Goal: Task Accomplishment & Management: Use online tool/utility

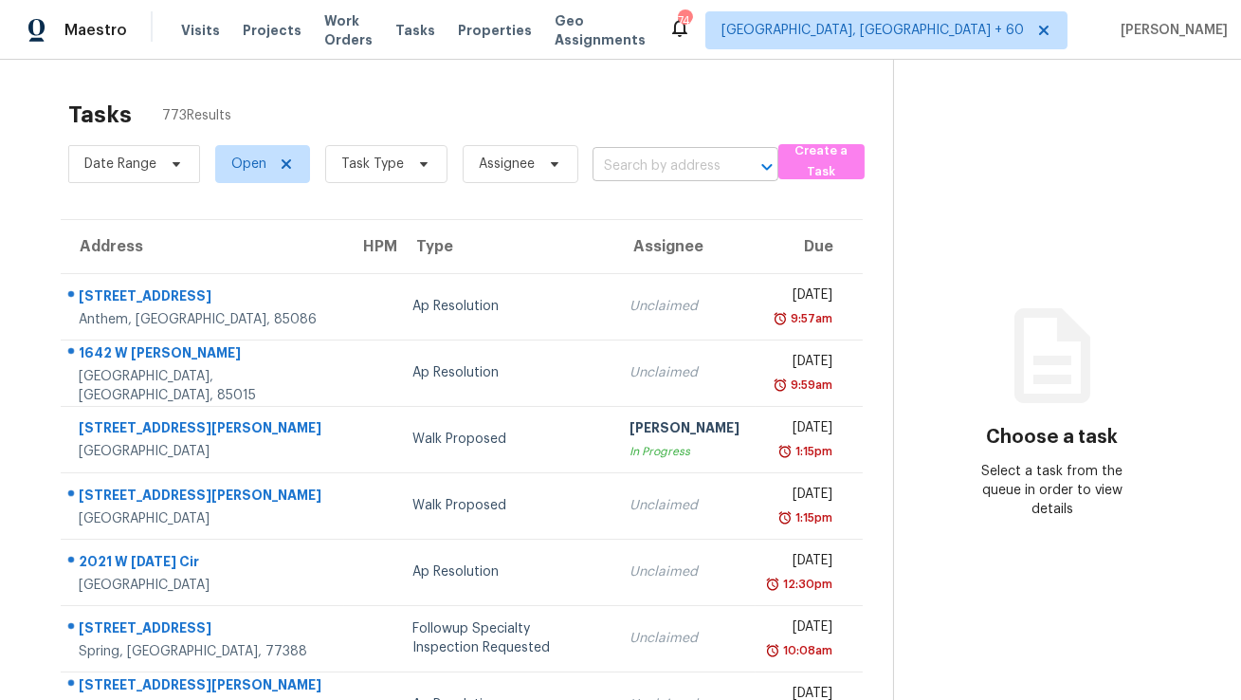
click at [634, 170] on input "text" at bounding box center [659, 166] width 133 height 29
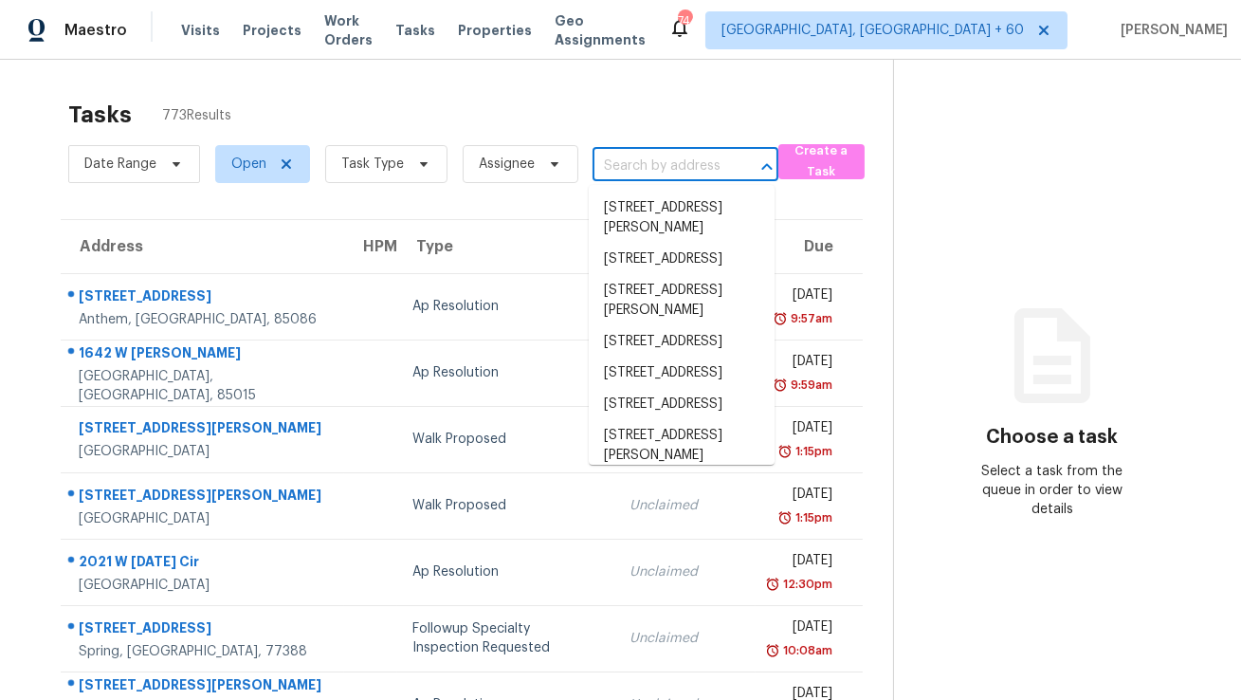
paste input "771 Scrub Jay Dr, Saint Augustine, FL 32092"
type input "771 Scrub Jay Dr, Saint Augustine, FL 32092"
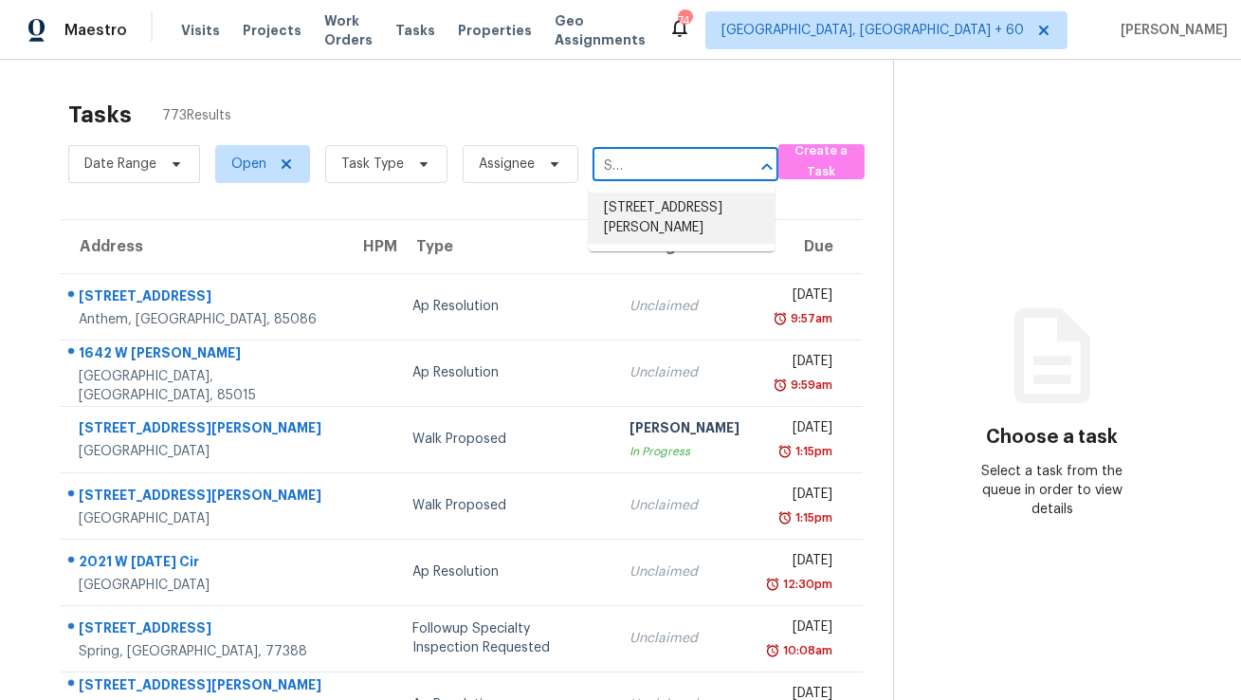
click at [636, 211] on li "771 Scrub Jay Dr, Saint Augustine, FL 32092" at bounding box center [682, 217] width 186 height 51
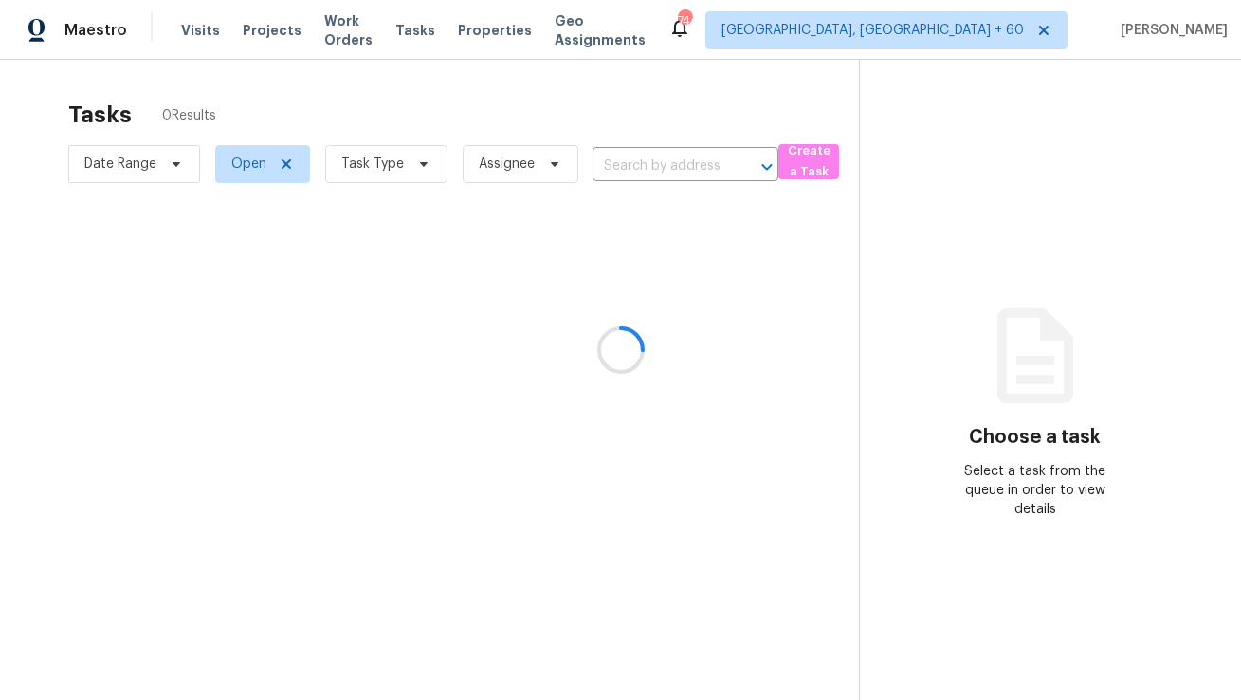
type input "771 Scrub Jay Dr, Saint Augustine, FL 32092"
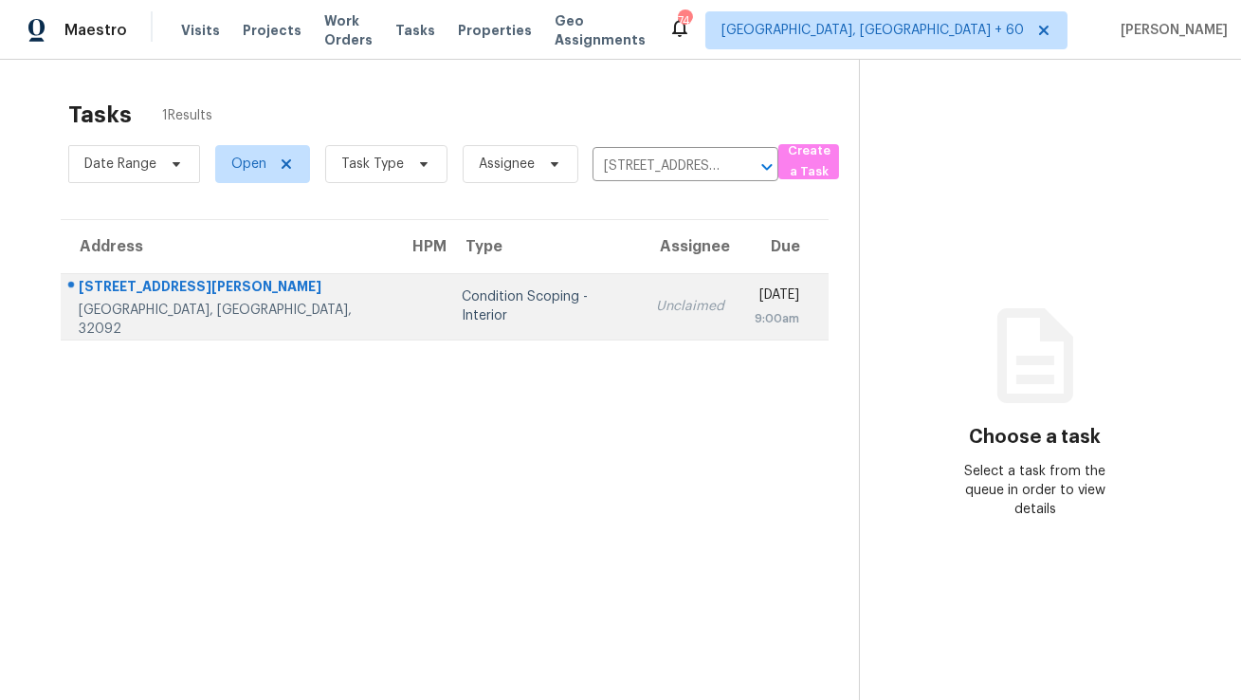
click at [755, 303] on div "Thu, Oct 9th 2025" at bounding box center [777, 297] width 45 height 24
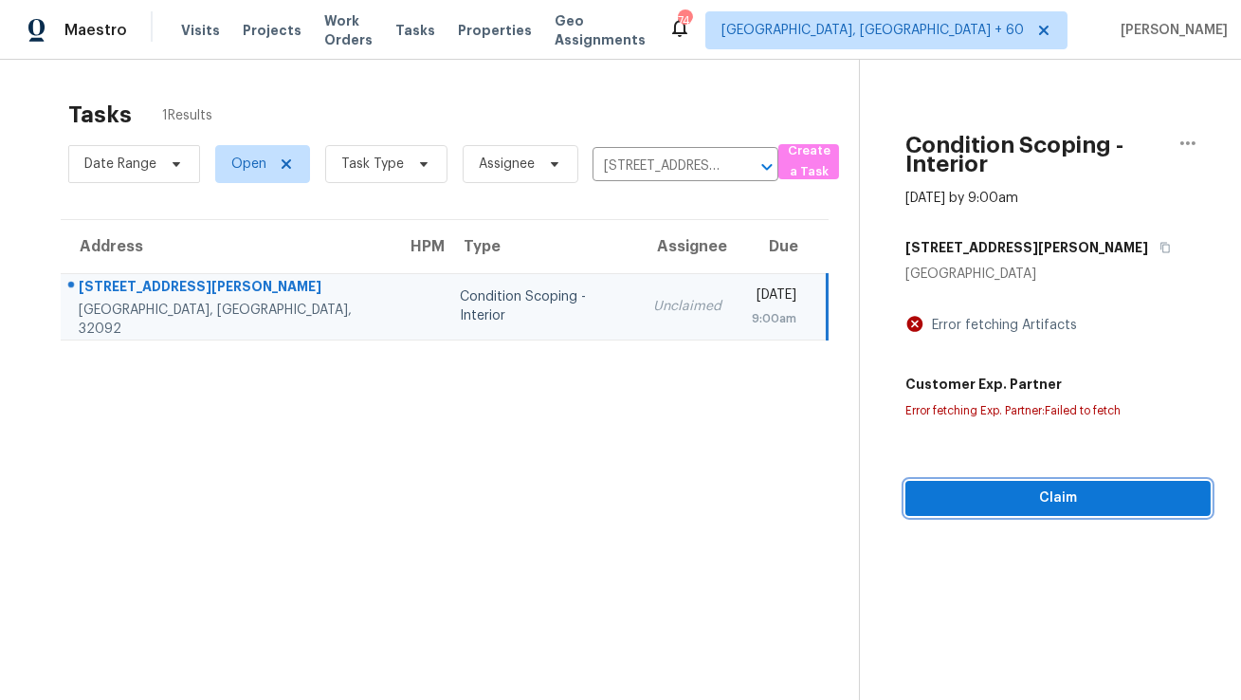
click at [1013, 492] on span "Claim" at bounding box center [1058, 498] width 275 height 24
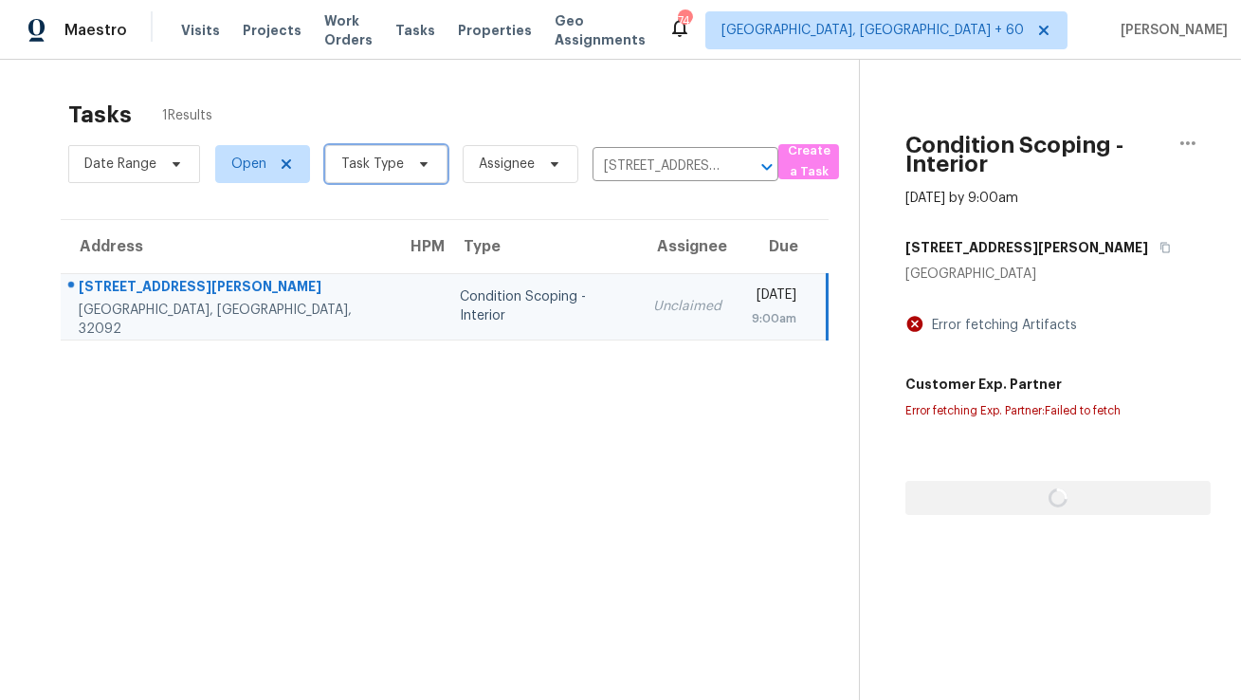
click at [420, 163] on icon at bounding box center [424, 164] width 8 height 5
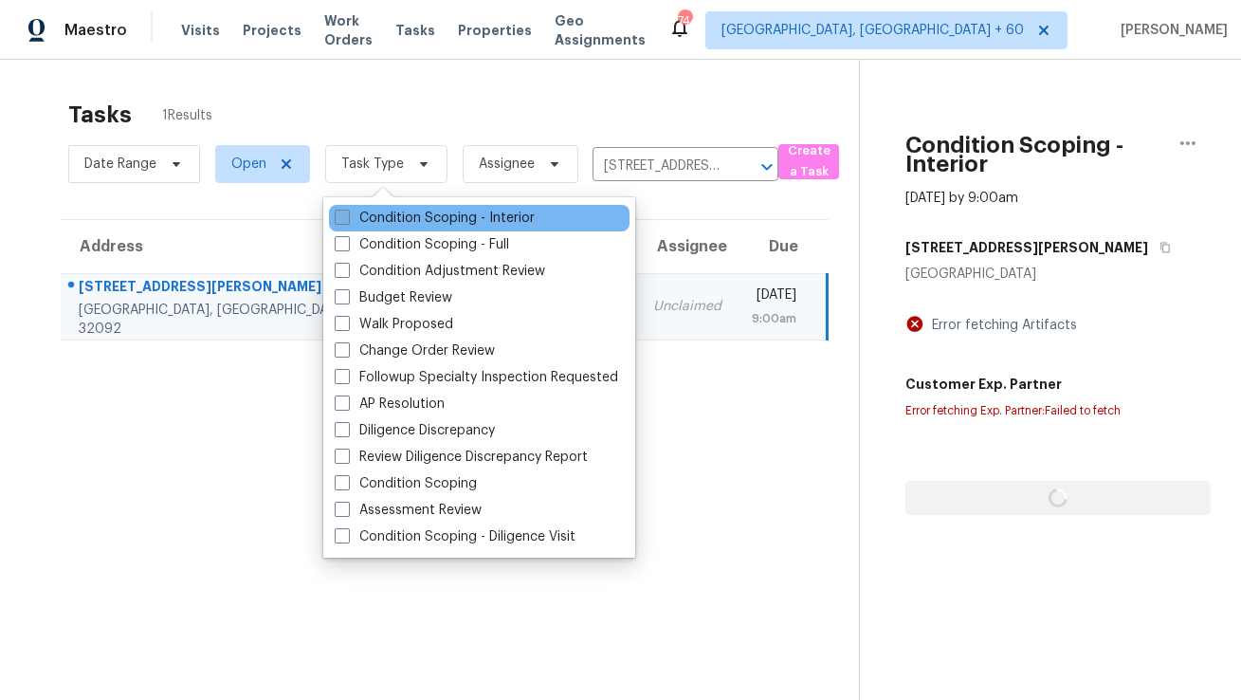
click at [430, 224] on label "Condition Scoping - Interior" at bounding box center [435, 218] width 200 height 19
click at [347, 221] on input "Condition Scoping - Interior" at bounding box center [341, 215] width 12 height 12
checkbox input "true"
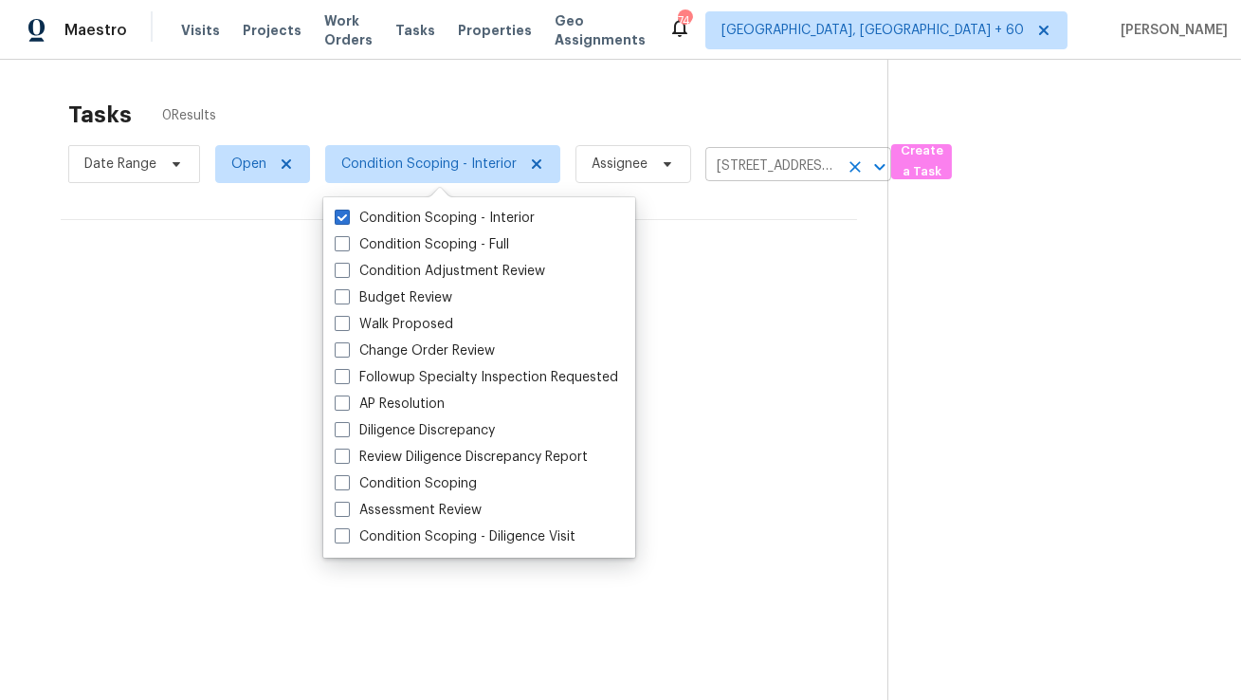
click at [753, 171] on input "771 Scrub Jay Dr, Saint Augustine, FL 32092" at bounding box center [771, 166] width 133 height 29
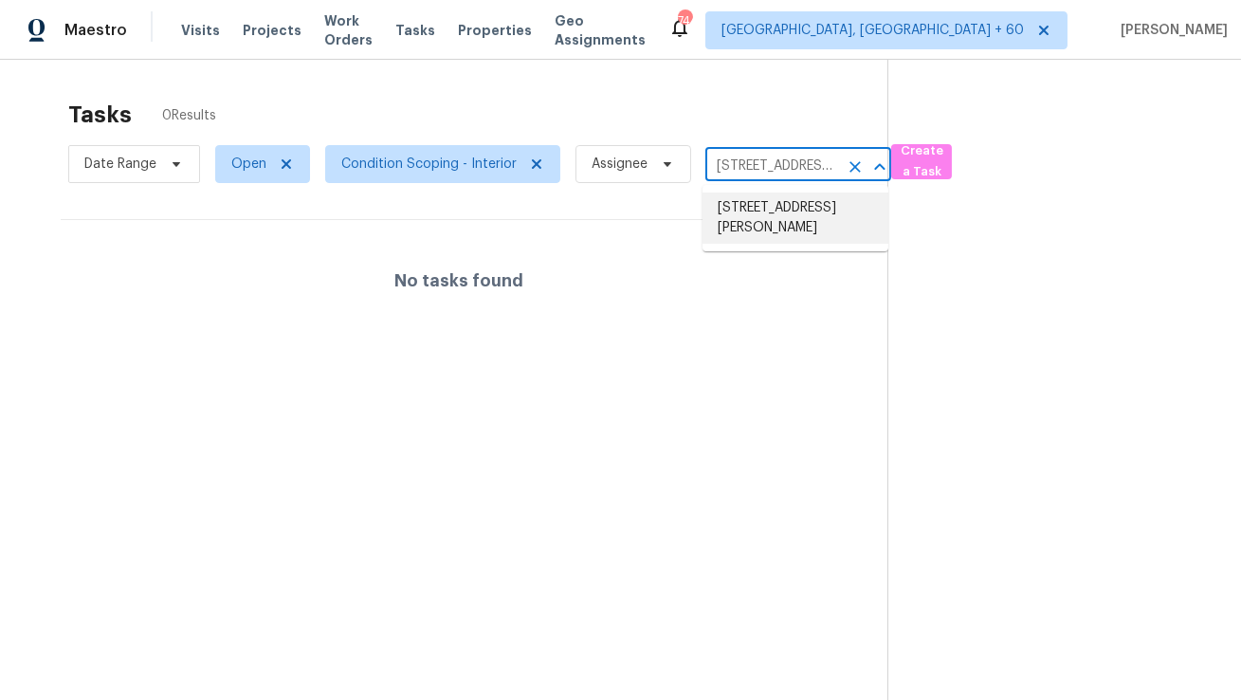
click at [759, 215] on li "[STREET_ADDRESS][PERSON_NAME]" at bounding box center [796, 217] width 186 height 51
click at [796, 160] on input "[STREET_ADDRESS][PERSON_NAME]" at bounding box center [771, 166] width 133 height 29
click at [757, 227] on li "[STREET_ADDRESS][PERSON_NAME]" at bounding box center [796, 217] width 186 height 51
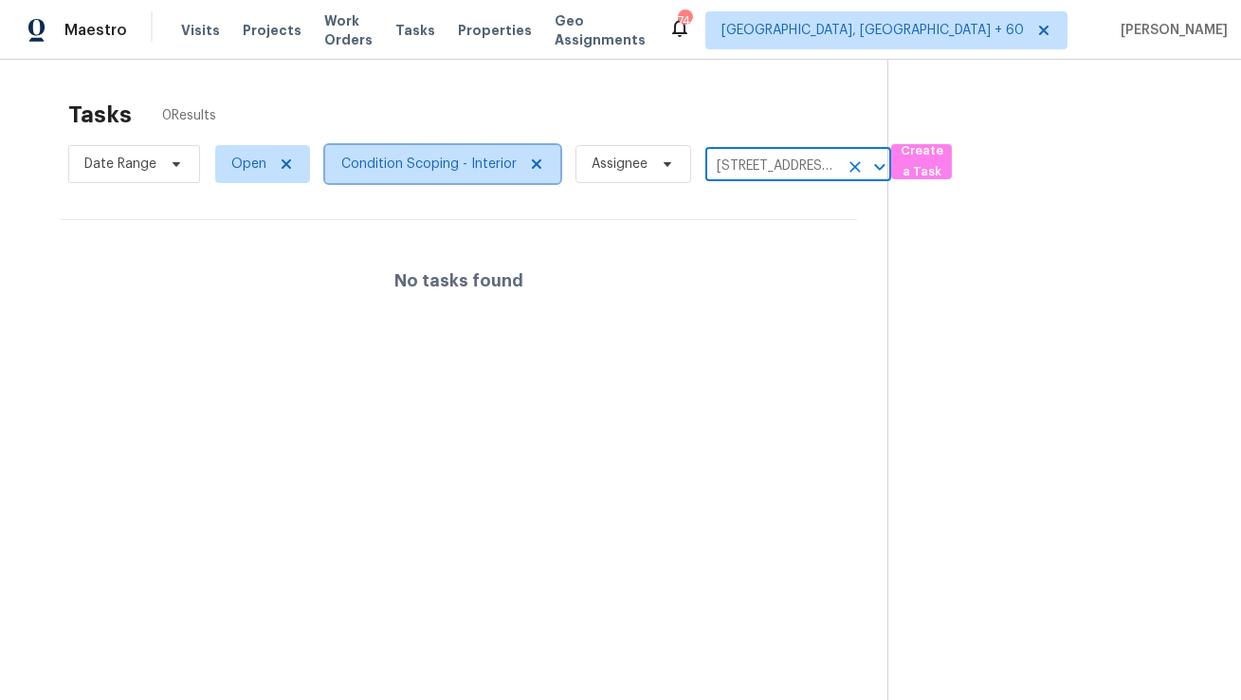
click at [403, 171] on span "Condition Scoping - Interior" at bounding box center [428, 164] width 175 height 19
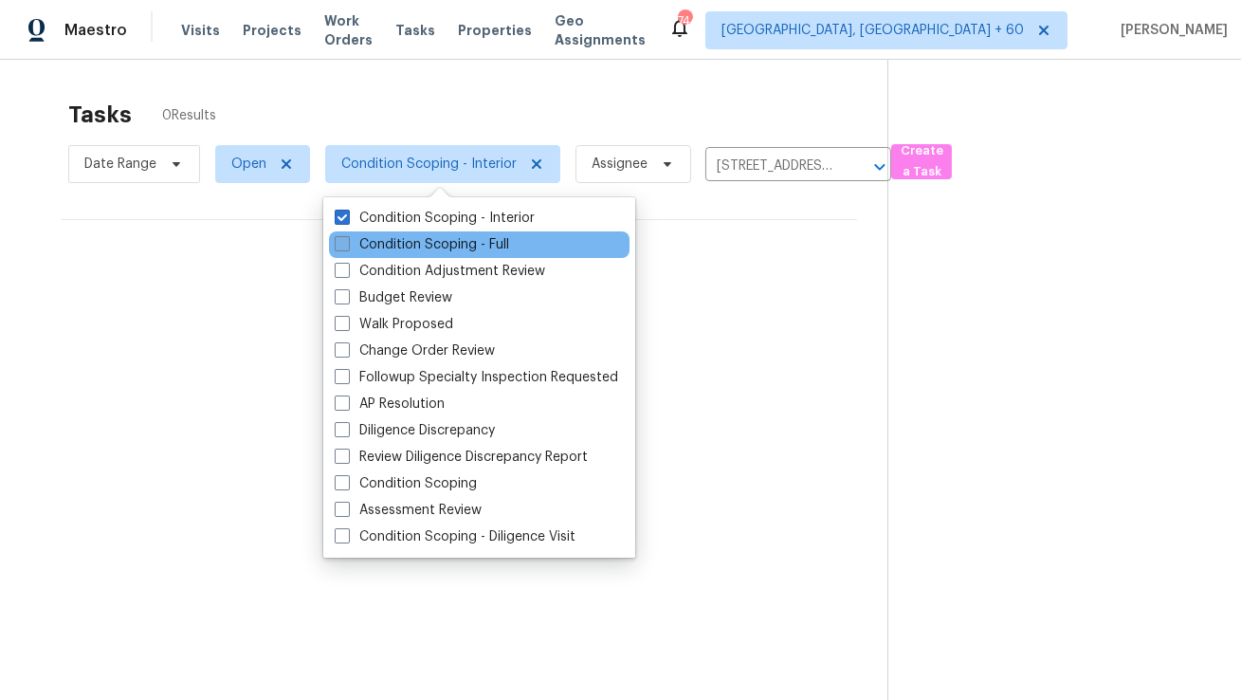
click at [428, 240] on label "Condition Scoping - Full" at bounding box center [422, 244] width 174 height 19
click at [347, 240] on input "Condition Scoping - Full" at bounding box center [341, 241] width 12 height 12
checkbox input "true"
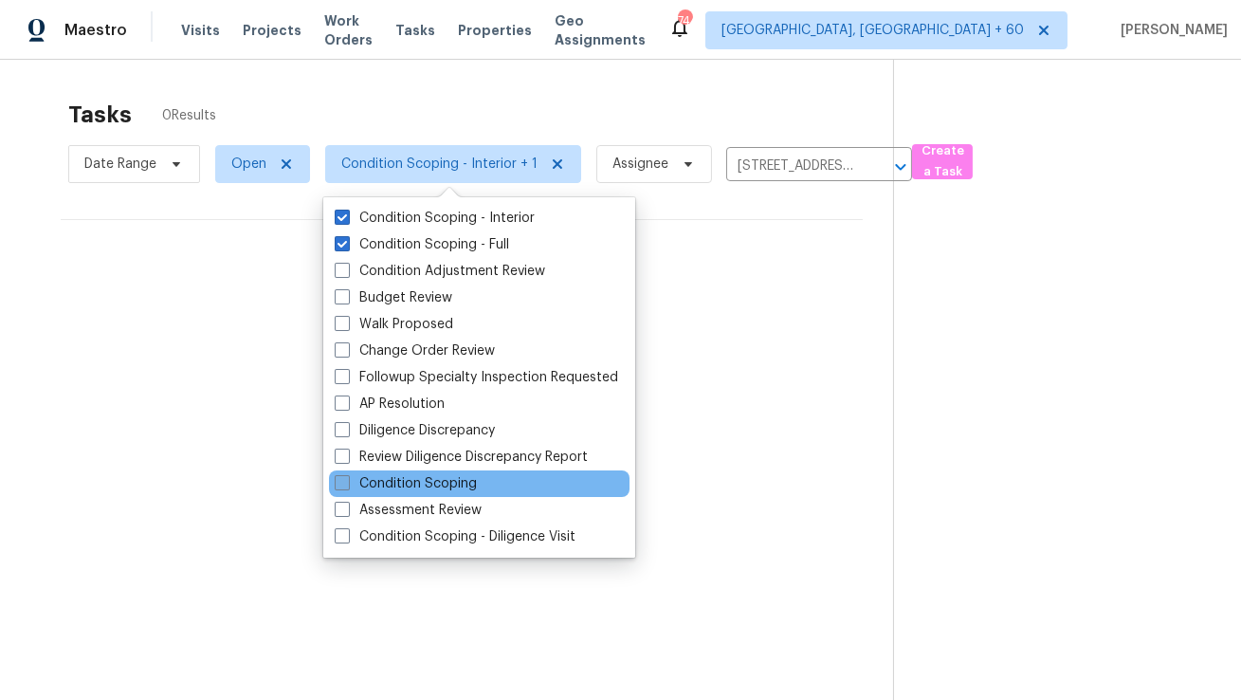
click at [438, 485] on label "Condition Scoping" at bounding box center [406, 483] width 142 height 19
click at [347, 485] on input "Condition Scoping" at bounding box center [341, 480] width 12 height 12
checkbox input "true"
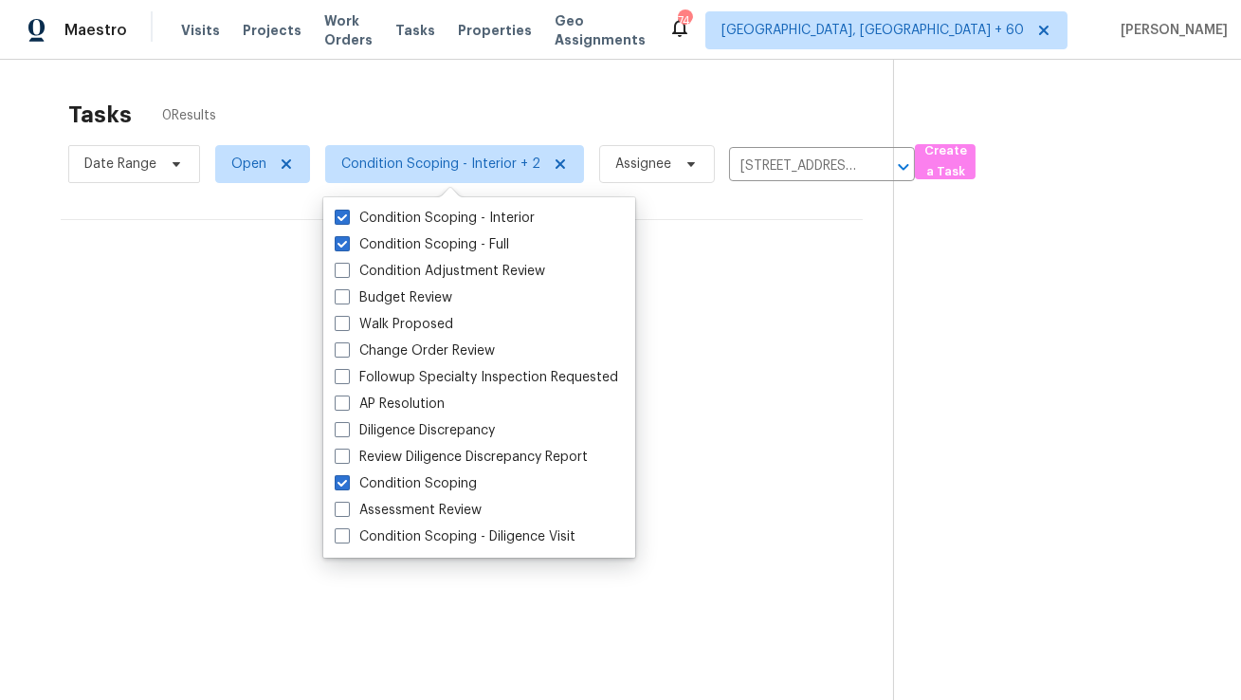
click at [741, 265] on div "No tasks found" at bounding box center [462, 280] width 802 height 121
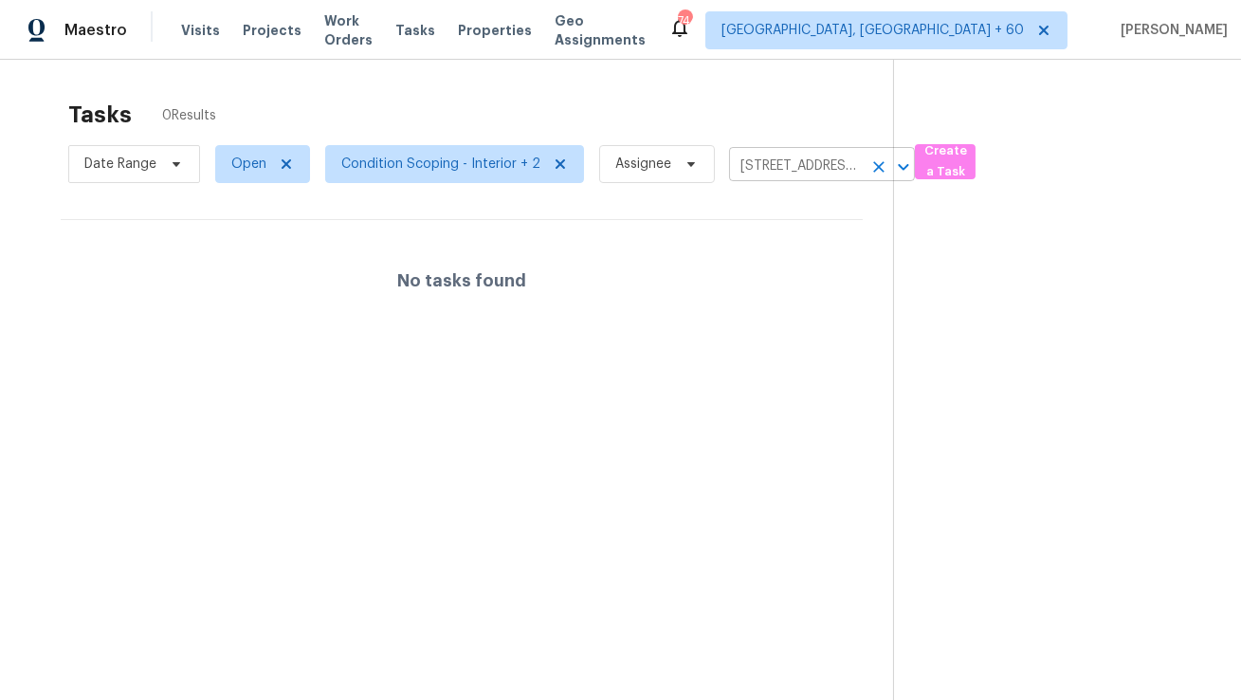
click at [793, 166] on input "[STREET_ADDRESS][PERSON_NAME]" at bounding box center [795, 166] width 133 height 29
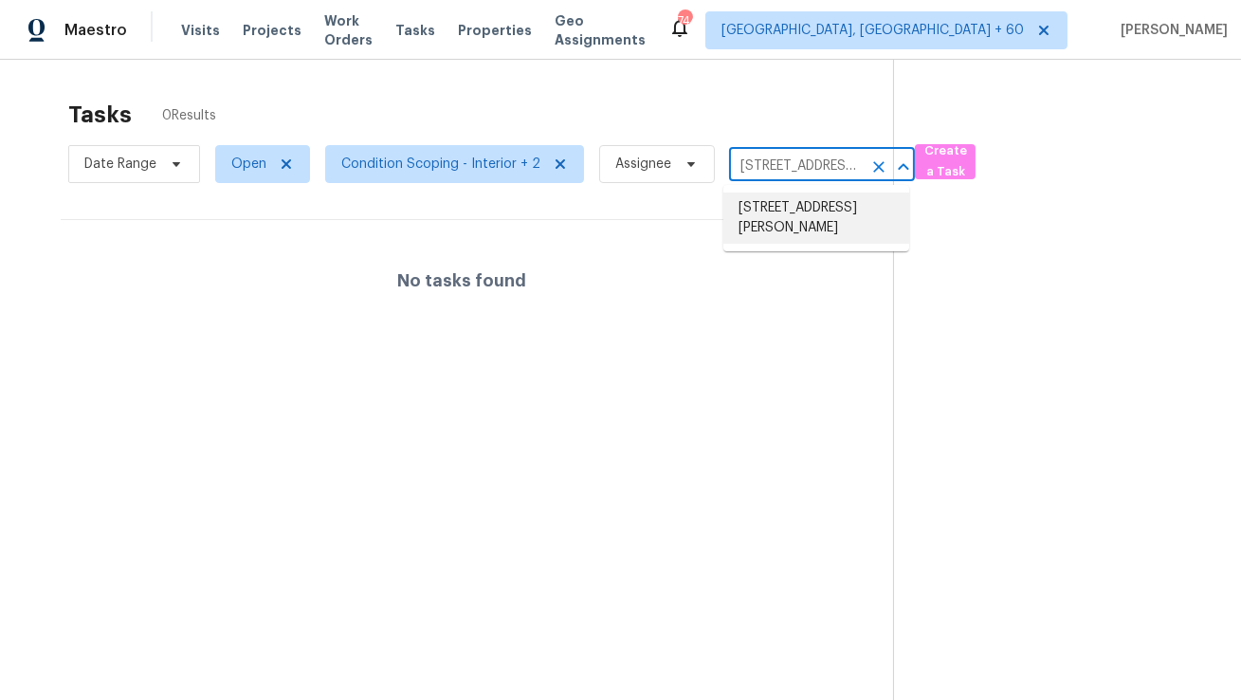
click at [869, 165] on icon "Clear" at bounding box center [878, 166] width 19 height 19
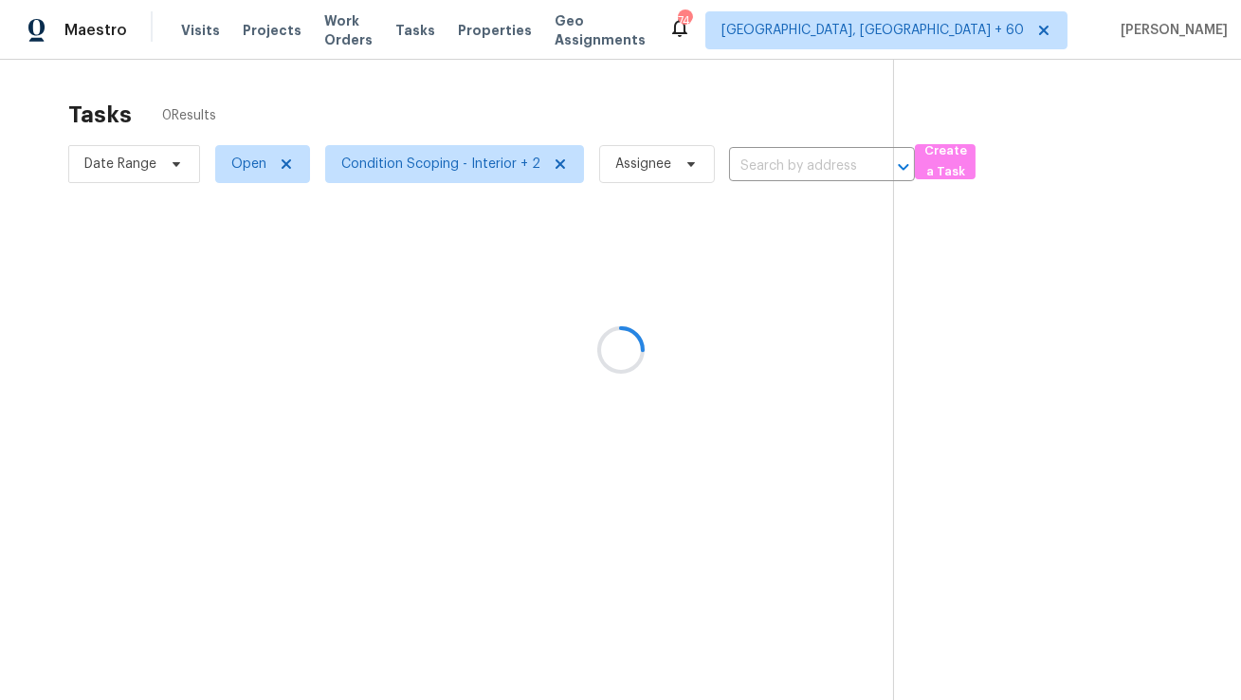
click at [451, 173] on div at bounding box center [620, 350] width 1241 height 700
click at [453, 167] on span "Condition Scoping - Interior + 2" at bounding box center [440, 164] width 199 height 19
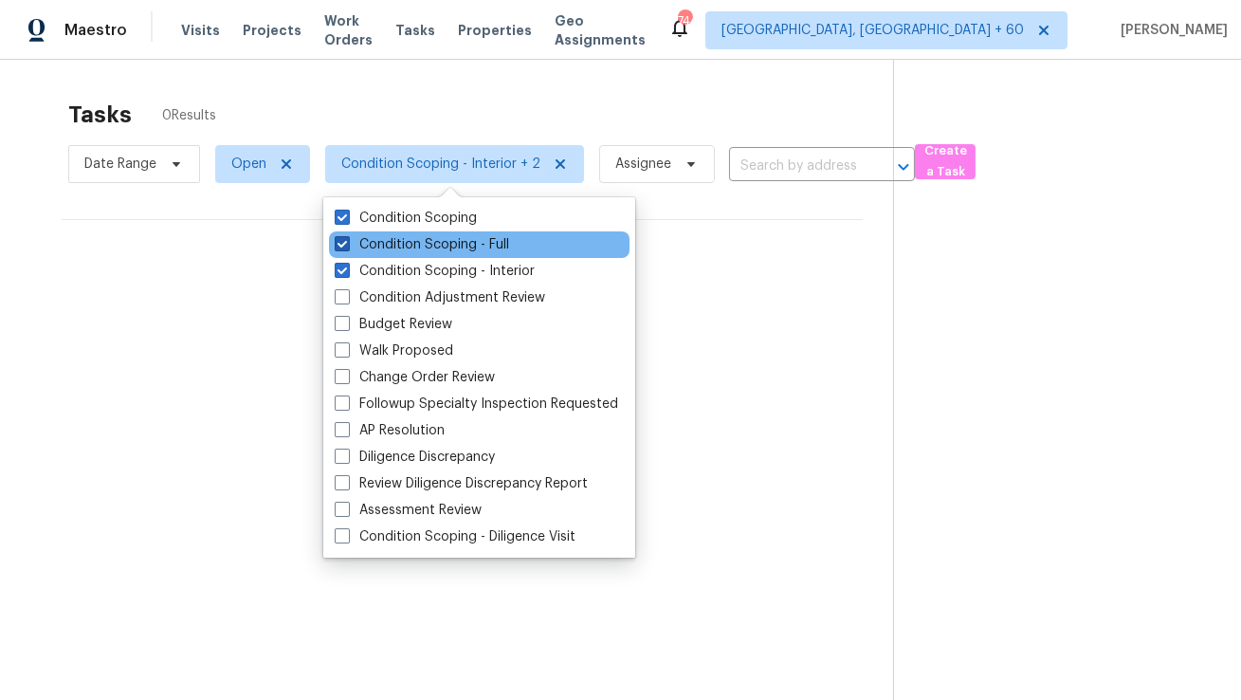
click at [461, 237] on label "Condition Scoping - Full" at bounding box center [422, 244] width 174 height 19
click at [347, 237] on input "Condition Scoping - Full" at bounding box center [341, 241] width 12 height 12
checkbox input "false"
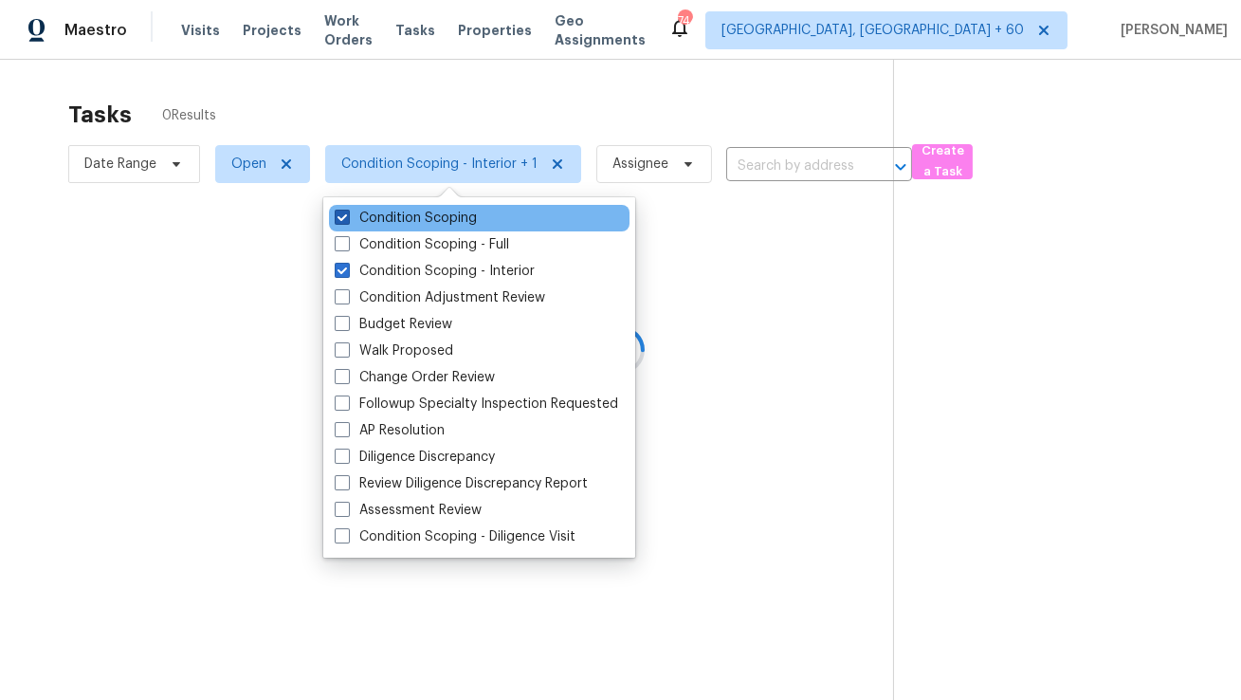
click at [447, 220] on label "Condition Scoping" at bounding box center [406, 218] width 142 height 19
click at [347, 220] on input "Condition Scoping" at bounding box center [341, 215] width 12 height 12
checkbox input "false"
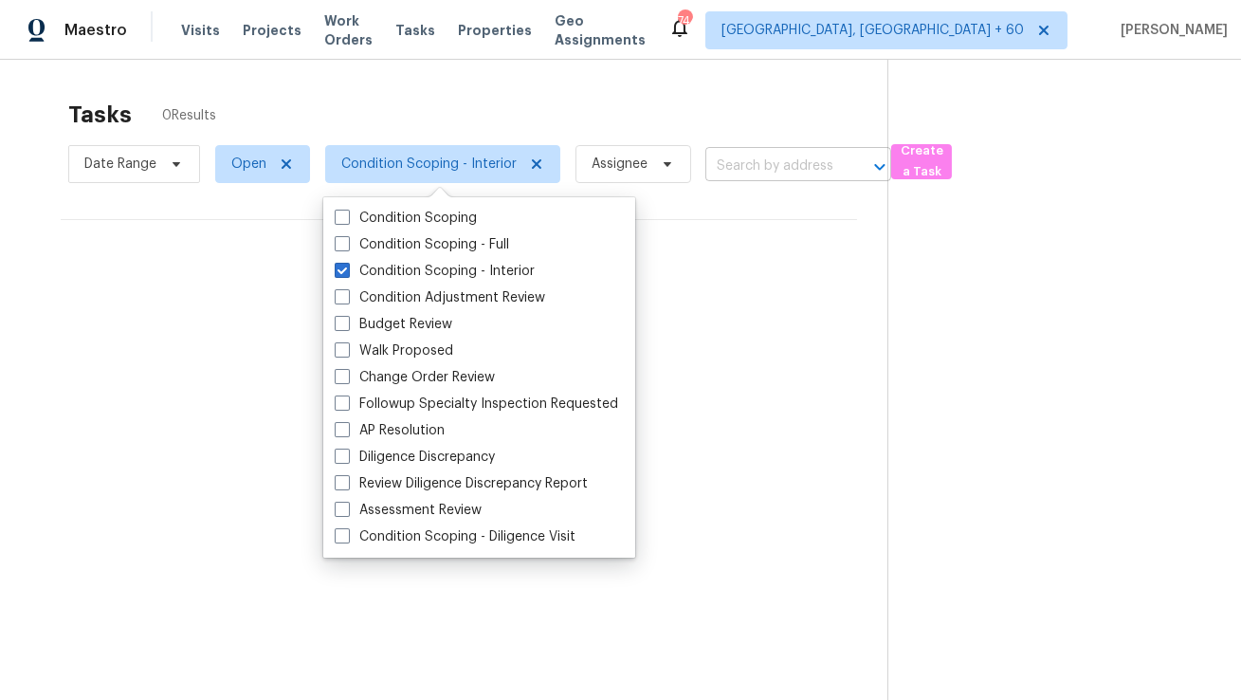
click at [730, 161] on input "text" at bounding box center [771, 166] width 133 height 29
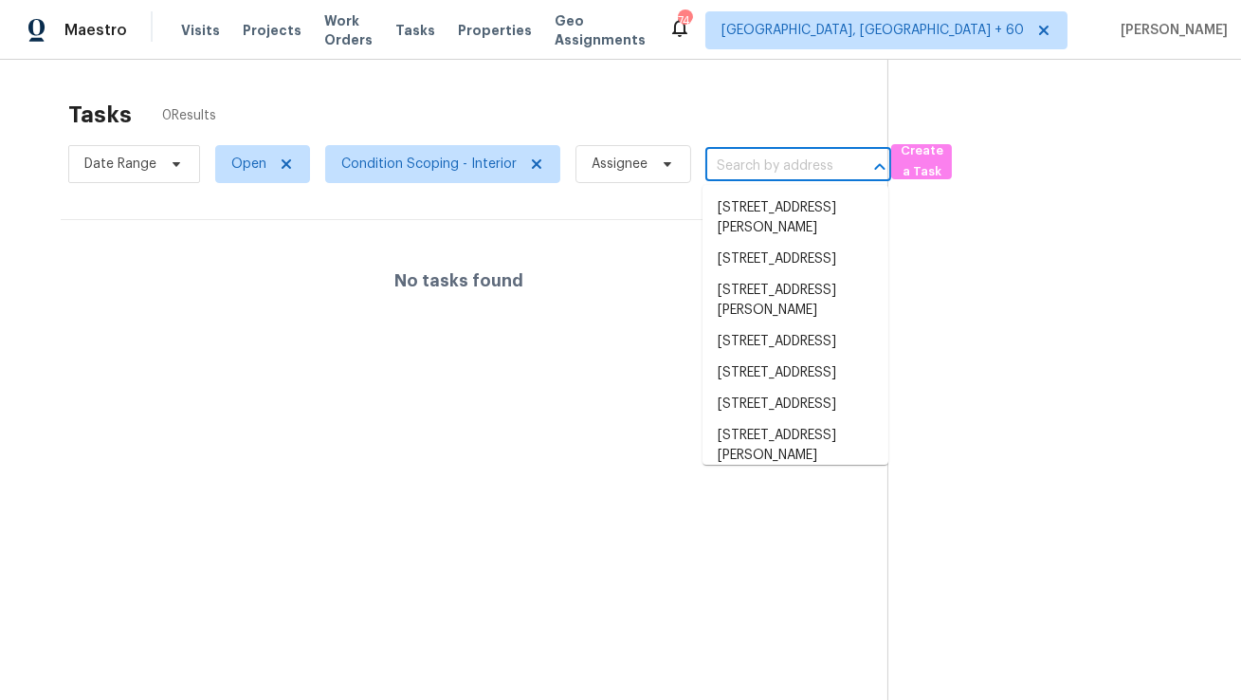
paste input "[STREET_ADDRESS][PERSON_NAME]"
type input "[STREET_ADDRESS][PERSON_NAME]"
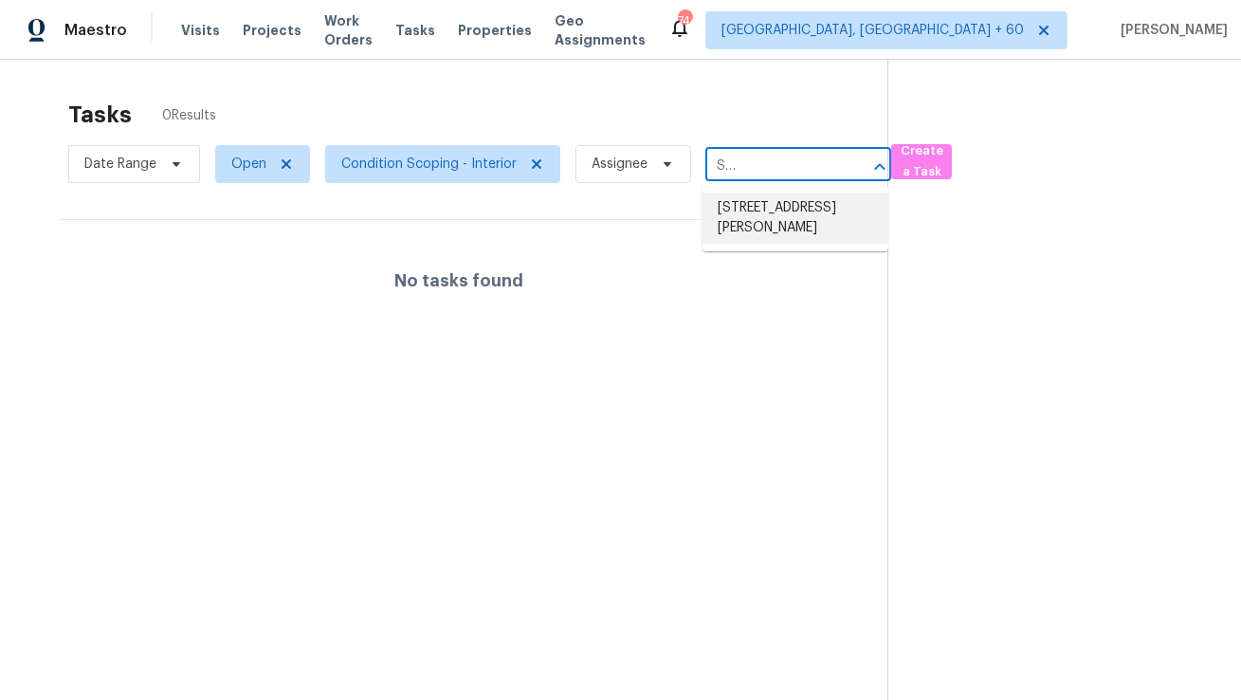
click at [745, 206] on li "[STREET_ADDRESS][PERSON_NAME]" at bounding box center [796, 217] width 186 height 51
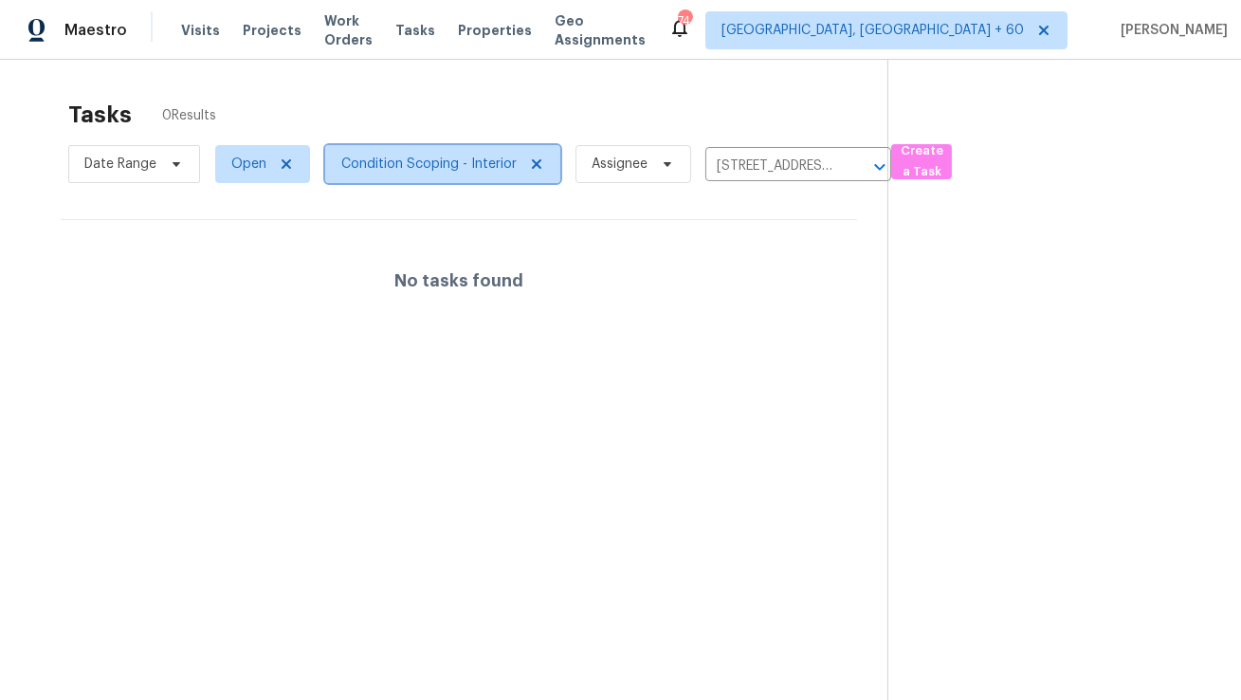
click at [442, 173] on span "Condition Scoping - Interior" at bounding box center [428, 164] width 175 height 19
click at [244, 168] on span "Open" at bounding box center [248, 164] width 35 height 19
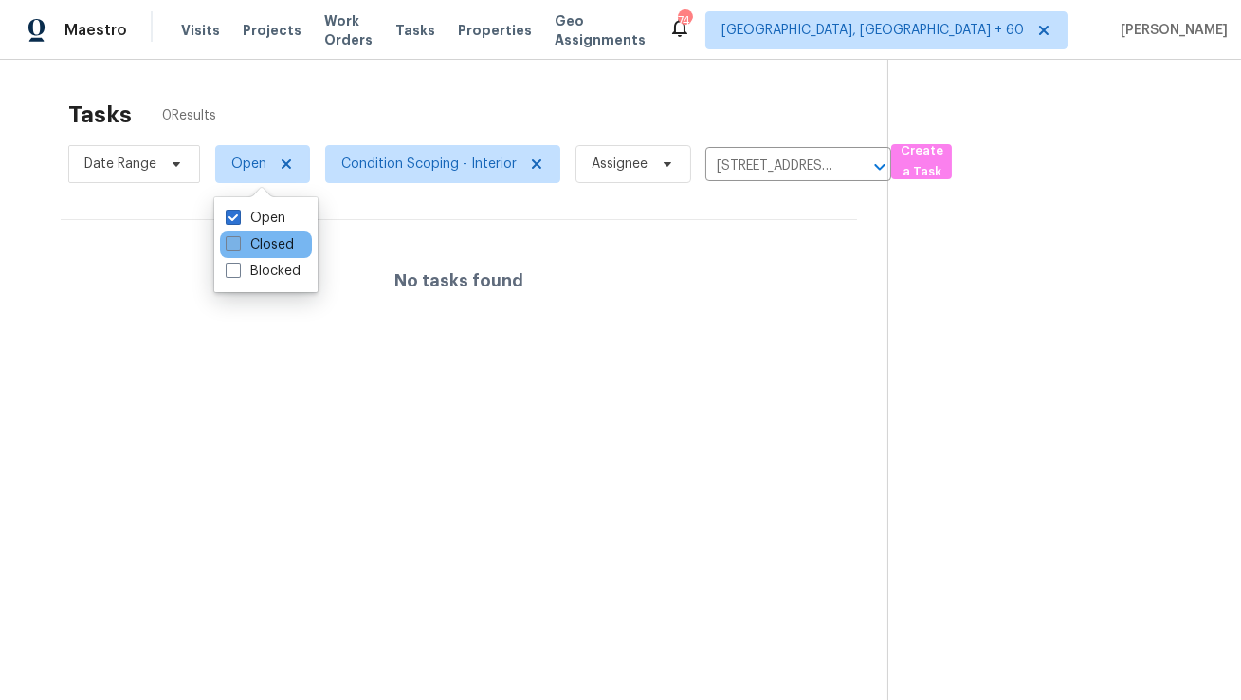
click at [258, 243] on label "Closed" at bounding box center [260, 244] width 68 height 19
click at [238, 243] on input "Closed" at bounding box center [232, 241] width 12 height 12
checkbox input "true"
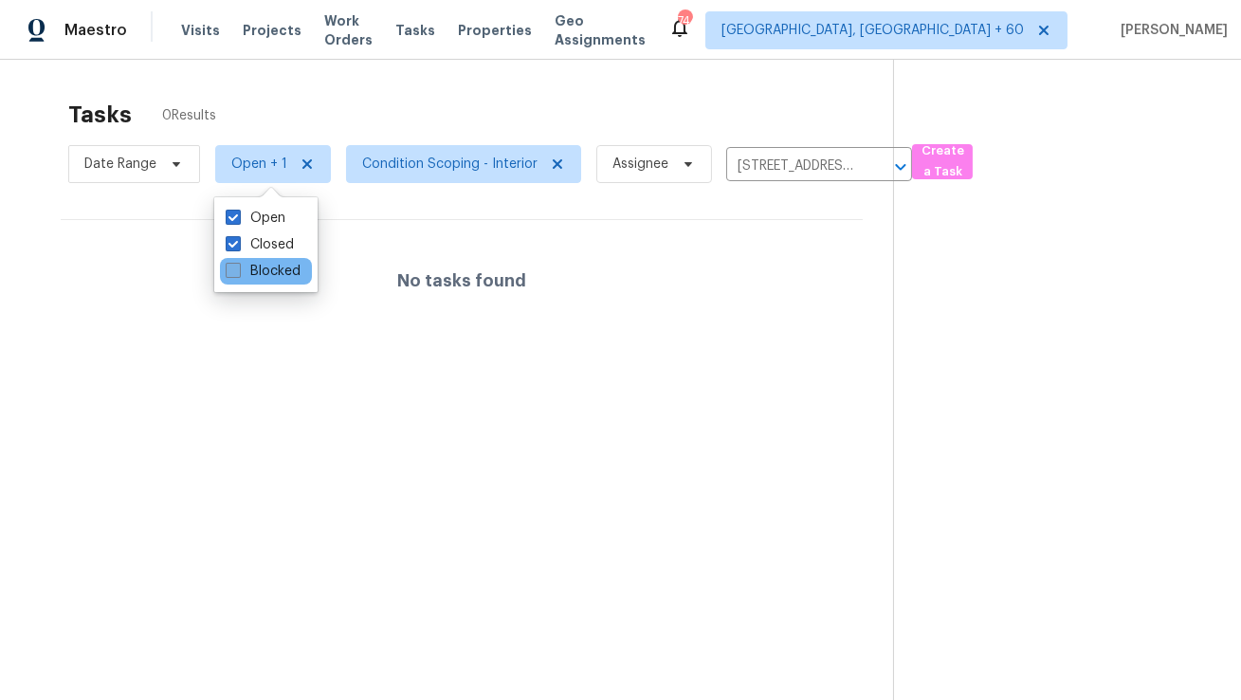
click at [272, 268] on label "Blocked" at bounding box center [263, 271] width 75 height 19
click at [238, 268] on input "Blocked" at bounding box center [232, 268] width 12 height 12
click at [272, 268] on label "Blocked" at bounding box center [263, 271] width 75 height 19
click at [238, 268] on input "Blocked" at bounding box center [232, 268] width 12 height 12
checkbox input "false"
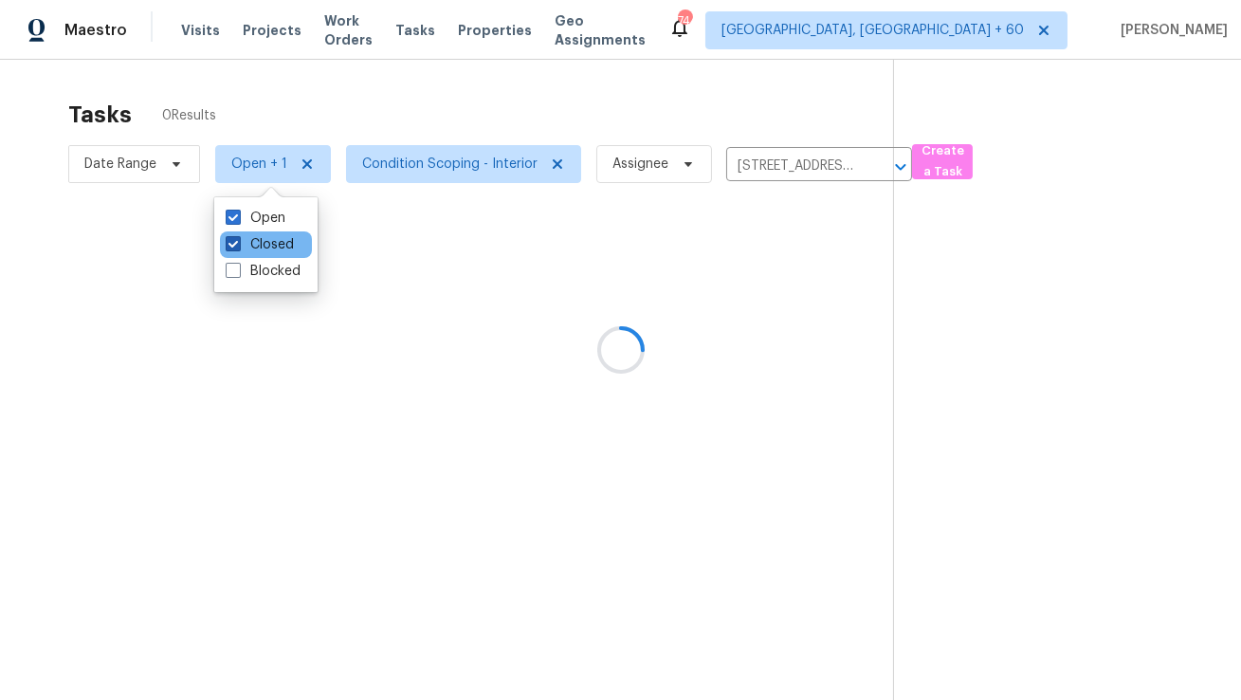
click at [272, 245] on label "Closed" at bounding box center [260, 244] width 68 height 19
click at [238, 245] on input "Closed" at bounding box center [232, 241] width 12 height 12
checkbox input "false"
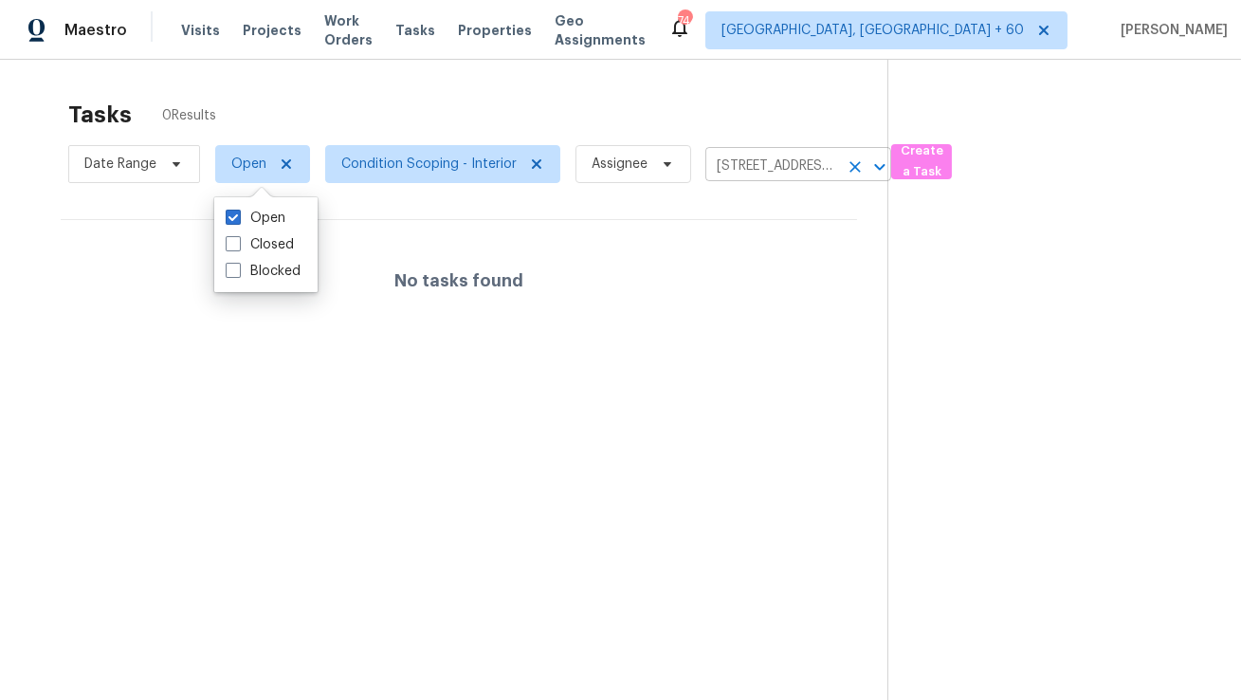
click at [731, 163] on input "[STREET_ADDRESS][PERSON_NAME]" at bounding box center [771, 166] width 133 height 29
paste input "[STREET_ADDRESS]"
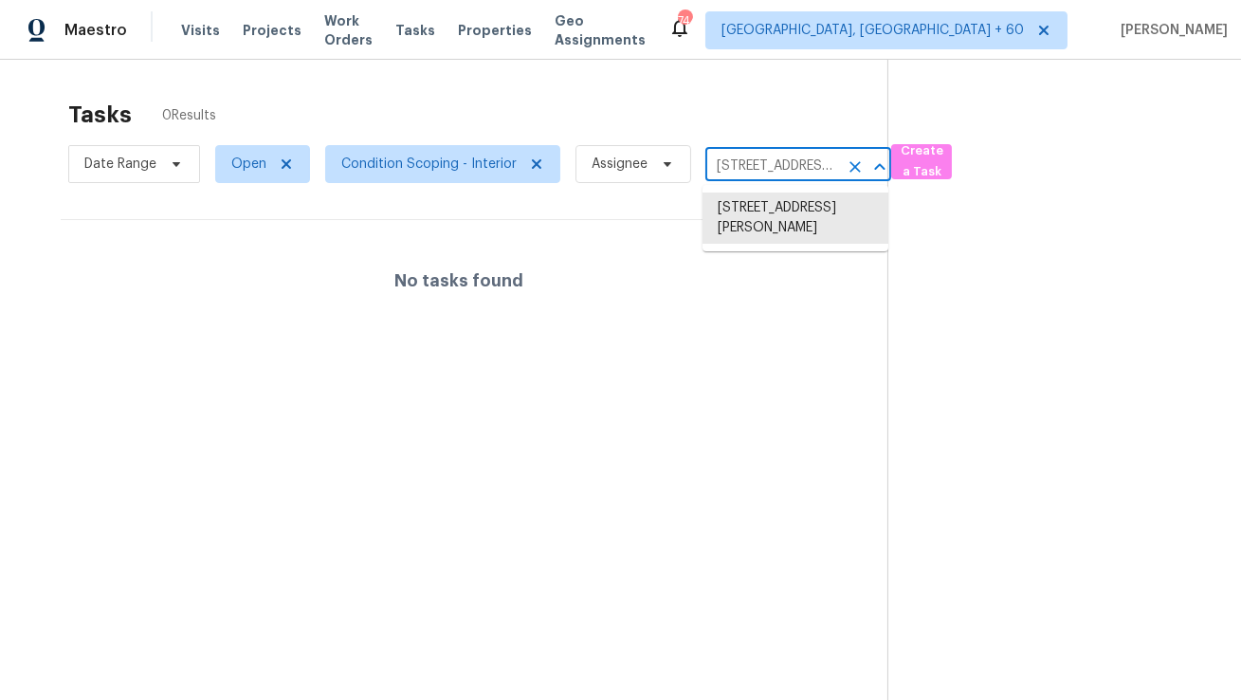
click at [734, 172] on input "[STREET_ADDRESS][PERSON_NAME]" at bounding box center [771, 166] width 133 height 29
paste input "[STREET_ADDRESS]"
type input "[STREET_ADDRESS][PERSON_NAME]"
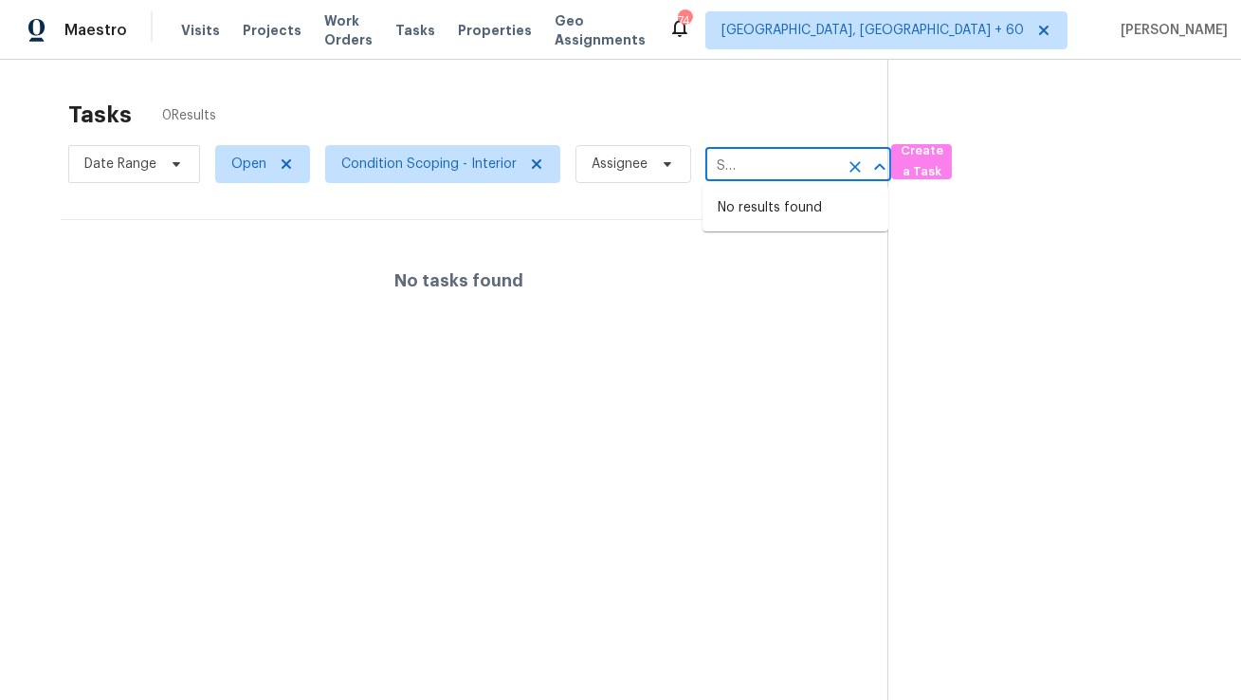
scroll to position [0, 0]
click at [854, 168] on icon "Clear" at bounding box center [855, 166] width 11 height 11
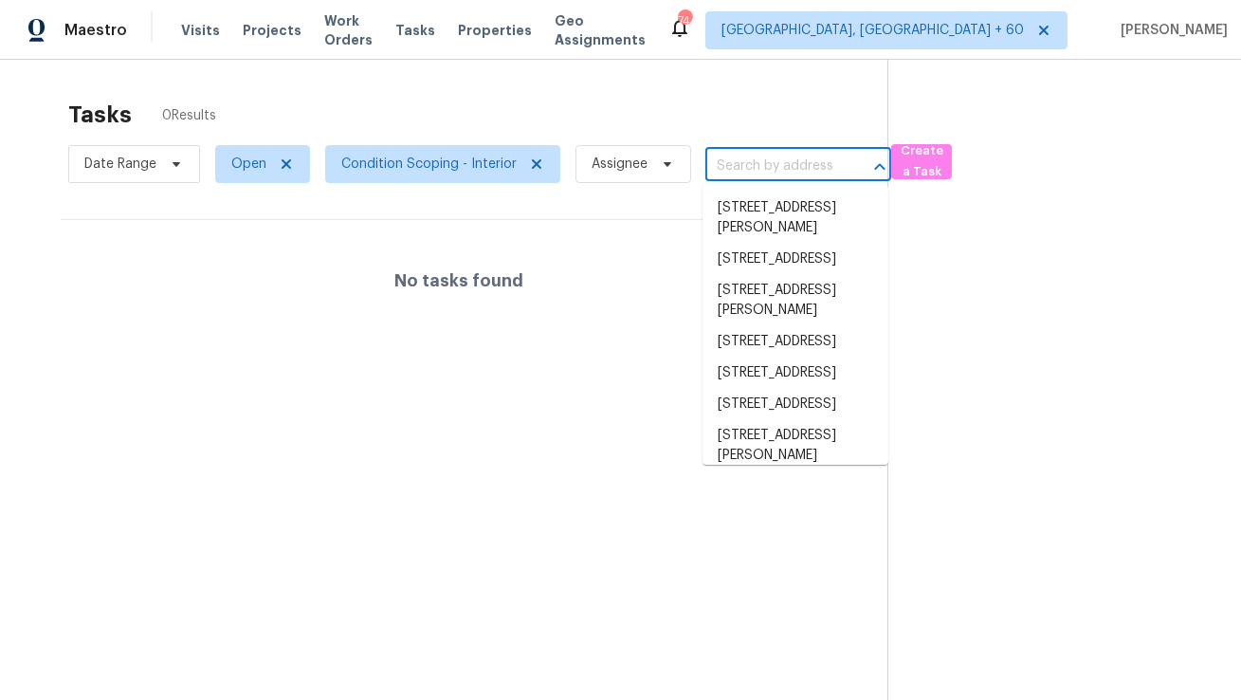
click at [720, 155] on input "text" at bounding box center [771, 166] width 133 height 29
paste input "[STREET_ADDRESS][PERSON_NAME]"
type input "[STREET_ADDRESS][PERSON_NAME]"
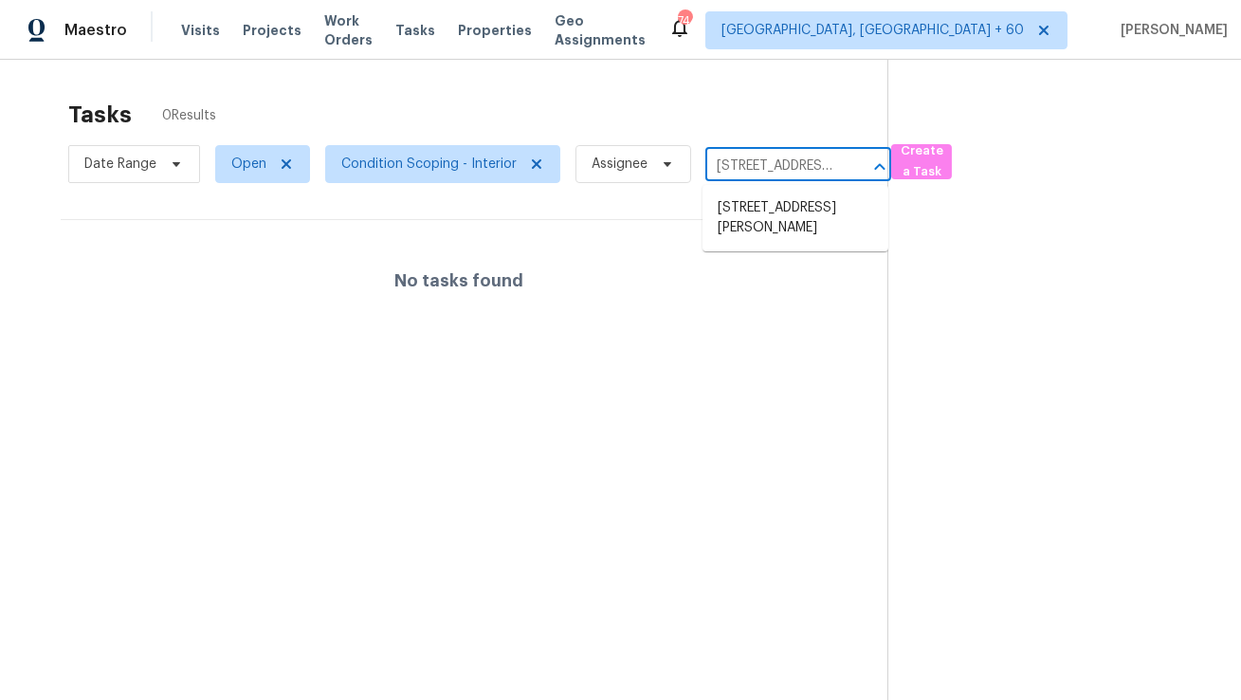
scroll to position [0, 148]
click at [764, 212] on li "[STREET_ADDRESS][PERSON_NAME]" at bounding box center [796, 217] width 186 height 51
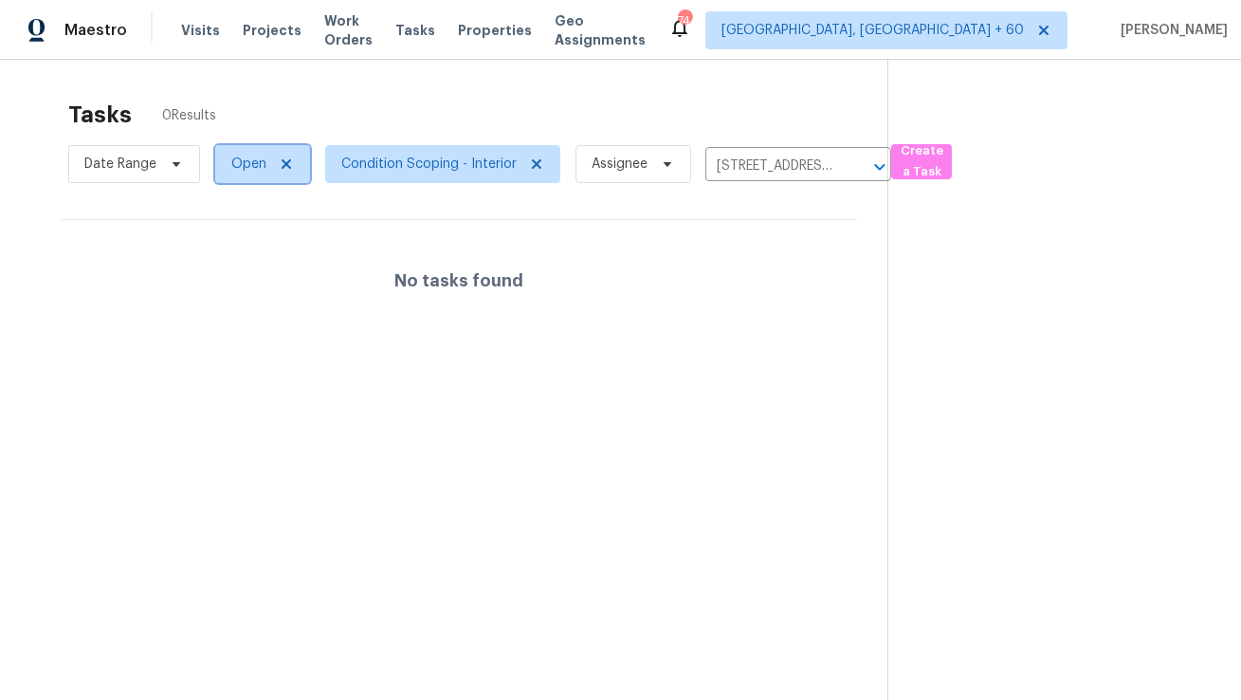
click at [250, 164] on span "Open" at bounding box center [248, 164] width 35 height 19
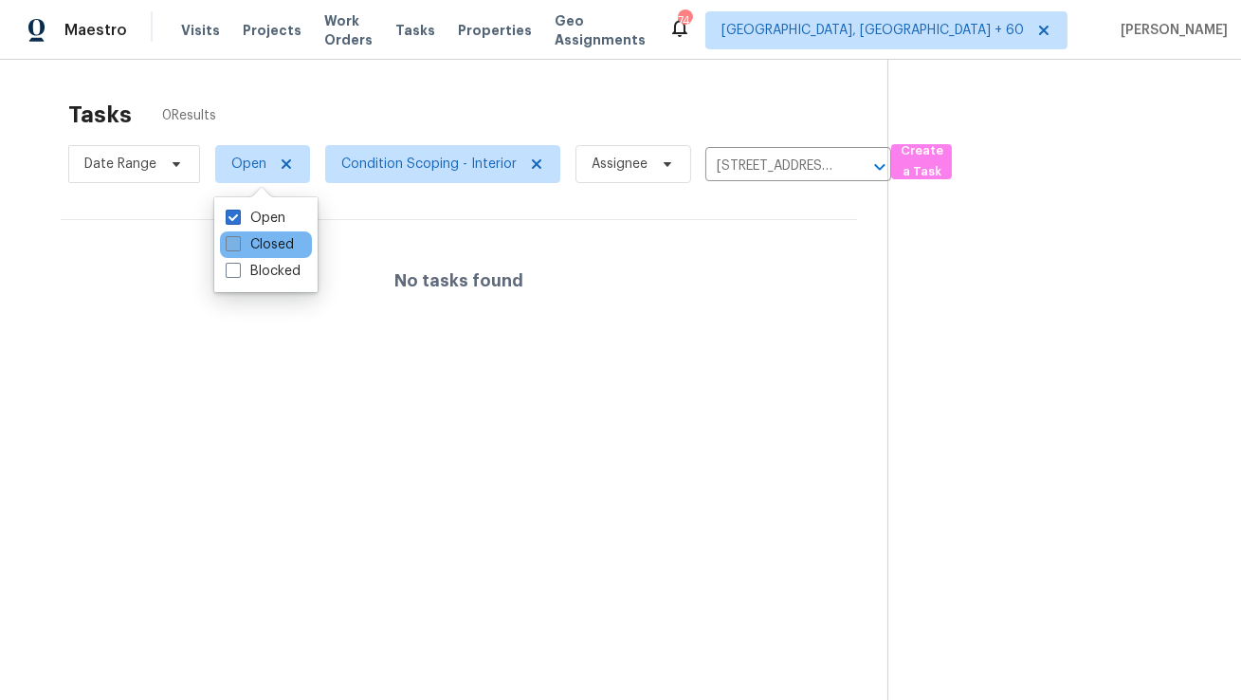
click at [262, 240] on label "Closed" at bounding box center [260, 244] width 68 height 19
click at [238, 240] on input "Closed" at bounding box center [232, 241] width 12 height 12
checkbox input "true"
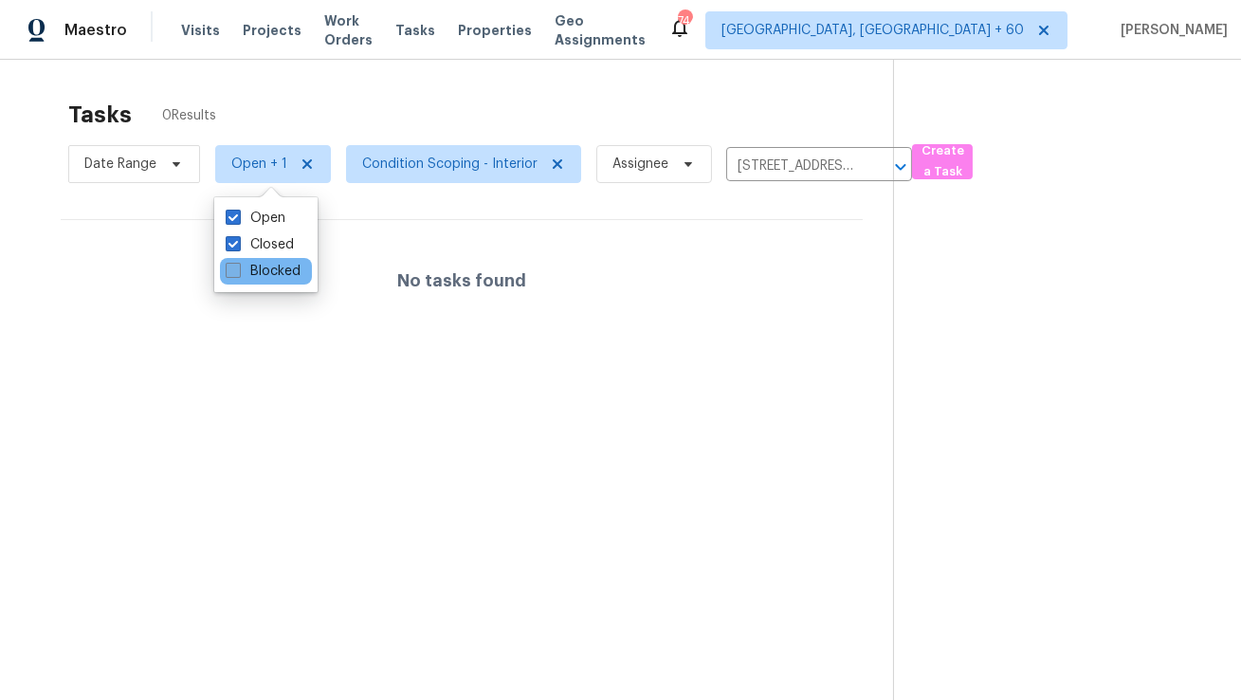
click at [268, 267] on label "Blocked" at bounding box center [263, 271] width 75 height 19
click at [238, 267] on input "Blocked" at bounding box center [232, 268] width 12 height 12
click at [268, 267] on label "Blocked" at bounding box center [263, 271] width 75 height 19
click at [238, 267] on input "Blocked" at bounding box center [232, 268] width 12 height 12
checkbox input "false"
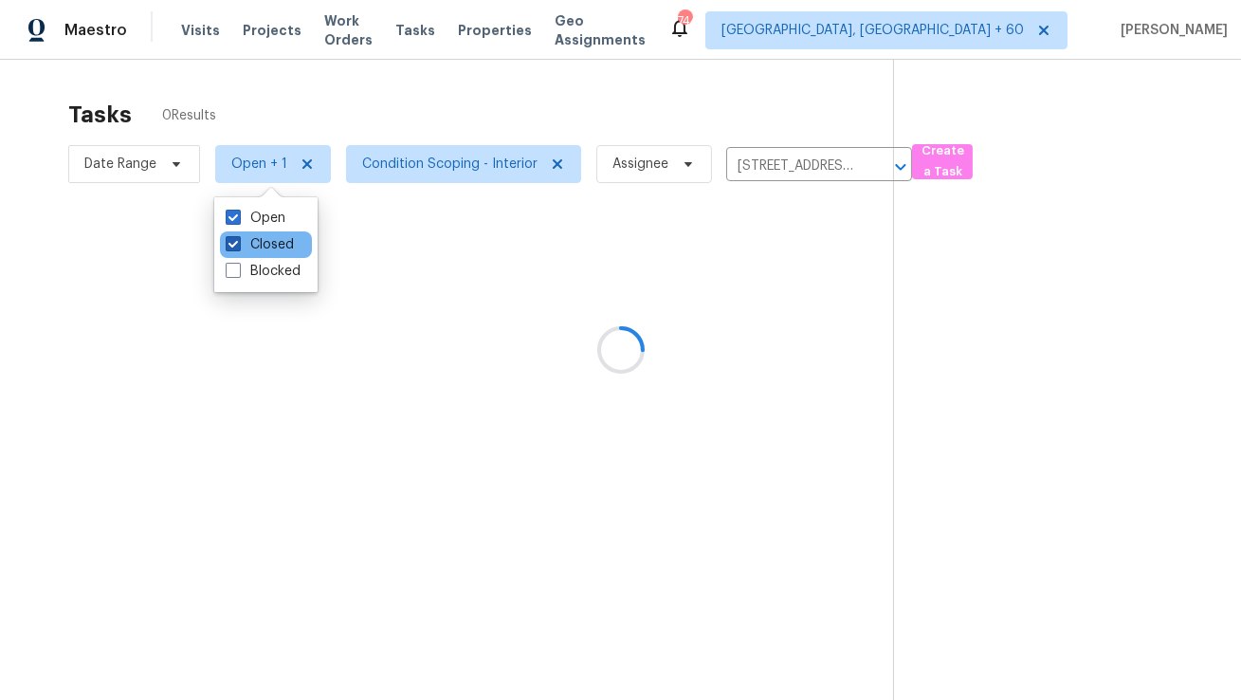
click at [268, 250] on label "Closed" at bounding box center [260, 244] width 68 height 19
click at [238, 247] on input "Closed" at bounding box center [232, 241] width 12 height 12
checkbox input "false"
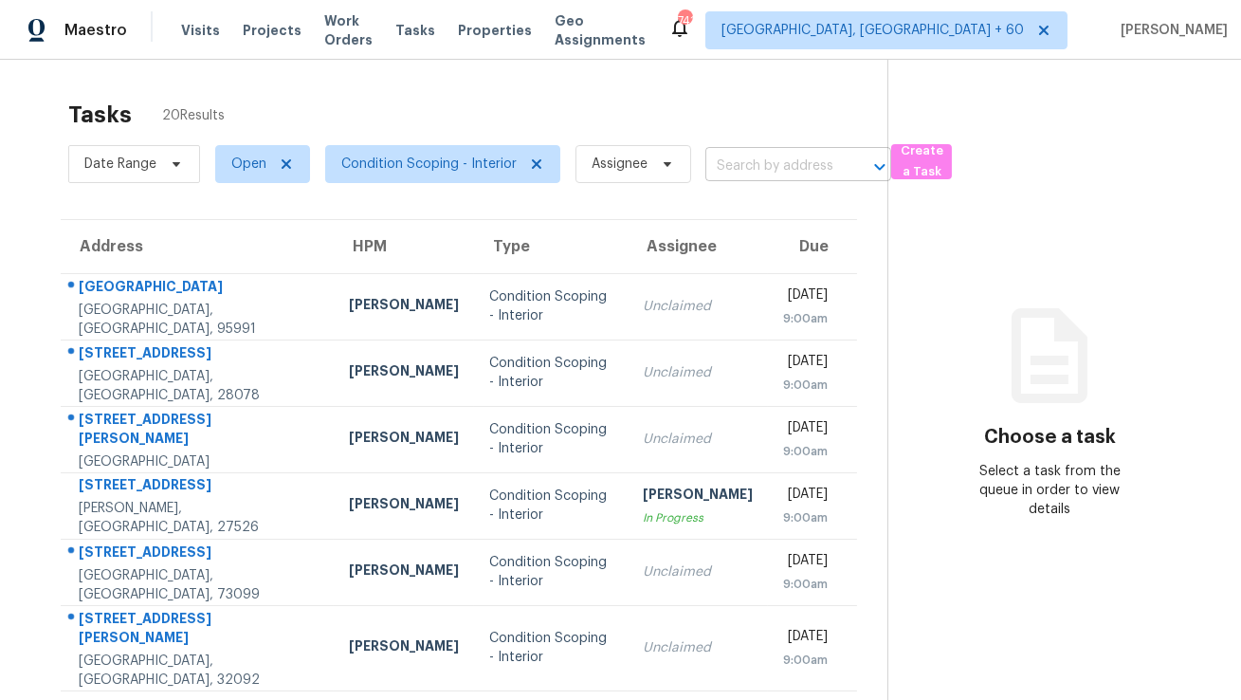
click at [737, 161] on input "text" at bounding box center [771, 166] width 133 height 29
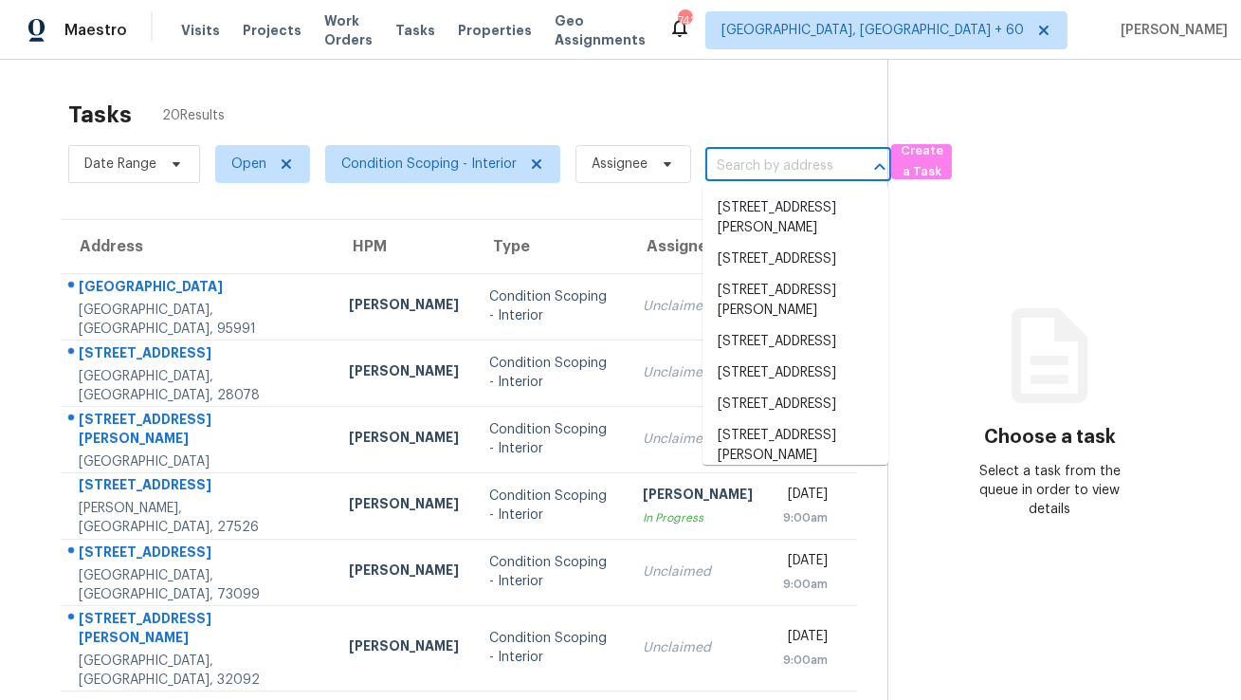
paste input "[STREET_ADDRESS][PERSON_NAME]"
type input "[STREET_ADDRESS][PERSON_NAME]"
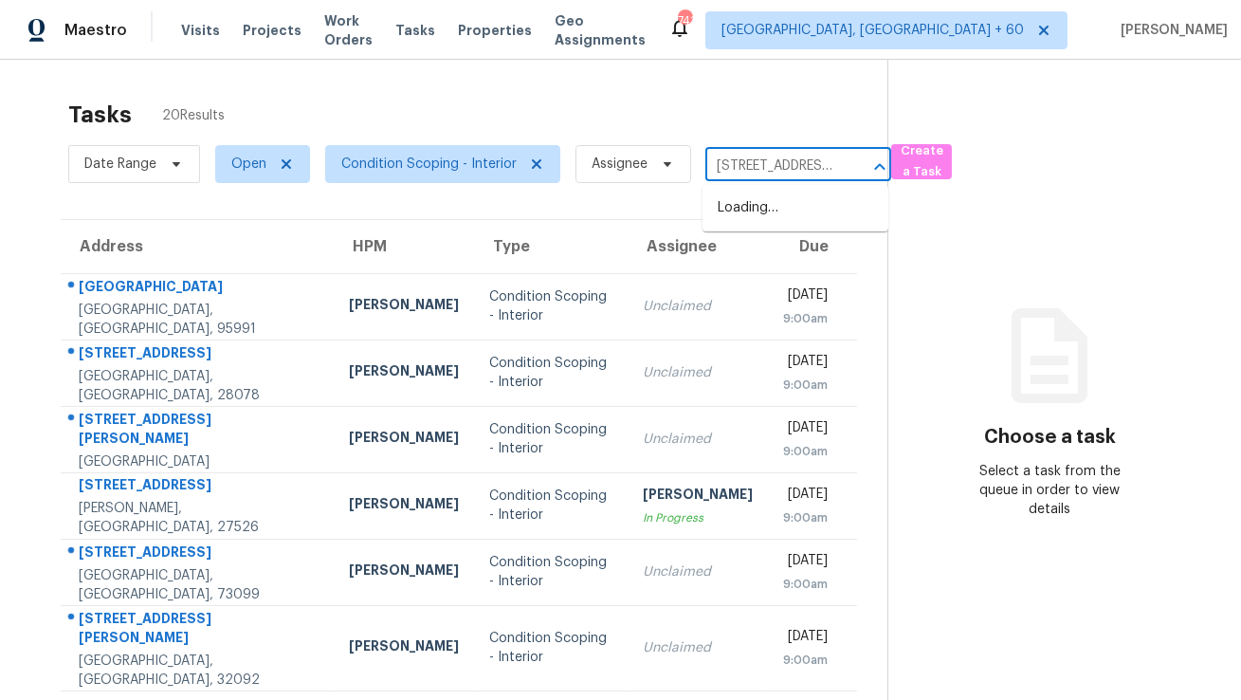
scroll to position [0, 148]
click at [749, 207] on li "[STREET_ADDRESS][PERSON_NAME]" at bounding box center [796, 217] width 186 height 51
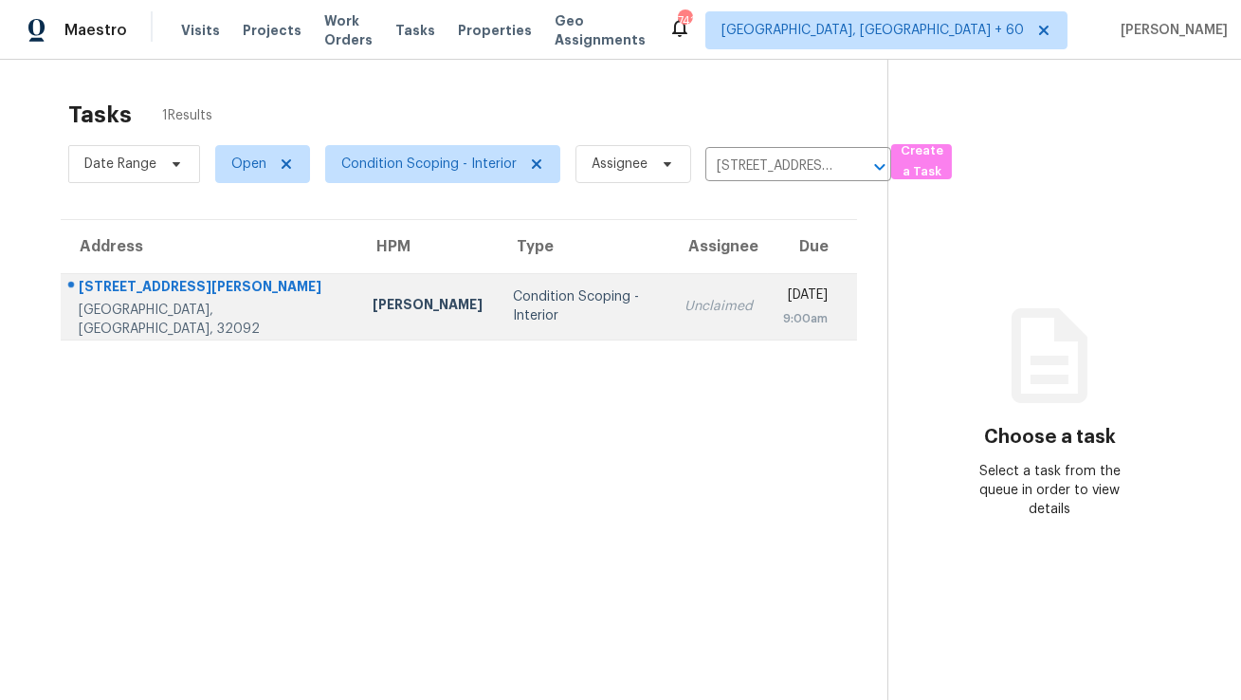
click at [768, 300] on td "[DATE] 9:00am" at bounding box center [812, 306] width 89 height 66
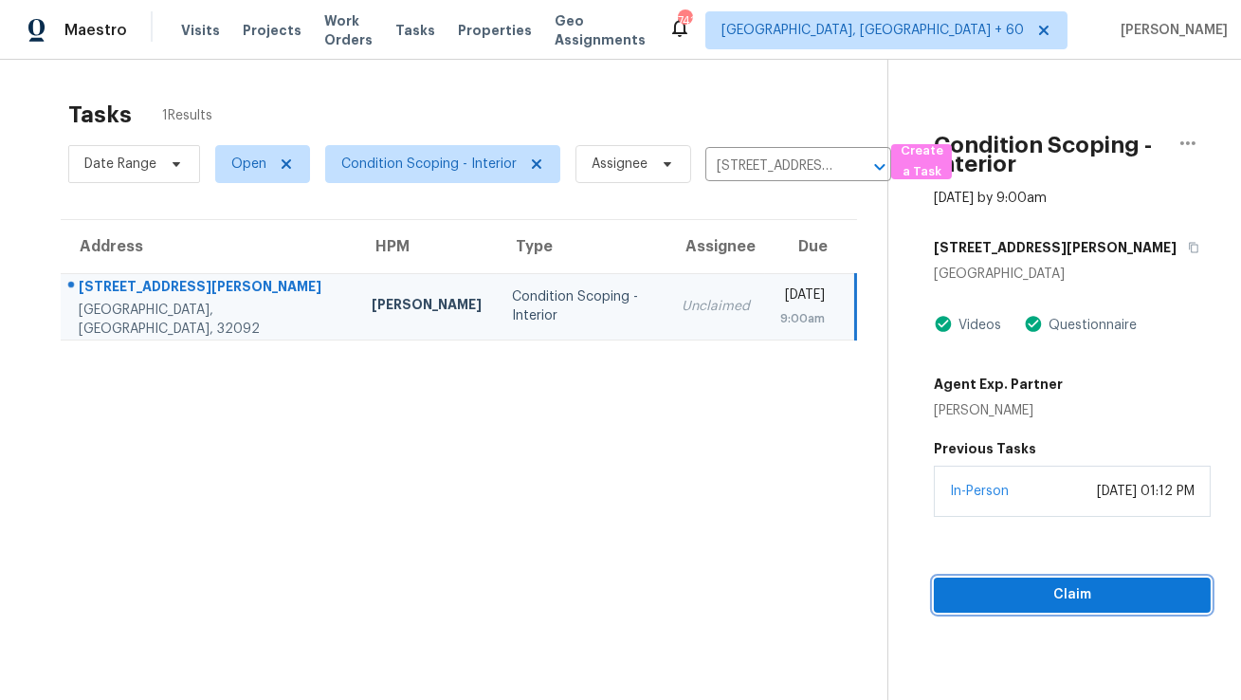
click at [1003, 596] on span "Claim" at bounding box center [1072, 595] width 247 height 24
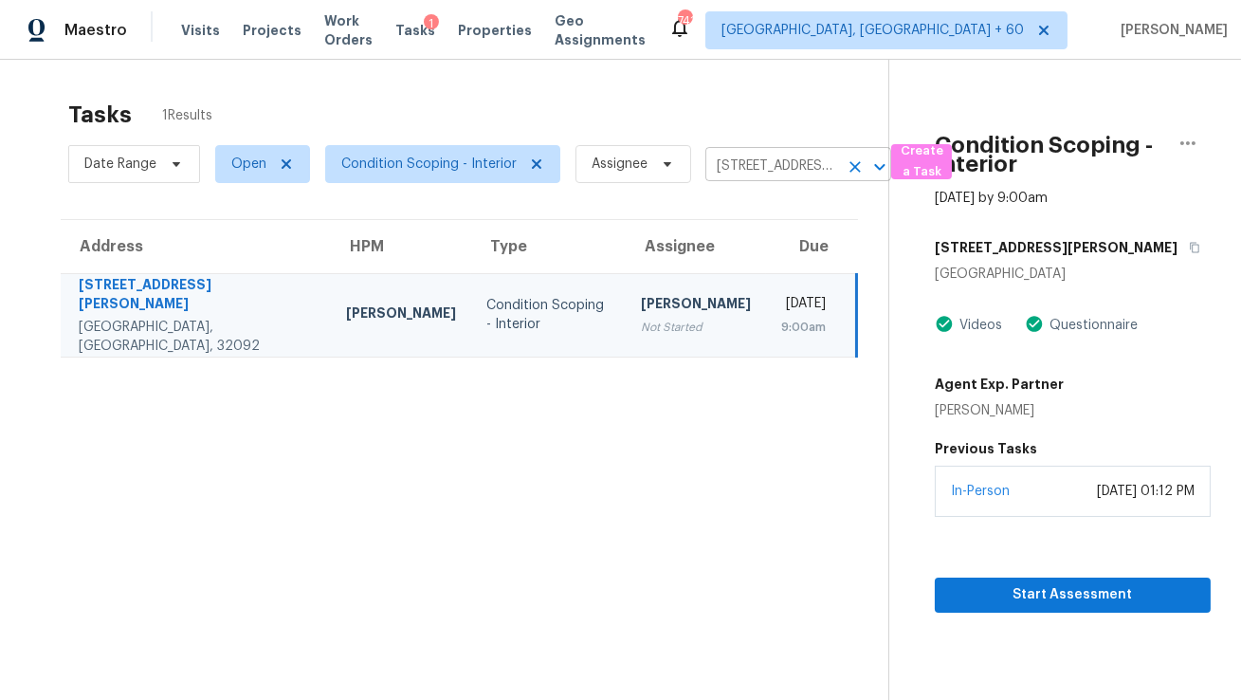
click at [750, 157] on input "[STREET_ADDRESS][PERSON_NAME]" at bounding box center [771, 166] width 133 height 29
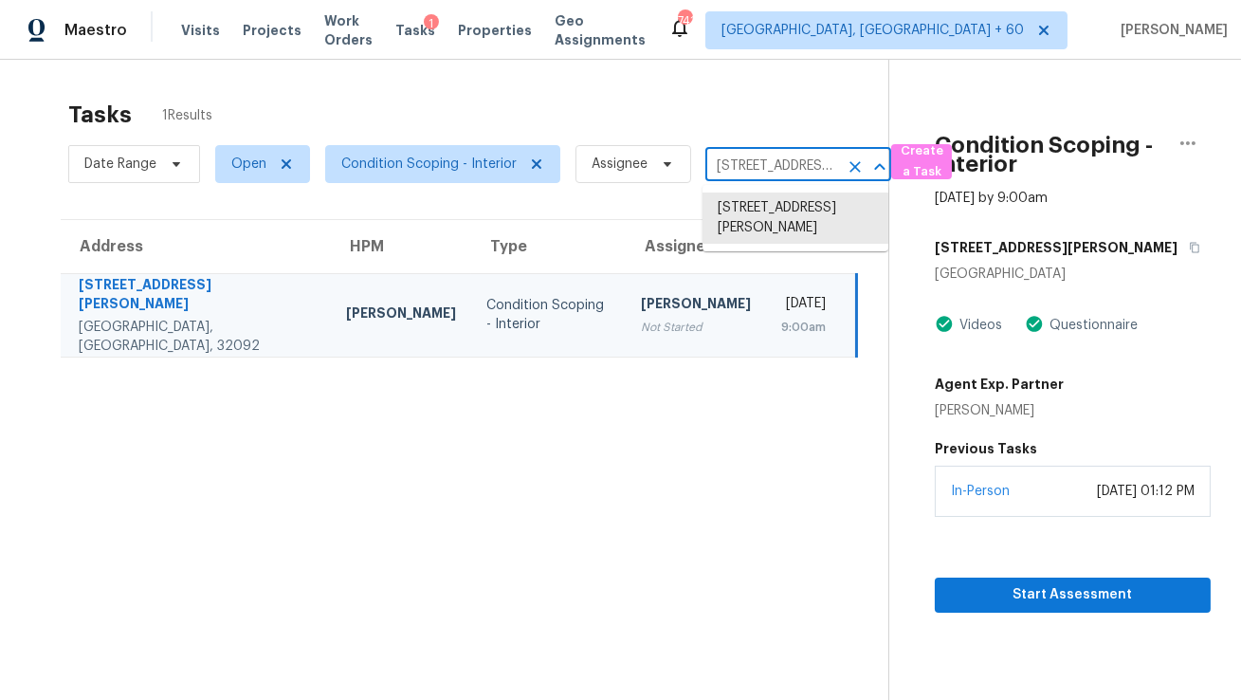
paste input "[STREET_ADDRESS]"
type input "[STREET_ADDRESS]"
click at [756, 211] on li "[STREET_ADDRESS]" at bounding box center [796, 207] width 186 height 31
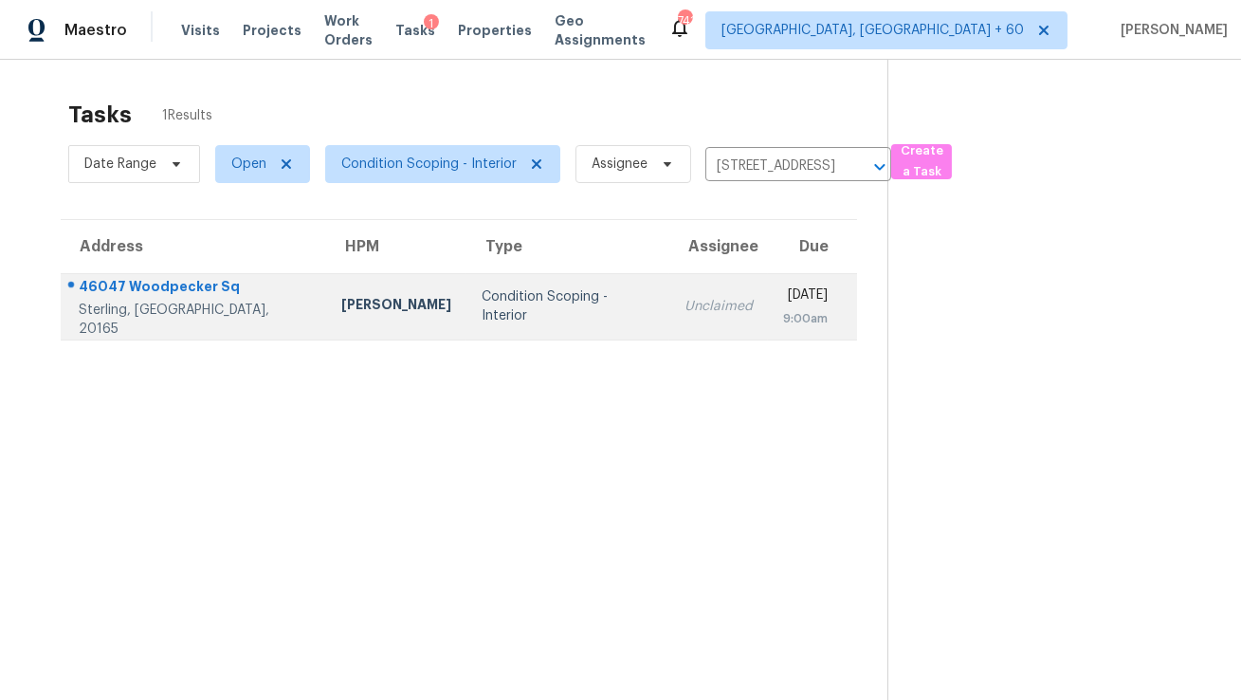
click at [783, 304] on div "[DATE]" at bounding box center [805, 297] width 45 height 24
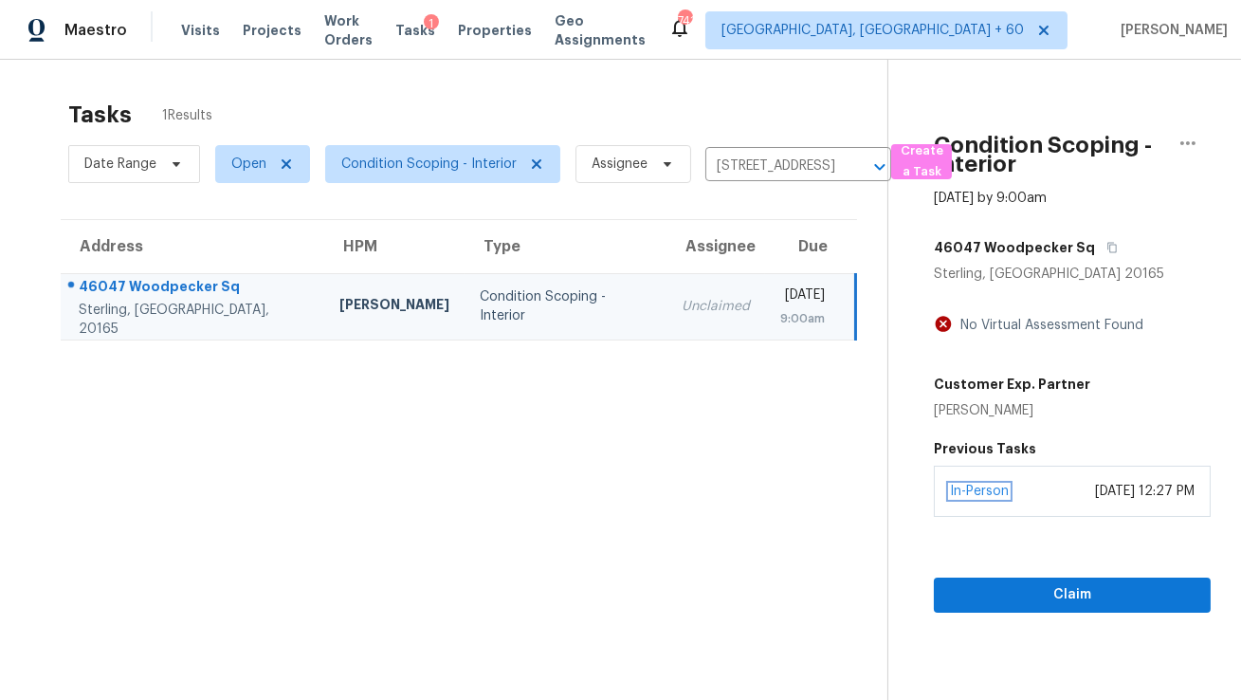
click at [982, 493] on link "In-Person" at bounding box center [979, 490] width 59 height 13
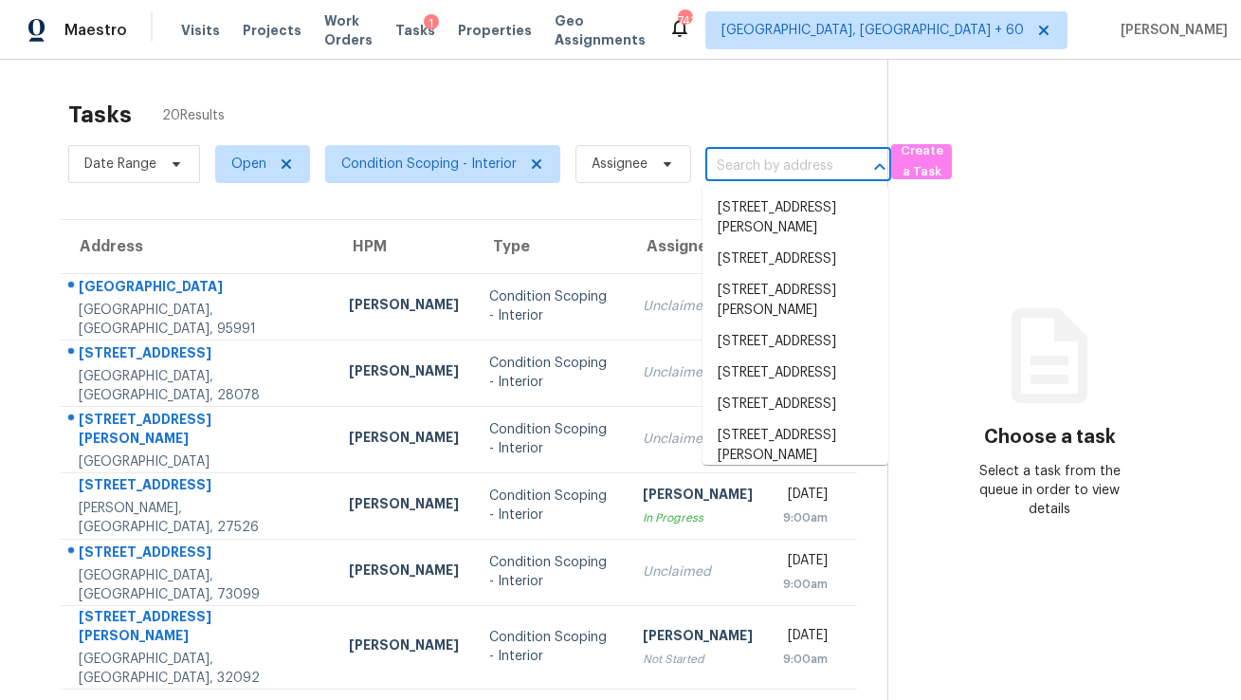
click at [737, 168] on input "text" at bounding box center [771, 166] width 133 height 29
paste input "46047 Woodpecker Sq, Sterling, VA 20165"
type input "46047 Woodpecker Sq, Sterling, VA 20165"
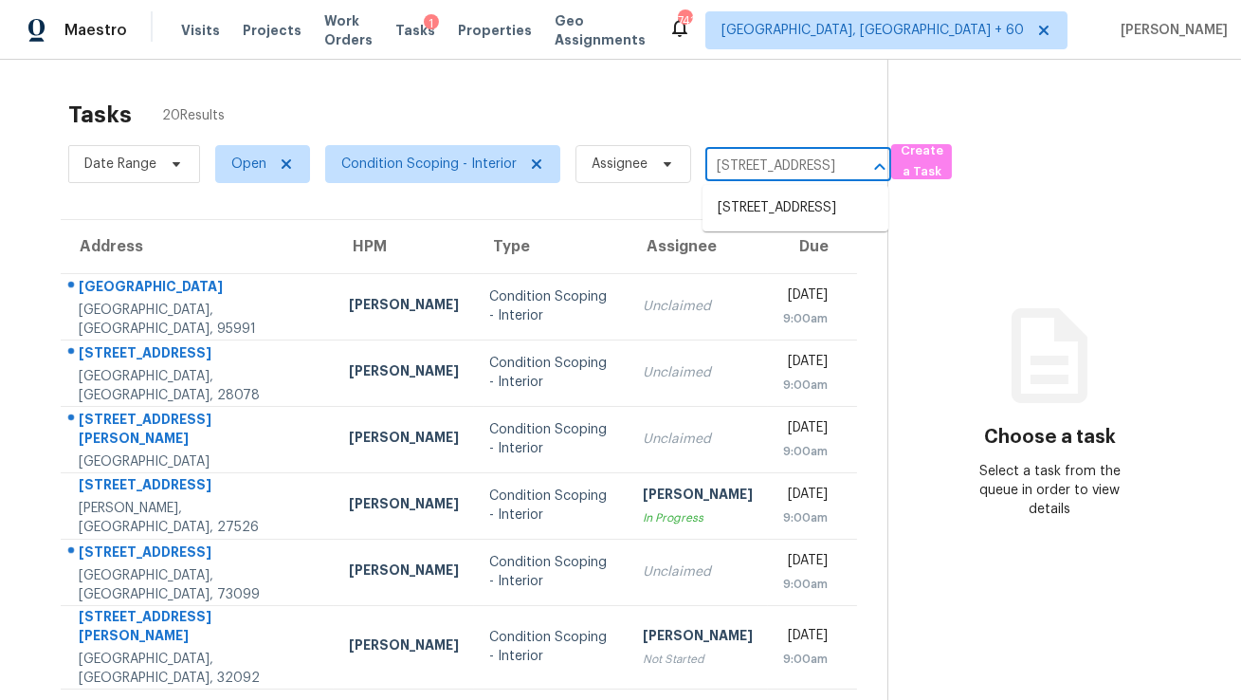
scroll to position [0, 141]
click at [743, 210] on li "46047 Woodpecker Sq, Sterling, VA 20165" at bounding box center [796, 207] width 186 height 31
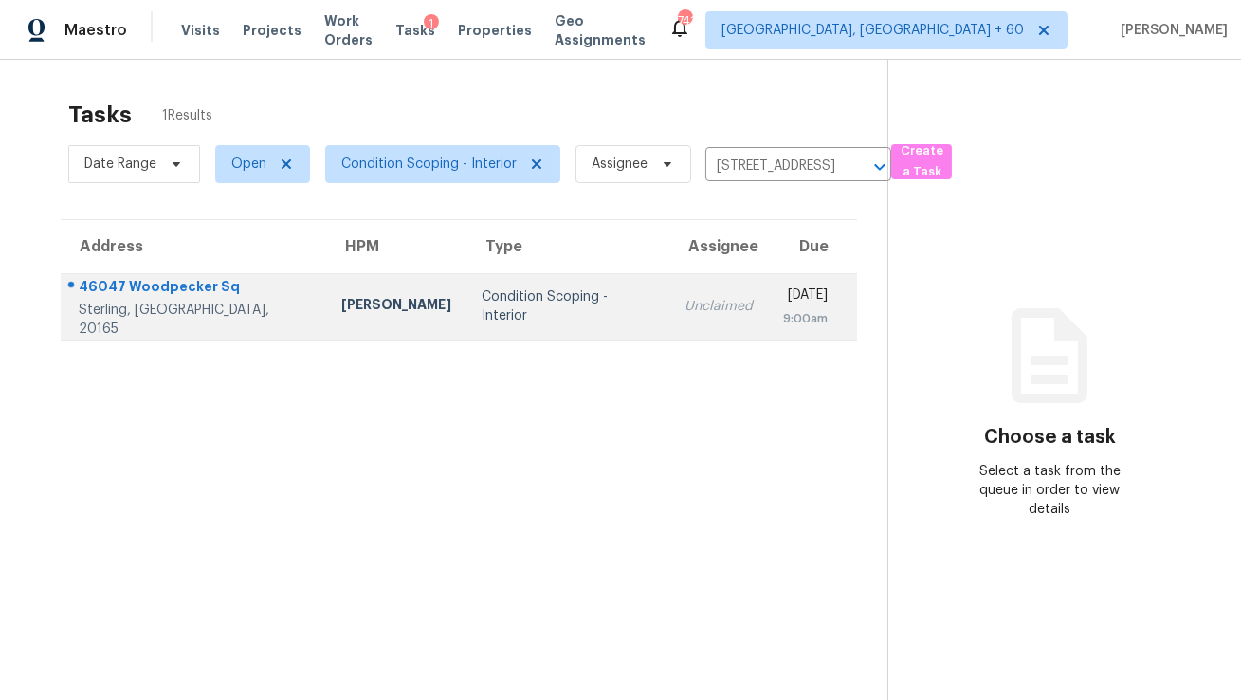
click at [783, 291] on div "Thu, Oct 9th 2025" at bounding box center [805, 297] width 45 height 24
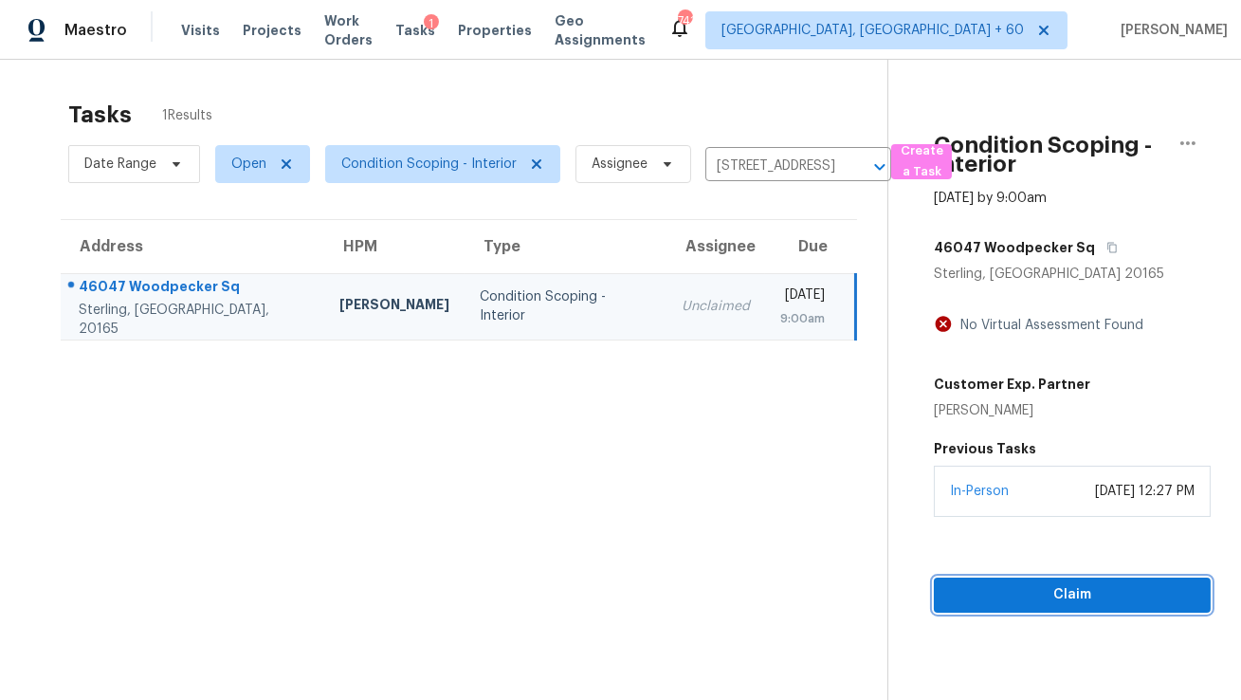
click at [1031, 593] on span "Claim" at bounding box center [1072, 595] width 247 height 24
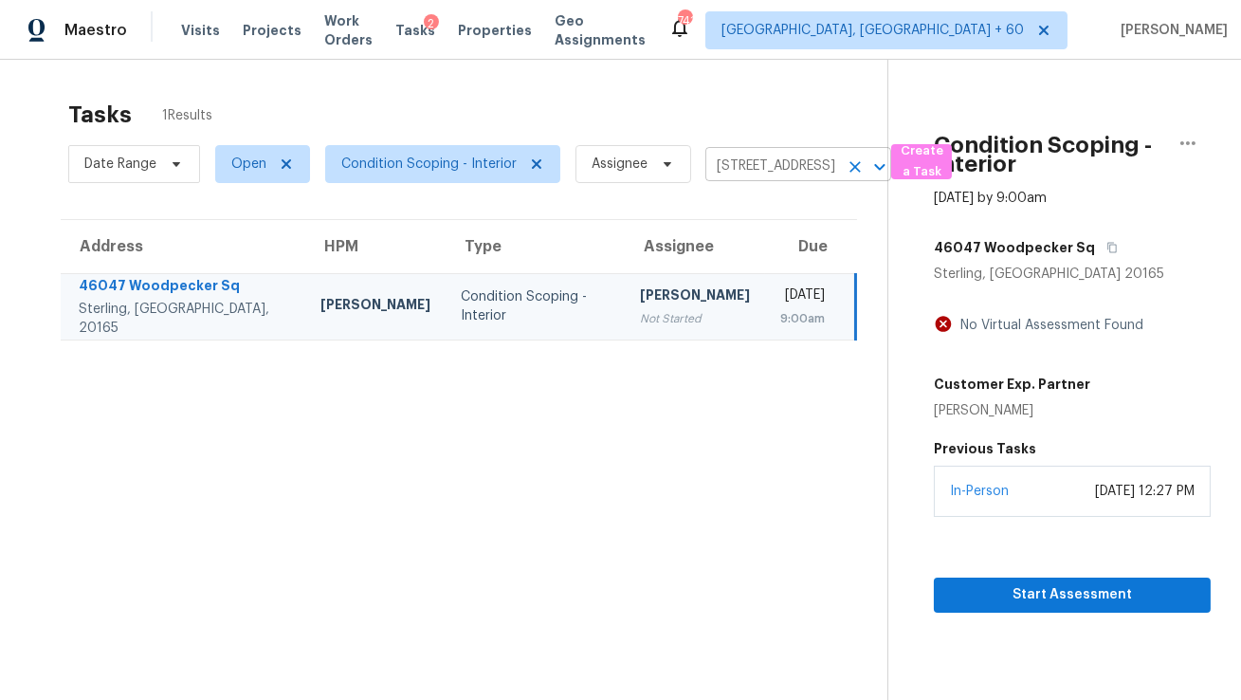
click at [736, 170] on input "[STREET_ADDRESS]" at bounding box center [771, 166] width 133 height 29
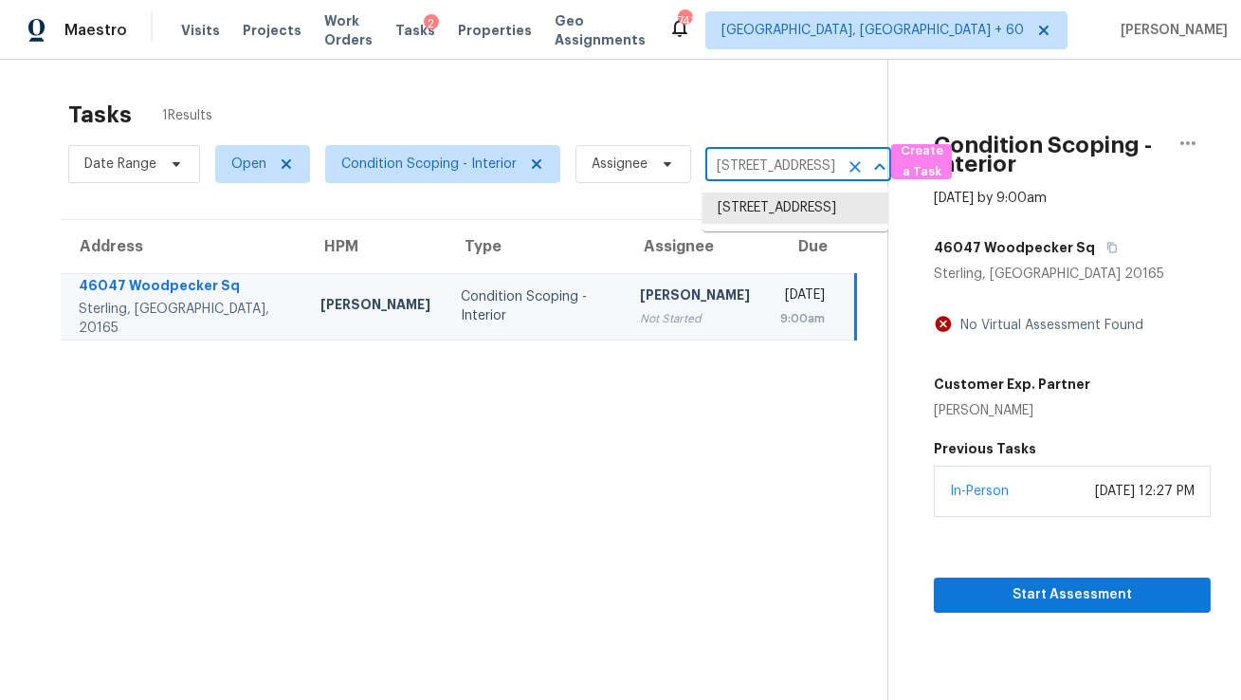
paste input "6013 NW 162nd St, Edmond, OK 73013"
type input "6013 NW 162nd St, Edmond, OK 73013"
click at [749, 210] on li "6013 NW 162nd St, Edmond, OK 73013" at bounding box center [796, 207] width 186 height 31
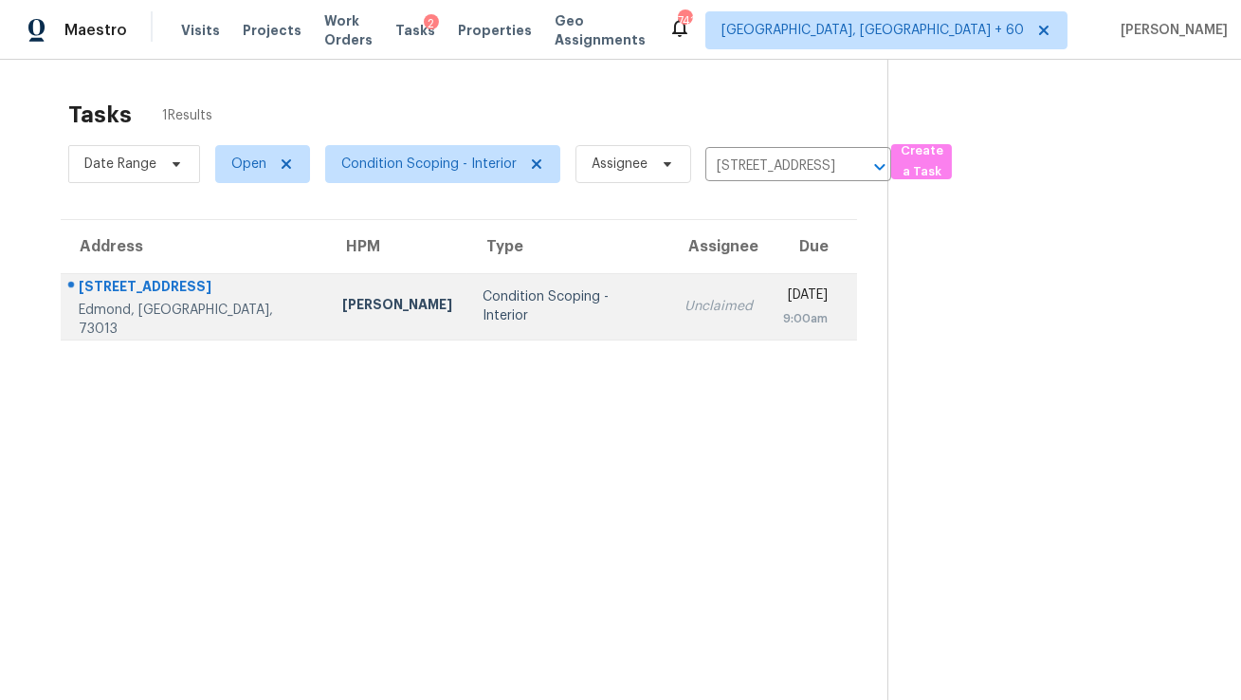
click at [783, 318] on div "9:00am" at bounding box center [805, 318] width 45 height 19
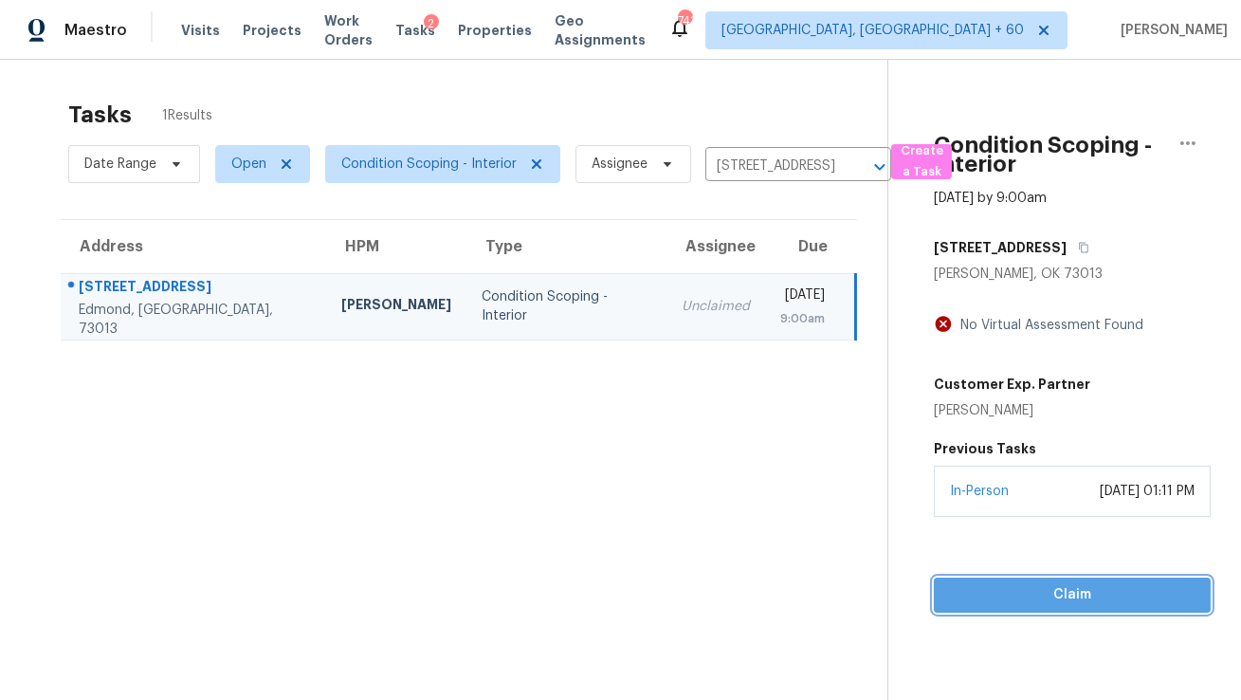
click at [1038, 599] on span "Claim" at bounding box center [1072, 595] width 247 height 24
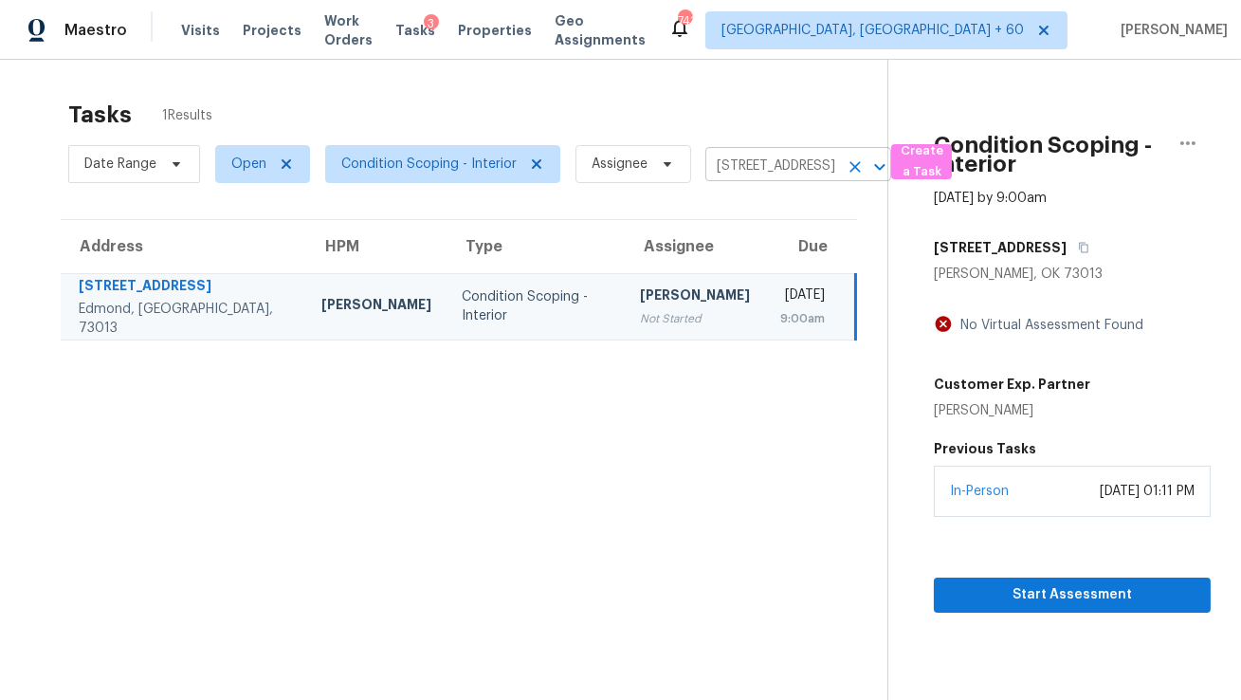
click at [731, 162] on input "6013 NW 162nd St, Edmond, OK 73013" at bounding box center [771, 166] width 133 height 29
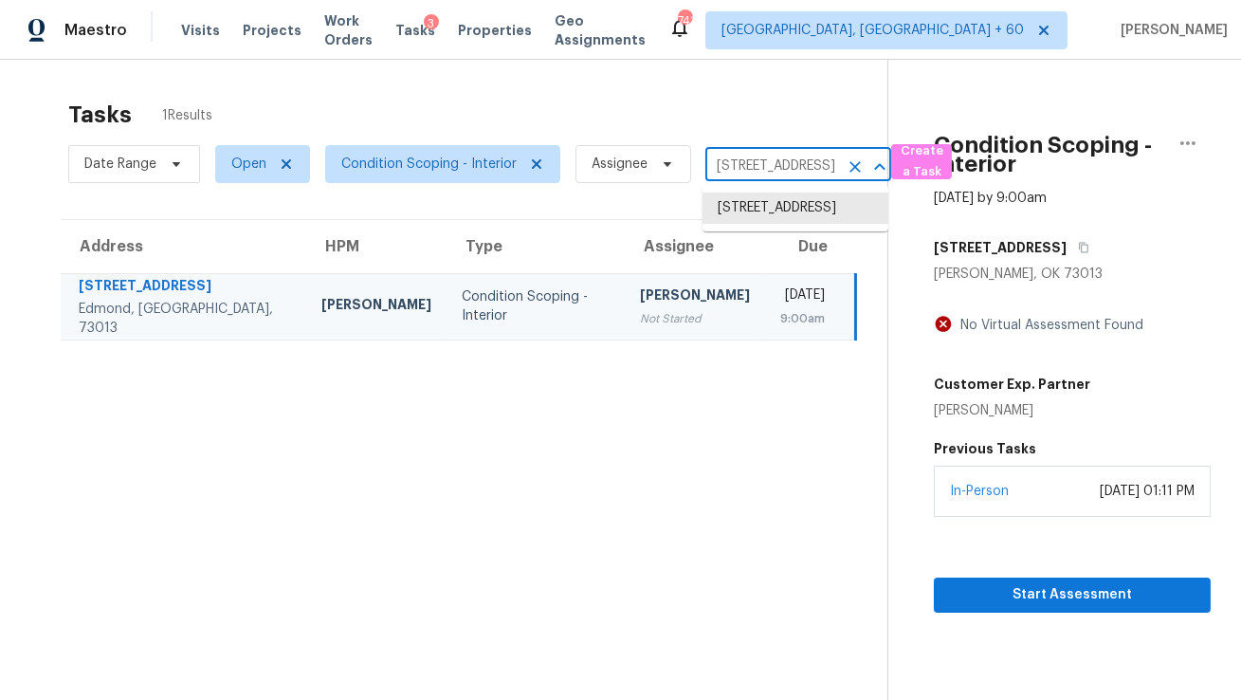
paste input "771 Scrub Jay Dr, Saint Augustine, FL 32092"
type input "771 Scrub Jay Dr, Saint Augustine, FL 32092"
click at [747, 221] on li "771 Scrub Jay Dr, Saint Augustine, FL 32092" at bounding box center [796, 217] width 186 height 51
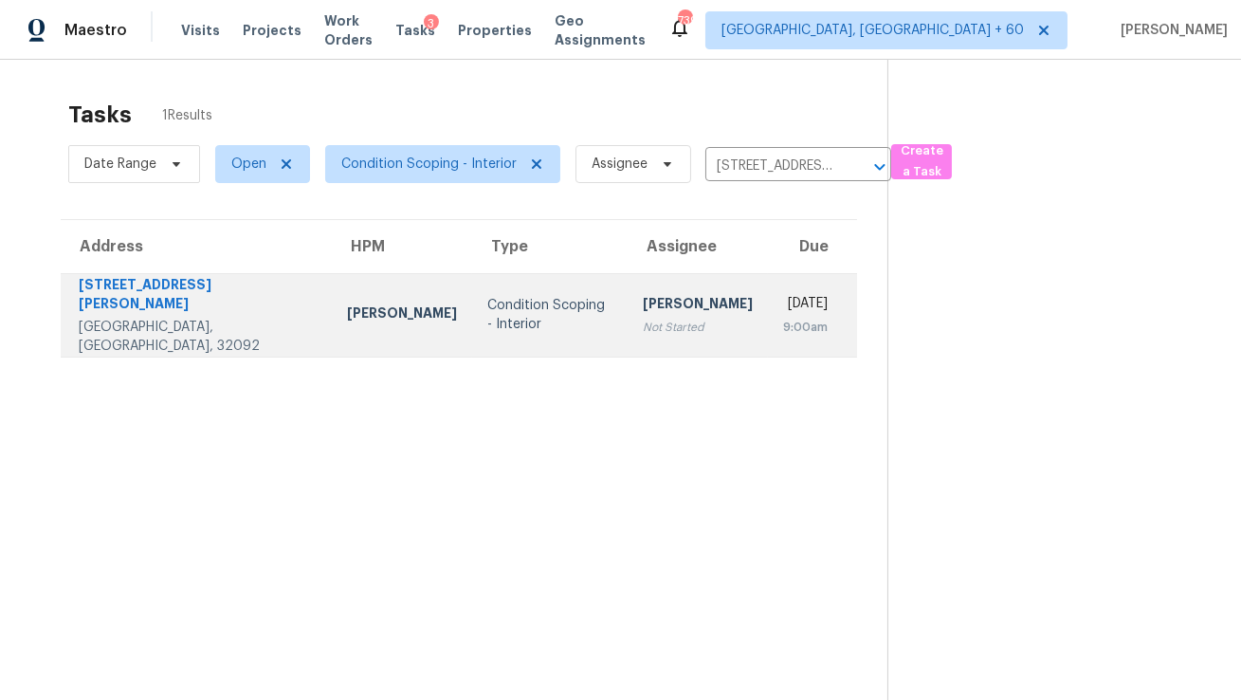
click at [703, 299] on td "Savitha Ekambaram Not Started" at bounding box center [698, 314] width 140 height 83
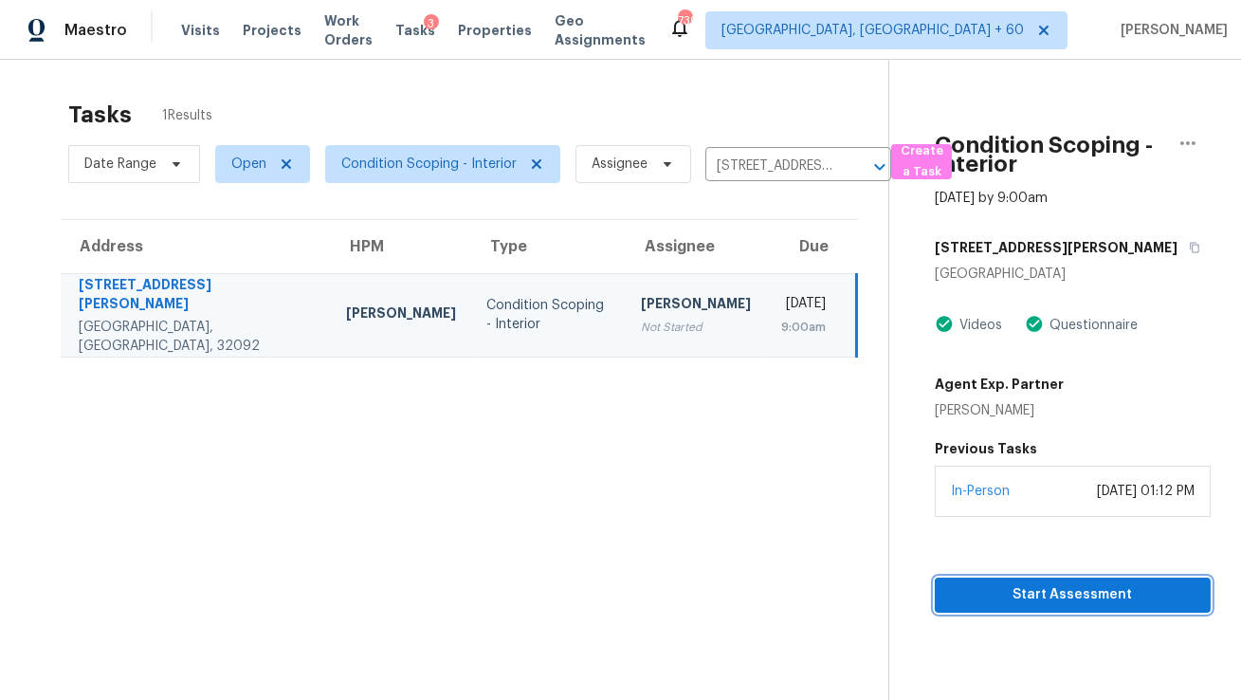
click at [1014, 595] on span "Start Assessment" at bounding box center [1073, 595] width 246 height 24
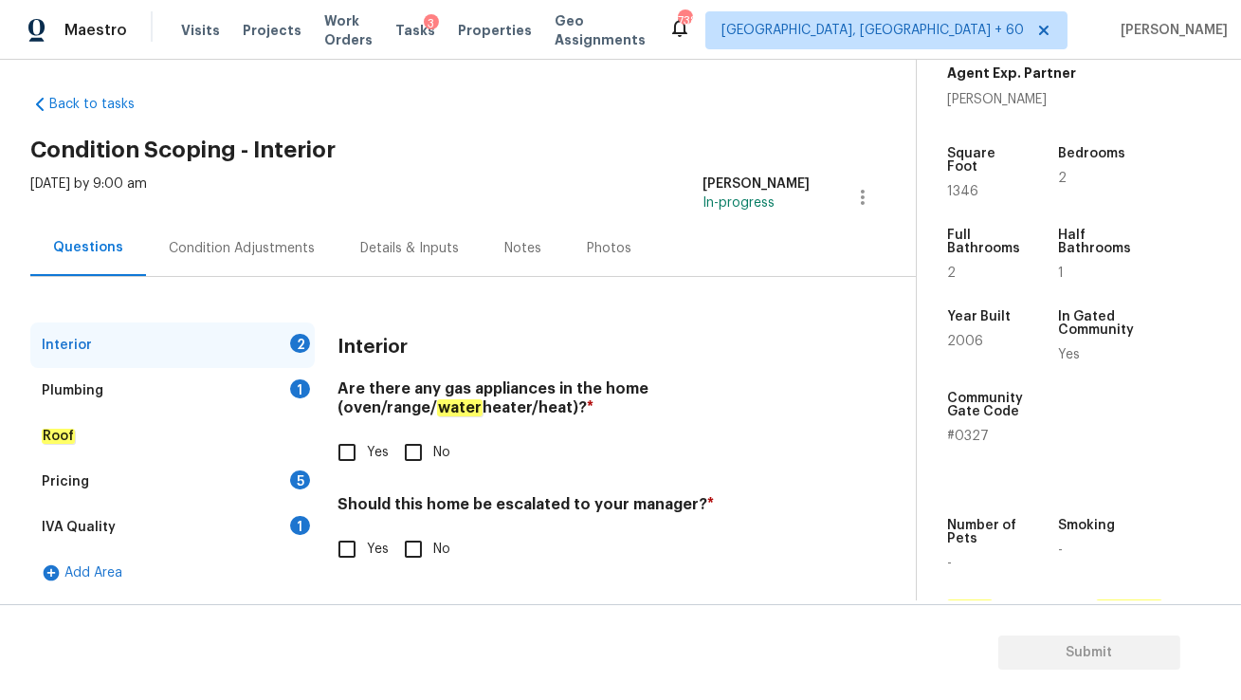
scroll to position [463, 0]
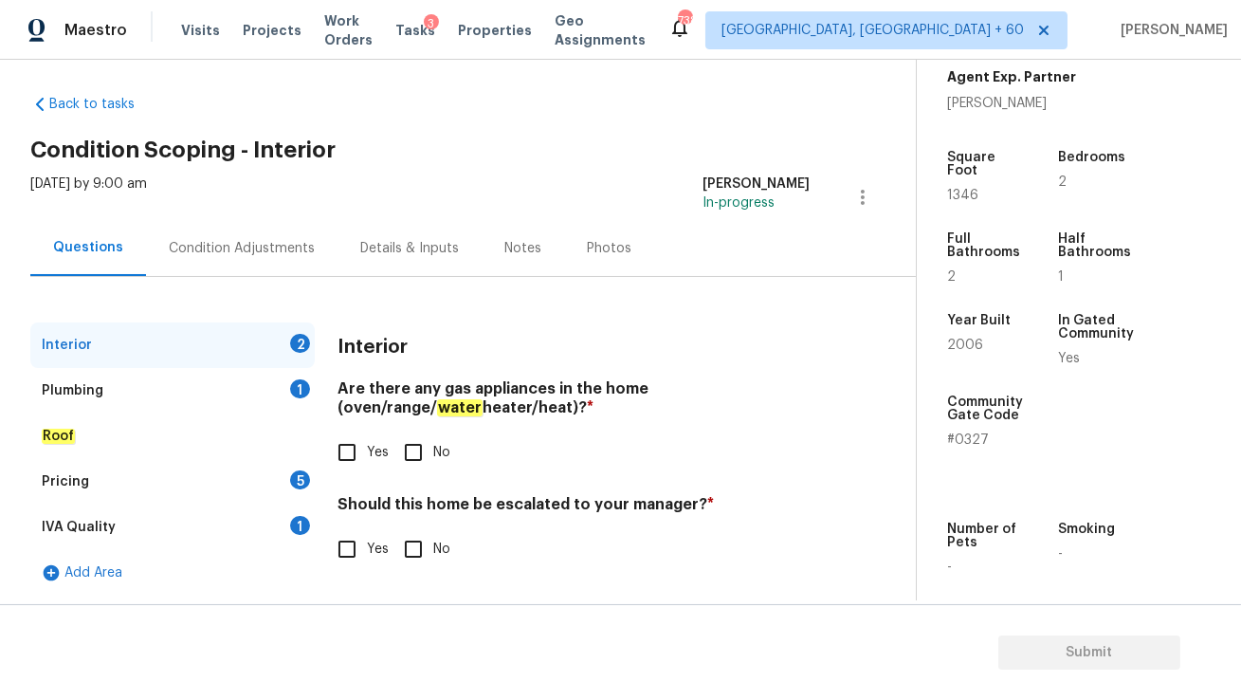
click at [231, 247] on div "Condition Adjustments" at bounding box center [242, 248] width 146 height 19
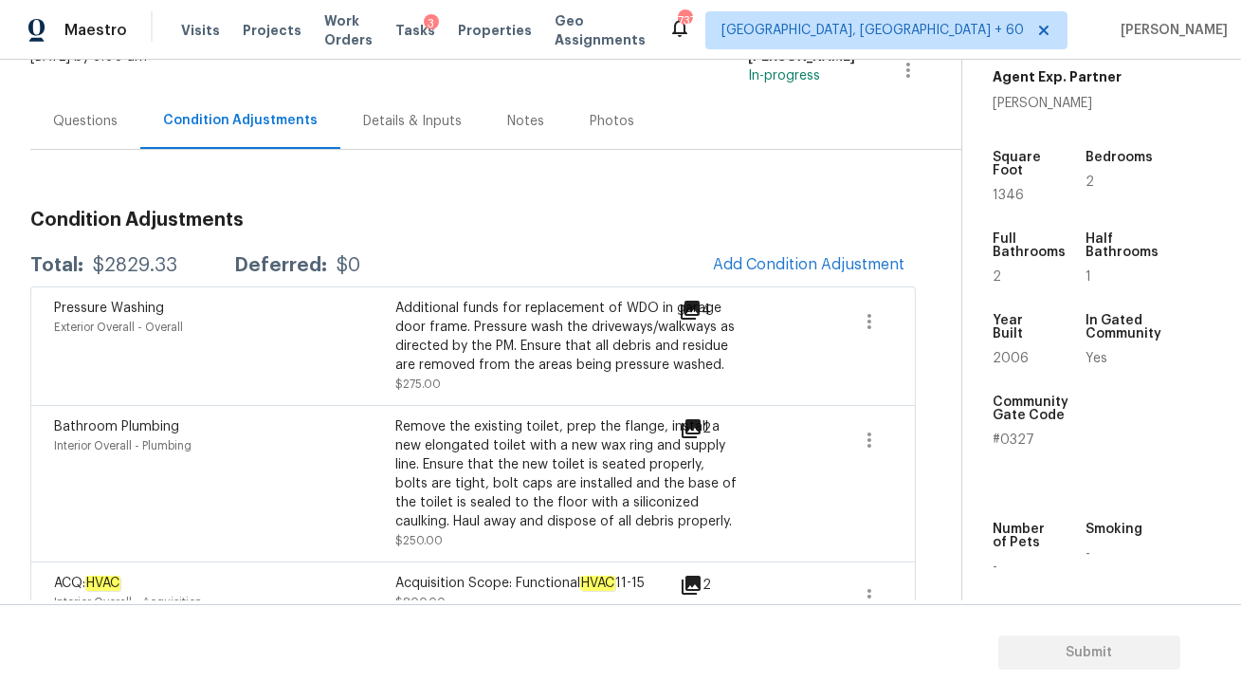
scroll to position [135, 0]
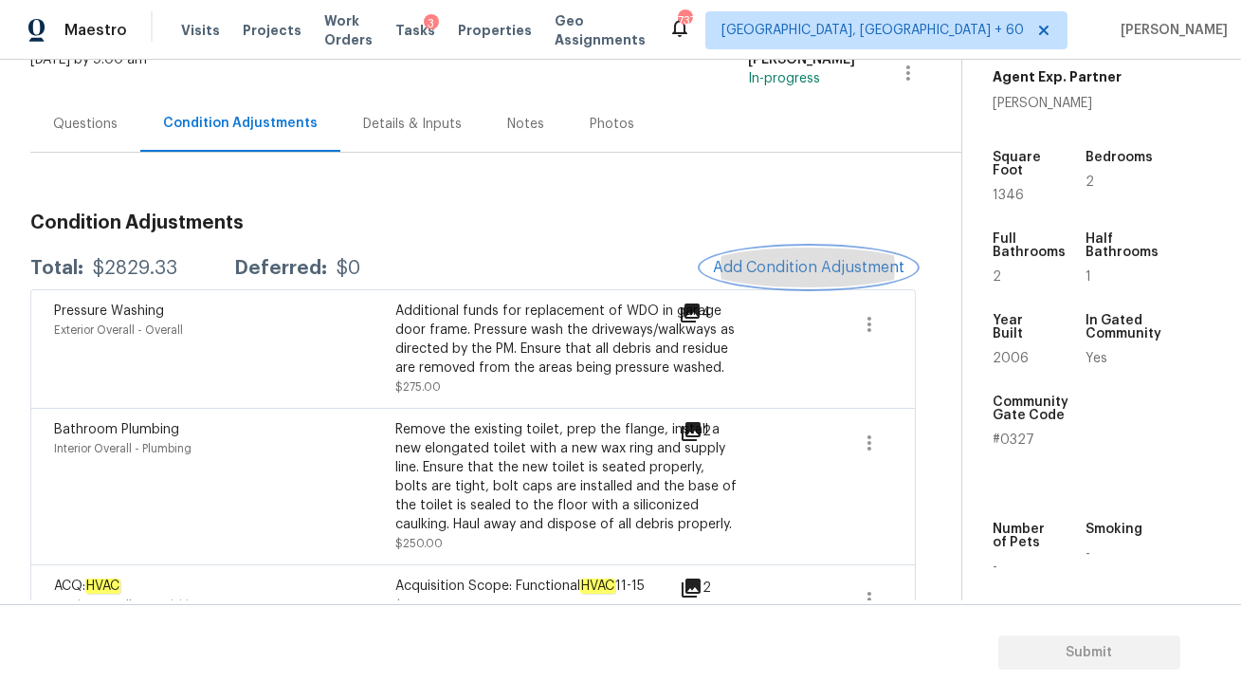
click at [750, 269] on span "Add Condition Adjustment" at bounding box center [809, 267] width 192 height 17
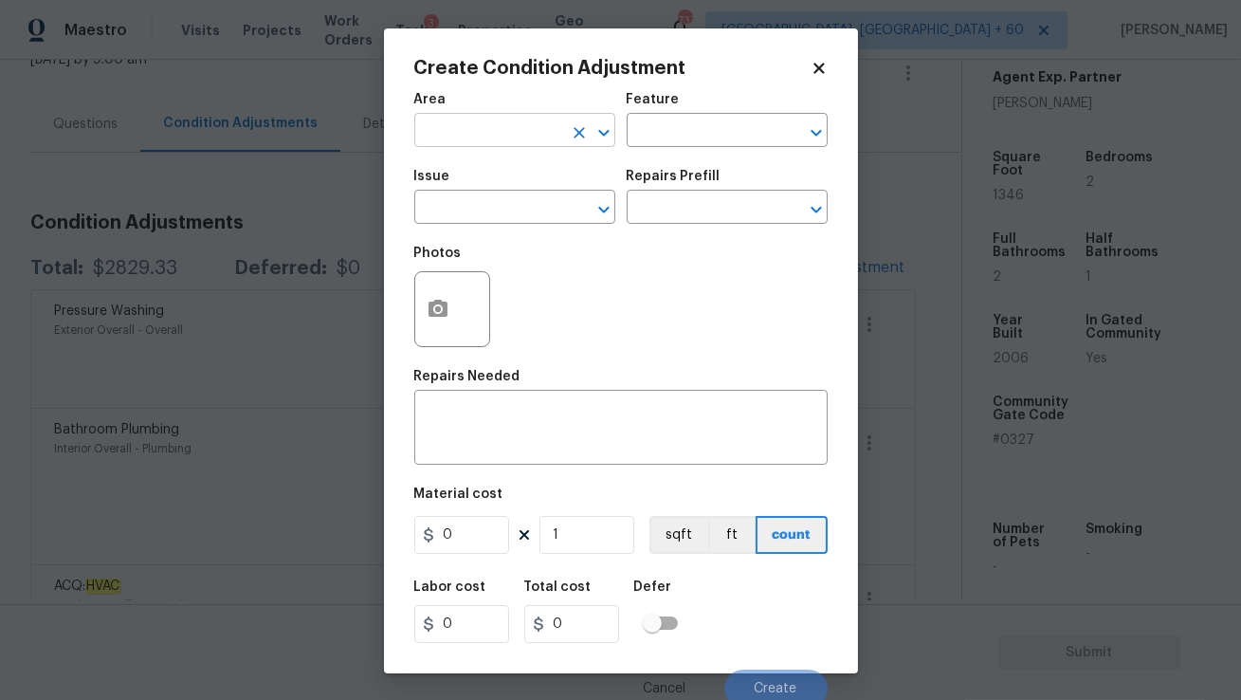
click at [476, 129] on input "text" at bounding box center [488, 132] width 148 height 29
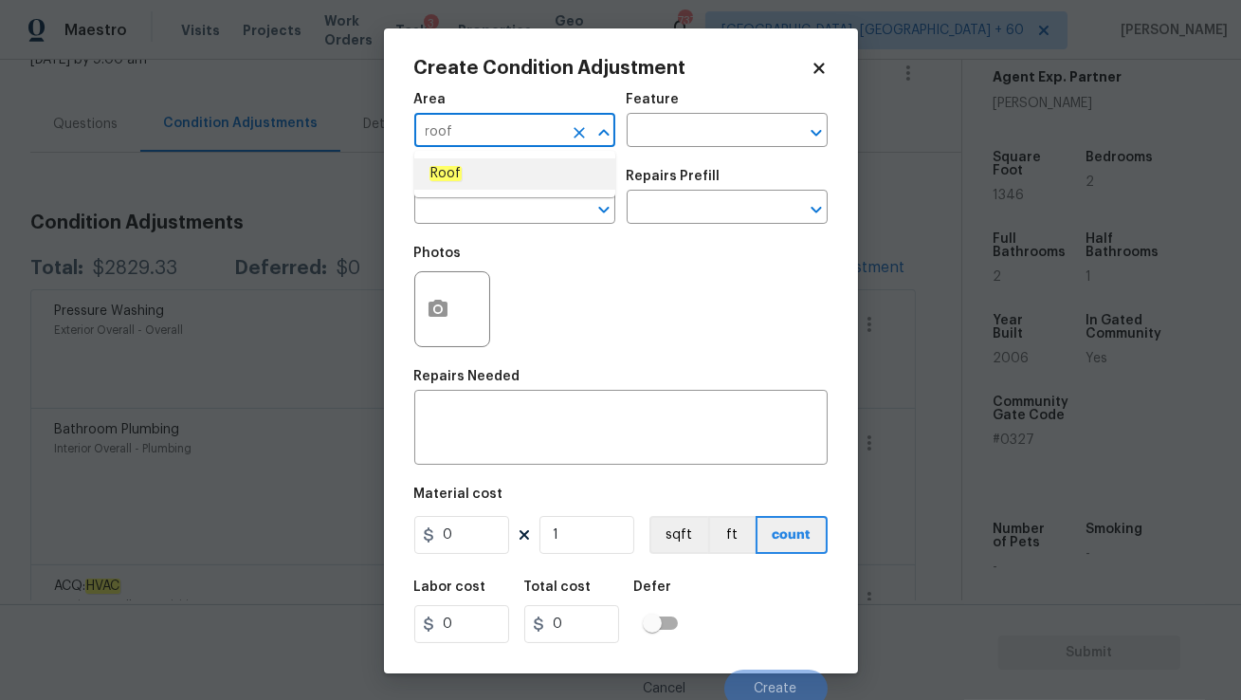
click at [437, 171] on em "Roof" at bounding box center [445, 173] width 32 height 15
type input "Roof"
click at [437, 207] on input "text" at bounding box center [488, 208] width 148 height 29
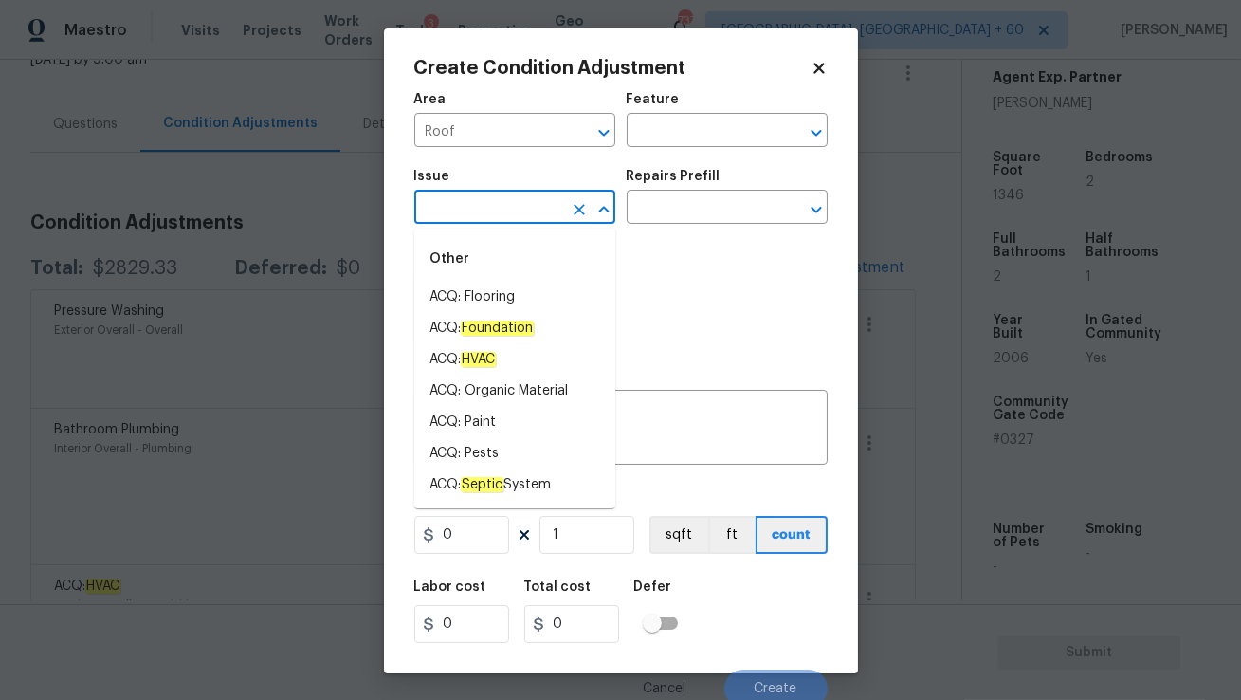
type input "s"
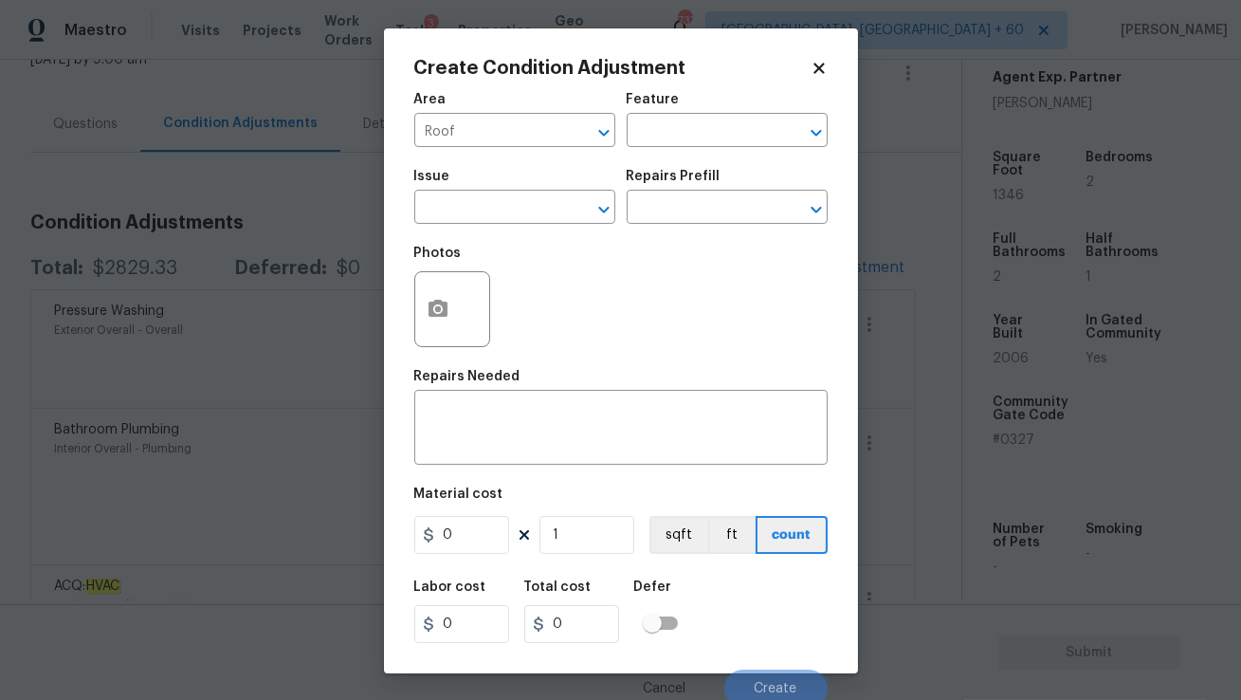
click at [681, 150] on div "Area Roof ​ Feature ​" at bounding box center [620, 120] width 413 height 77
click at [678, 111] on div "Feature" at bounding box center [727, 105] width 201 height 25
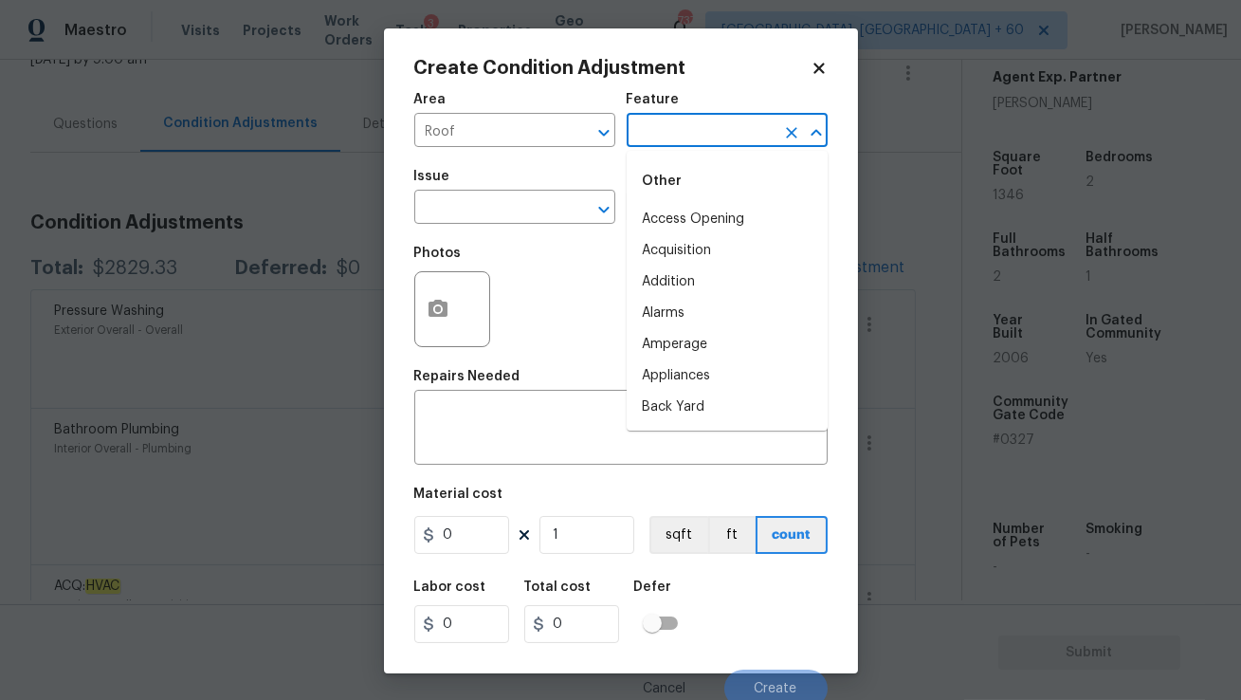
click at [678, 119] on input "text" at bounding box center [701, 132] width 148 height 29
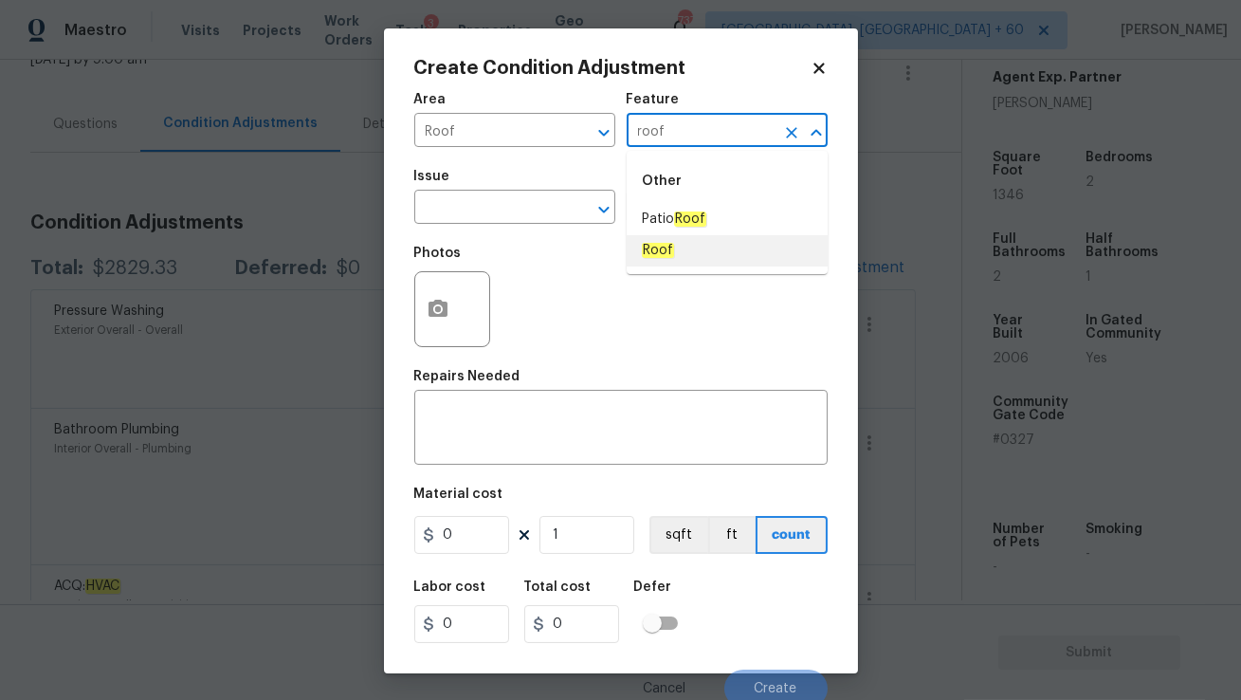
click at [689, 240] on li "Roof" at bounding box center [727, 250] width 201 height 31
type input "Roof"
click at [524, 211] on input "text" at bounding box center [488, 208] width 148 height 29
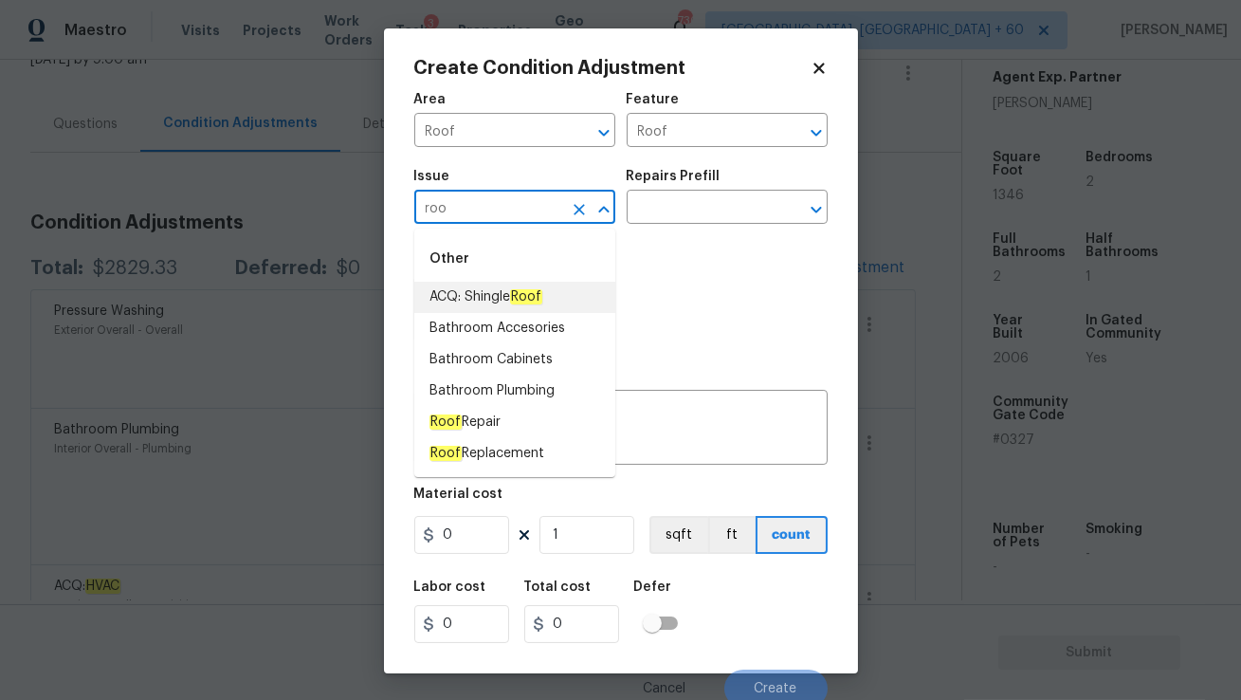
click at [530, 302] on em "Roof" at bounding box center [526, 296] width 32 height 15
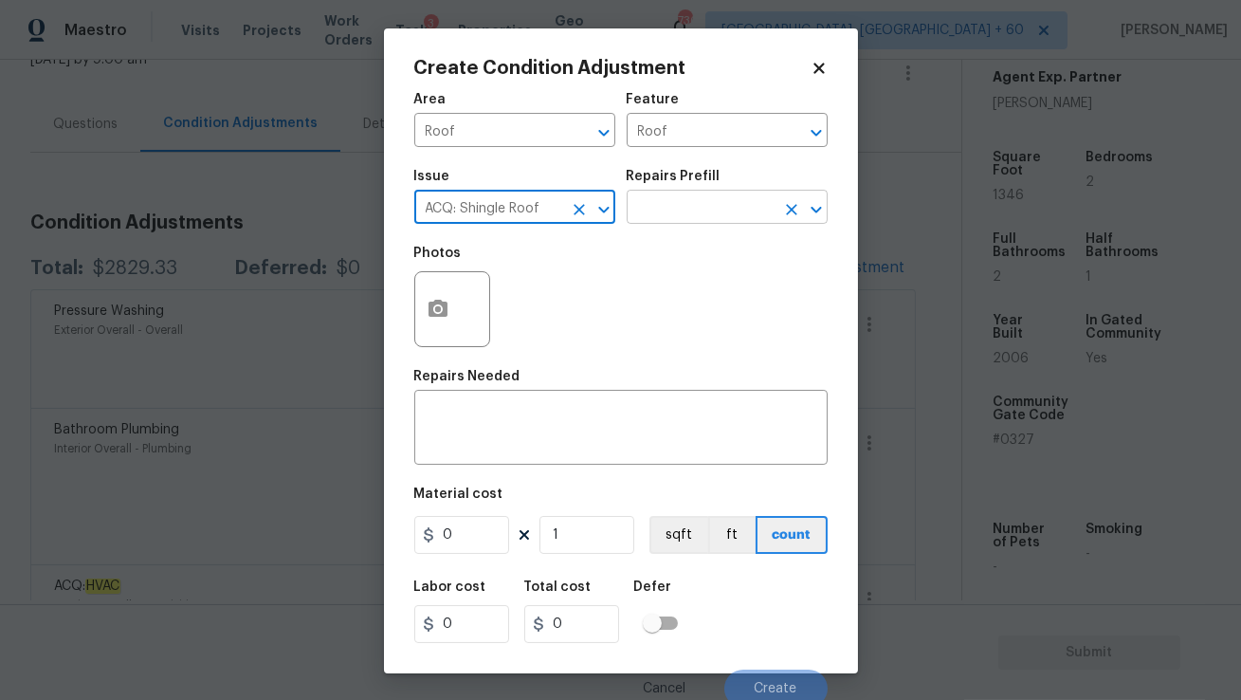
type input "ACQ: Shingle Roof"
click at [685, 205] on input "text" at bounding box center [701, 208] width 148 height 29
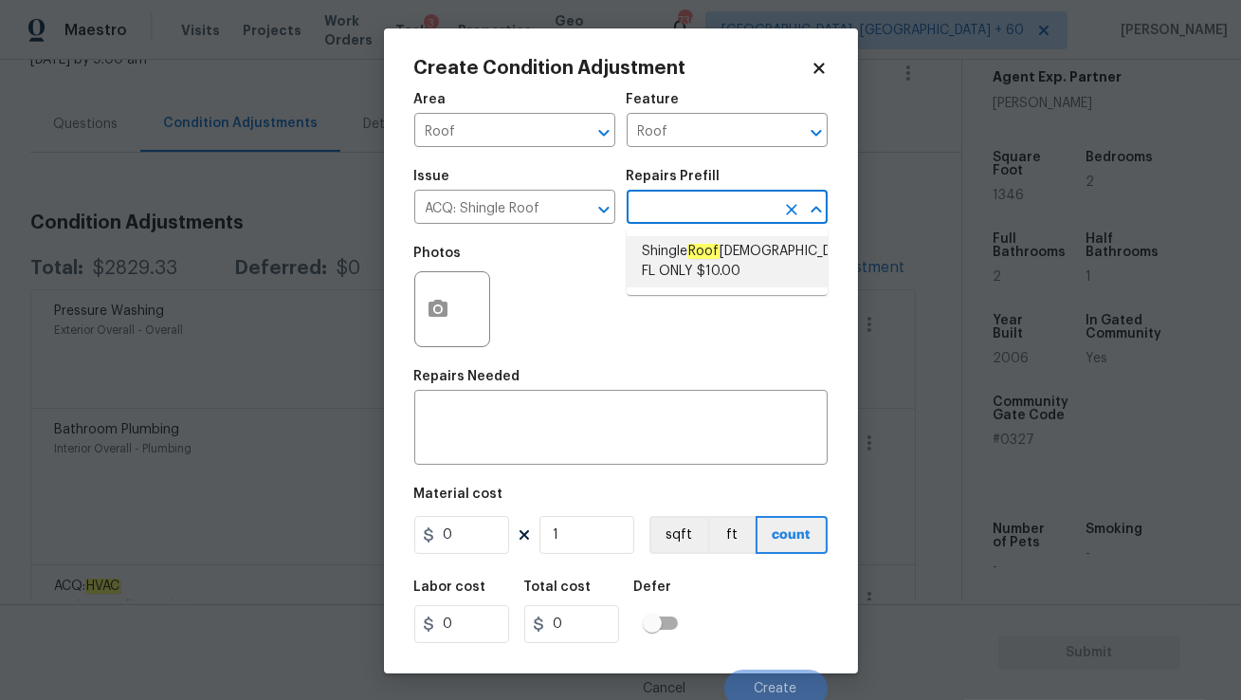
click at [695, 256] on em "Roof" at bounding box center [703, 251] width 32 height 15
type input "Acquisition"
type textarea "Acquisition Scope (Florida Only): Shingle Roof 15+ years in age maintenance."
type input "10"
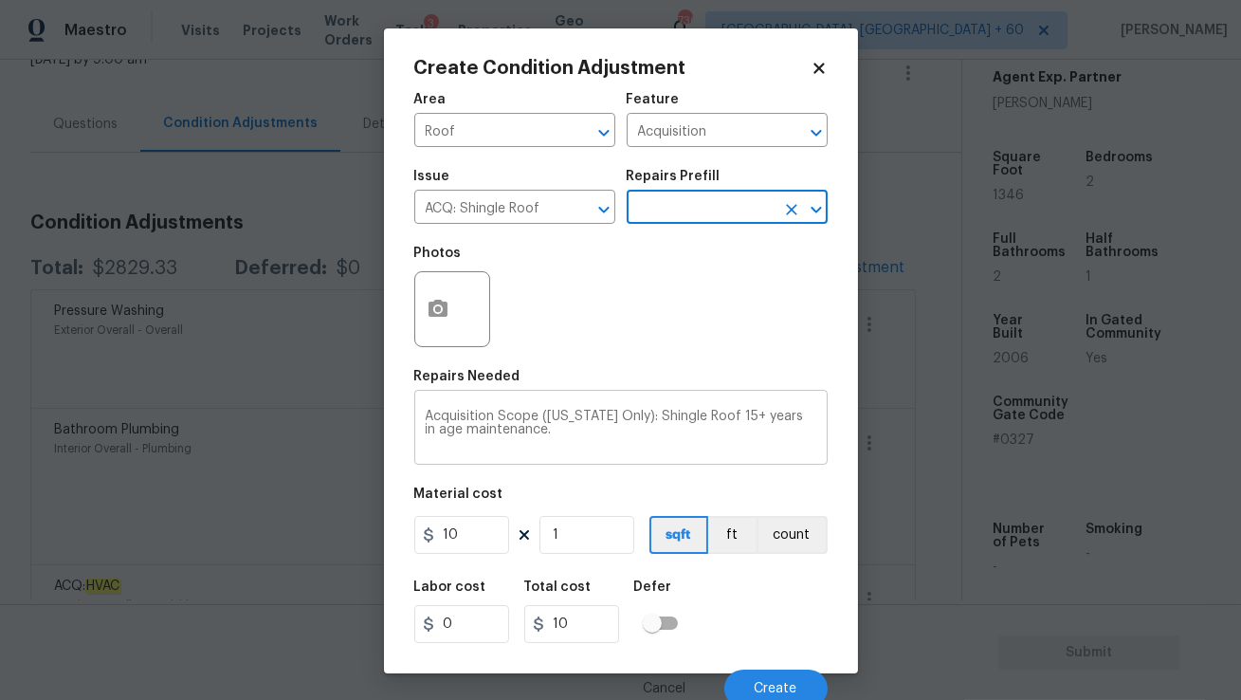
scroll to position [8, 0]
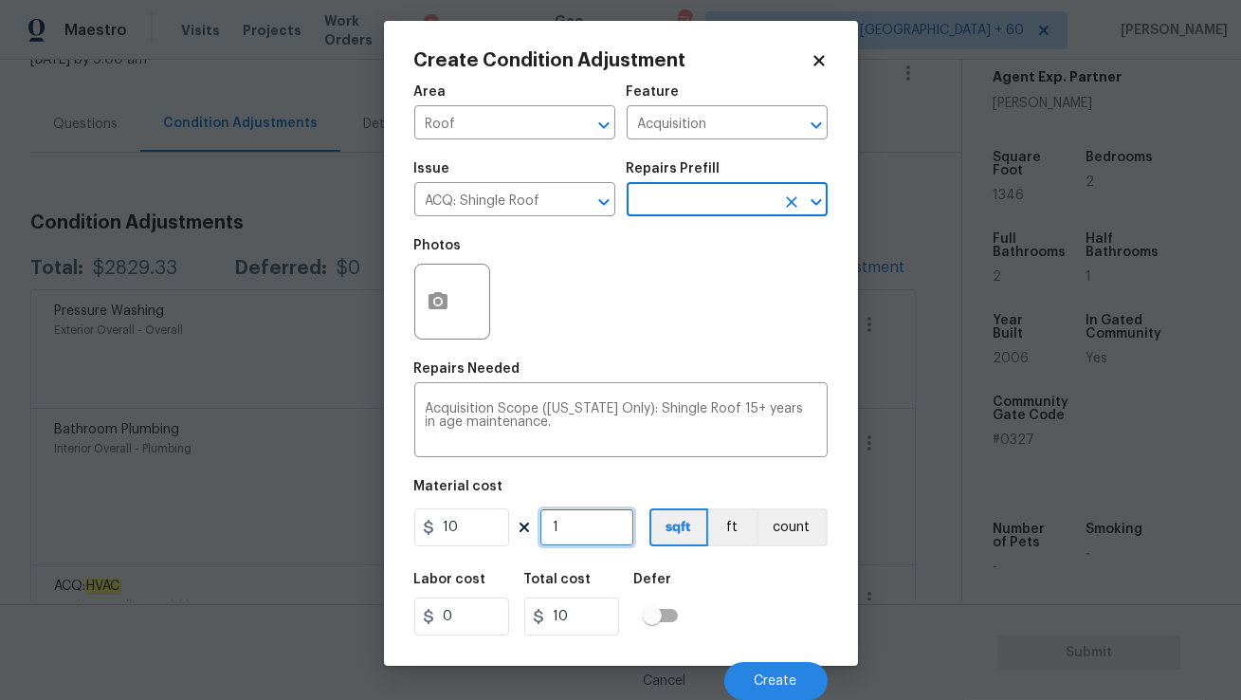
click at [588, 537] on input "1" at bounding box center [586, 527] width 95 height 38
type input "13"
type input "130"
type input "134"
type input "1340"
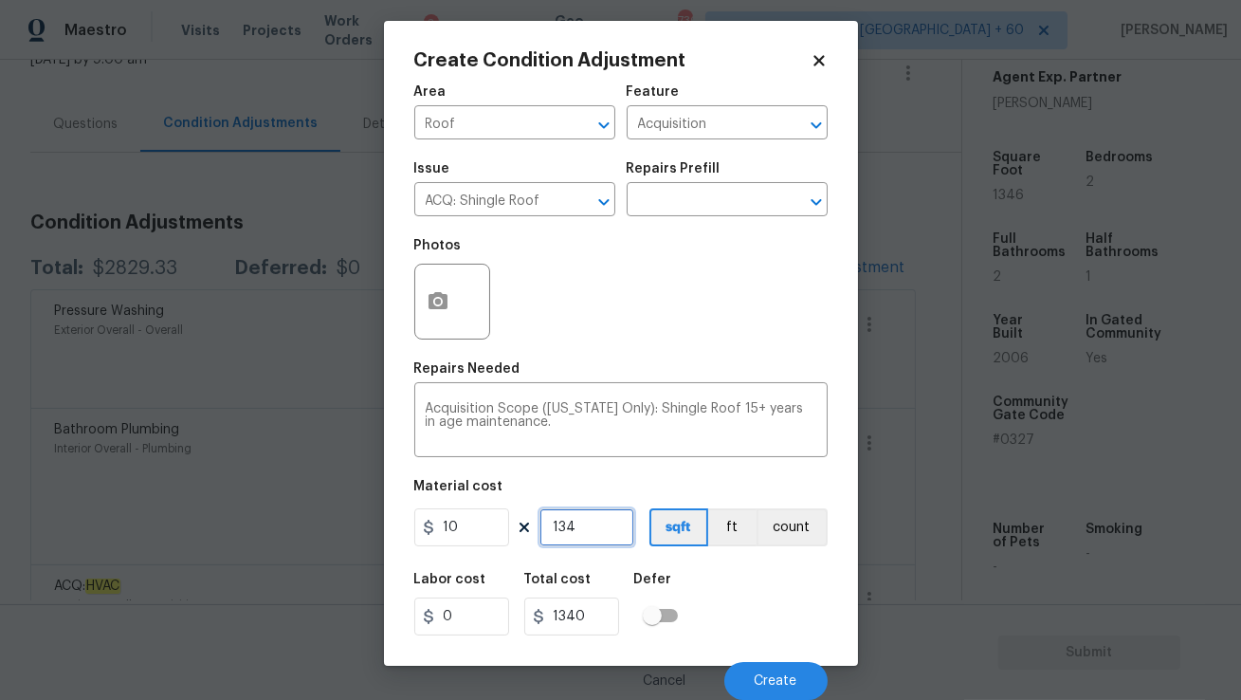
type input "1346"
type input "13460"
type input "1346"
click at [757, 671] on button "Create" at bounding box center [775, 681] width 103 height 38
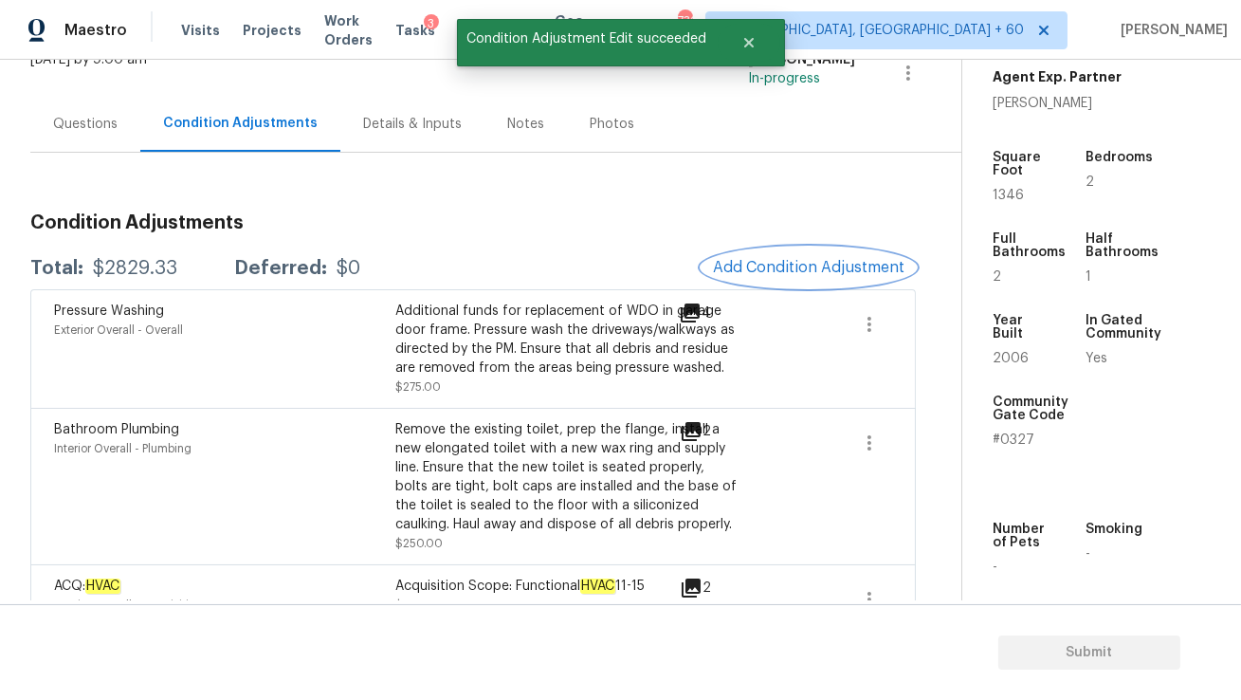
scroll to position [0, 0]
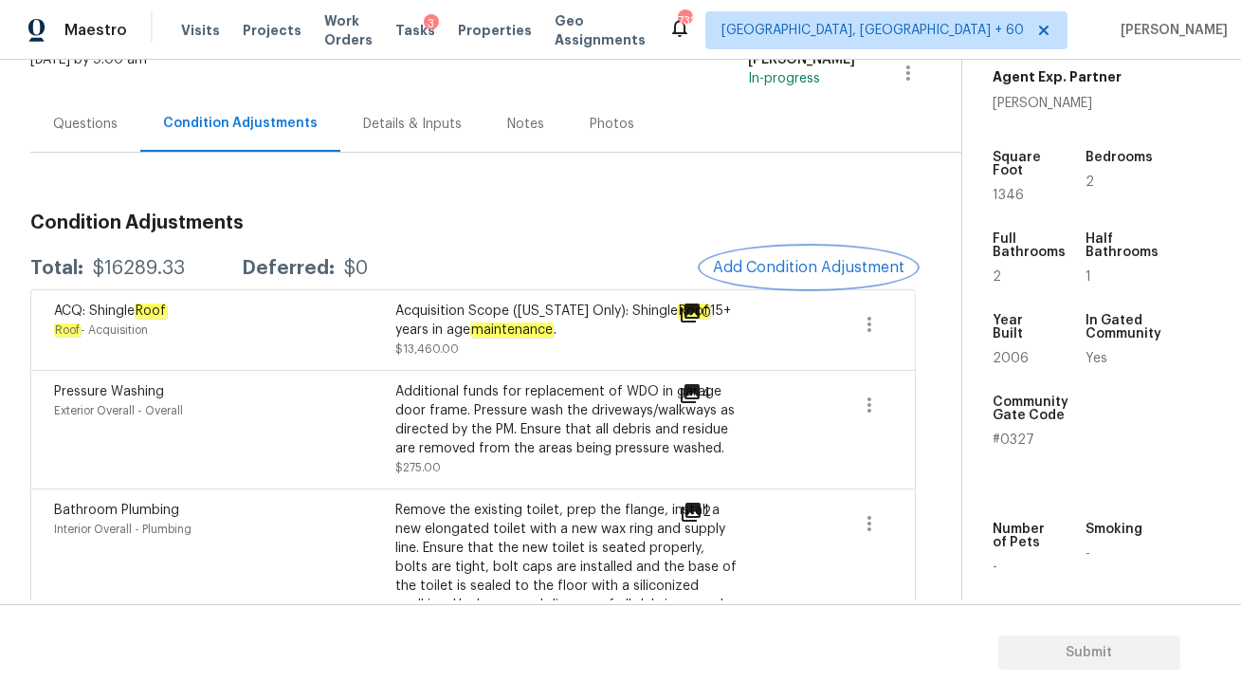
click at [734, 265] on span "Add Condition Adjustment" at bounding box center [809, 267] width 192 height 17
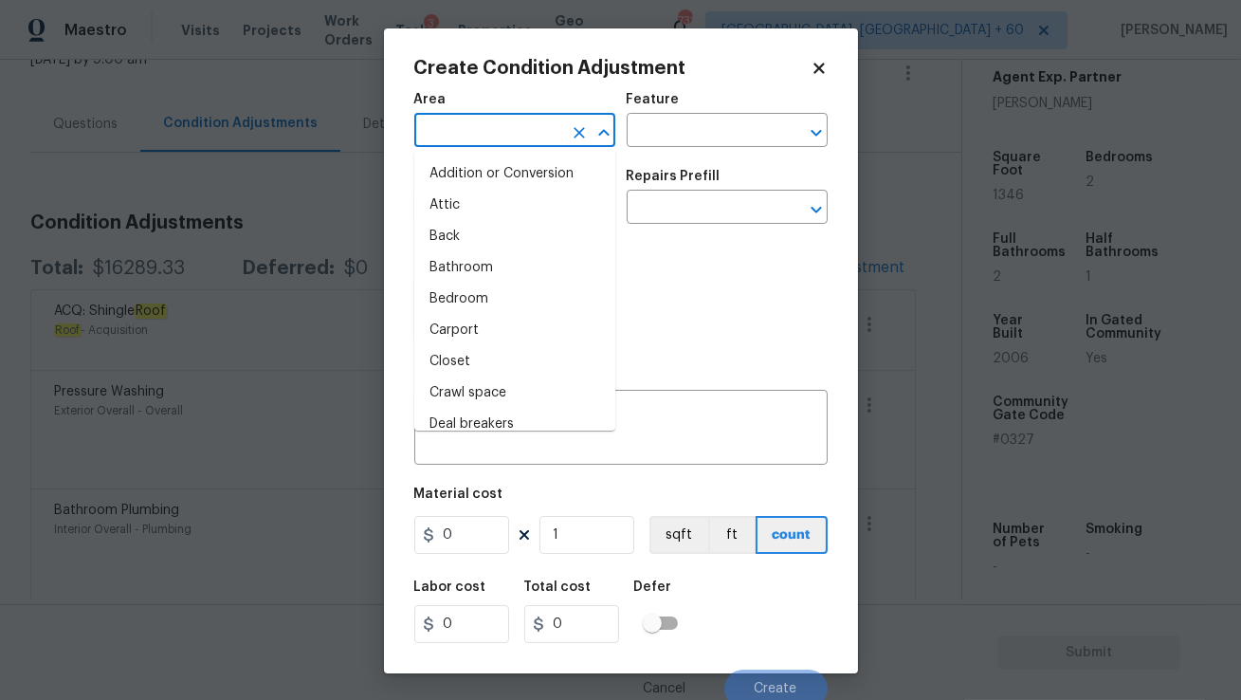
click at [508, 135] on input "text" at bounding box center [488, 132] width 148 height 29
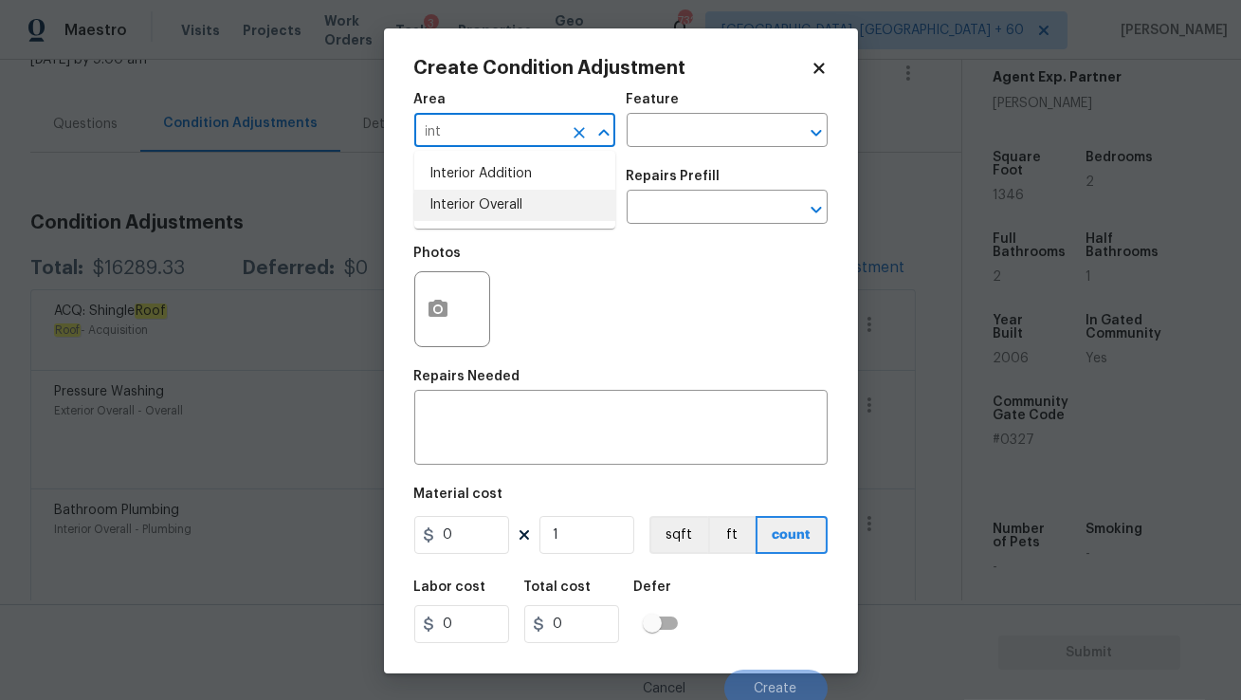
click at [494, 204] on li "Interior Overall" at bounding box center [514, 205] width 201 height 31
type input "Interior Overall"
click at [484, 204] on input "text" at bounding box center [488, 208] width 148 height 29
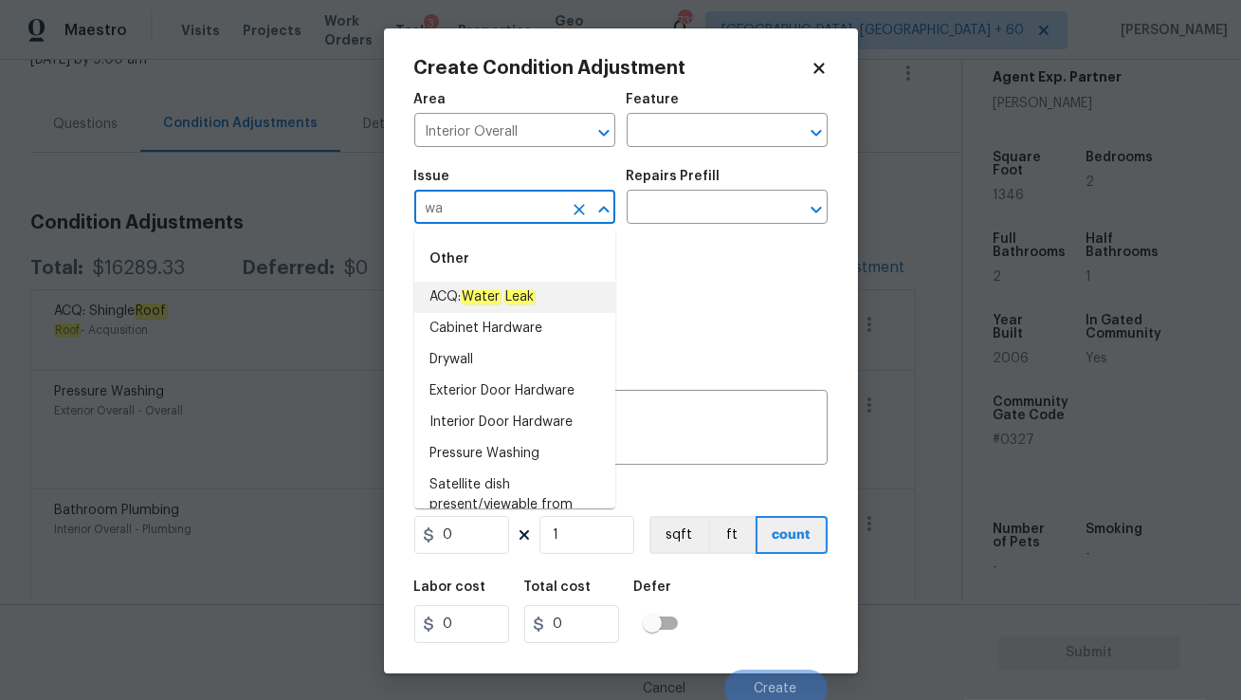
click at [506, 302] on span "ACQ: Water Leak" at bounding box center [481, 297] width 105 height 20
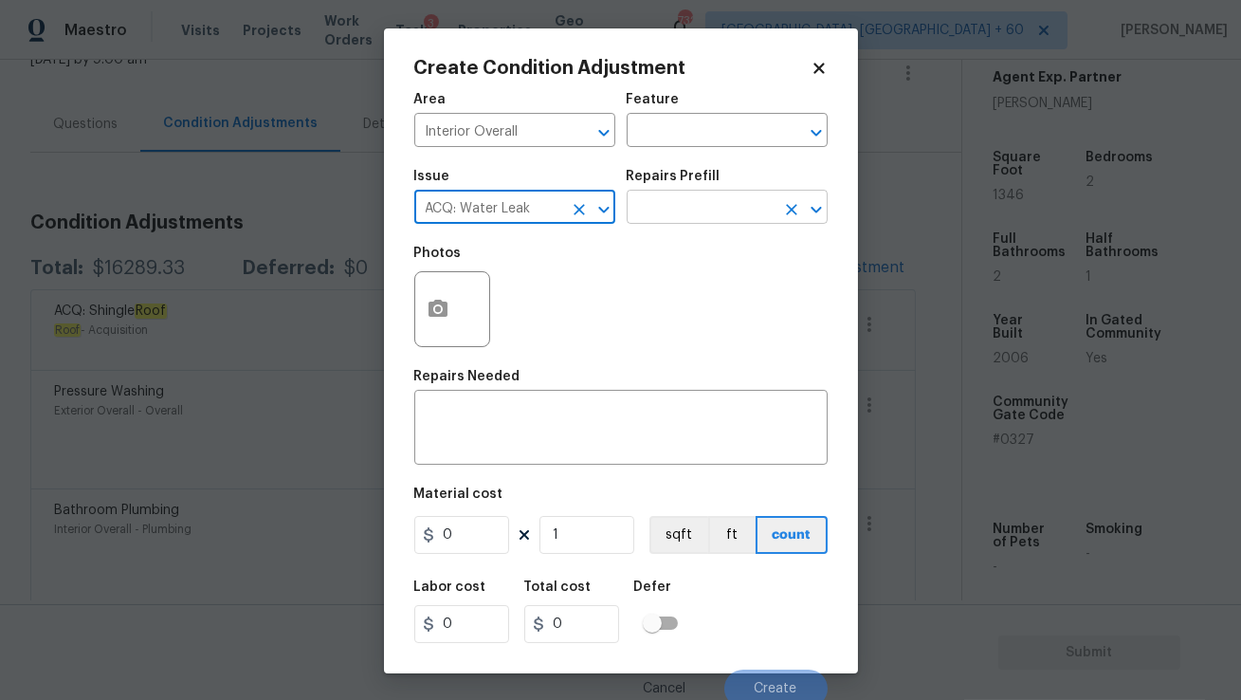
type input "ACQ: Water Leak"
click at [671, 215] on input "text" at bounding box center [701, 208] width 148 height 29
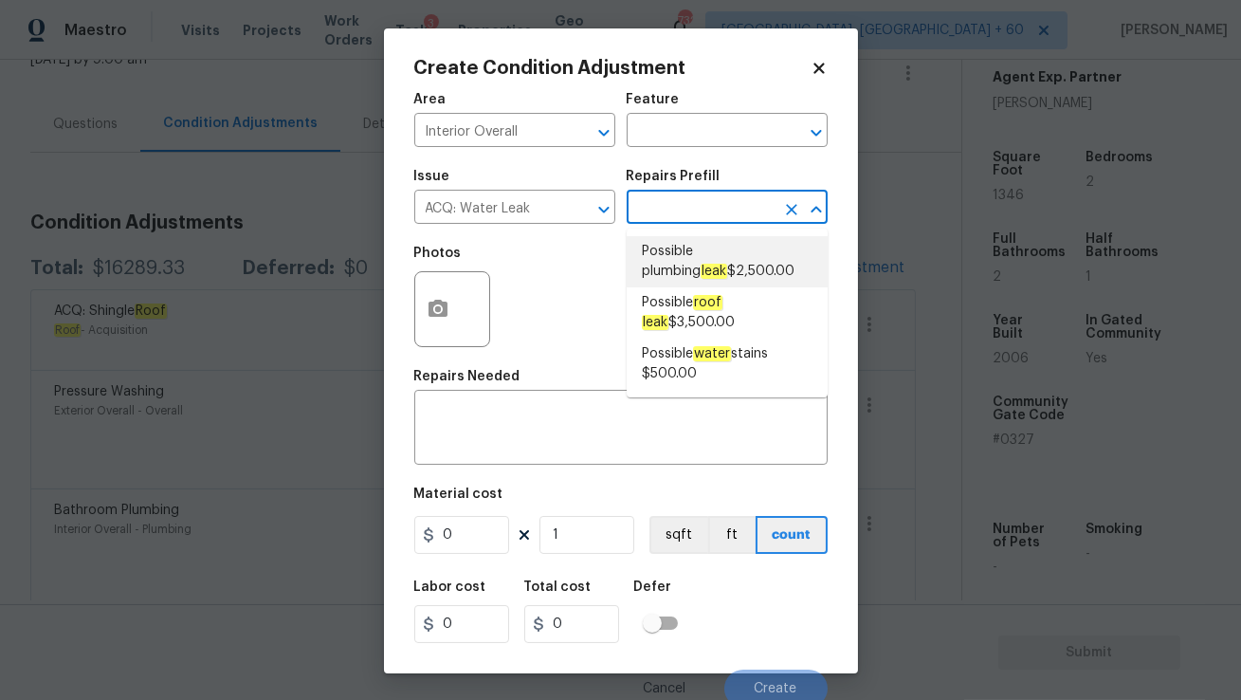
click at [680, 271] on span "Possible plumbing leak $2,500.00" at bounding box center [727, 262] width 171 height 40
type input "Acquisition"
type textarea "Acquisition Scope: Possible plumbing leak"
type input "2500"
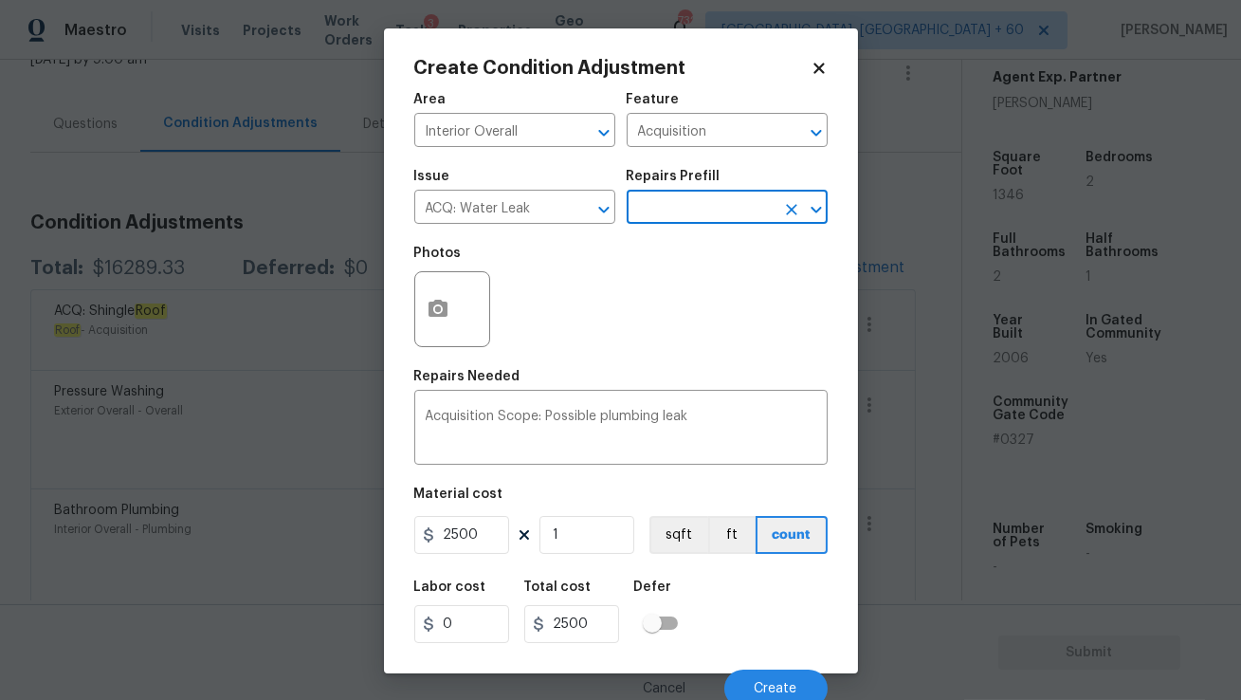
scroll to position [8, 0]
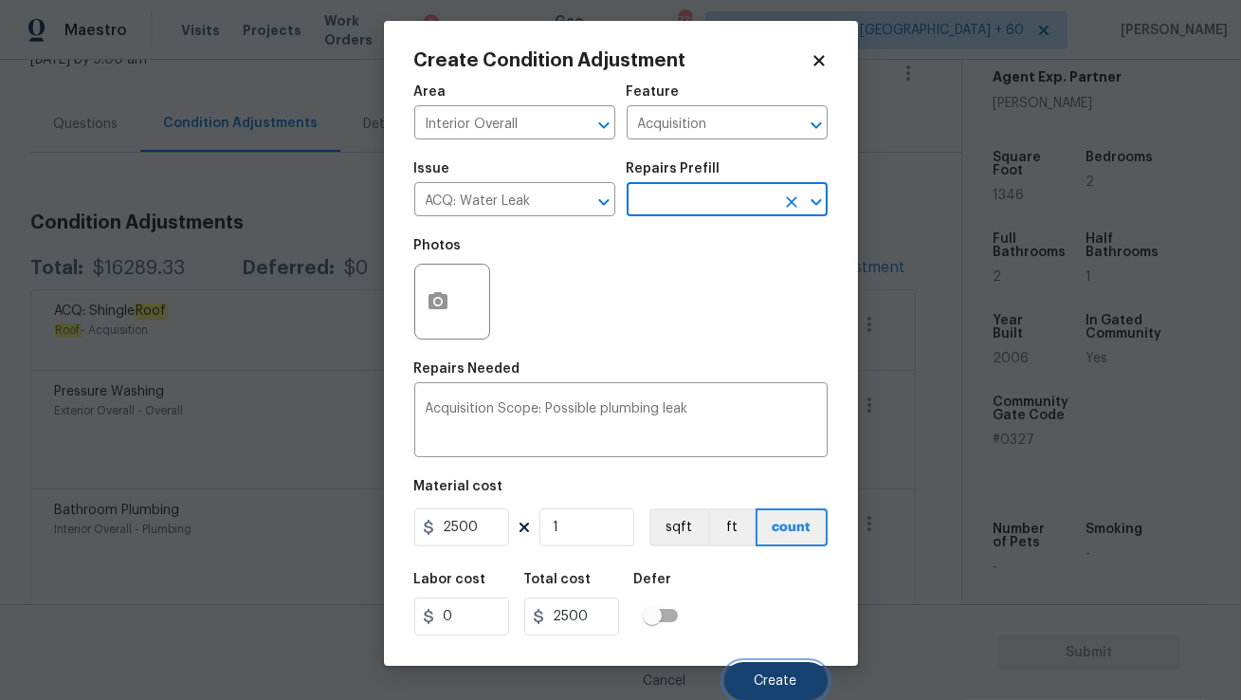
click at [751, 662] on button "Create" at bounding box center [775, 681] width 103 height 38
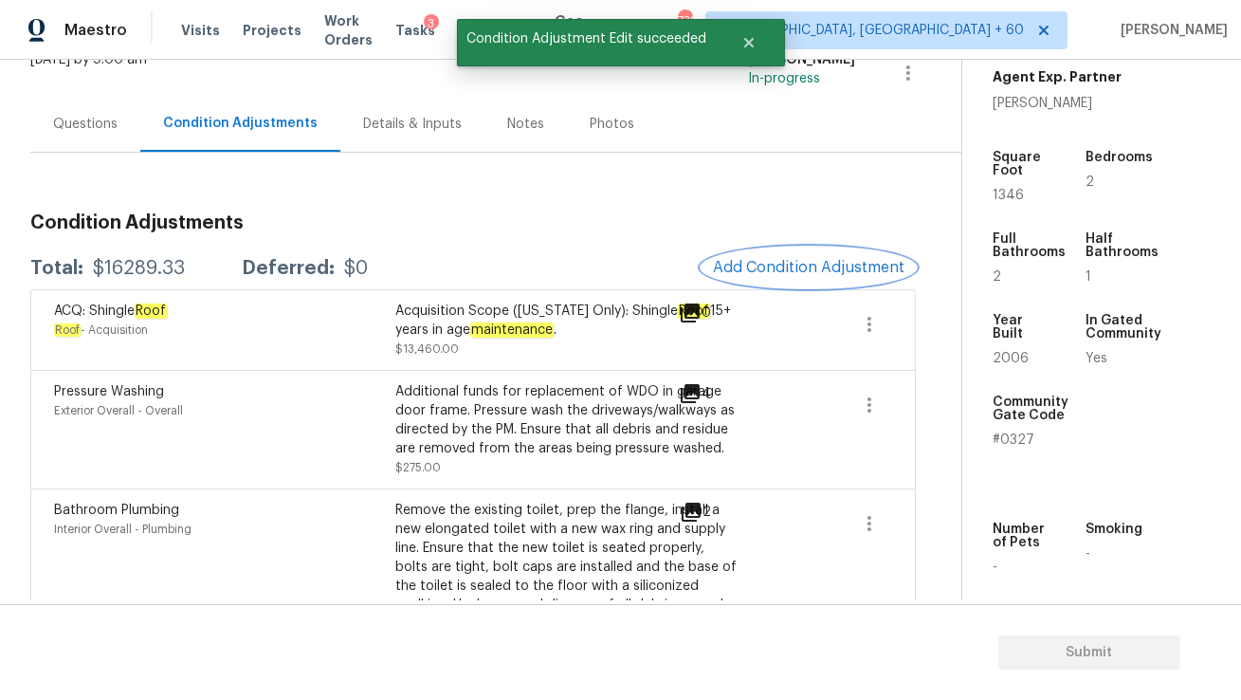
scroll to position [0, 0]
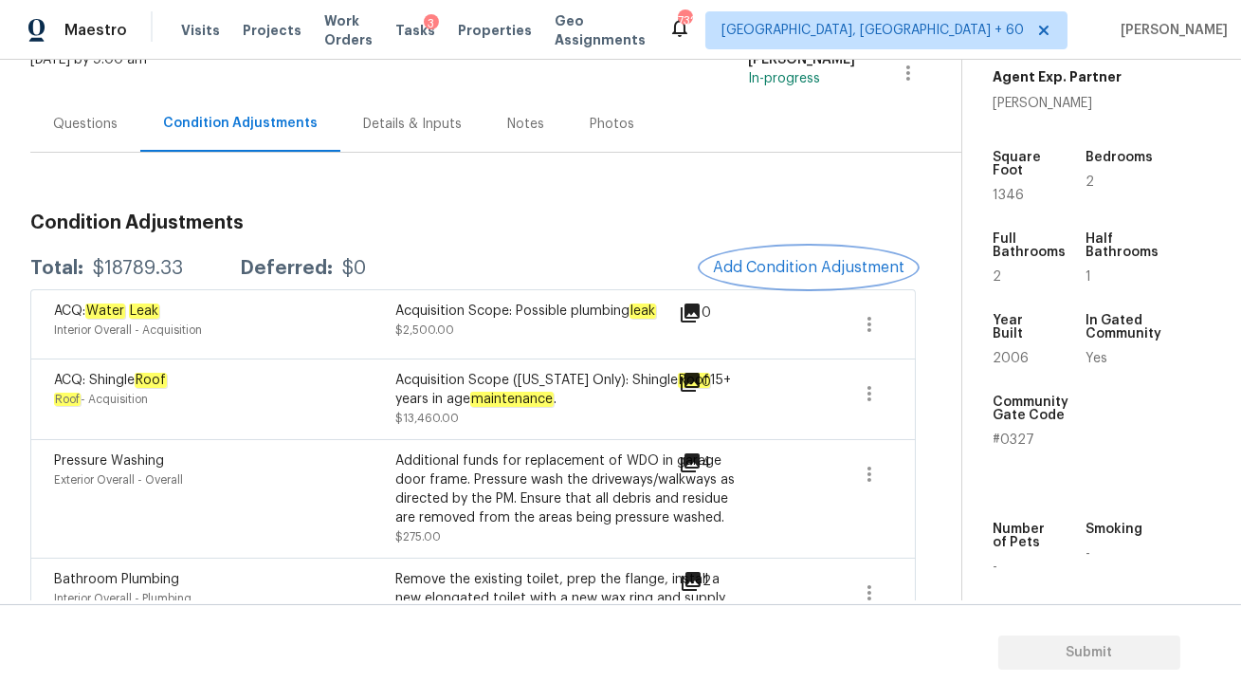
click at [758, 267] on span "Add Condition Adjustment" at bounding box center [809, 267] width 192 height 17
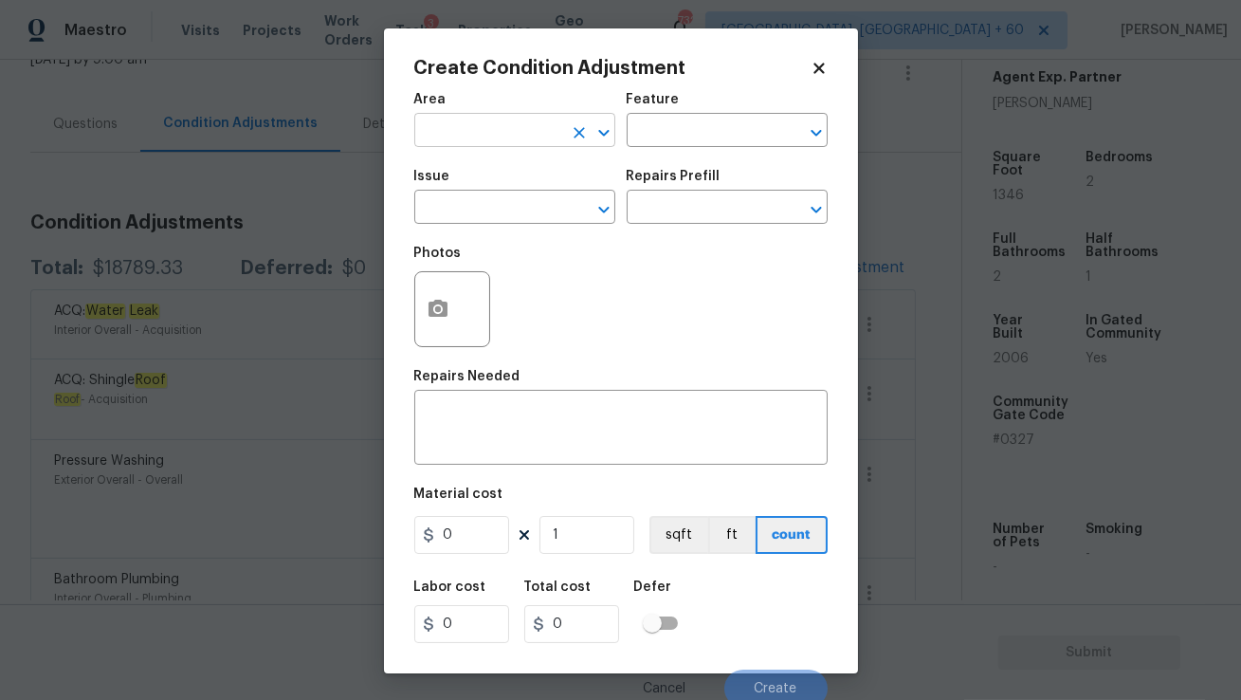
click at [522, 133] on input "text" at bounding box center [488, 132] width 148 height 29
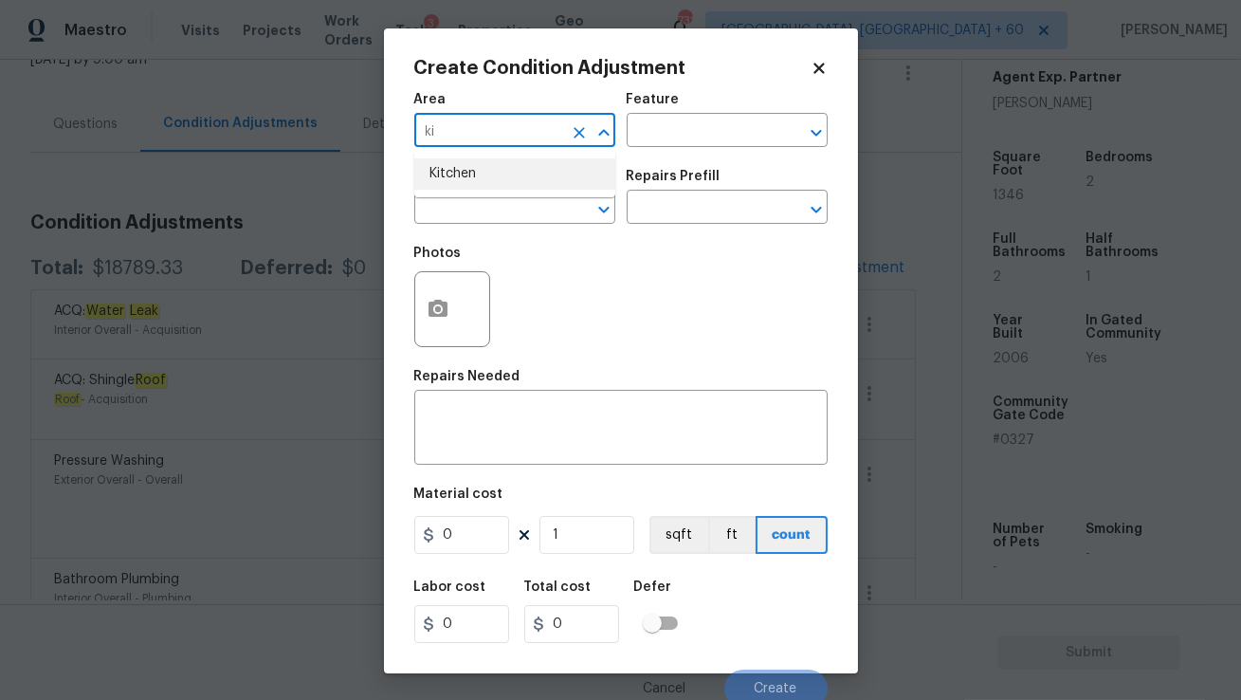
click at [520, 169] on li "Kitchen" at bounding box center [514, 173] width 201 height 31
type input "Kitchen"
click at [525, 217] on input "text" at bounding box center [488, 208] width 148 height 29
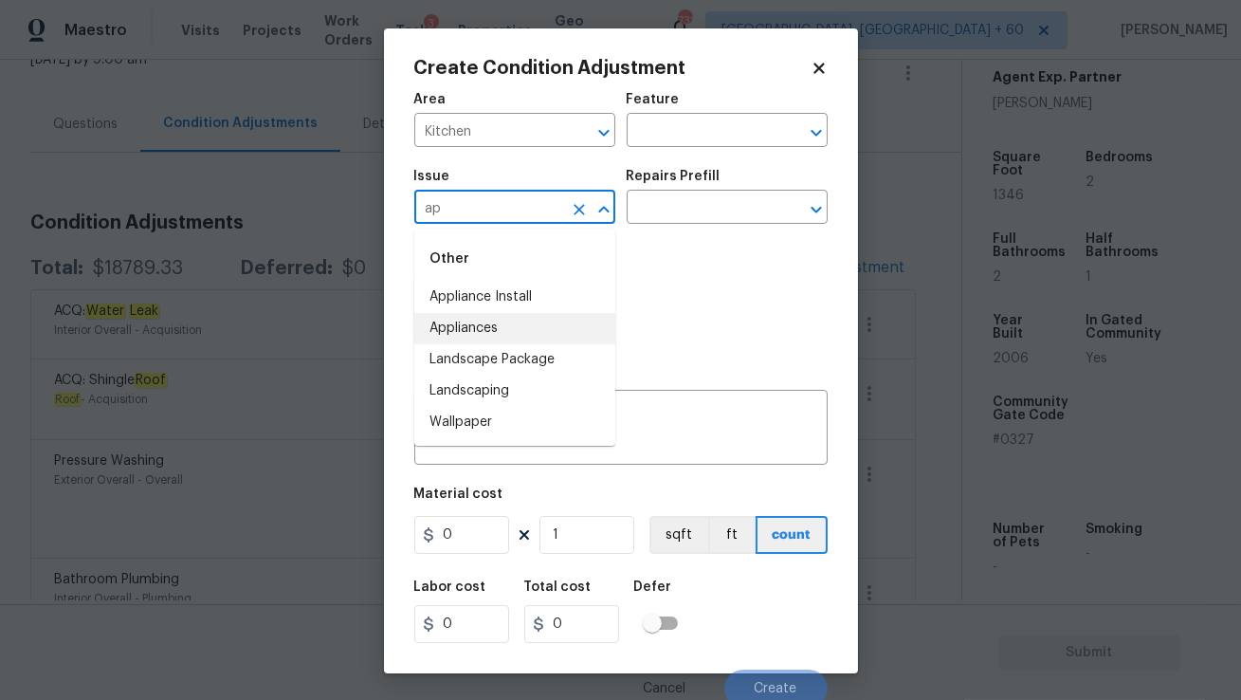
click at [503, 327] on li "Appliances" at bounding box center [514, 328] width 201 height 31
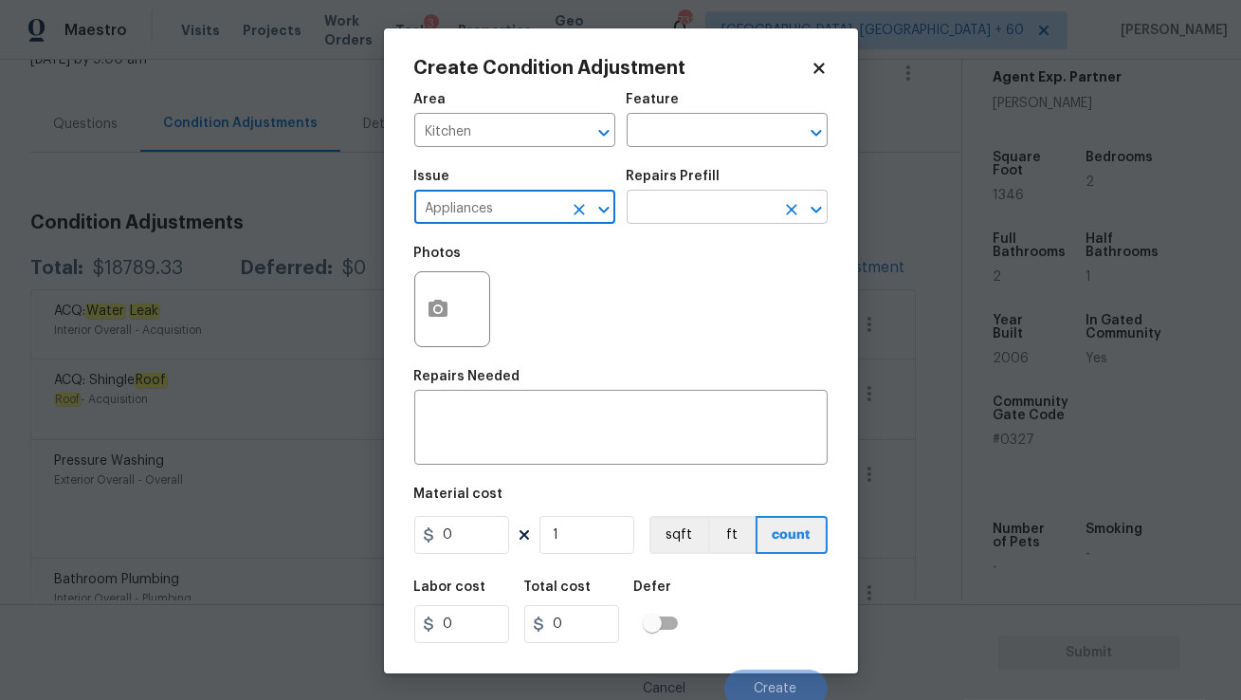
type input "Appliances"
click at [670, 210] on input "text" at bounding box center [701, 208] width 148 height 29
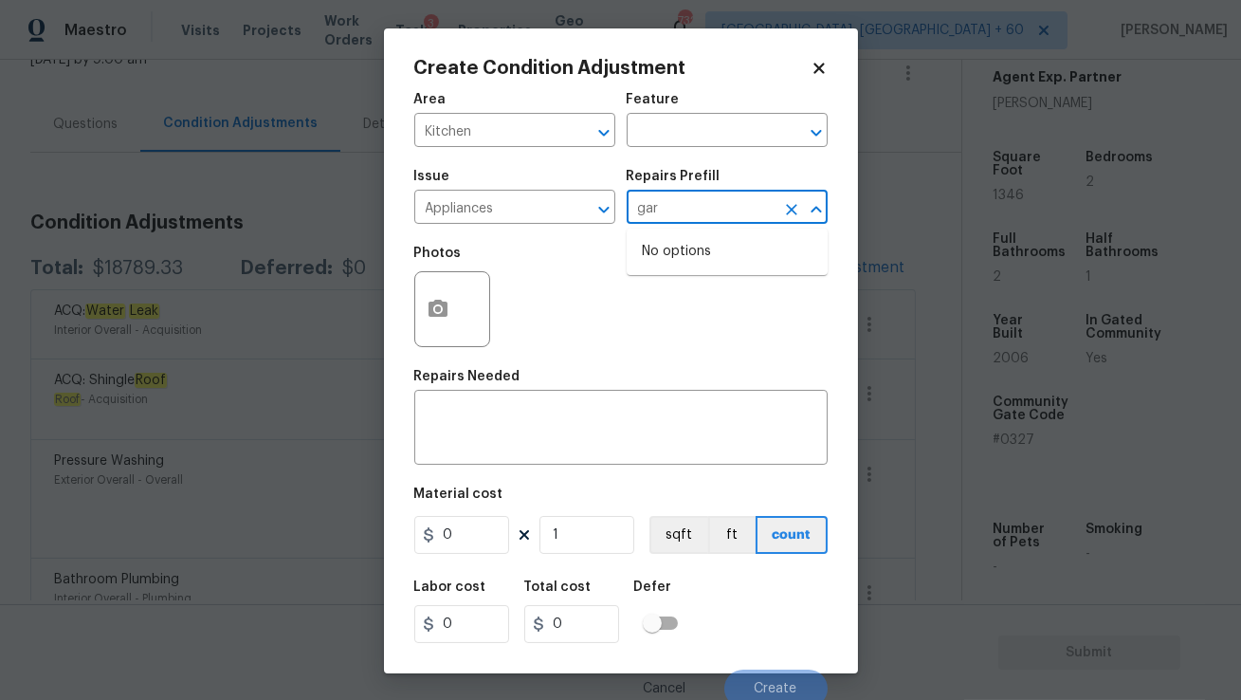
click at [671, 215] on input "gar" at bounding box center [701, 208] width 148 height 29
type input "dis"
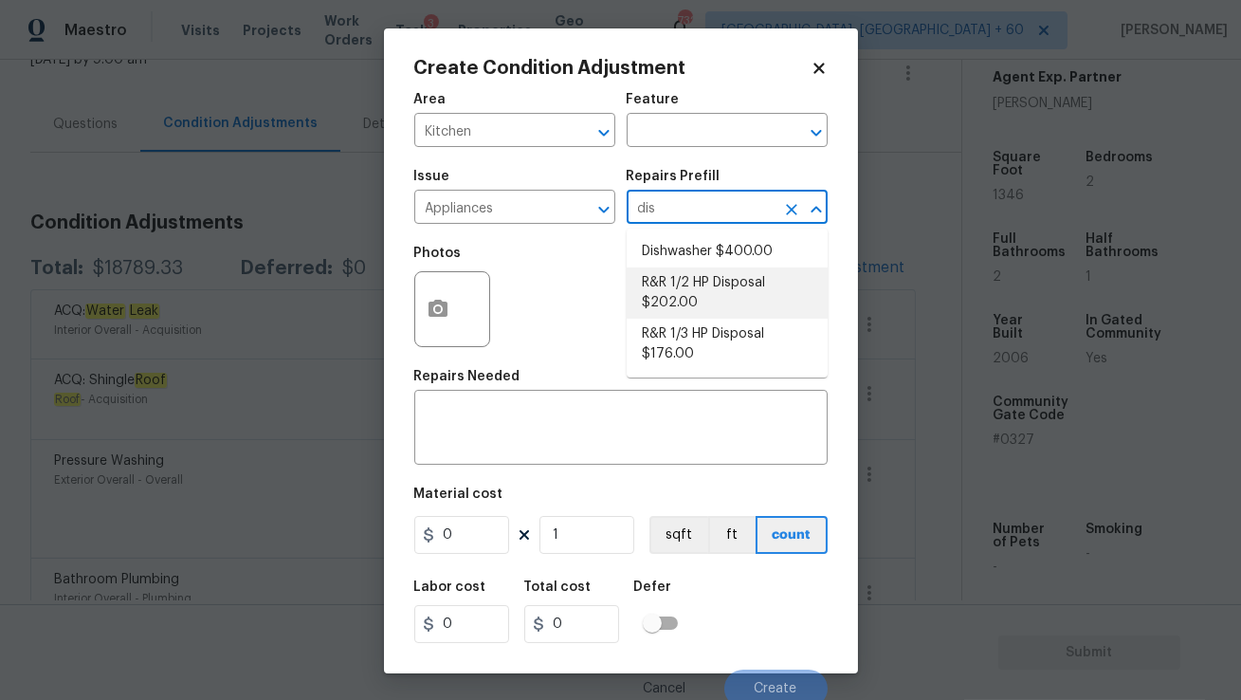
click at [680, 300] on li "R&R 1/2 HP Disposal $202.00" at bounding box center [727, 292] width 201 height 51
type input "Appliances"
type textarea "Remove and replace the existing garbage disposal with a new 1/2 HP garbage disp…"
type input "202"
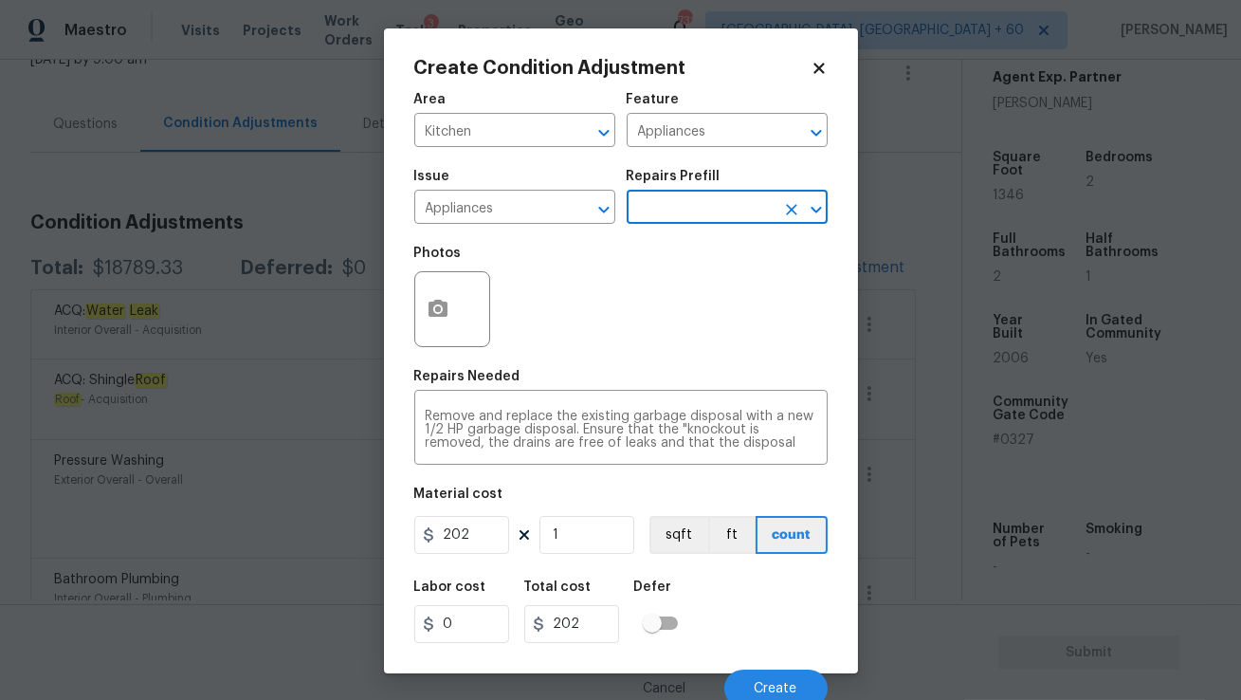
scroll to position [8, 0]
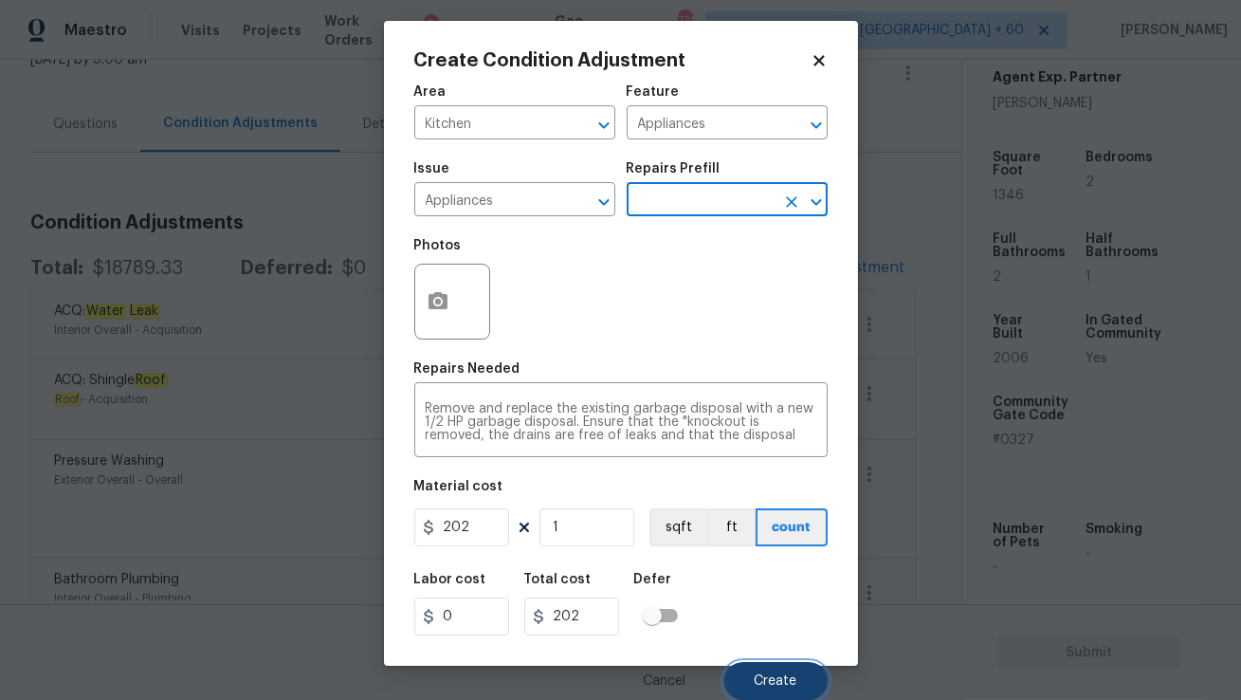
click at [756, 665] on button "Create" at bounding box center [775, 681] width 103 height 38
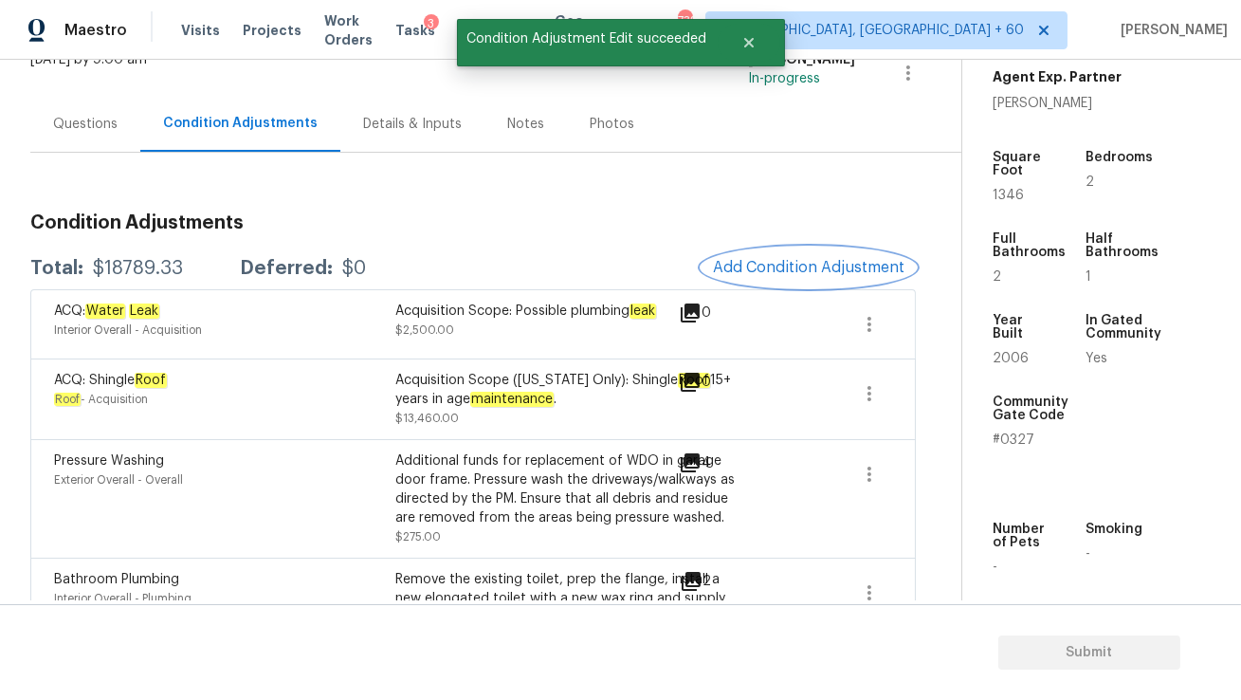
scroll to position [0, 0]
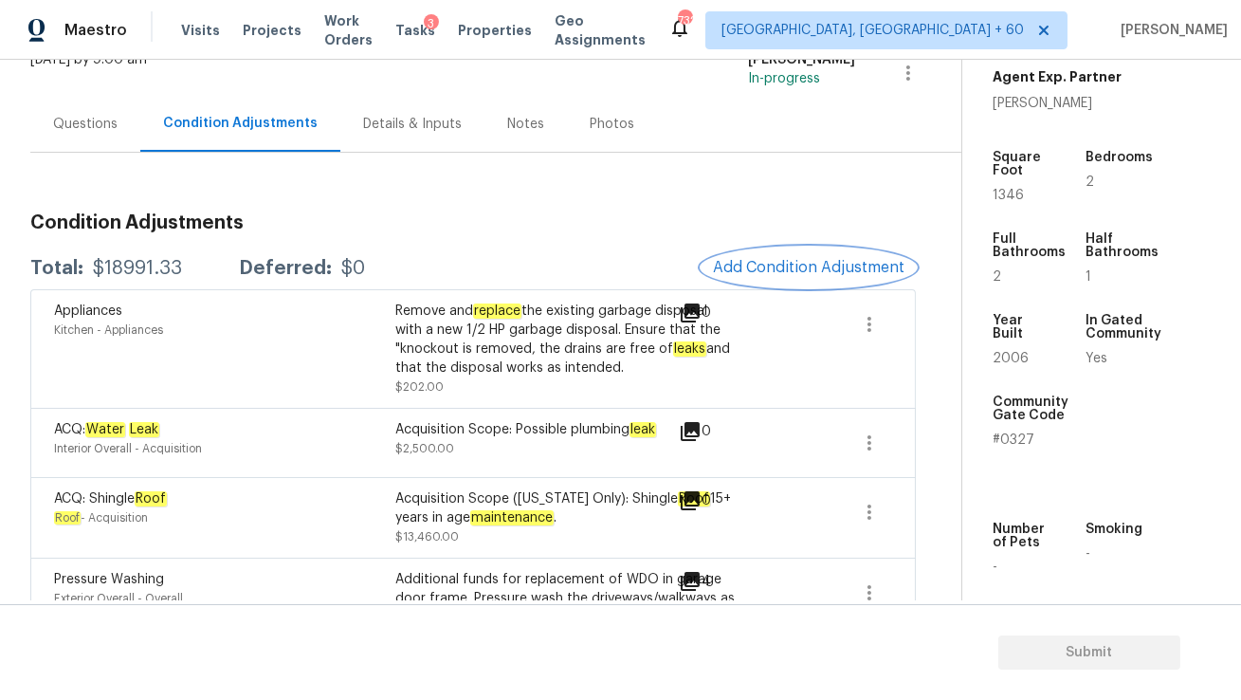
click at [768, 250] on button "Add Condition Adjustment" at bounding box center [809, 267] width 214 height 40
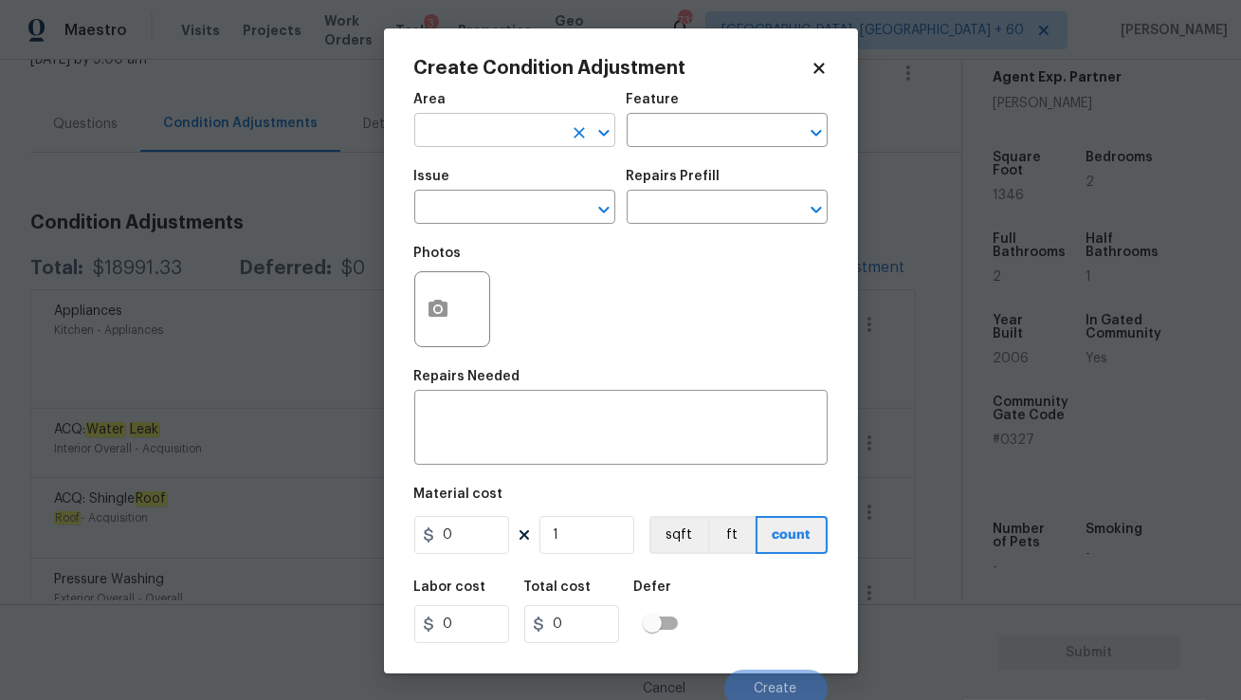
click at [500, 140] on input "text" at bounding box center [488, 132] width 148 height 29
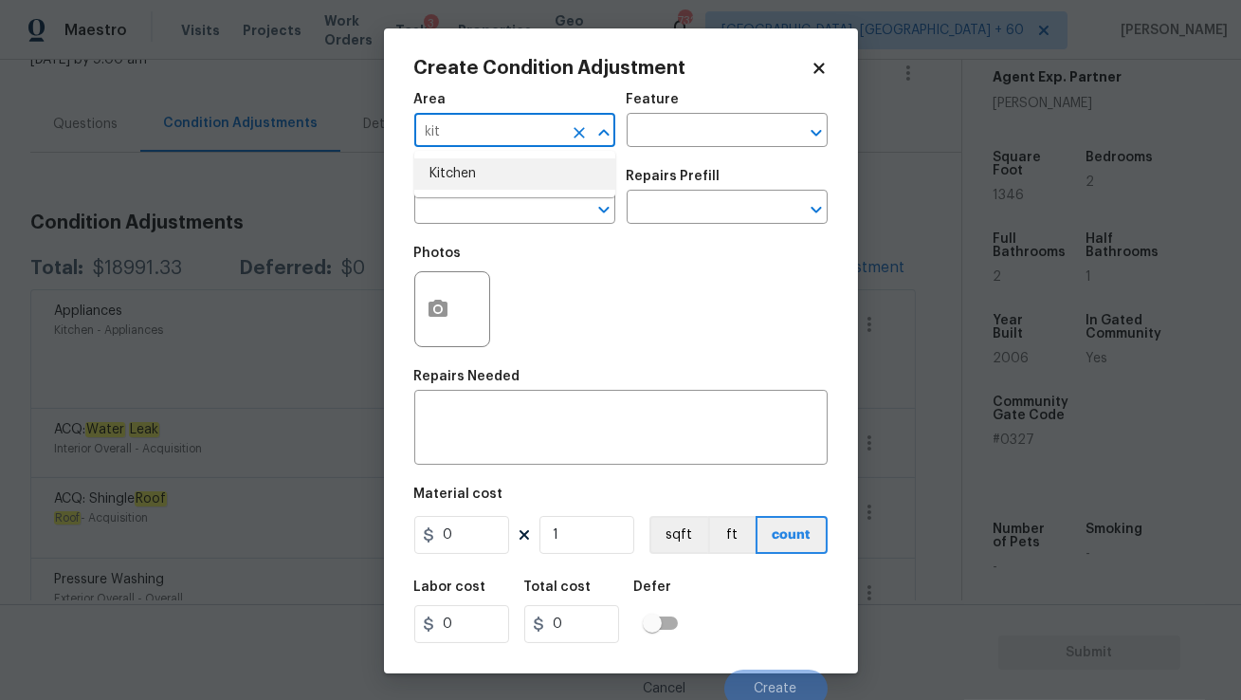
click at [497, 173] on li "Kitchen" at bounding box center [514, 173] width 201 height 31
type input "Kitchen"
click at [497, 213] on input "text" at bounding box center [488, 208] width 148 height 29
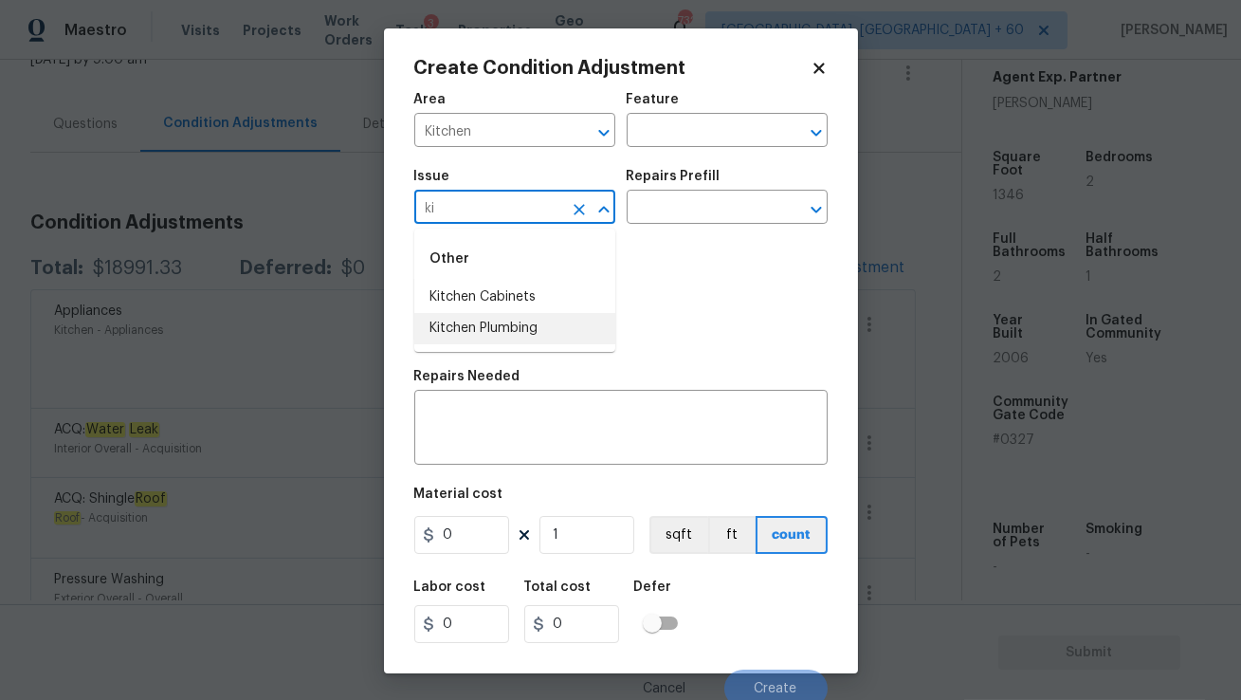
click at [511, 326] on li "Kitchen Plumbing" at bounding box center [514, 328] width 201 height 31
type input "Kitchen Plumbing"
click at [652, 212] on input "text" at bounding box center [701, 208] width 148 height 29
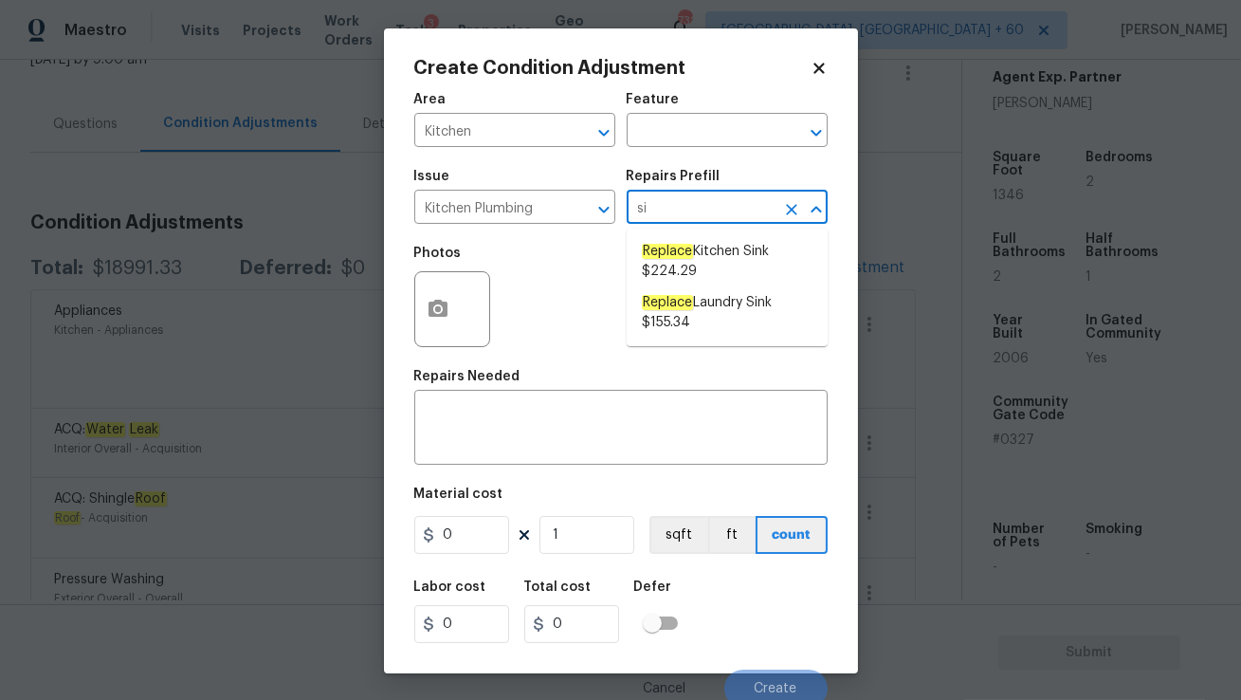
type input "sin"
click at [699, 265] on span "Replace Kitchen Sink $224.29" at bounding box center [727, 262] width 171 height 40
type input "Plumbing"
type textarea "Remove the existing kitchen sink and install a new single or double basin kitch…"
type input "224.29"
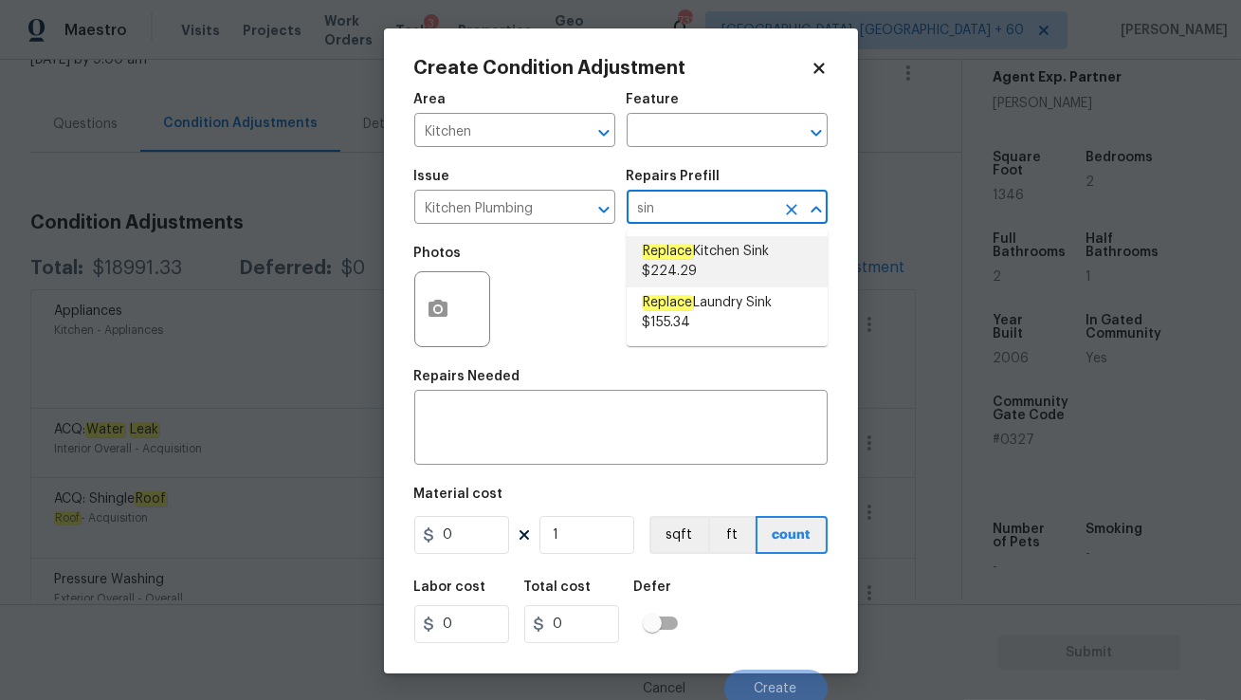
type input "224.29"
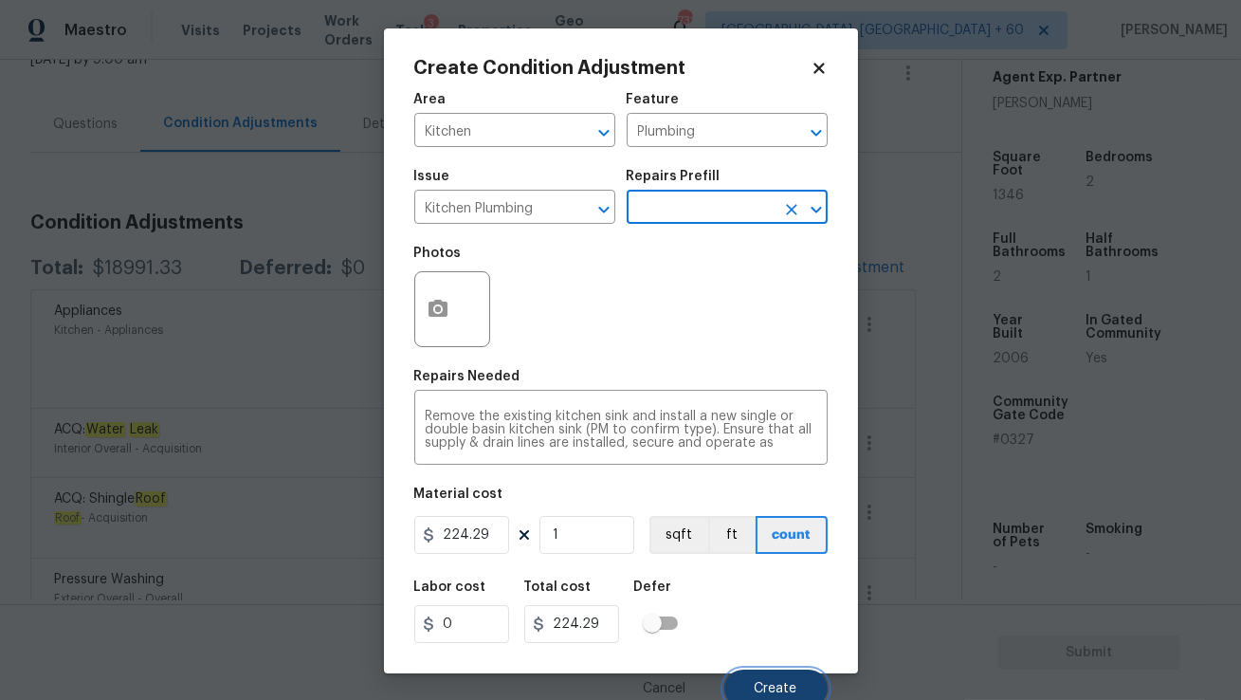
click at [764, 681] on button "Create" at bounding box center [775, 688] width 103 height 38
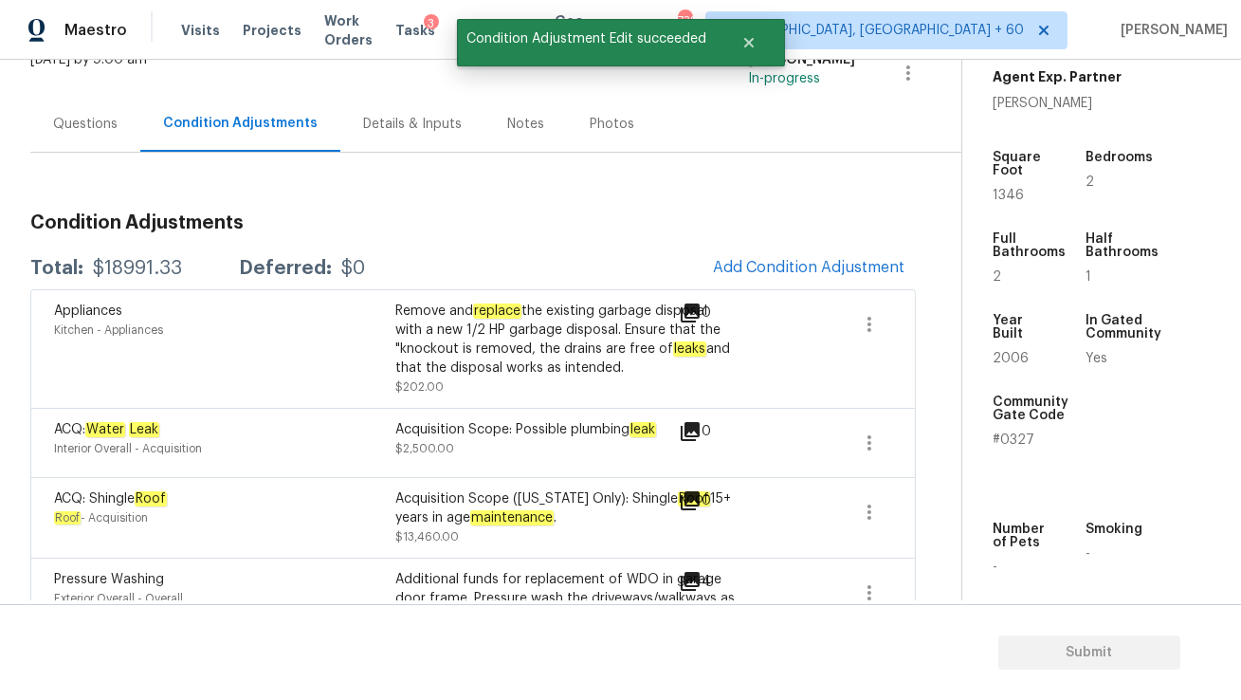
click at [768, 552] on div "ACQ: Shingle Roof Roof - Acquisition Acquisition Scope (Florida Only): Shingle …" at bounding box center [473, 517] width 886 height 81
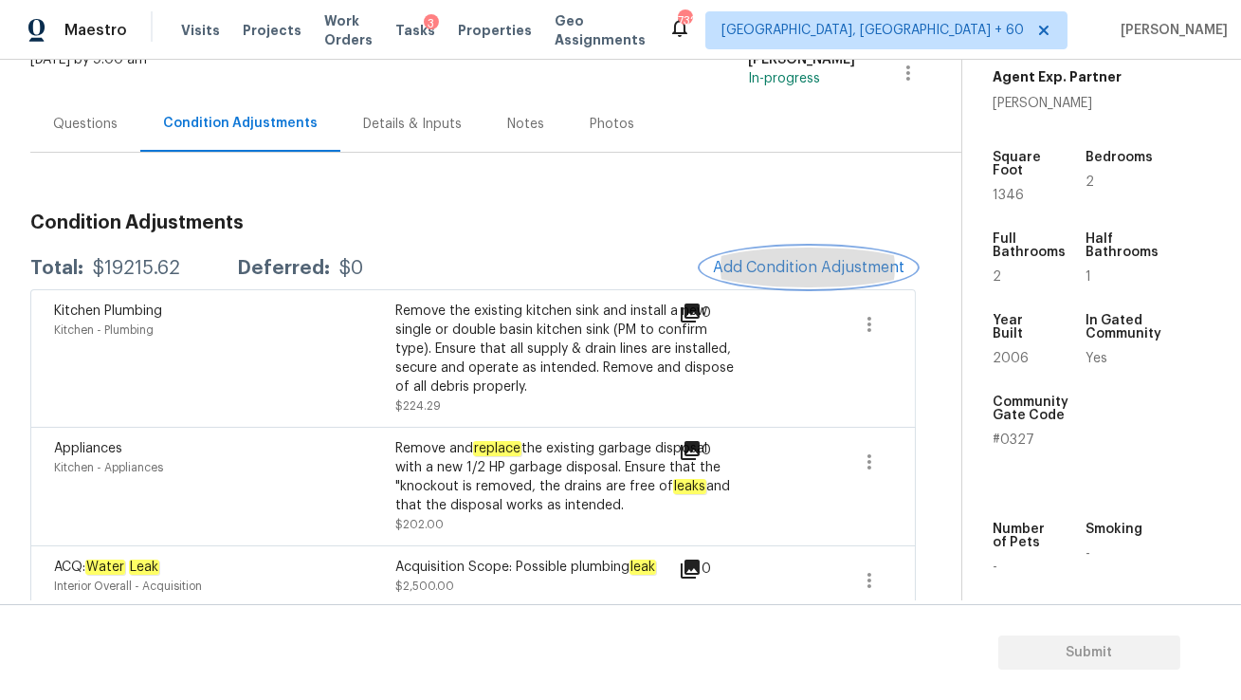
click at [786, 259] on span "Add Condition Adjustment" at bounding box center [809, 267] width 192 height 17
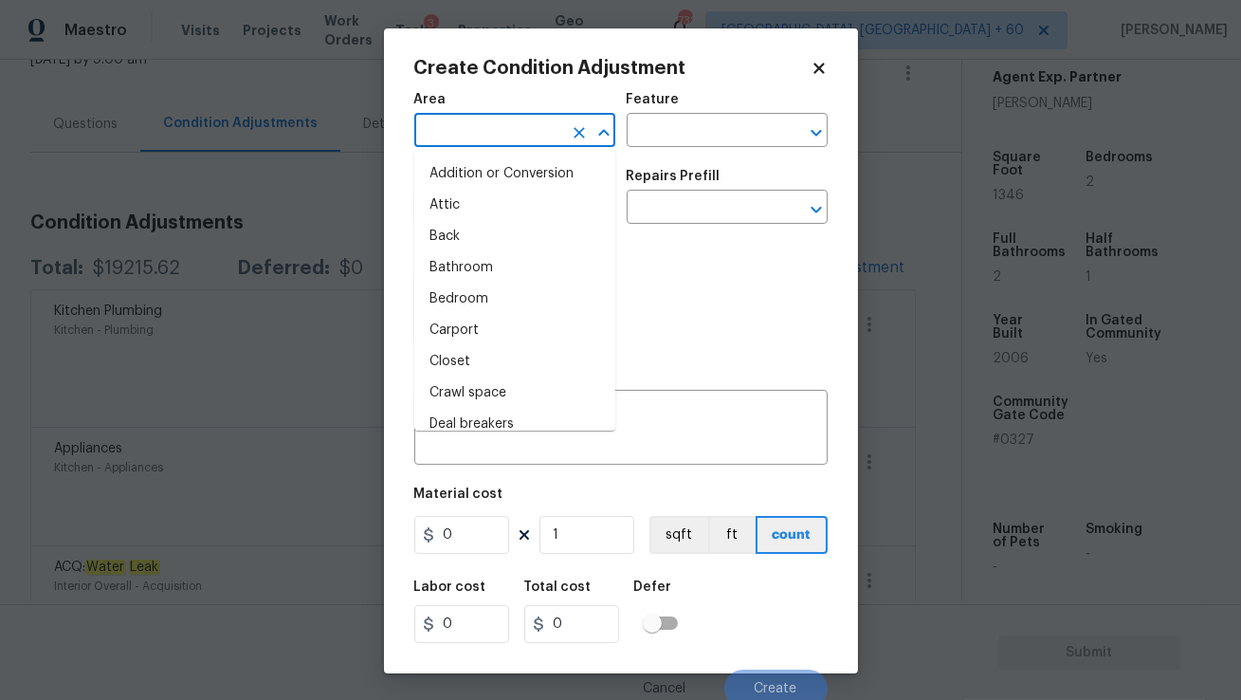
click at [508, 129] on input "text" at bounding box center [488, 132] width 148 height 29
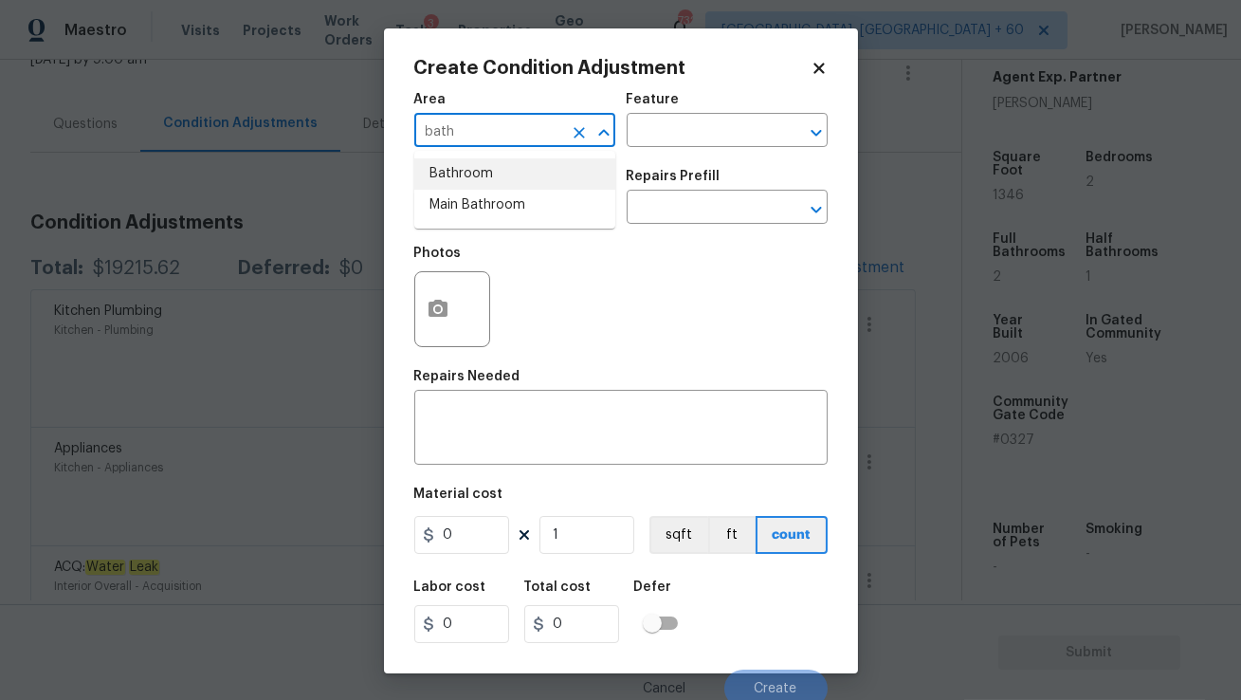
click at [503, 177] on li "Bathroom" at bounding box center [514, 173] width 201 height 31
type input "Bathroom"
click at [508, 215] on input "text" at bounding box center [488, 208] width 148 height 29
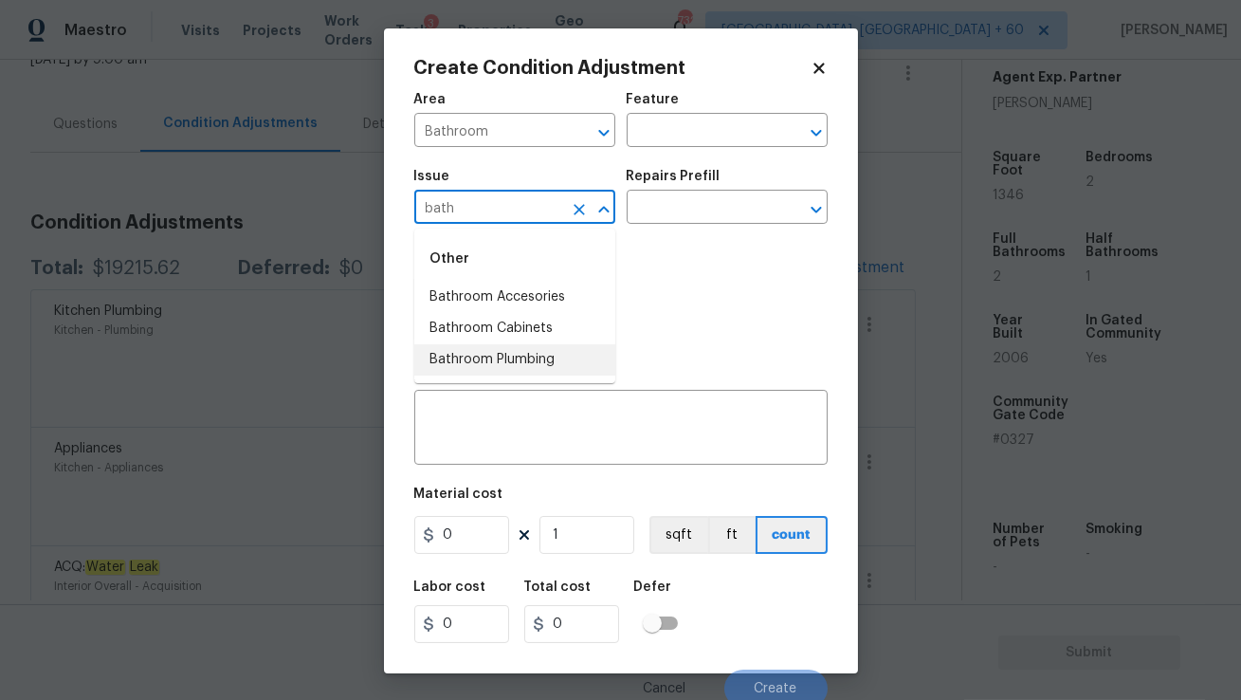
click at [507, 363] on li "Bathroom Plumbing" at bounding box center [514, 359] width 201 height 31
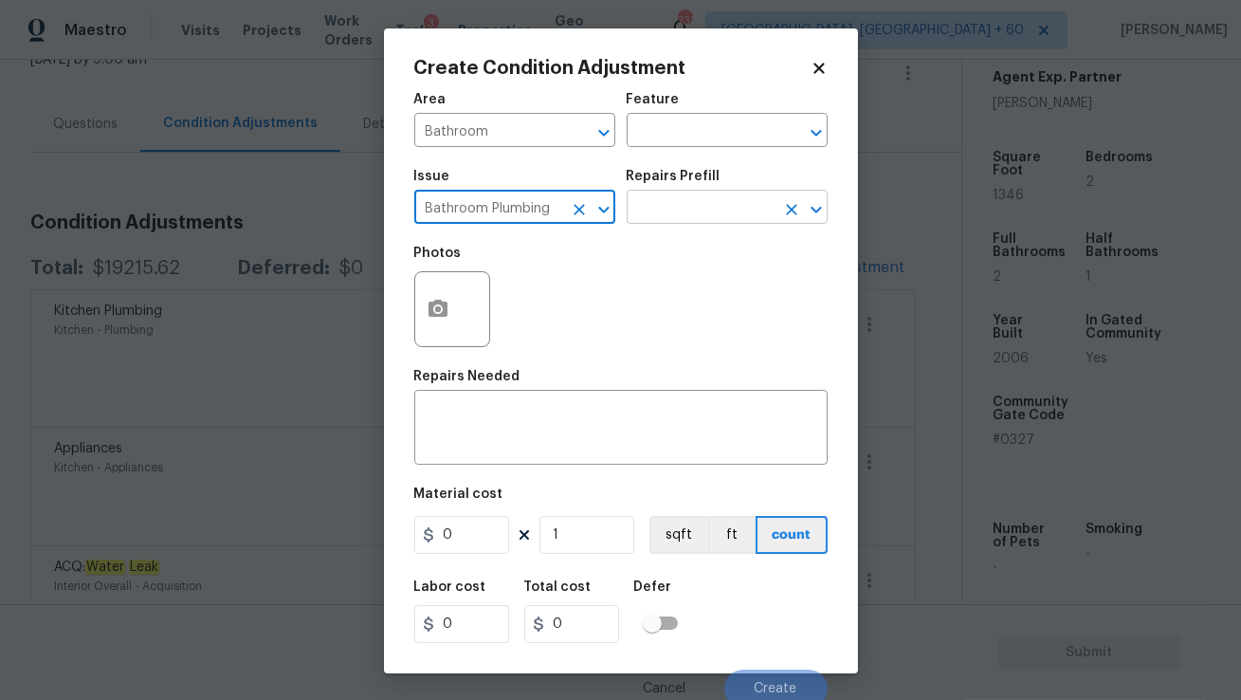
type input "Bathroom Plumbing"
click at [648, 210] on input "text" at bounding box center [701, 208] width 148 height 29
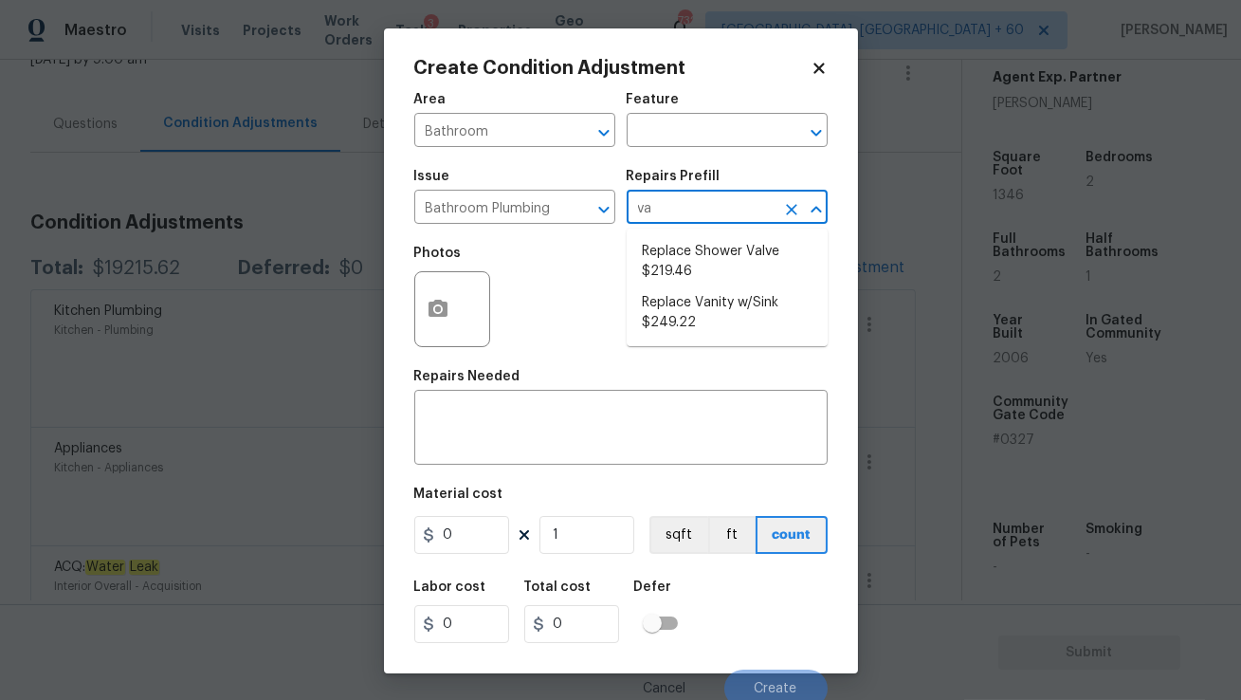
type input "van"
click at [677, 248] on em "Replace" at bounding box center [667, 251] width 51 height 15
type input "Plumbing"
type textarea "Remove and replace the existing vanity sink with new. Ensure that the vanity si…"
type input "249.22"
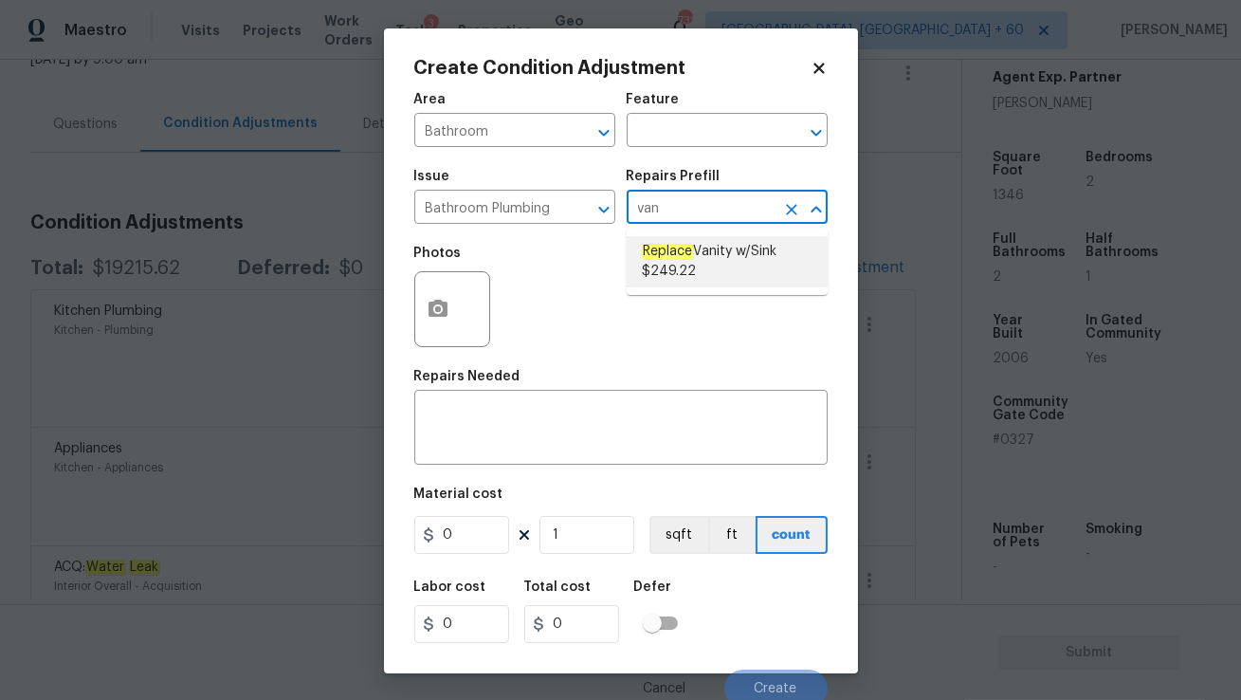
type input "249.22"
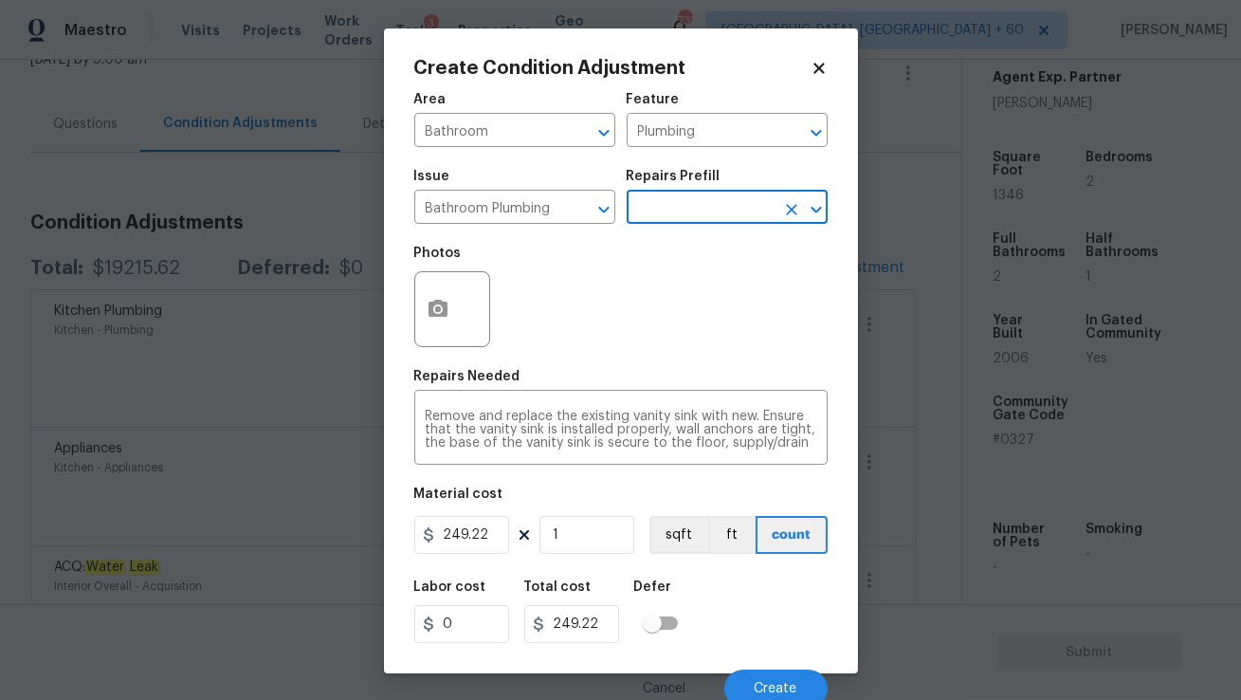
scroll to position [8, 0]
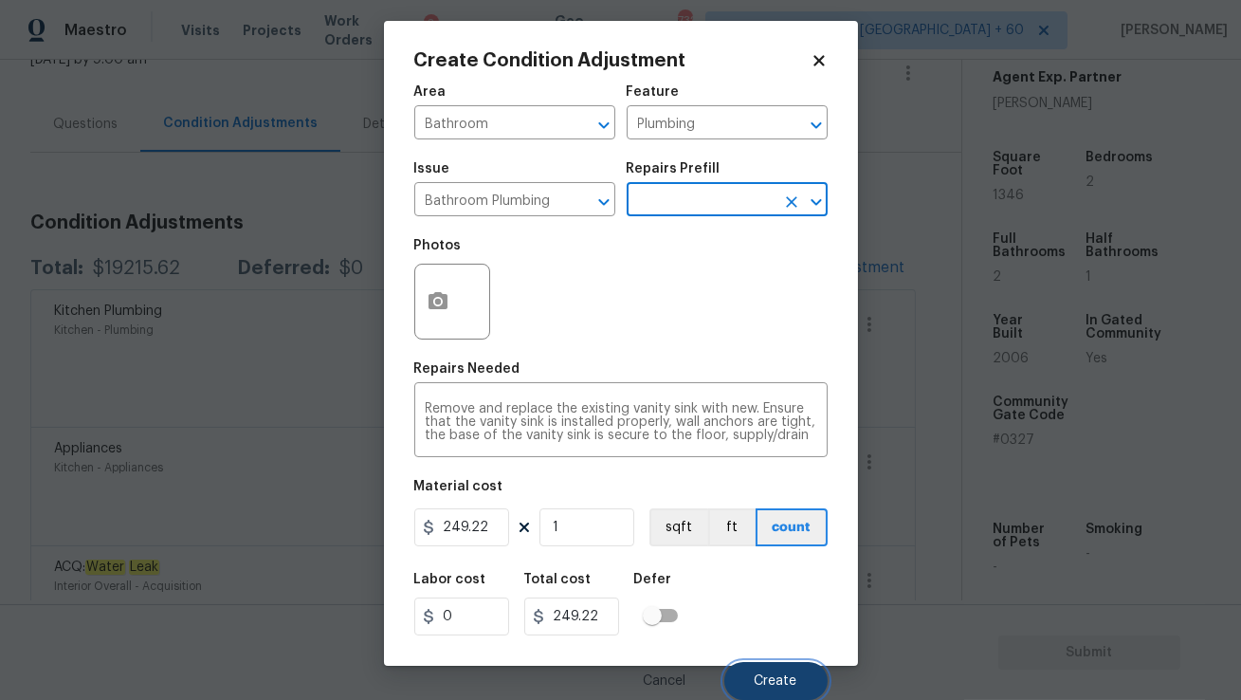
click at [772, 669] on button "Create" at bounding box center [775, 681] width 103 height 38
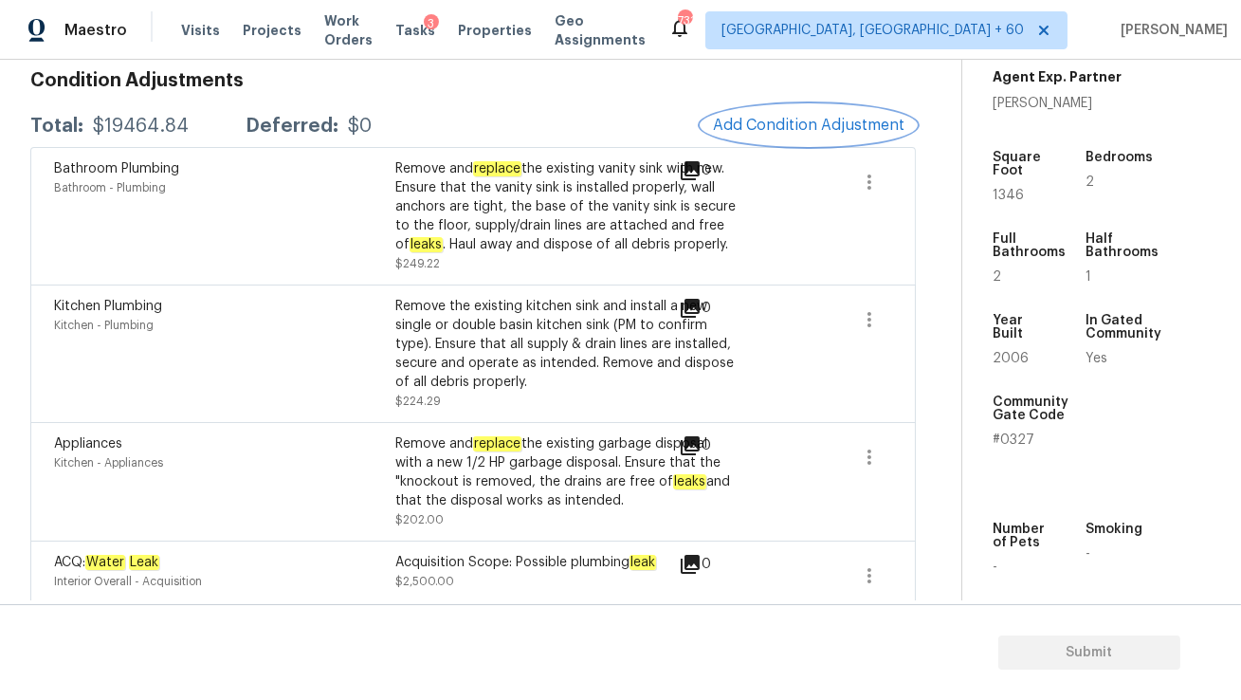
scroll to position [254, 0]
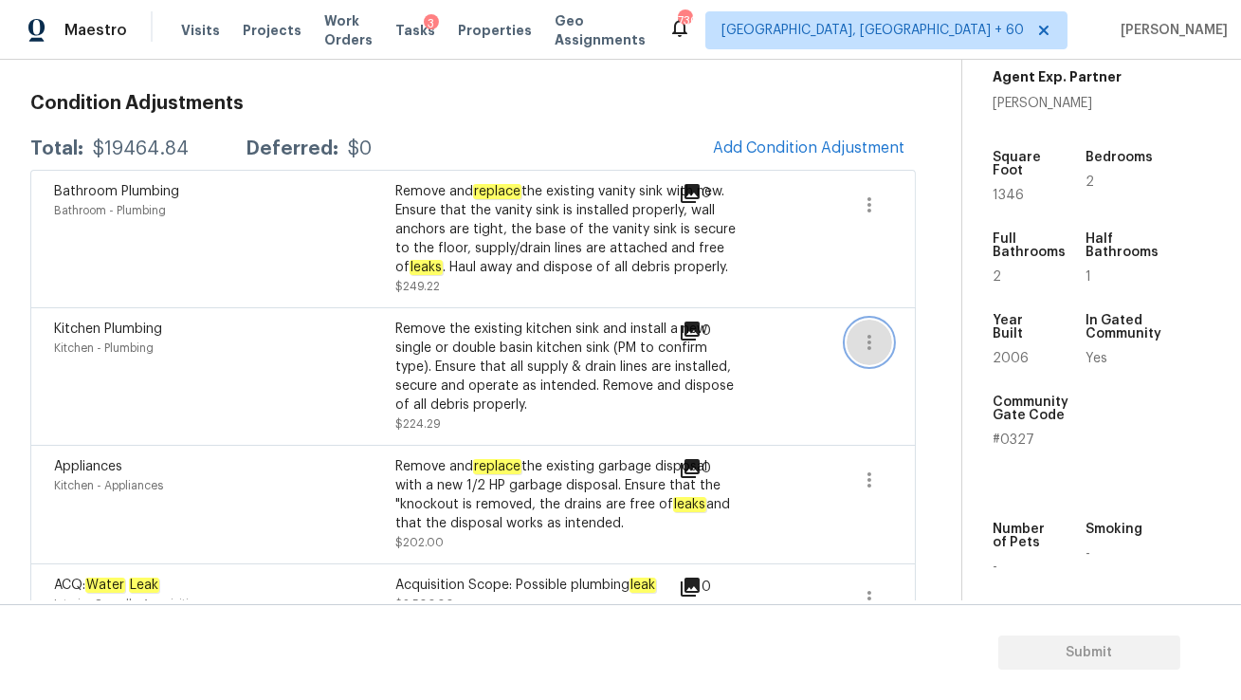
click at [875, 344] on icon "button" at bounding box center [869, 342] width 23 height 23
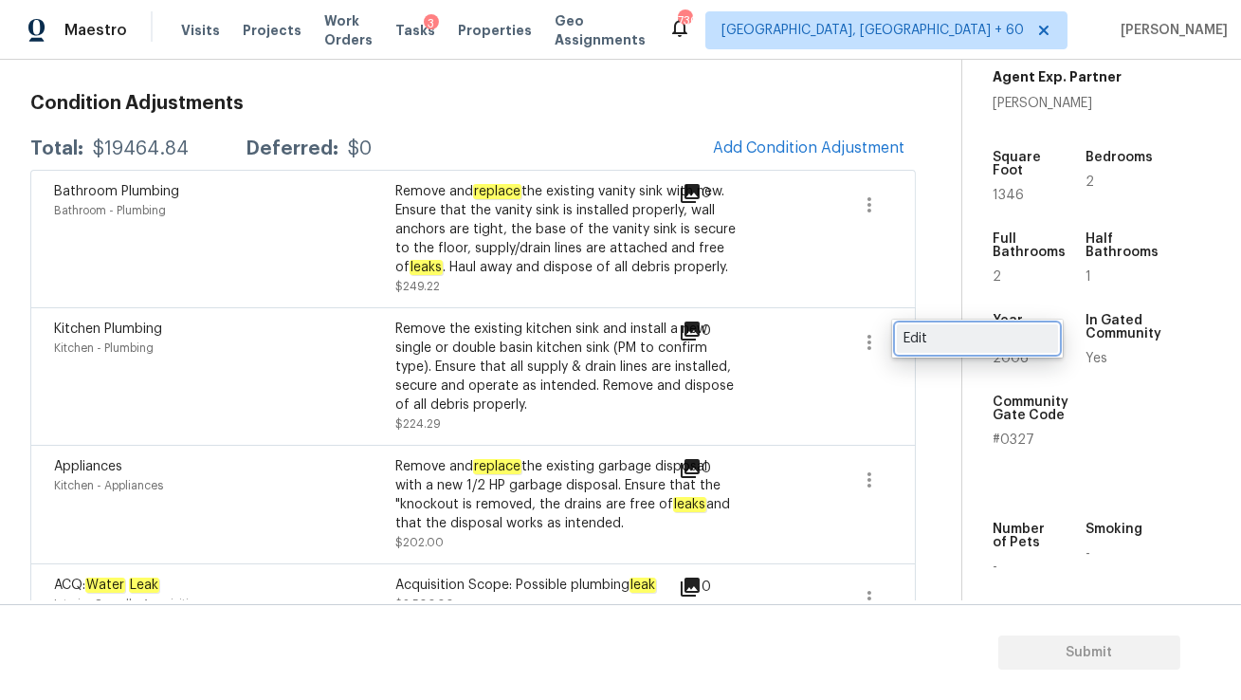
click at [910, 345] on div "Edit" at bounding box center [978, 338] width 148 height 19
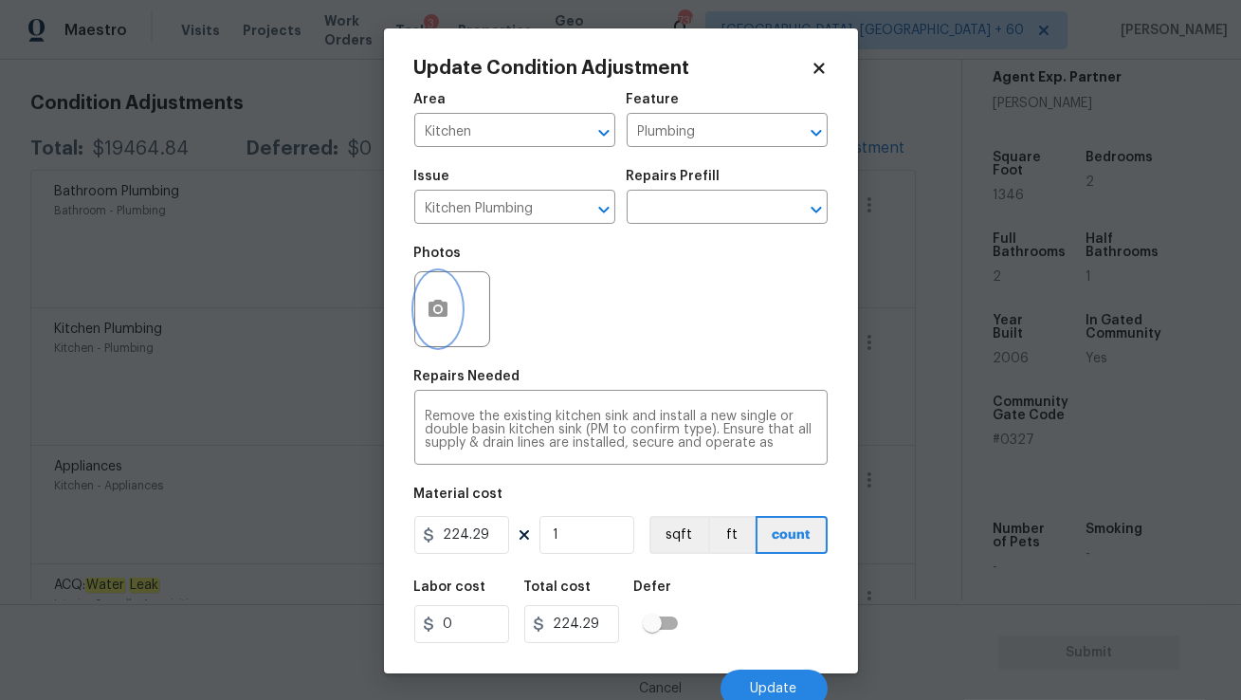
click at [438, 317] on icon "button" at bounding box center [438, 308] width 19 height 17
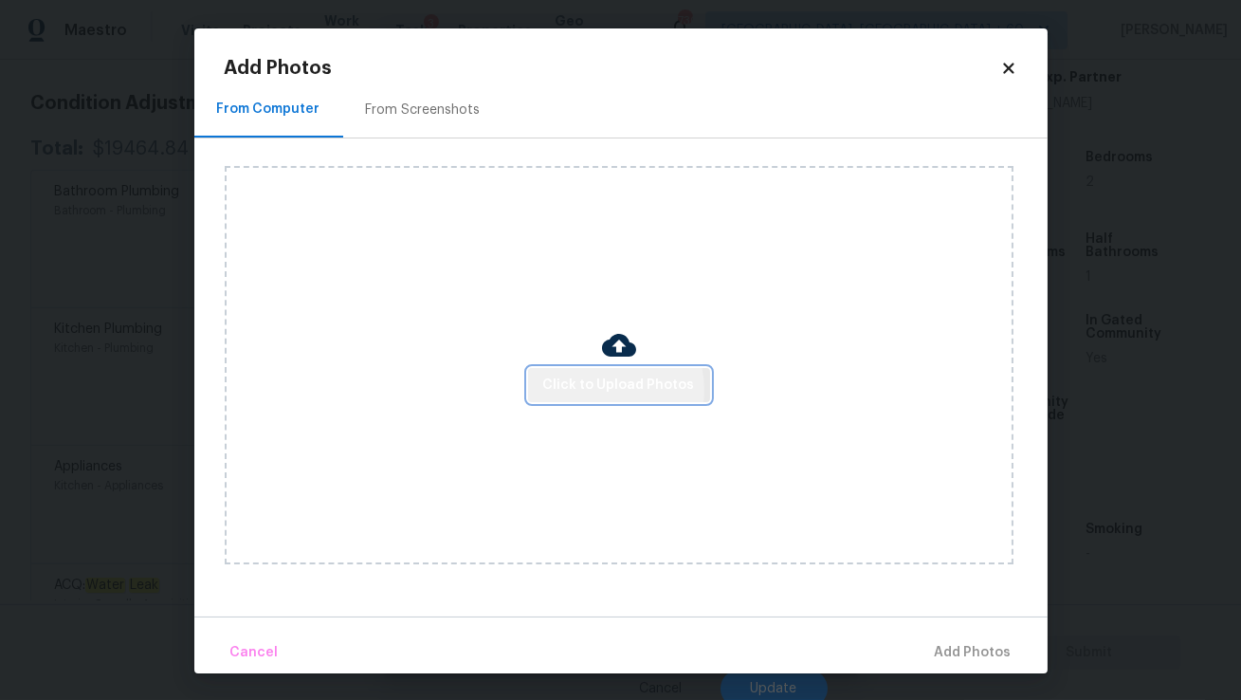
click at [598, 391] on span "Click to Upload Photos" at bounding box center [619, 386] width 152 height 24
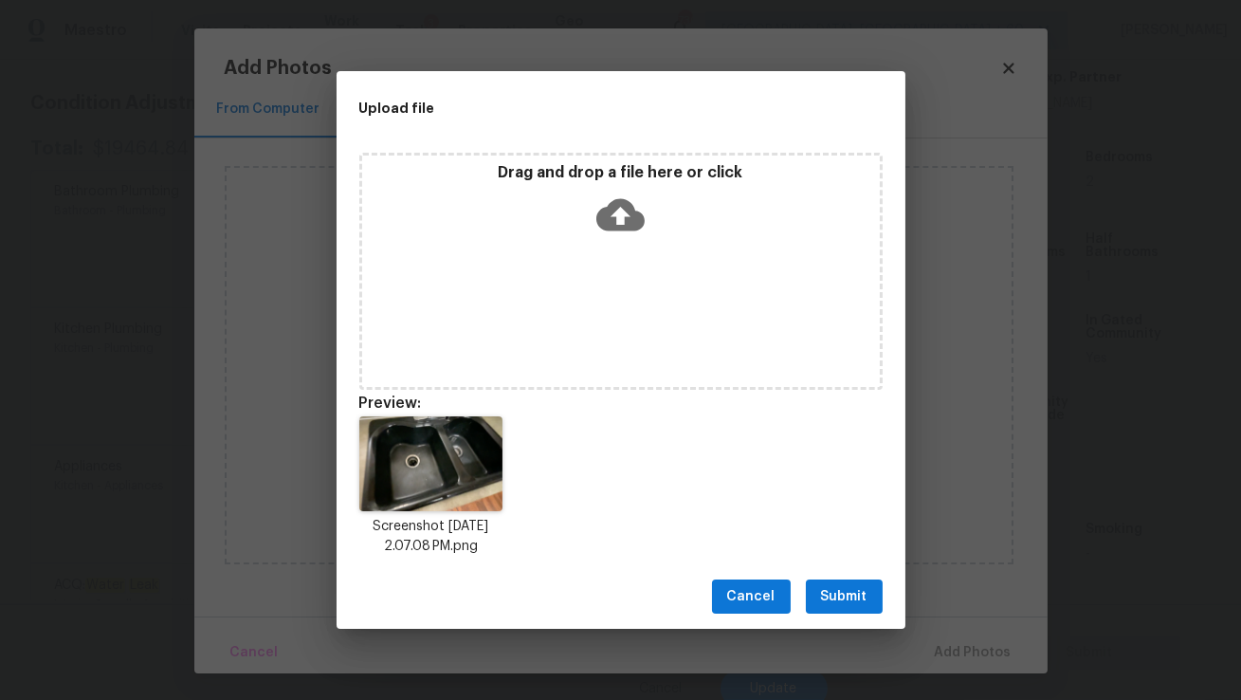
click at [842, 592] on span "Submit" at bounding box center [844, 597] width 46 height 24
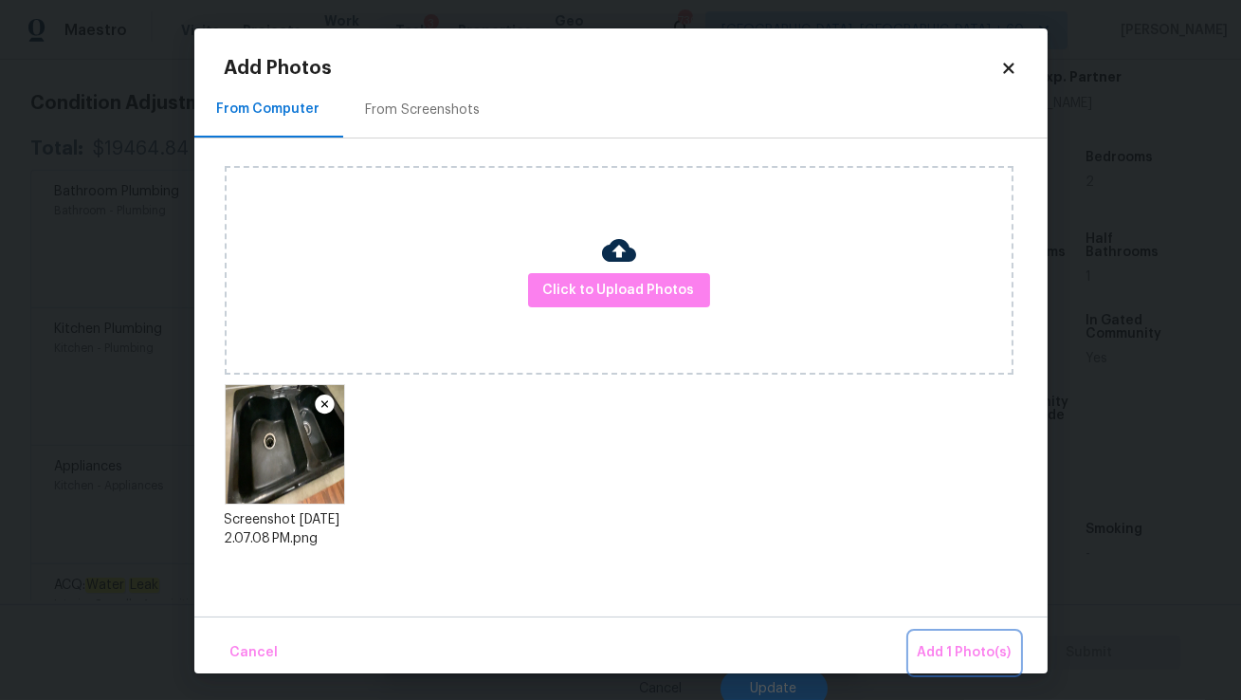
click at [942, 654] on span "Add 1 Photo(s)" at bounding box center [965, 653] width 94 height 24
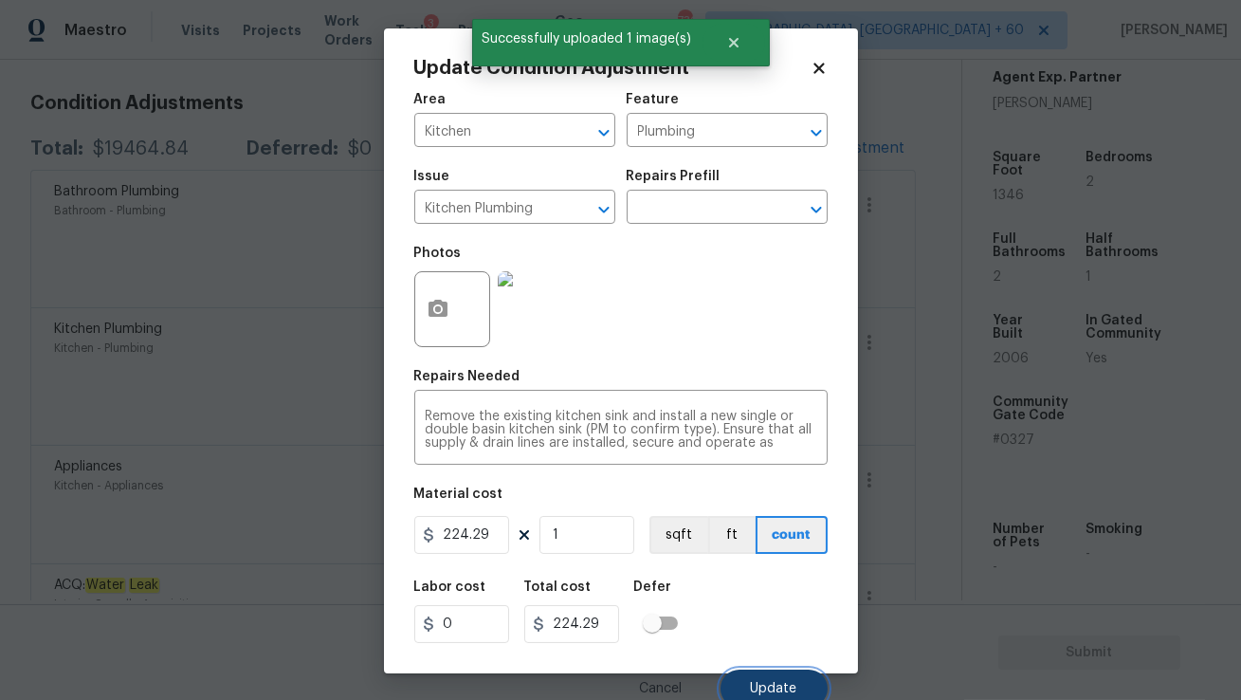
click at [758, 683] on span "Update" at bounding box center [774, 689] width 46 height 14
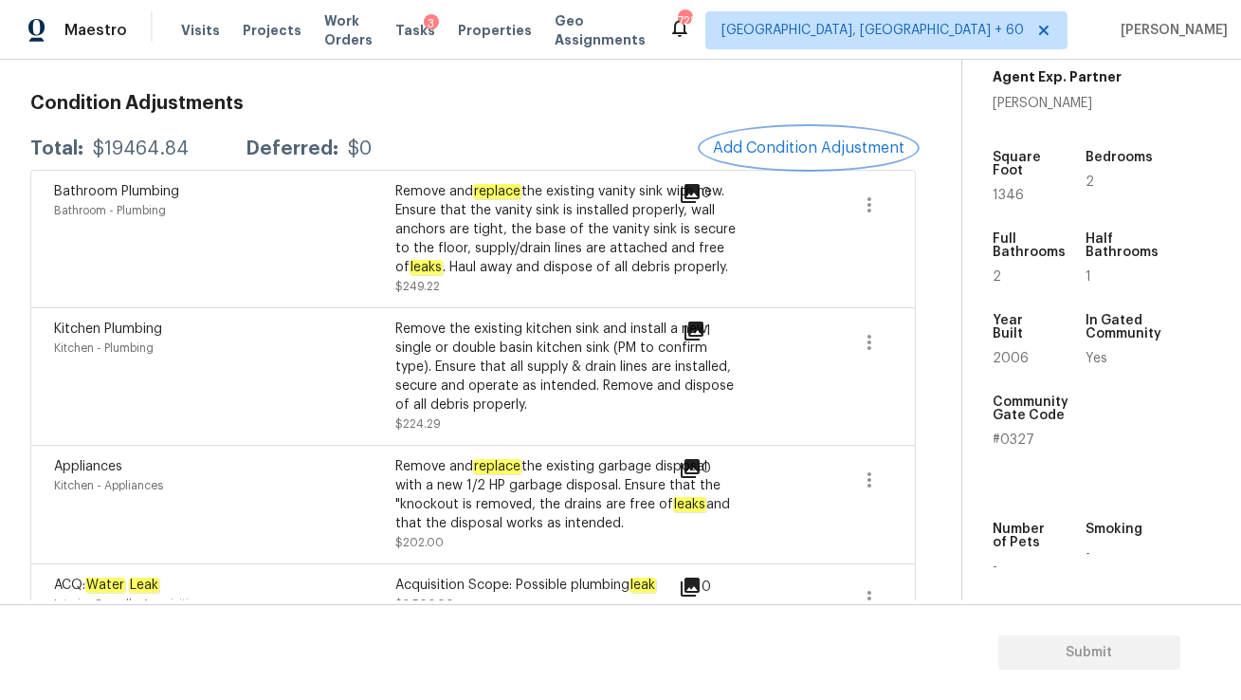
click at [832, 142] on span "Add Condition Adjustment" at bounding box center [809, 147] width 192 height 17
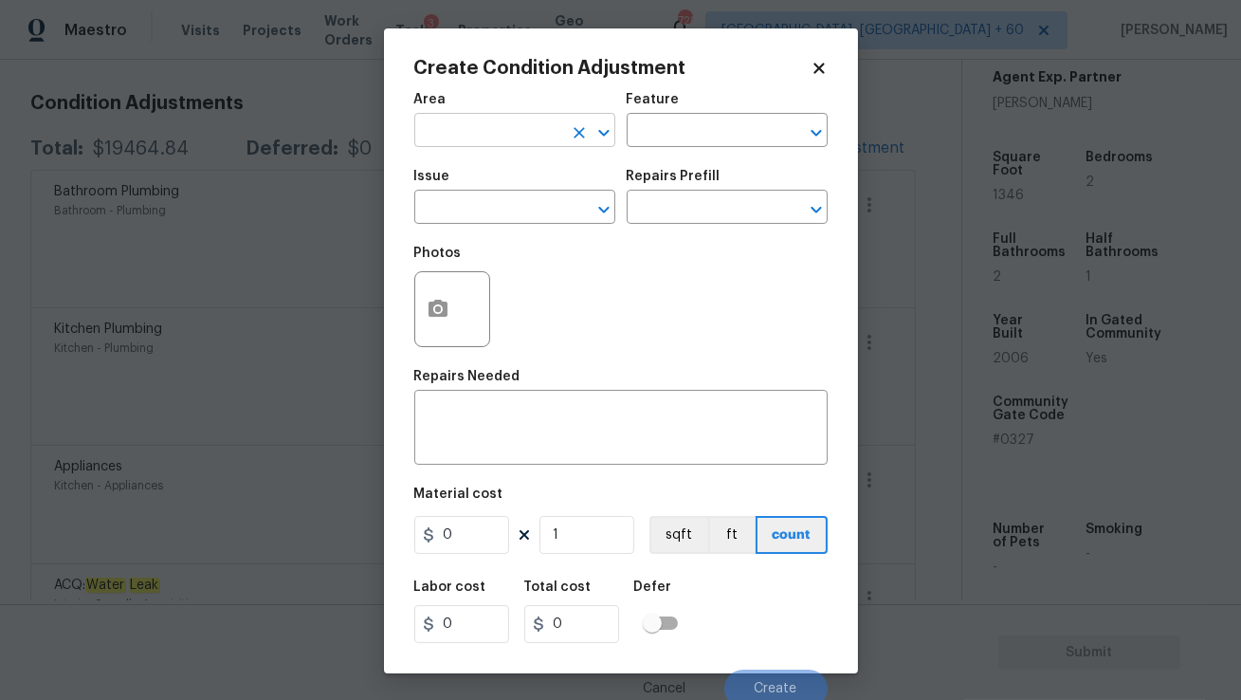
click at [533, 137] on input "text" at bounding box center [488, 132] width 148 height 29
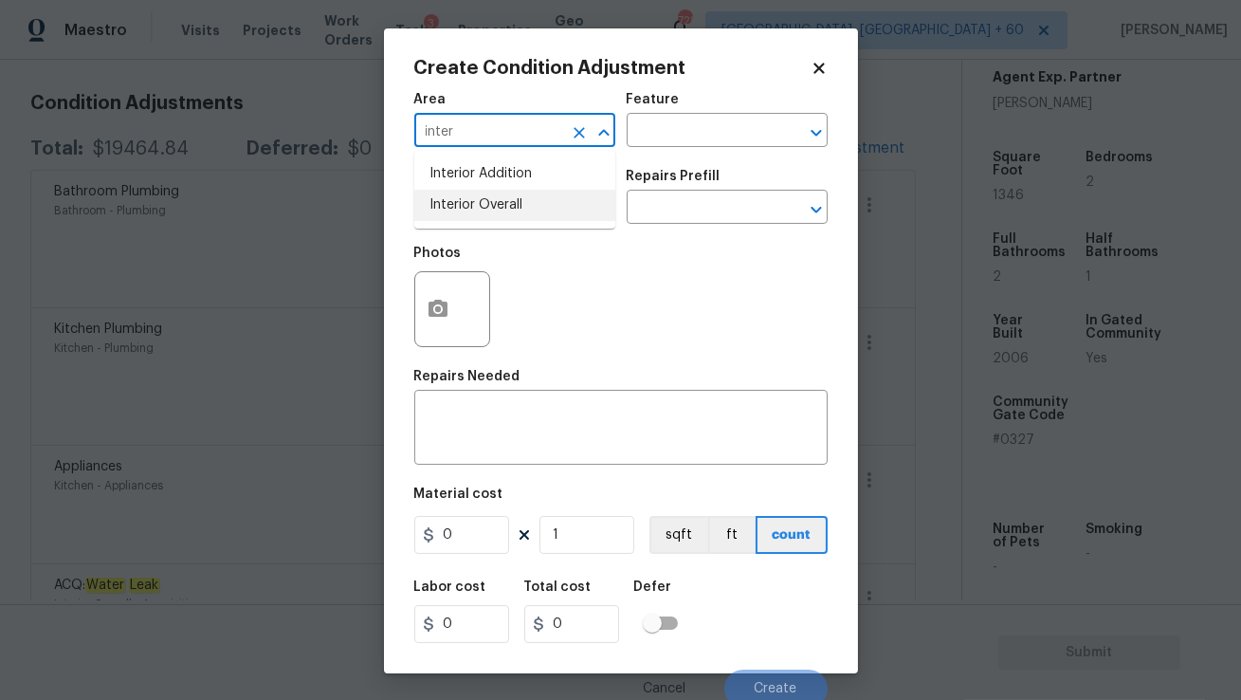
click at [504, 197] on li "Interior Overall" at bounding box center [514, 205] width 201 height 31
type input "Interior Overall"
click at [495, 203] on input "text" at bounding box center [488, 208] width 148 height 29
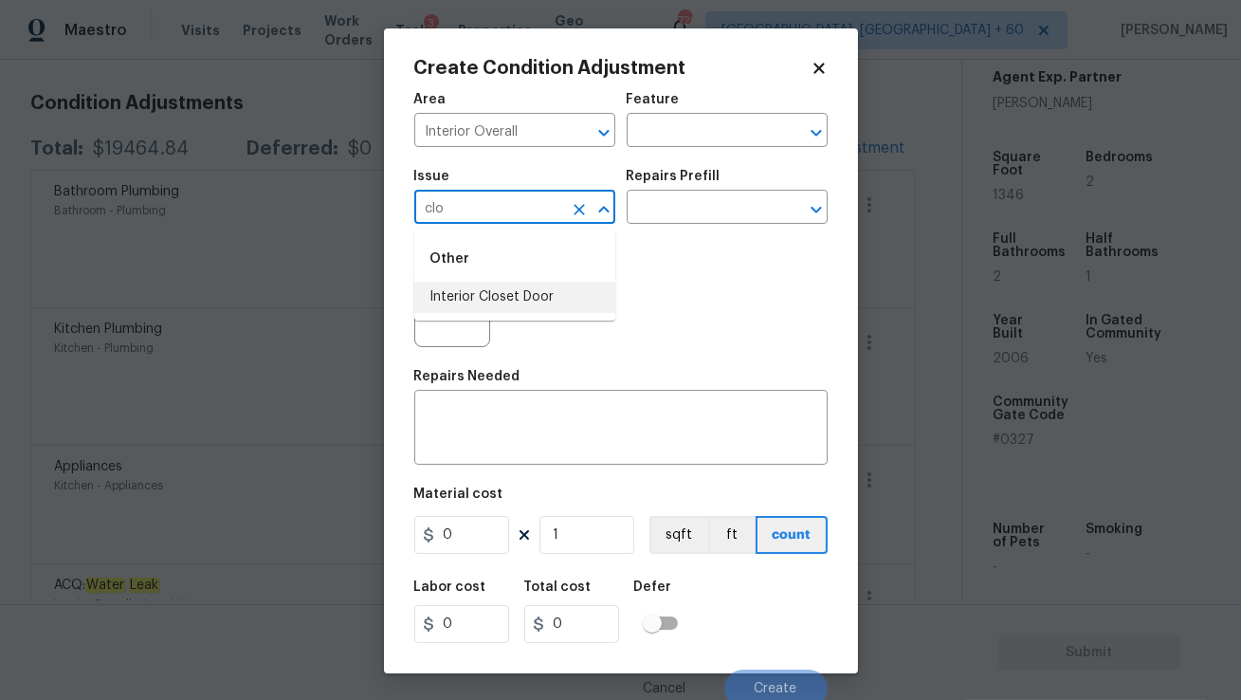
click at [506, 303] on li "Interior Closet Door" at bounding box center [514, 297] width 201 height 31
type input "Interior Closet Door"
click at [661, 211] on input "text" at bounding box center [701, 208] width 148 height 29
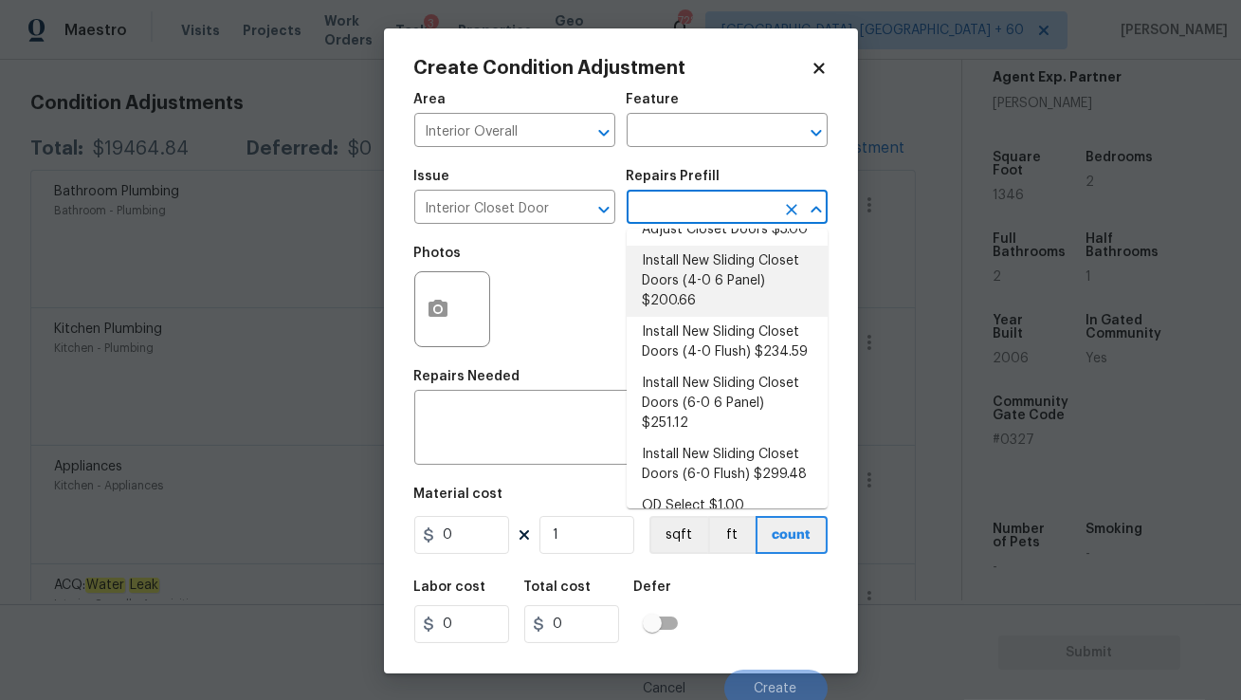
scroll to position [0, 0]
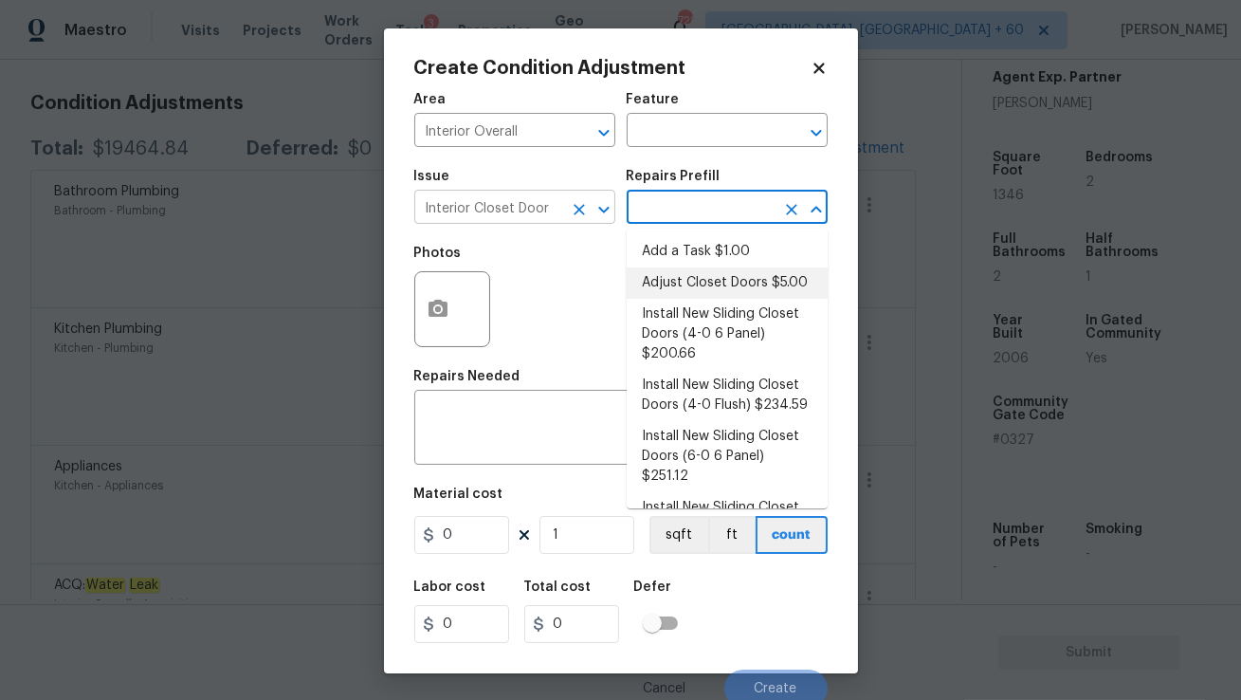
click at [579, 207] on icon "Clear" at bounding box center [579, 209] width 19 height 19
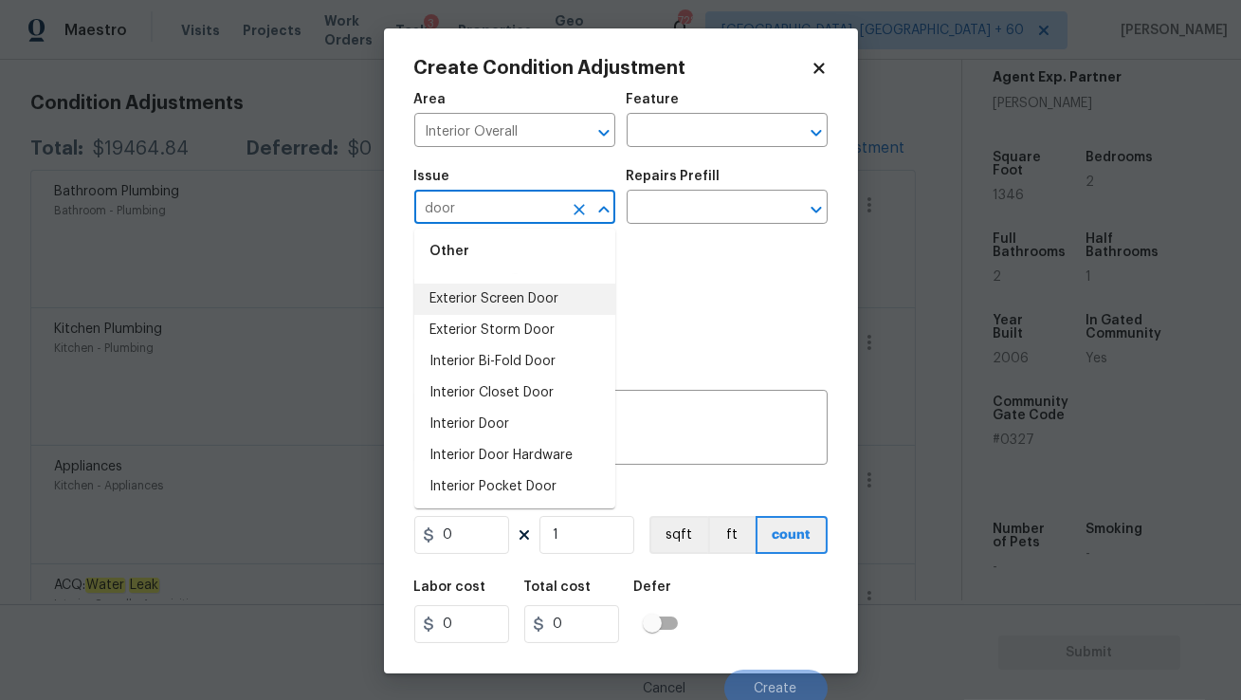
scroll to position [123, 0]
click at [494, 413] on li "Interior Door" at bounding box center [514, 424] width 201 height 31
type input "Interior Door"
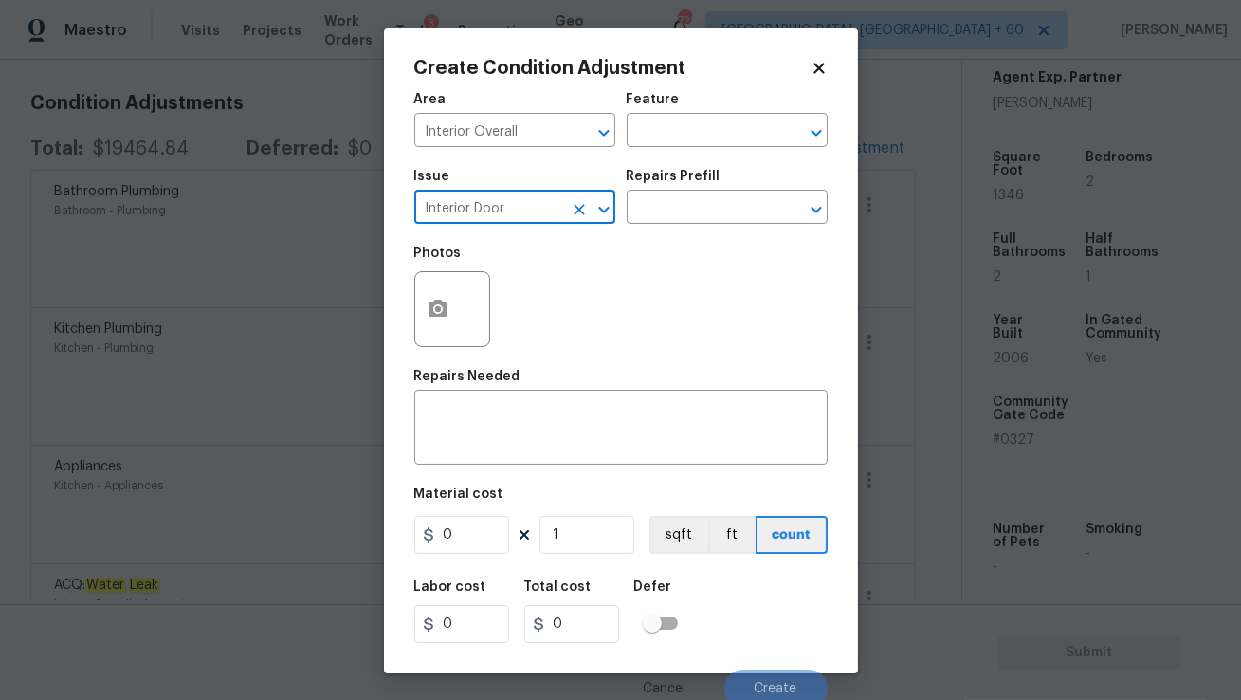
click at [546, 210] on input "Interior Door" at bounding box center [488, 208] width 148 height 29
click at [575, 208] on icon "Clear" at bounding box center [579, 209] width 19 height 19
click at [510, 208] on input "text" at bounding box center [488, 208] width 148 height 29
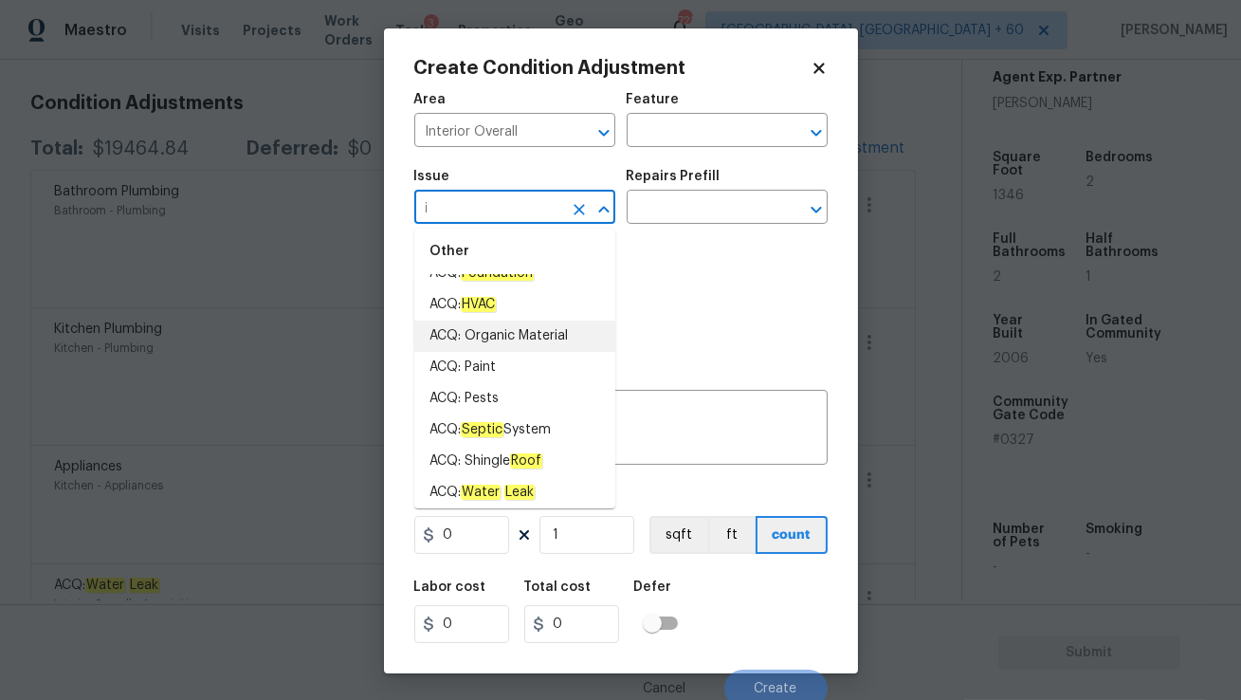
scroll to position [0, 0]
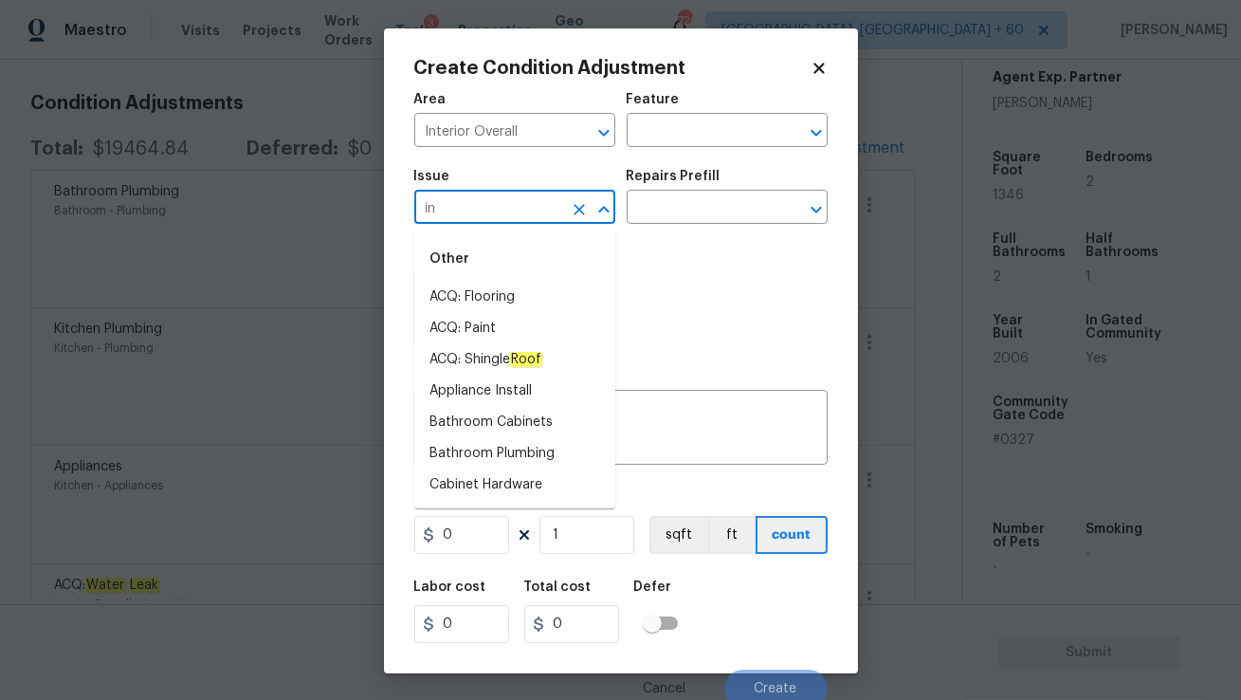
type input "i"
click at [538, 420] on li "Interior Door" at bounding box center [514, 423] width 201 height 31
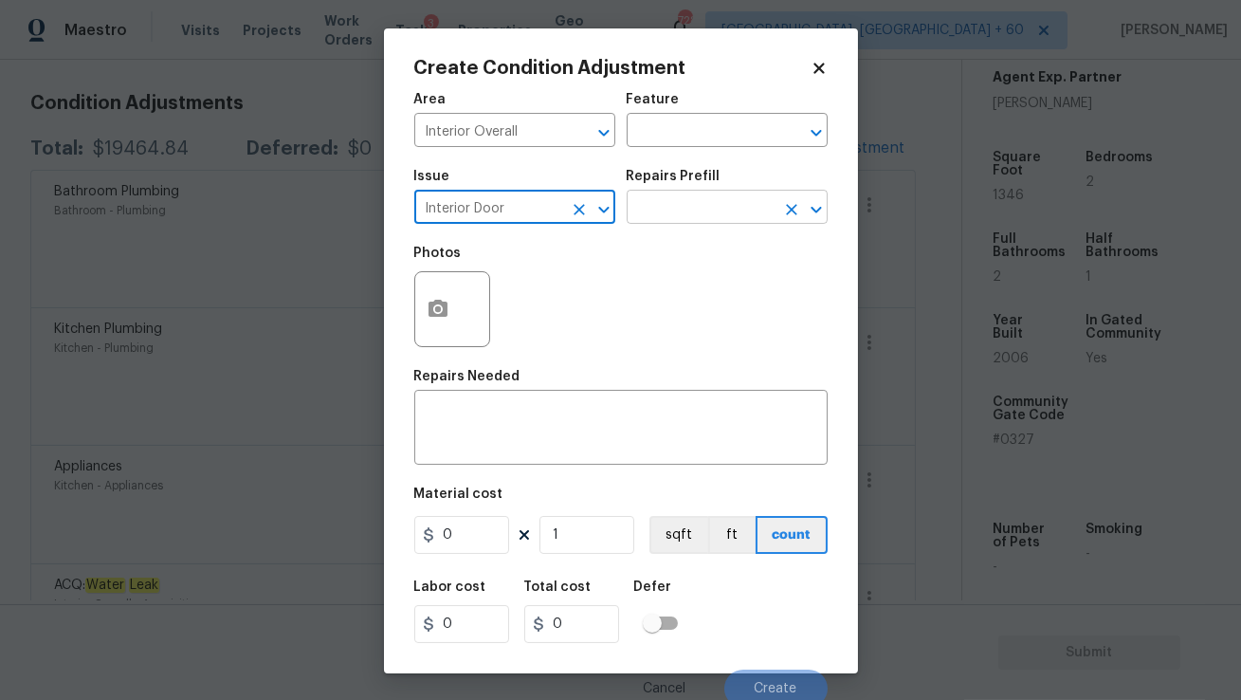
click at [678, 206] on input "text" at bounding box center [701, 208] width 148 height 29
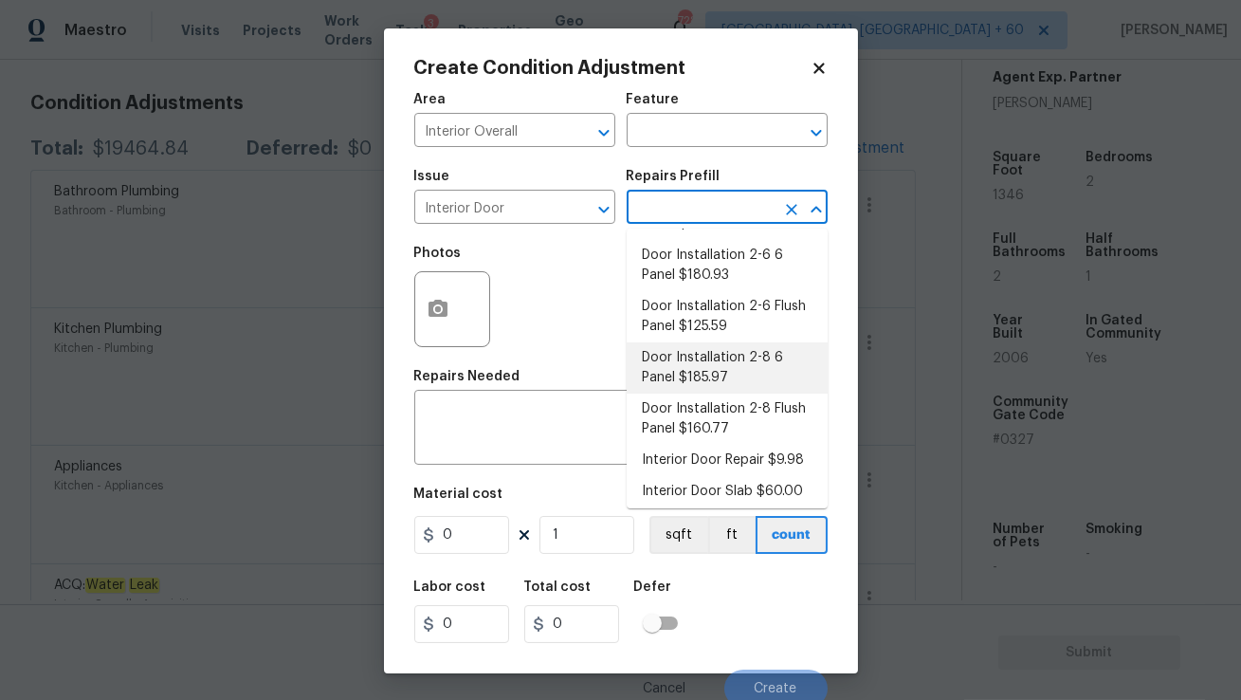
scroll to position [119, 0]
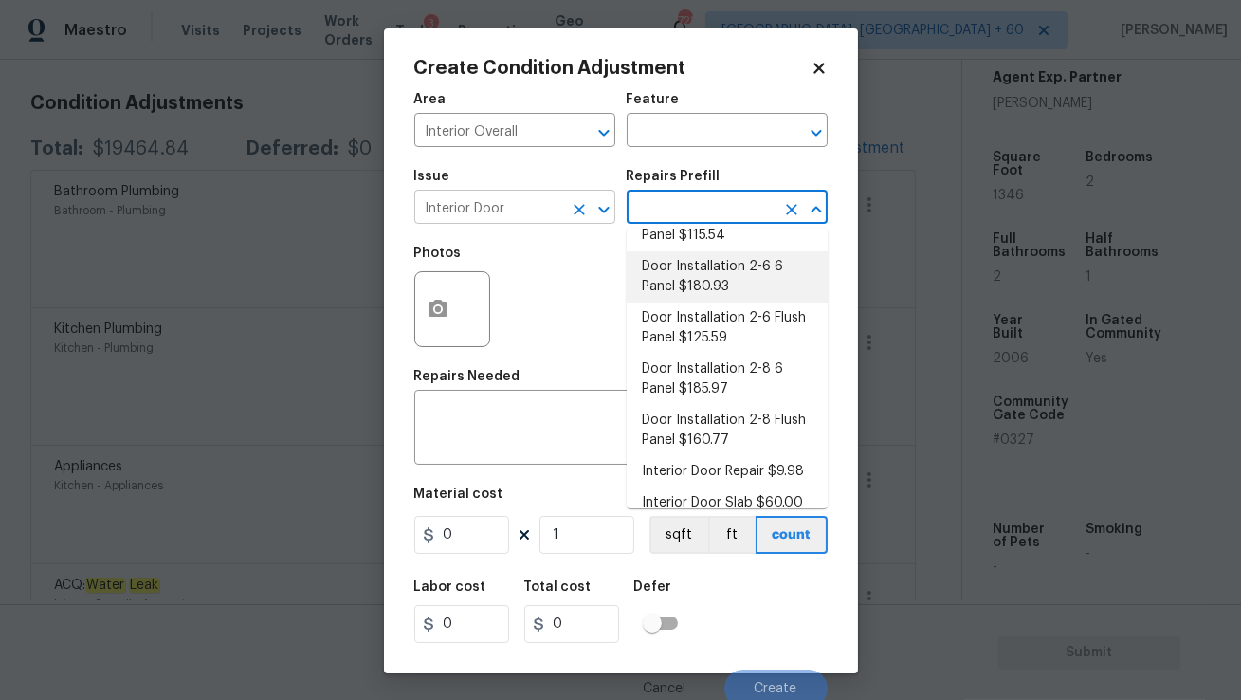
click at [564, 213] on div "Interior Door ​" at bounding box center [514, 208] width 201 height 29
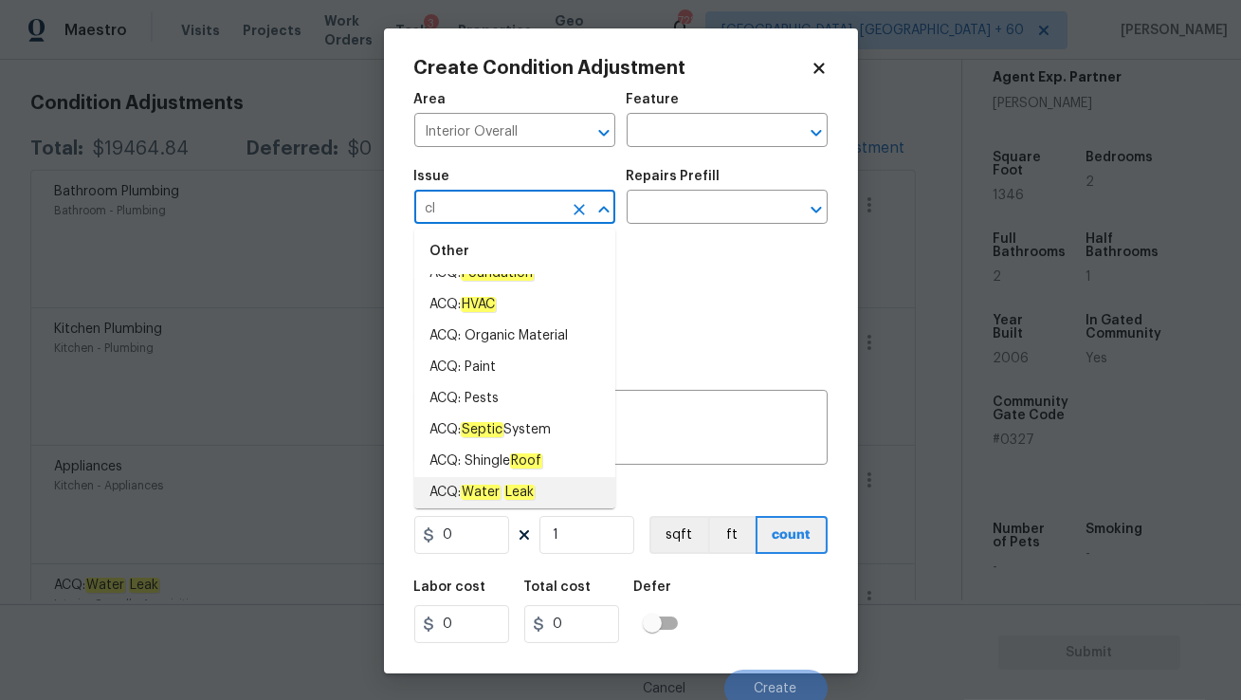
scroll to position [0, 0]
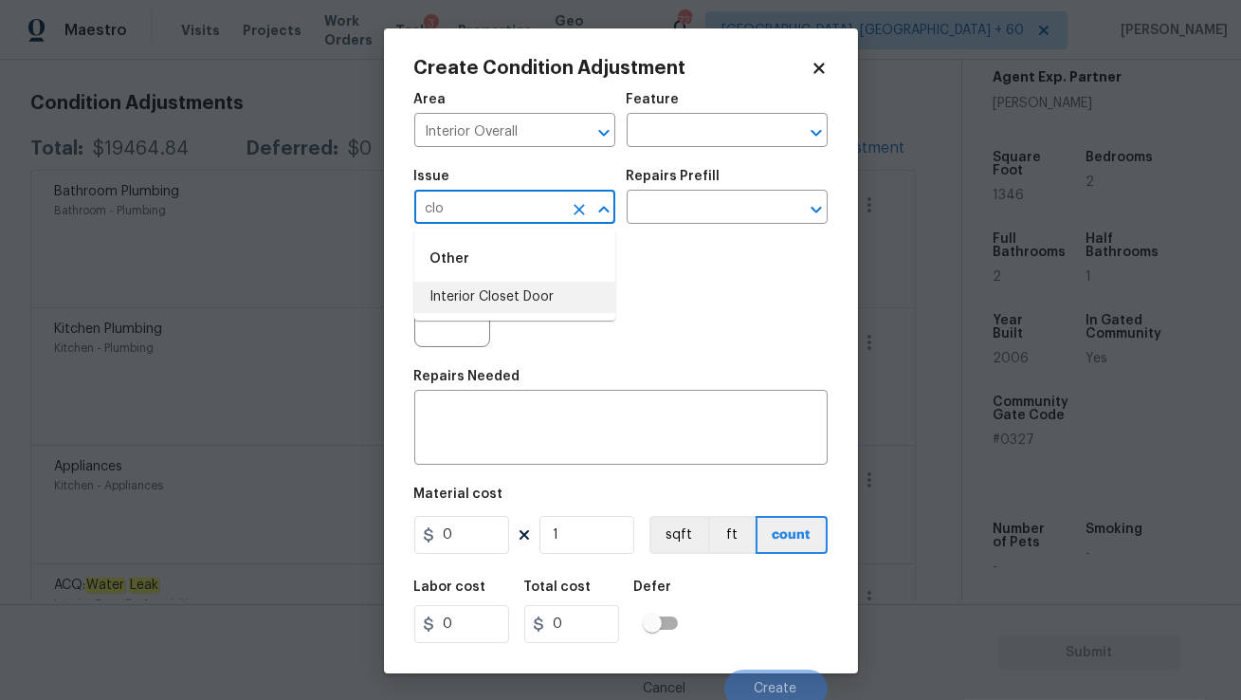
click at [513, 303] on li "Interior Closet Door" at bounding box center [514, 297] width 201 height 31
type input "Interior Closet Door"
click at [671, 225] on div "Issue Interior Closet Door ​ Repairs Prefill ​" at bounding box center [620, 196] width 413 height 77
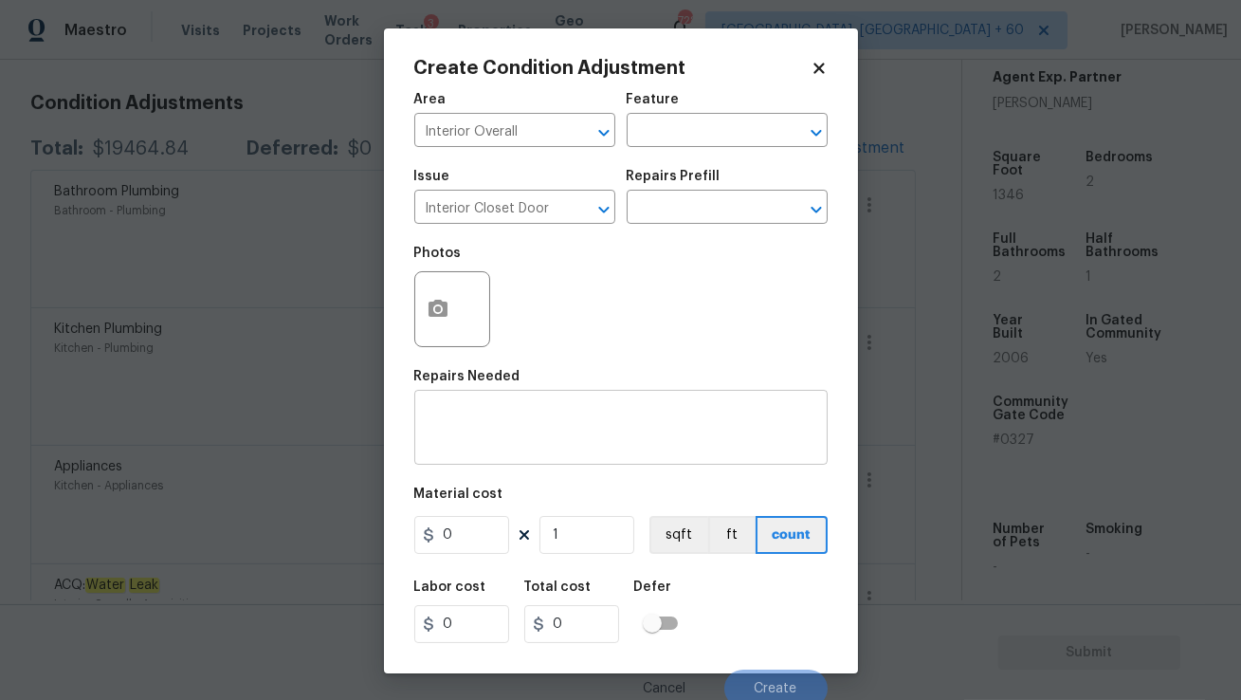
click at [478, 412] on textarea at bounding box center [621, 430] width 391 height 40
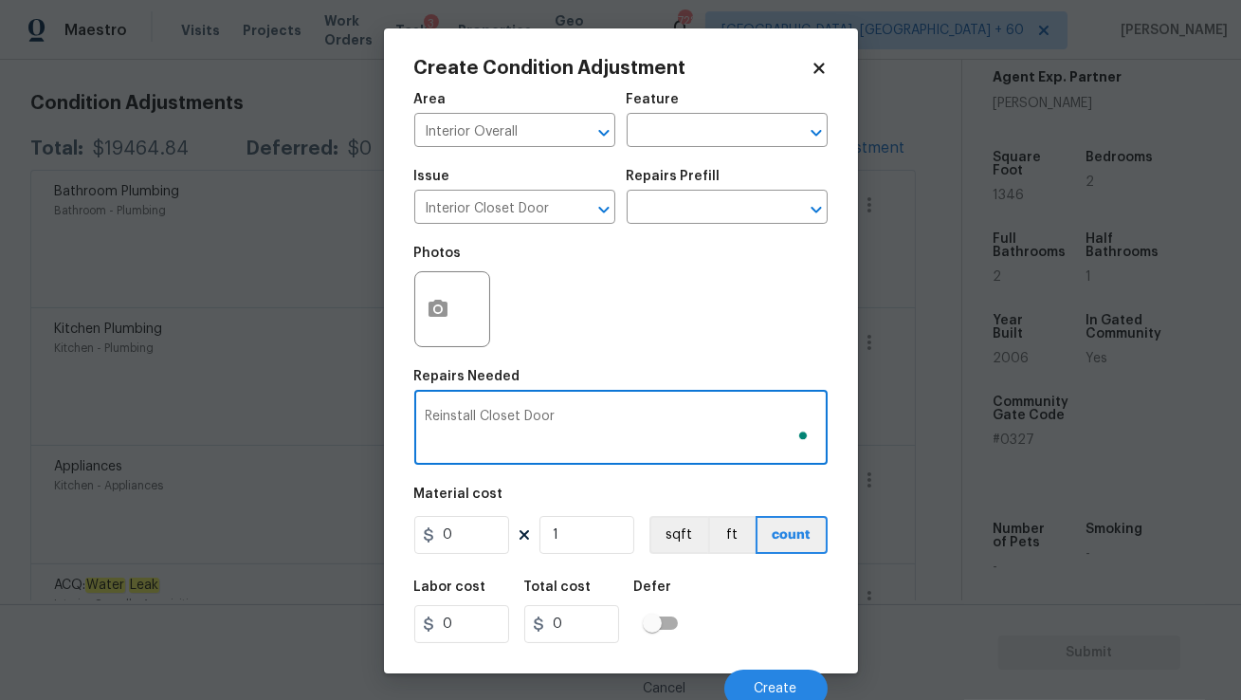
type textarea "Reinstall Closet Door"
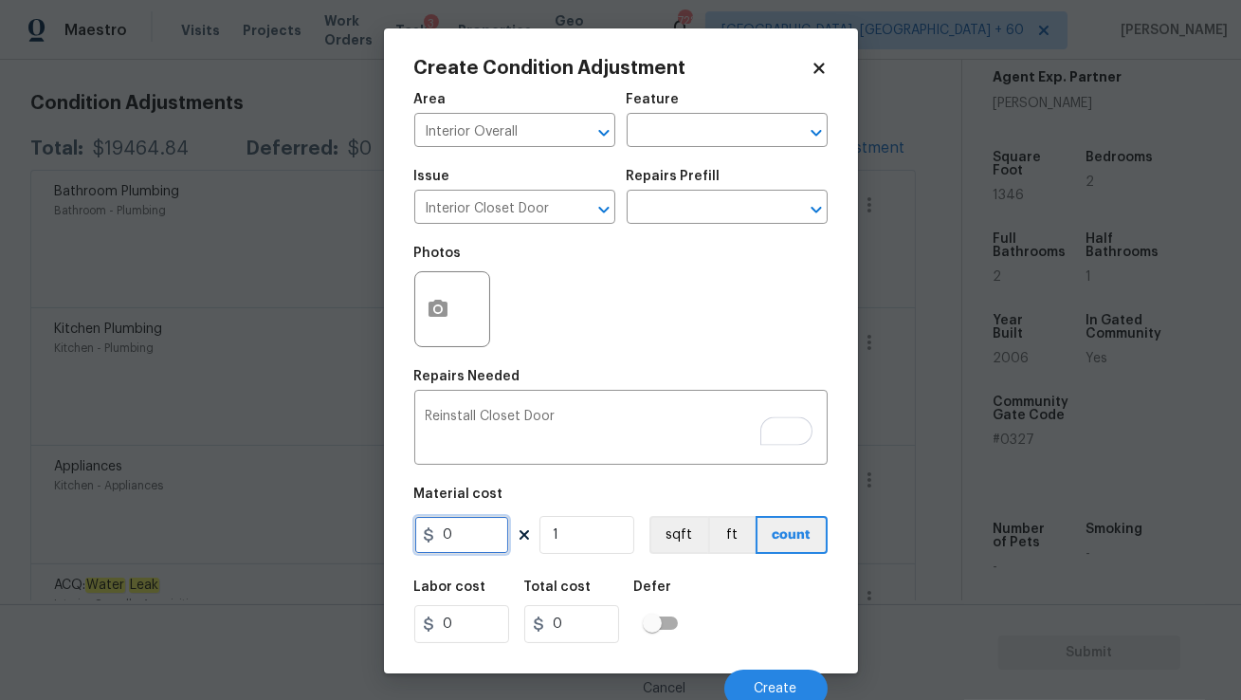
click at [466, 538] on input "0" at bounding box center [461, 535] width 95 height 38
type input "25"
click at [573, 627] on input "25" at bounding box center [571, 624] width 95 height 38
click at [441, 315] on icon "button" at bounding box center [438, 308] width 19 height 17
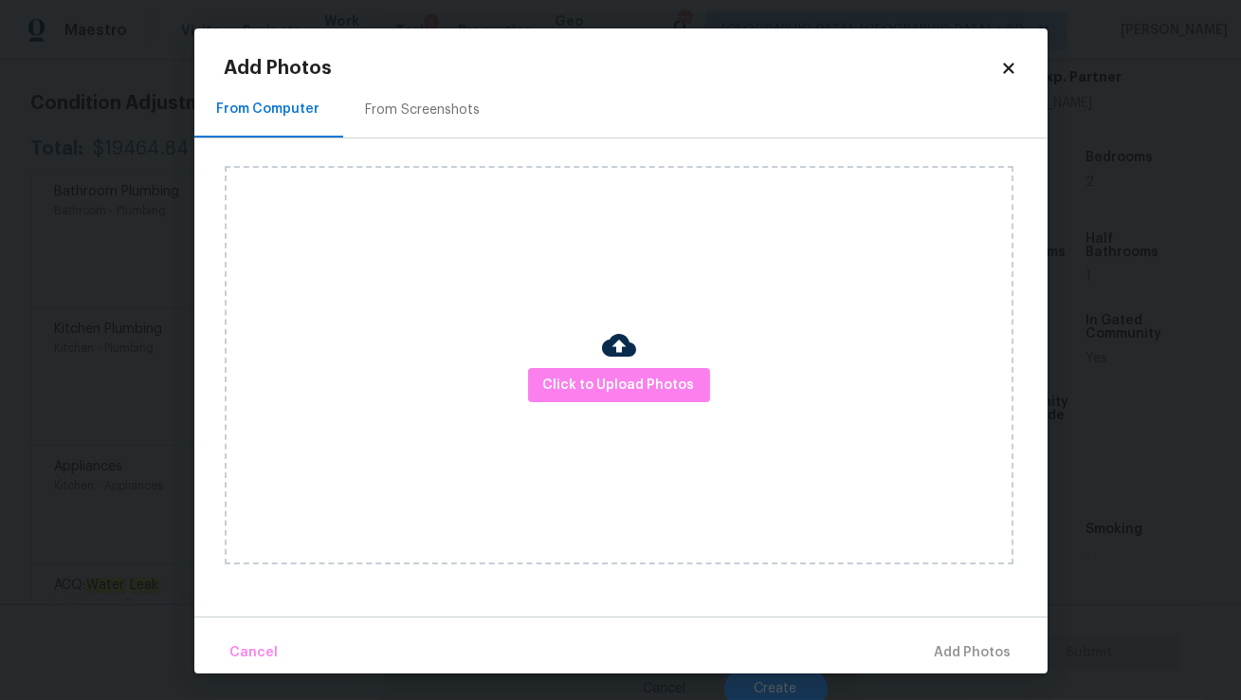
click at [562, 348] on div "Click to Upload Photos" at bounding box center [619, 365] width 789 height 398
click at [608, 400] on button "Click to Upload Photos" at bounding box center [619, 385] width 182 height 35
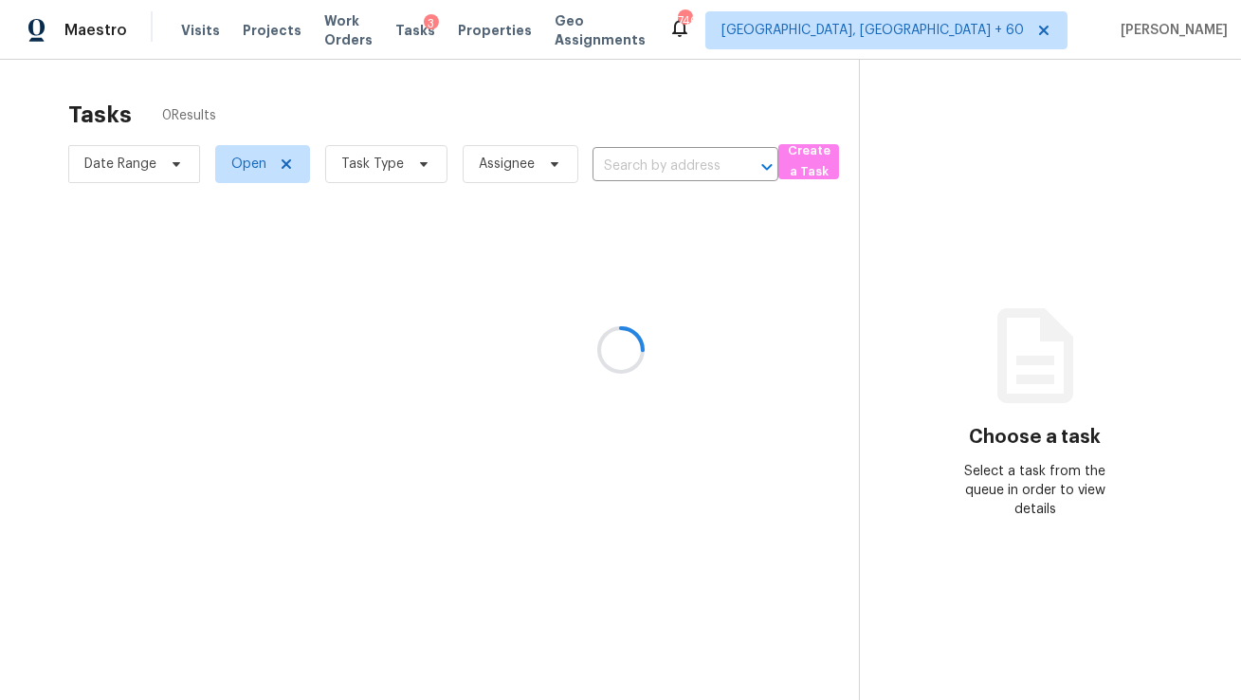
click at [184, 29] on div at bounding box center [620, 350] width 1241 height 700
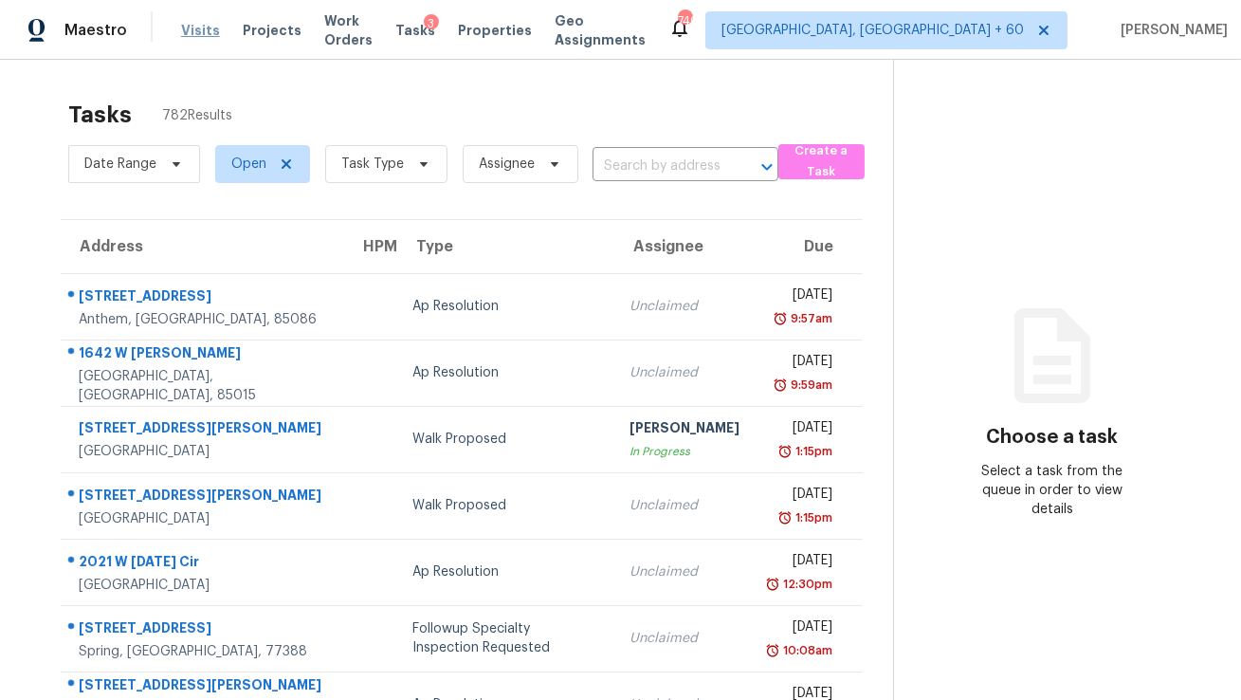
click at [196, 29] on span "Visits" at bounding box center [200, 30] width 39 height 19
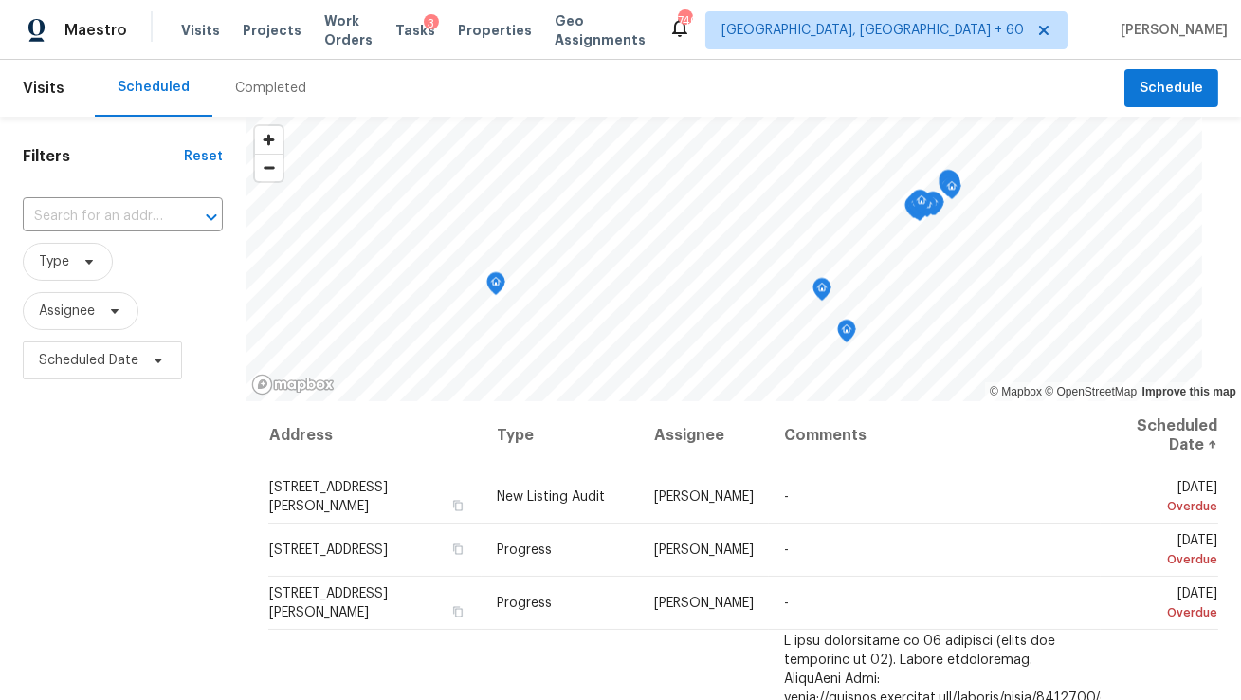
click at [243, 92] on div "Completed" at bounding box center [270, 88] width 71 height 19
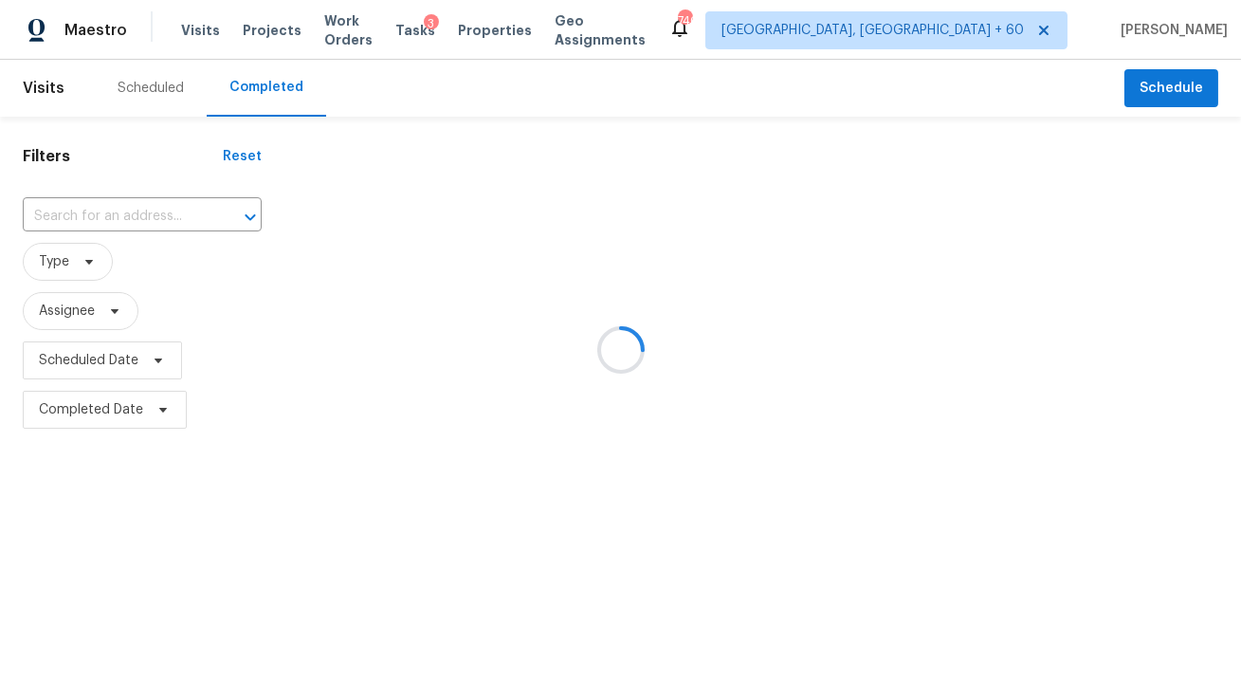
click at [150, 213] on div at bounding box center [620, 350] width 1241 height 700
click at [153, 215] on div at bounding box center [620, 350] width 1241 height 700
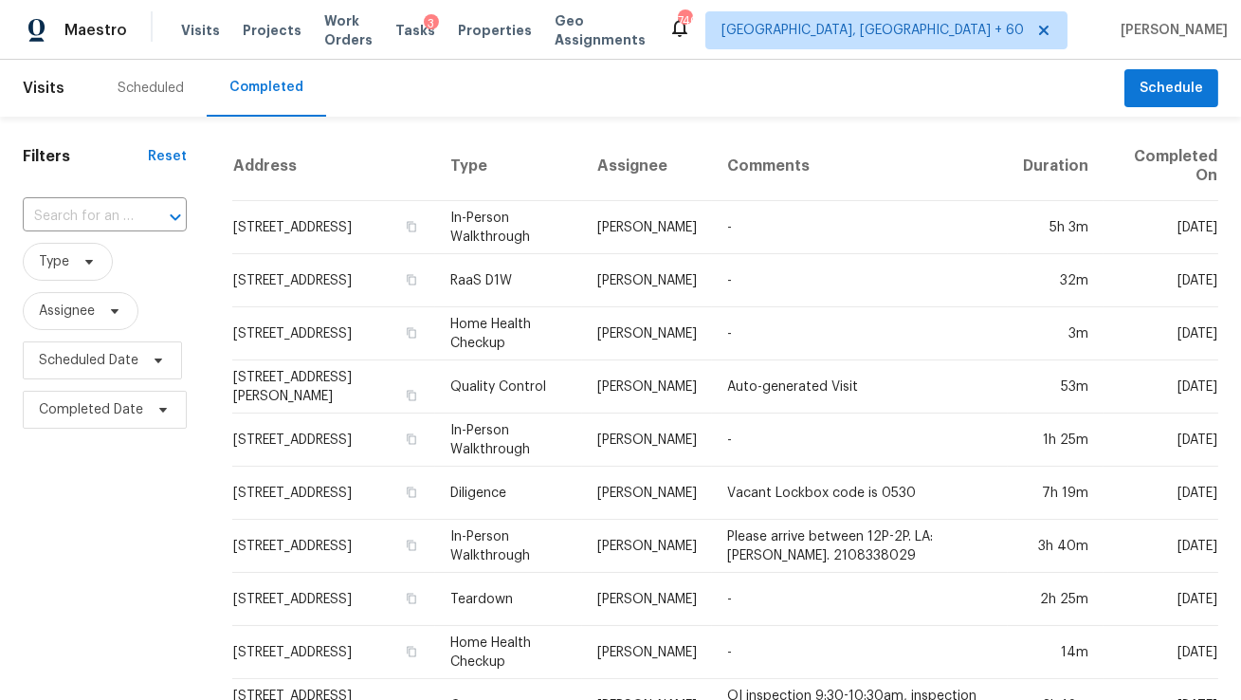
click at [153, 215] on div at bounding box center [161, 217] width 49 height 27
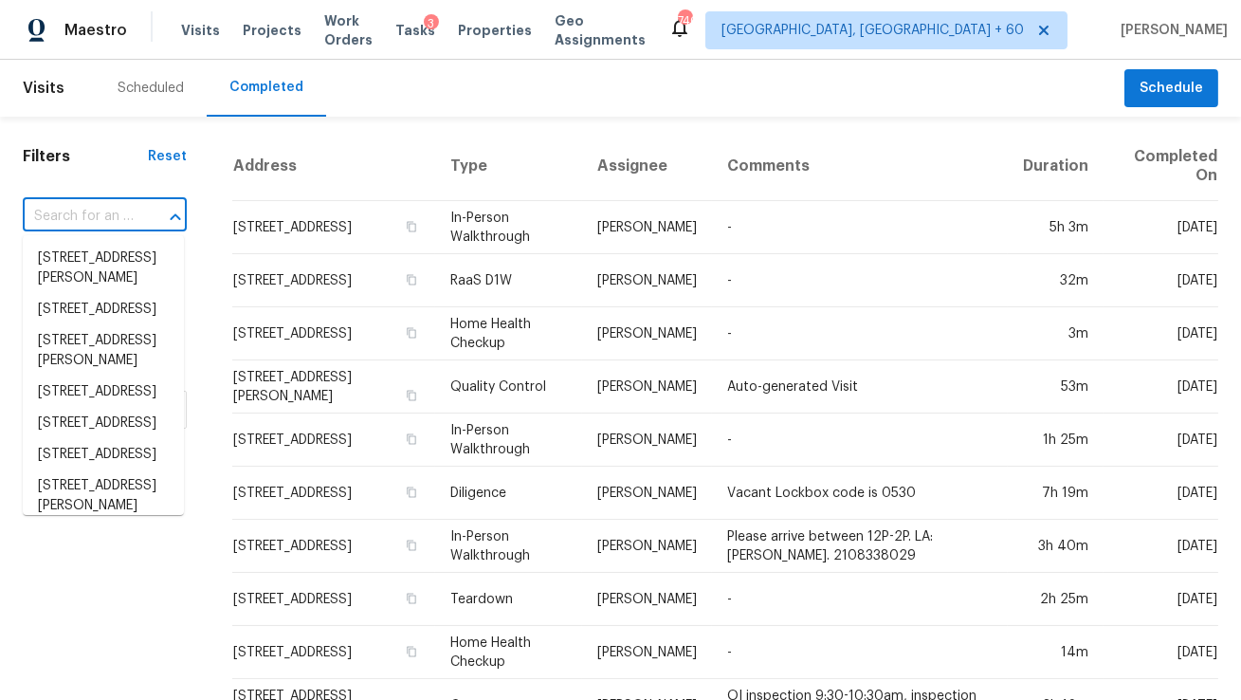
paste input "[STREET_ADDRESS][PERSON_NAME]"
type input "[STREET_ADDRESS][PERSON_NAME]"
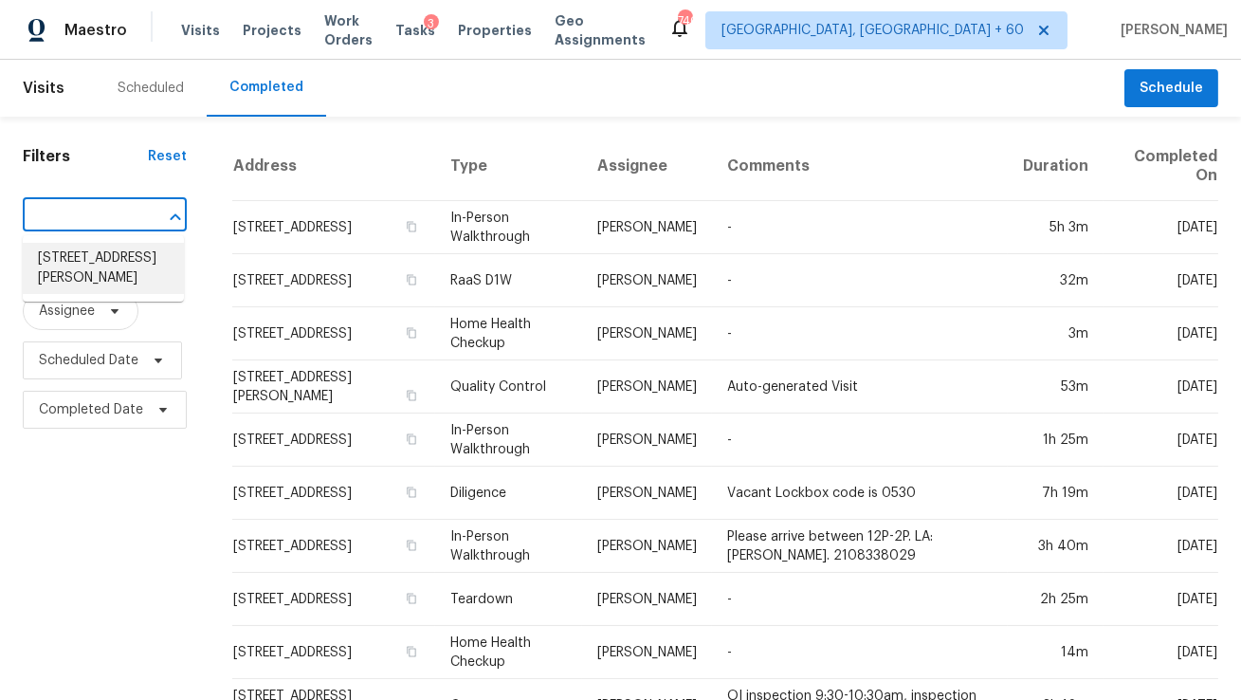
click at [133, 273] on li "[STREET_ADDRESS][PERSON_NAME]" at bounding box center [103, 268] width 161 height 51
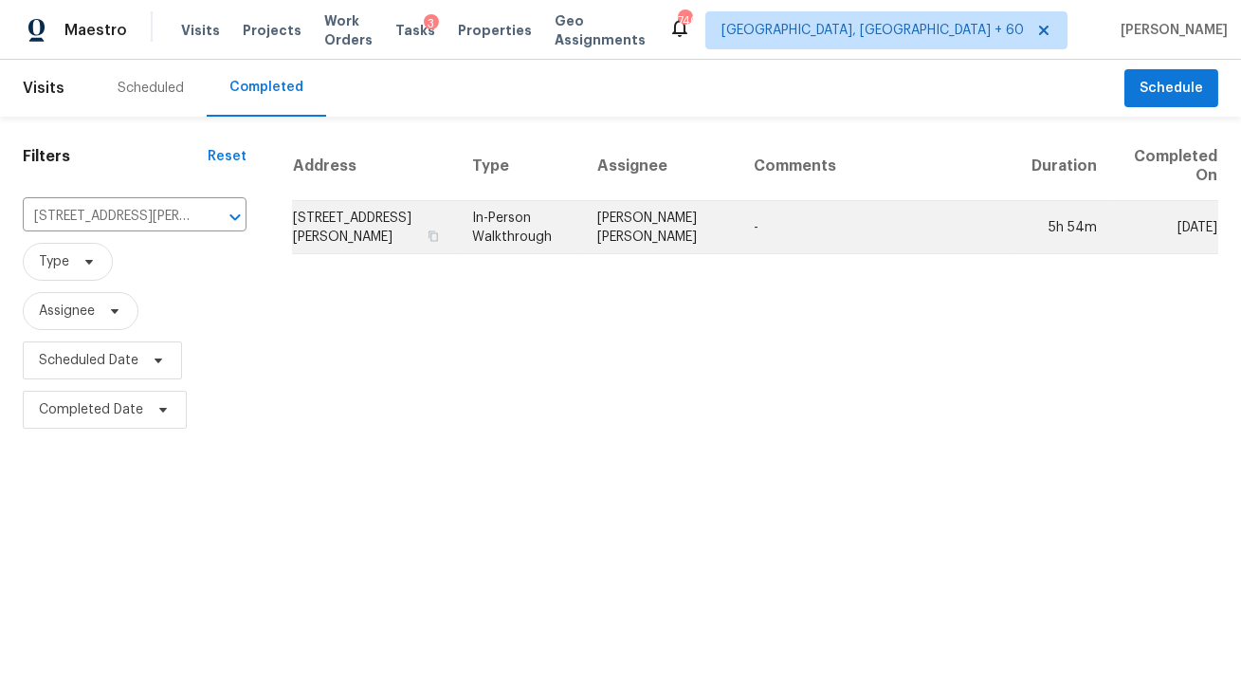
click at [583, 227] on td "In-Person Walkthrough" at bounding box center [520, 227] width 126 height 53
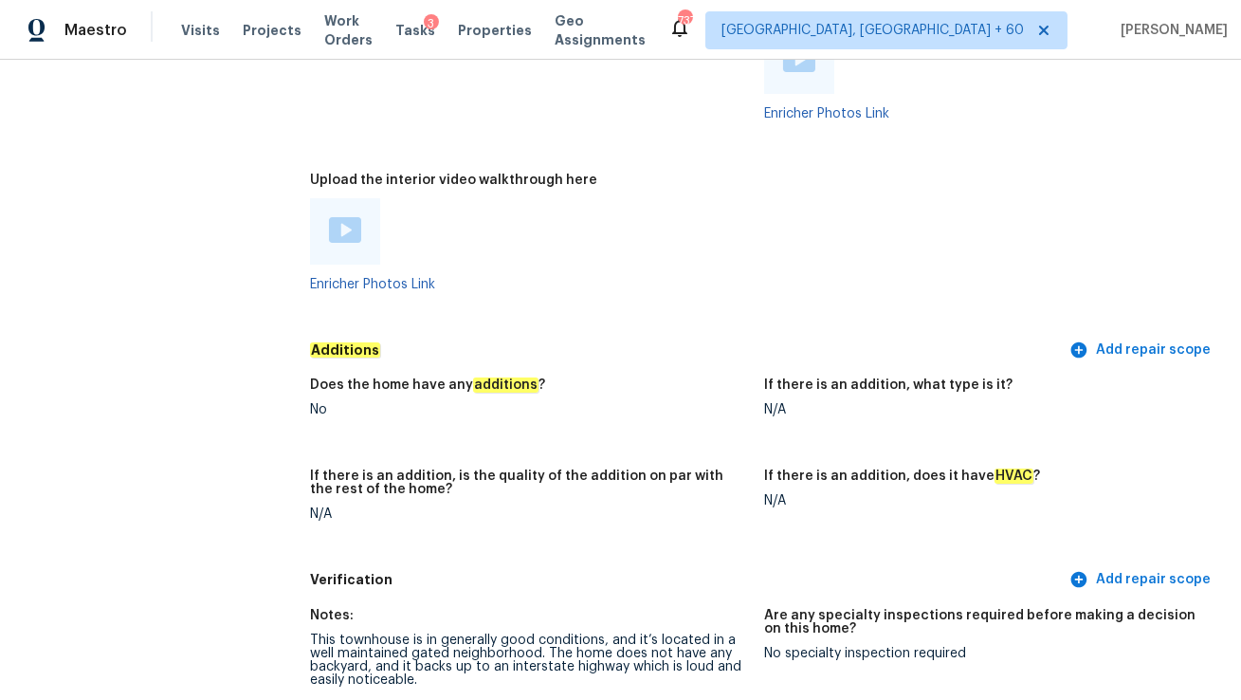
scroll to position [4641, 0]
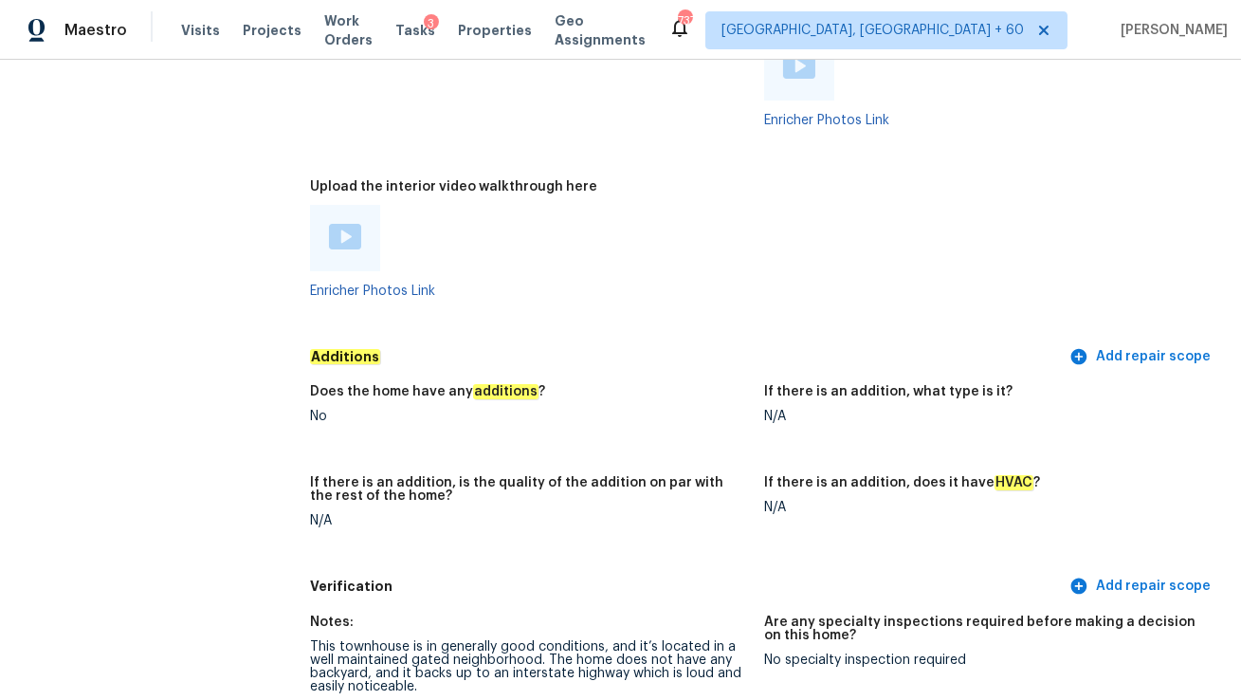
click at [332, 224] on img at bounding box center [345, 237] width 32 height 26
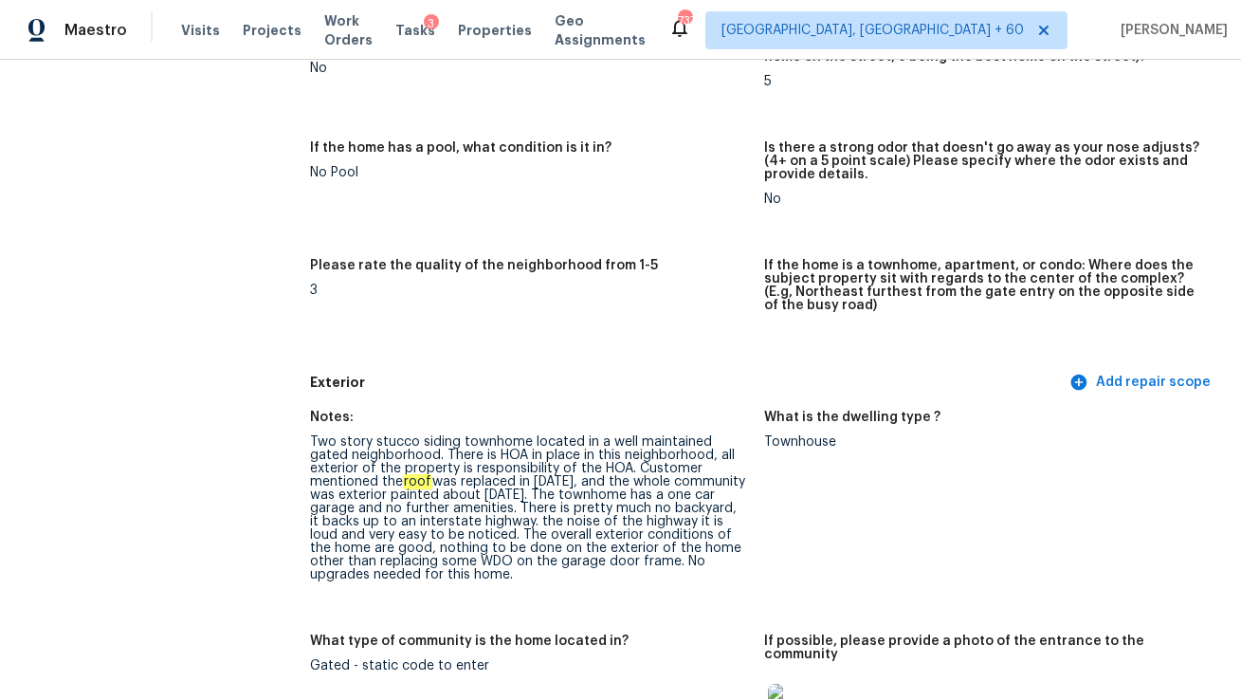
scroll to position [578, 0]
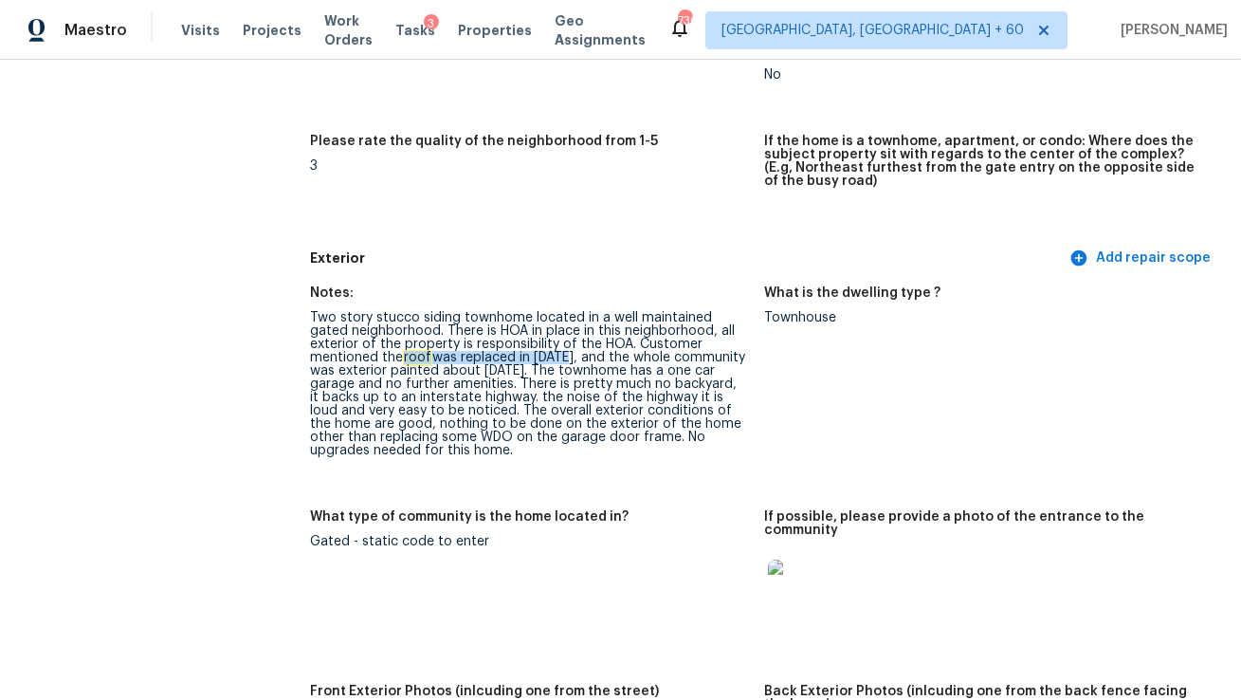
drag, startPoint x: 475, startPoint y: 357, endPoint x: 312, endPoint y: 361, distance: 163.1
click at [312, 361] on div "Two story stucco siding townhome located in a well maintained gated neighborhoo…" at bounding box center [529, 384] width 439 height 146
drag, startPoint x: 427, startPoint y: 437, endPoint x: 502, endPoint y: 443, distance: 75.1
click at [502, 443] on div "Two story stucco siding townhome located in a well maintained gated neighborhoo…" at bounding box center [529, 384] width 439 height 146
copy div "garage door"
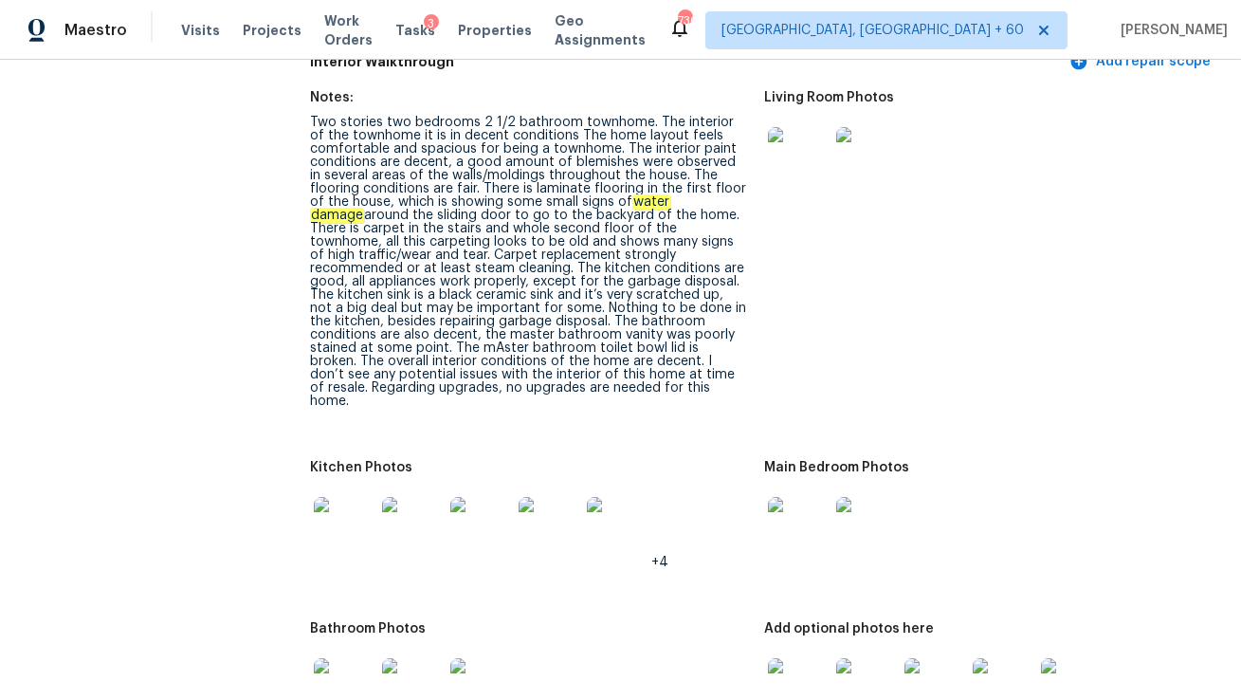
scroll to position [2861, 0]
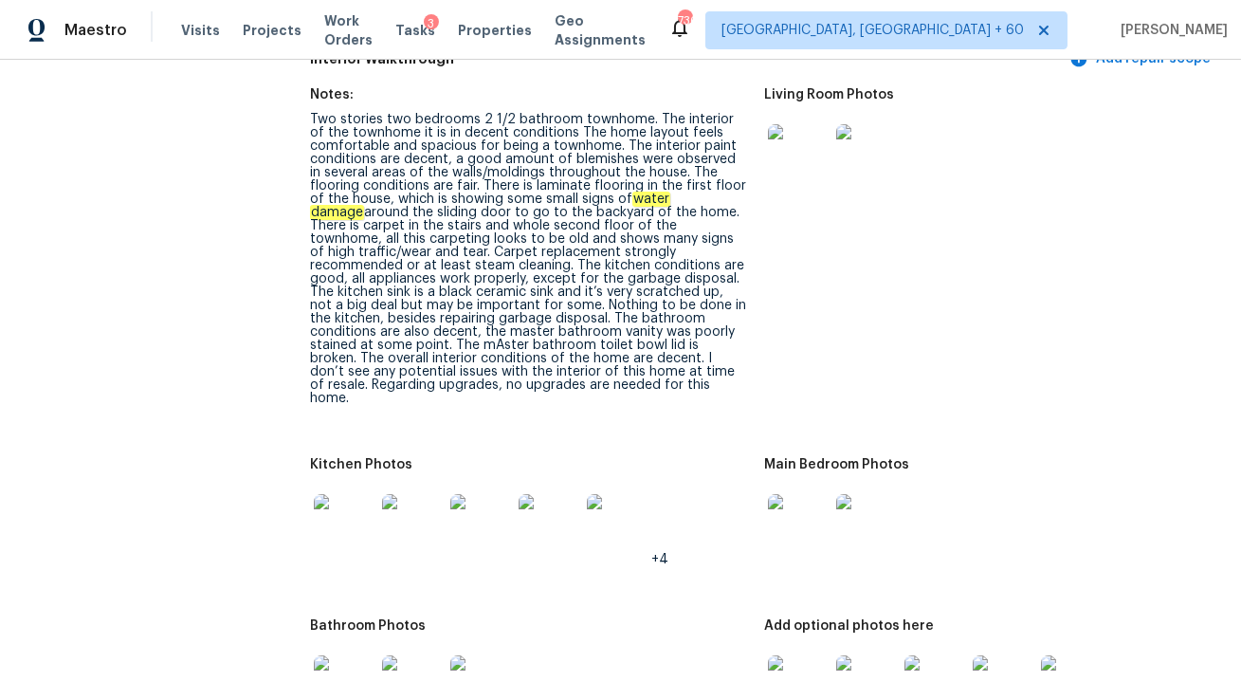
click at [197, 198] on div "All visits 771 Scrub Jay Dr Saint Augustine, FL 32092 Home details Other Visits…" at bounding box center [136, 400] width 227 height 6328
drag, startPoint x: 591, startPoint y: 187, endPoint x: 679, endPoint y: 187, distance: 88.2
click at [679, 187] on div "Two stories two bedrooms 2 1/2 bathroom townhome. The interior of the townhome …" at bounding box center [529, 259] width 439 height 292
copy div "water damage"
drag, startPoint x: 456, startPoint y: 270, endPoint x: 563, endPoint y: 261, distance: 107.6
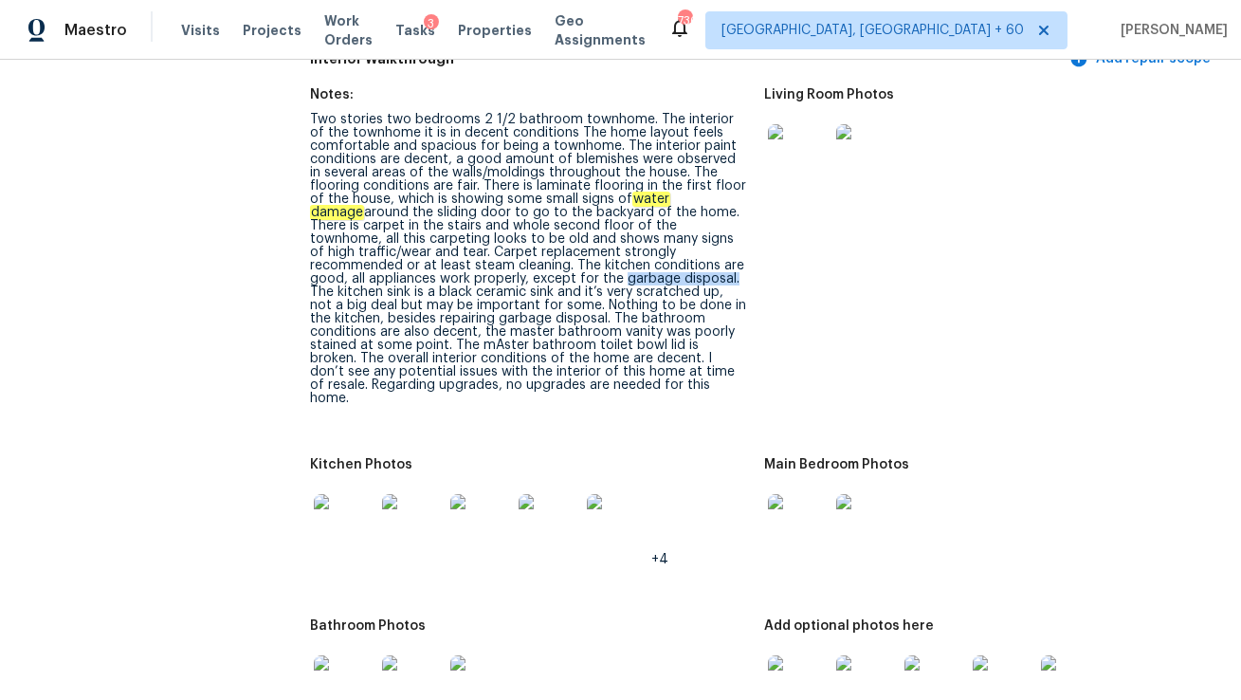
click at [563, 261] on div "Two stories two bedrooms 2 1/2 bathroom townhome. The interior of the townhome …" at bounding box center [529, 259] width 439 height 292
copy div "garbage disposa"
drag, startPoint x: 380, startPoint y: 318, endPoint x: 480, endPoint y: 318, distance: 99.5
click at [480, 318] on div "Two stories two bedrooms 2 1/2 bathroom townhome. The interior of the townhome …" at bounding box center [529, 259] width 439 height 292
copy div "bathroom vanity"
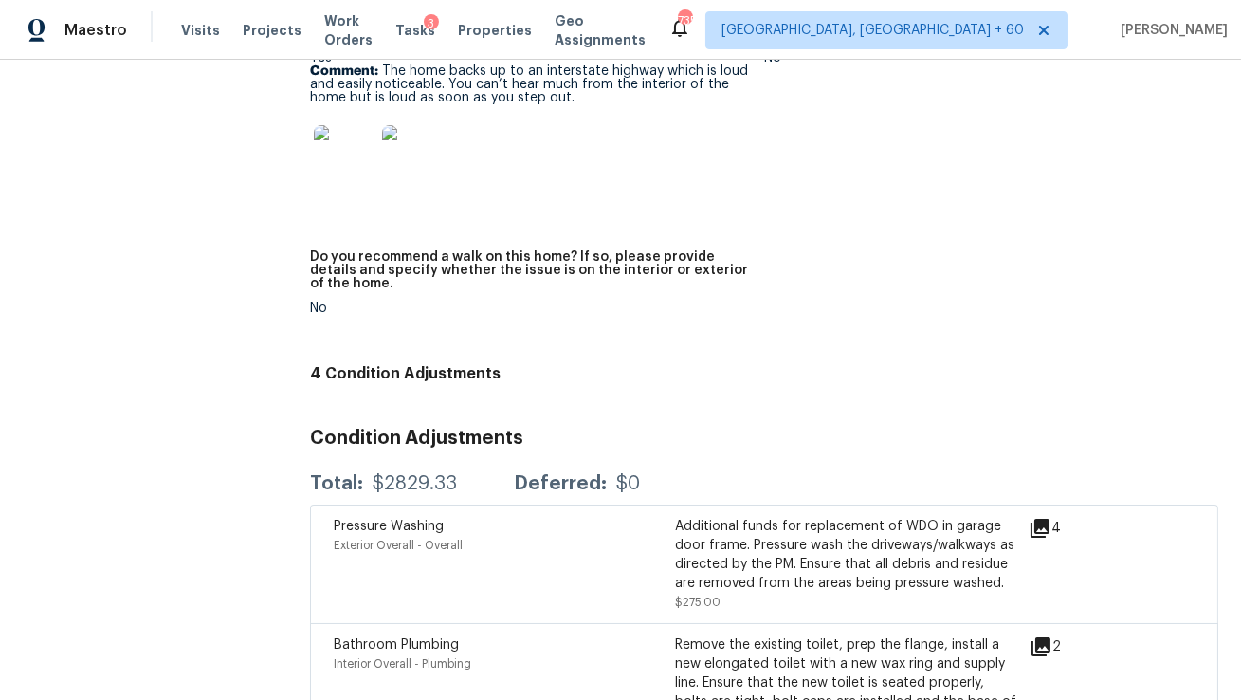
scroll to position [5700, 0]
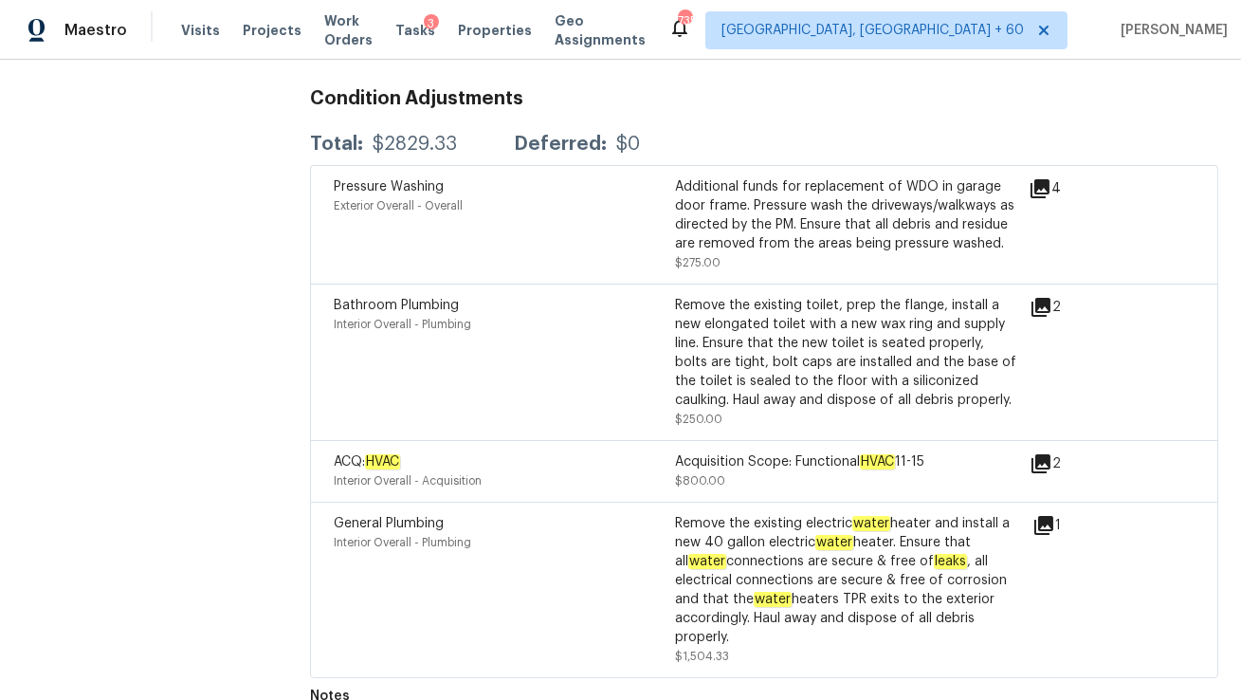
click at [1043, 298] on icon at bounding box center [1041, 307] width 19 height 19
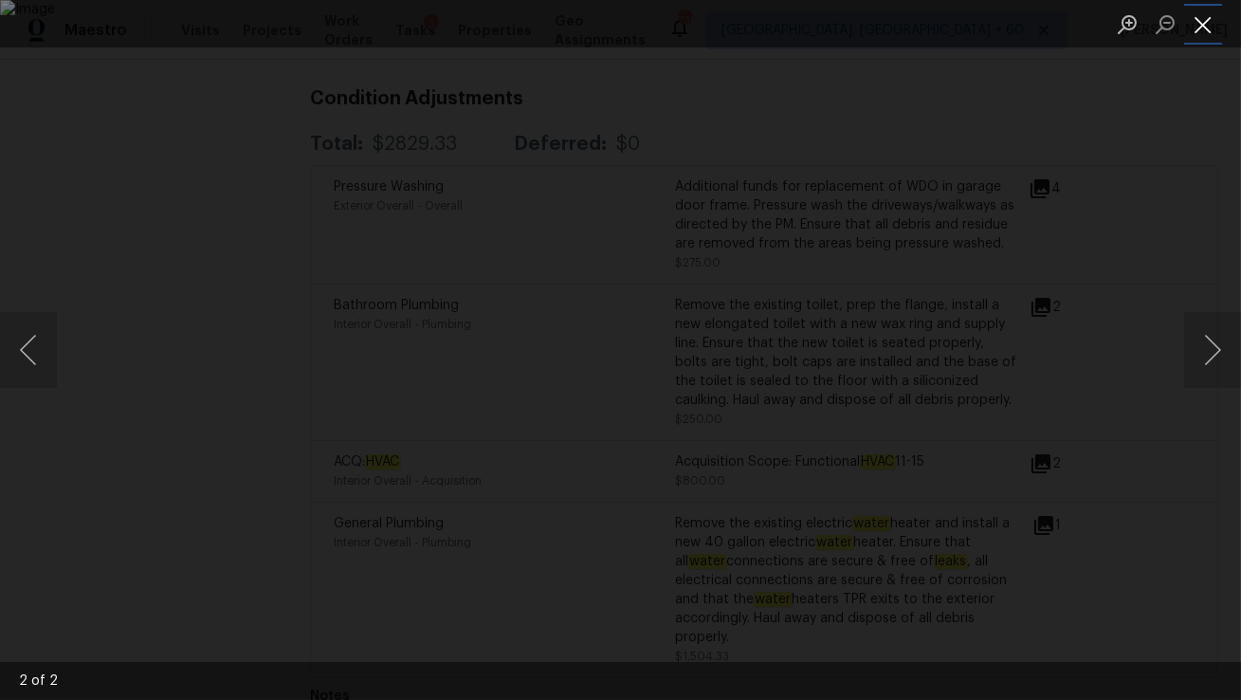
click at [1204, 27] on button "Close lightbox" at bounding box center [1203, 24] width 38 height 33
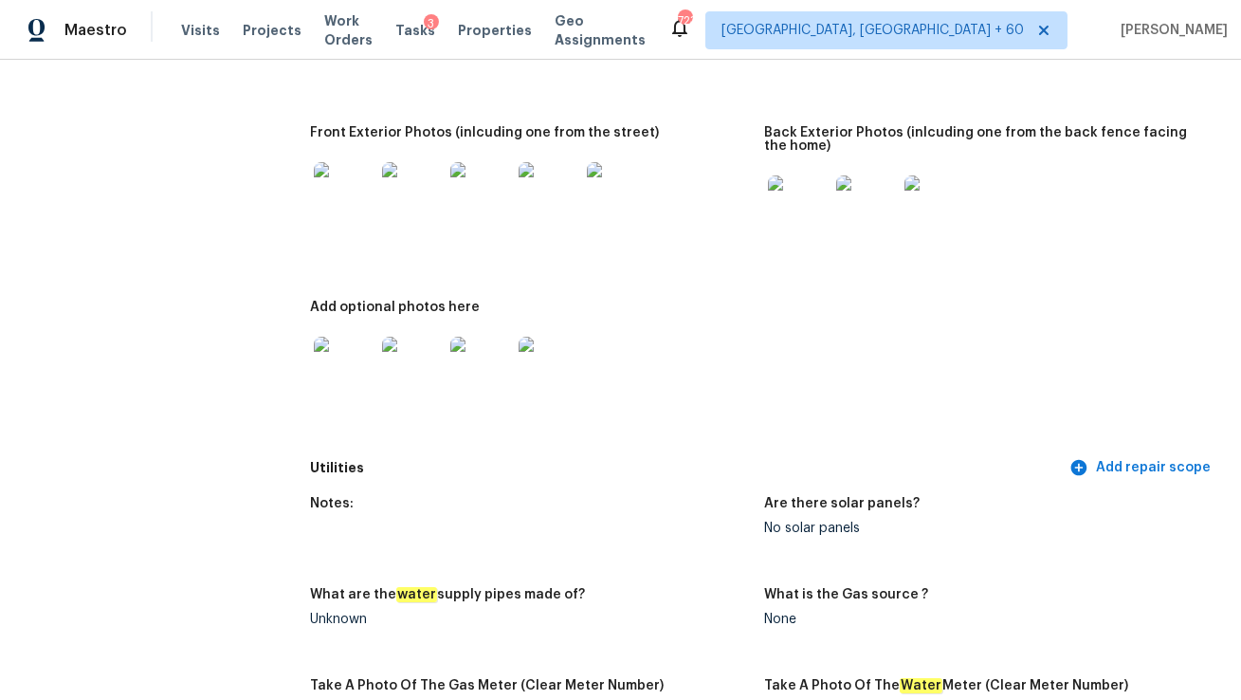
scroll to position [650, 0]
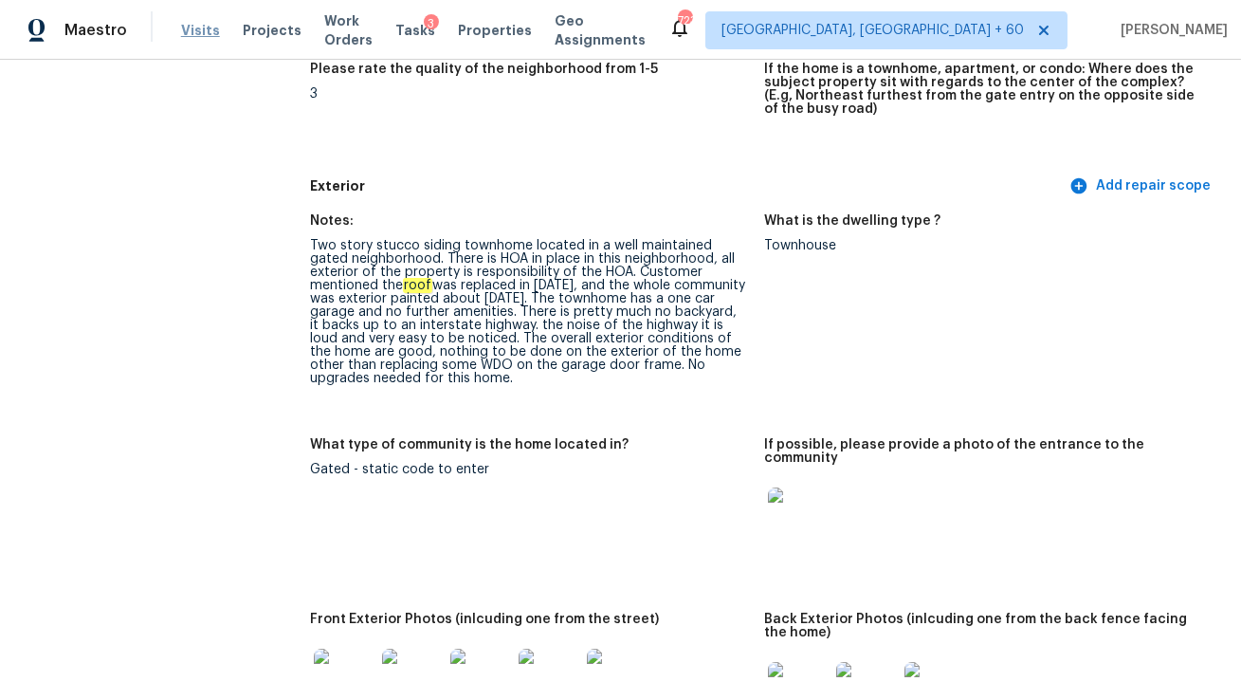
click at [186, 29] on span "Visits" at bounding box center [200, 30] width 39 height 19
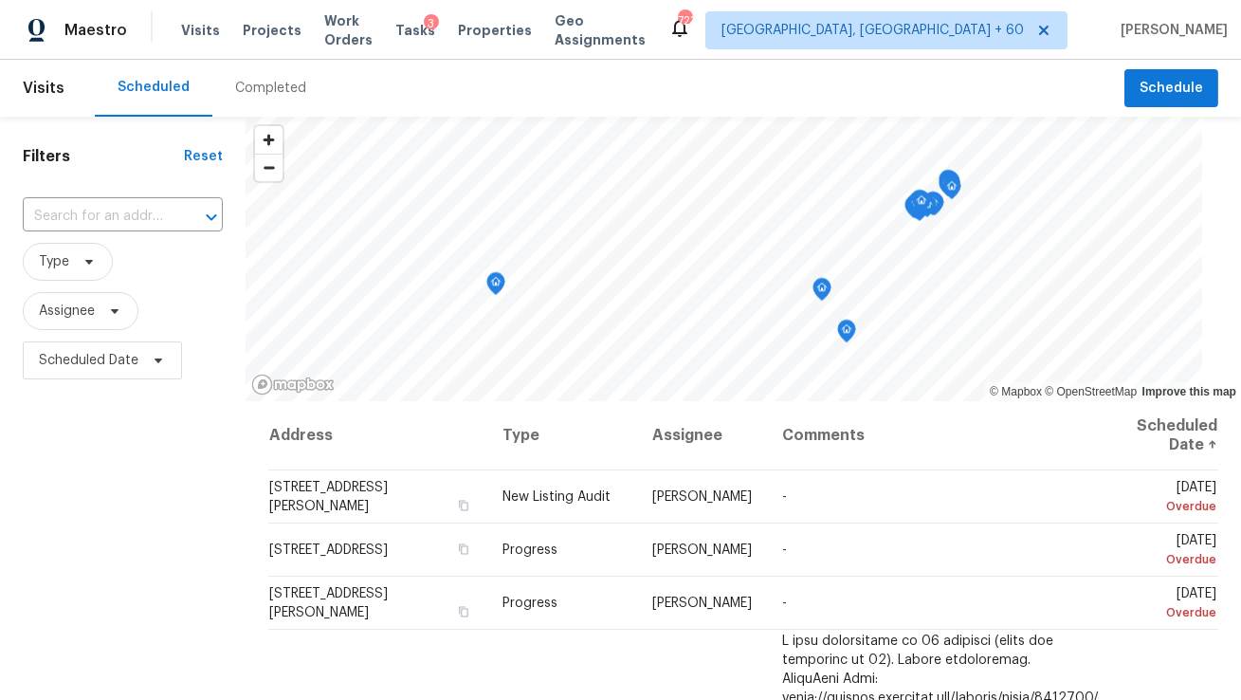
click at [281, 84] on div "Completed" at bounding box center [270, 88] width 71 height 19
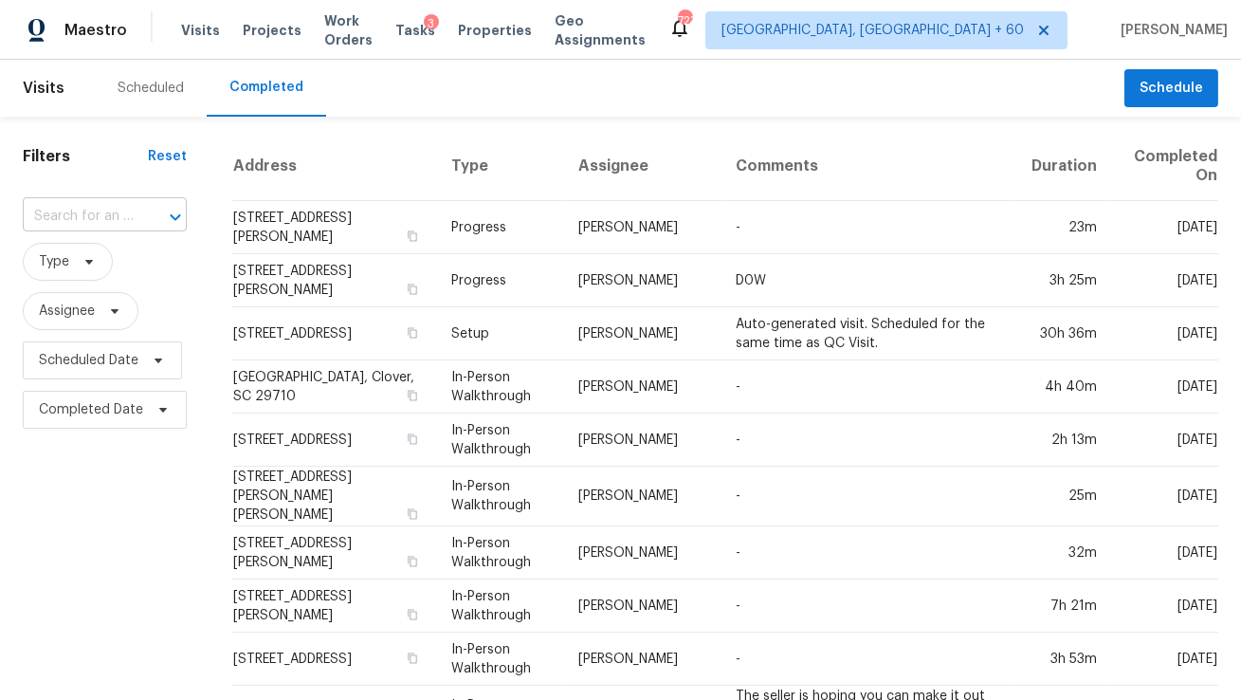
click at [175, 212] on icon "Open" at bounding box center [175, 217] width 23 height 23
click at [113, 214] on input "text" at bounding box center [78, 216] width 111 height 29
paste input "[STREET_ADDRESS]"
type input "[STREET_ADDRESS]"
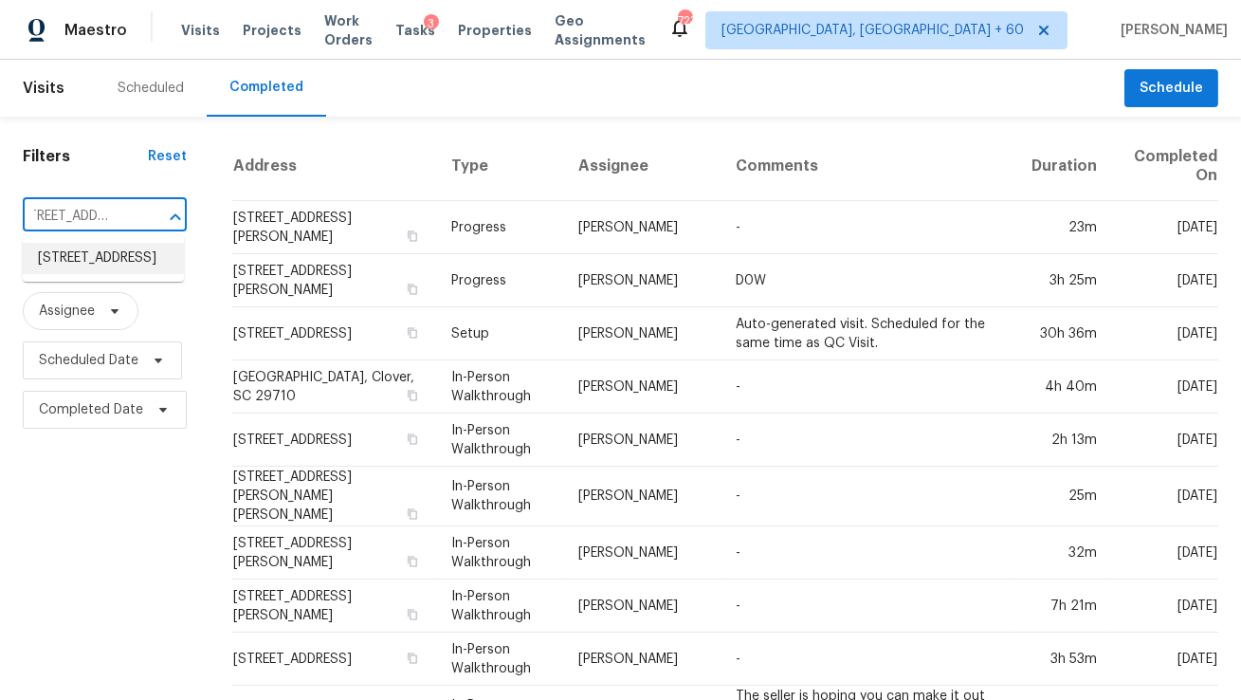
click at [113, 261] on li "[STREET_ADDRESS]" at bounding box center [103, 258] width 161 height 31
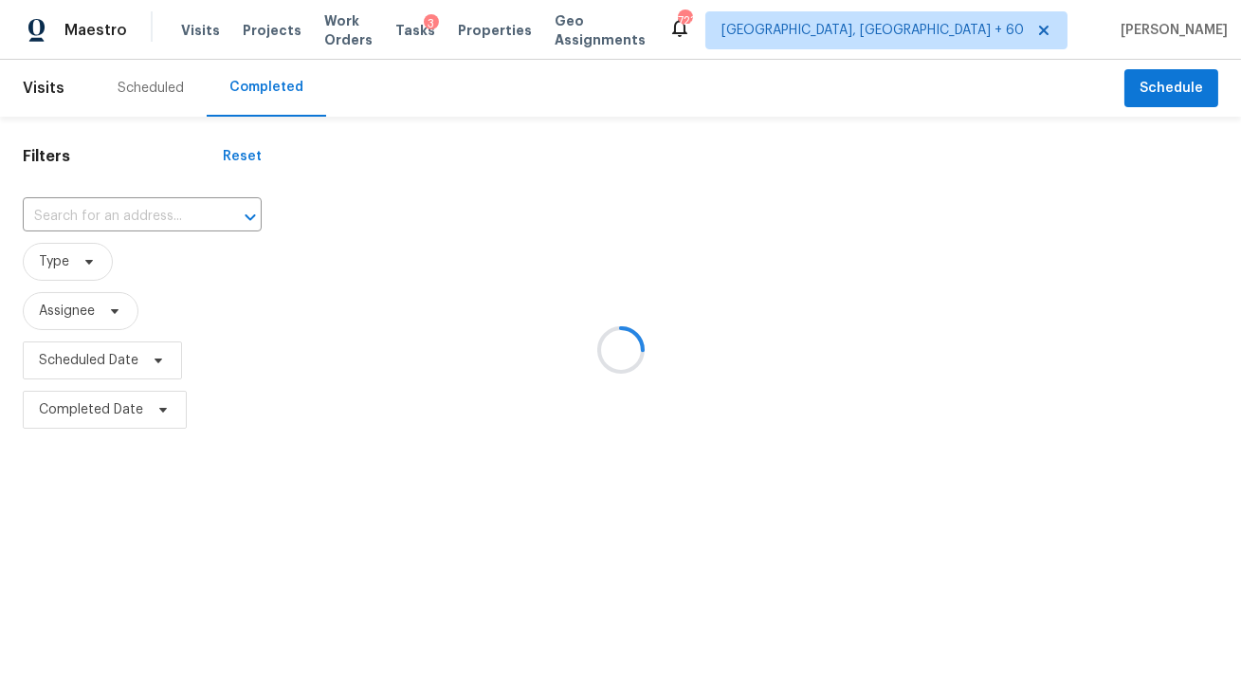
type input "[STREET_ADDRESS]"
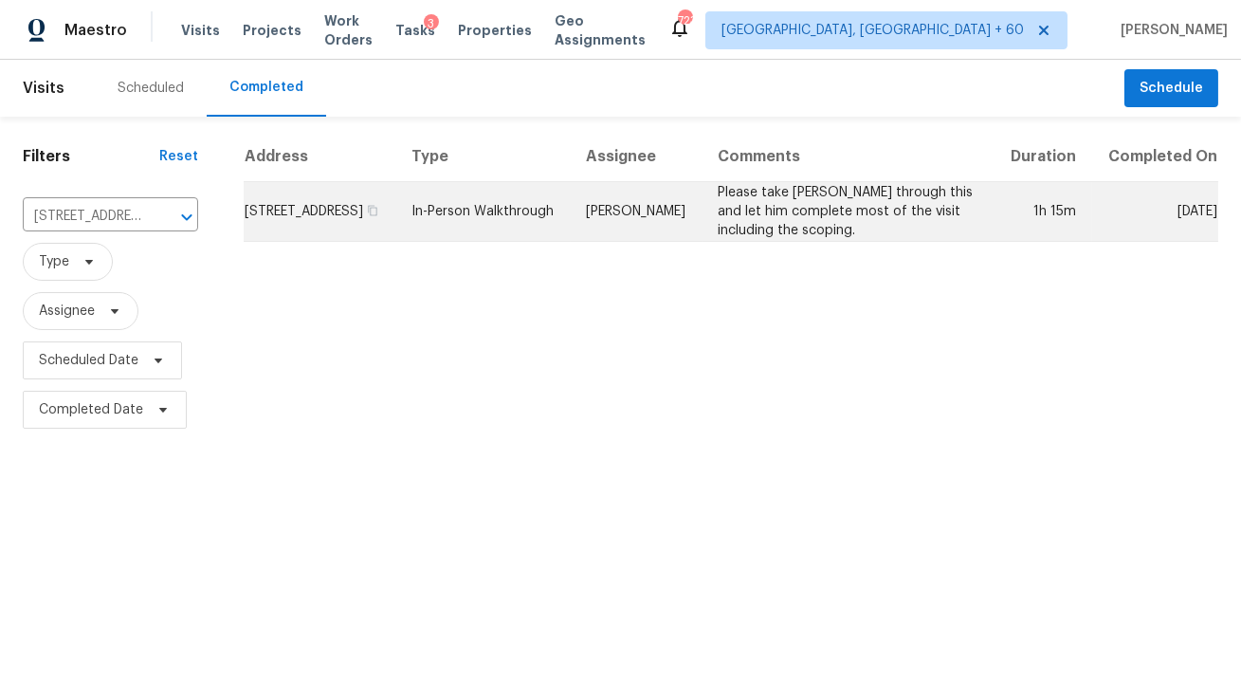
click at [520, 231] on td "In-Person Walkthrough" at bounding box center [483, 212] width 174 height 60
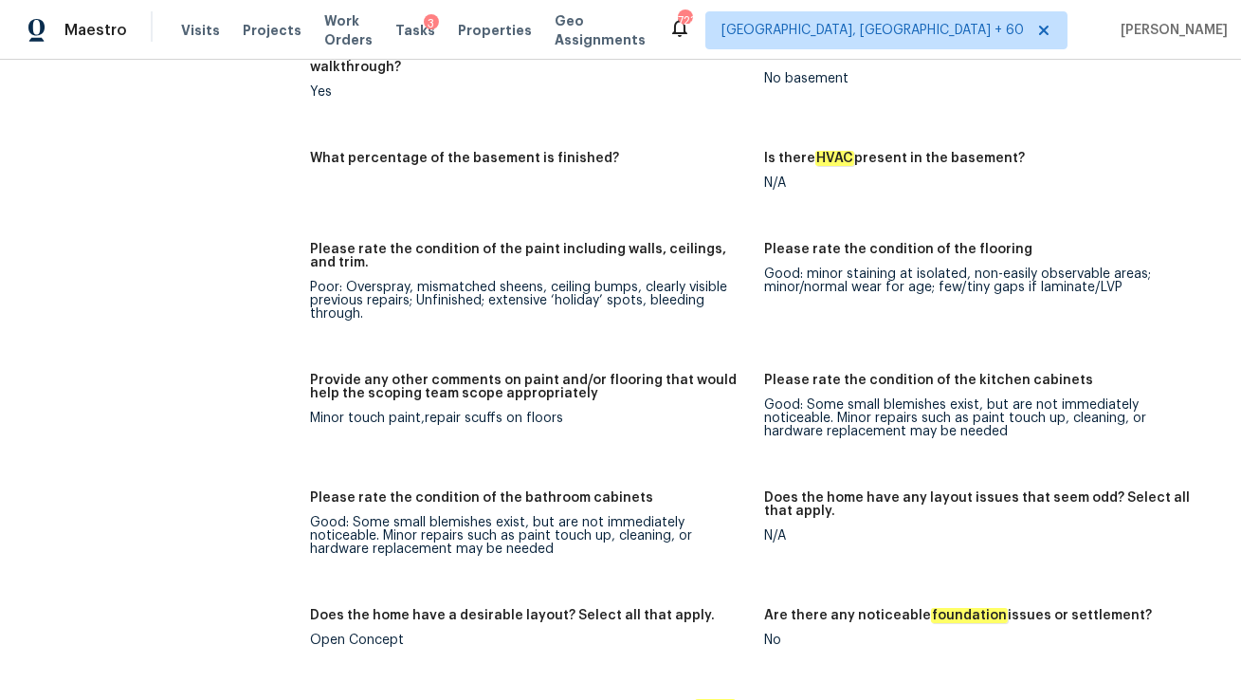
scroll to position [2682, 0]
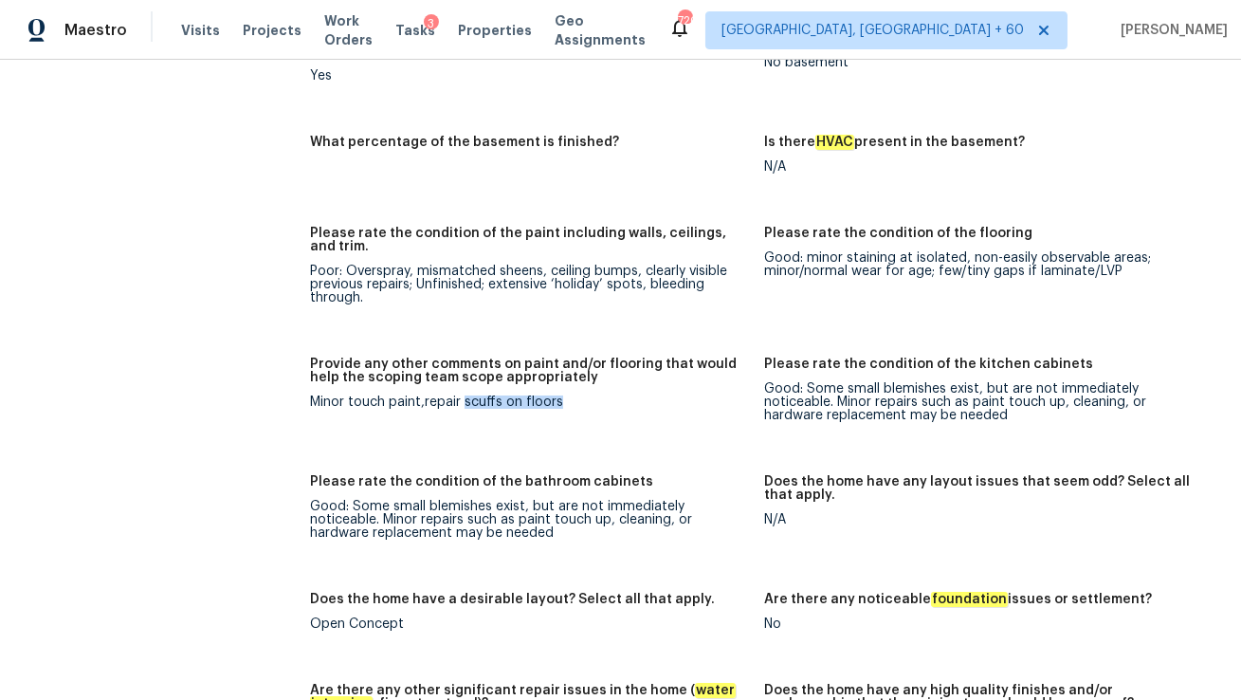
drag, startPoint x: 464, startPoint y: 388, endPoint x: 659, endPoint y: 388, distance: 195.3
click at [659, 395] on div "Minor touch paint,repair scuffs on floors" at bounding box center [529, 401] width 439 height 13
copy div "scuffs on floors"
click at [568, 420] on figure "Provide any other comments on paint and/or flooring that would help the scoping…" at bounding box center [537, 404] width 454 height 95
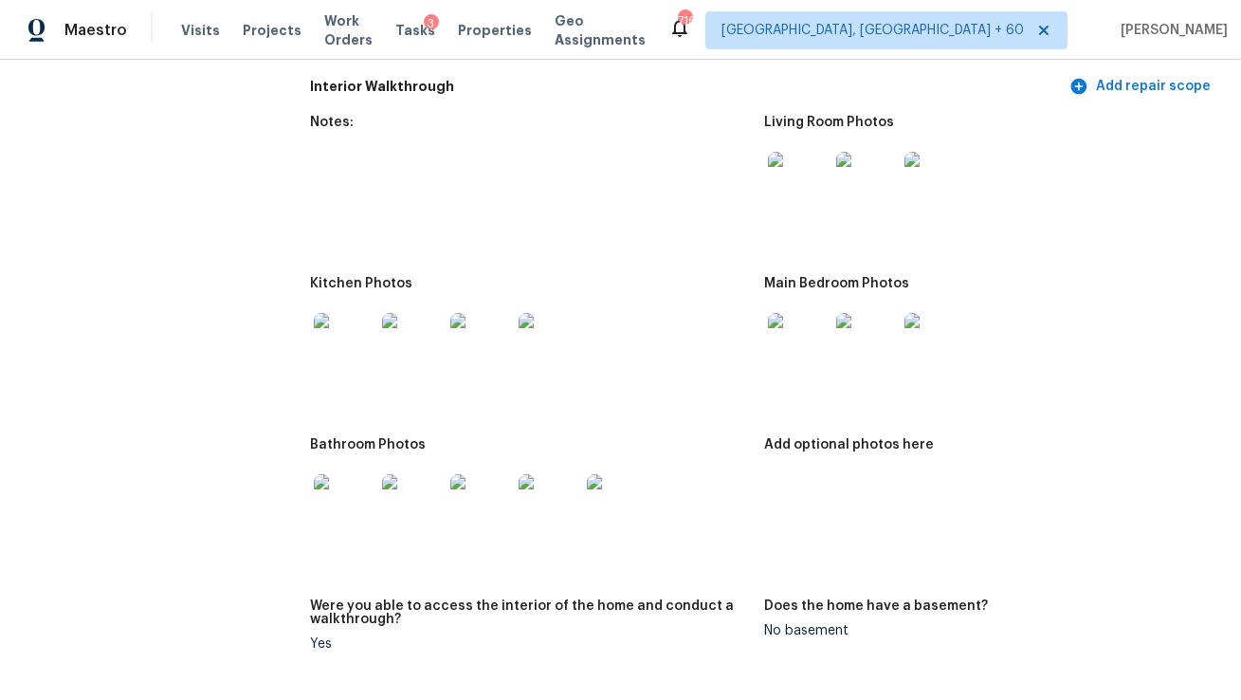
scroll to position [2110, 0]
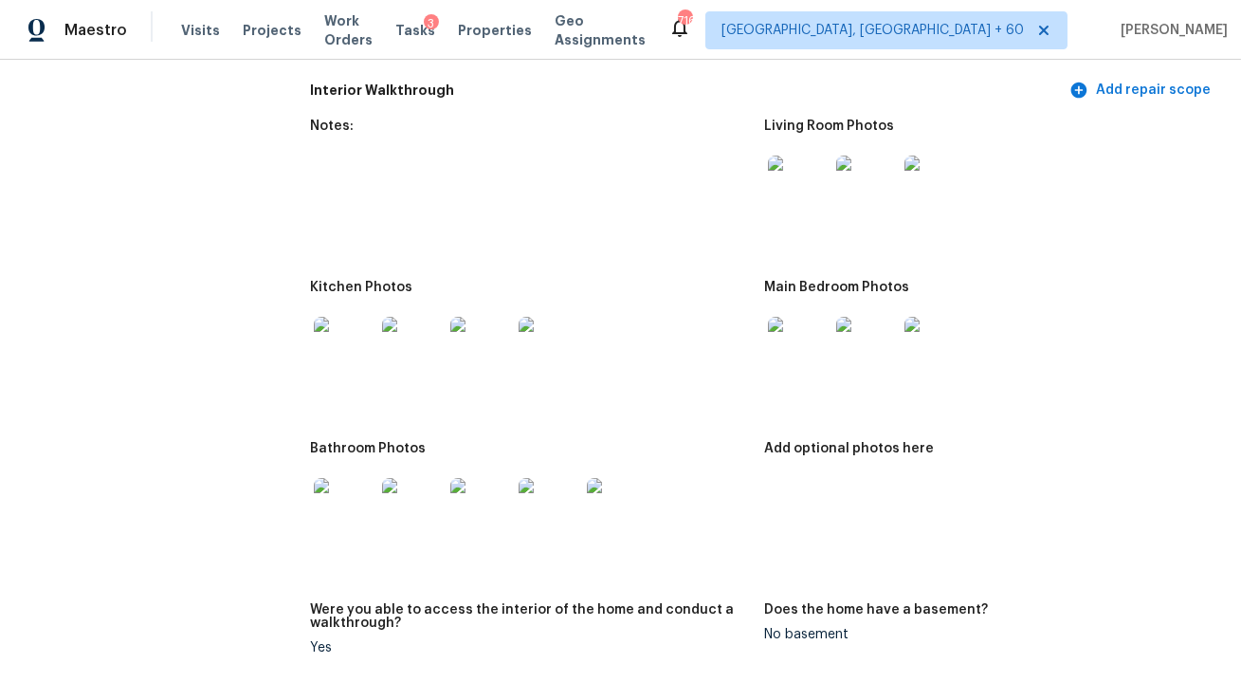
click at [339, 331] on img at bounding box center [344, 347] width 61 height 61
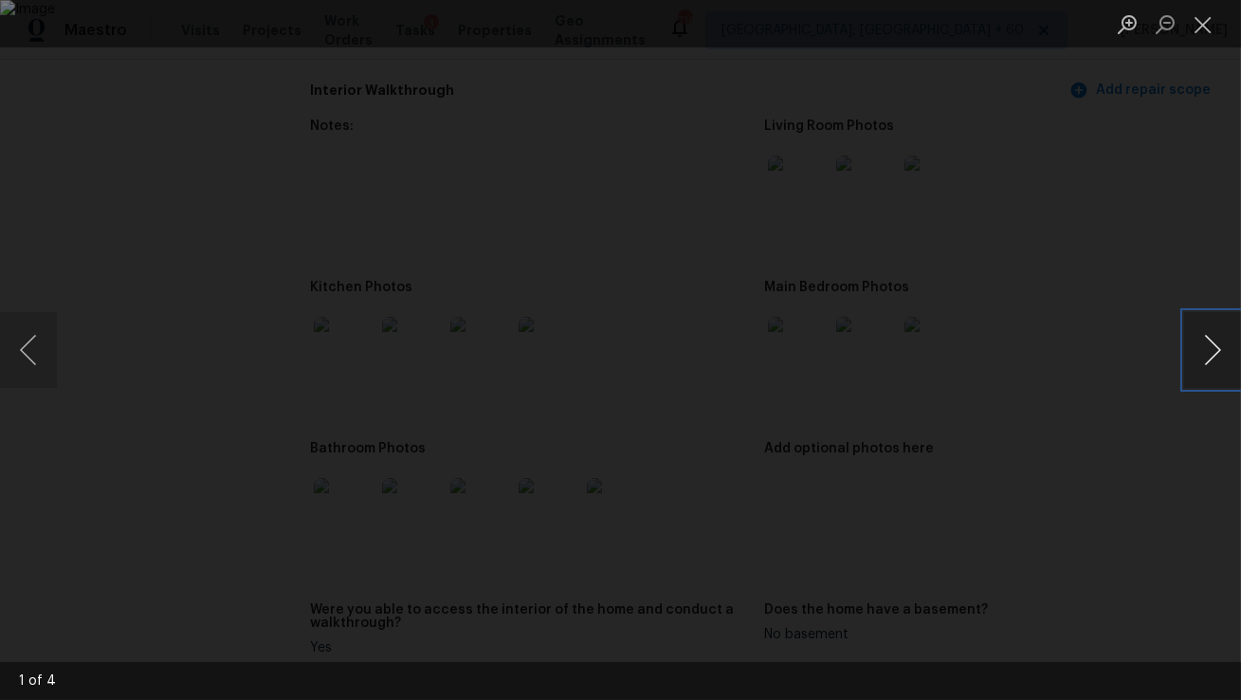
click at [1205, 349] on button "Next image" at bounding box center [1212, 350] width 57 height 76
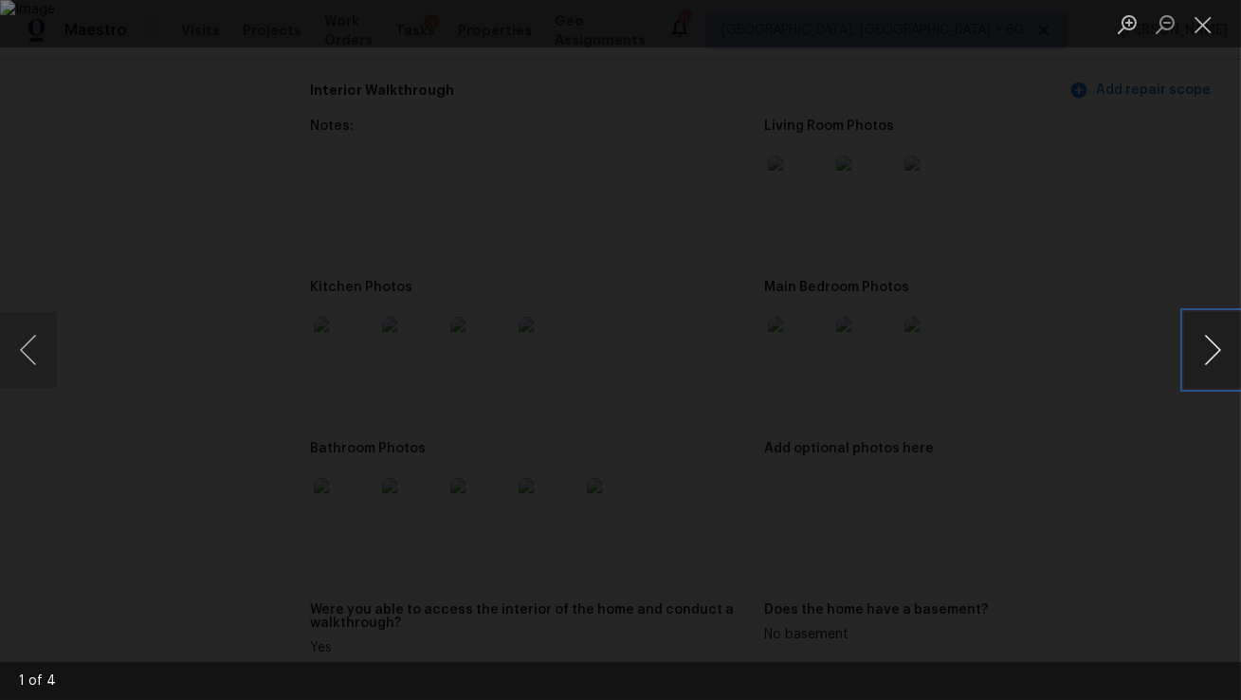
click at [1205, 349] on button "Next image" at bounding box center [1212, 350] width 57 height 76
click at [1208, 28] on button "Close lightbox" at bounding box center [1203, 24] width 38 height 33
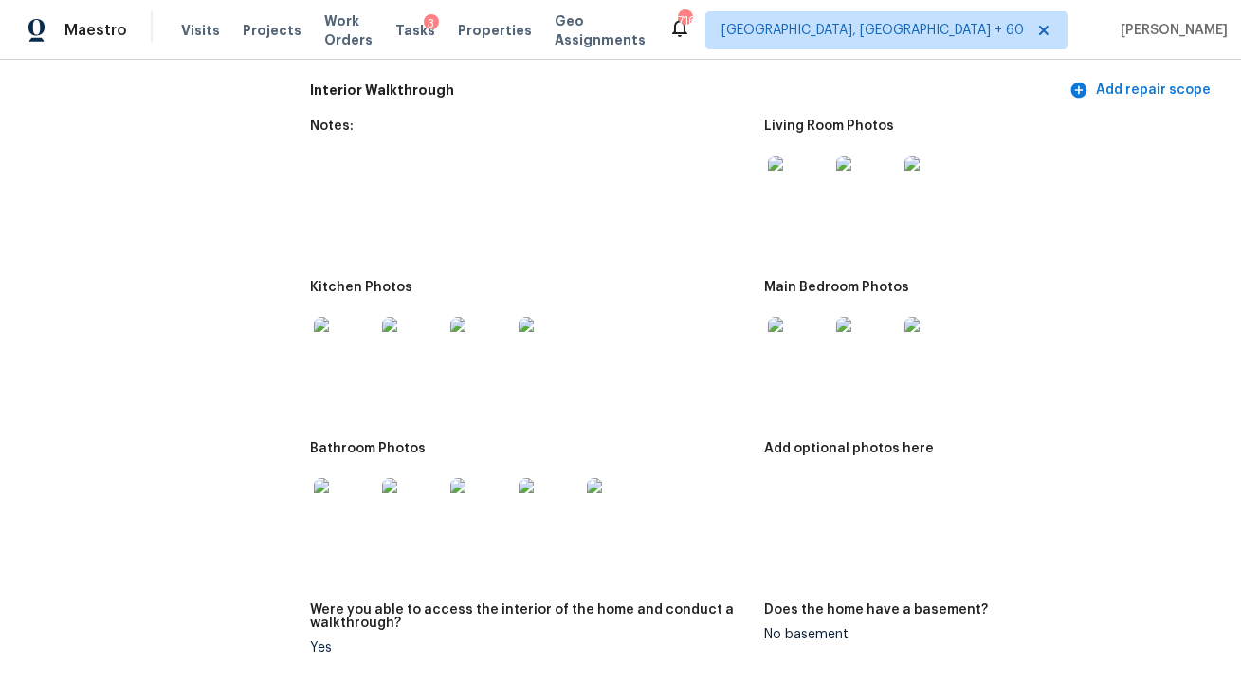
click at [817, 182] on img at bounding box center [798, 185] width 61 height 61
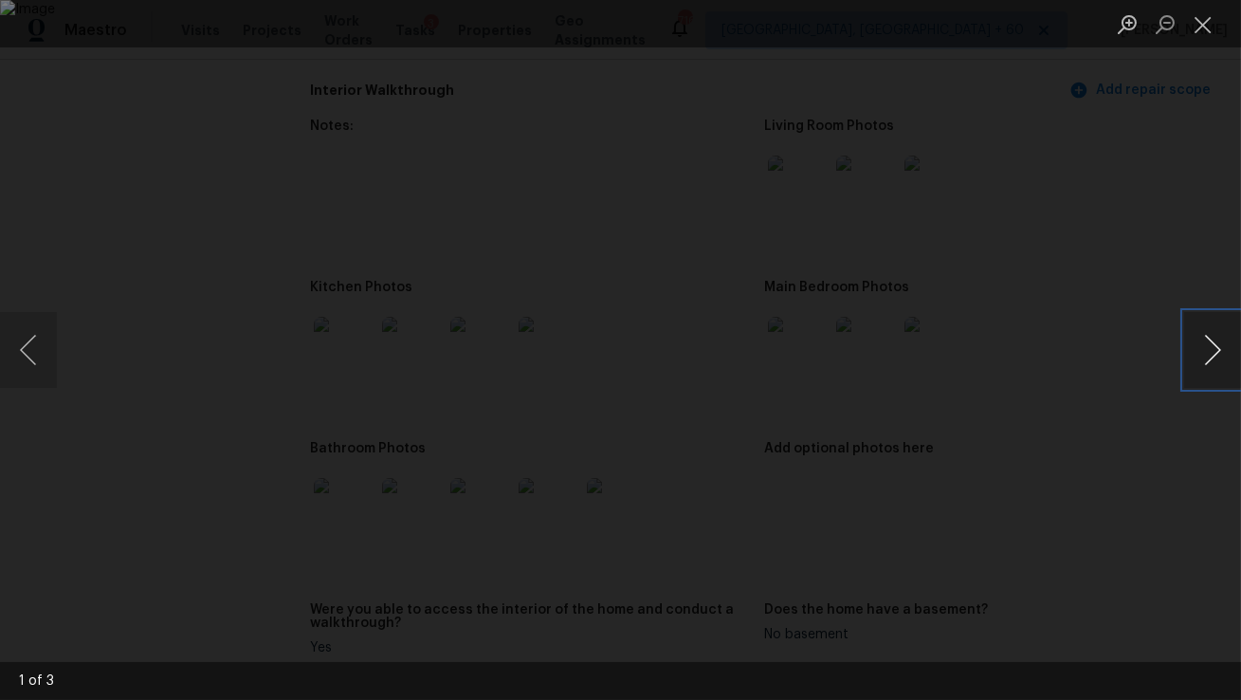
click at [1192, 359] on button "Next image" at bounding box center [1212, 350] width 57 height 76
click at [15, 346] on button "Previous image" at bounding box center [28, 350] width 57 height 76
click at [1206, 362] on button "Next image" at bounding box center [1212, 350] width 57 height 76
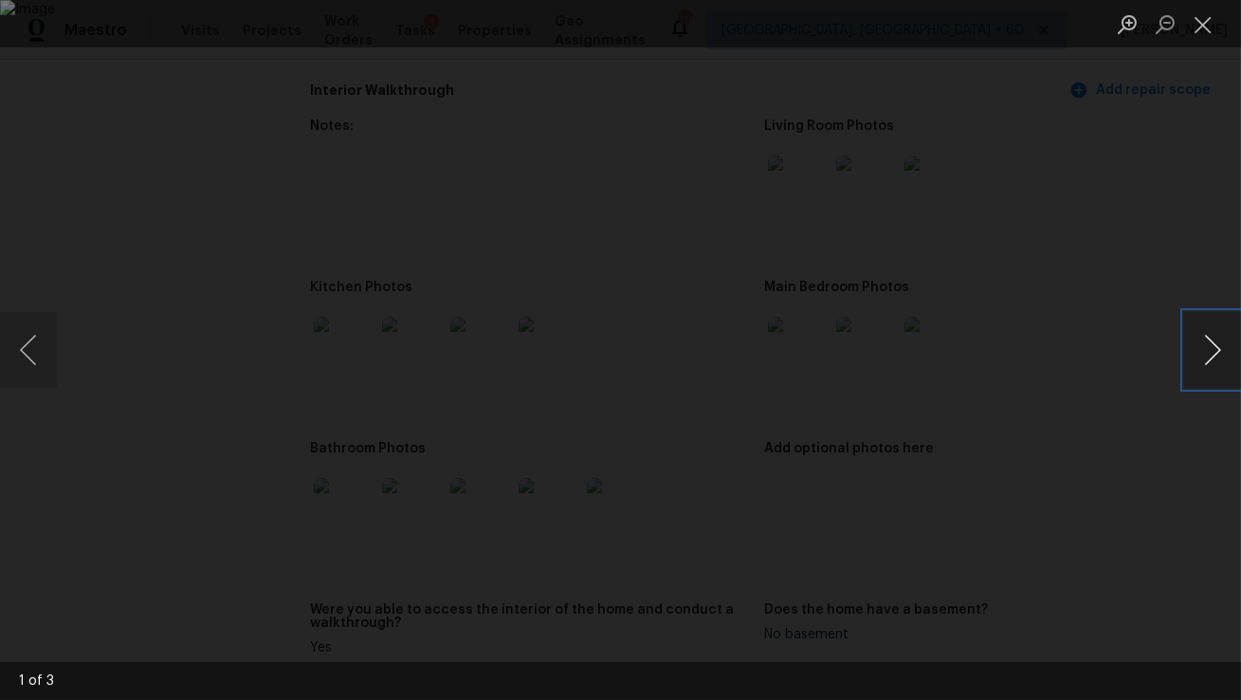
click at [1206, 362] on button "Next image" at bounding box center [1212, 350] width 57 height 76
click at [1197, 20] on button "Close lightbox" at bounding box center [1203, 24] width 38 height 33
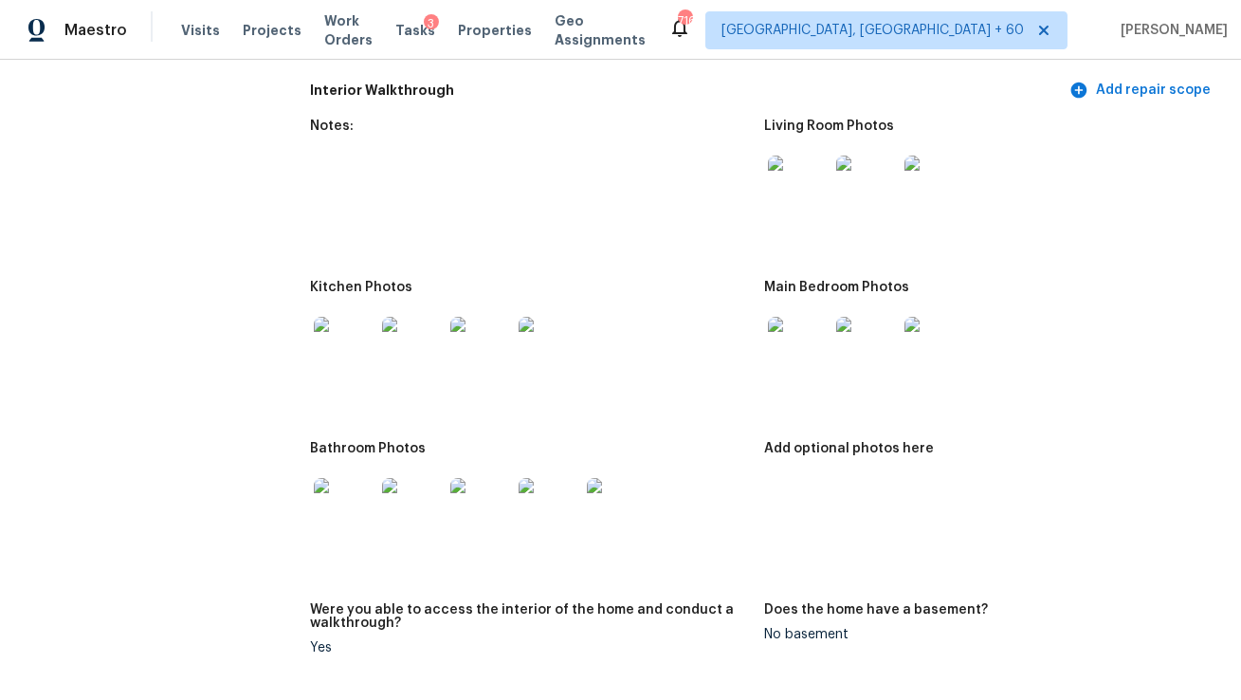
click at [802, 338] on img at bounding box center [798, 347] width 61 height 61
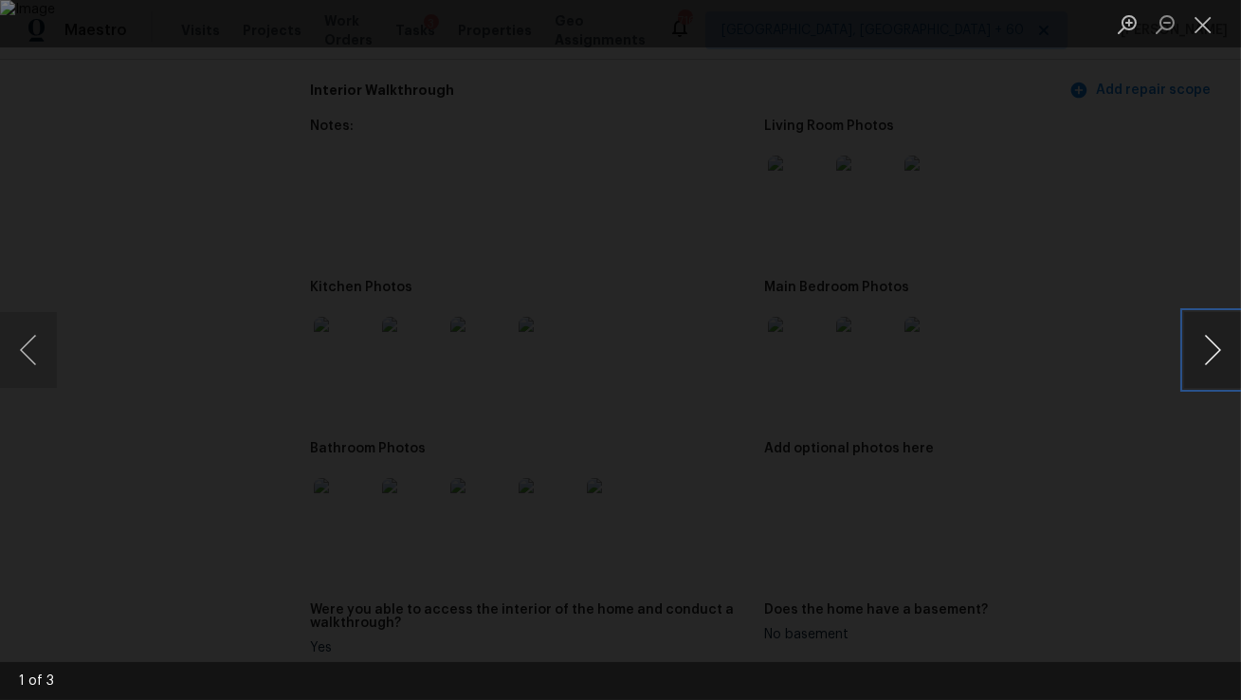
click at [1211, 356] on button "Next image" at bounding box center [1212, 350] width 57 height 76
click at [1204, 25] on button "Close lightbox" at bounding box center [1203, 24] width 38 height 33
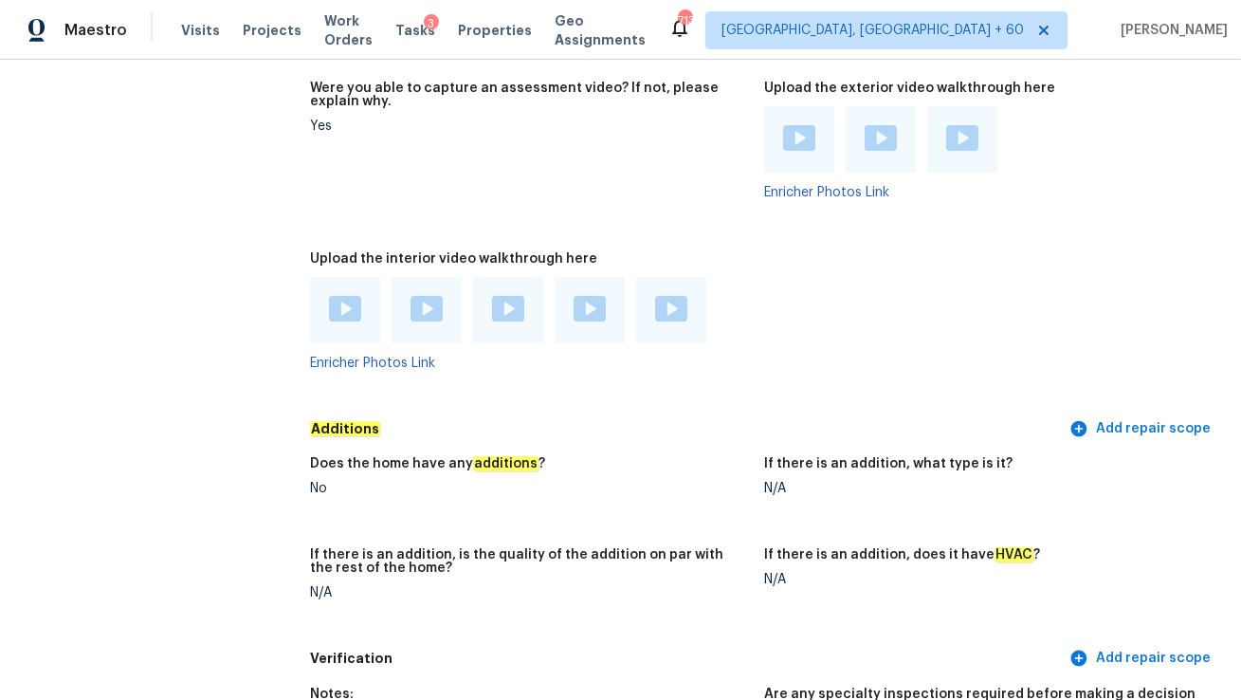
scroll to position [3583, 0]
click at [342, 298] on img at bounding box center [345, 310] width 32 height 26
click at [434, 297] on img at bounding box center [427, 310] width 32 height 26
click at [509, 298] on img at bounding box center [508, 310] width 32 height 26
click at [591, 297] on img at bounding box center [590, 310] width 32 height 26
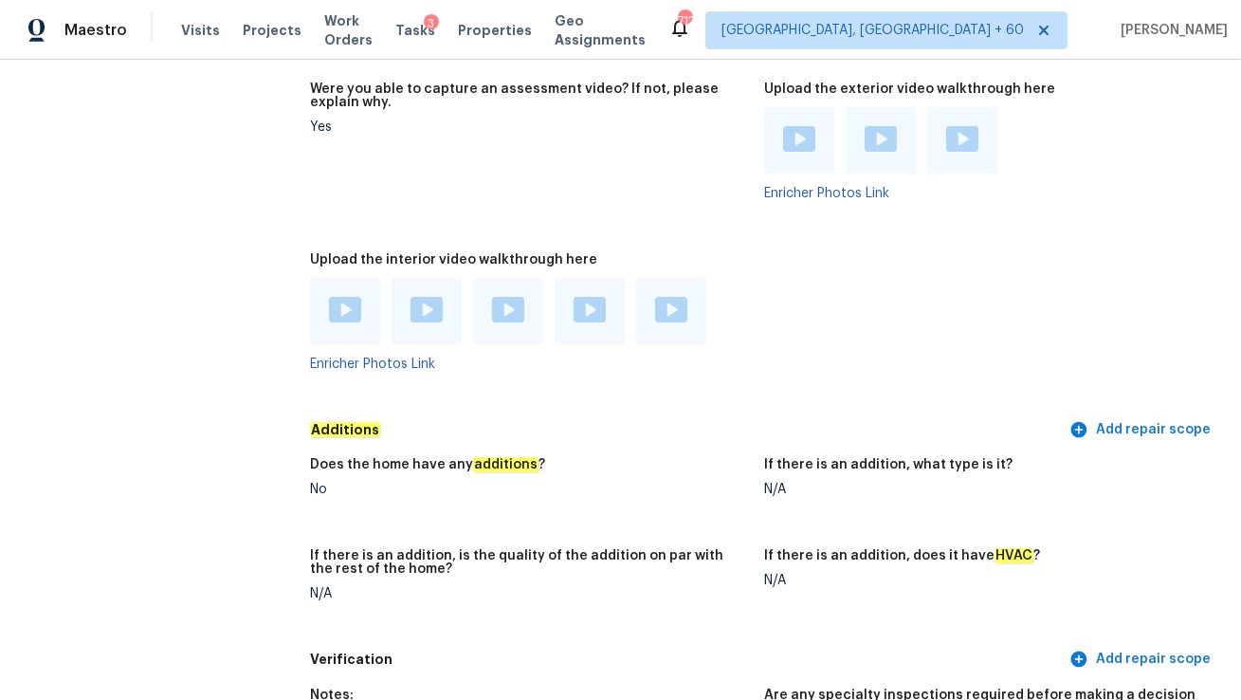
click at [668, 297] on img at bounding box center [671, 310] width 32 height 26
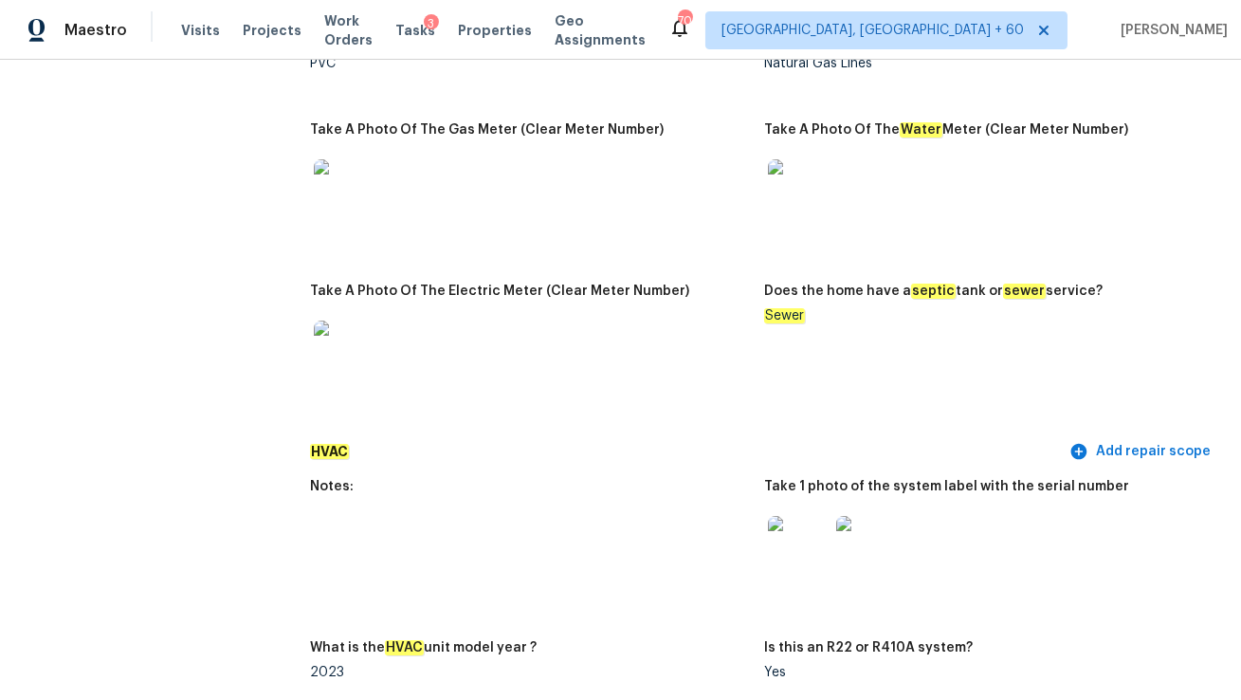
scroll to position [1459, 0]
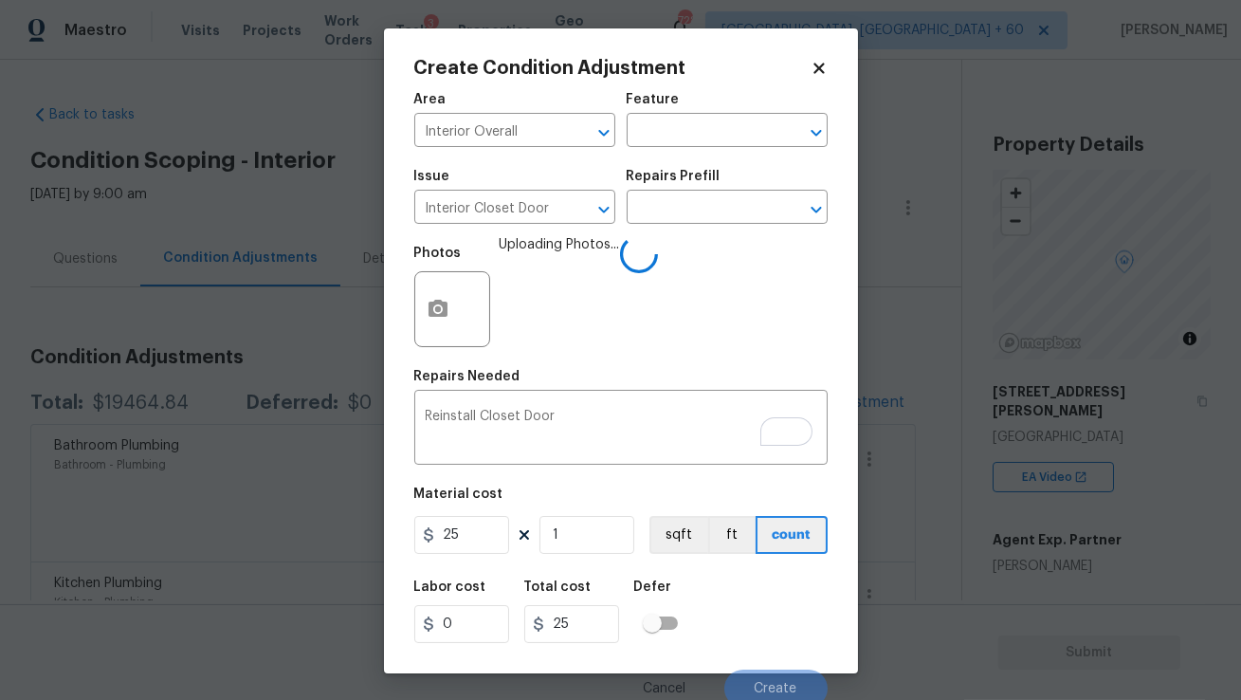
scroll to position [463, 0]
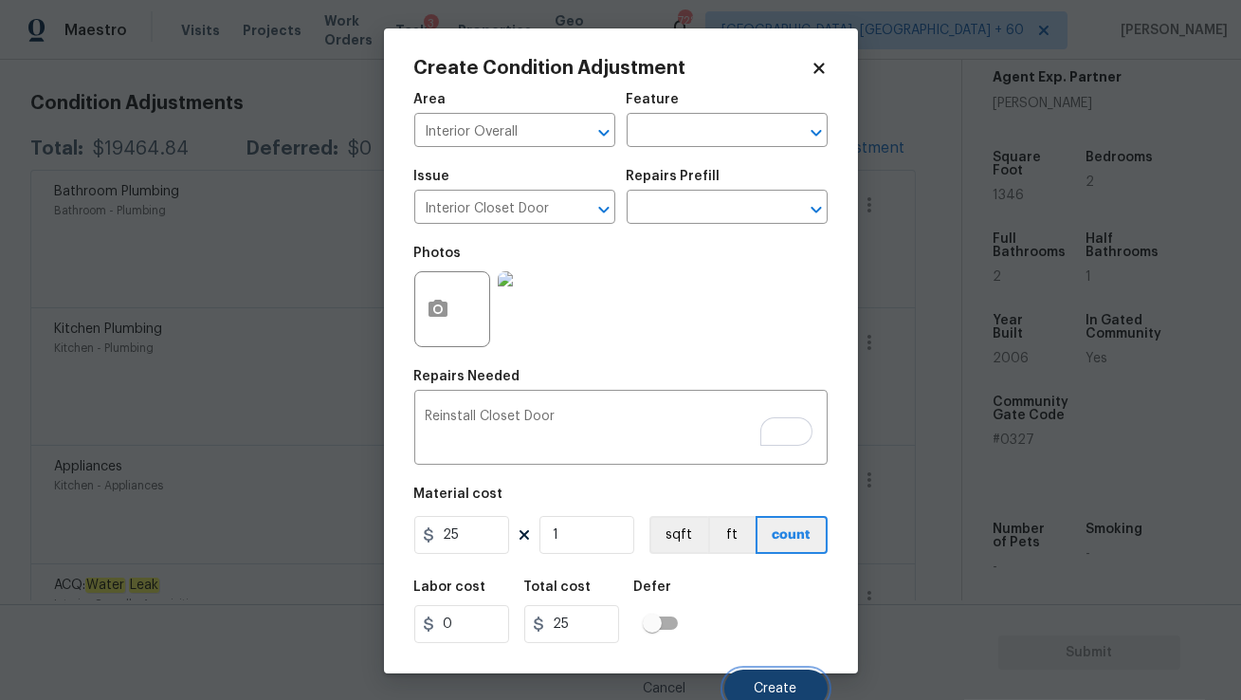
click at [774, 678] on button "Create" at bounding box center [775, 688] width 103 height 38
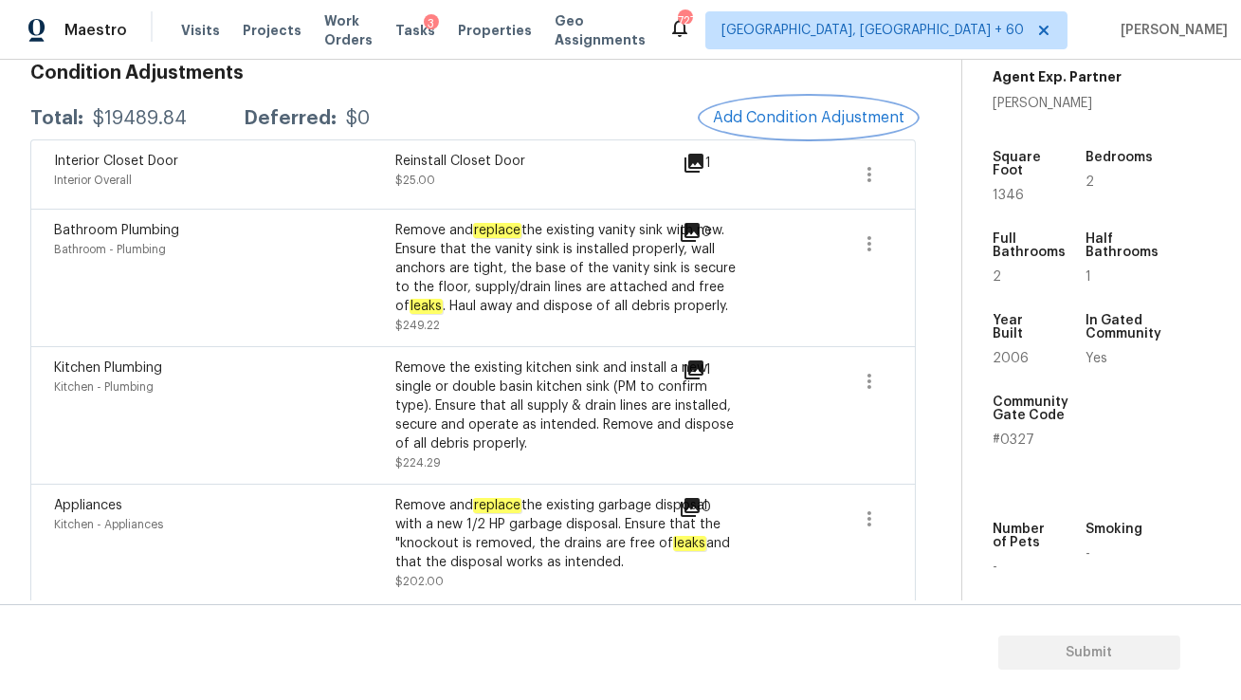
scroll to position [286, 0]
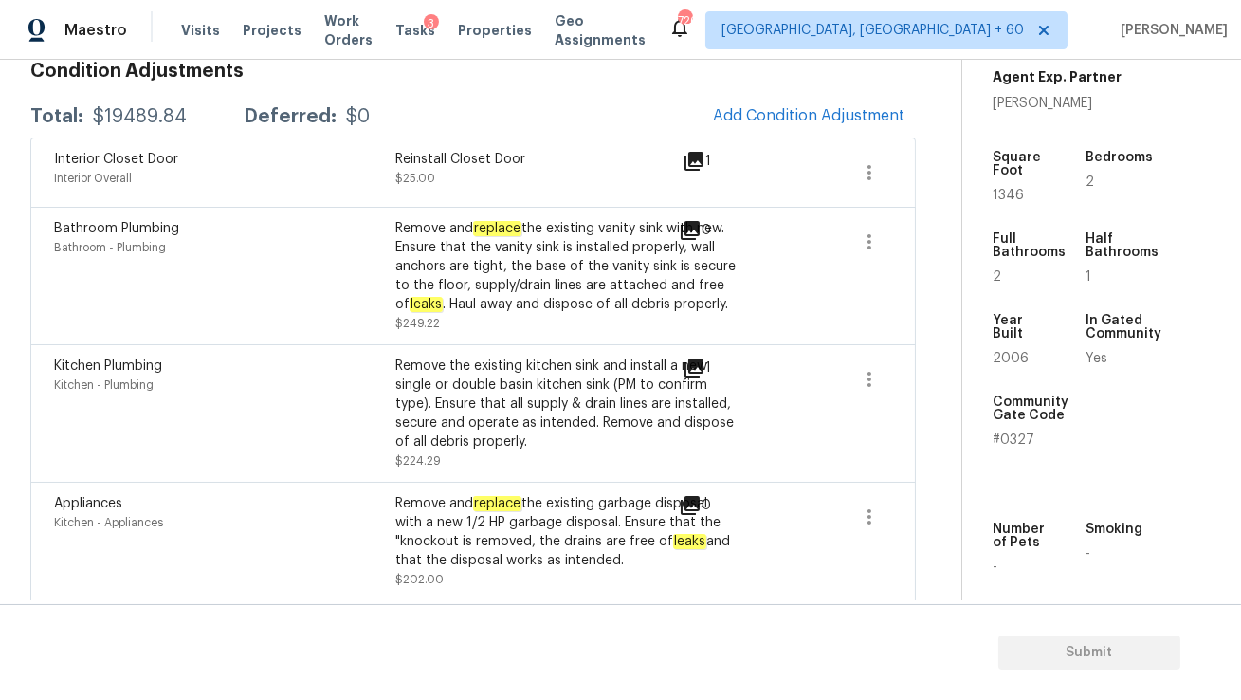
click at [694, 225] on icon at bounding box center [690, 230] width 19 height 19
click at [689, 222] on icon at bounding box center [690, 230] width 19 height 19
click at [866, 234] on icon "button" at bounding box center [869, 241] width 23 height 23
click at [901, 237] on link "Edit" at bounding box center [977, 237] width 161 height 28
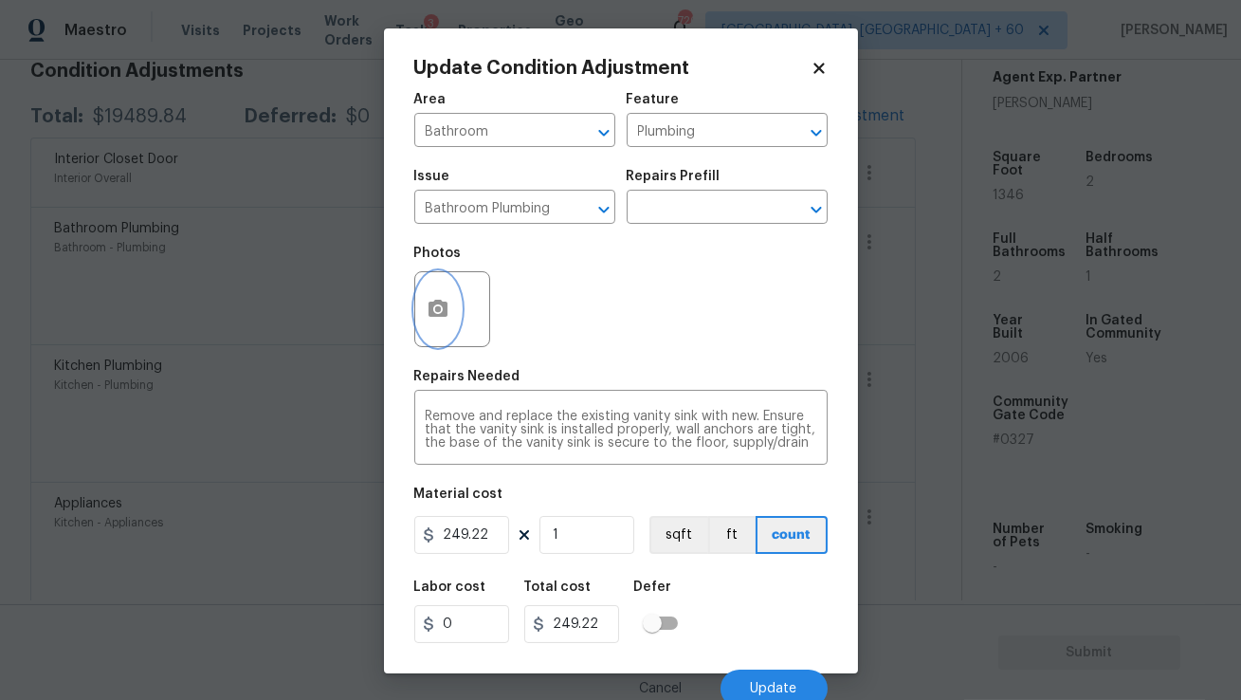
click at [439, 307] on circle "button" at bounding box center [437, 309] width 6 height 6
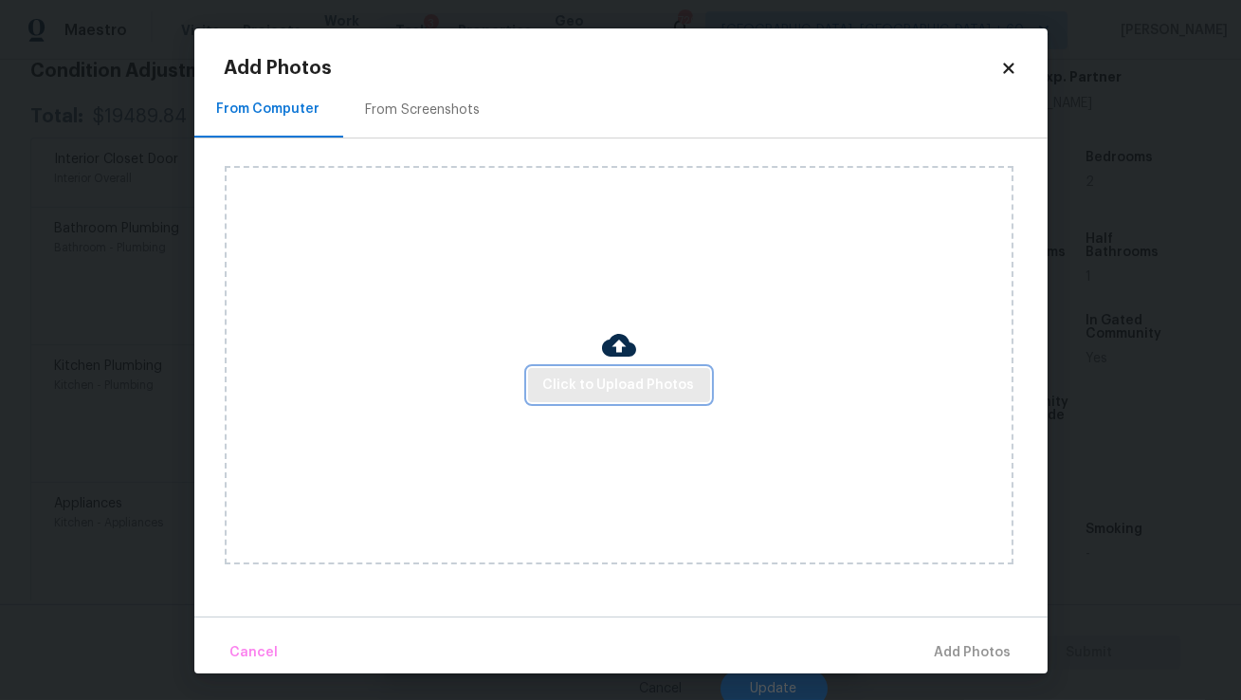
click at [578, 372] on button "Click to Upload Photos" at bounding box center [619, 385] width 182 height 35
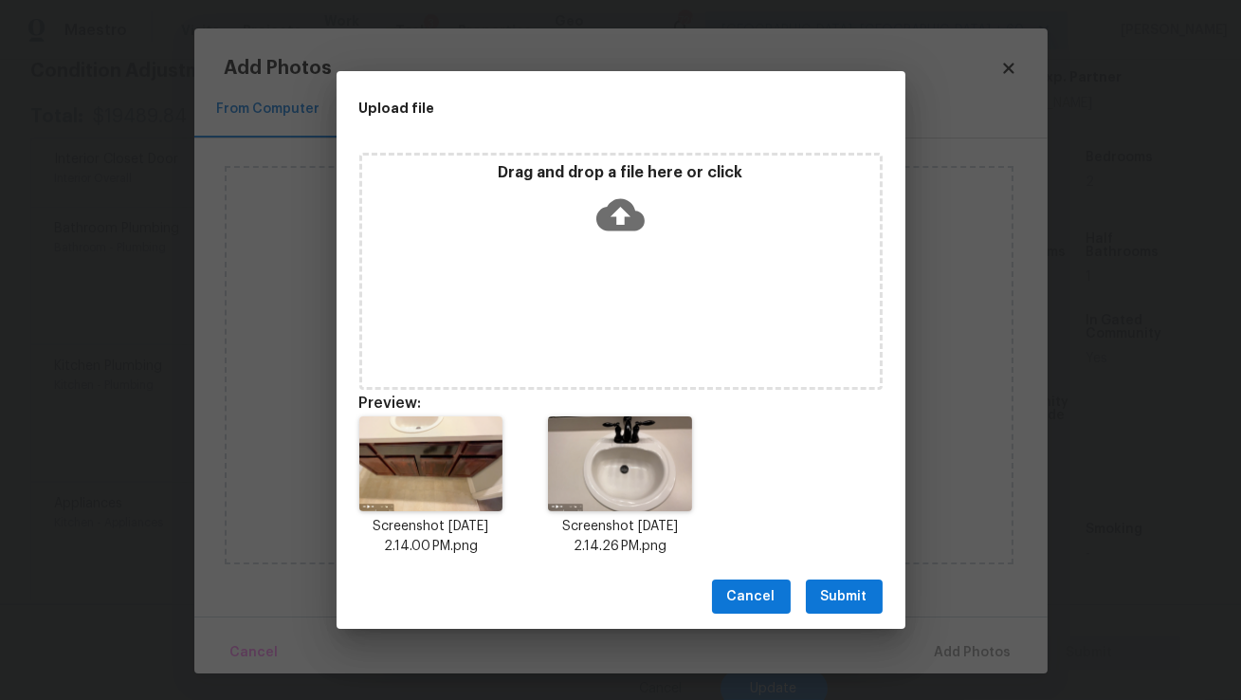
click at [813, 585] on button "Submit" at bounding box center [844, 596] width 77 height 35
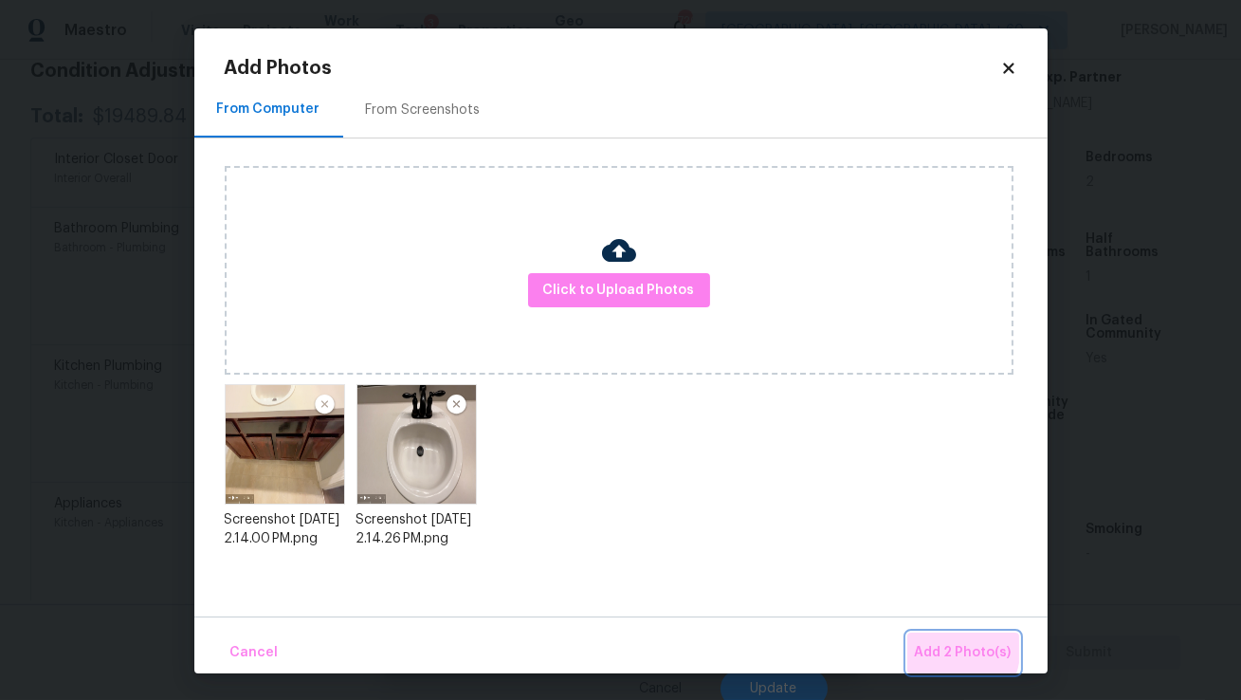
click at [927, 644] on span "Add 2 Photo(s)" at bounding box center [963, 653] width 97 height 24
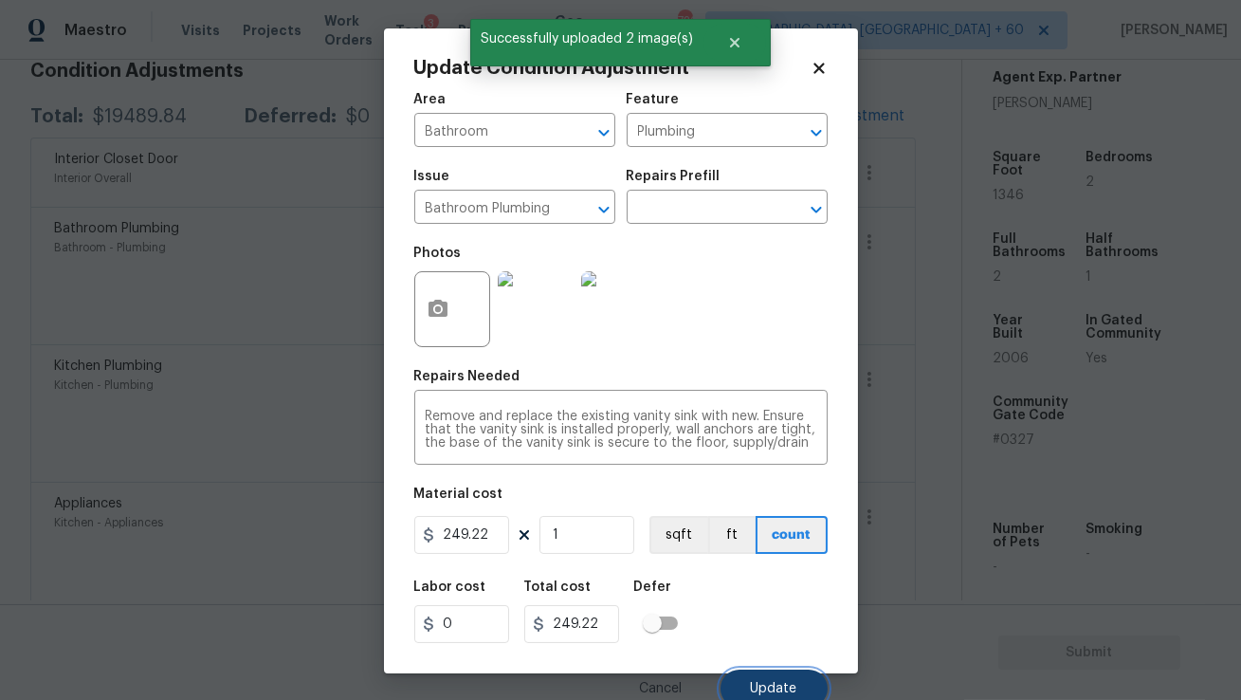
click at [776, 680] on button "Update" at bounding box center [774, 688] width 107 height 38
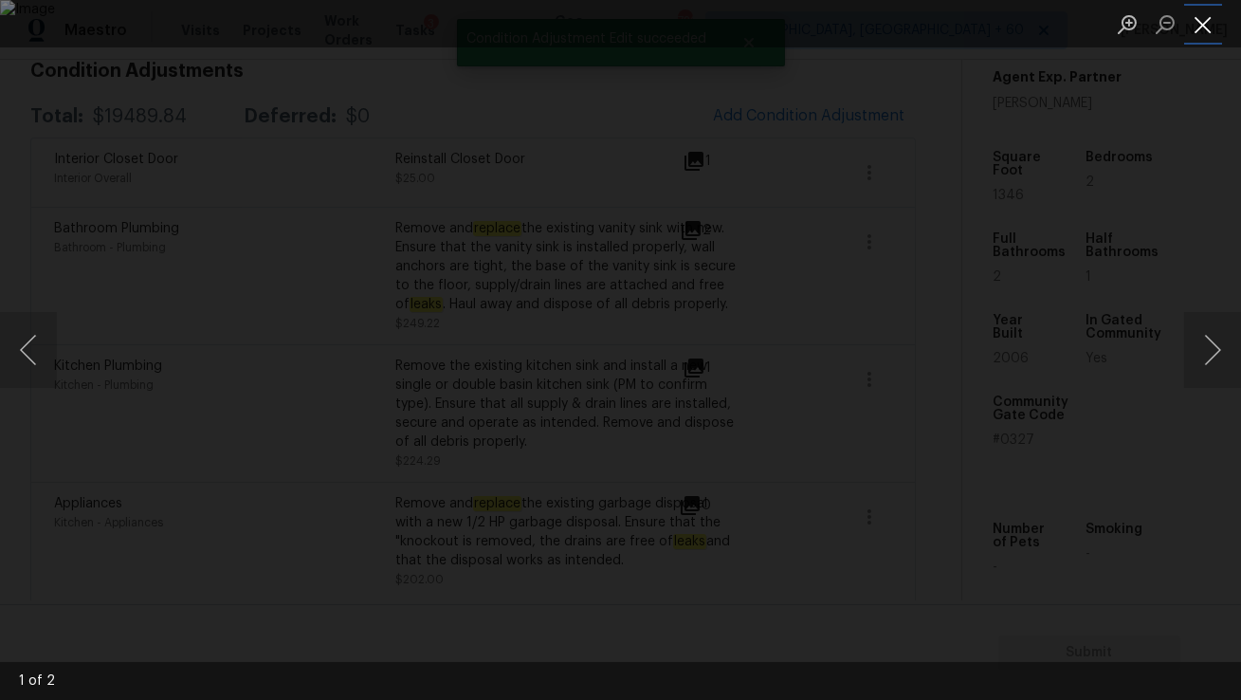
click at [1210, 28] on button "Close lightbox" at bounding box center [1203, 24] width 38 height 33
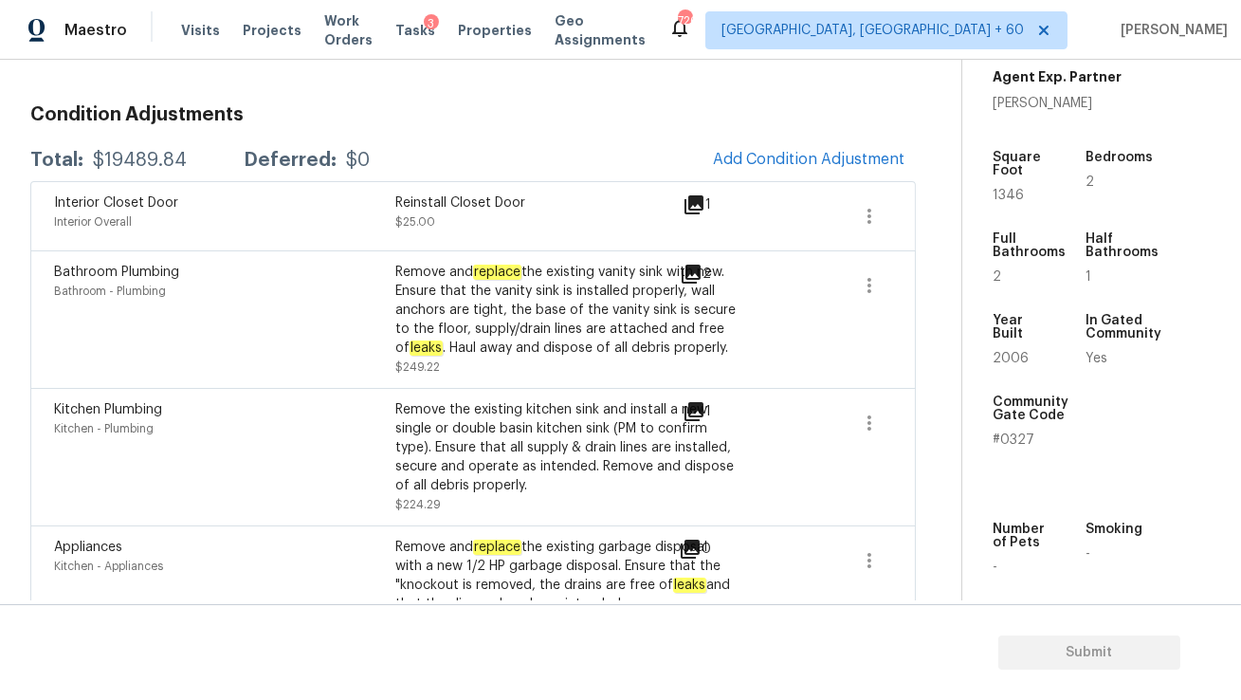
scroll to position [0, 0]
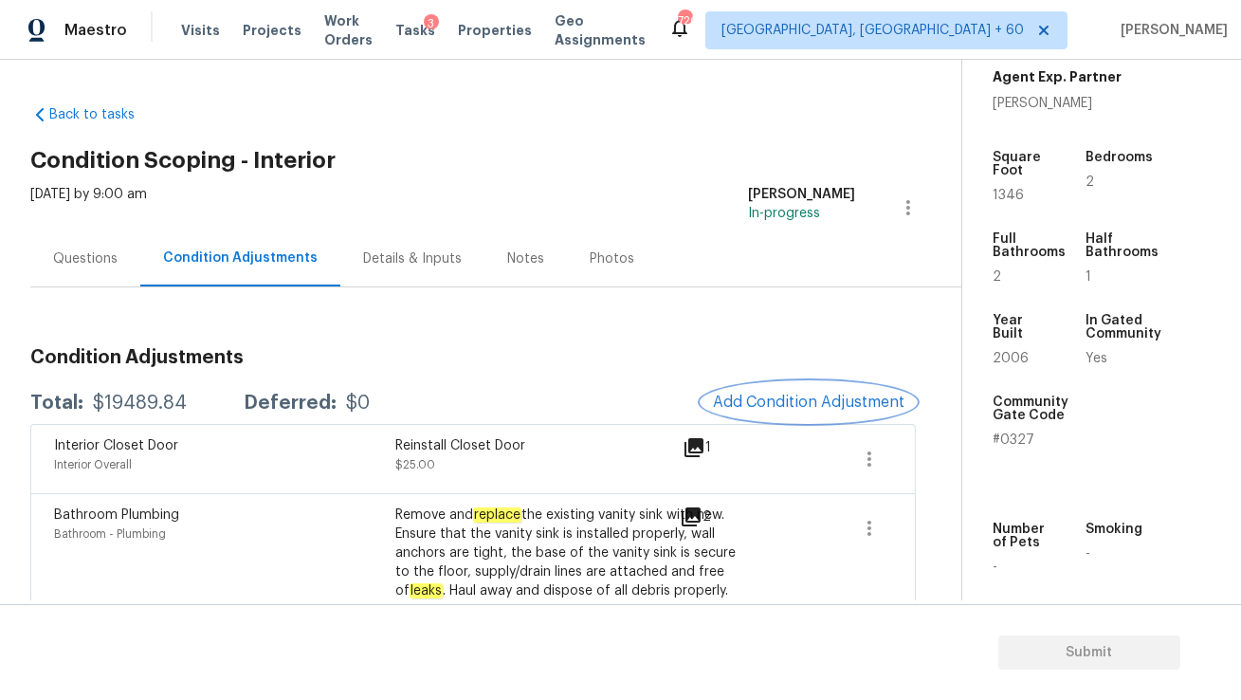
click at [763, 391] on button "Add Condition Adjustment" at bounding box center [809, 402] width 214 height 40
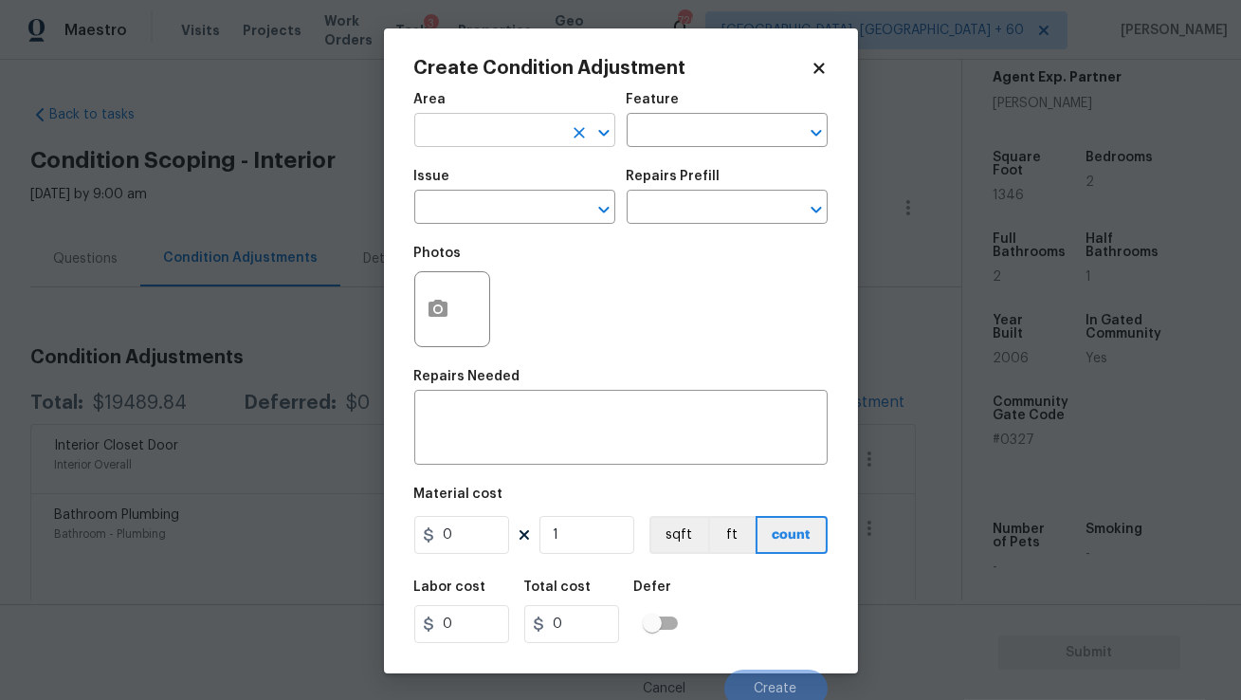
click at [502, 137] on input "text" at bounding box center [488, 132] width 148 height 29
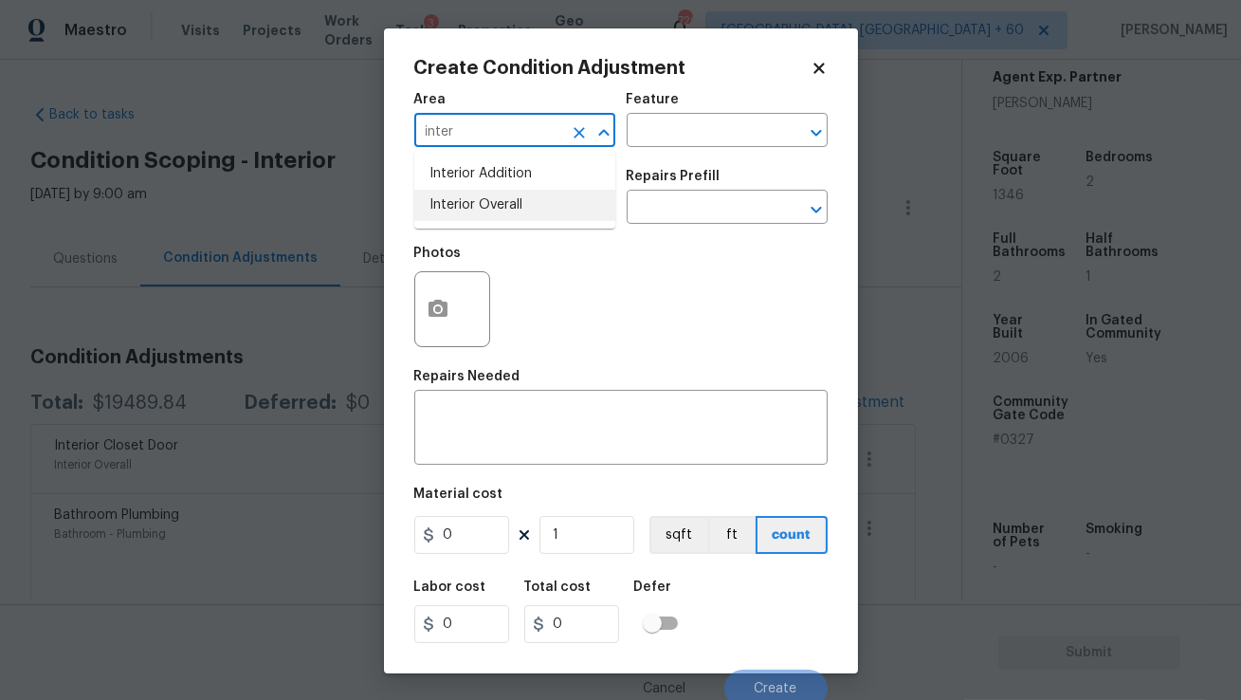
click at [524, 209] on li "Interior Overall" at bounding box center [514, 205] width 201 height 31
type input "Interior Overall"
click at [524, 209] on input "text" at bounding box center [488, 208] width 148 height 29
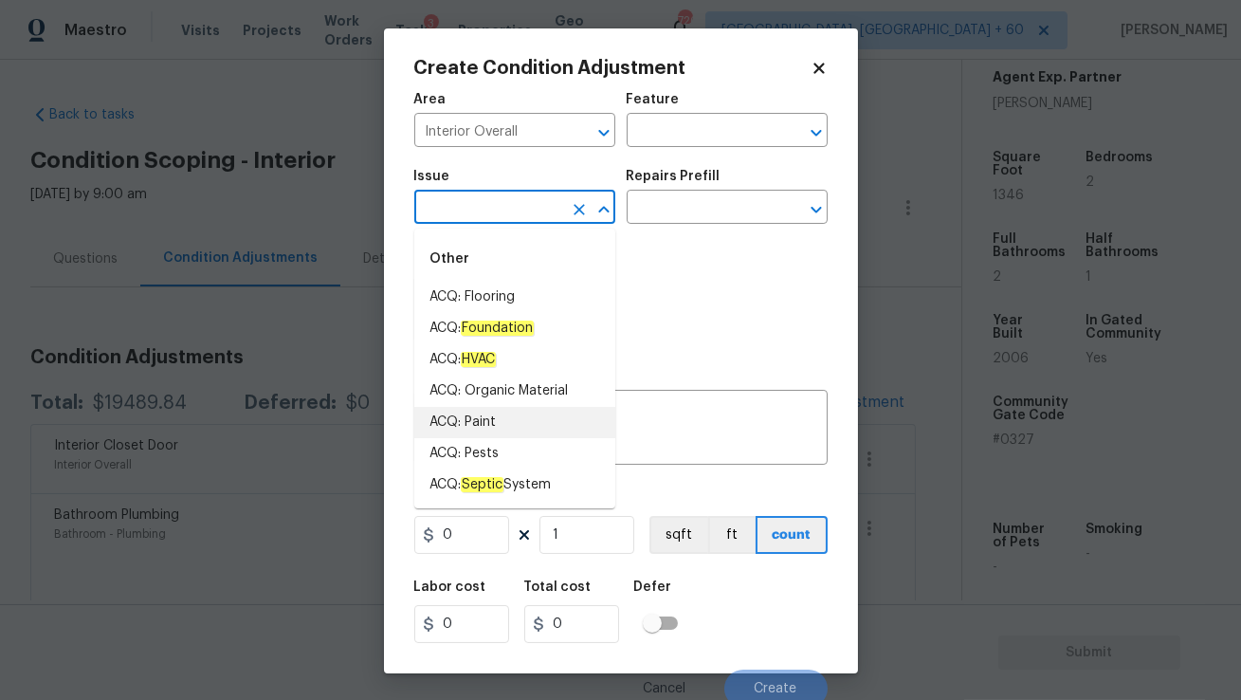
click at [512, 423] on li "ACQ: Paint" at bounding box center [514, 422] width 201 height 31
type input "ACQ: Paint"
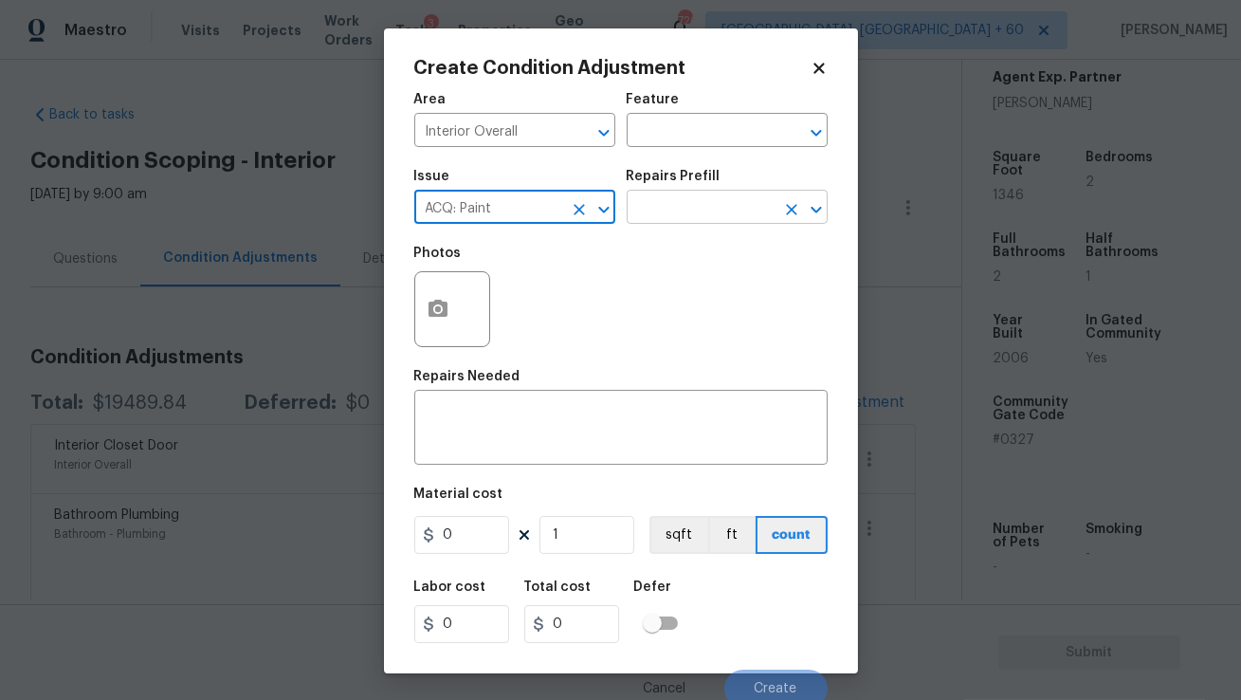
click at [687, 197] on input "text" at bounding box center [701, 208] width 148 height 29
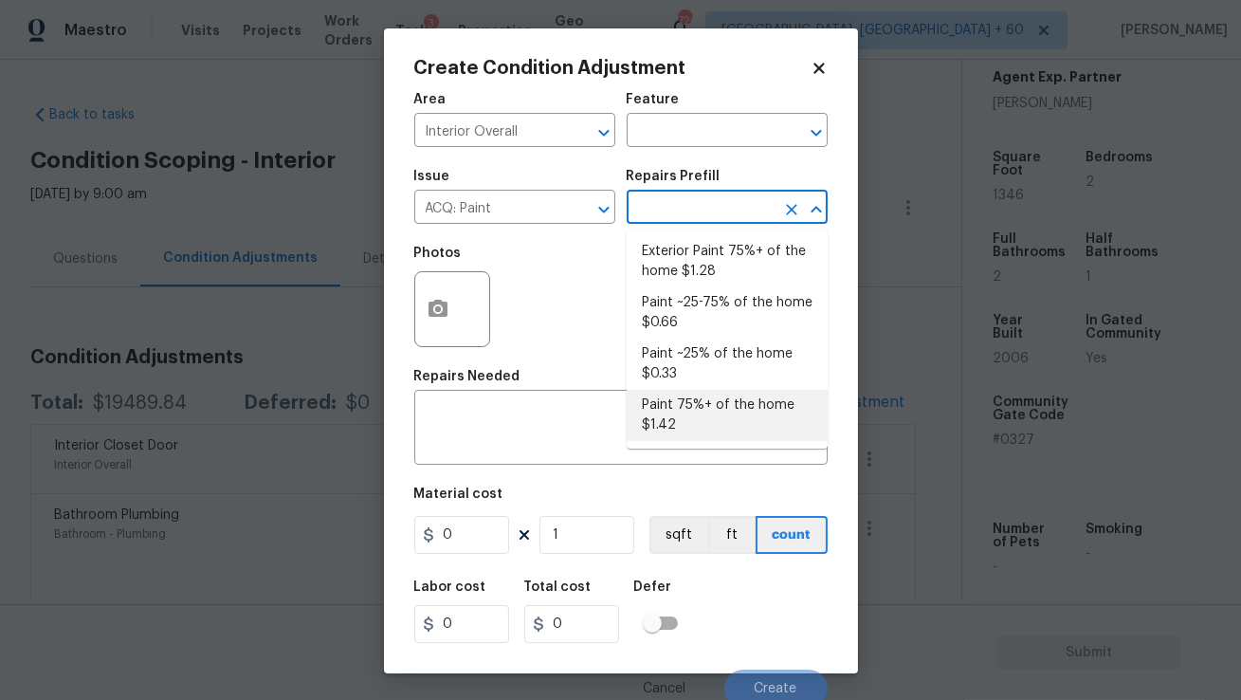
click at [702, 403] on li "Paint 75%+ of the home $1.42" at bounding box center [727, 415] width 201 height 51
type input "Acquisition"
type textarea "Acquisition Scope: 75%+ of the home will likely require interior paint"
type input "1.42"
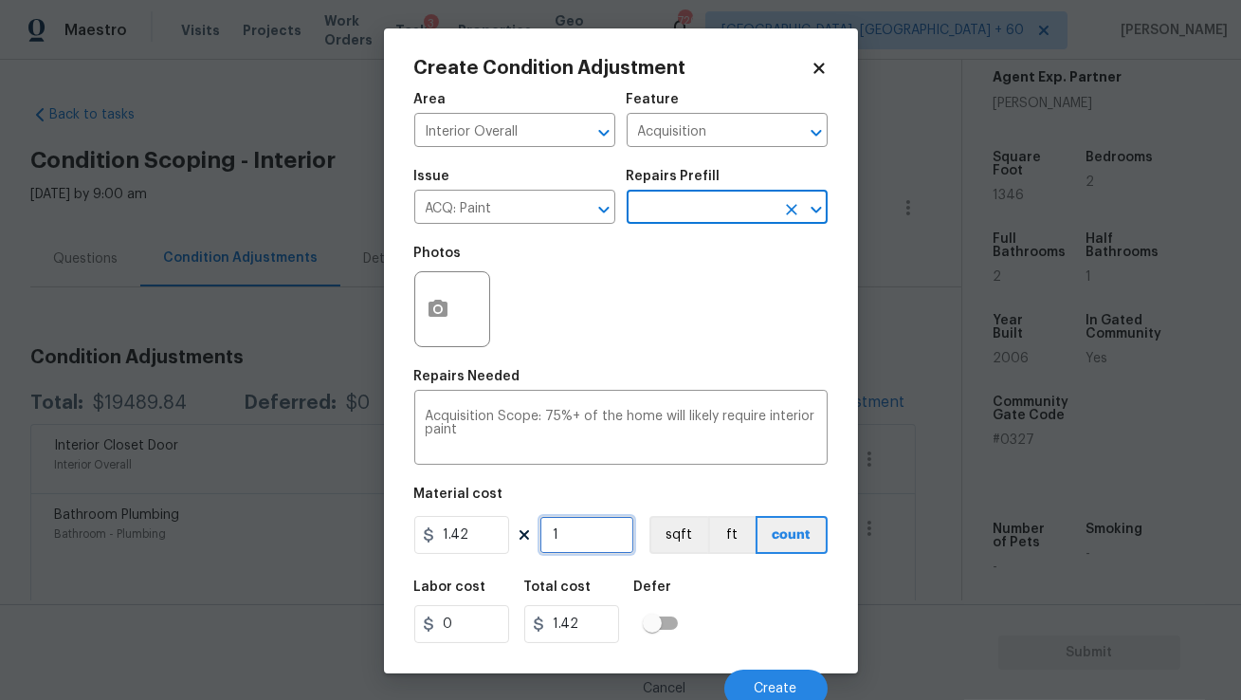
click at [581, 533] on input "1" at bounding box center [586, 535] width 95 height 38
type input "13"
type input "18.46"
type input "134"
type input "190.28"
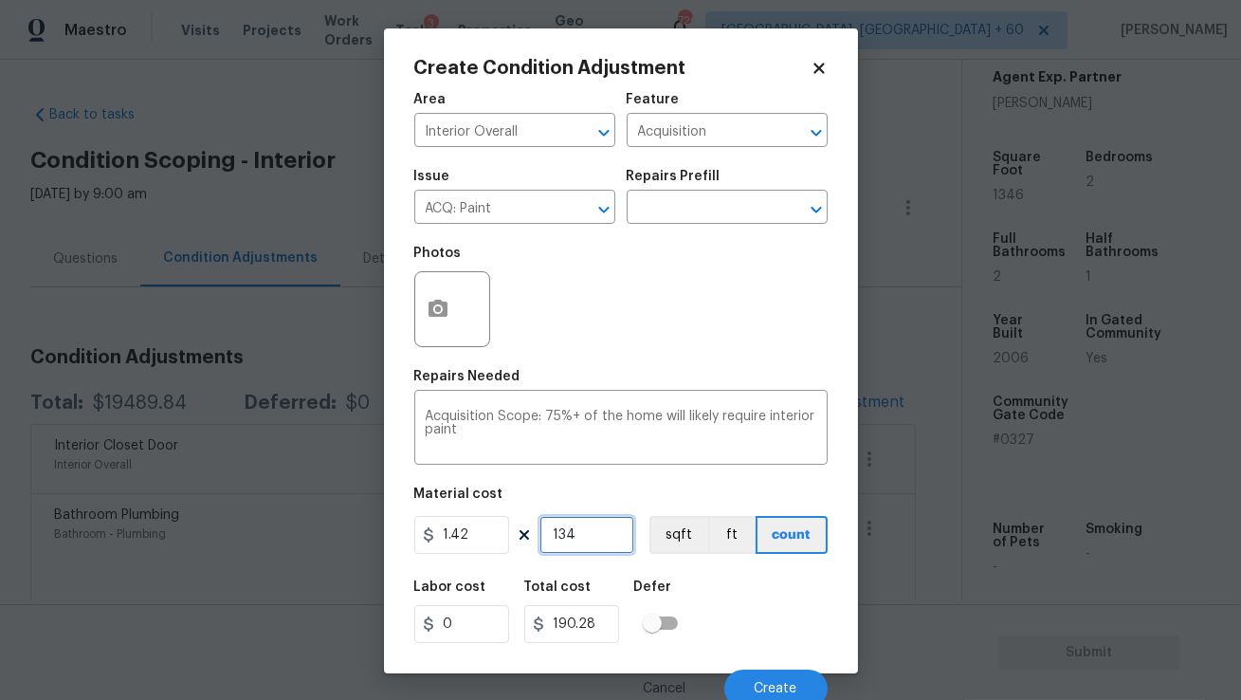
type input "1346"
type input "1911.32"
type input "1346"
click at [592, 630] on input "1911.32" at bounding box center [571, 624] width 95 height 38
click at [443, 313] on icon "button" at bounding box center [438, 308] width 19 height 17
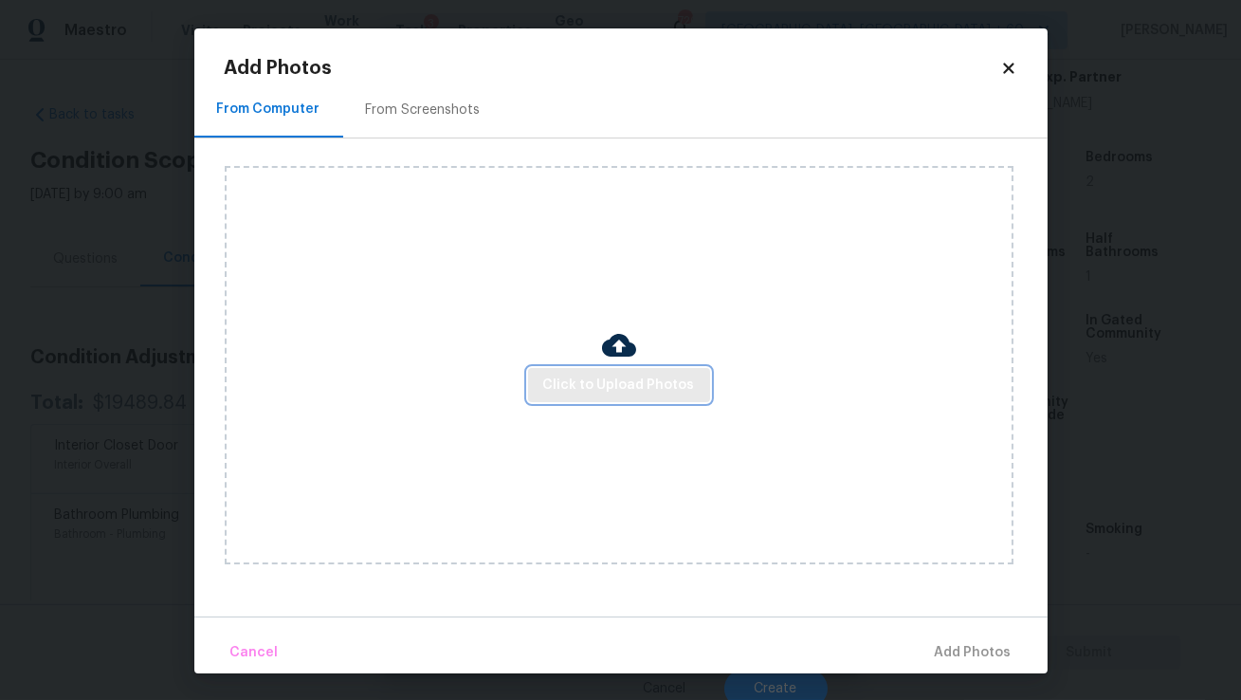
click at [573, 385] on span "Click to Upload Photos" at bounding box center [619, 386] width 152 height 24
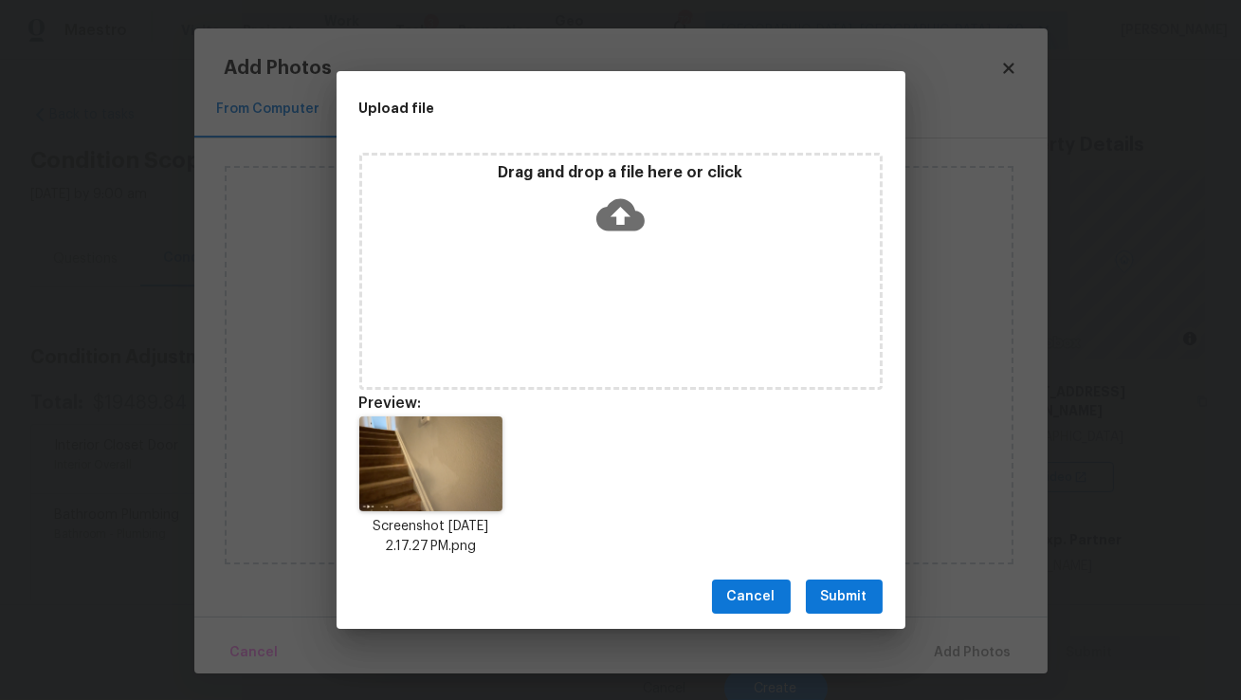
scroll to position [463, 0]
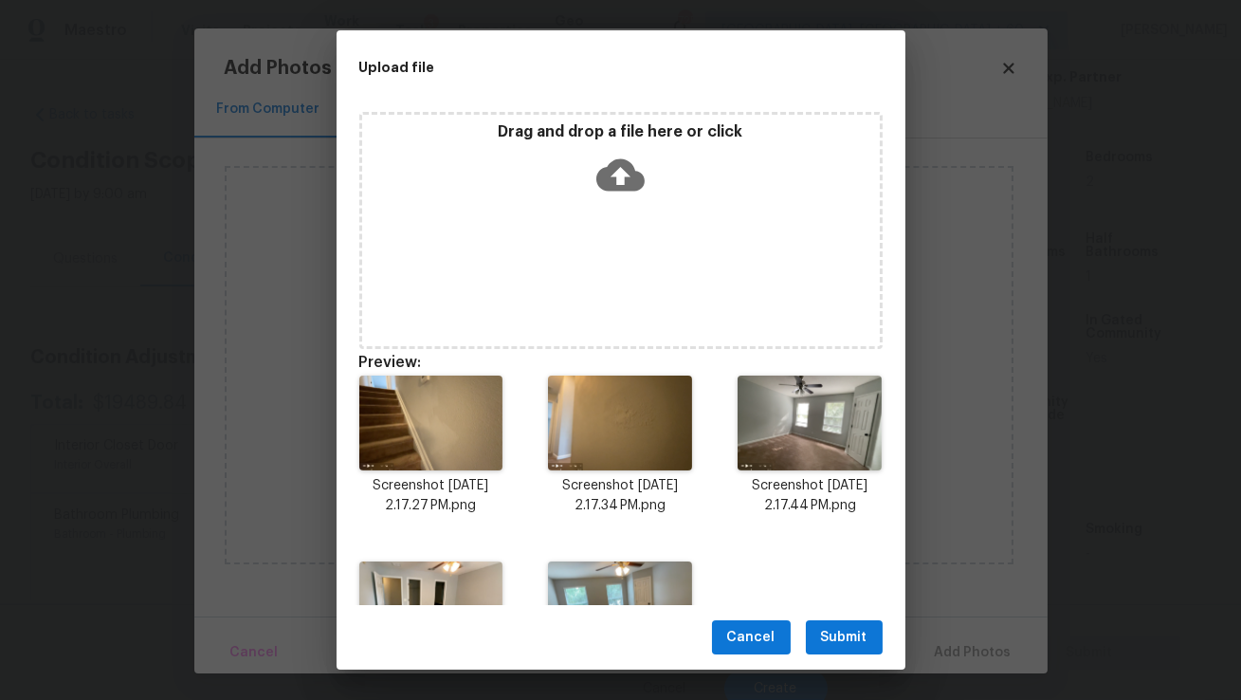
click at [835, 650] on button "Submit" at bounding box center [844, 637] width 77 height 35
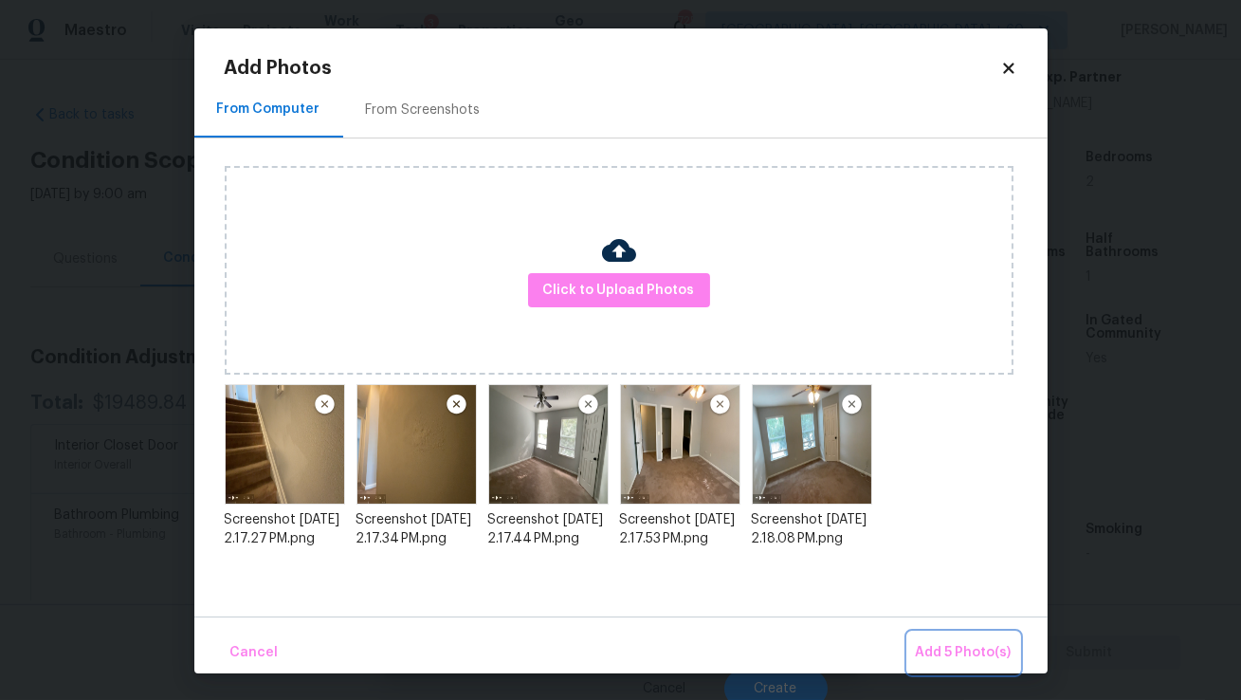
click at [956, 645] on span "Add 5 Photo(s)" at bounding box center [964, 653] width 96 height 24
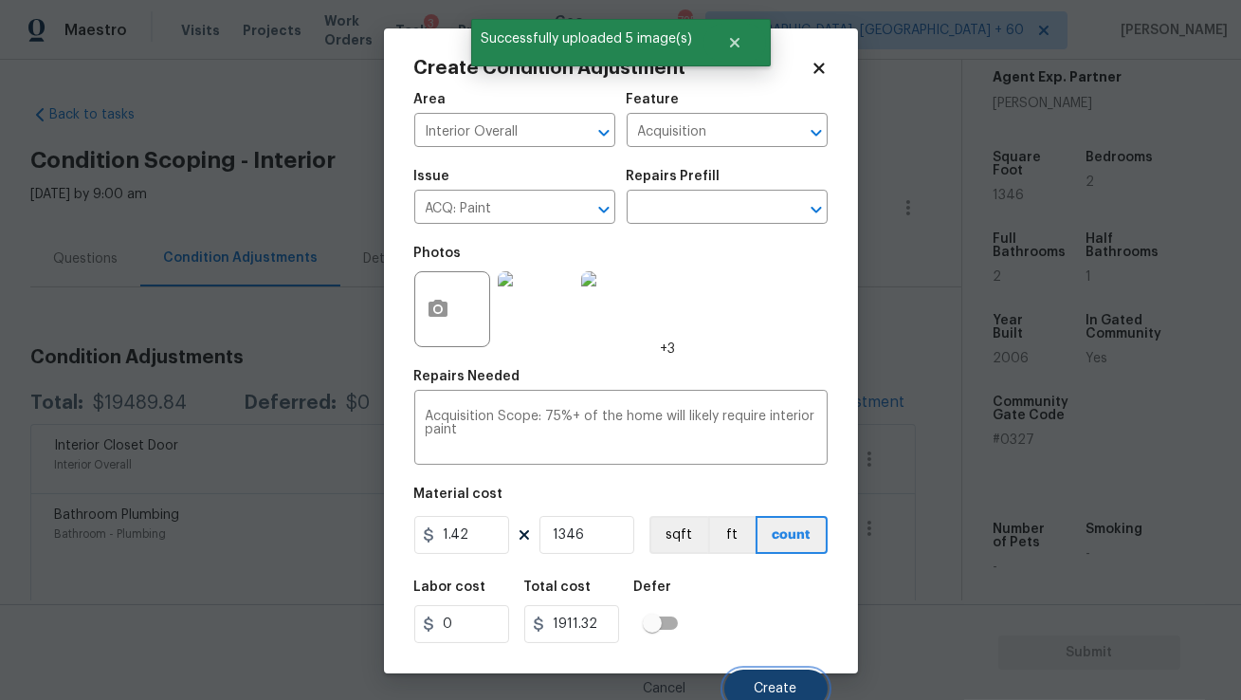
click at [776, 685] on span "Create" at bounding box center [776, 689] width 43 height 14
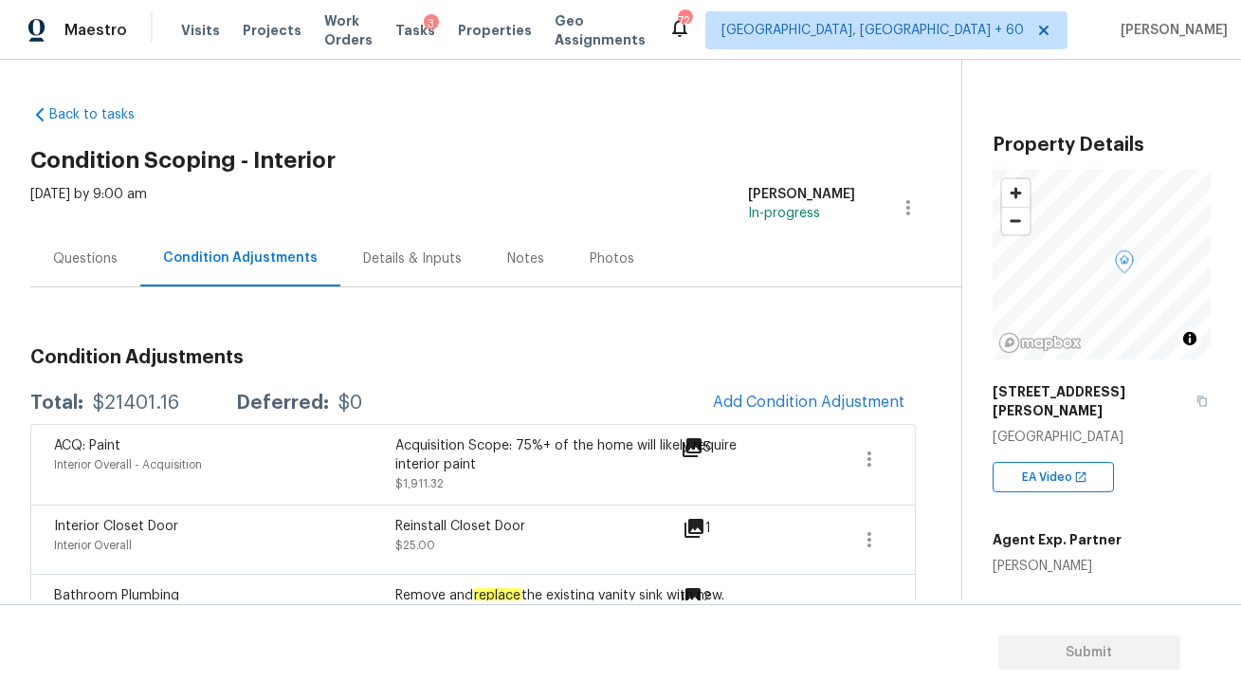
scroll to position [463, 0]
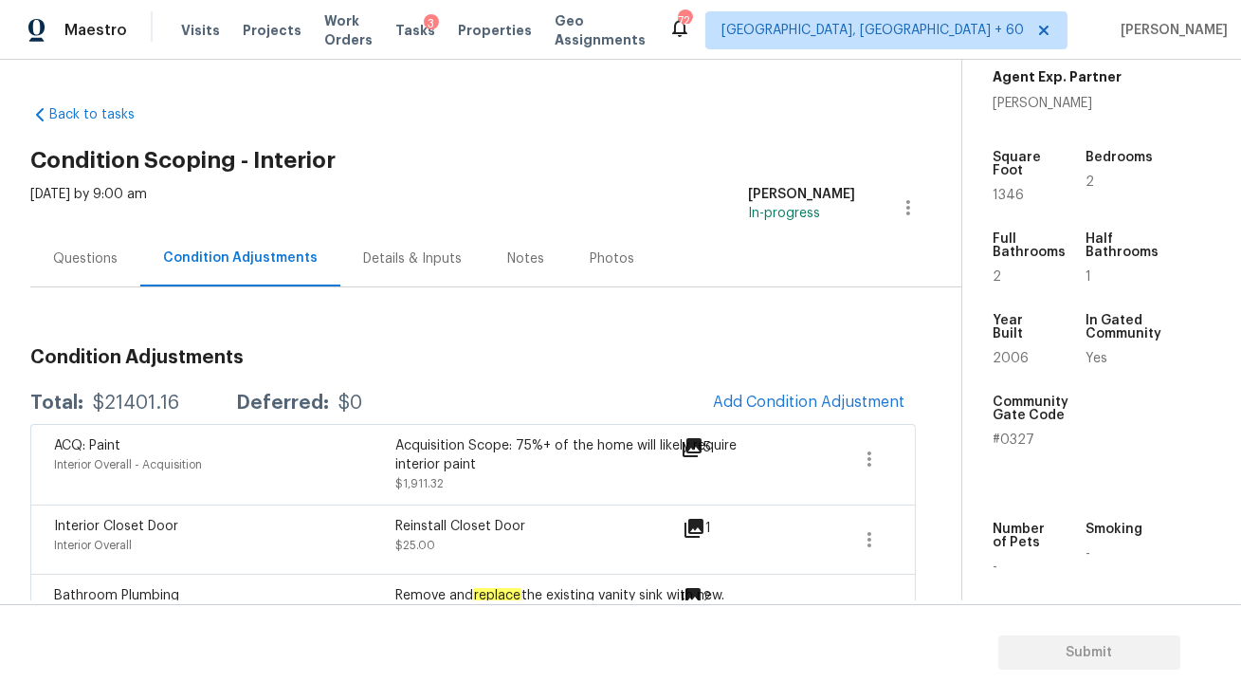
click at [125, 264] on div "Questions" at bounding box center [85, 258] width 110 height 56
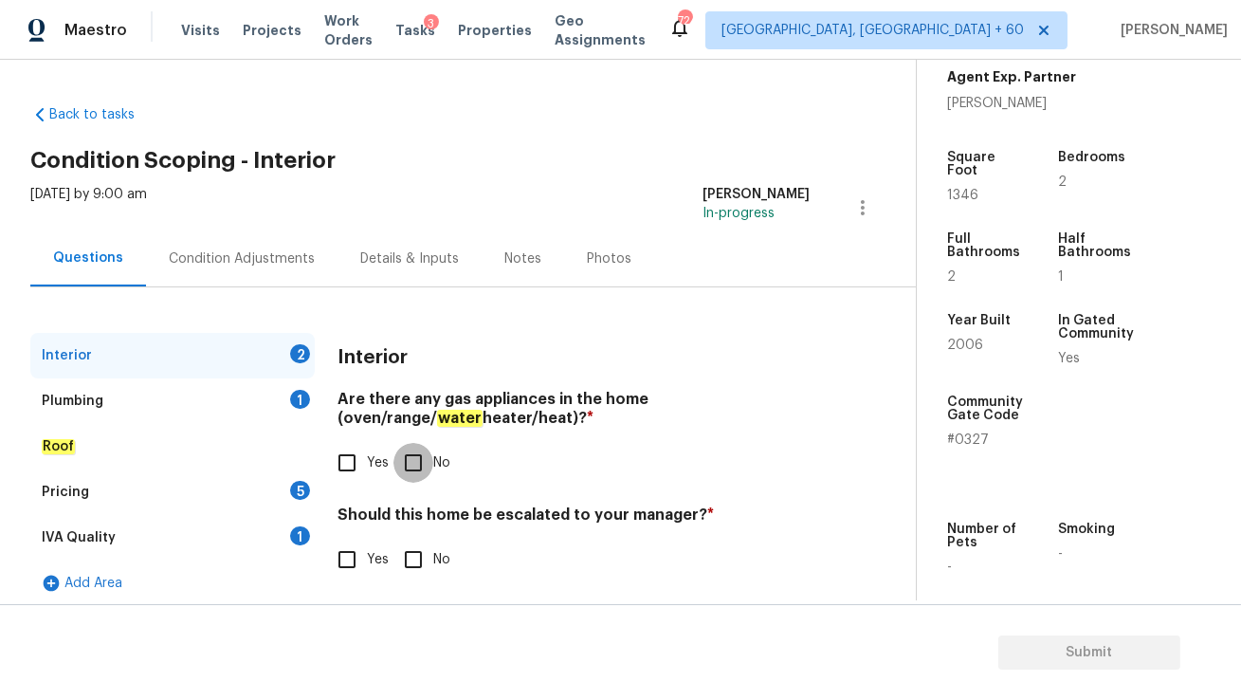
click at [412, 469] on input "No" at bounding box center [413, 463] width 40 height 40
checkbox input "true"
click at [408, 556] on input "No" at bounding box center [413, 559] width 40 height 40
checkbox input "true"
click at [210, 409] on div "Plumbing 1" at bounding box center [172, 401] width 284 height 46
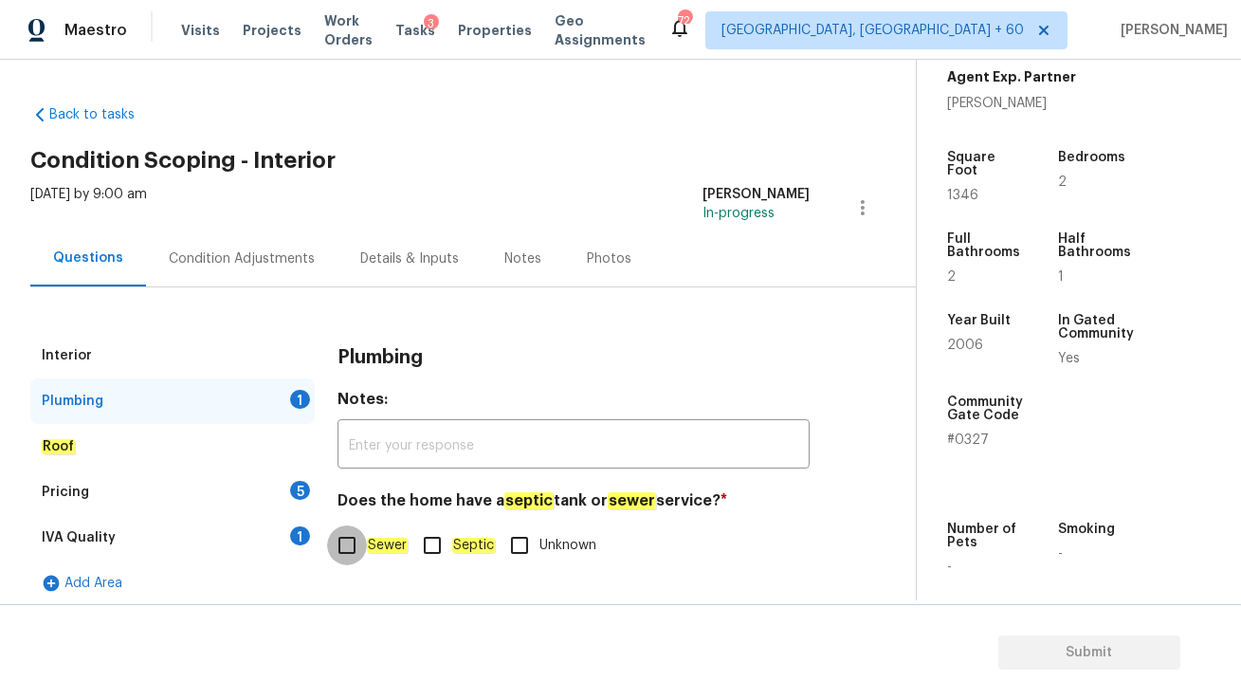
click at [346, 545] on input "Sewer" at bounding box center [347, 545] width 40 height 40
checkbox input "true"
click at [244, 495] on div "Pricing 5" at bounding box center [172, 492] width 284 height 46
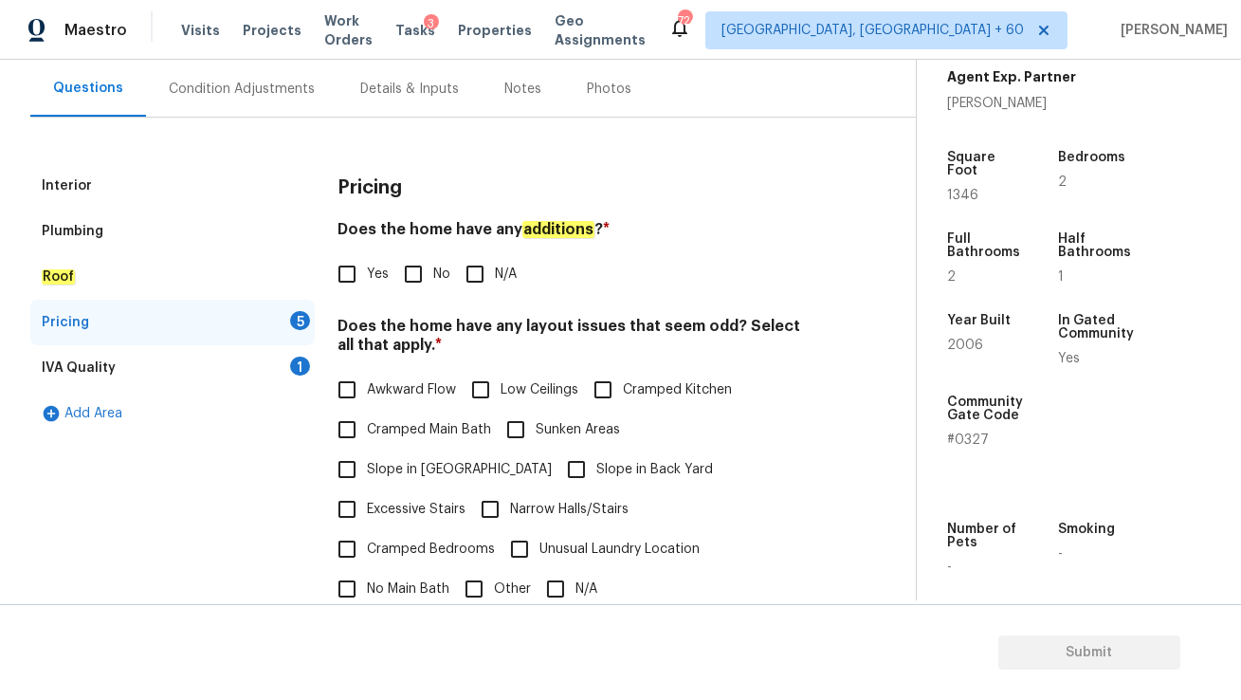
scroll to position [171, 0]
click at [421, 276] on input "No" at bounding box center [413, 273] width 40 height 40
checkbox input "true"
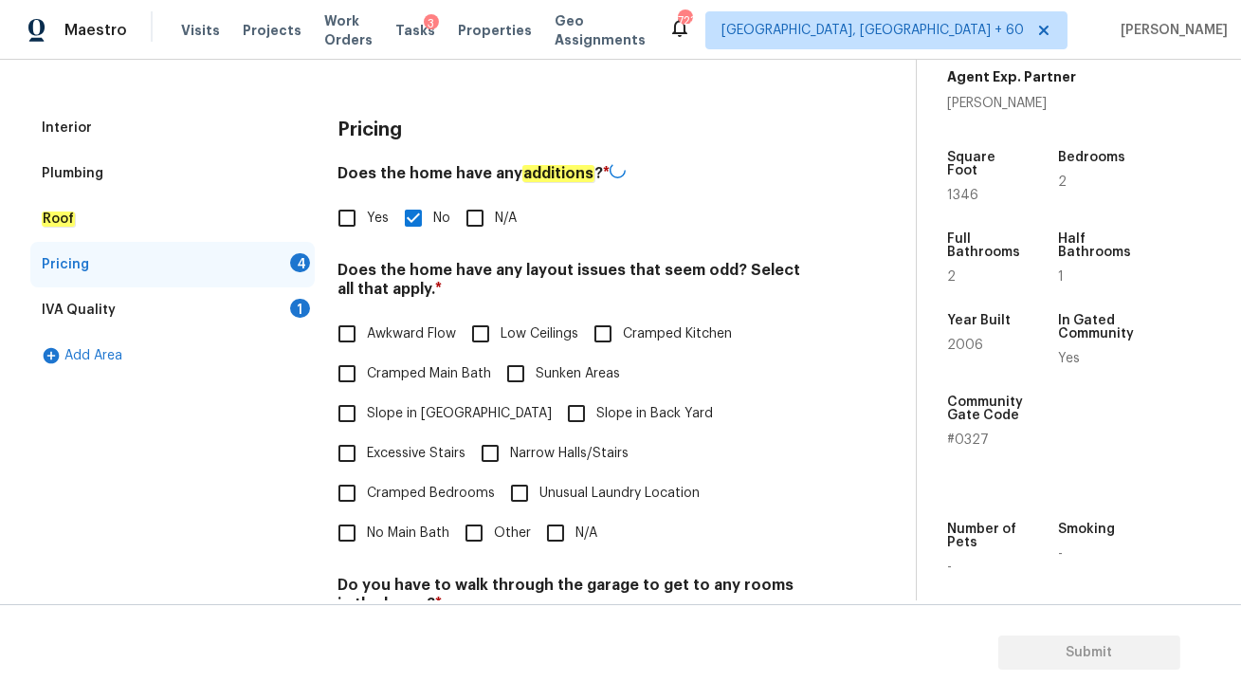
scroll to position [359, 0]
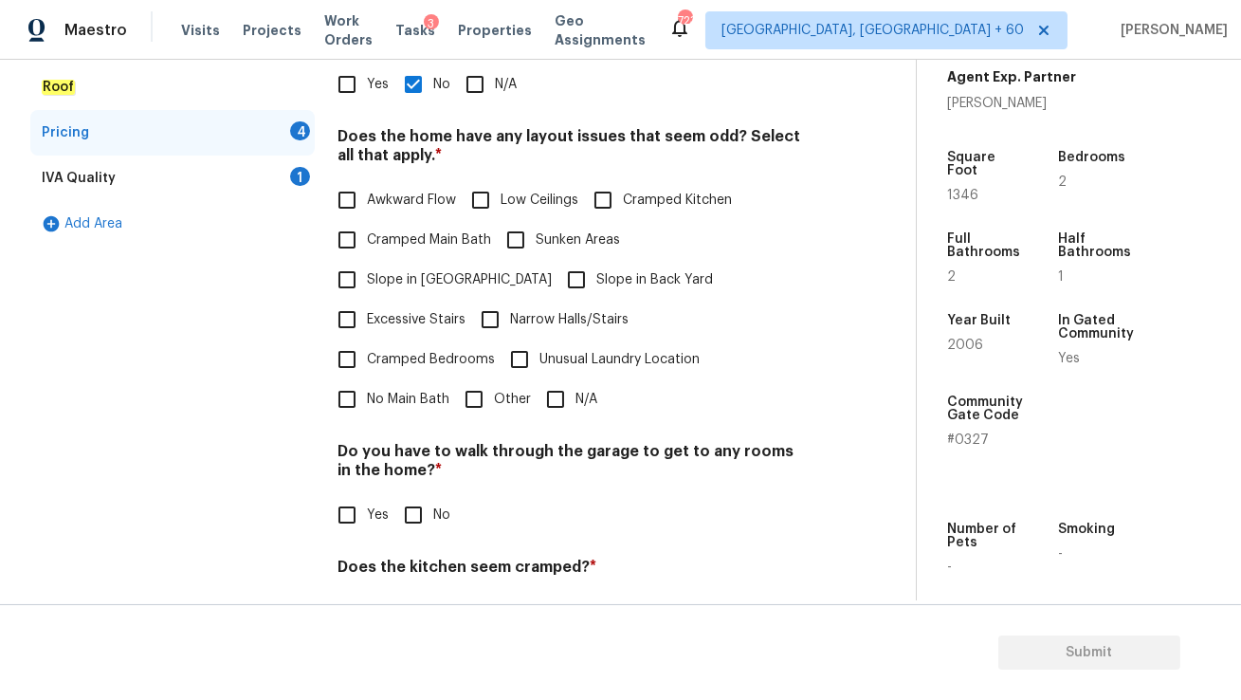
click at [558, 379] on input "N/A" at bounding box center [556, 399] width 40 height 40
checkbox input "true"
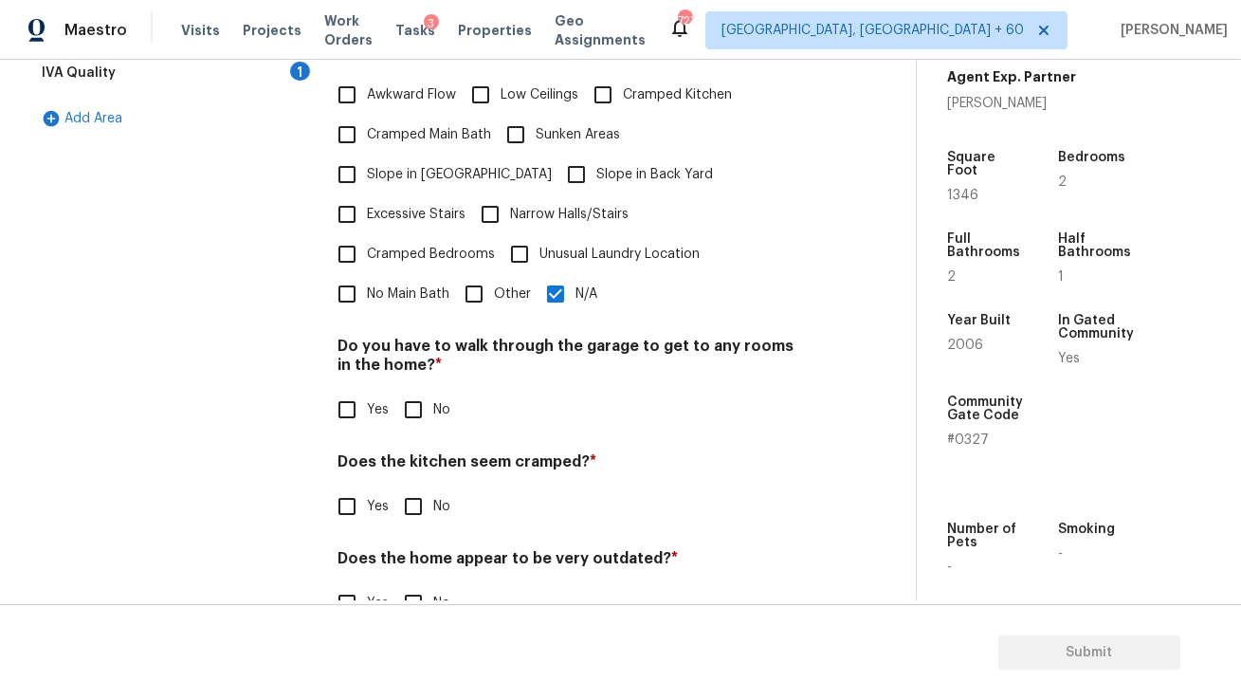
scroll to position [475, 0]
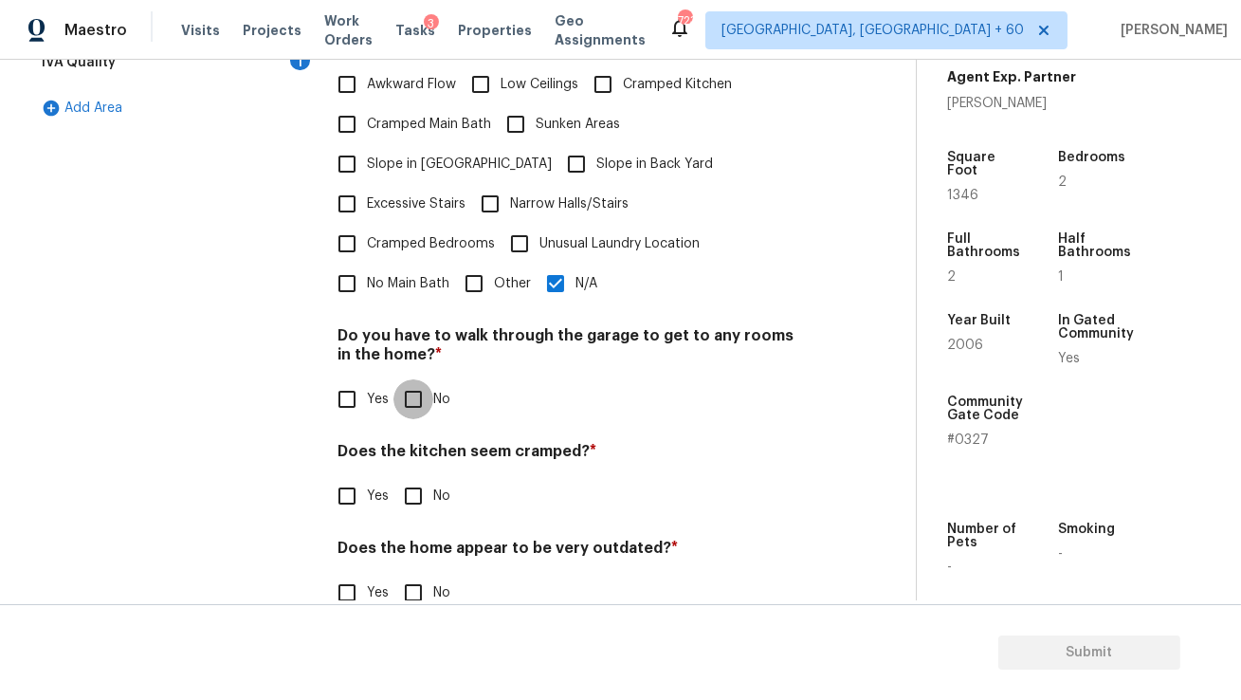
click at [417, 379] on input "No" at bounding box center [413, 399] width 40 height 40
checkbox input "true"
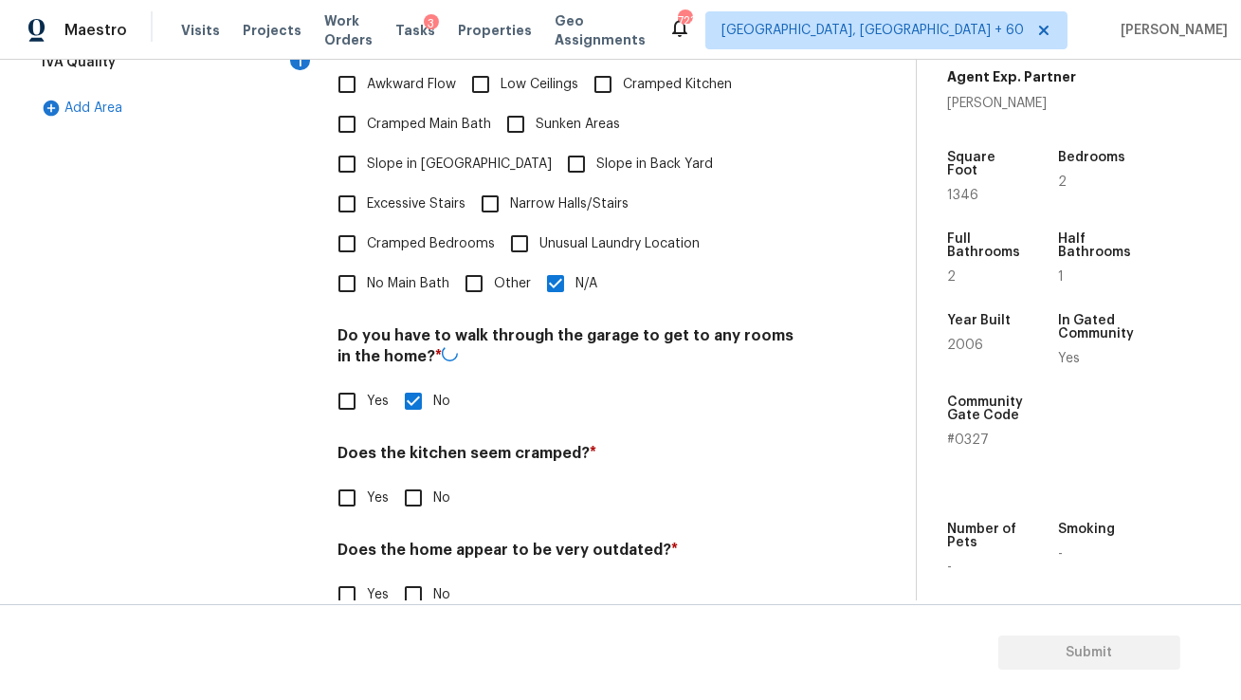
click at [417, 478] on input "No" at bounding box center [413, 498] width 40 height 40
checkbox input "true"
click at [407, 575] on input "No" at bounding box center [413, 595] width 40 height 40
checkbox input "true"
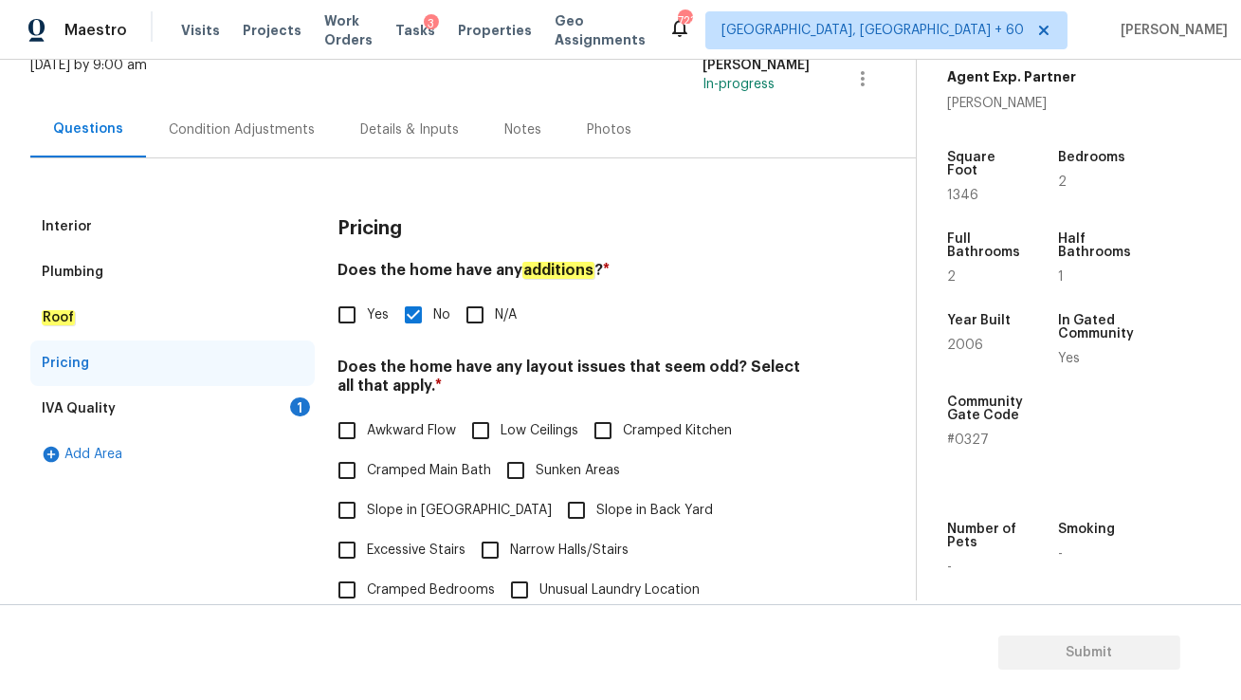
scroll to position [0, 0]
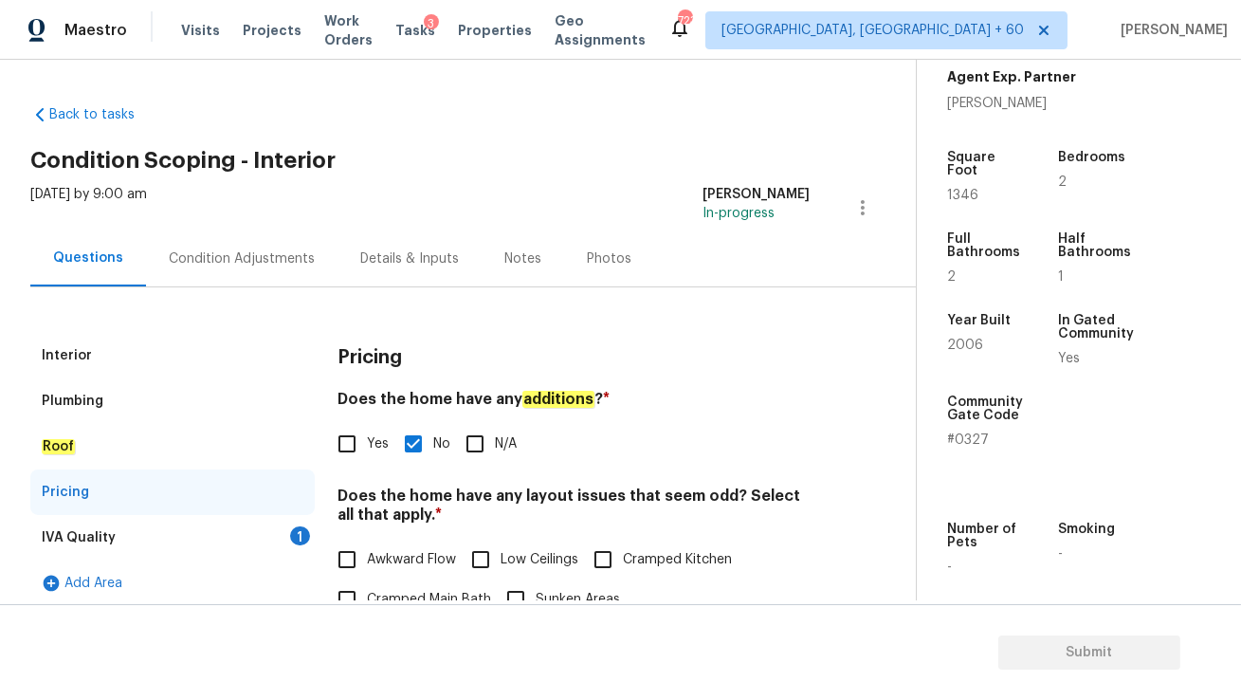
click at [156, 551] on div "IVA Quality 1" at bounding box center [172, 538] width 284 height 46
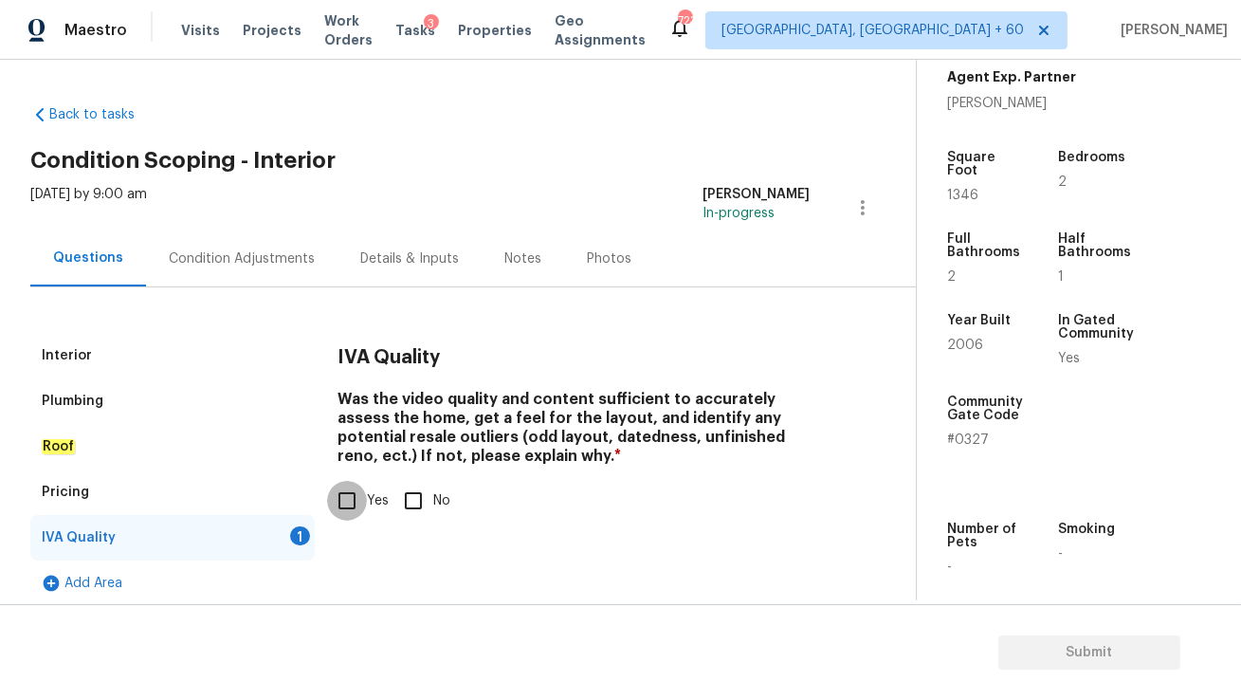
click at [353, 505] on input "Yes" at bounding box center [347, 501] width 40 height 40
checkbox input "true"
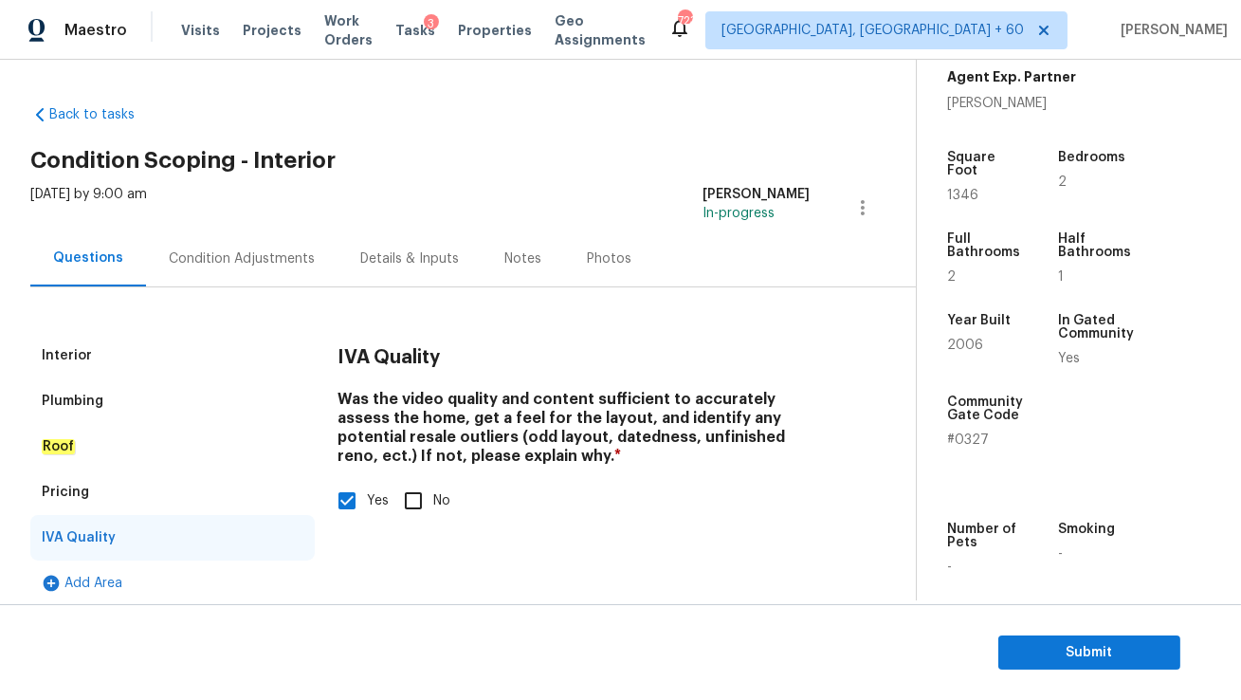
click at [249, 267] on div "Condition Adjustments" at bounding box center [242, 258] width 192 height 56
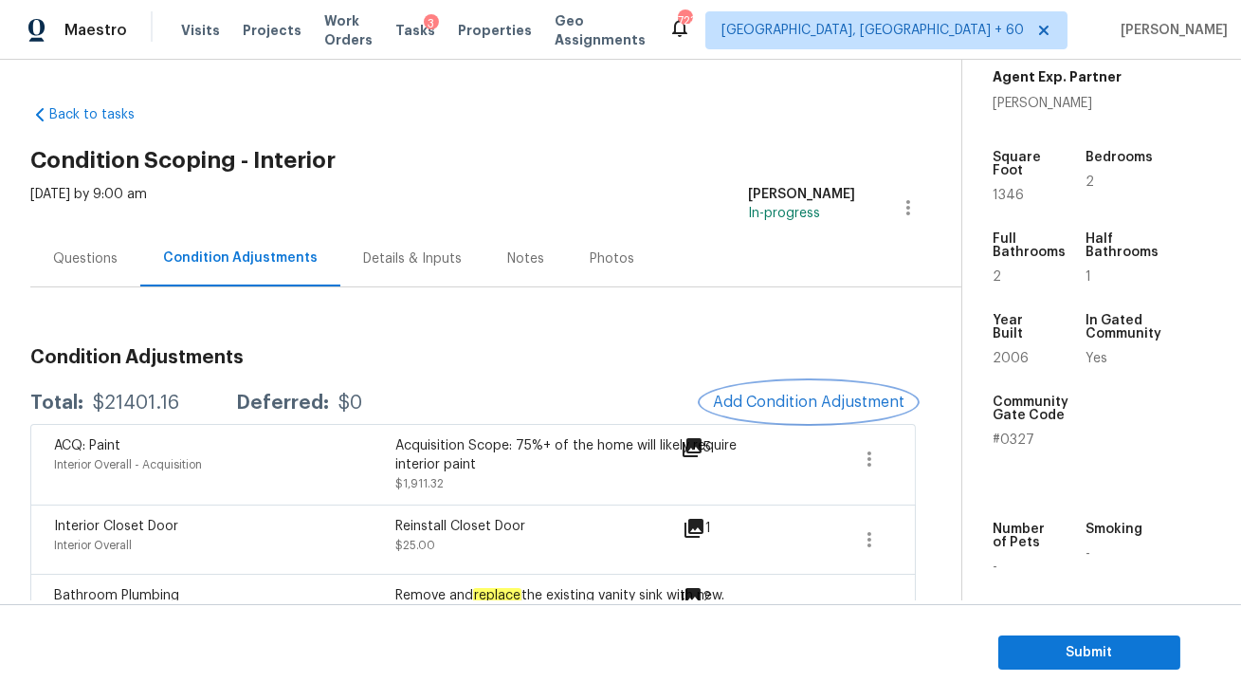
click at [765, 393] on button "Add Condition Adjustment" at bounding box center [809, 402] width 214 height 40
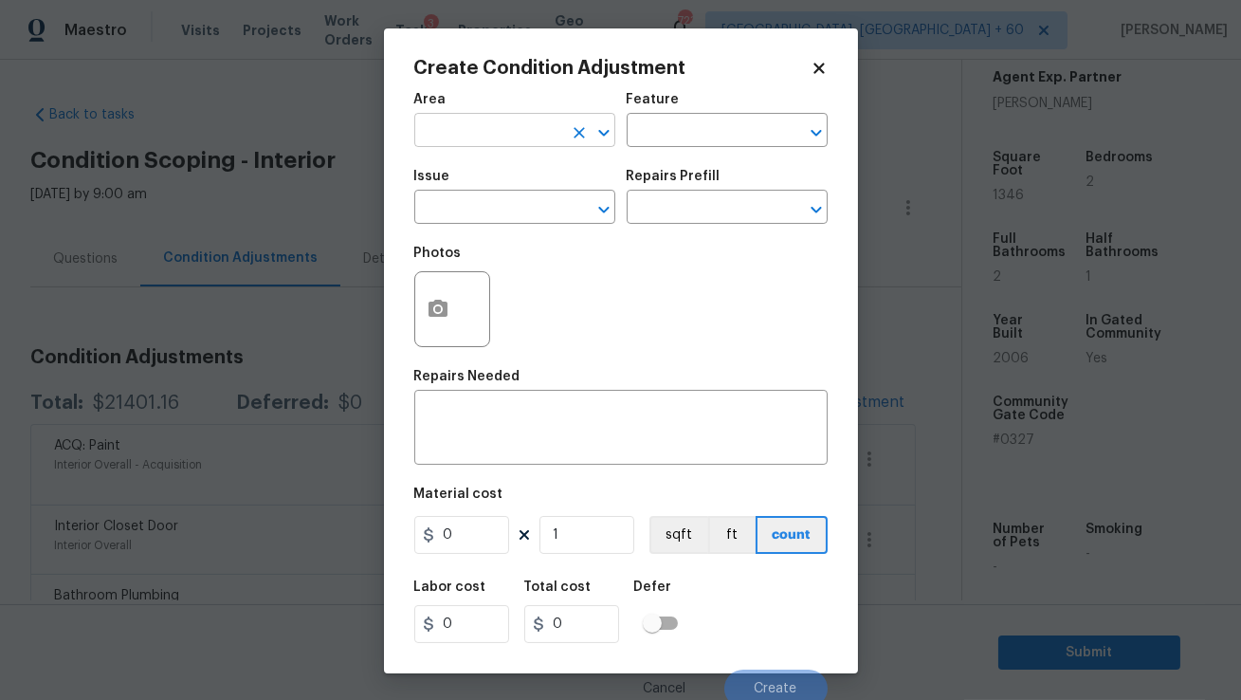
click at [530, 125] on input "text" at bounding box center [488, 132] width 148 height 29
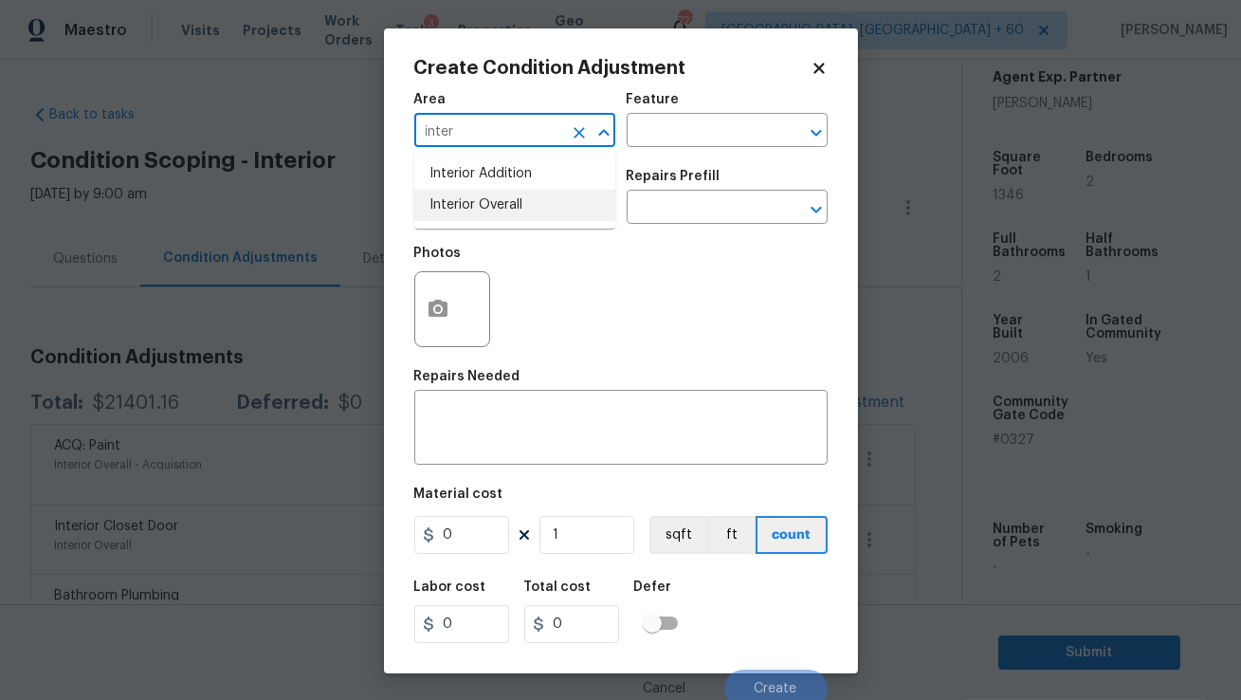
click at [487, 213] on li "Interior Overall" at bounding box center [514, 205] width 201 height 31
type input "Interior Overall"
click at [479, 215] on input "text" at bounding box center [488, 208] width 148 height 29
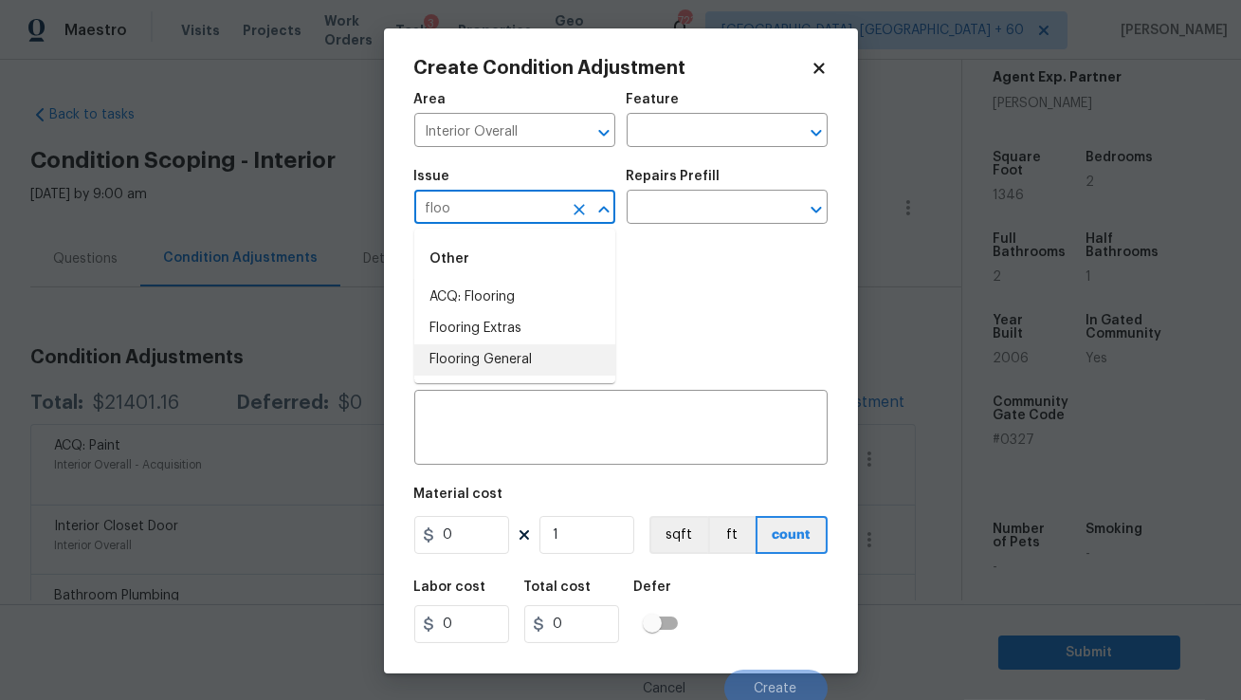
click at [496, 357] on li "Flooring General" at bounding box center [514, 359] width 201 height 31
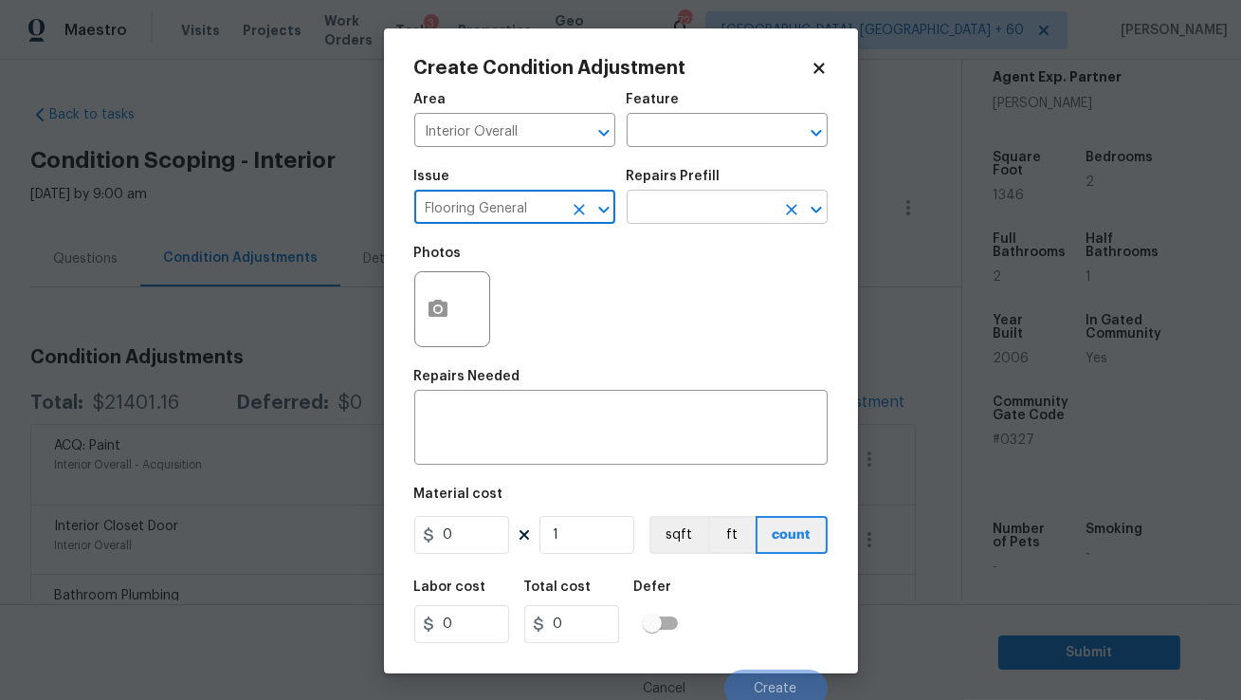
type input "Flooring General"
click at [672, 208] on input "text" at bounding box center [701, 208] width 148 height 29
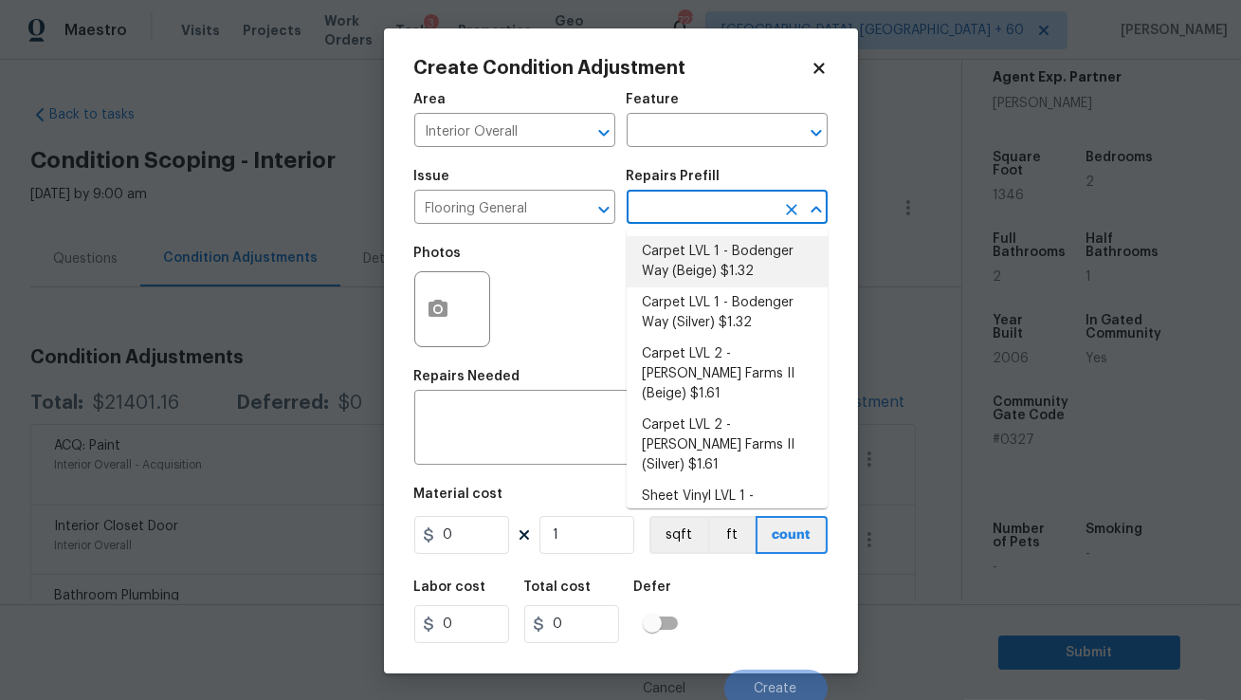
click at [692, 259] on li "Carpet LVL 1 - Bodenger Way (Beige) $1.32" at bounding box center [727, 261] width 201 height 51
type input "Overall Flooring"
type textarea "Install new carpet. (Bodenger Way 749 Bird Bath, Beige) at all previously carpe…"
type input "1.32"
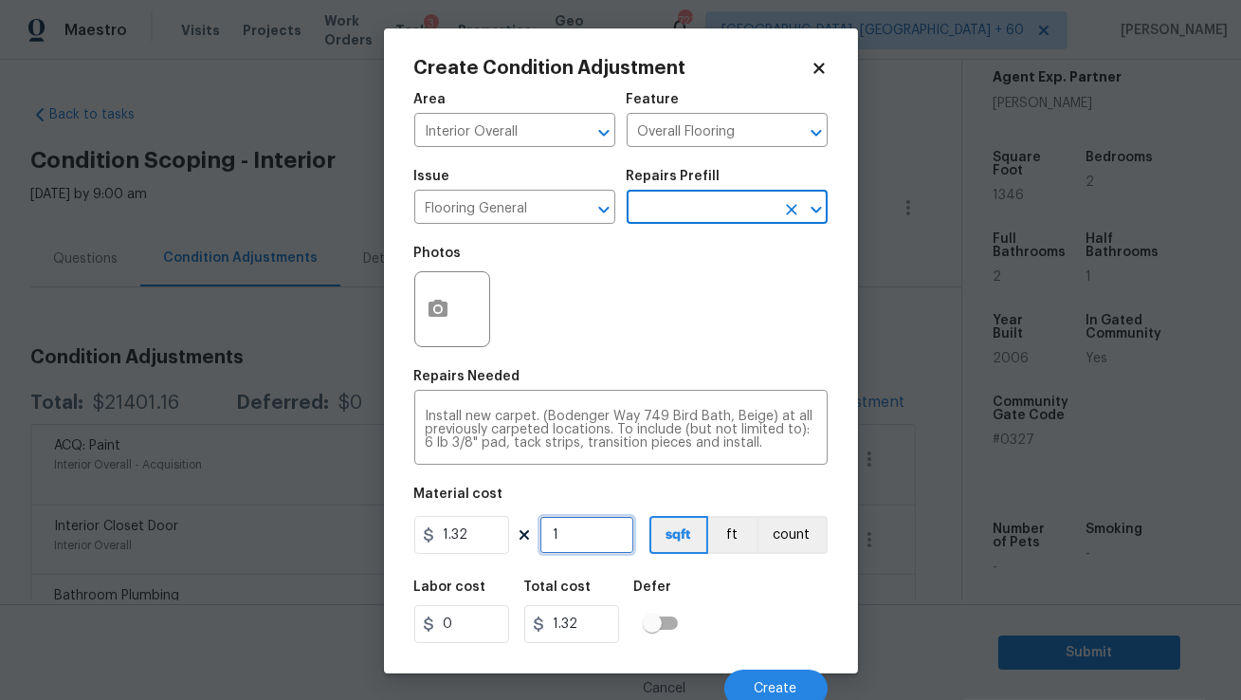
click at [575, 528] on input "1" at bounding box center [586, 535] width 95 height 38
type input "0"
type input "6"
type input "7.92"
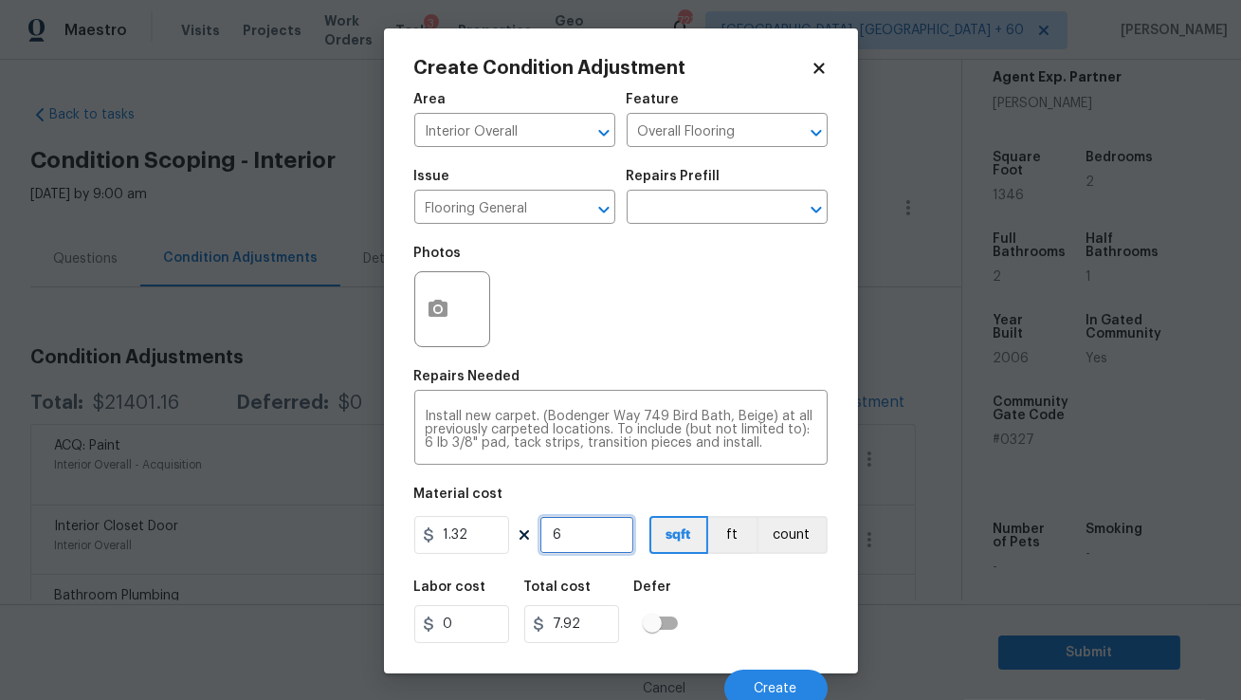
type input "60"
type input "79.2"
type input "600"
type input "792"
type input "600"
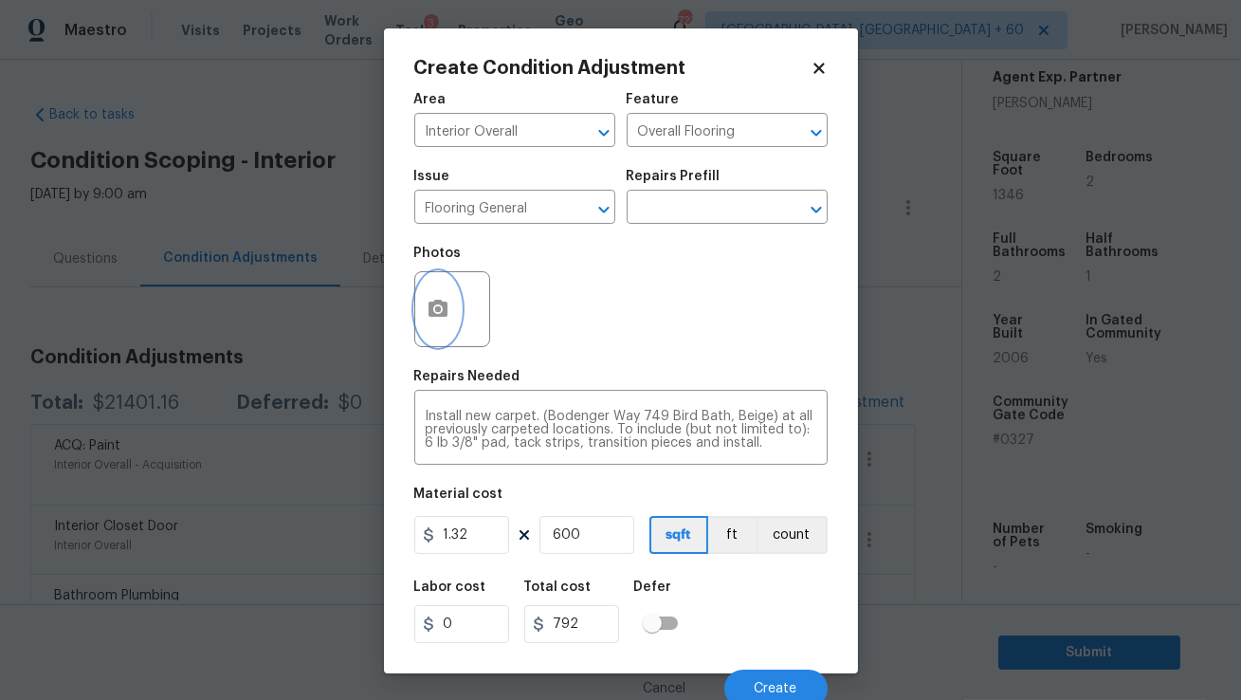
click at [434, 314] on icon "button" at bounding box center [438, 308] width 19 height 17
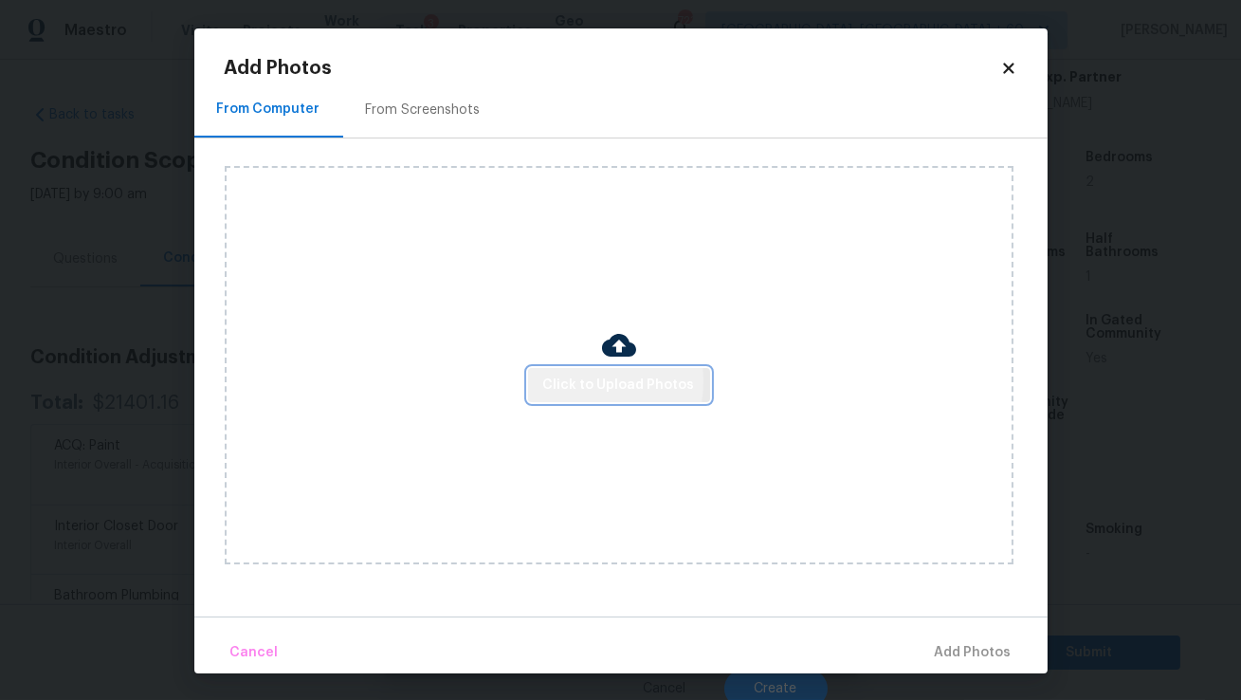
click at [579, 381] on span "Click to Upload Photos" at bounding box center [619, 386] width 152 height 24
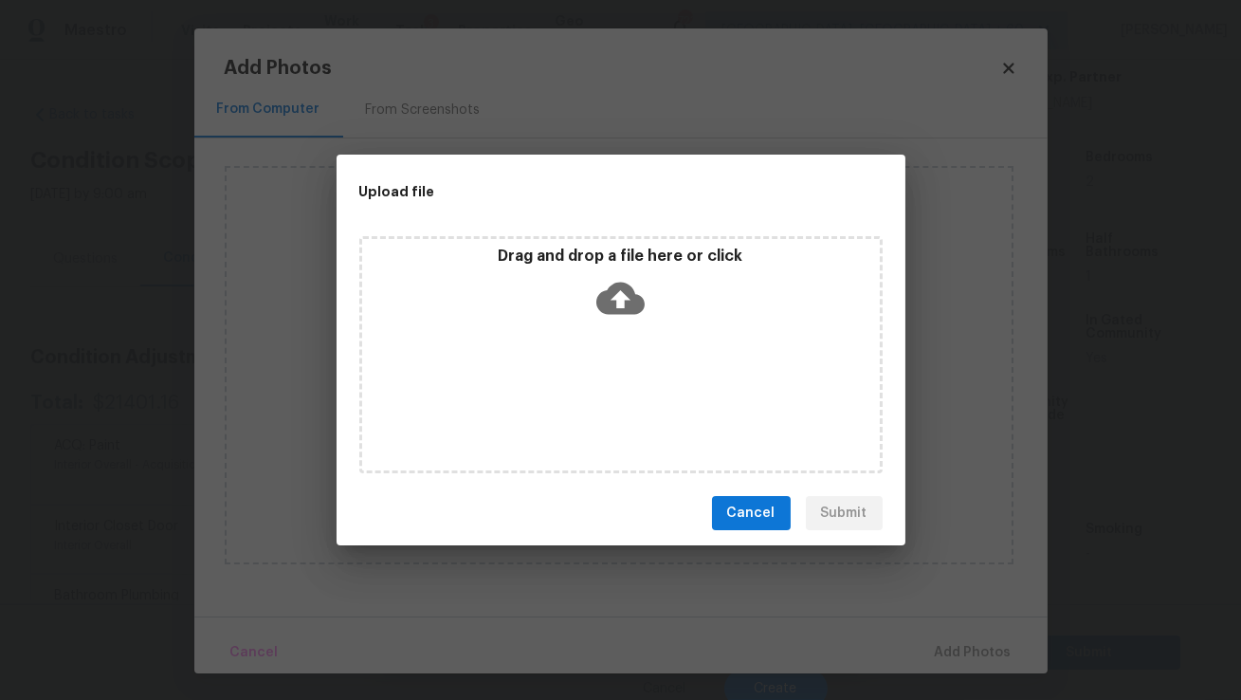
click at [614, 323] on div "Drag and drop a file here or click" at bounding box center [621, 288] width 518 height 82
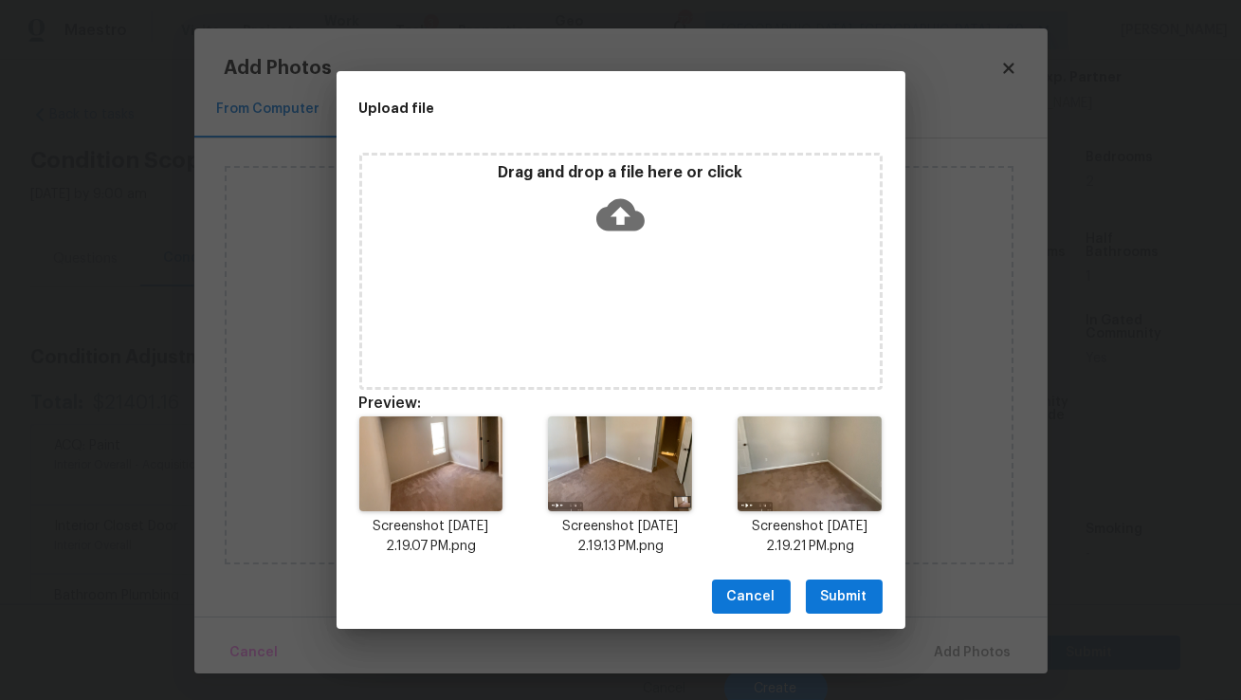
click at [843, 596] on span "Submit" at bounding box center [844, 597] width 46 height 24
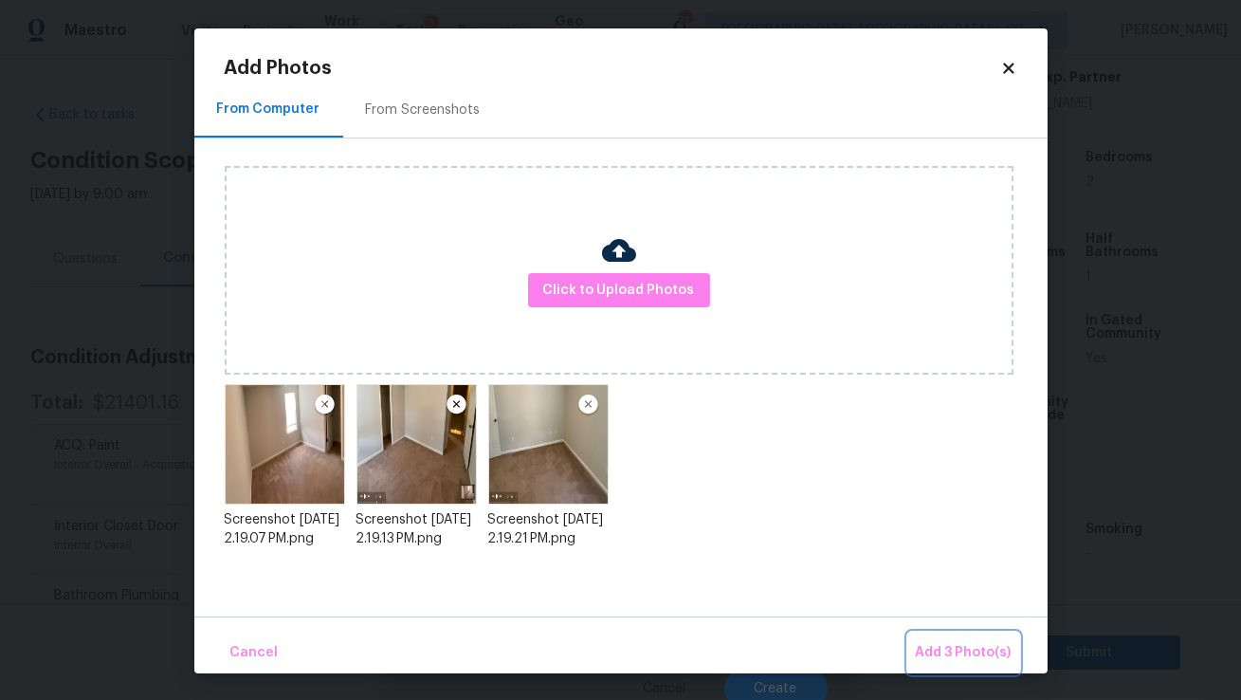
click at [940, 646] on span "Add 3 Photo(s)" at bounding box center [964, 653] width 96 height 24
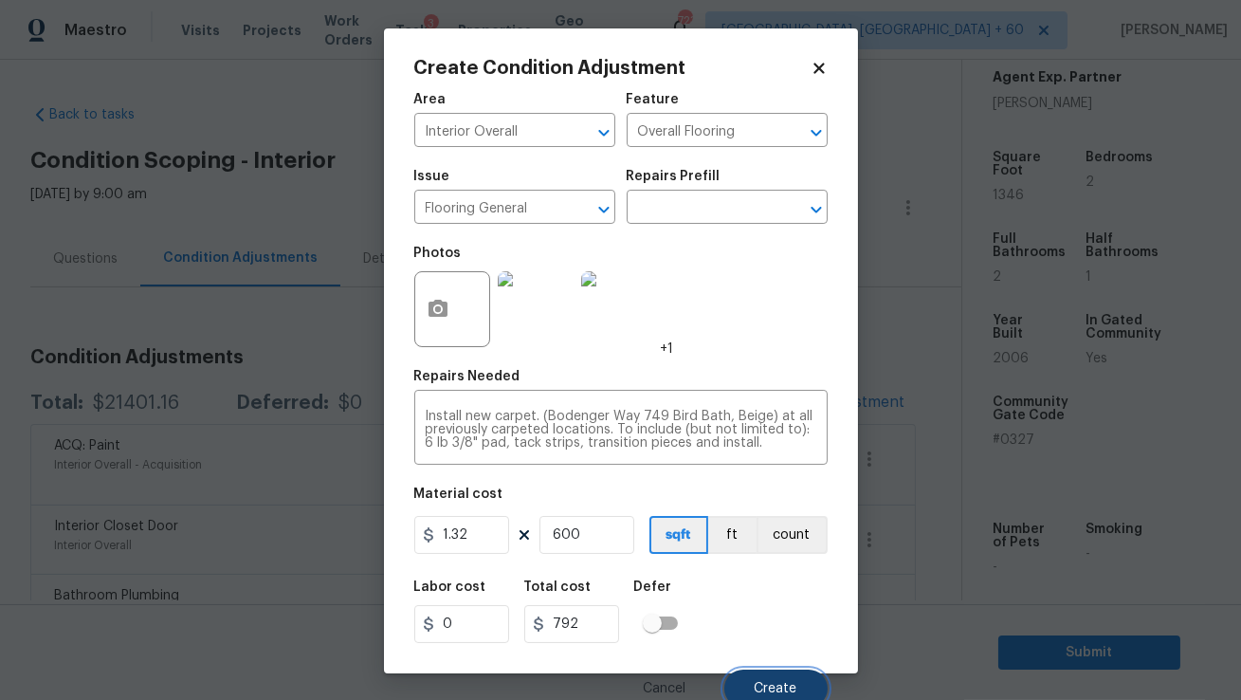
click at [778, 685] on span "Create" at bounding box center [776, 689] width 43 height 14
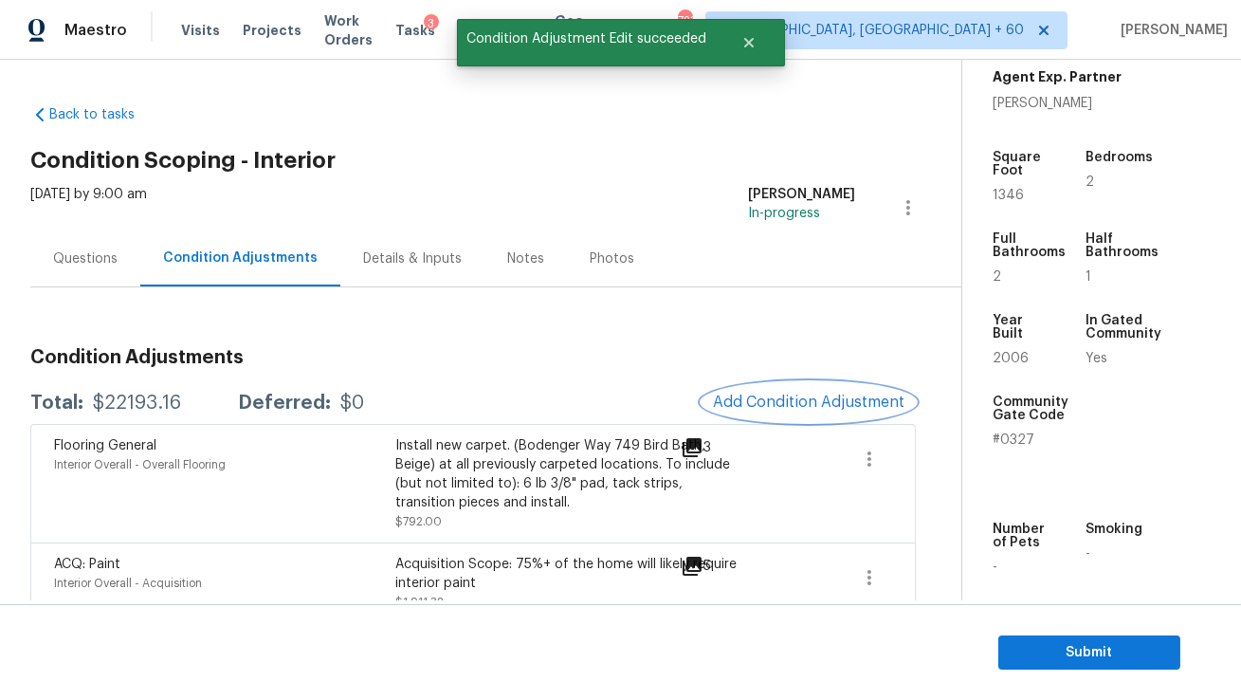
click at [793, 407] on span "Add Condition Adjustment" at bounding box center [809, 401] width 192 height 17
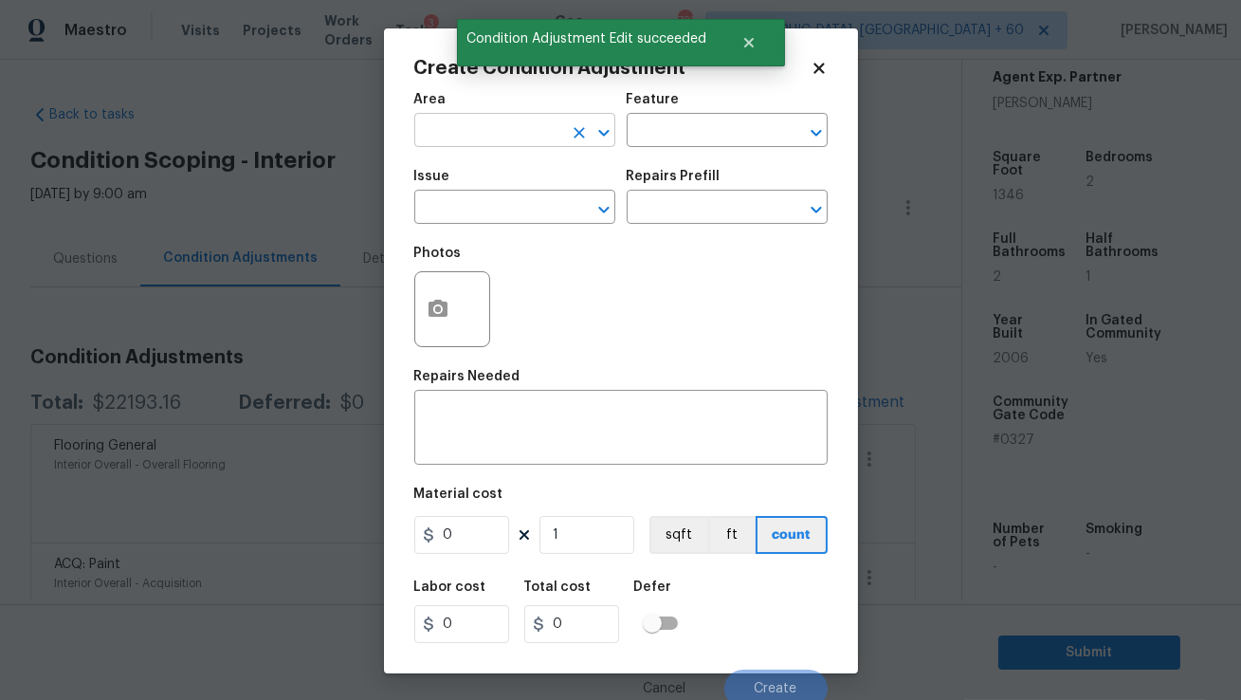
click at [495, 134] on input "text" at bounding box center [488, 132] width 148 height 29
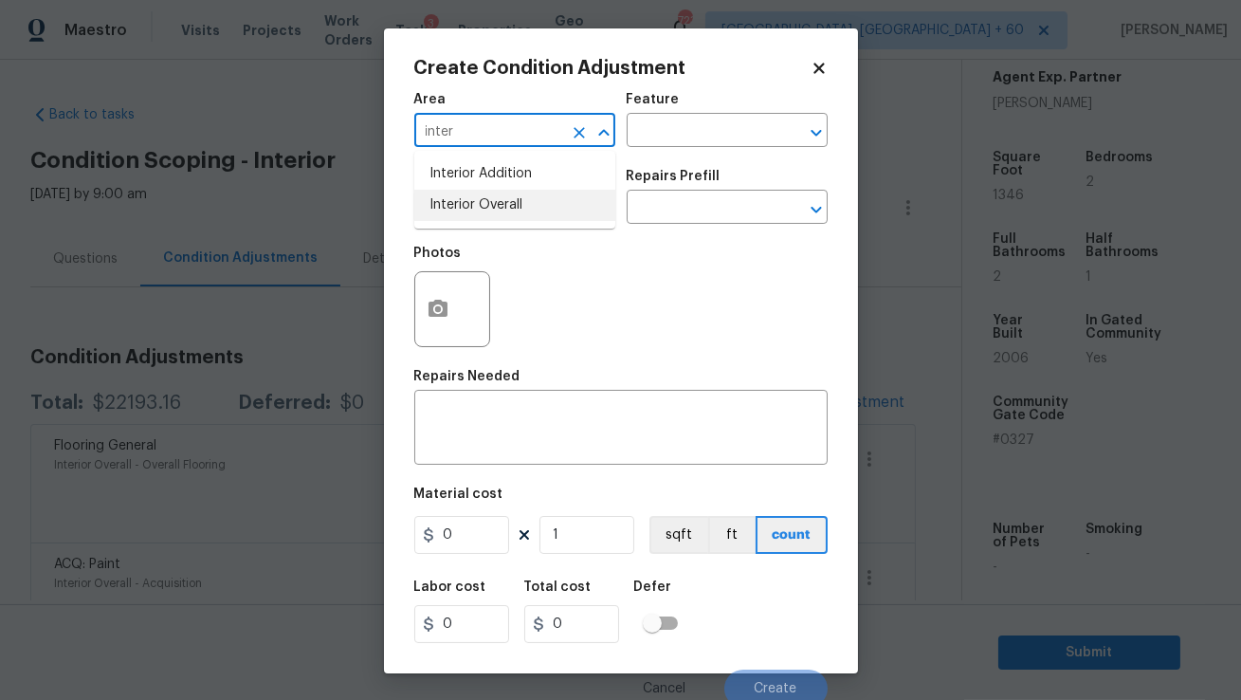
click at [505, 196] on li "Interior Overall" at bounding box center [514, 205] width 201 height 31
type input "Interior Overall"
click at [504, 196] on input "text" at bounding box center [488, 208] width 148 height 29
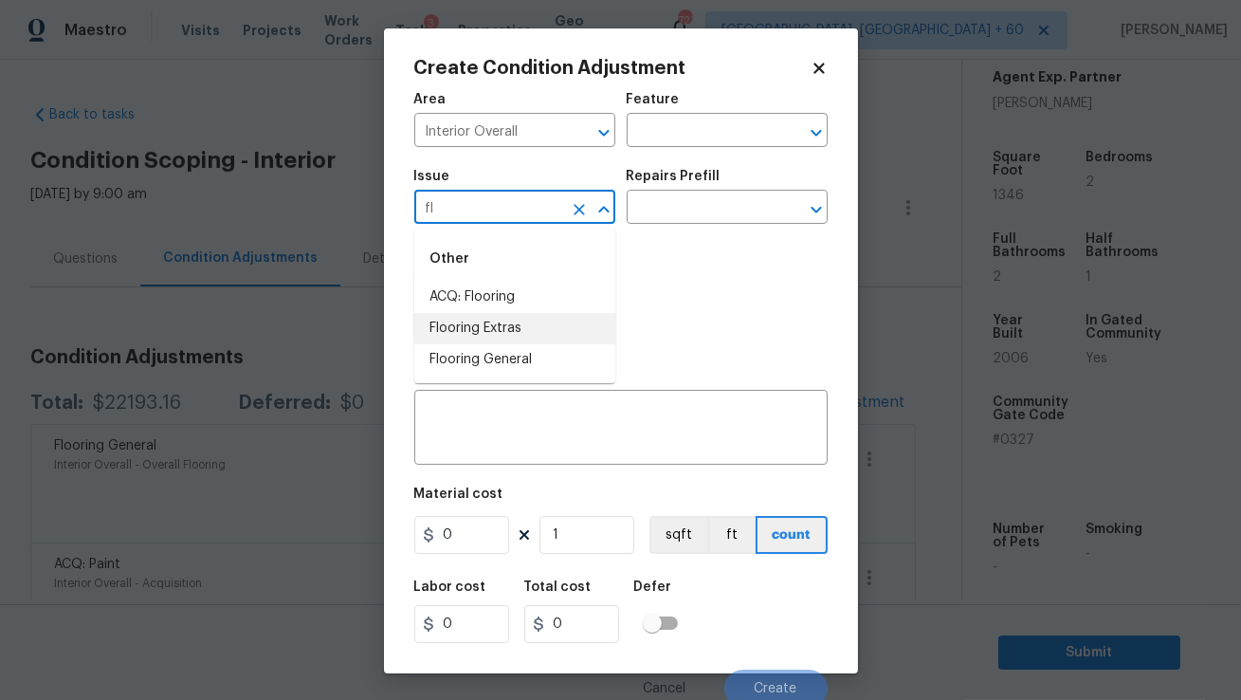
click at [477, 319] on li "Flooring Extras" at bounding box center [514, 328] width 201 height 31
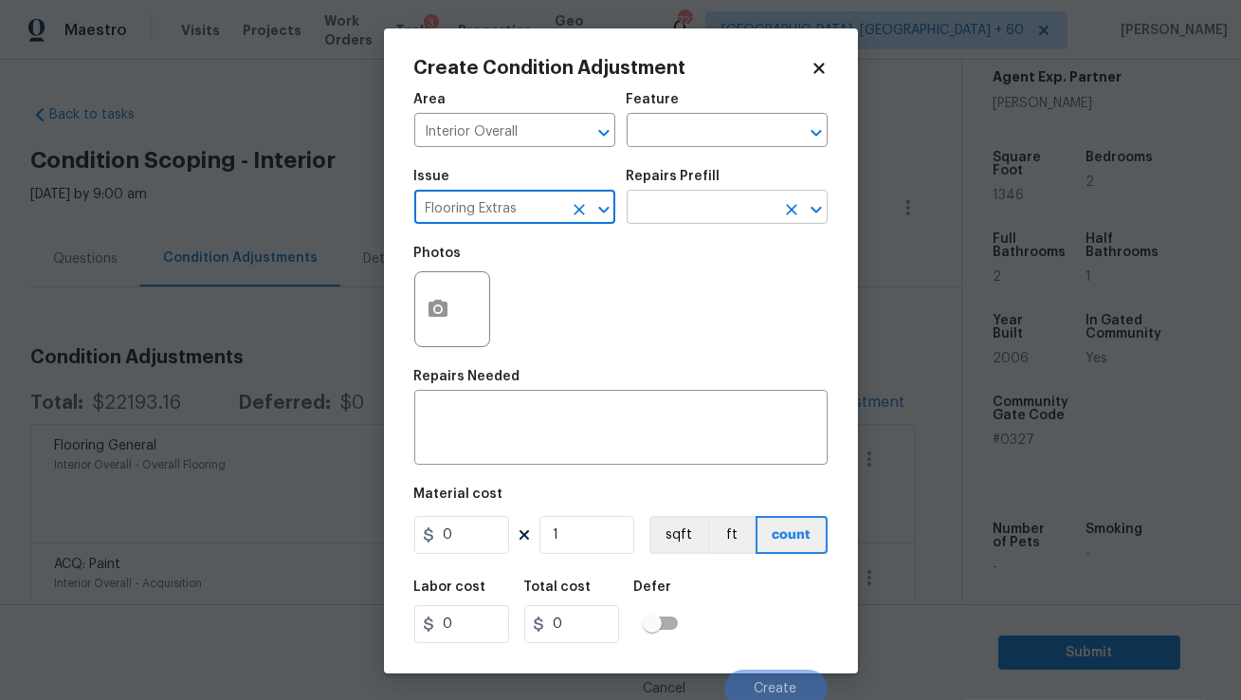
type input "Flooring Extras"
click at [698, 212] on input "text" at bounding box center [701, 208] width 148 height 29
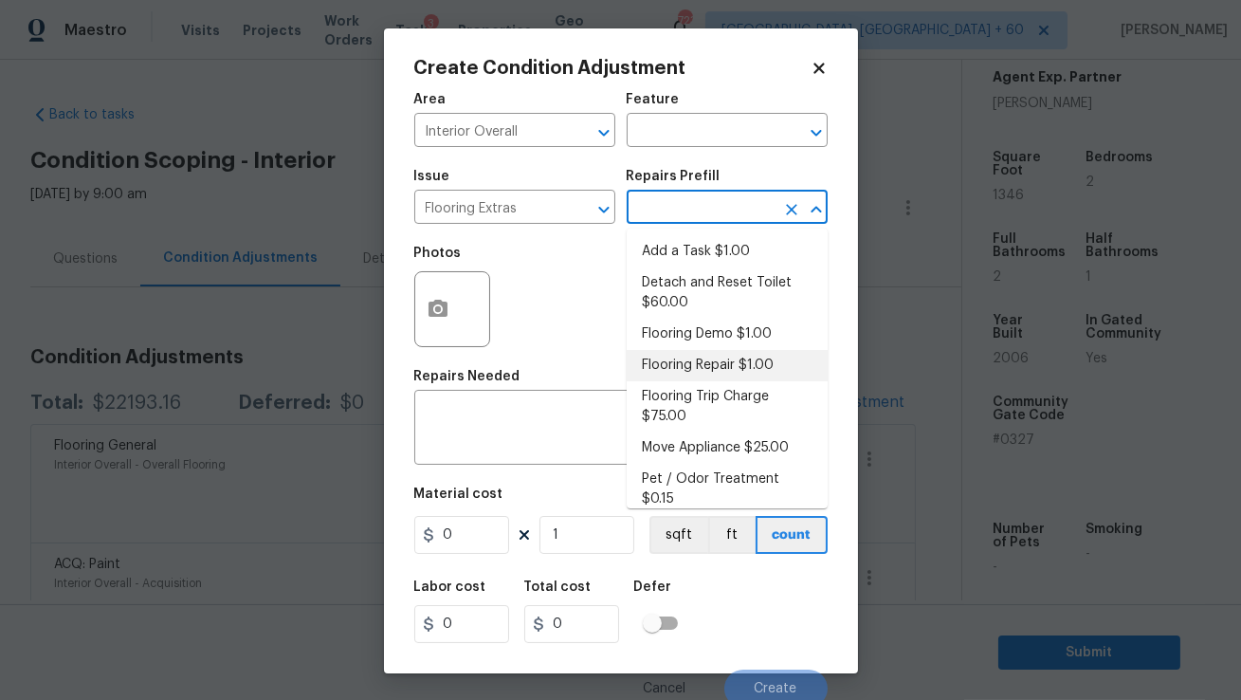
scroll to position [158, 0]
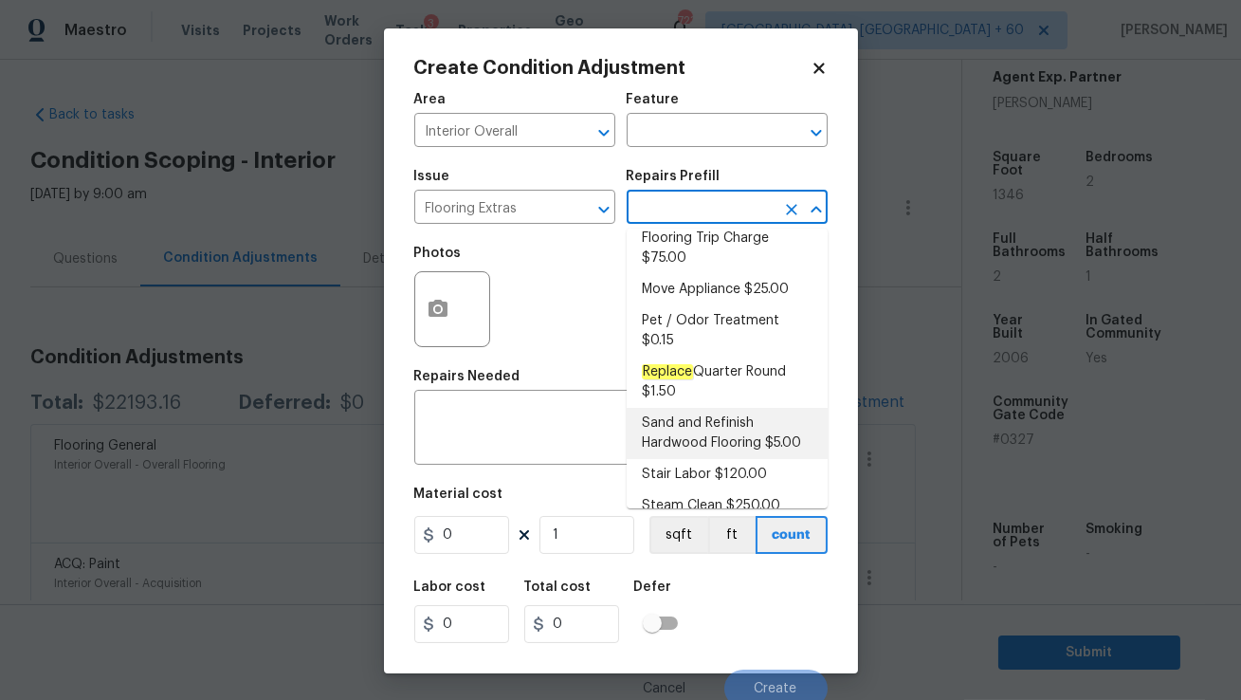
click at [716, 419] on li "Sand and Refinish Hardwood Flooring $5.00" at bounding box center [727, 433] width 201 height 51
type input "Overall Flooring"
type textarea "Sand and refinish the existing hardwood floors. PM to confirm color/sheen."
type input "5"
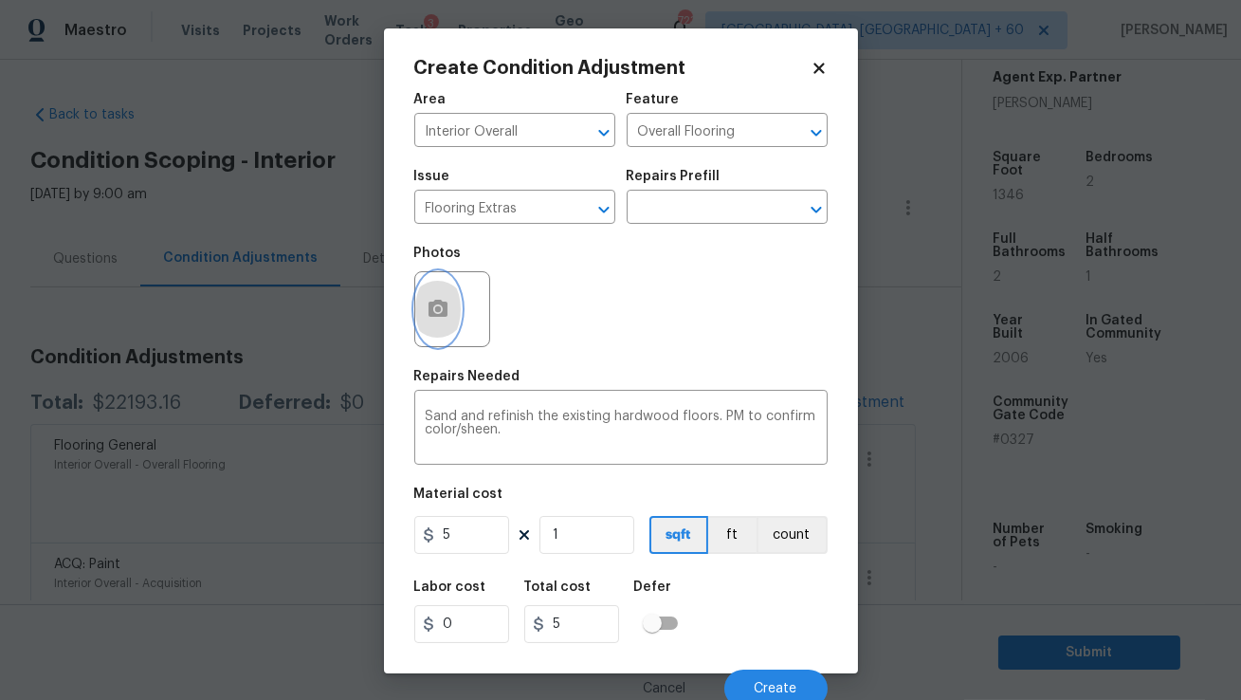
click at [431, 298] on button "button" at bounding box center [438, 309] width 46 height 74
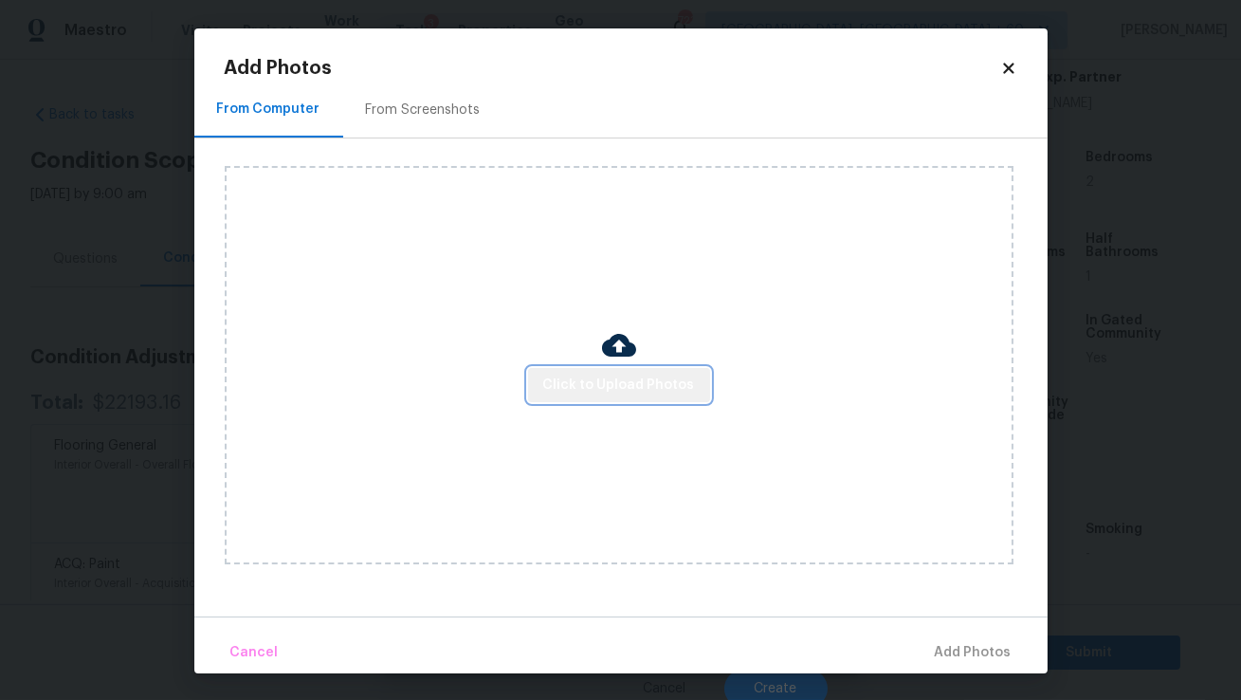
click at [623, 392] on span "Click to Upload Photos" at bounding box center [619, 386] width 152 height 24
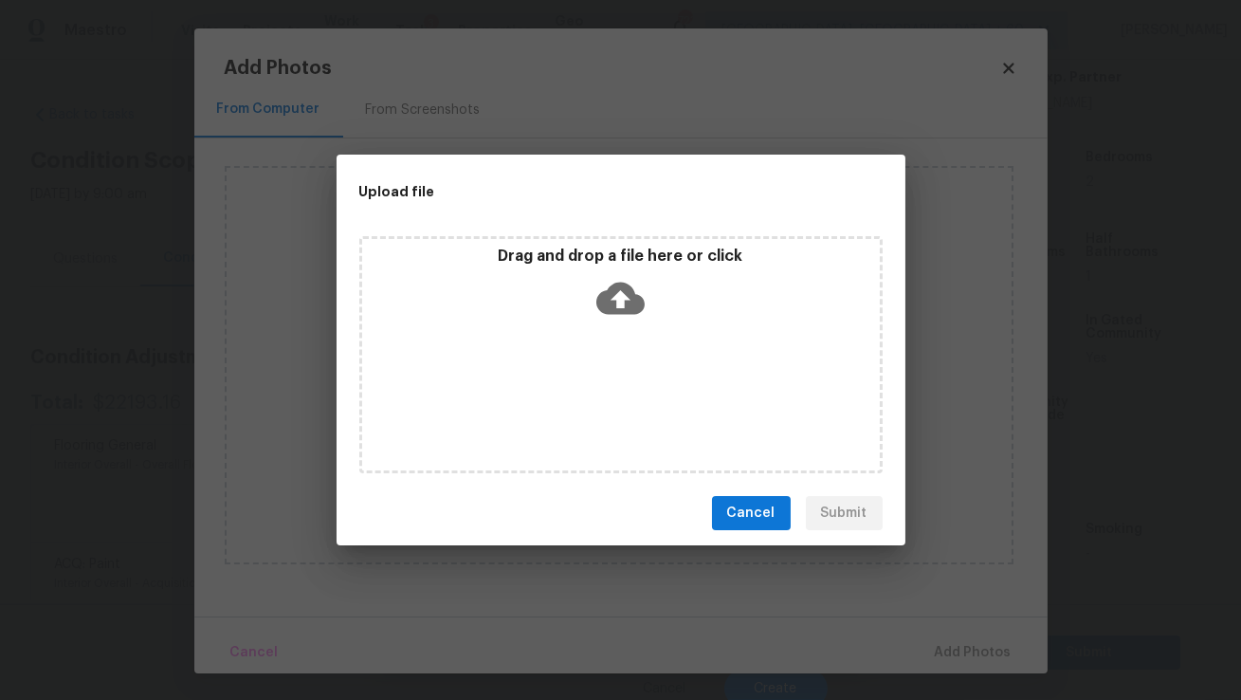
click at [738, 524] on span "Cancel" at bounding box center [751, 514] width 48 height 24
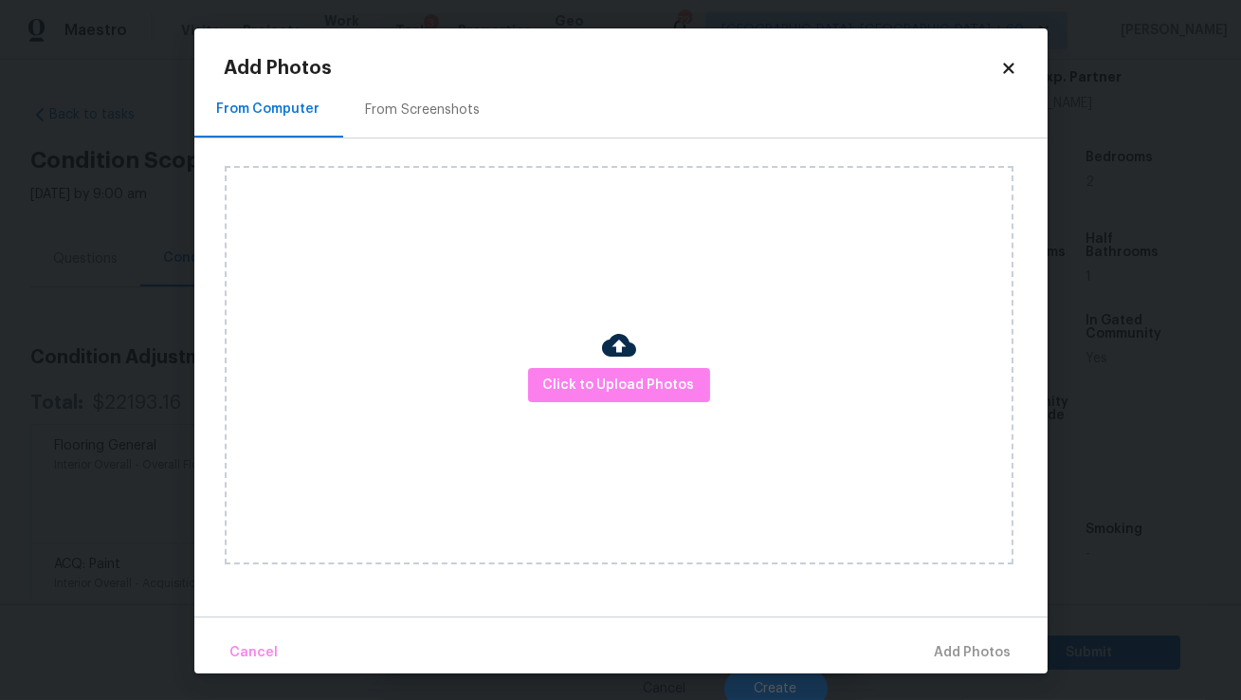
click at [1006, 64] on icon at bounding box center [1008, 68] width 10 height 10
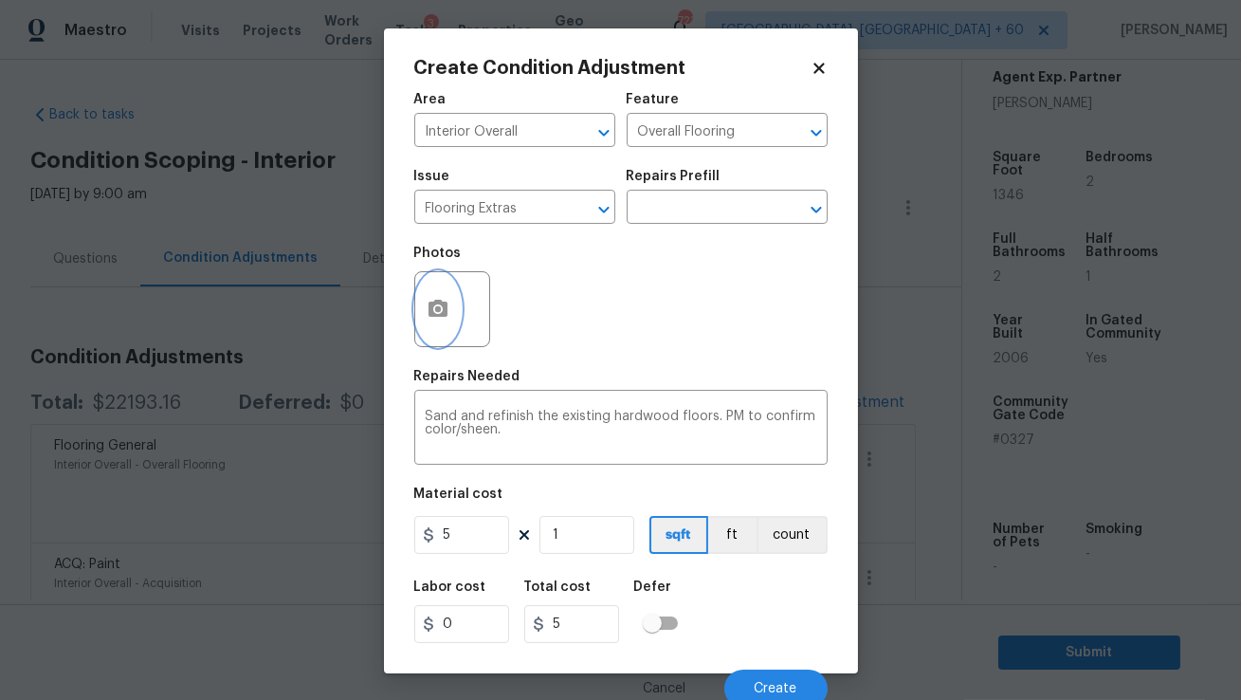
scroll to position [8, 0]
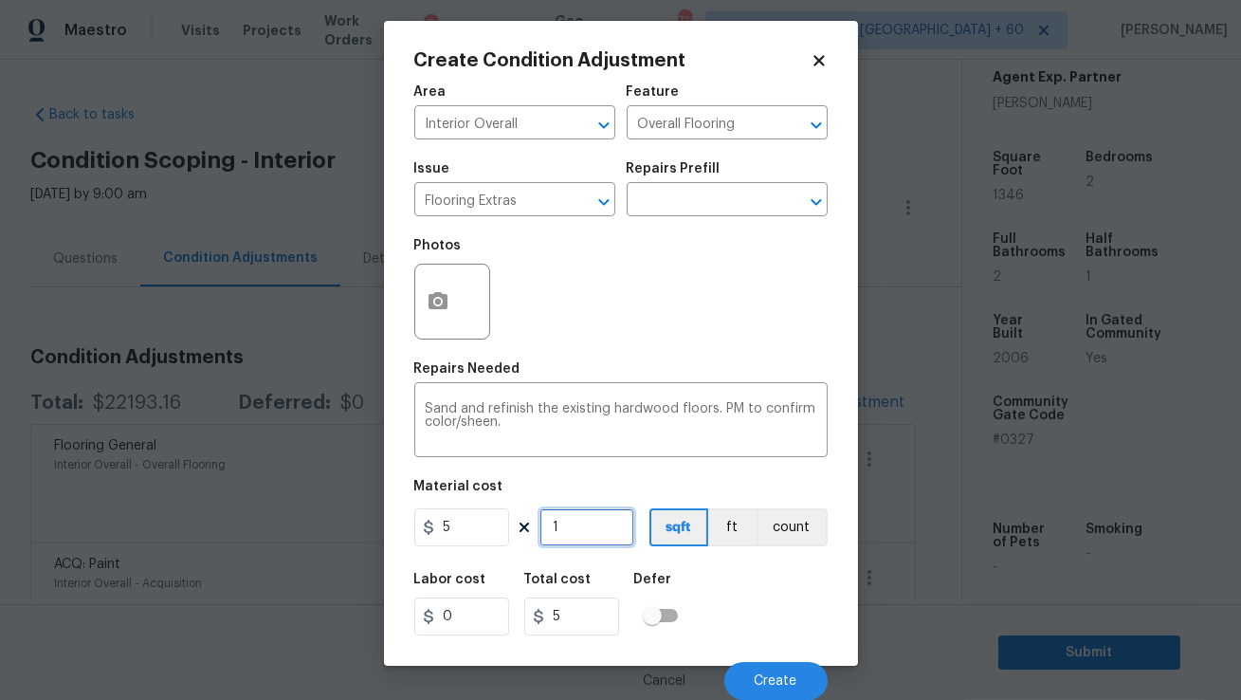
click at [577, 526] on input "1" at bounding box center [586, 527] width 95 height 38
type input "0"
type input "7"
type input "35"
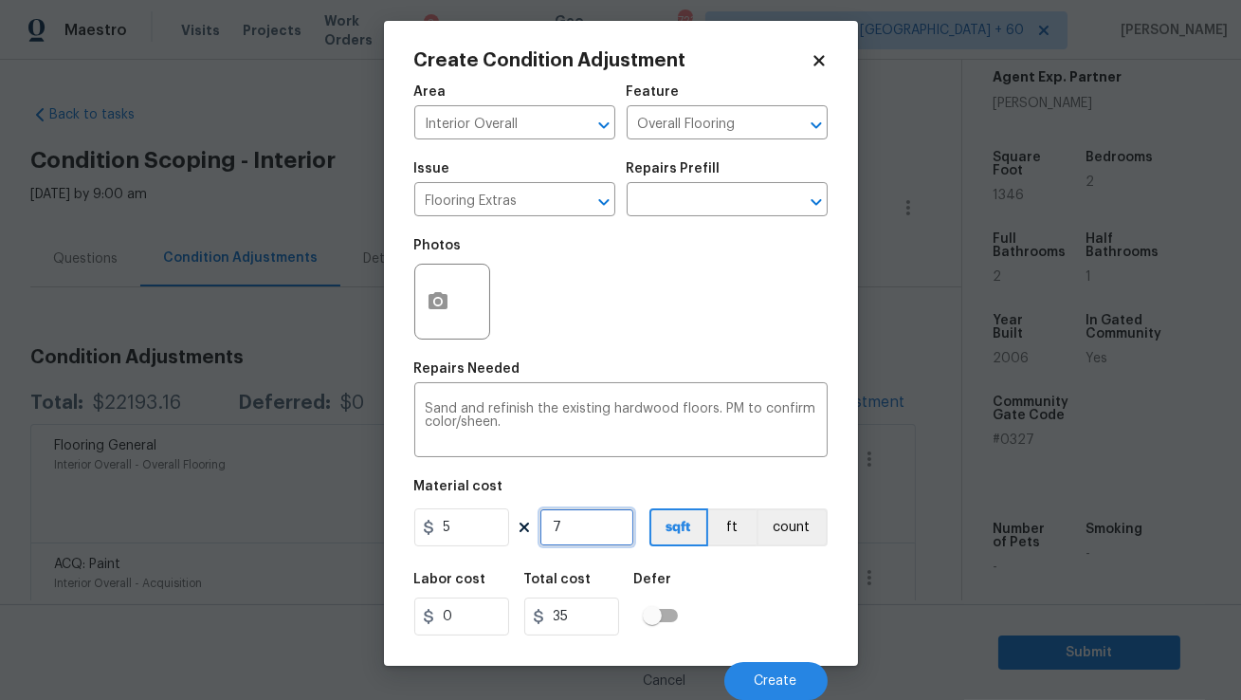
type input "74"
type input "370"
type input "746"
type input "3730"
type input "746"
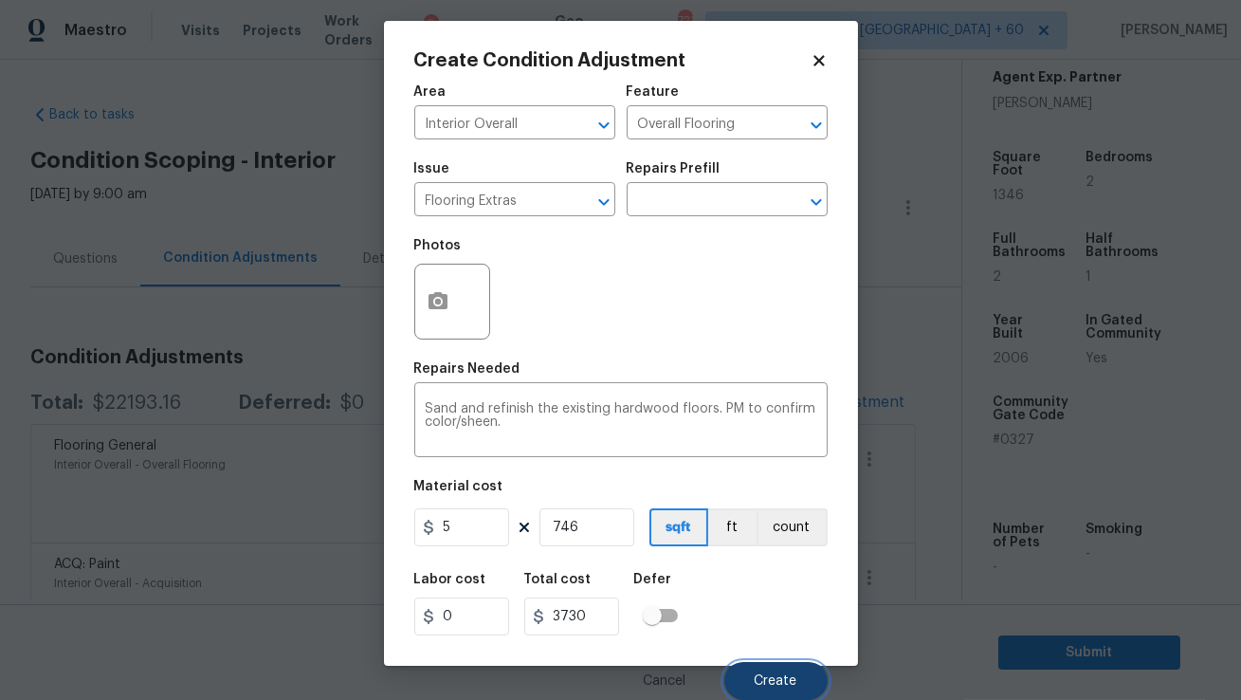
click at [775, 687] on button "Create" at bounding box center [775, 681] width 103 height 38
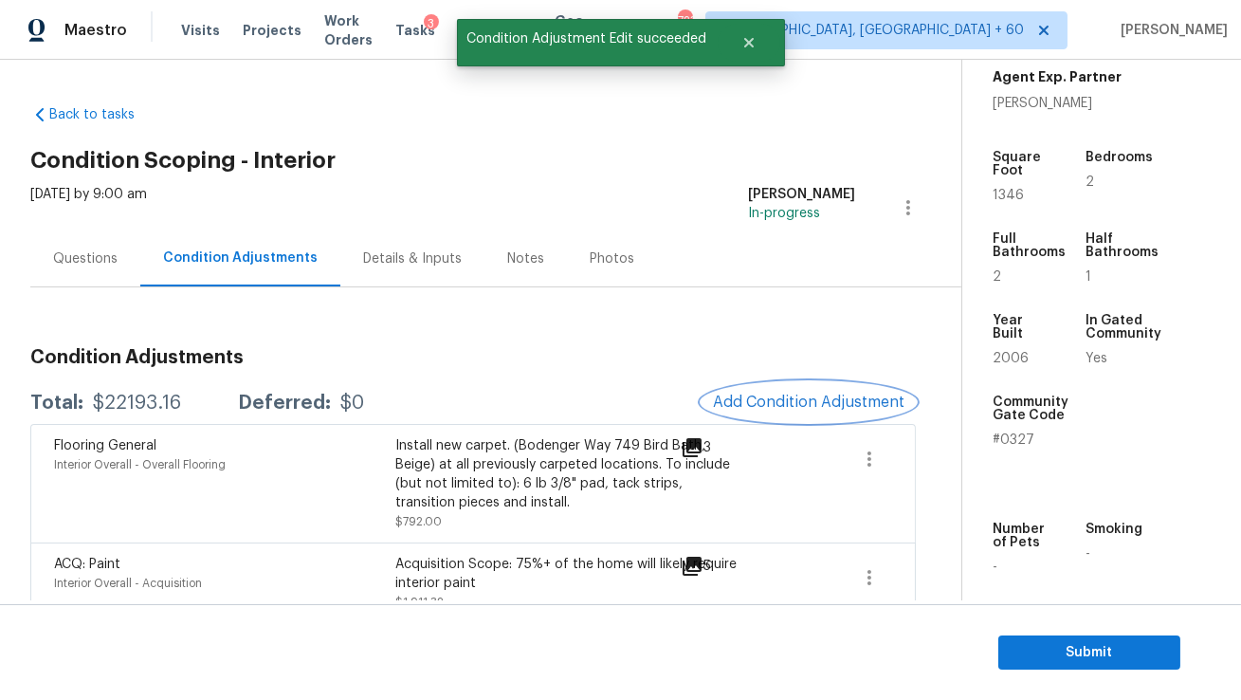
scroll to position [0, 0]
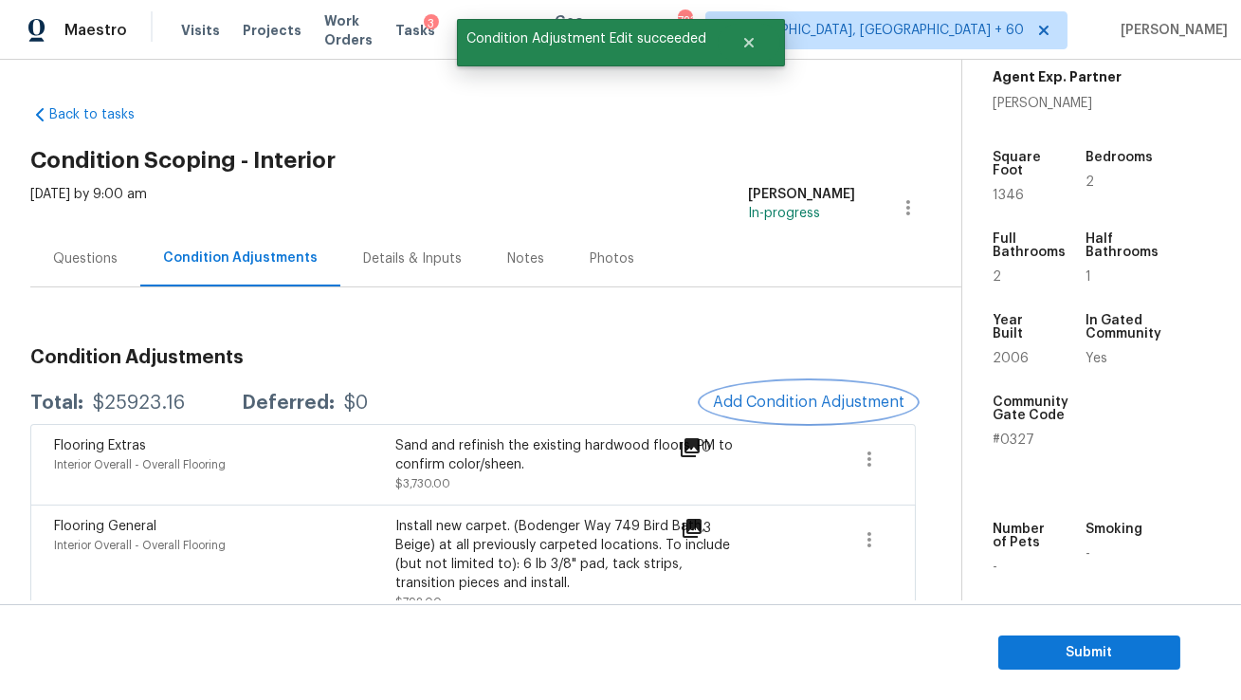
click at [794, 402] on span "Add Condition Adjustment" at bounding box center [809, 401] width 192 height 17
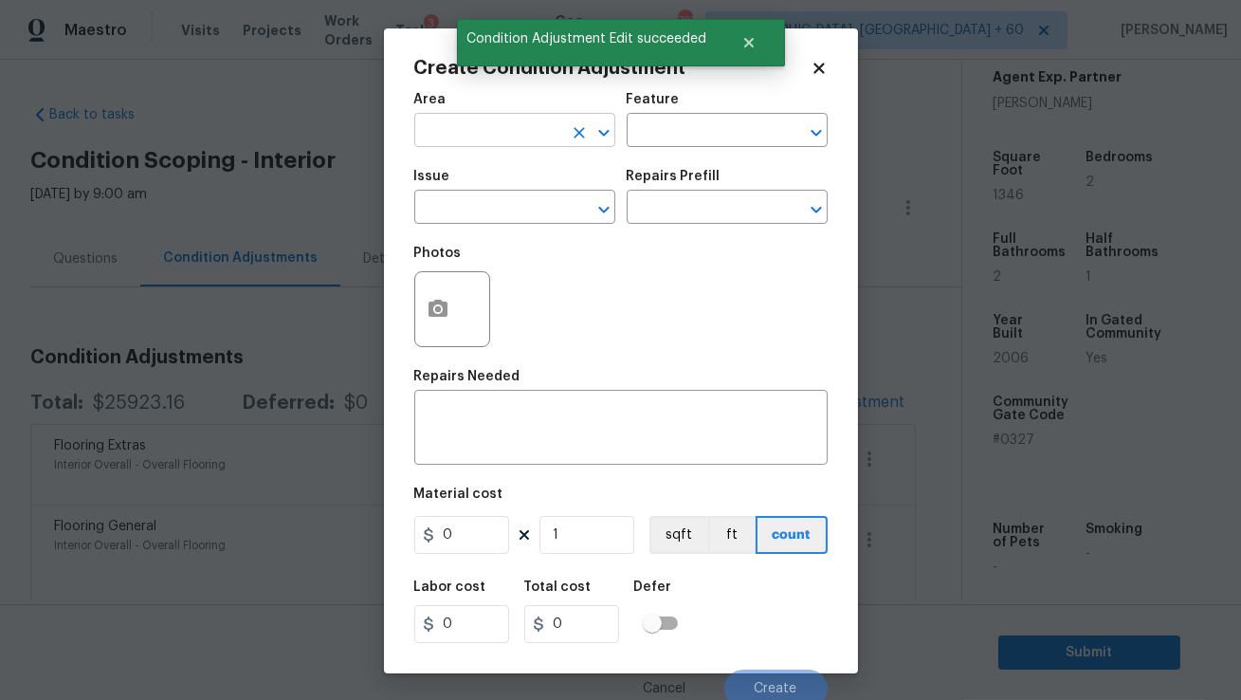
click at [474, 120] on input "text" at bounding box center [488, 132] width 148 height 29
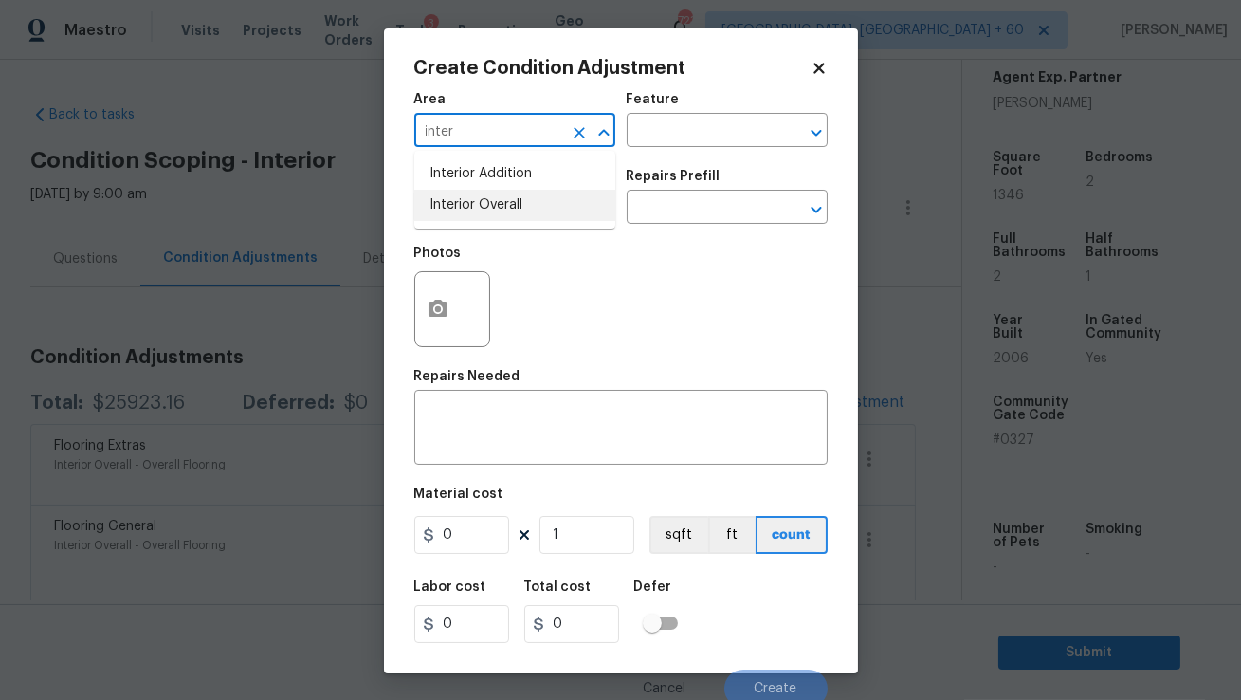
click at [482, 202] on li "Interior Overall" at bounding box center [514, 205] width 201 height 31
type input "Interior Overall"
click at [481, 212] on input "text" at bounding box center [488, 208] width 148 height 29
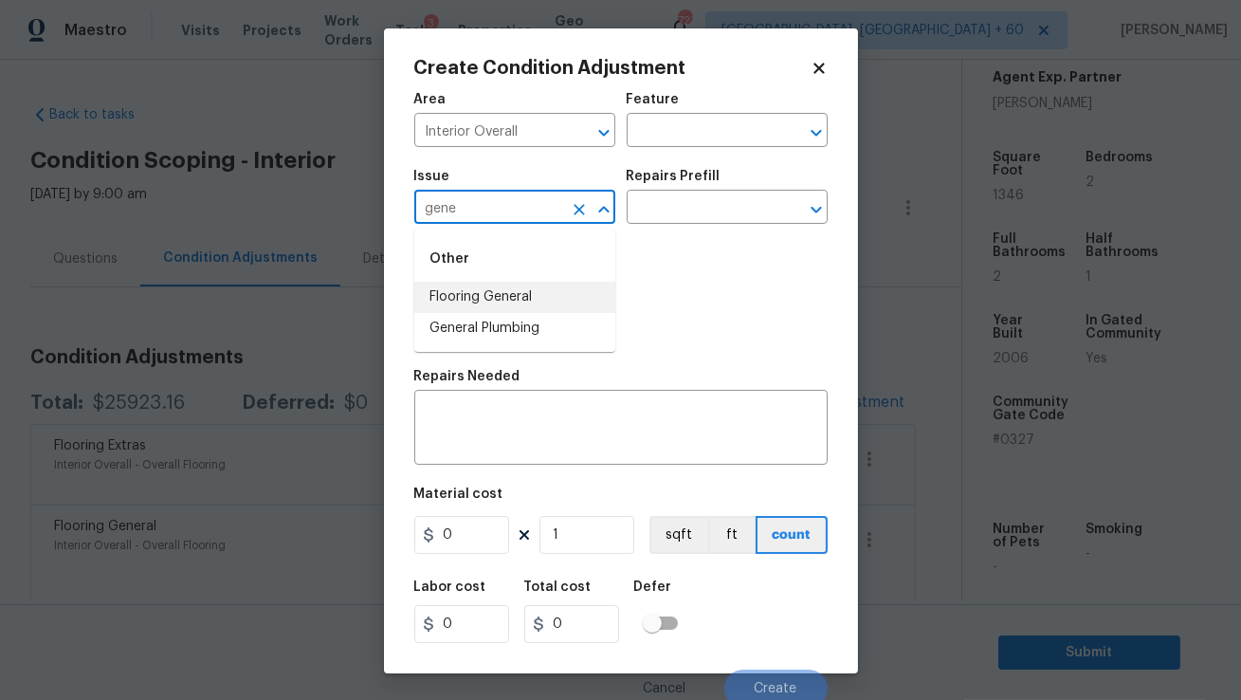
click at [488, 296] on li "Flooring General" at bounding box center [514, 297] width 201 height 31
type input "Flooring General"
click at [678, 195] on input "text" at bounding box center [701, 208] width 148 height 29
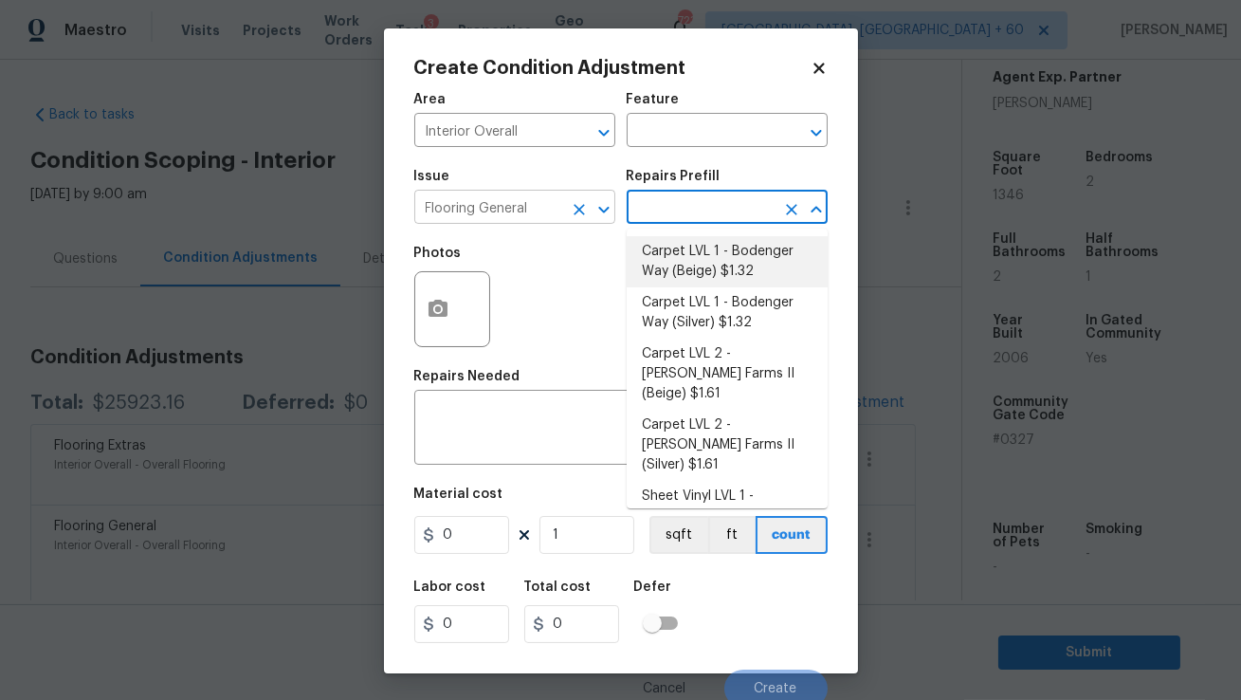
click at [575, 209] on icon "Clear" at bounding box center [579, 209] width 19 height 19
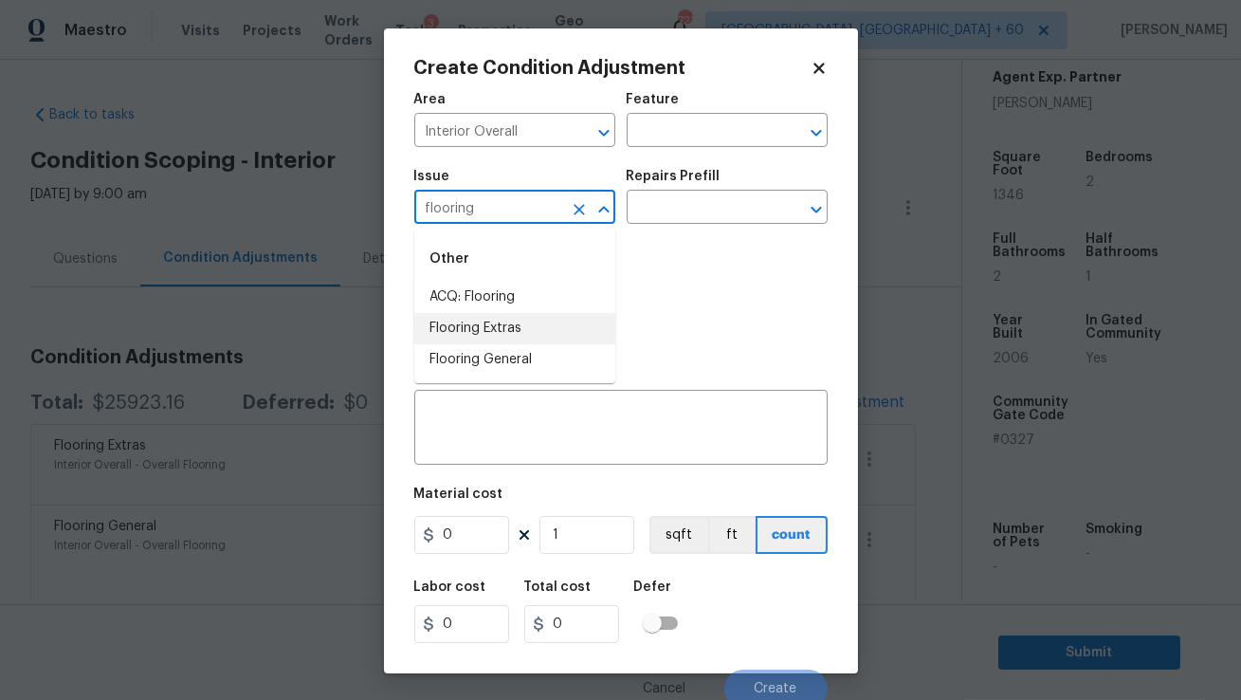
click at [551, 319] on li "Flooring Extras" at bounding box center [514, 328] width 201 height 31
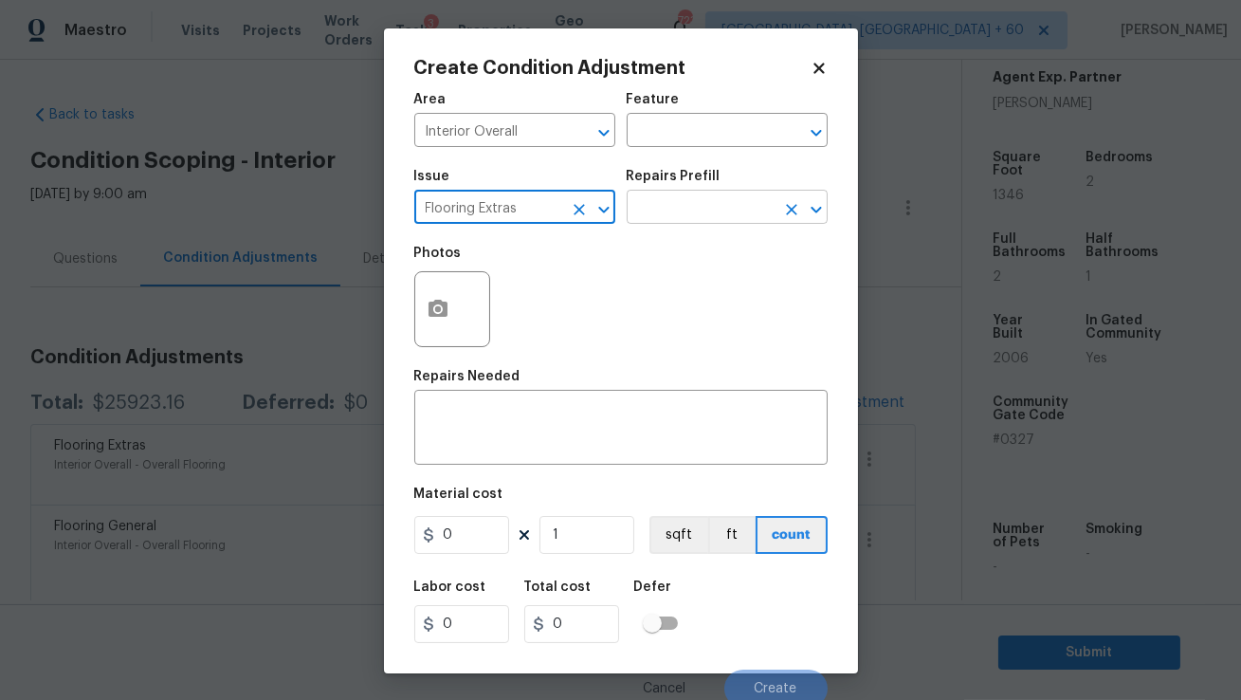
type input "Flooring Extras"
click at [672, 214] on input "text" at bounding box center [701, 208] width 148 height 29
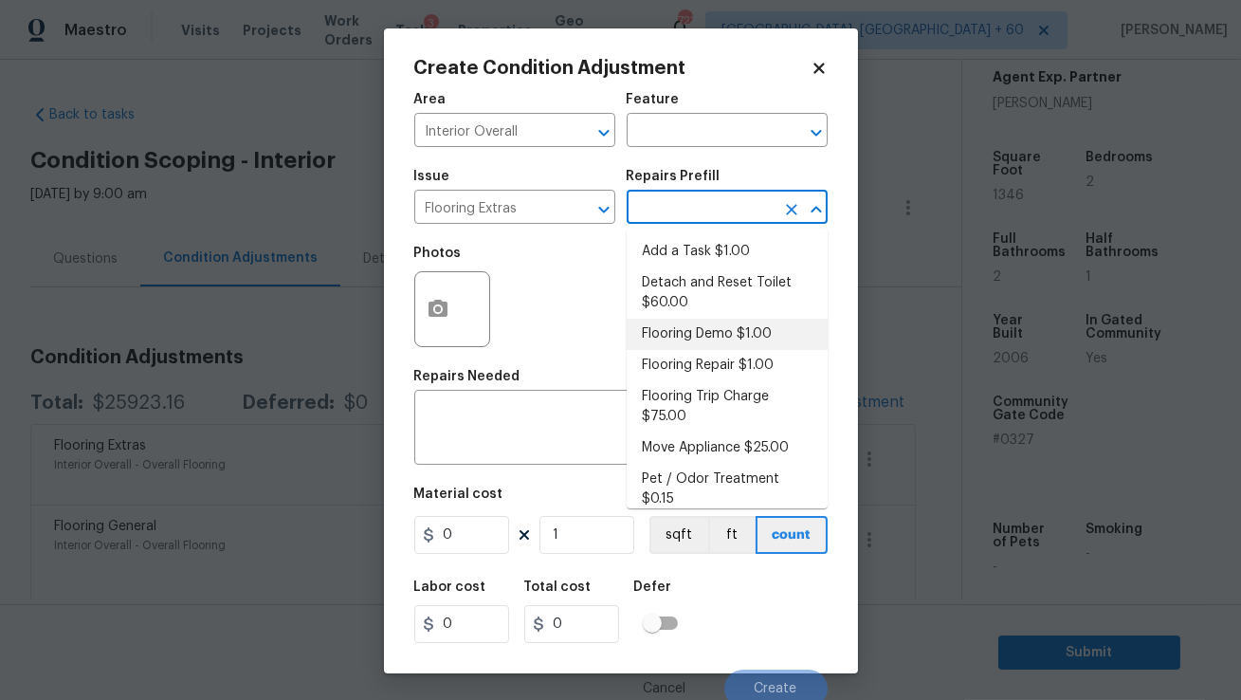
click at [694, 340] on li "Flooring Demo $1.00" at bounding box center [727, 334] width 201 height 31
type input "Overall Flooring"
type textarea "Demo existing flooring."
type input "1"
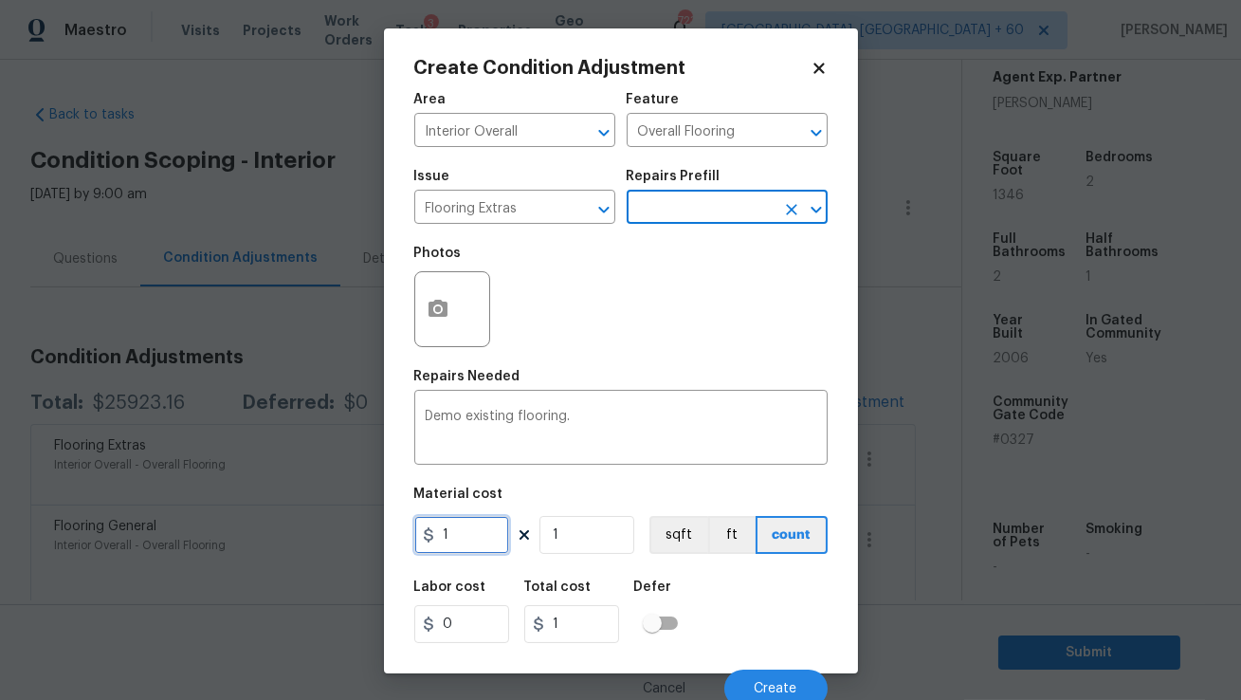
click at [460, 530] on input "1" at bounding box center [461, 535] width 95 height 38
type input "2"
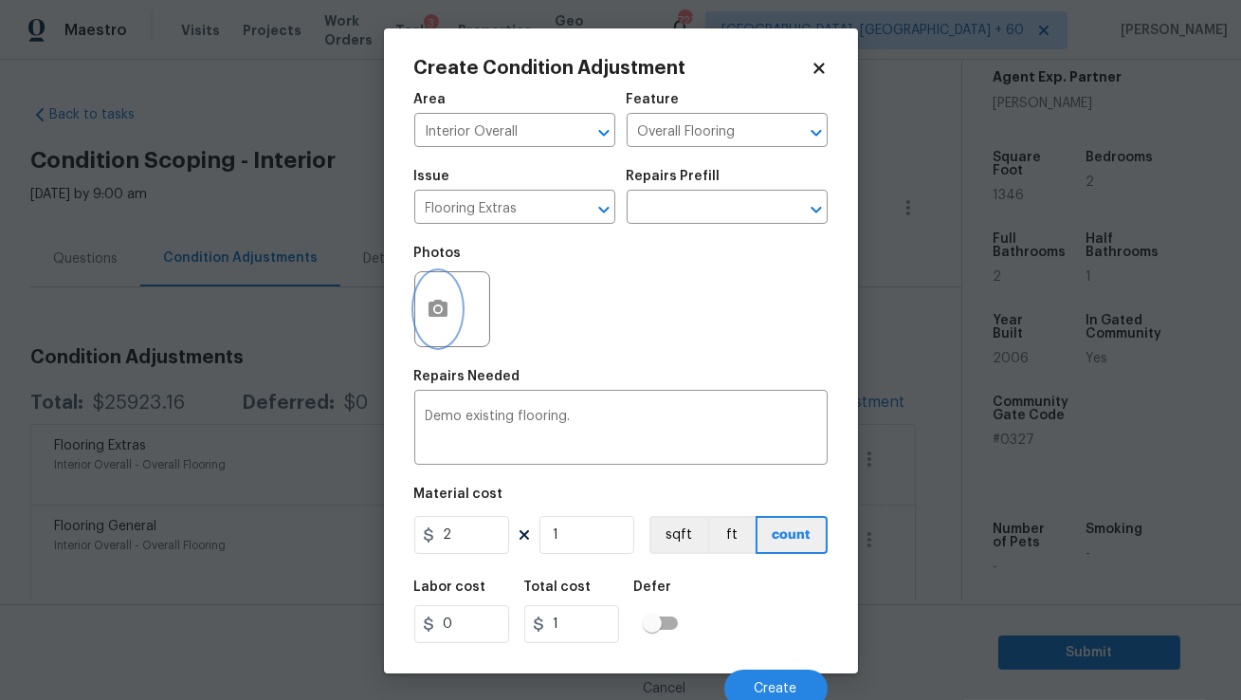
type input "2"
click at [445, 309] on icon "button" at bounding box center [438, 308] width 19 height 17
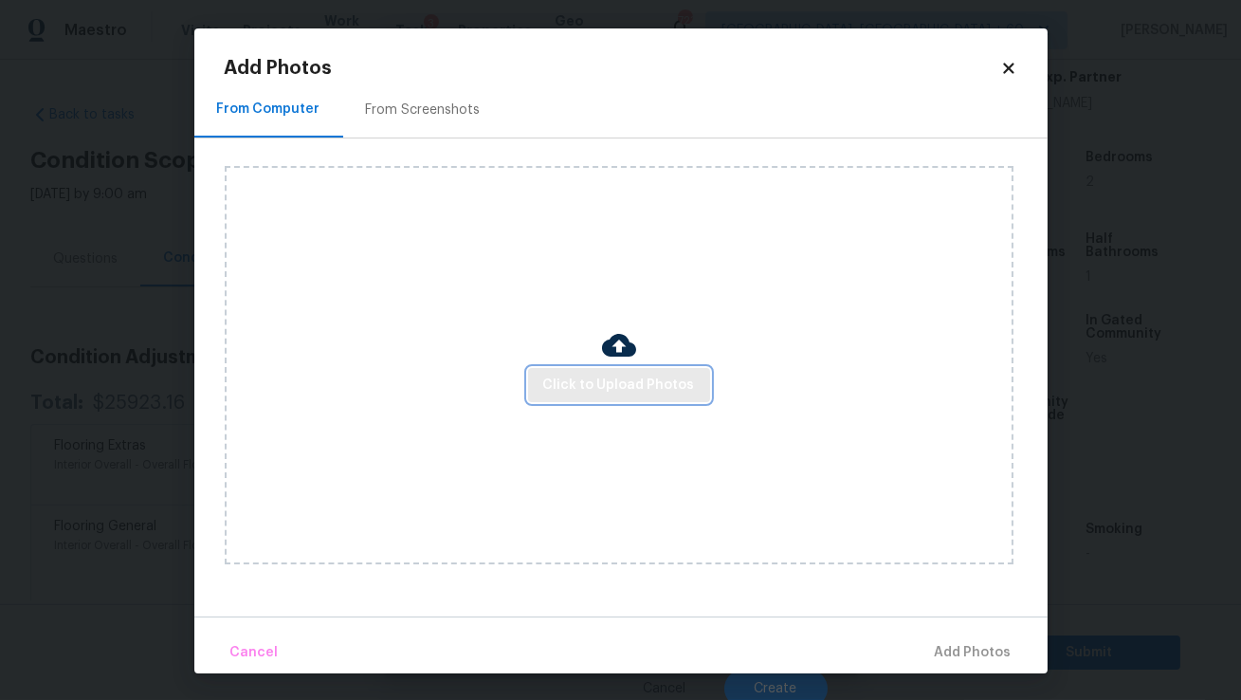
click at [601, 399] on button "Click to Upload Photos" at bounding box center [619, 385] width 182 height 35
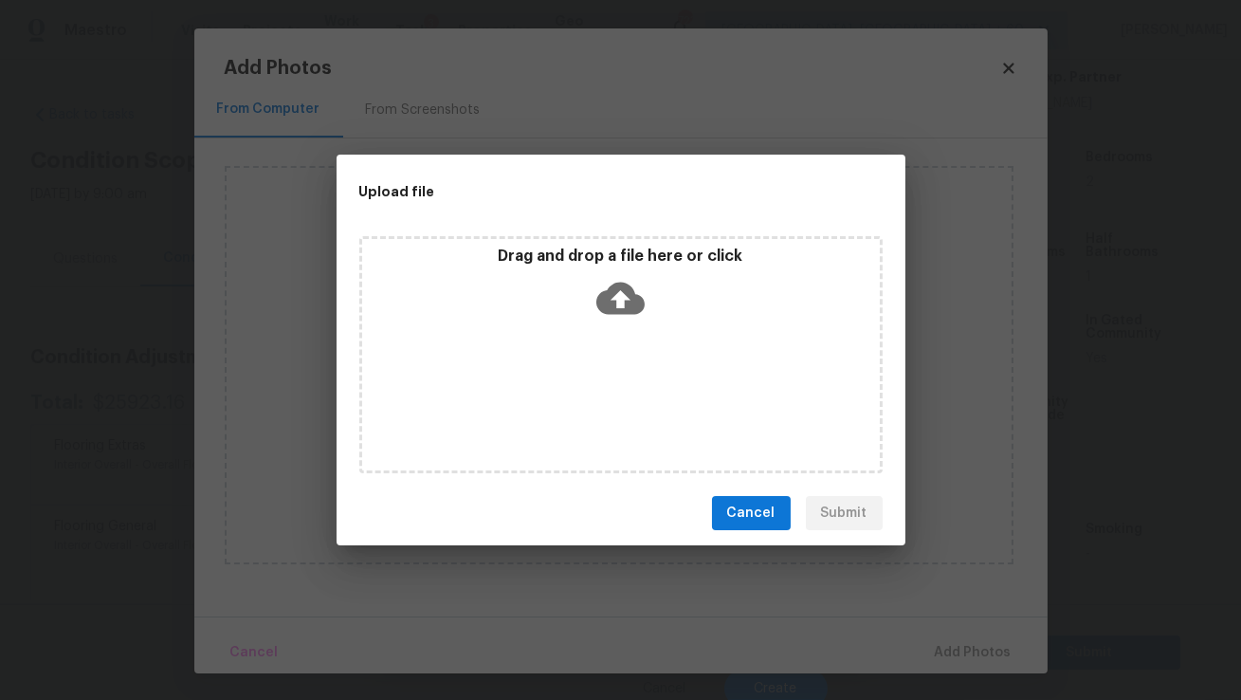
click at [634, 397] on div "Drag and drop a file here or click" at bounding box center [620, 354] width 523 height 237
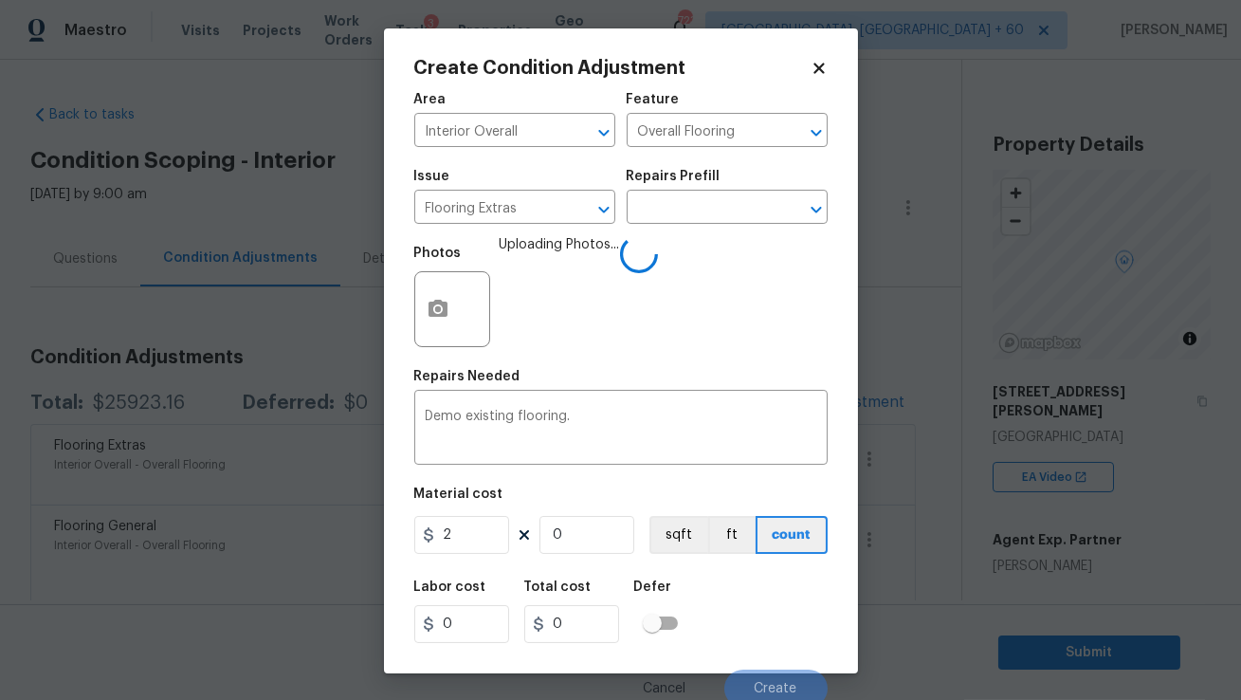
scroll to position [463, 0]
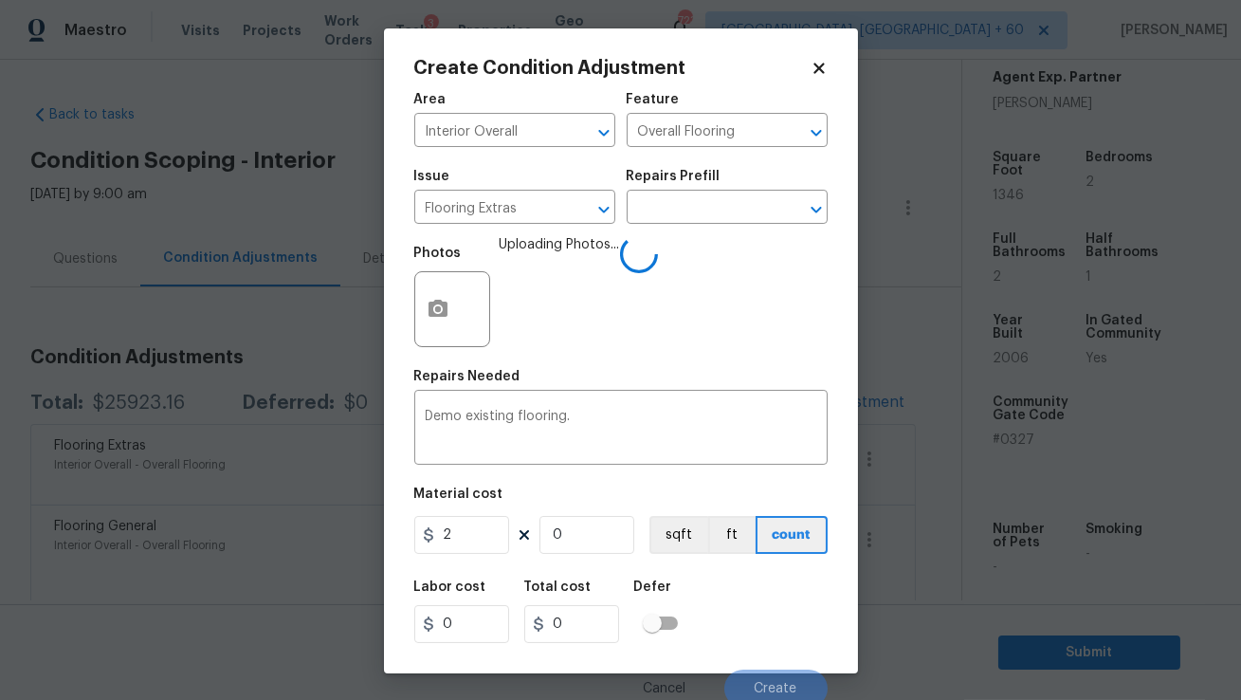
type input "7"
type input "14"
type input "74"
type input "148"
type input "746"
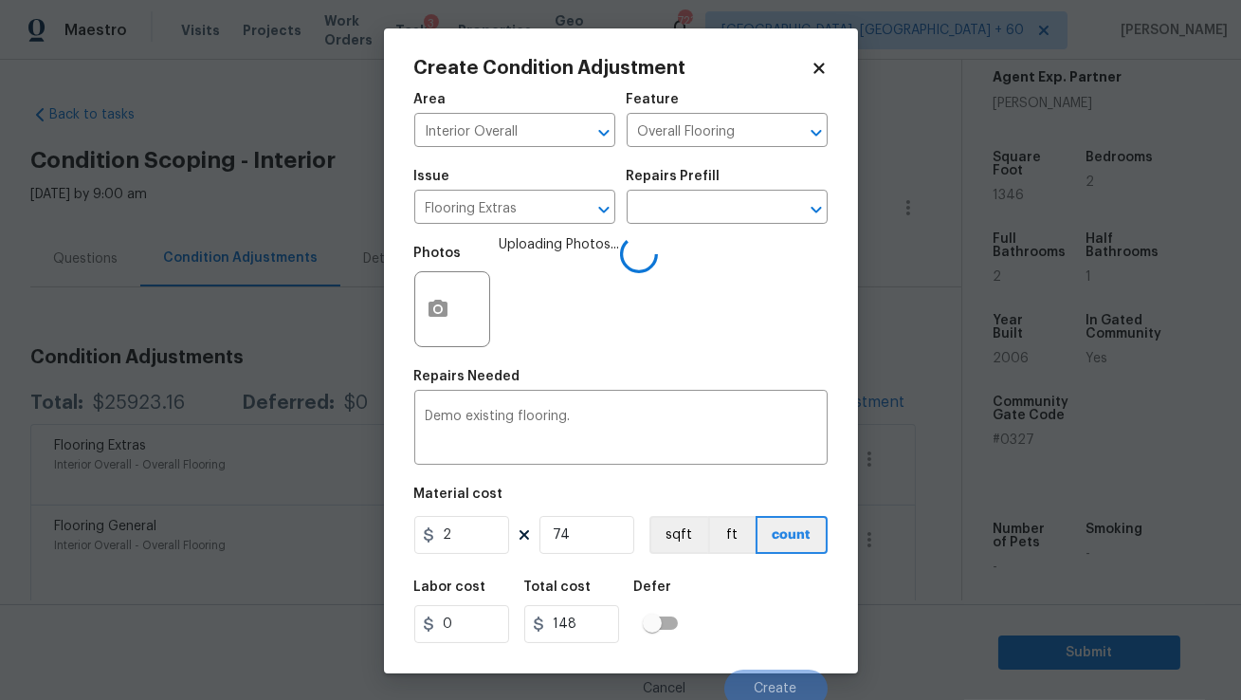
type input "1492"
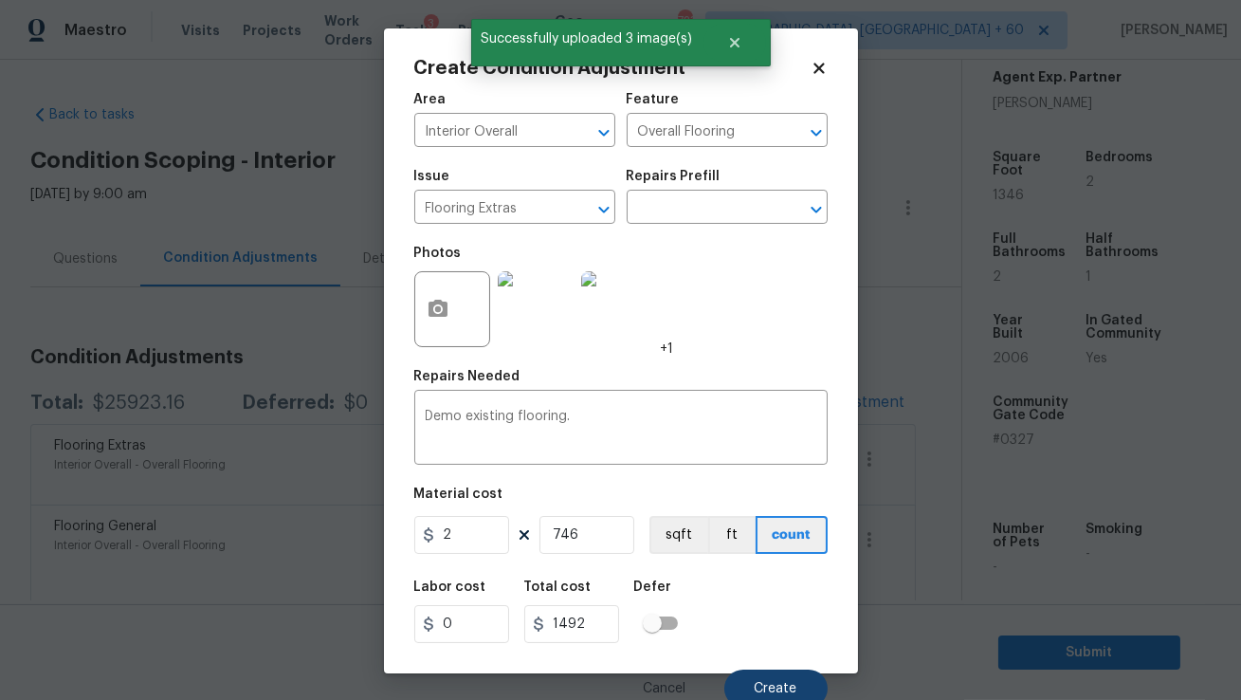
type input "746"
click at [776, 675] on button "Create" at bounding box center [775, 688] width 103 height 38
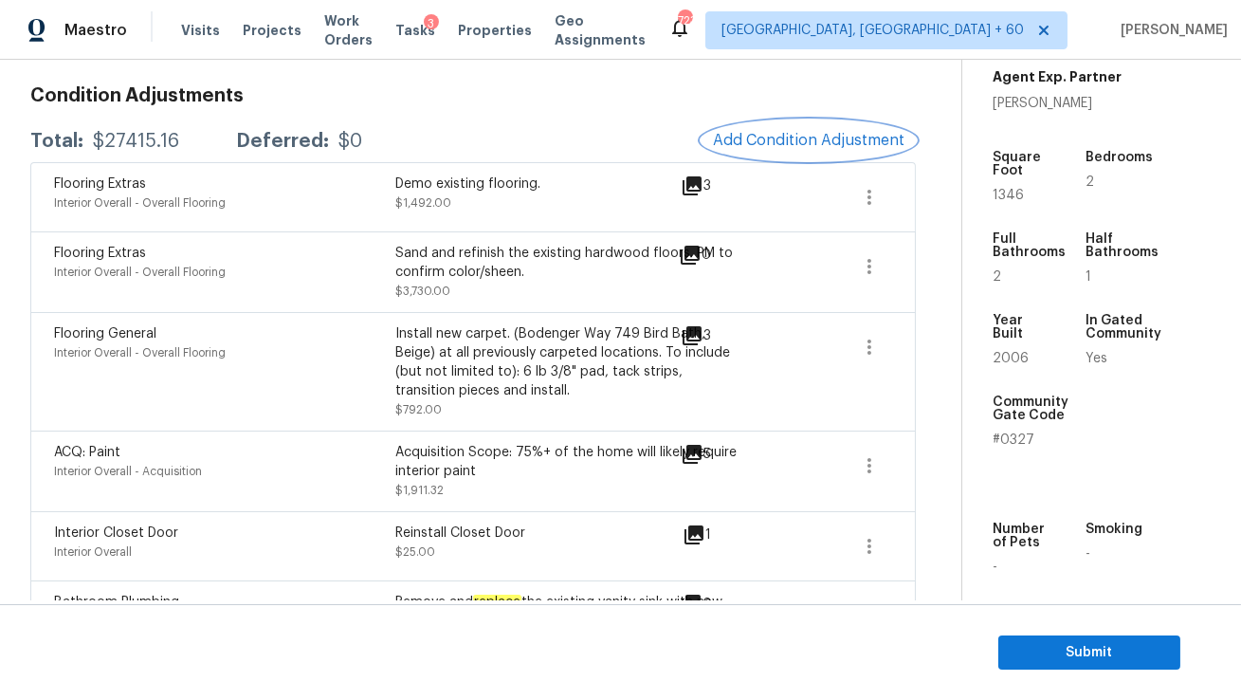
scroll to position [0, 0]
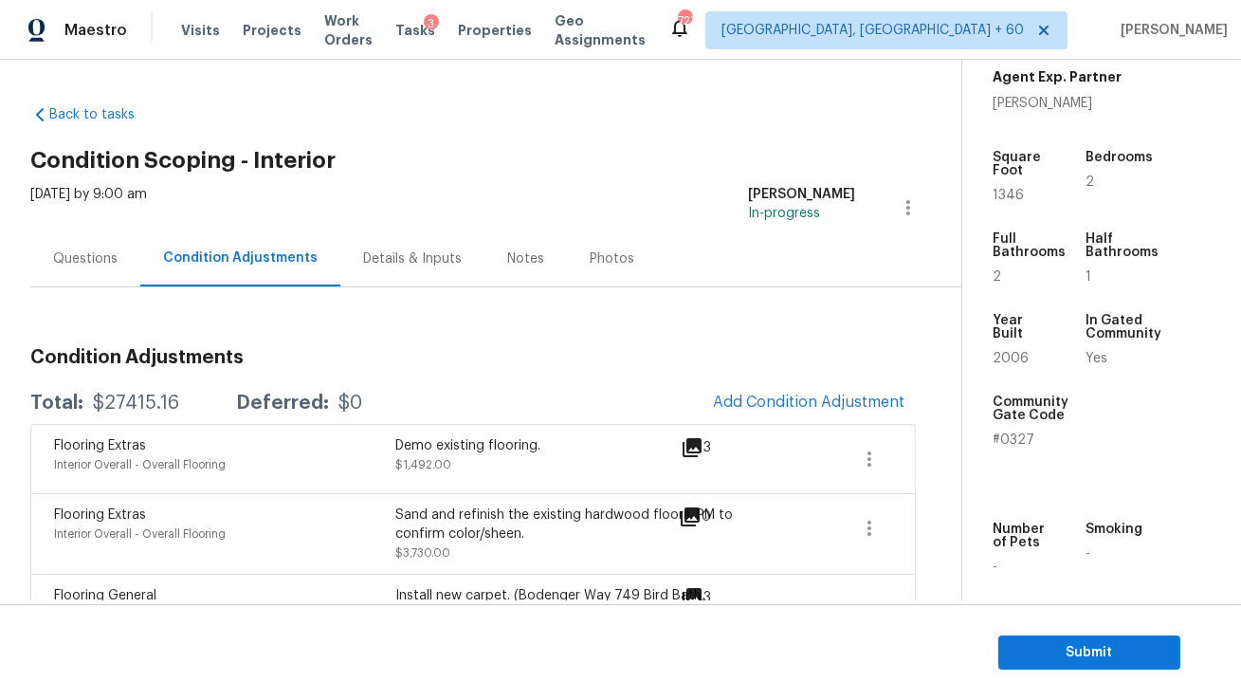
click at [133, 401] on div "$27415.16" at bounding box center [136, 402] width 86 height 19
copy div "$27415.16"
click at [100, 274] on div "Questions" at bounding box center [85, 258] width 110 height 56
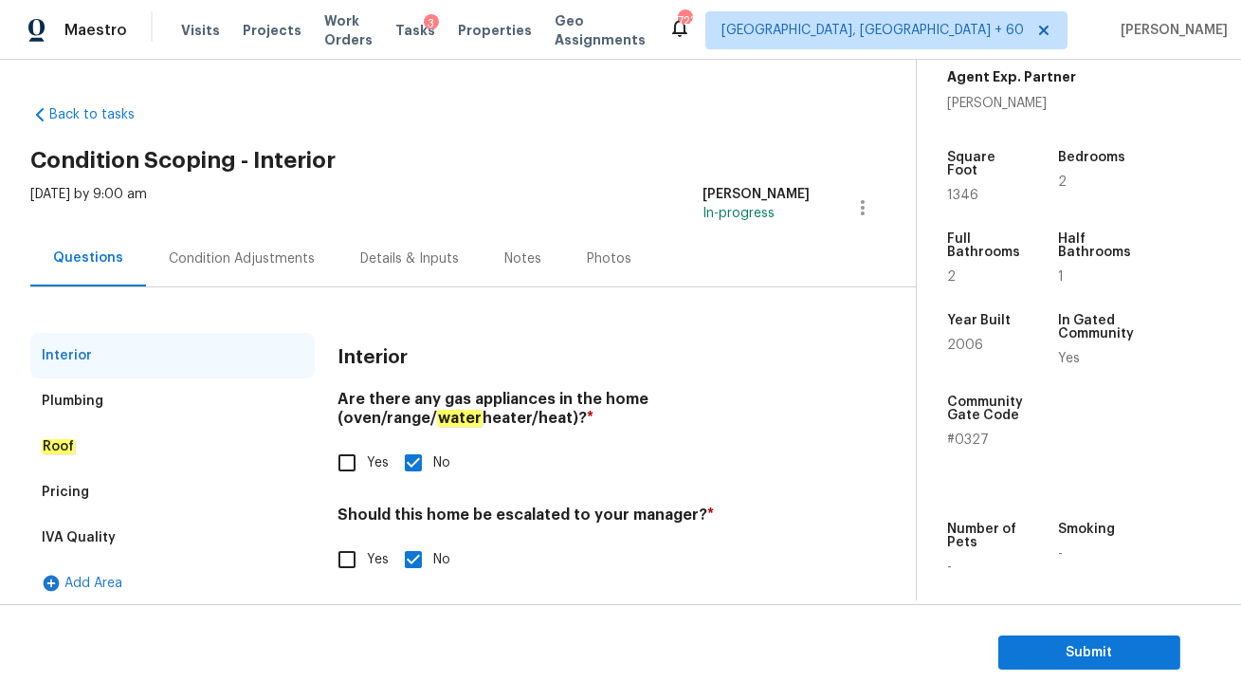
scroll to position [10, 0]
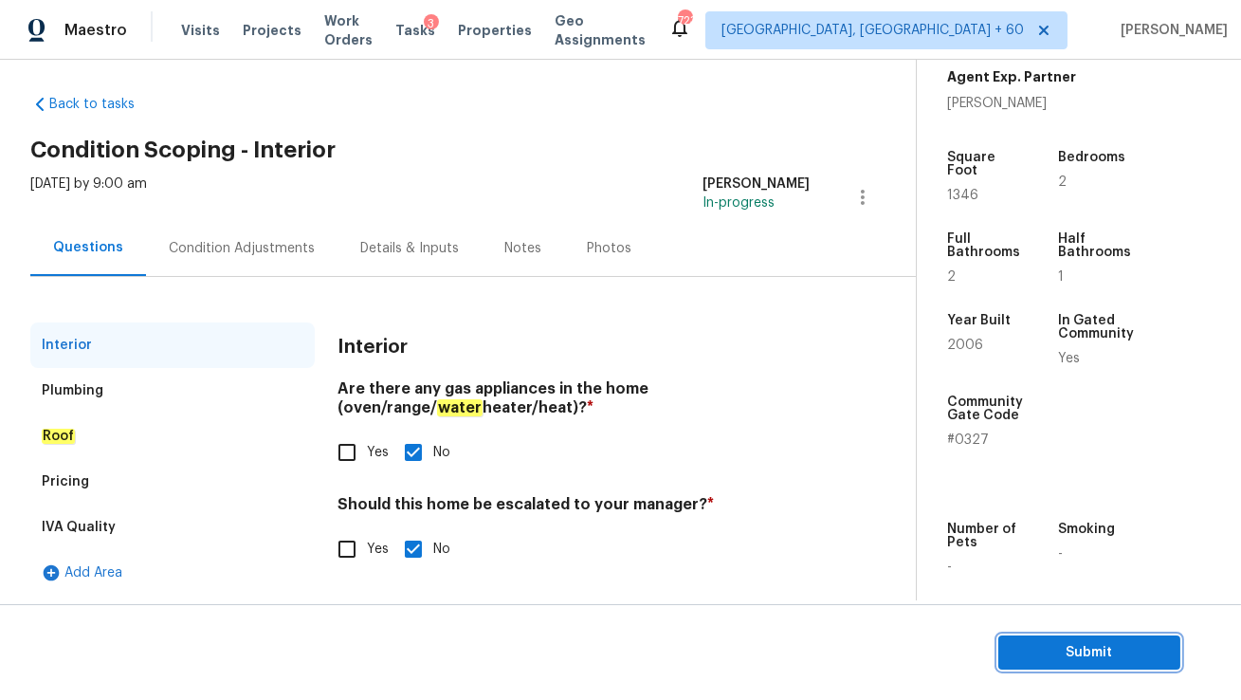
click at [1061, 643] on span "Submit" at bounding box center [1090, 653] width 152 height 24
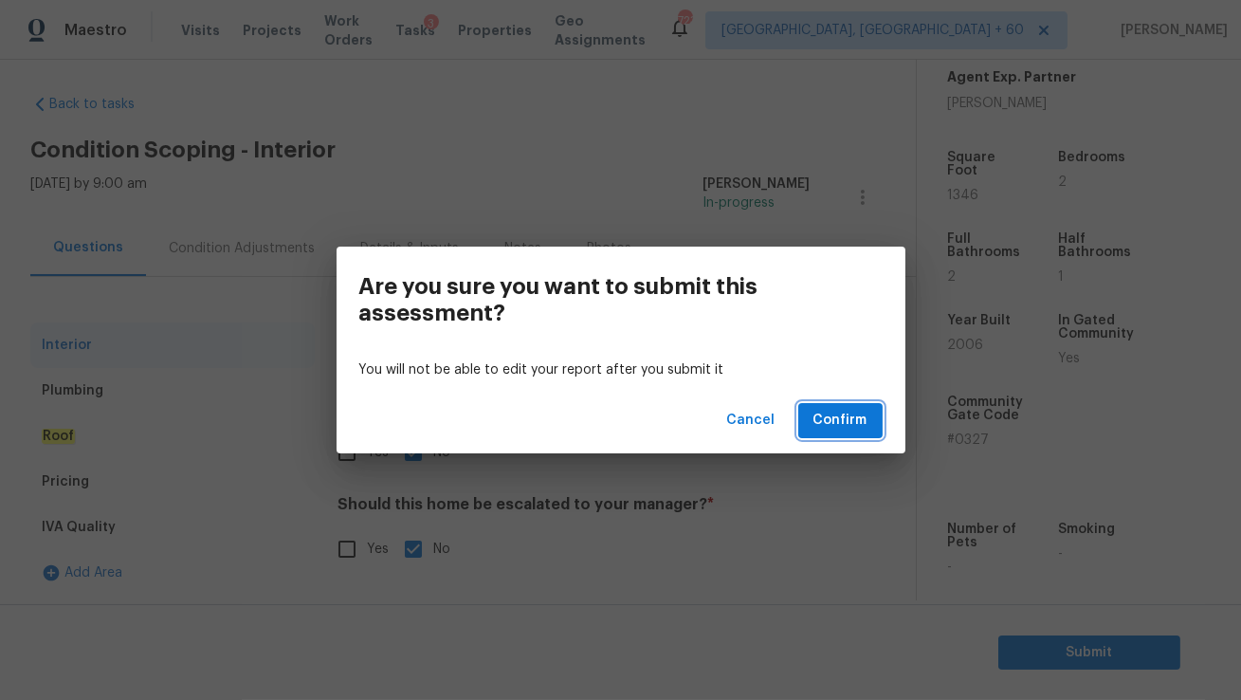
click at [851, 414] on span "Confirm" at bounding box center [840, 421] width 54 height 24
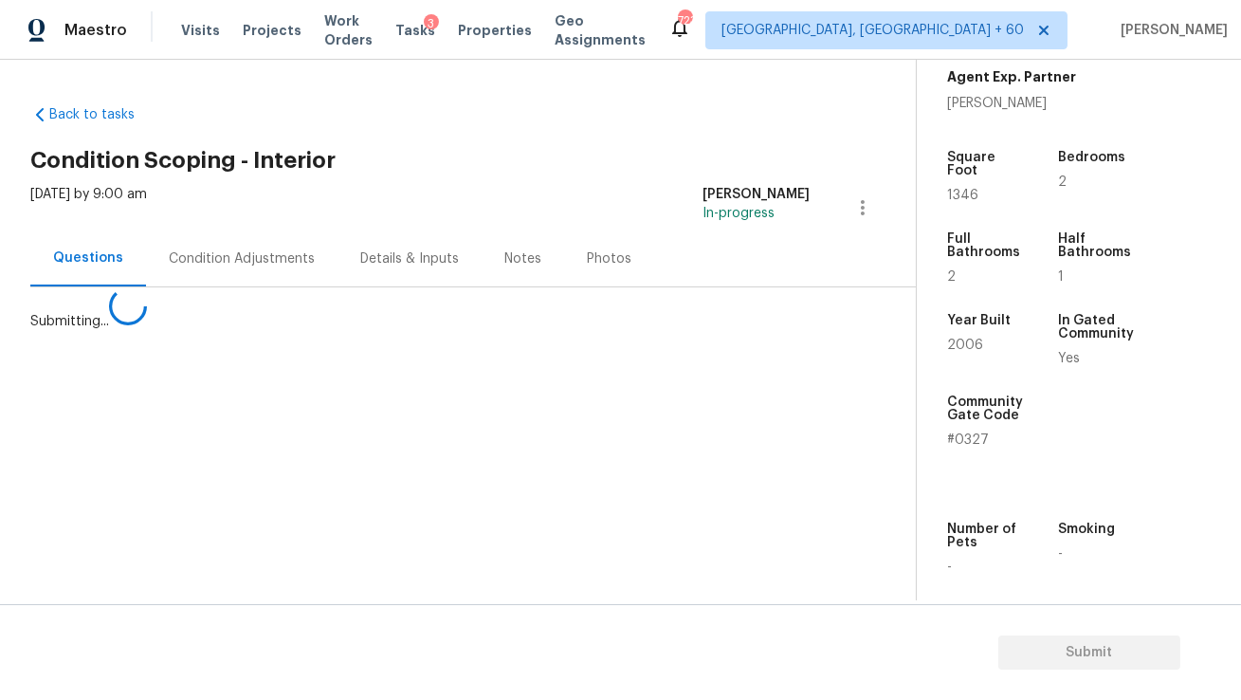
scroll to position [0, 0]
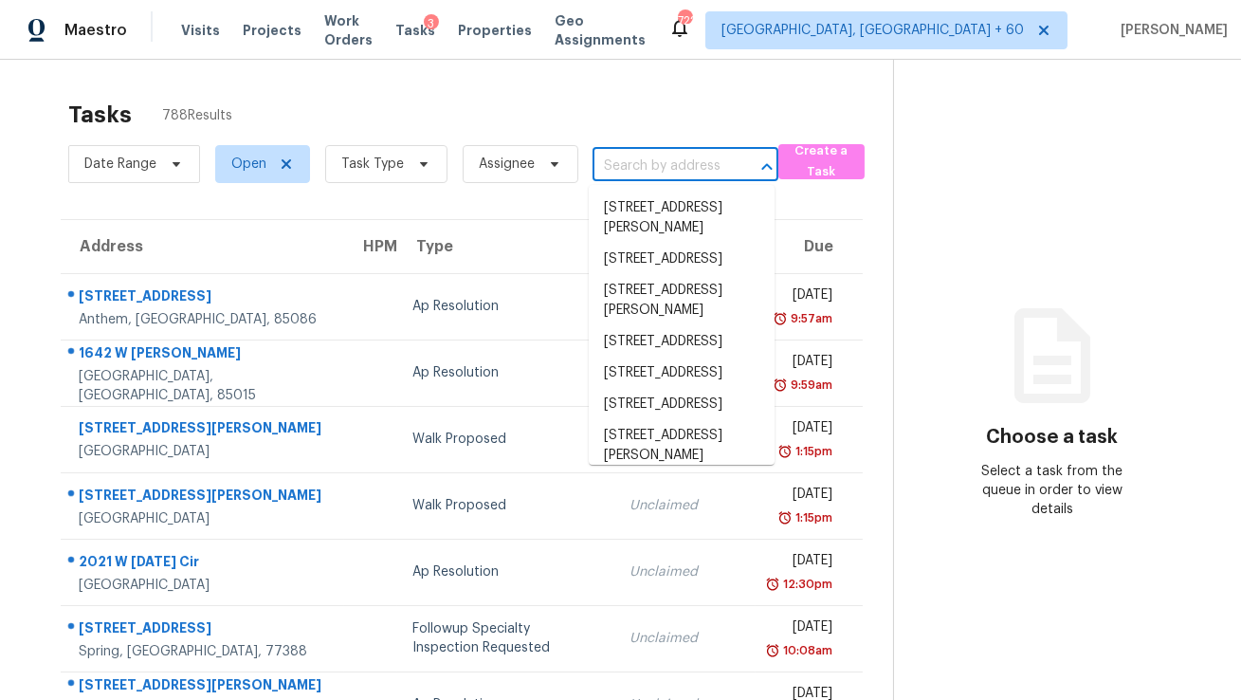
click at [608, 168] on input "text" at bounding box center [659, 166] width 133 height 29
paste input "46047 Woodpecker Sq, Sterling, VA 20165"
type input "46047 Woodpecker Sq, Sterling, VA 20165"
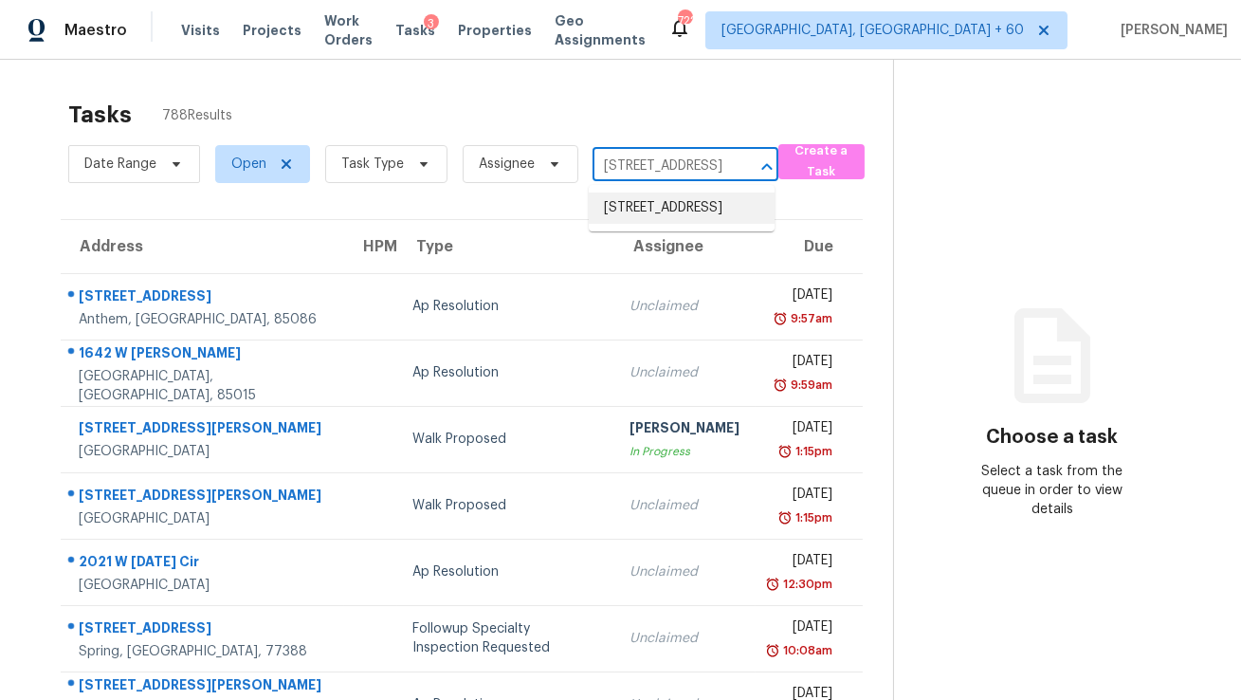
click at [629, 221] on li "46047 Woodpecker Sq, Sterling, VA 20165" at bounding box center [682, 207] width 186 height 31
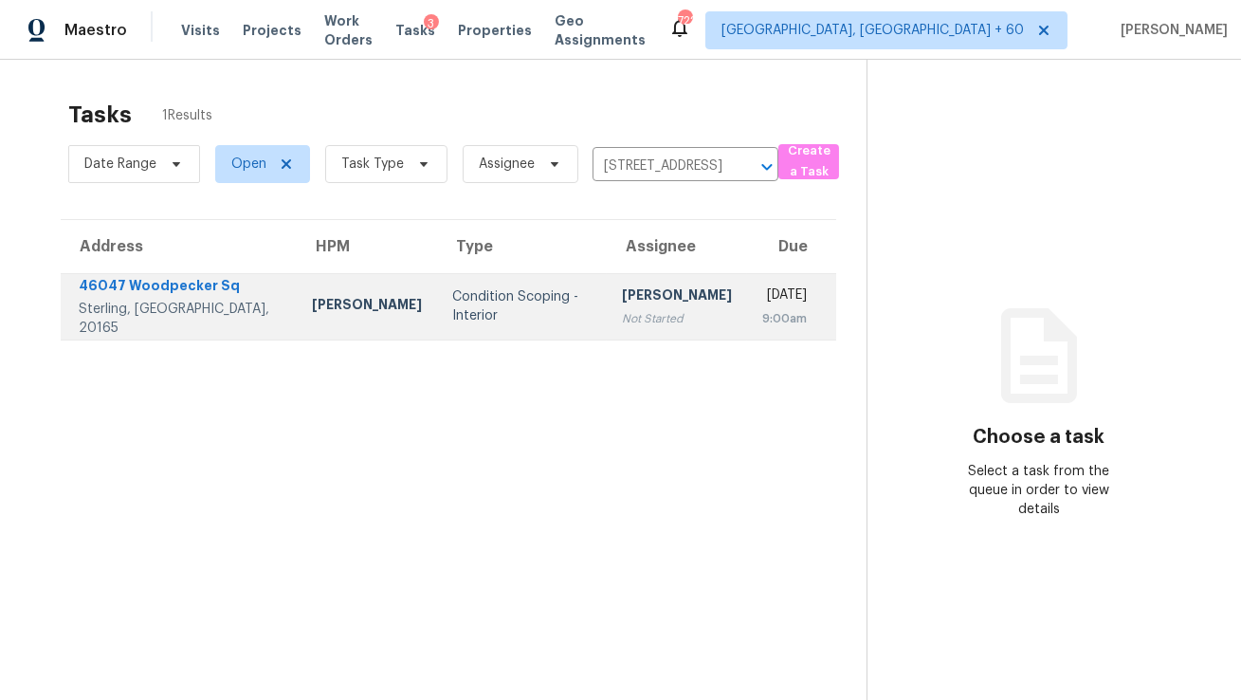
click at [633, 305] on div "[PERSON_NAME]" at bounding box center [677, 297] width 110 height 24
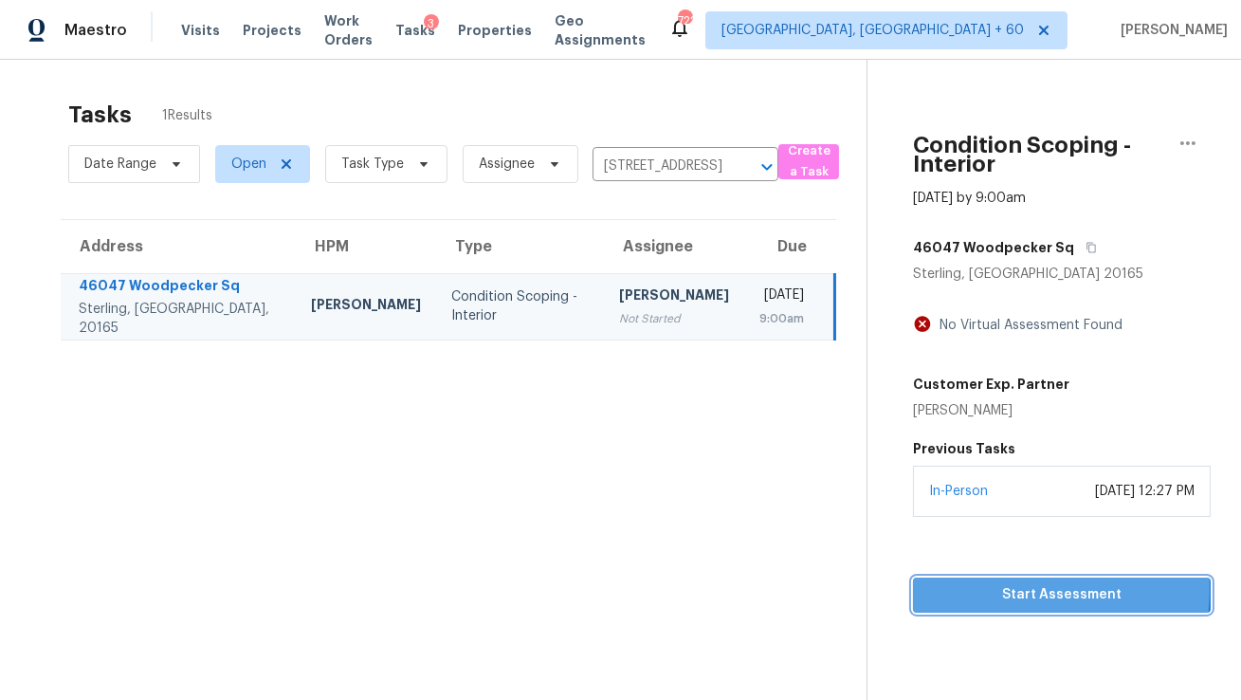
click at [951, 588] on span "Start Assessment" at bounding box center [1061, 595] width 267 height 24
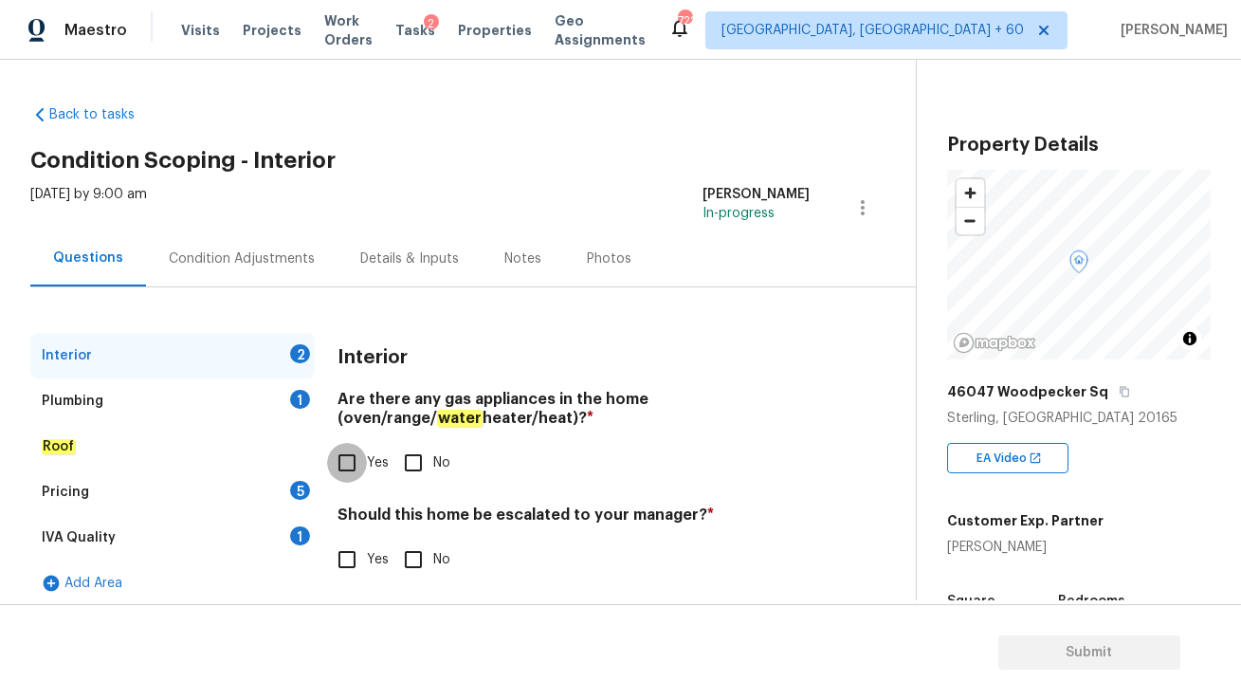
click at [344, 468] on input "Yes" at bounding box center [347, 463] width 40 height 40
checkbox input "true"
click at [416, 562] on input "No" at bounding box center [413, 559] width 40 height 40
checkbox input "true"
click at [287, 404] on div "Plumbing 1" at bounding box center [172, 401] width 284 height 46
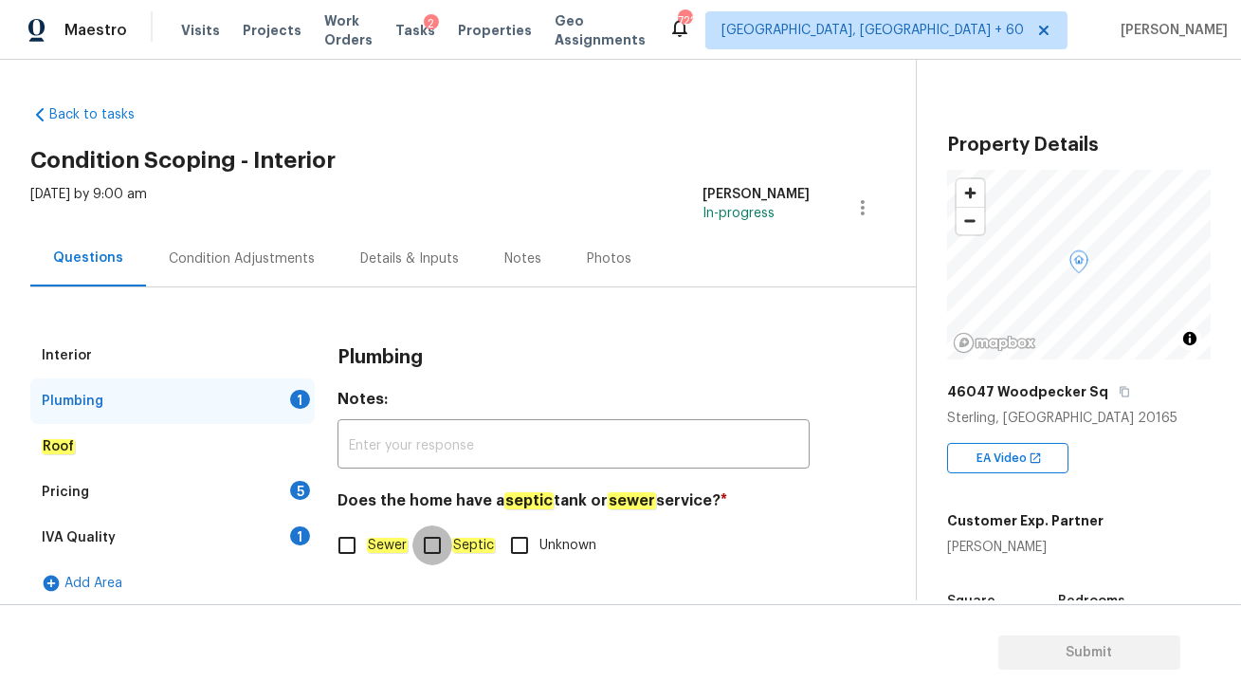
click at [438, 547] on input "Septic" at bounding box center [432, 545] width 40 height 40
checkbox input "true"
click at [349, 546] on input "Sewer" at bounding box center [347, 545] width 40 height 40
checkbox input "true"
checkbox input "false"
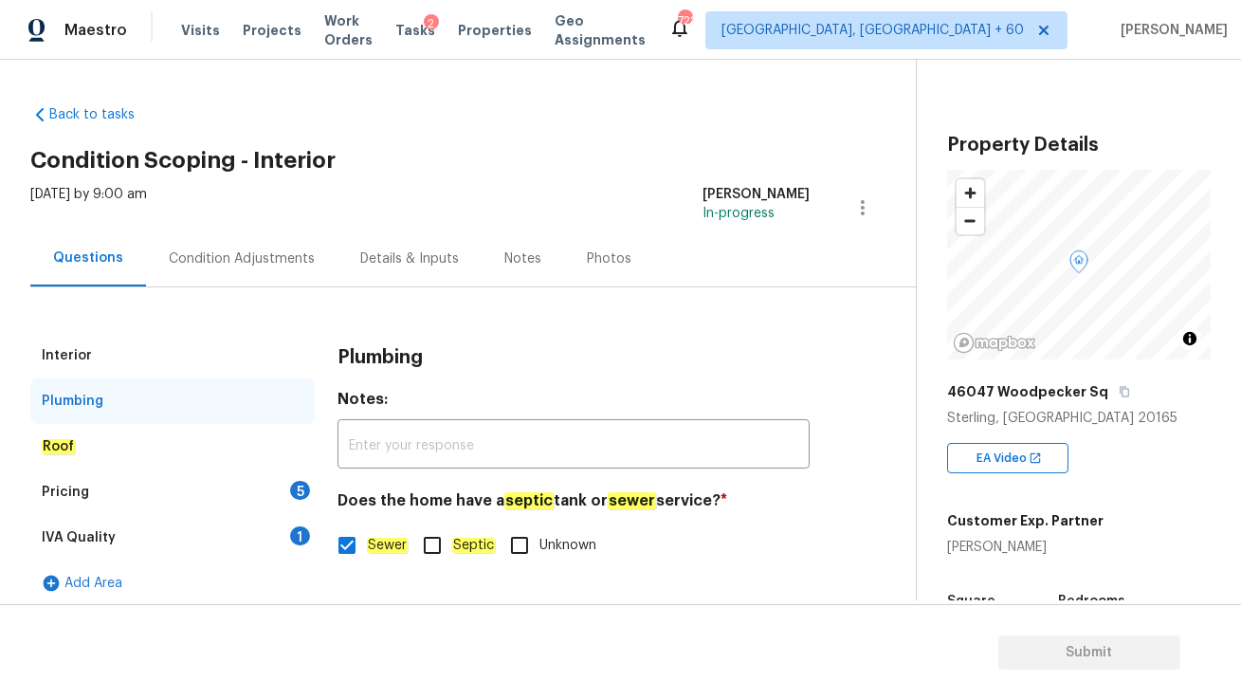
click at [259, 486] on div "Pricing 5" at bounding box center [172, 492] width 284 height 46
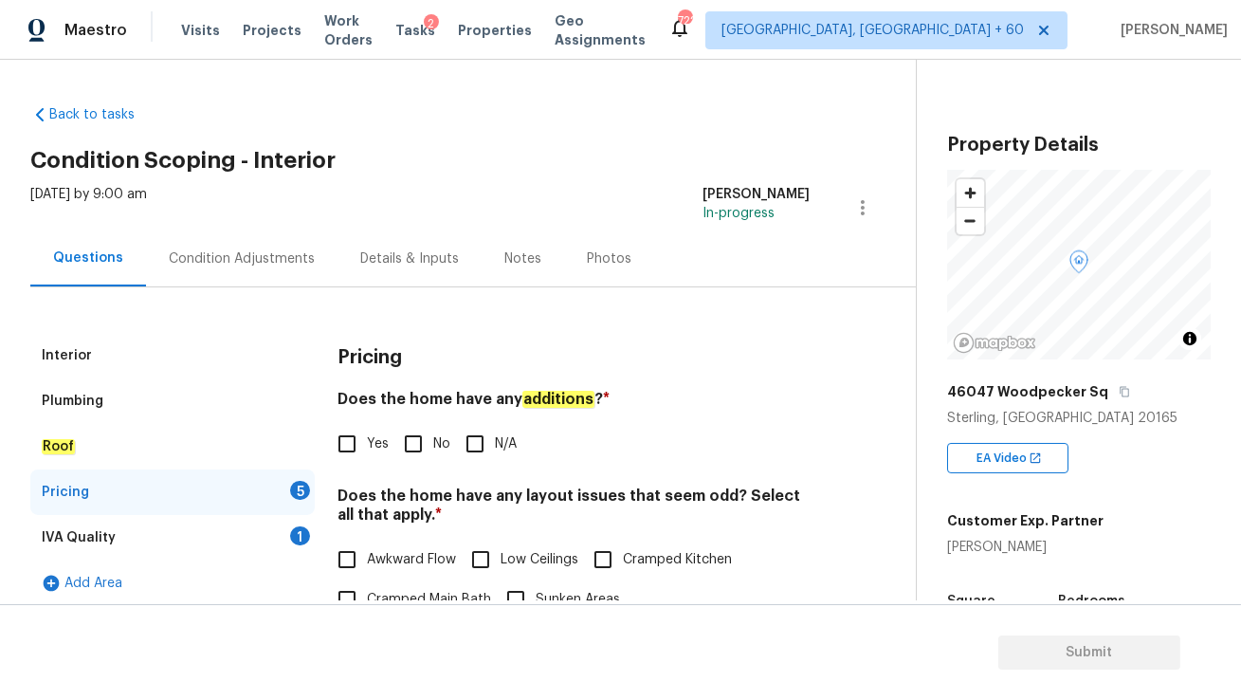
scroll to position [70, 0]
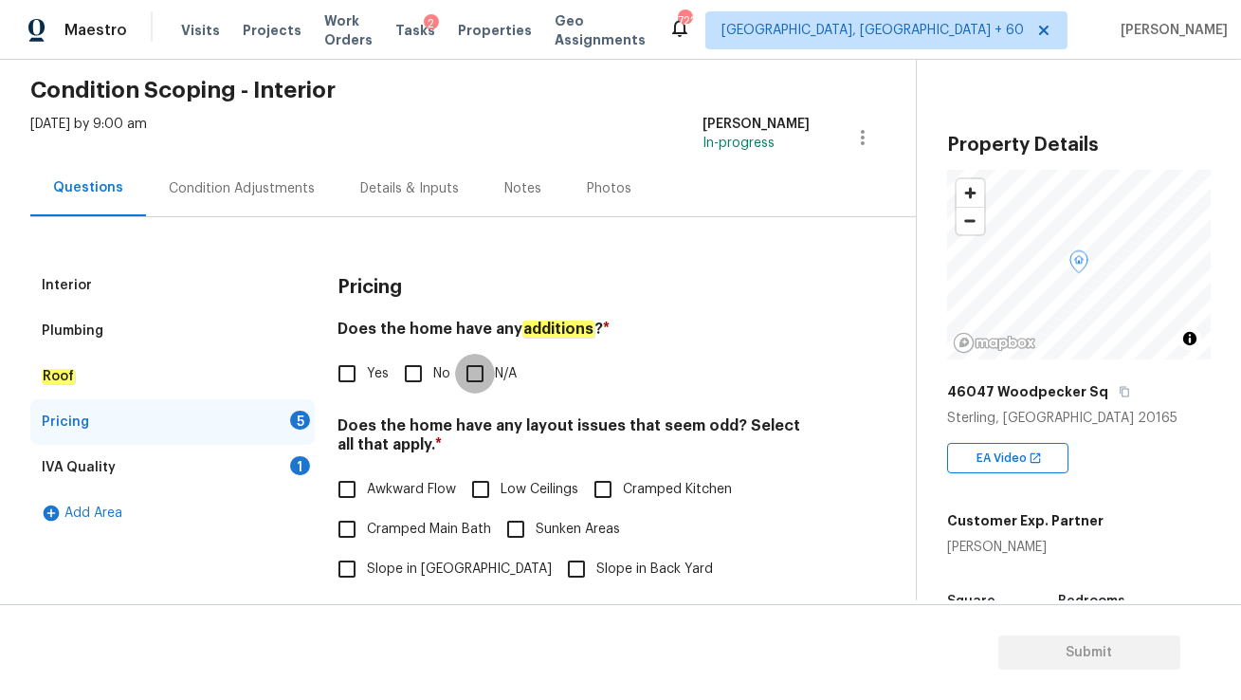
click at [479, 374] on input "N/A" at bounding box center [475, 374] width 40 height 40
checkbox input "true"
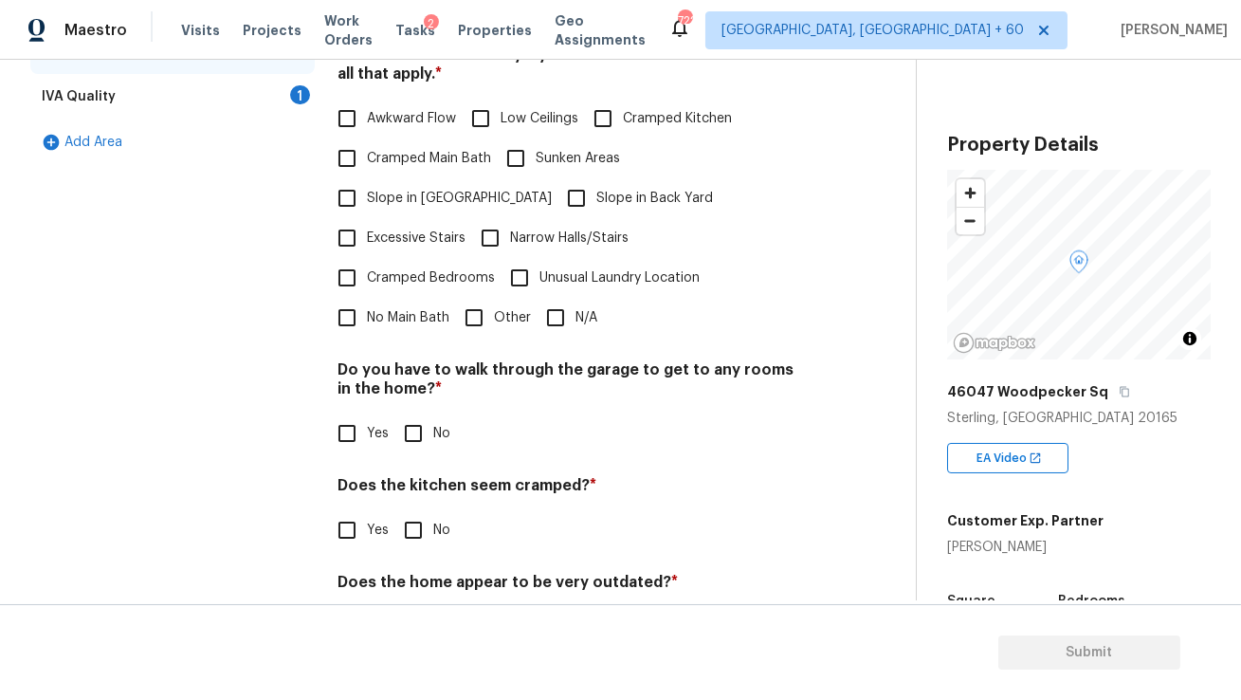
scroll to position [465, 0]
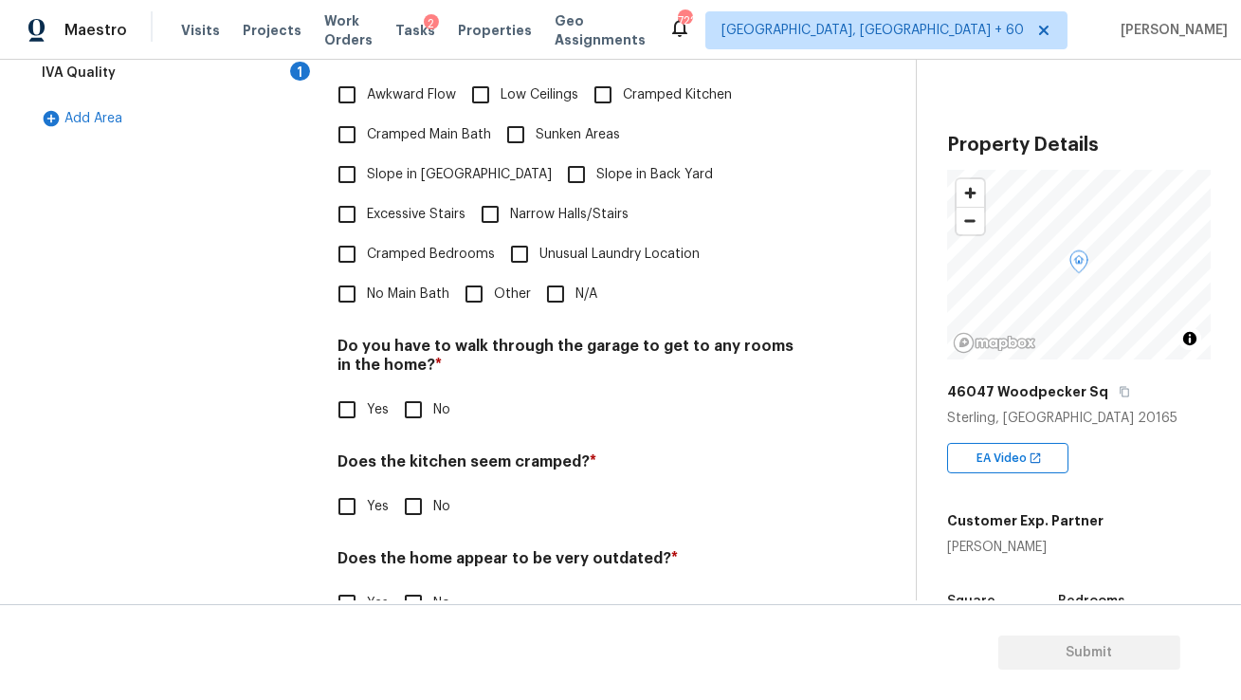
click at [562, 274] on input "N/A" at bounding box center [556, 294] width 40 height 40
checkbox input "true"
click at [415, 390] on input "No" at bounding box center [413, 410] width 40 height 40
checkbox input "true"
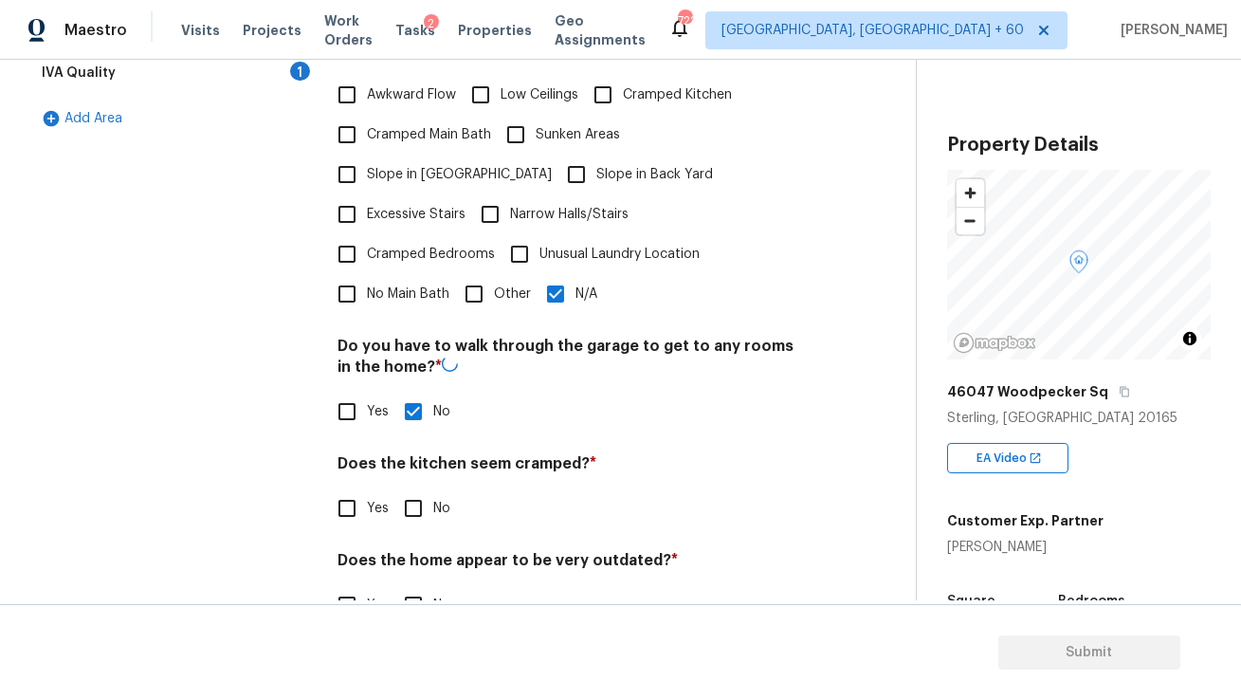
click at [415, 488] on input "No" at bounding box center [413, 508] width 40 height 40
checkbox input "true"
click at [415, 585] on input "No" at bounding box center [413, 605] width 40 height 40
checkbox input "true"
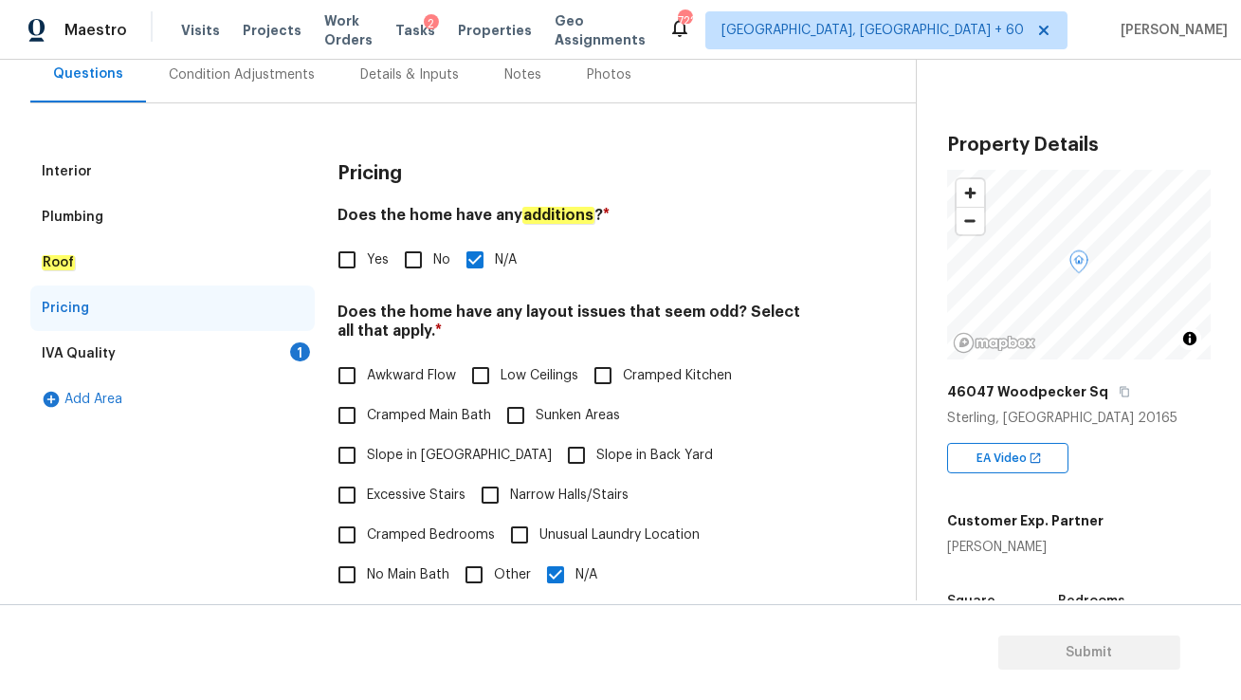
click at [247, 339] on div "IVA Quality 1" at bounding box center [172, 354] width 284 height 46
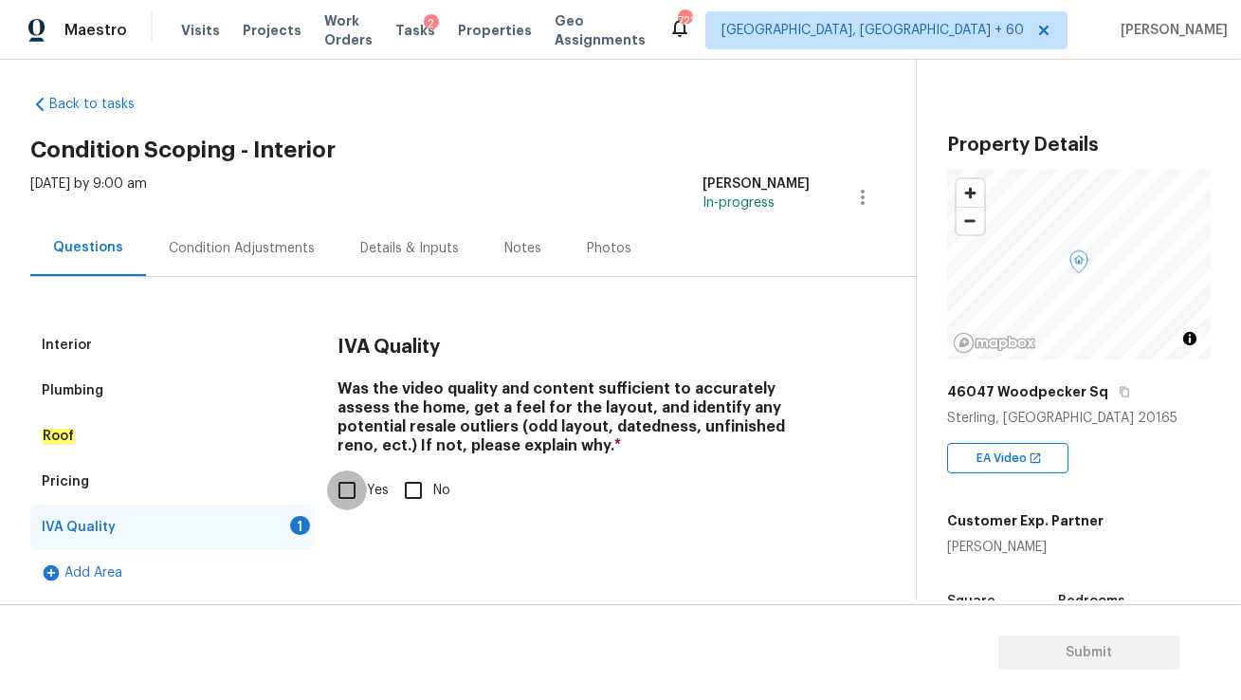
click at [348, 487] on input "Yes" at bounding box center [347, 490] width 40 height 40
checkbox input "true"
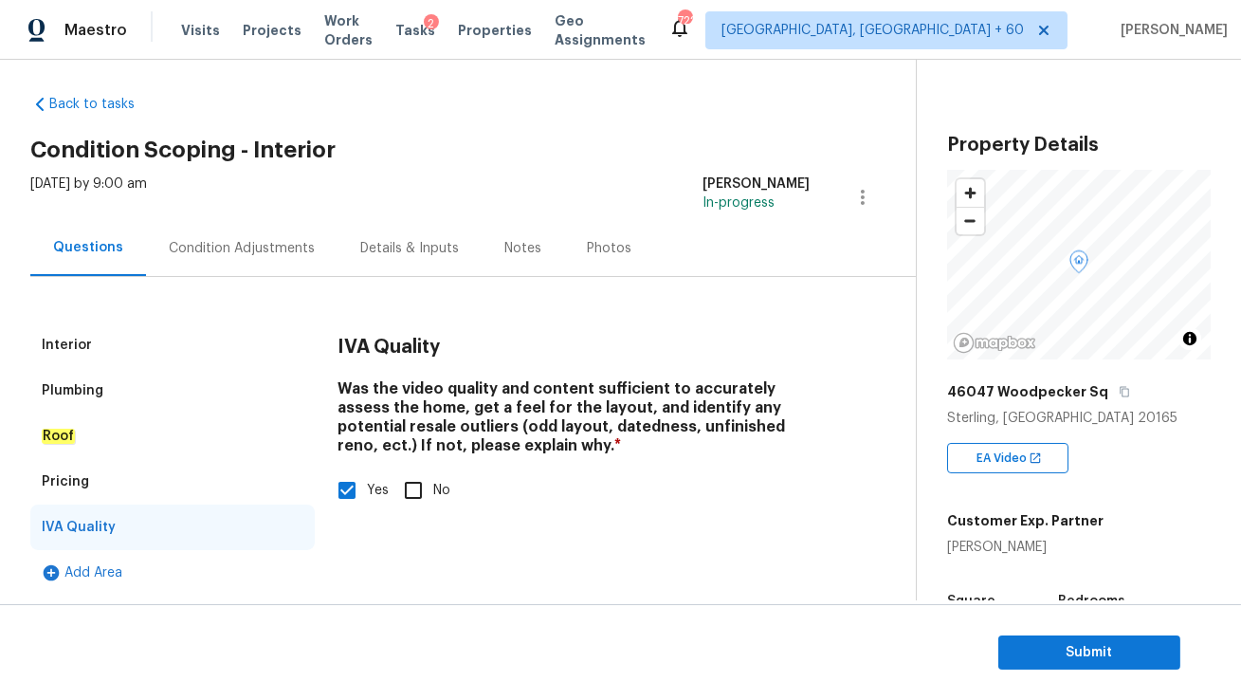
click at [226, 338] on div "Interior" at bounding box center [172, 345] width 284 height 46
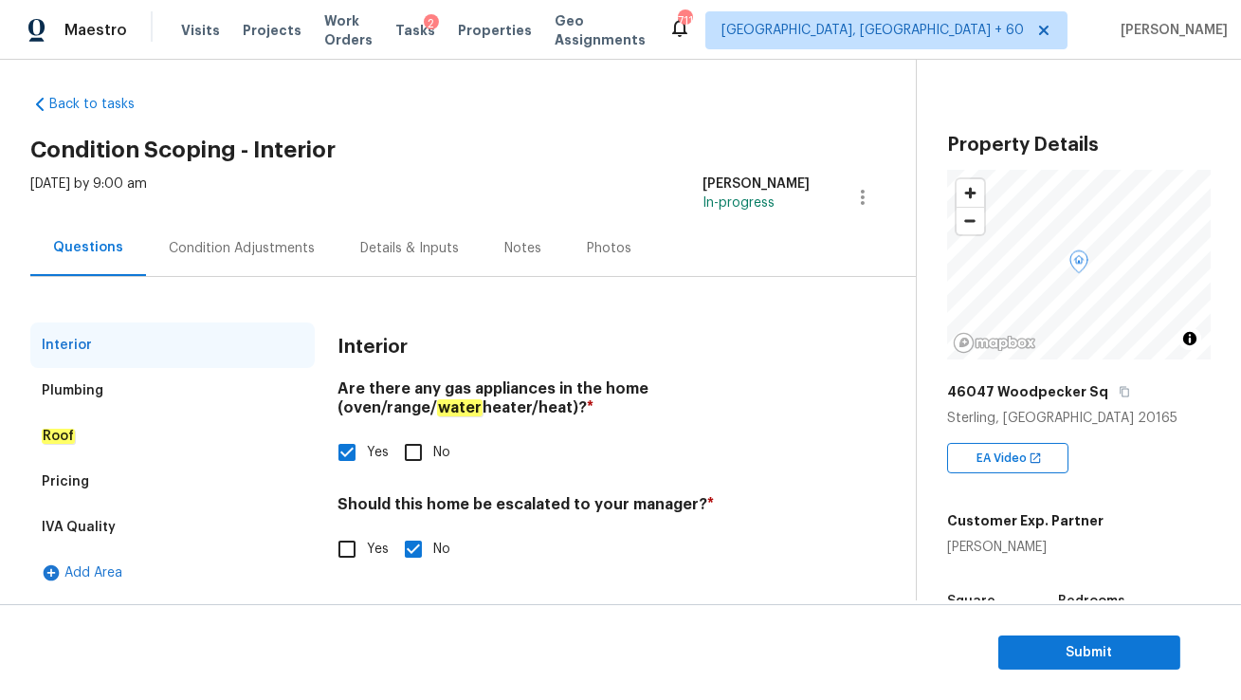
click at [574, 438] on div "Yes No" at bounding box center [574, 452] width 472 height 40
click at [236, 245] on div "Condition Adjustments" at bounding box center [242, 248] width 146 height 19
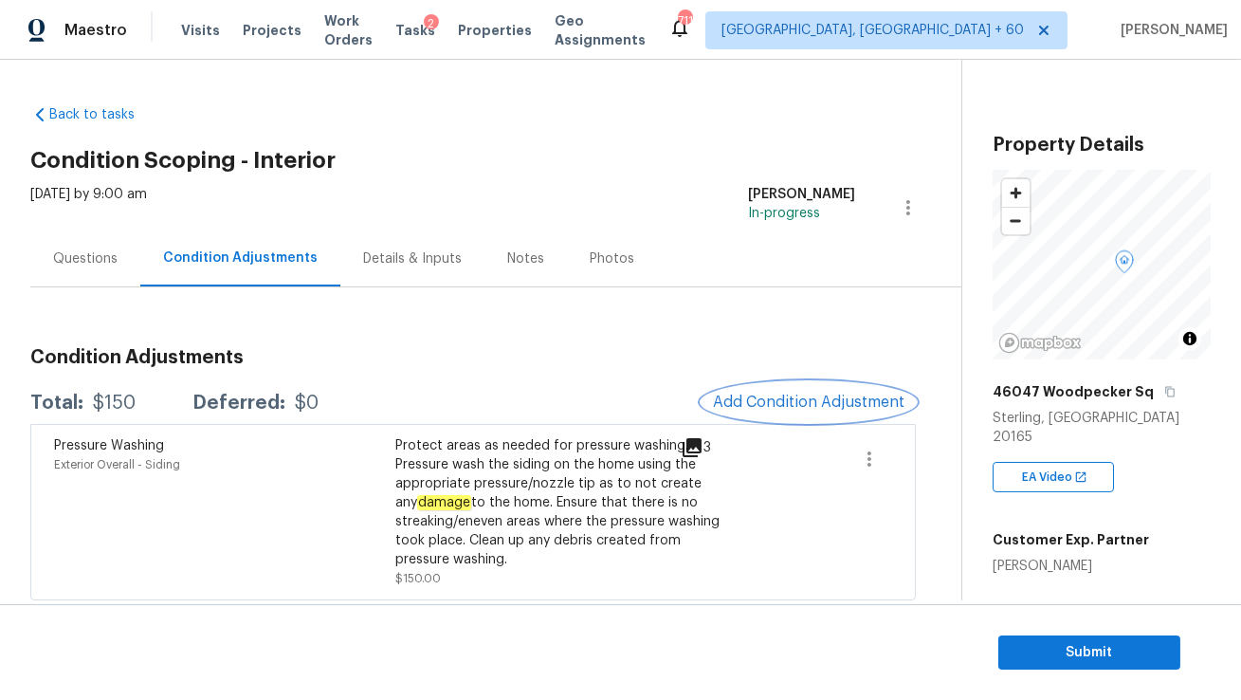
click at [758, 397] on span "Add Condition Adjustment" at bounding box center [809, 401] width 192 height 17
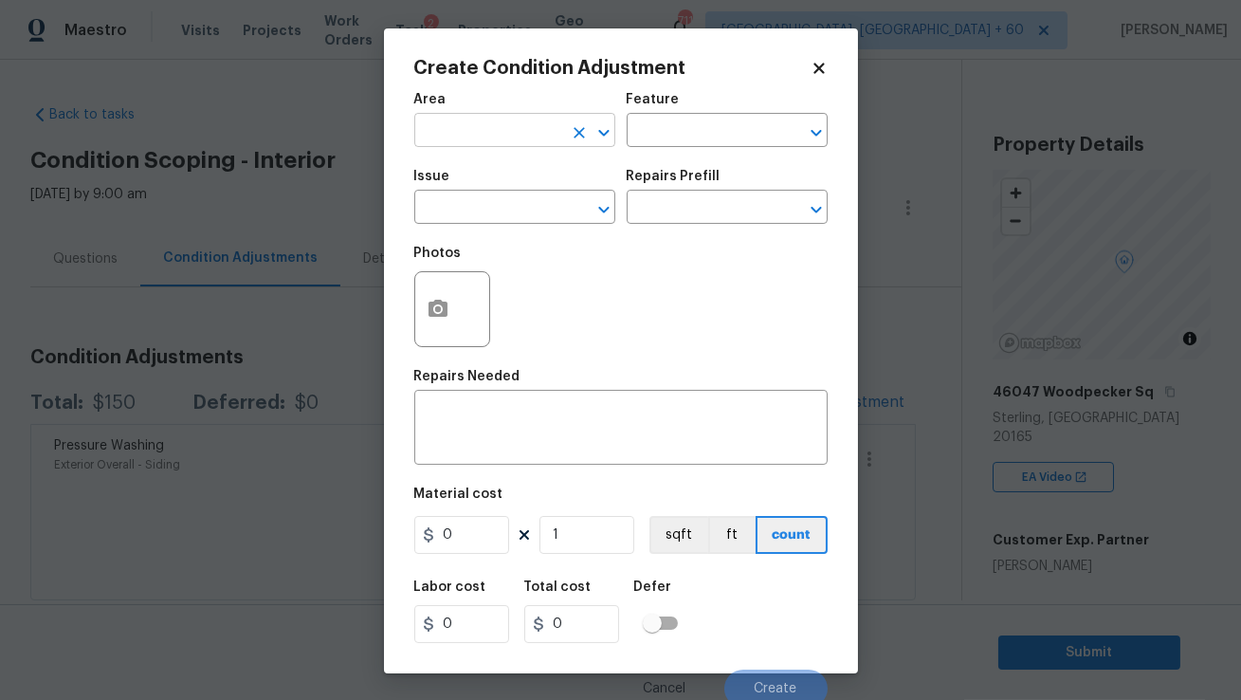
click at [492, 137] on input "text" at bounding box center [488, 132] width 148 height 29
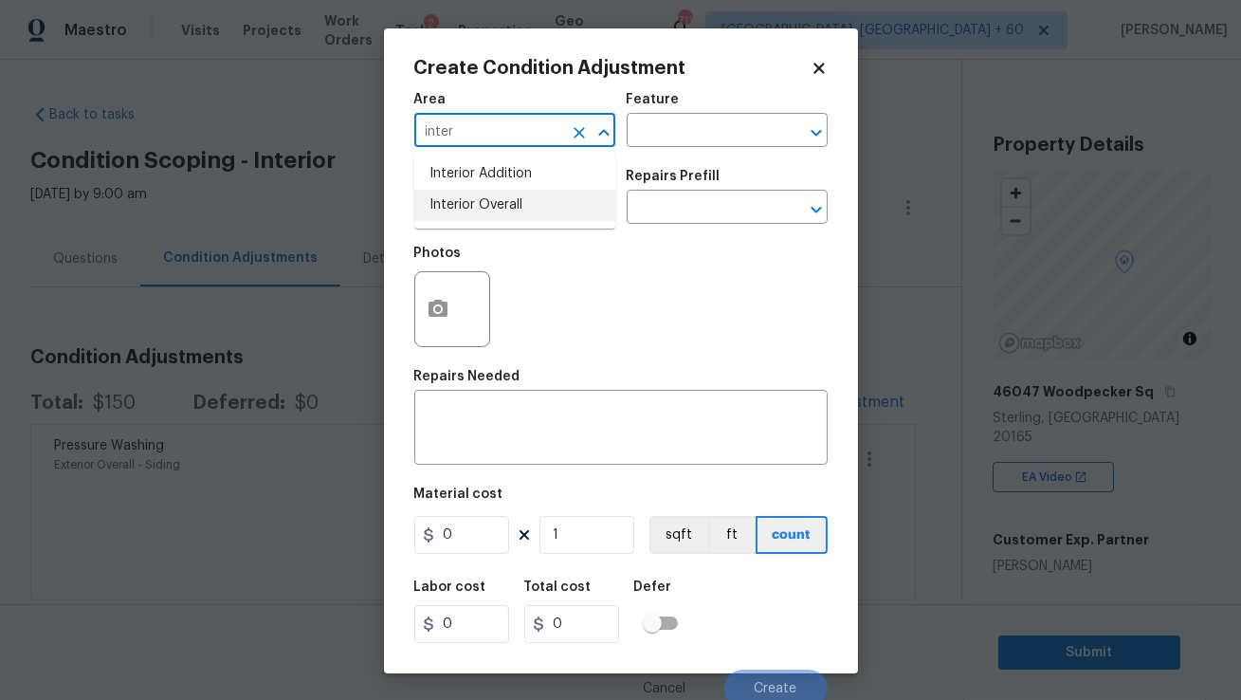
click at [478, 207] on li "Interior Overall" at bounding box center [514, 205] width 201 height 31
type input "Interior Overall"
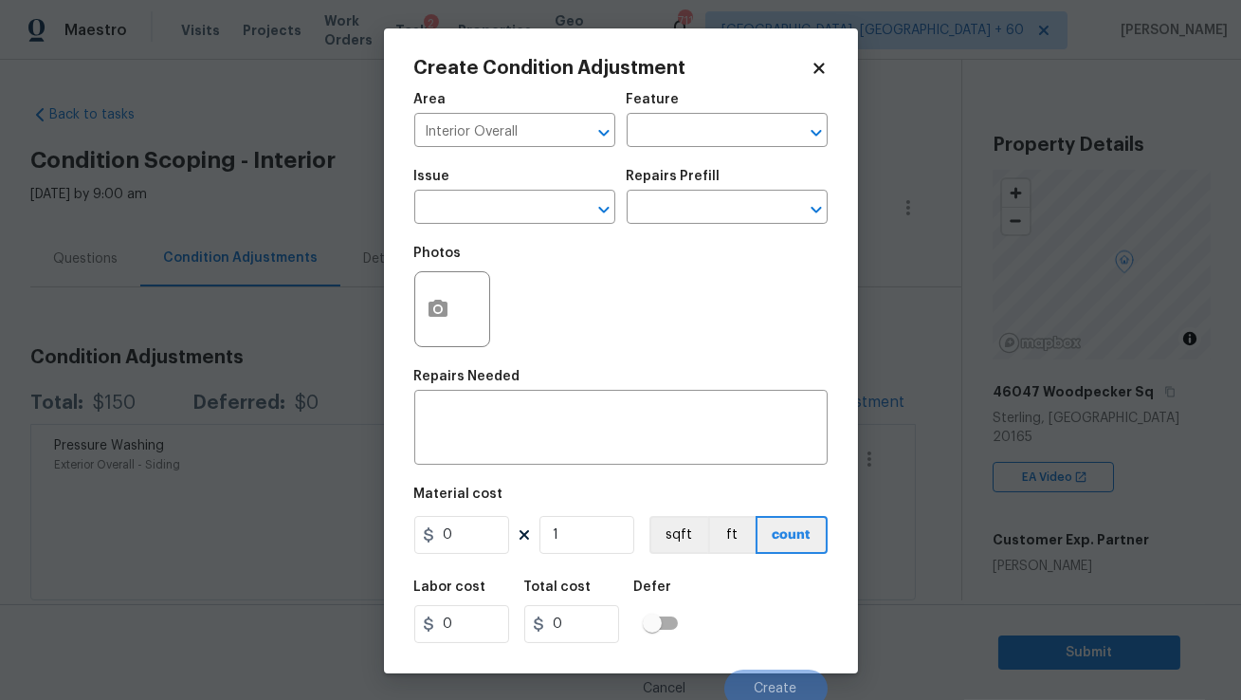
click at [484, 225] on span "Issue ​" at bounding box center [514, 196] width 201 height 77
click at [491, 207] on input "text" at bounding box center [488, 208] width 148 height 29
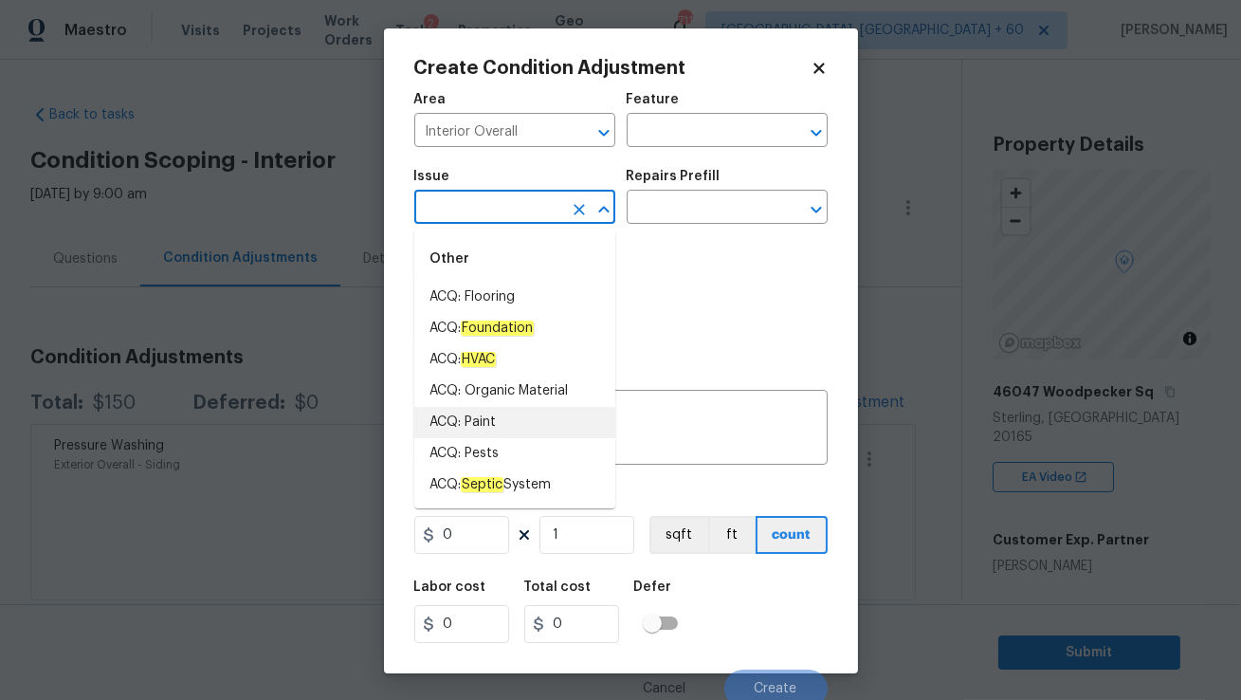
click at [515, 417] on li "ACQ: Paint" at bounding box center [514, 422] width 201 height 31
type input "ACQ: Paint"
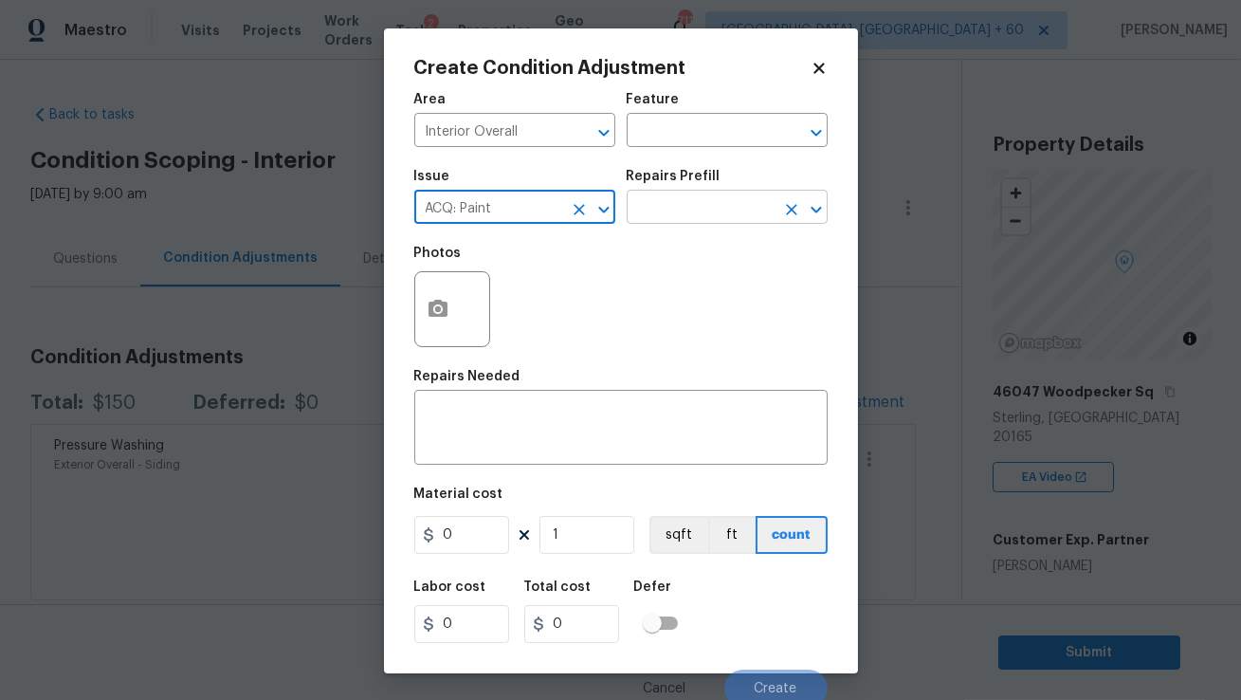
click at [676, 215] on input "text" at bounding box center [701, 208] width 148 height 29
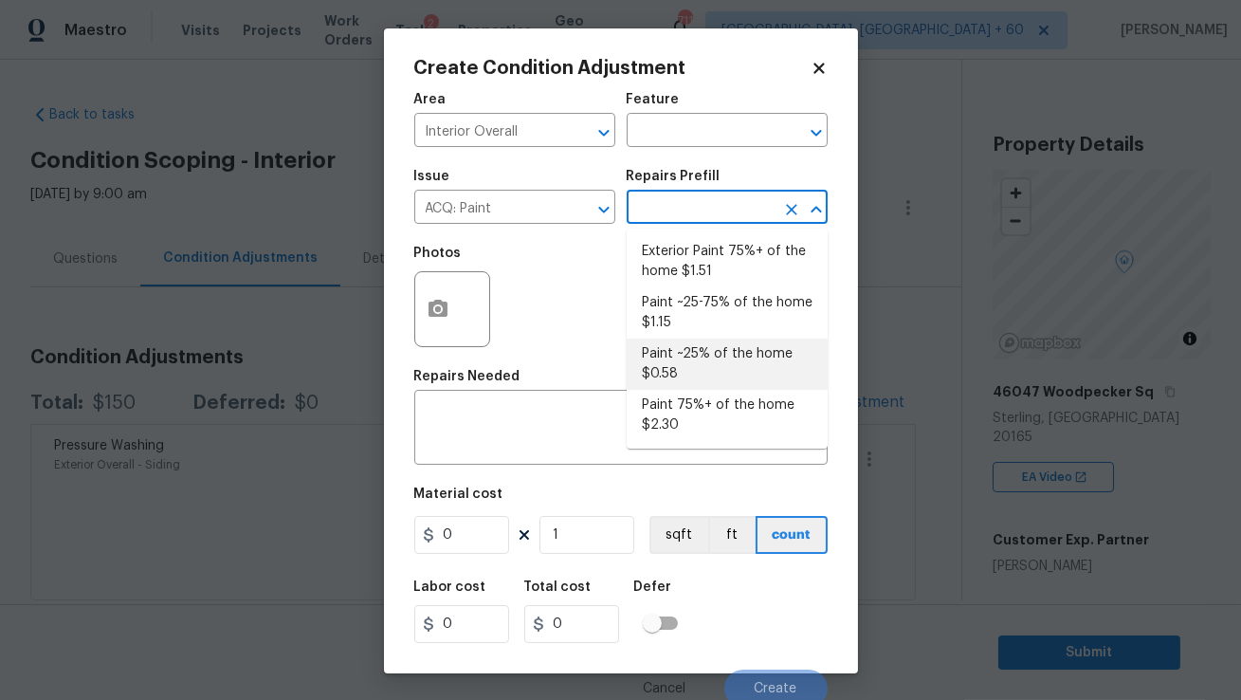
click at [703, 363] on li "Paint ~25% of the home $0.58" at bounding box center [727, 363] width 201 height 51
type input "Acquisition"
type textarea "Acquisition Scope: ~25% of the home needs interior paint"
type input "0.58"
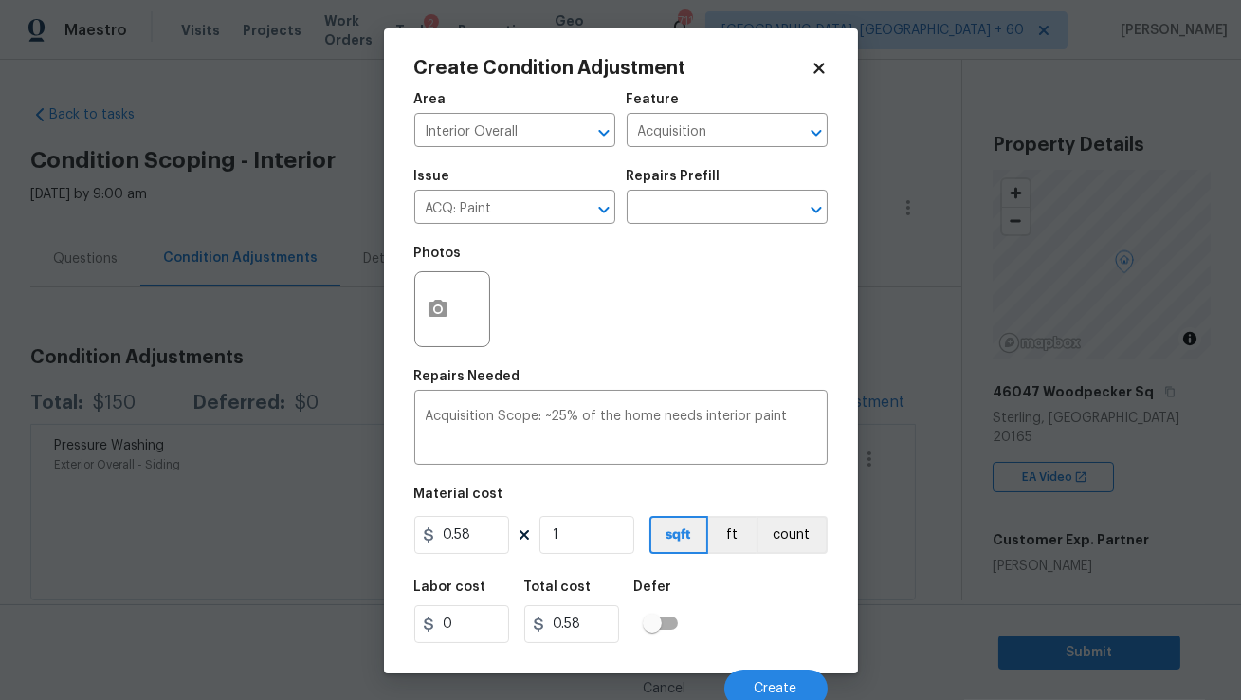
click at [809, 73] on h2 "Create Condition Adjustment" at bounding box center [612, 68] width 396 height 19
click at [816, 67] on icon at bounding box center [818, 68] width 10 height 10
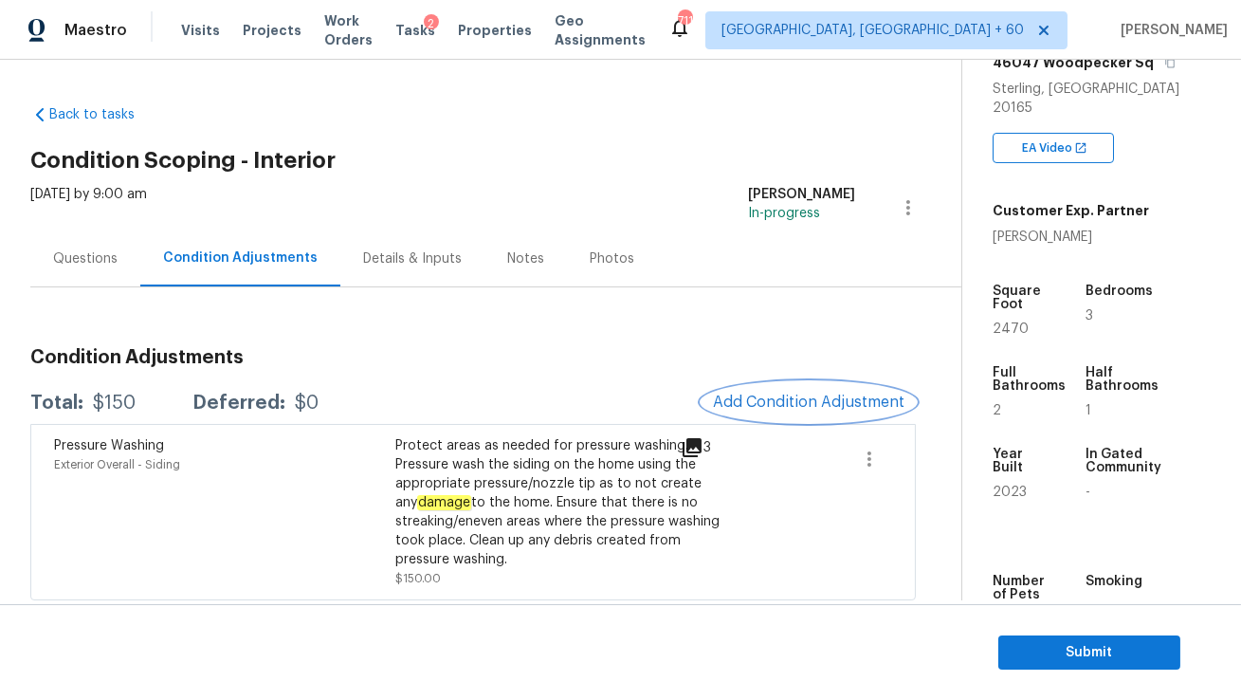
scroll to position [323, 0]
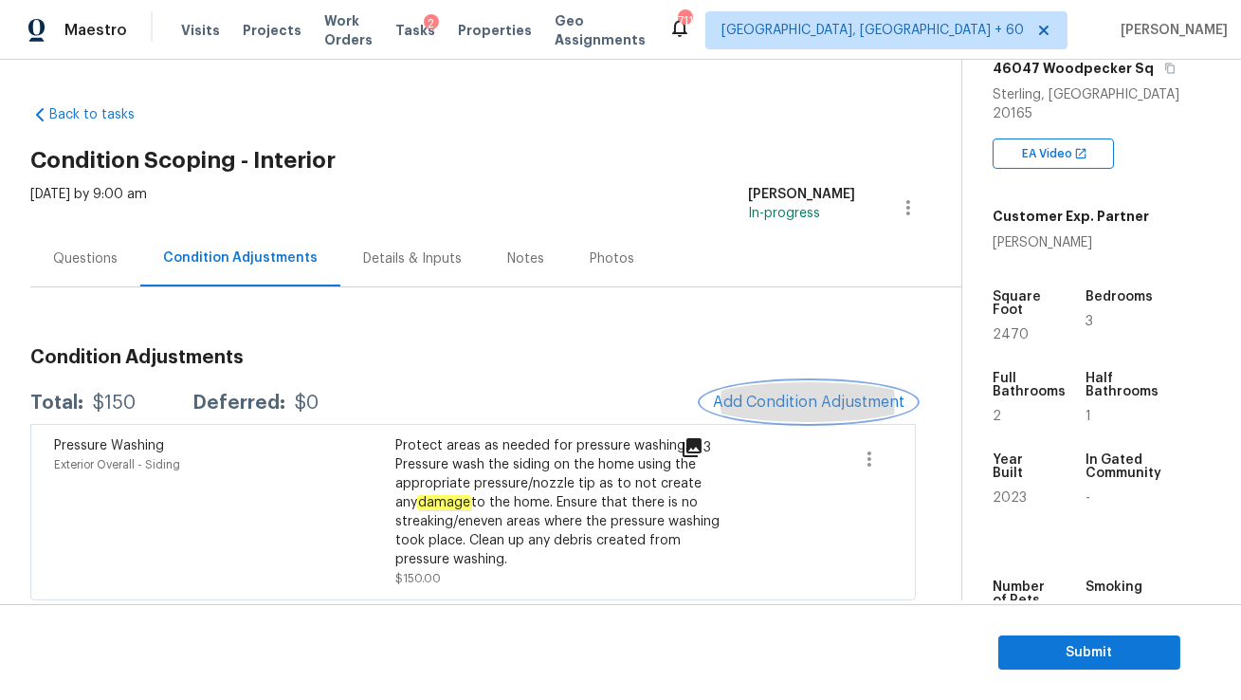
click at [795, 399] on span "Add Condition Adjustment" at bounding box center [809, 401] width 192 height 17
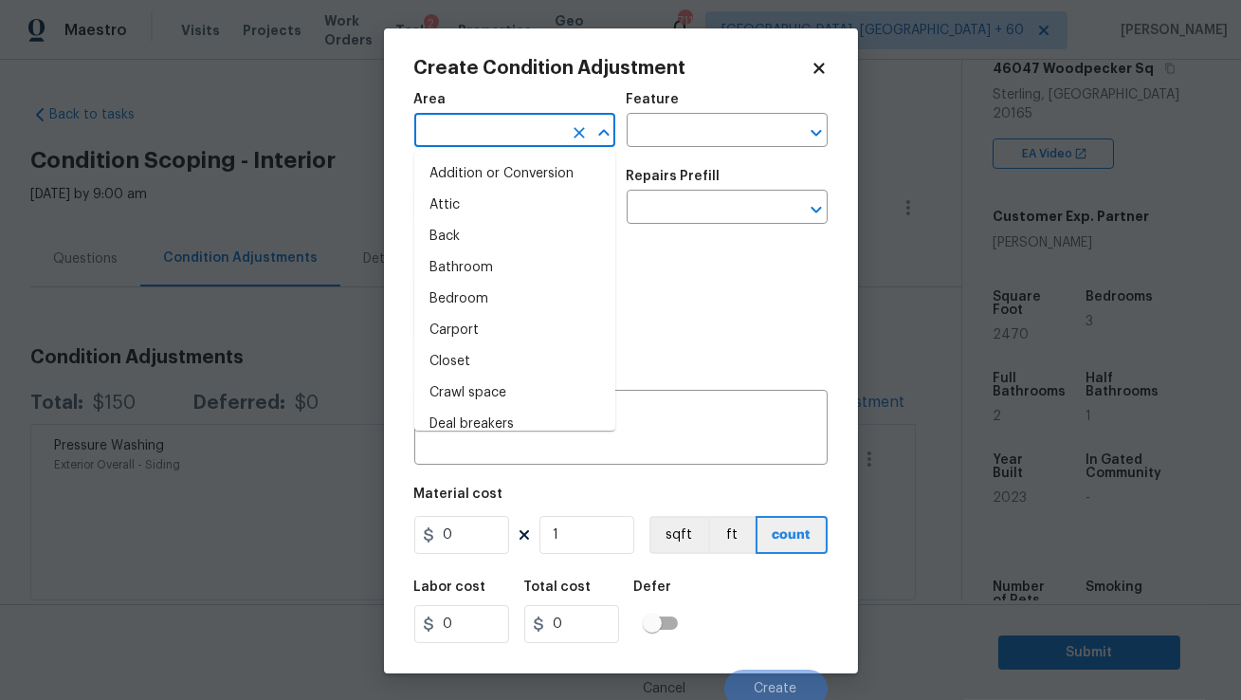
click at [453, 123] on input "text" at bounding box center [488, 132] width 148 height 29
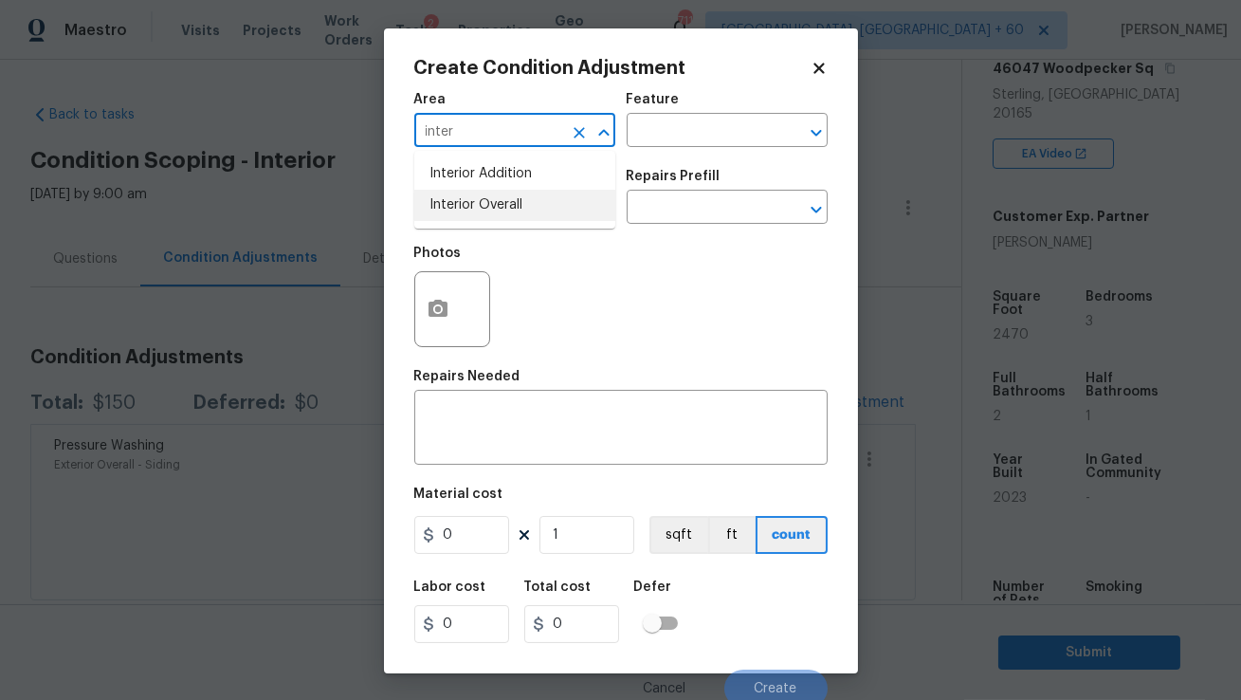
click at [451, 205] on li "Interior Overall" at bounding box center [514, 205] width 201 height 31
type input "Interior Overall"
click at [463, 212] on input "text" at bounding box center [488, 208] width 148 height 29
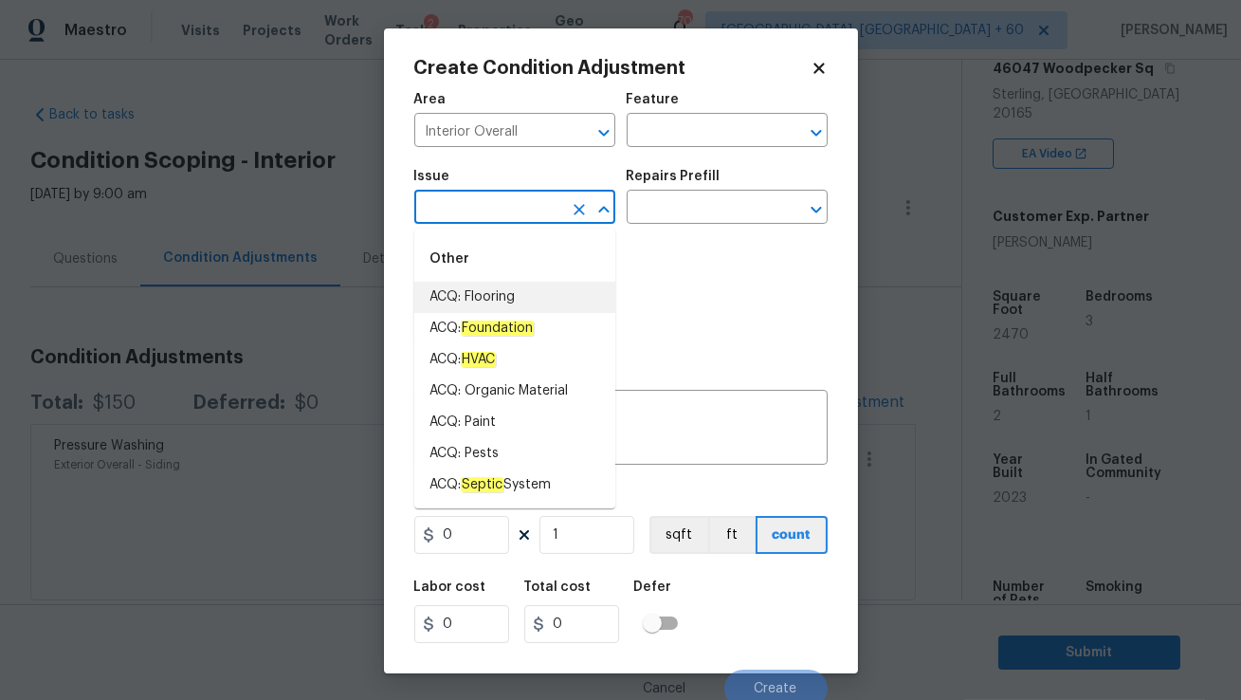
click at [473, 294] on li "ACQ: Flooring" at bounding box center [514, 297] width 201 height 31
type input "ACQ: Flooring"
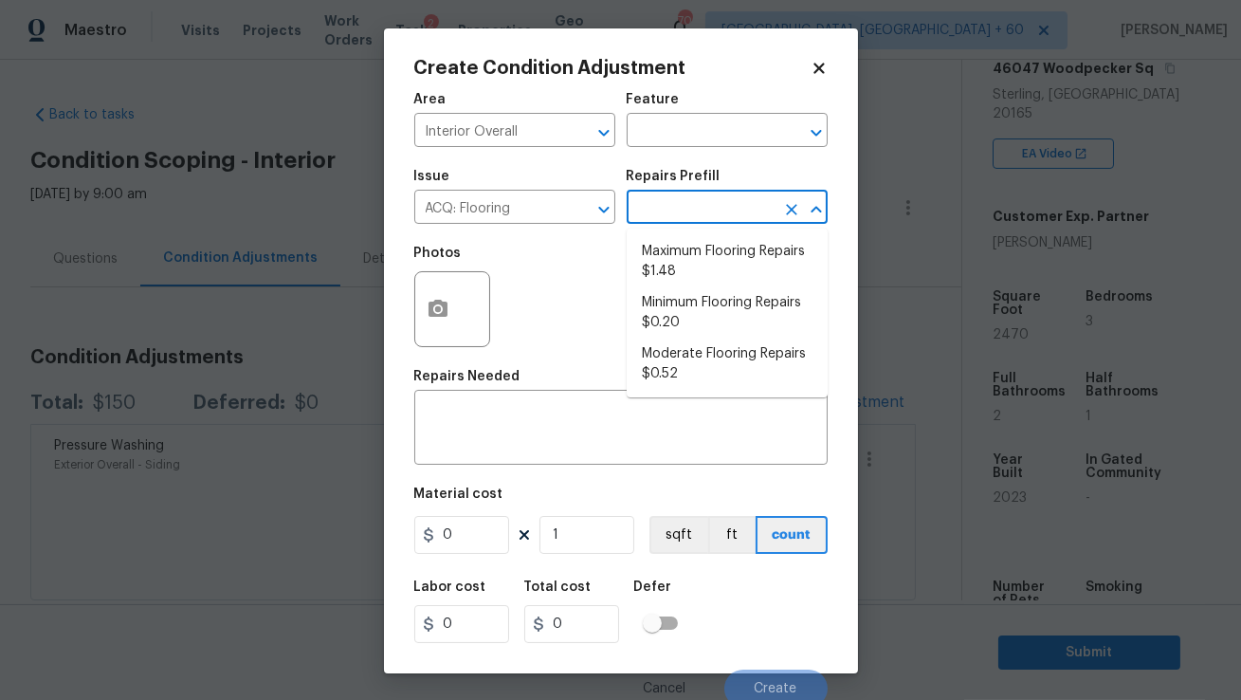
click at [680, 203] on input "text" at bounding box center [701, 208] width 148 height 29
click at [670, 318] on li "Minimum Flooring Repairs $0.20" at bounding box center [727, 312] width 201 height 51
type input "Acquisition"
type textarea "Acquisition Scope: Minimum flooring repairs"
type input "0.2"
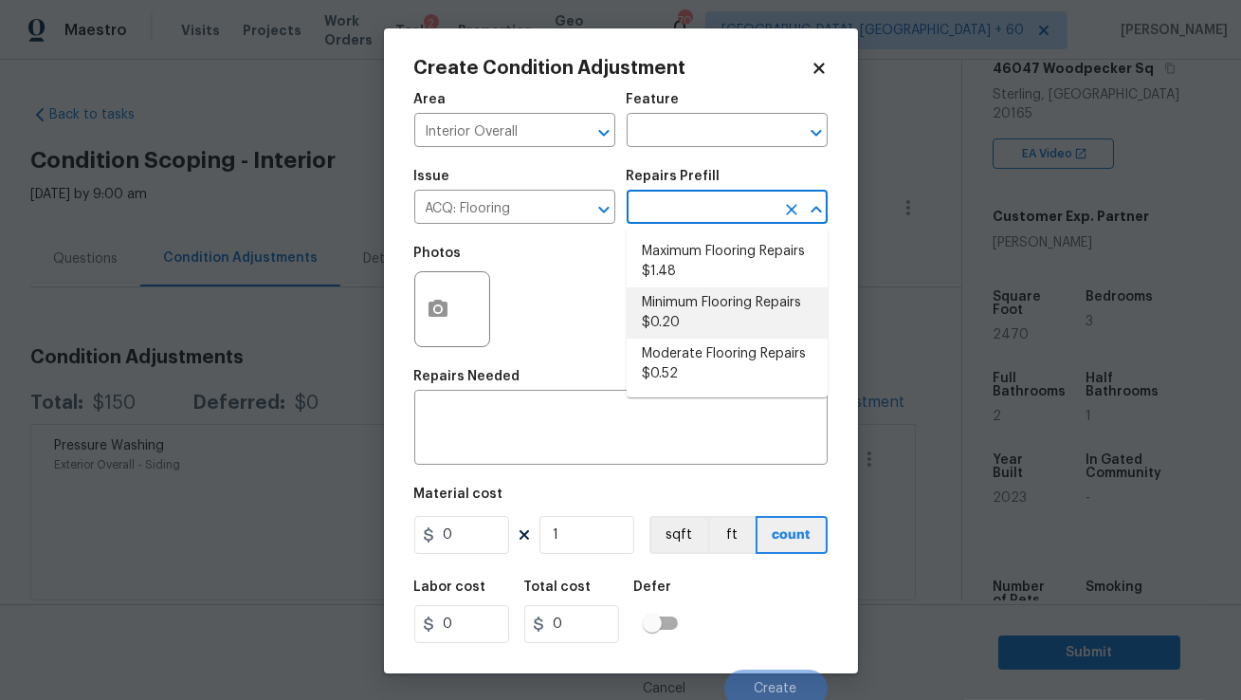
type input "0.2"
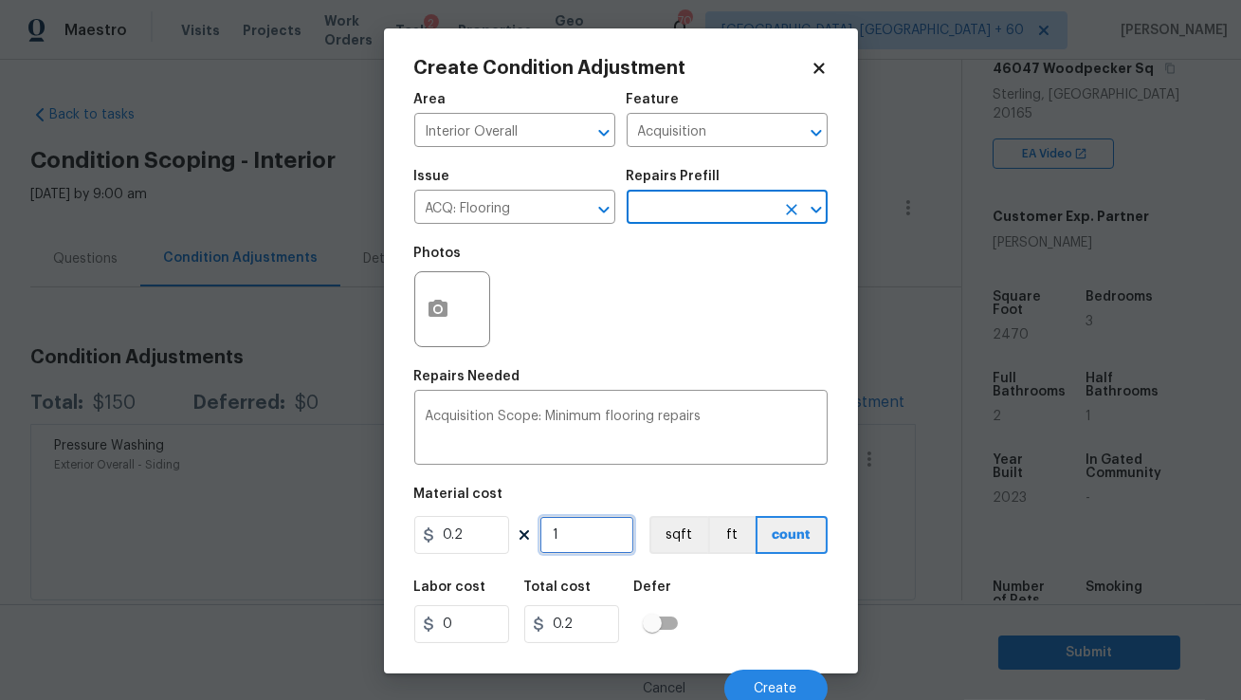
click at [582, 538] on input "1" at bounding box center [586, 535] width 95 height 38
type input "0"
type input "2"
type input "0.4"
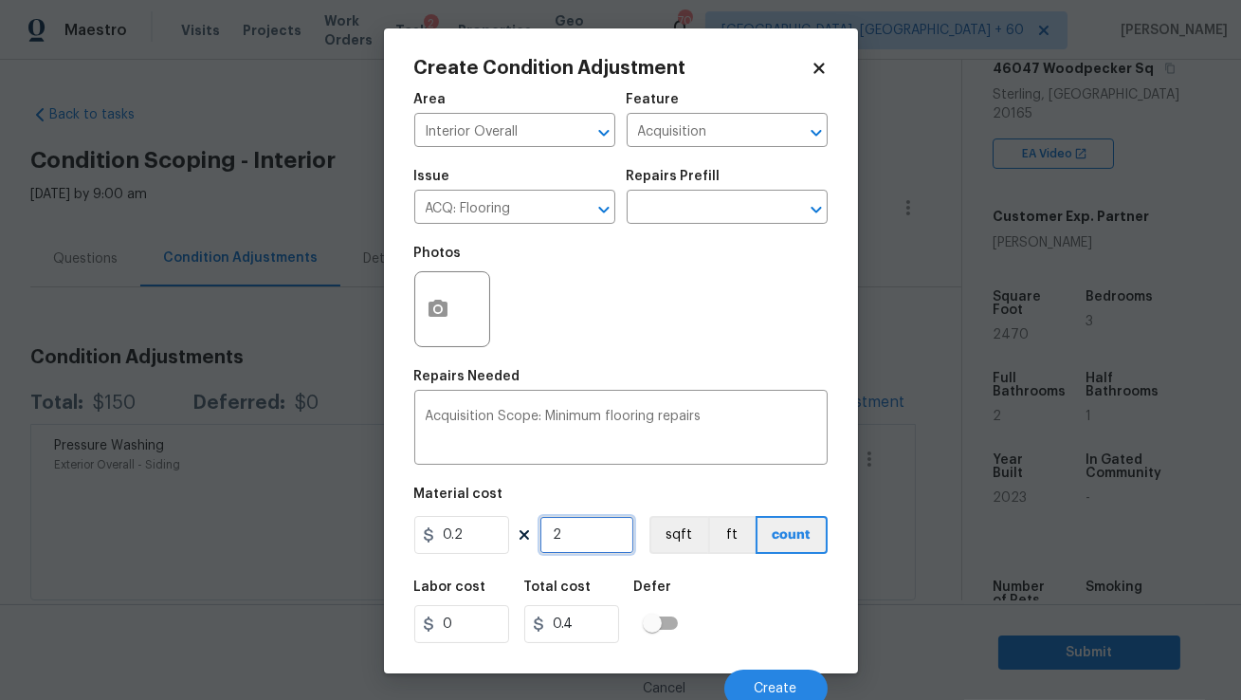
type input "24"
type input "4.8"
type input "247"
type input "49.4"
type input "2470"
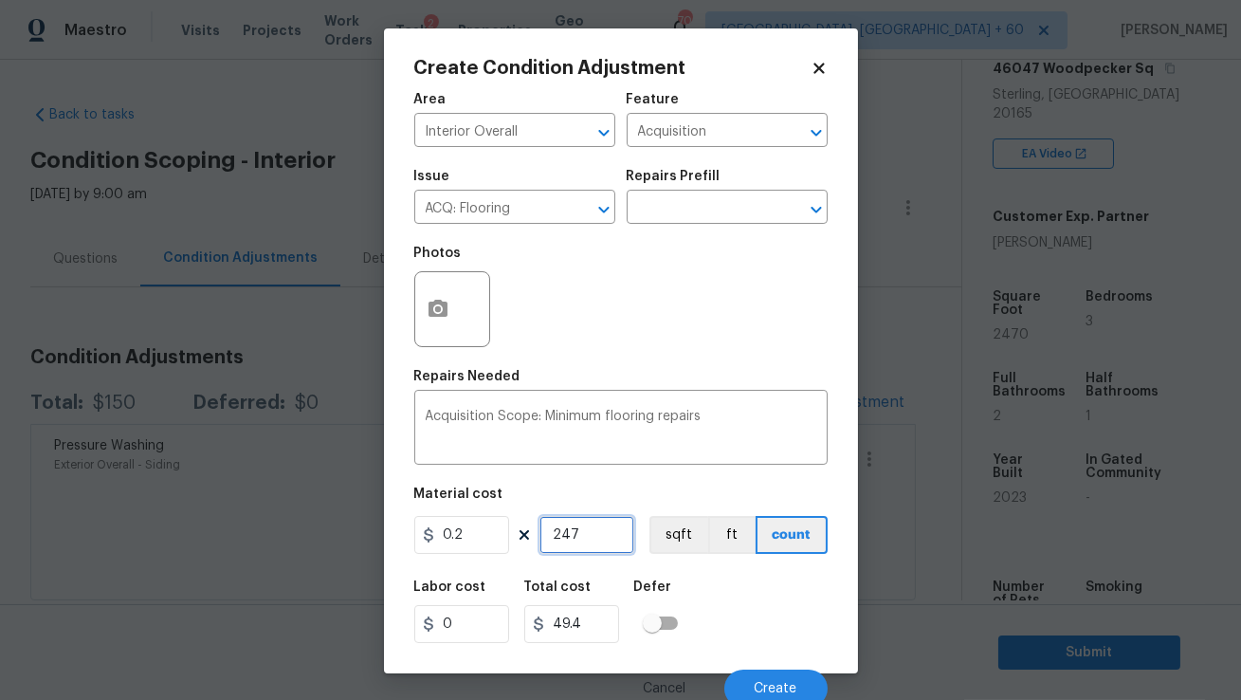
type input "494"
type input "2470"
click at [768, 679] on button "Create" at bounding box center [775, 688] width 103 height 38
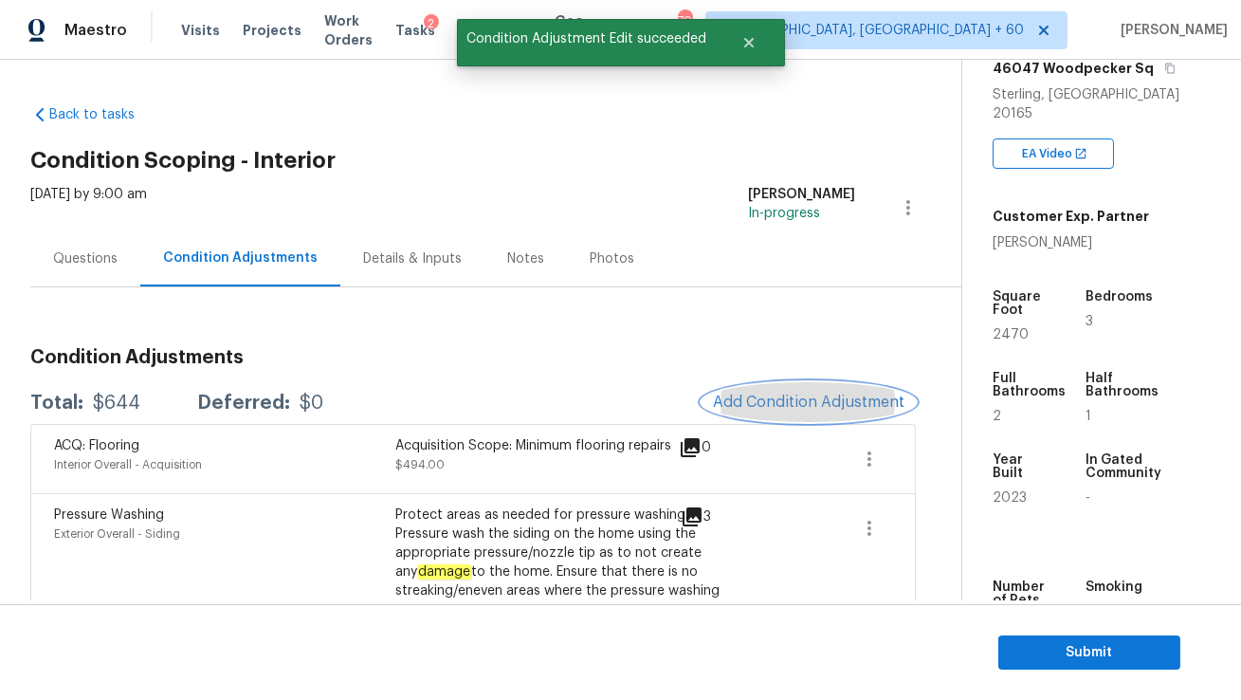
click at [779, 403] on span "Add Condition Adjustment" at bounding box center [809, 401] width 192 height 17
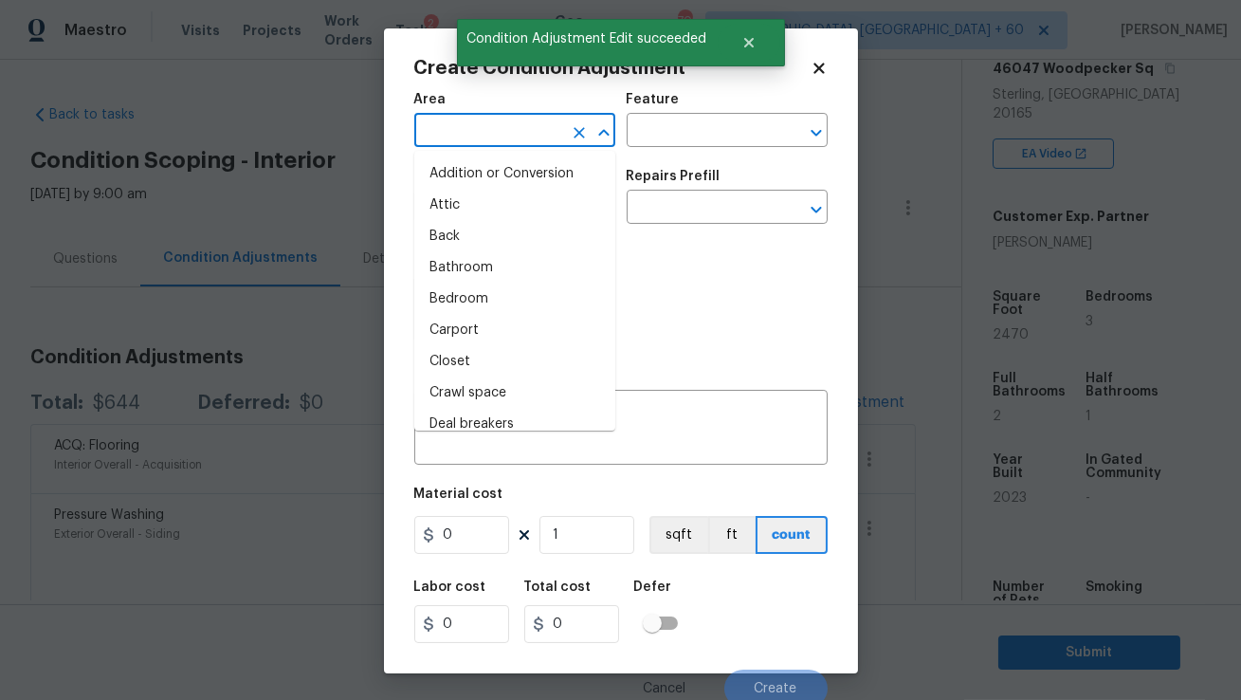
click at [497, 124] on input "text" at bounding box center [488, 132] width 148 height 29
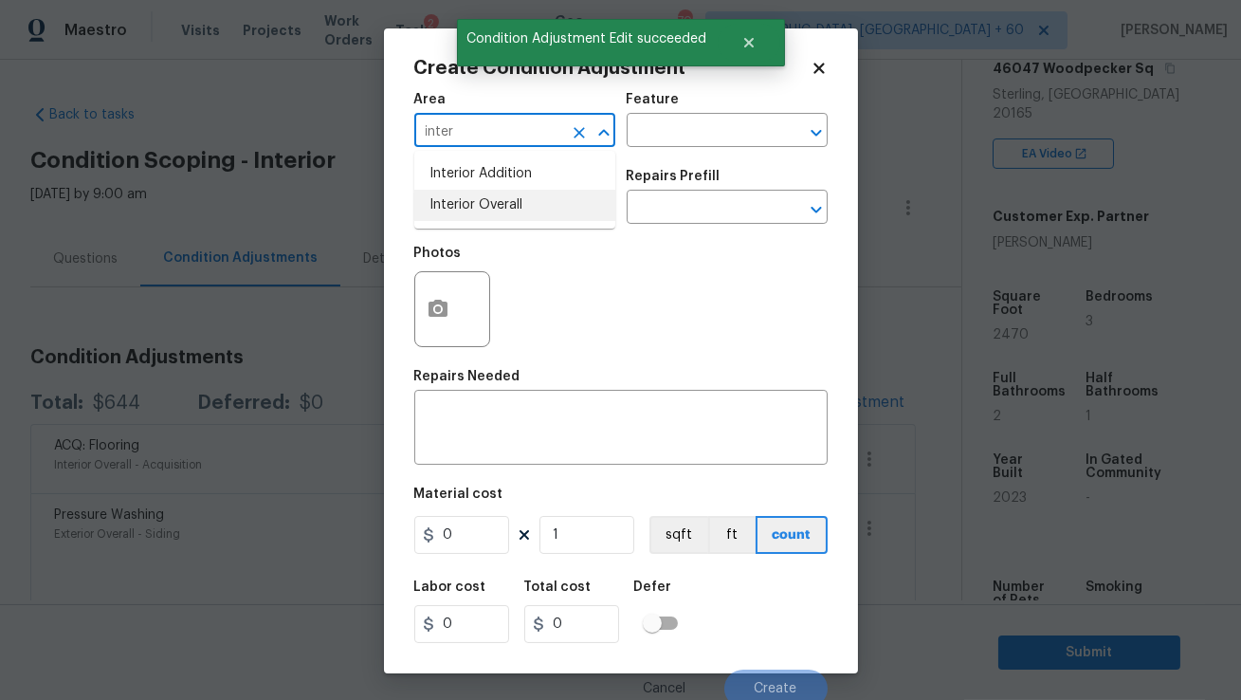
click at [490, 201] on li "Interior Overall" at bounding box center [514, 205] width 201 height 31
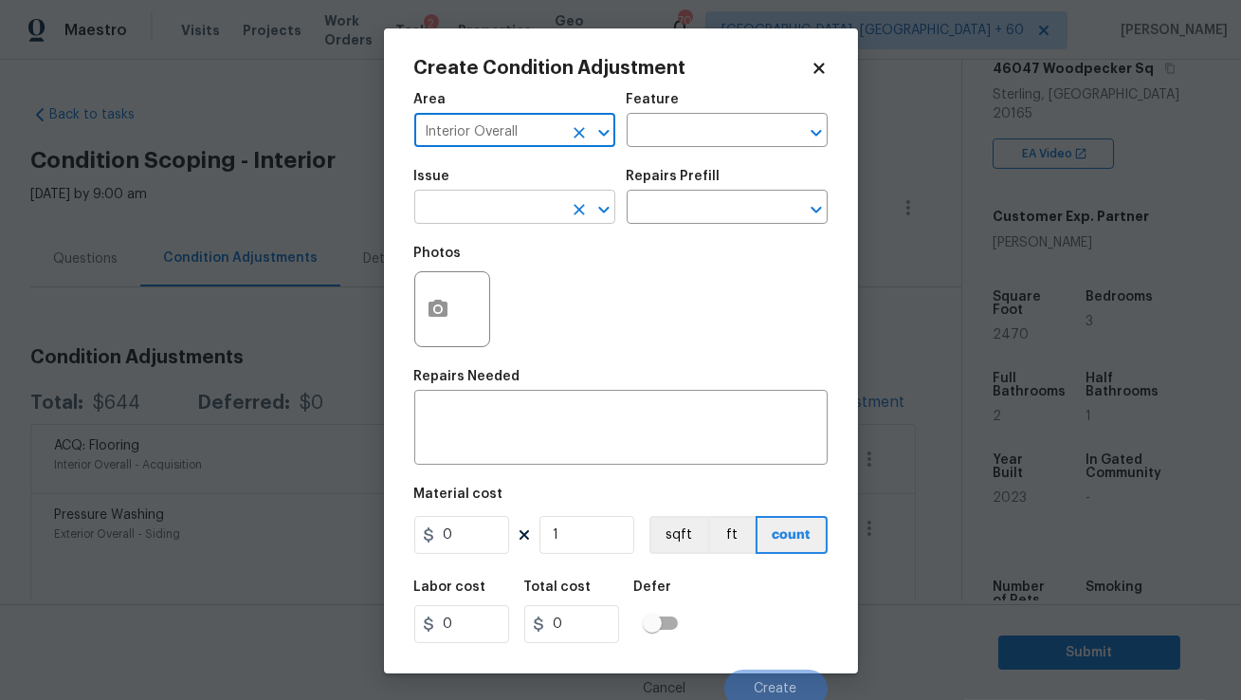
type input "Interior Overall"
click at [490, 201] on input "text" at bounding box center [488, 208] width 148 height 29
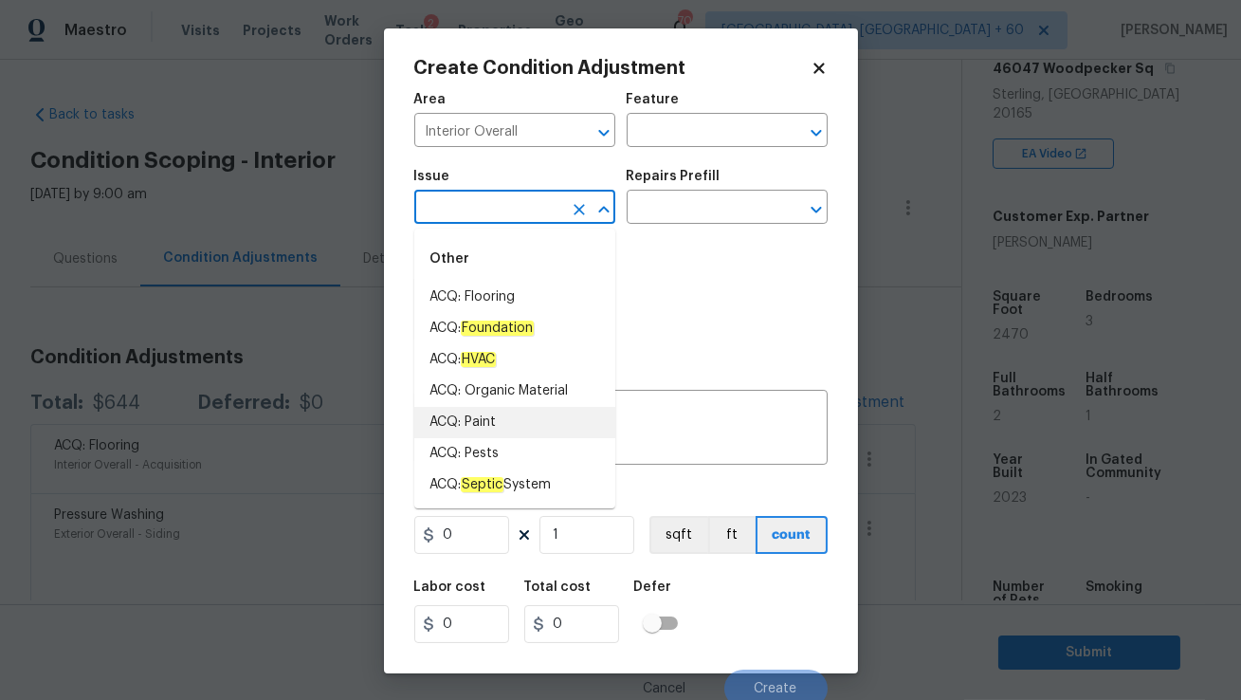
click at [508, 419] on li "ACQ: Paint" at bounding box center [514, 422] width 201 height 31
type input "ACQ: Paint"
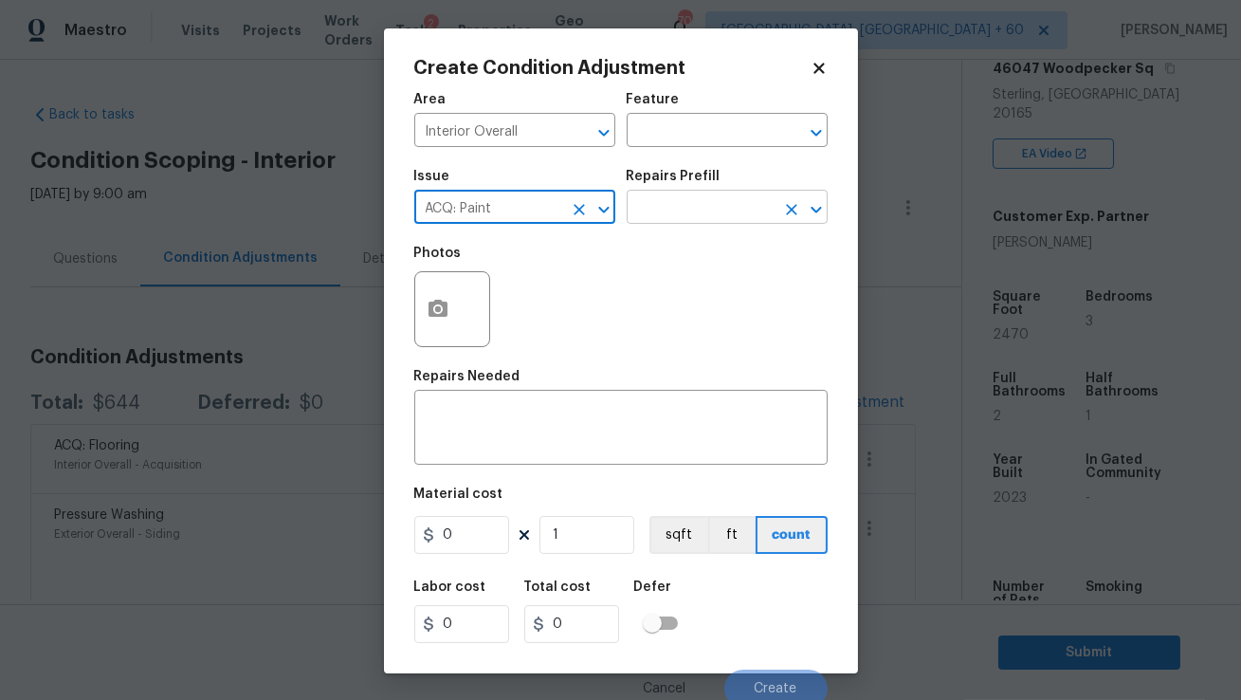
click at [666, 210] on input "text" at bounding box center [701, 208] width 148 height 29
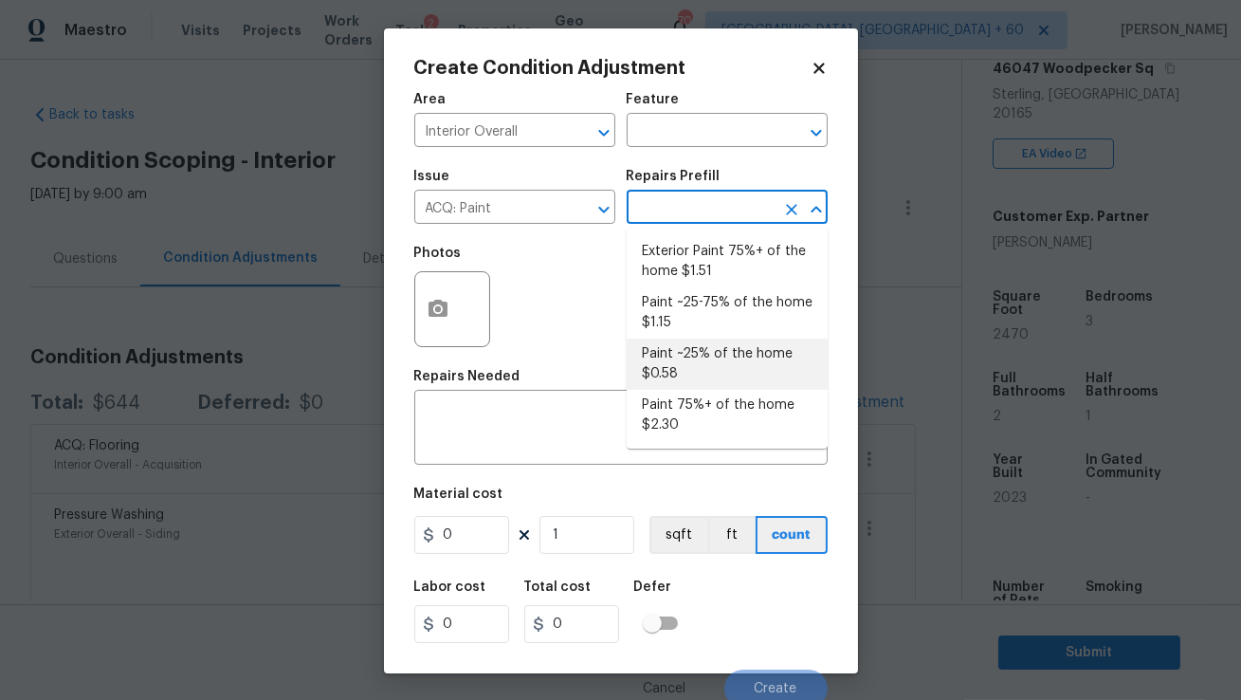
click at [684, 363] on li "Paint ~25% of the home $0.58" at bounding box center [727, 363] width 201 height 51
type input "Acquisition"
type textarea "Acquisition Scope: ~25% of the home needs interior paint"
type input "0.58"
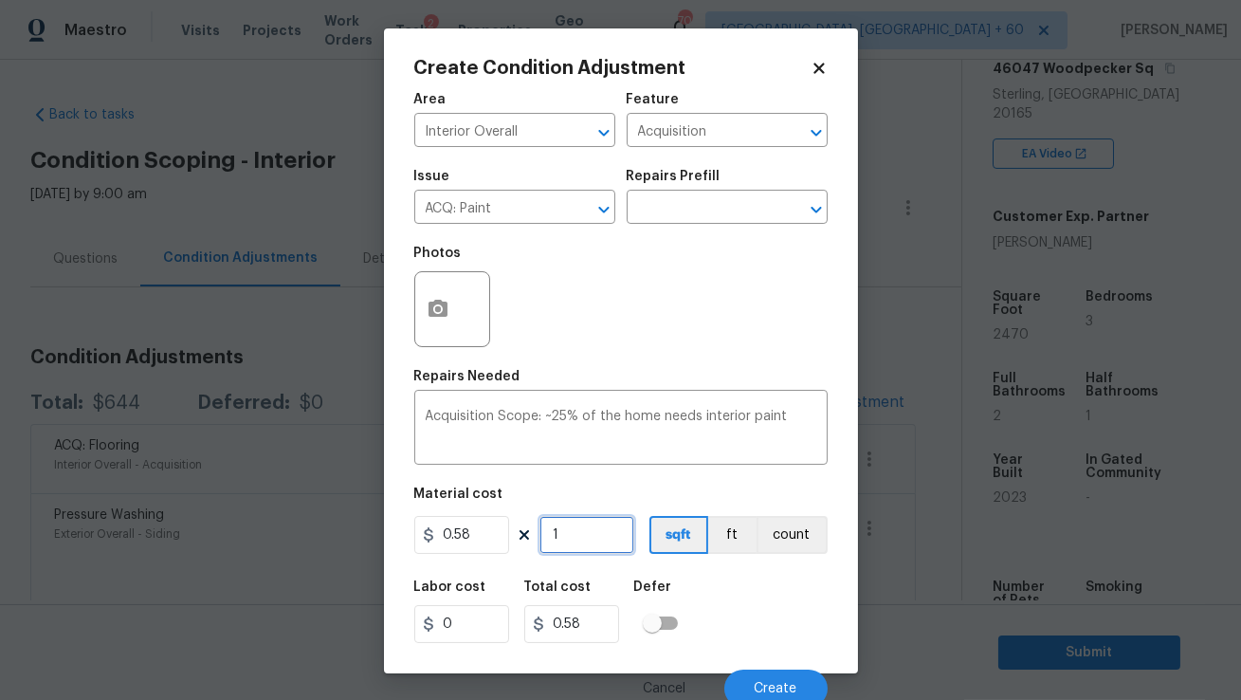
click at [579, 539] on input "1" at bounding box center [586, 535] width 95 height 38
type input "0"
type input "2"
type input "1.16"
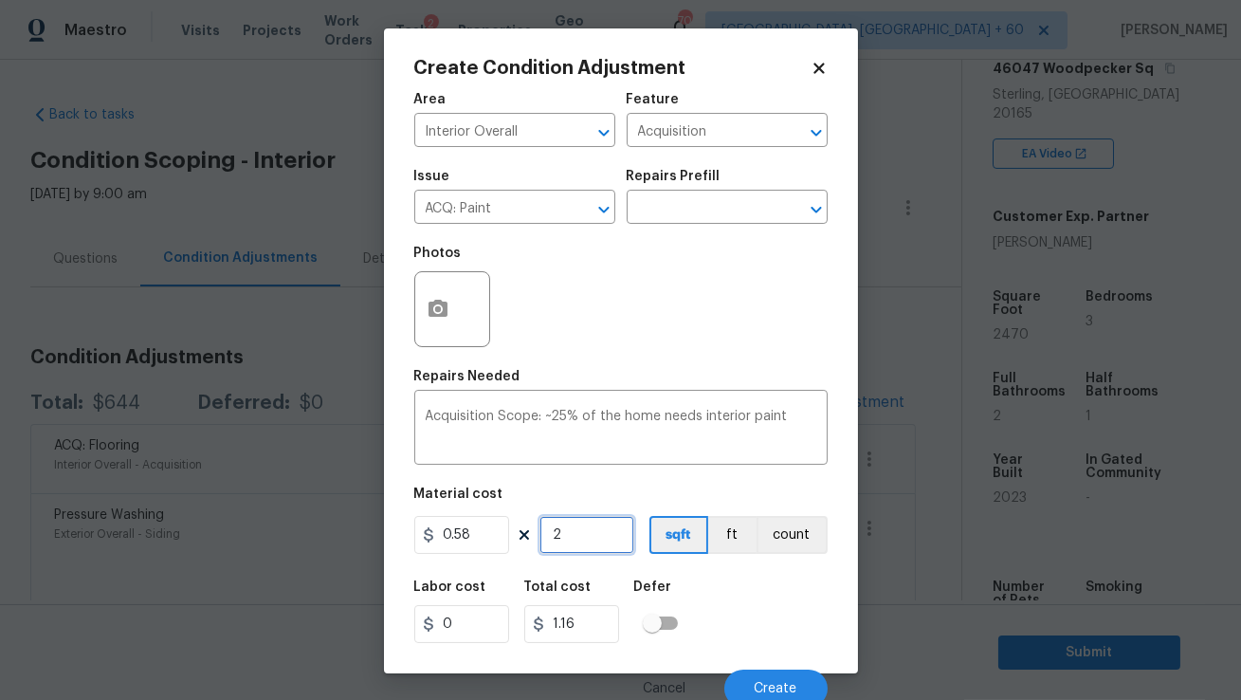
type input "24"
type input "13.92"
type input "247"
type input "143.26"
type input "2470"
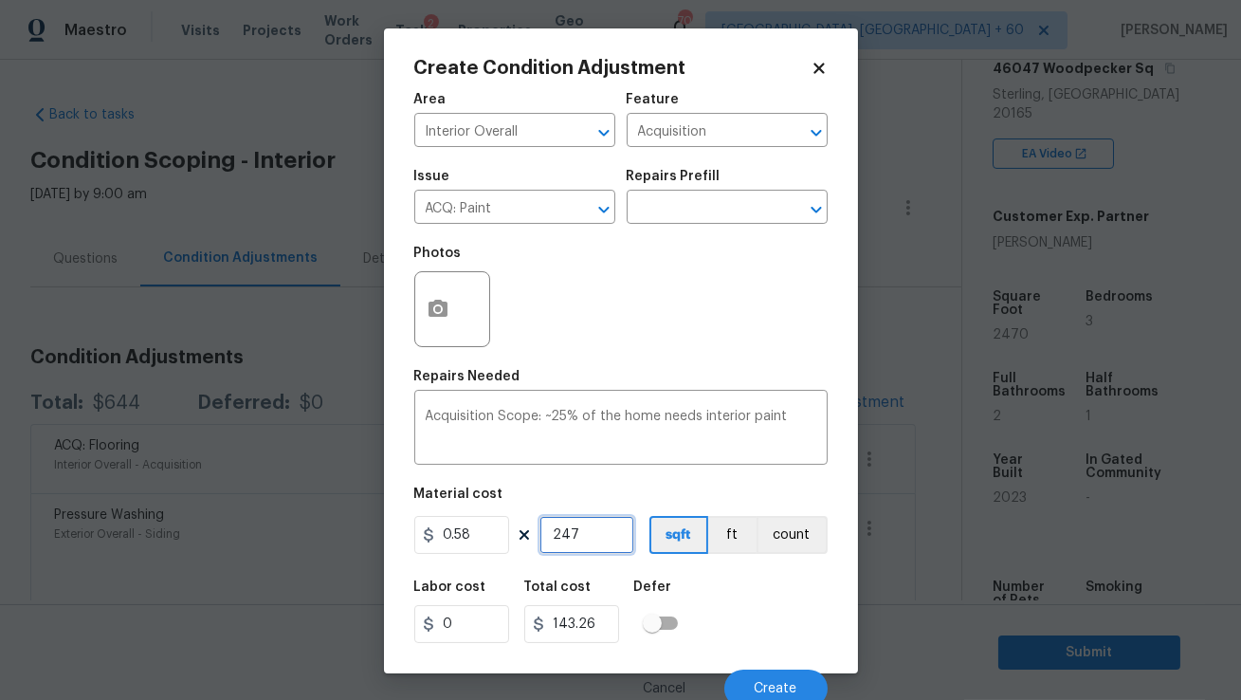
type input "1432.6"
type input "2470"
click at [786, 694] on span "Create" at bounding box center [776, 689] width 43 height 14
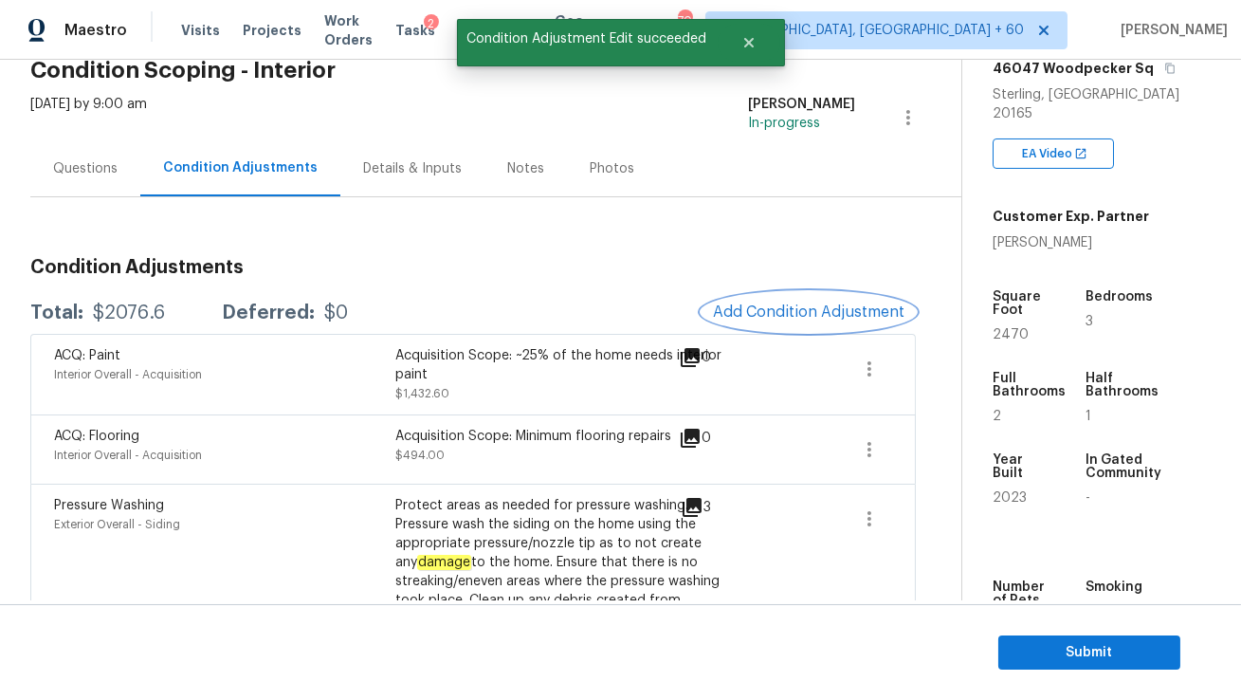
scroll to position [98, 0]
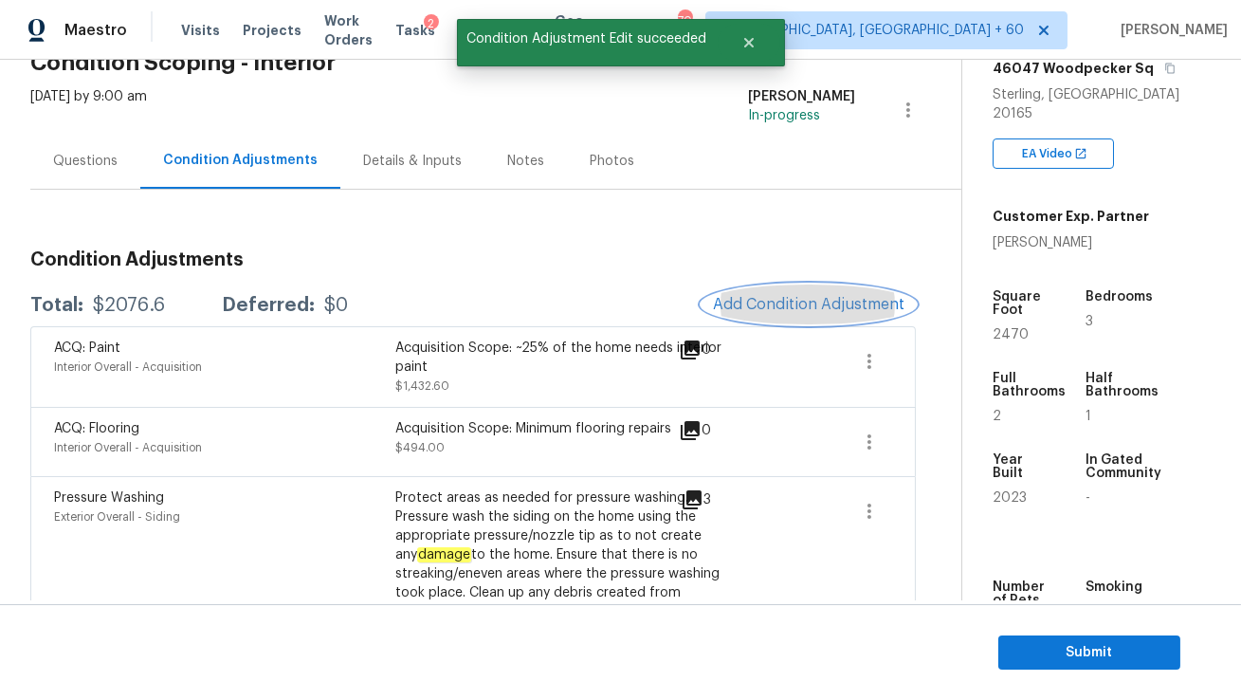
click at [801, 304] on span "Add Condition Adjustment" at bounding box center [809, 304] width 192 height 17
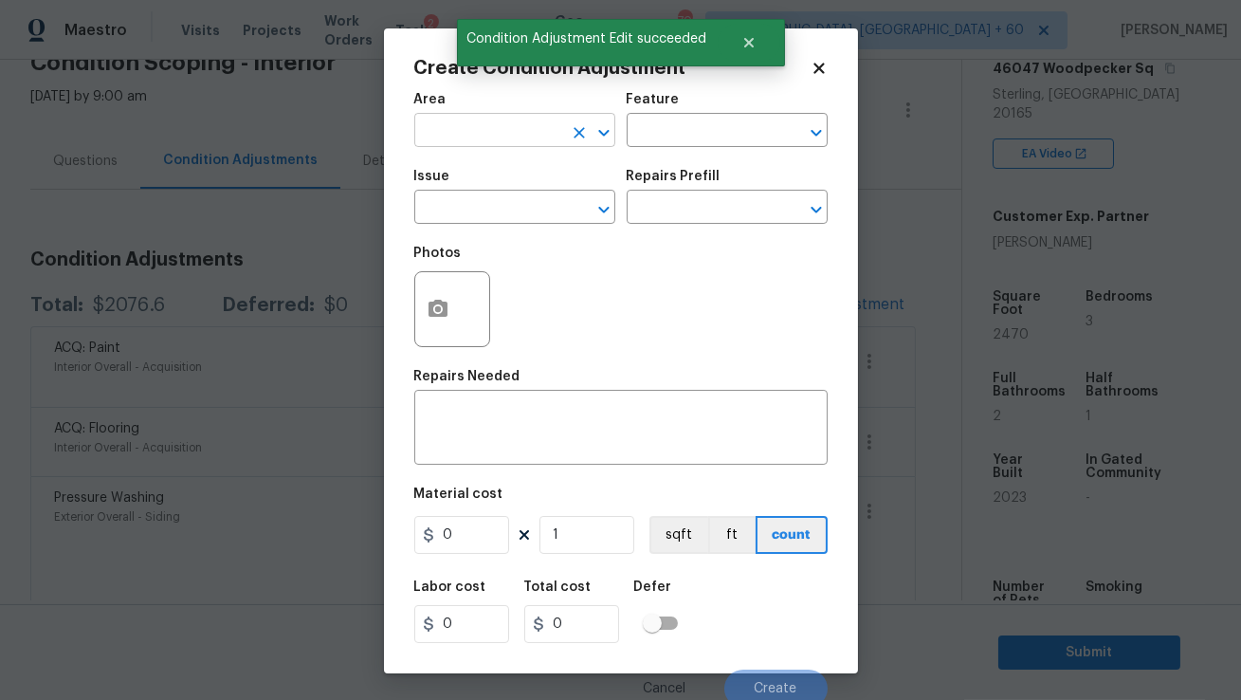
click at [486, 124] on input "text" at bounding box center [488, 132] width 148 height 29
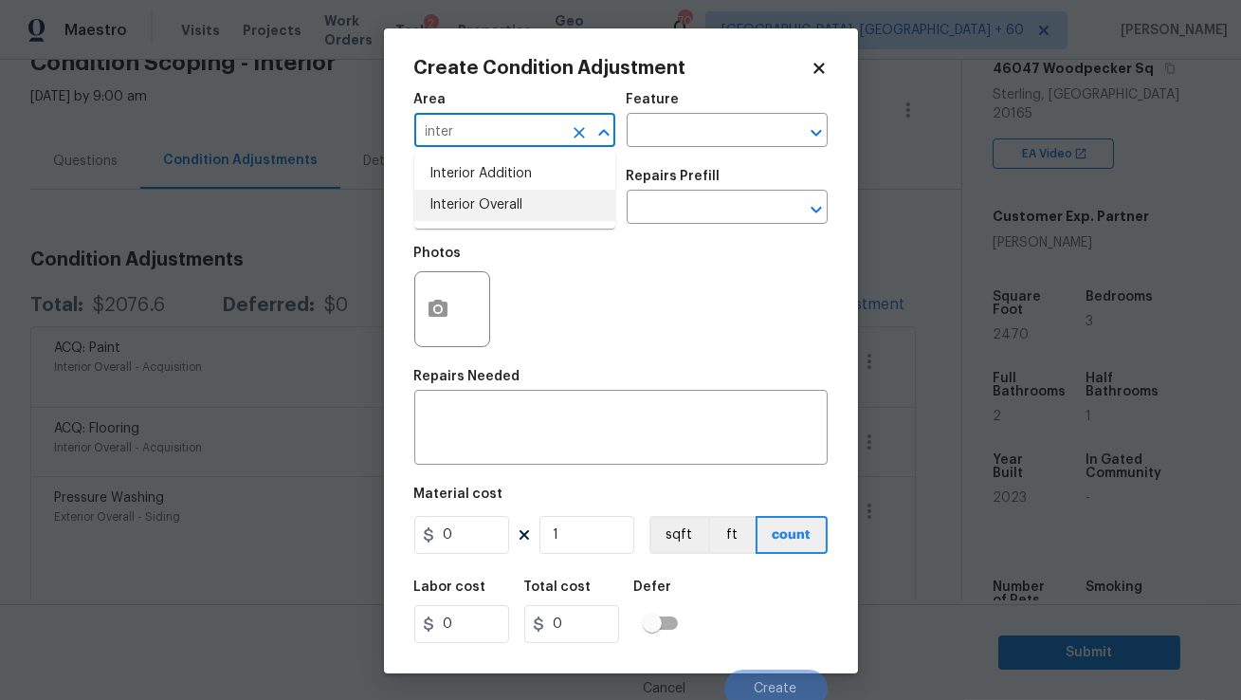
click at [473, 210] on li "Interior Overall" at bounding box center [514, 205] width 201 height 31
type input "Interior Overall"
click at [475, 217] on input "text" at bounding box center [488, 208] width 148 height 29
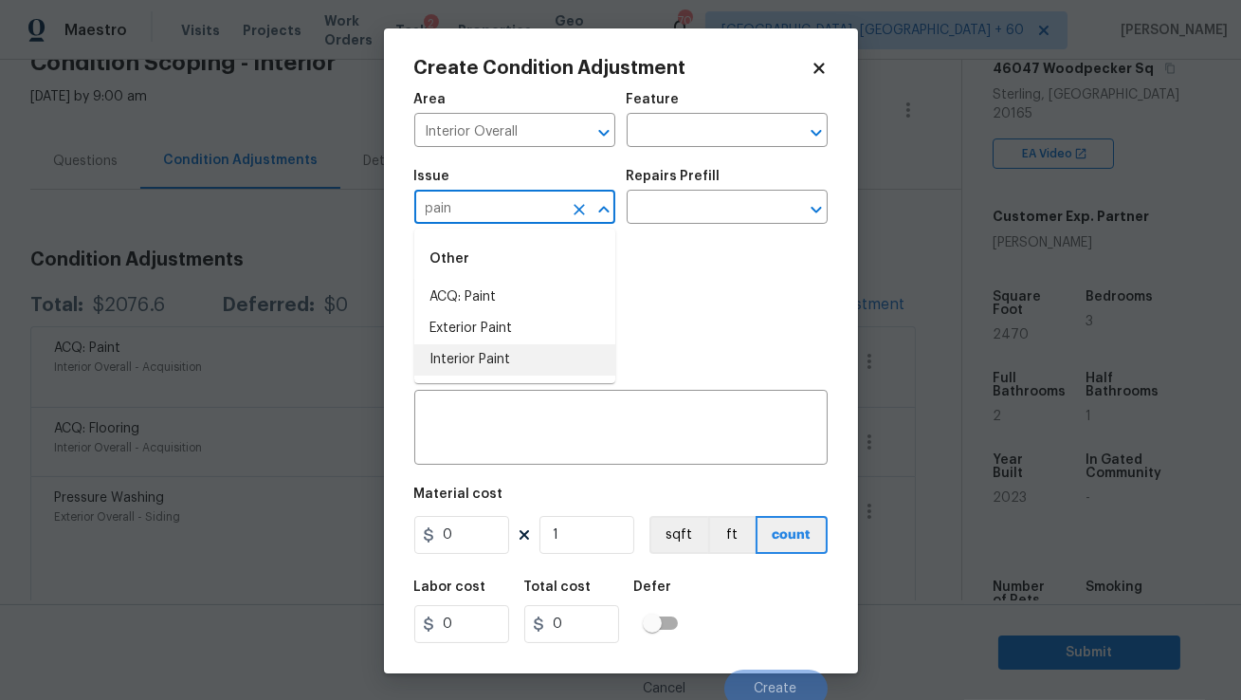
click at [500, 360] on li "Interior Paint" at bounding box center [514, 359] width 201 height 31
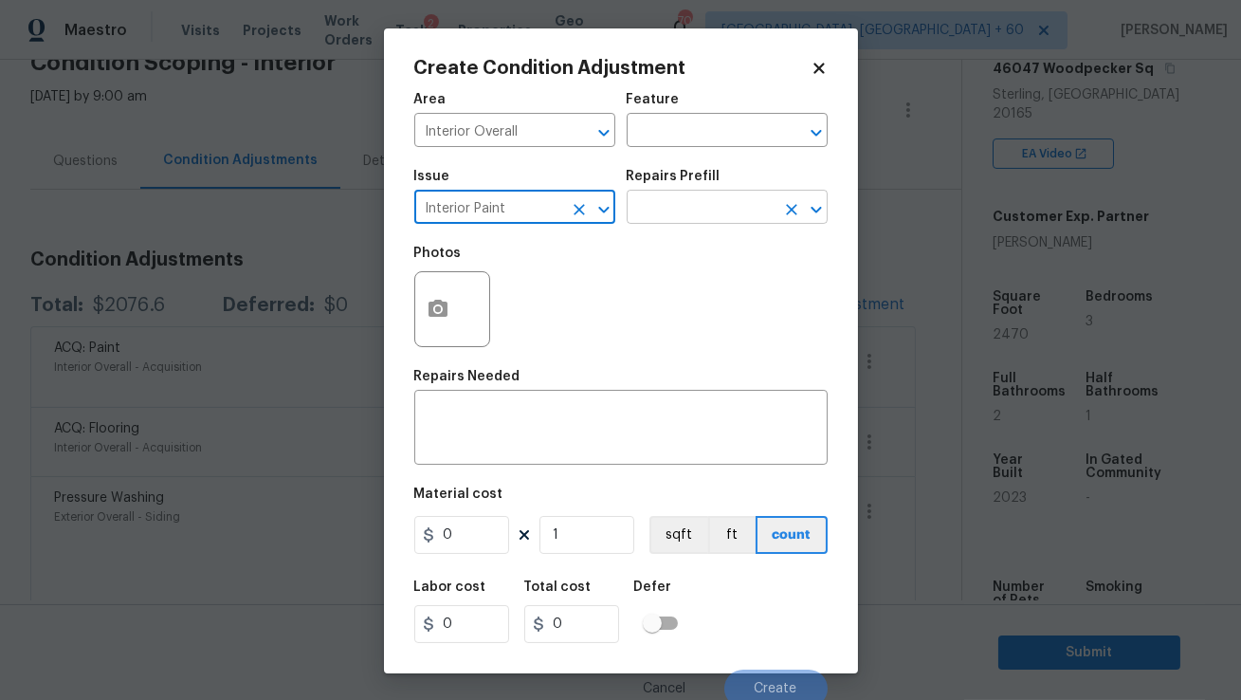
type input "Interior Paint"
click at [671, 221] on input "text" at bounding box center [701, 208] width 148 height 29
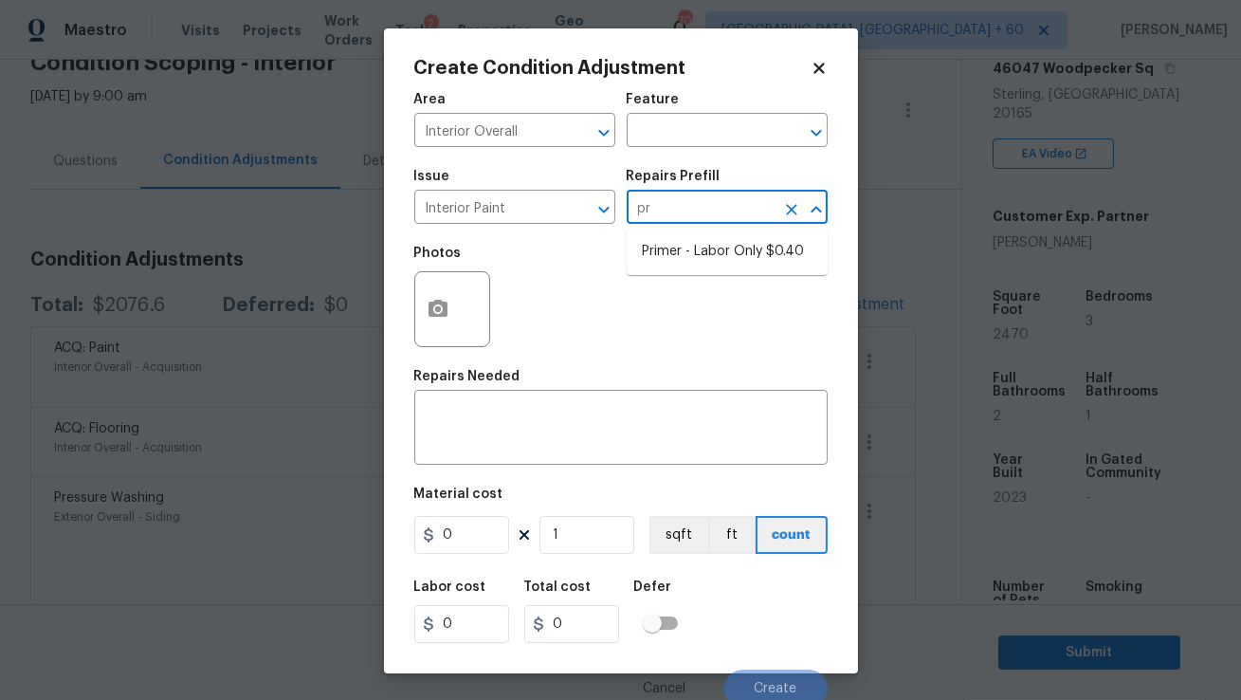
type input "pri"
click at [708, 263] on li "Primer - Labor Only $0.40" at bounding box center [727, 251] width 201 height 31
type input "Overall Paint"
type textarea "Interior primer - PRIMER PROVIDED BY OPENDOOR - All nails, screws, drywall anch…"
type input "0.4"
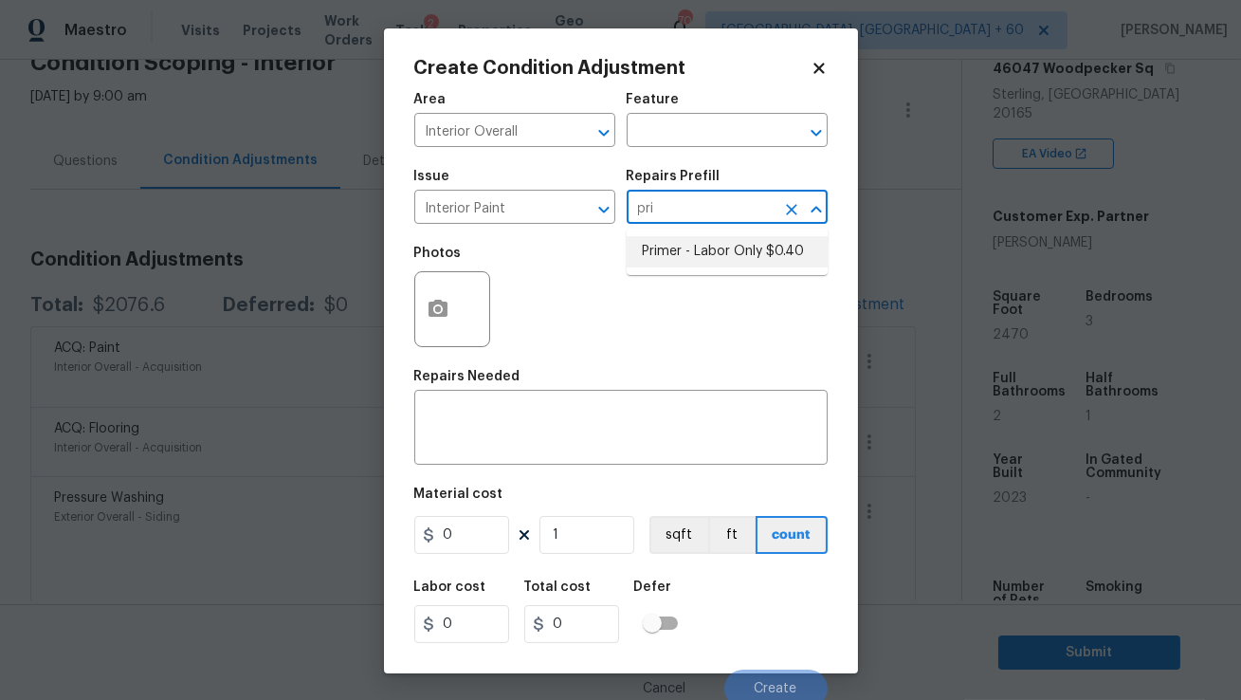
type input "0.4"
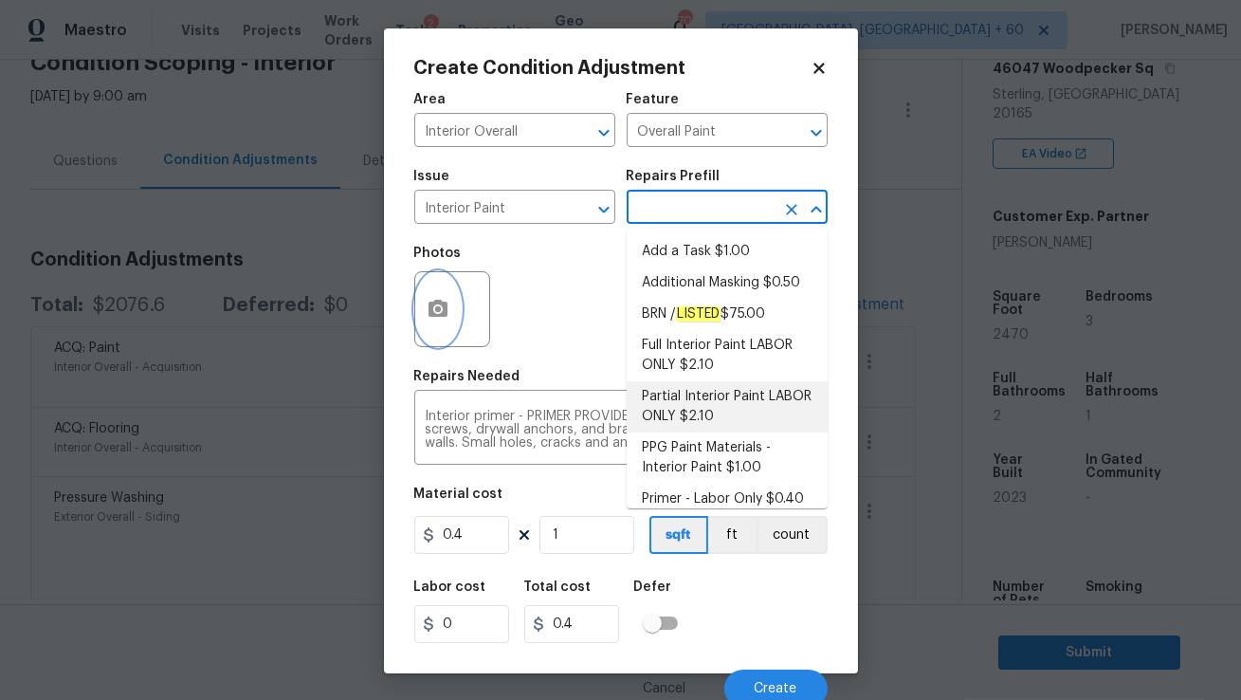
click at [437, 306] on circle "button" at bounding box center [437, 309] width 6 height 6
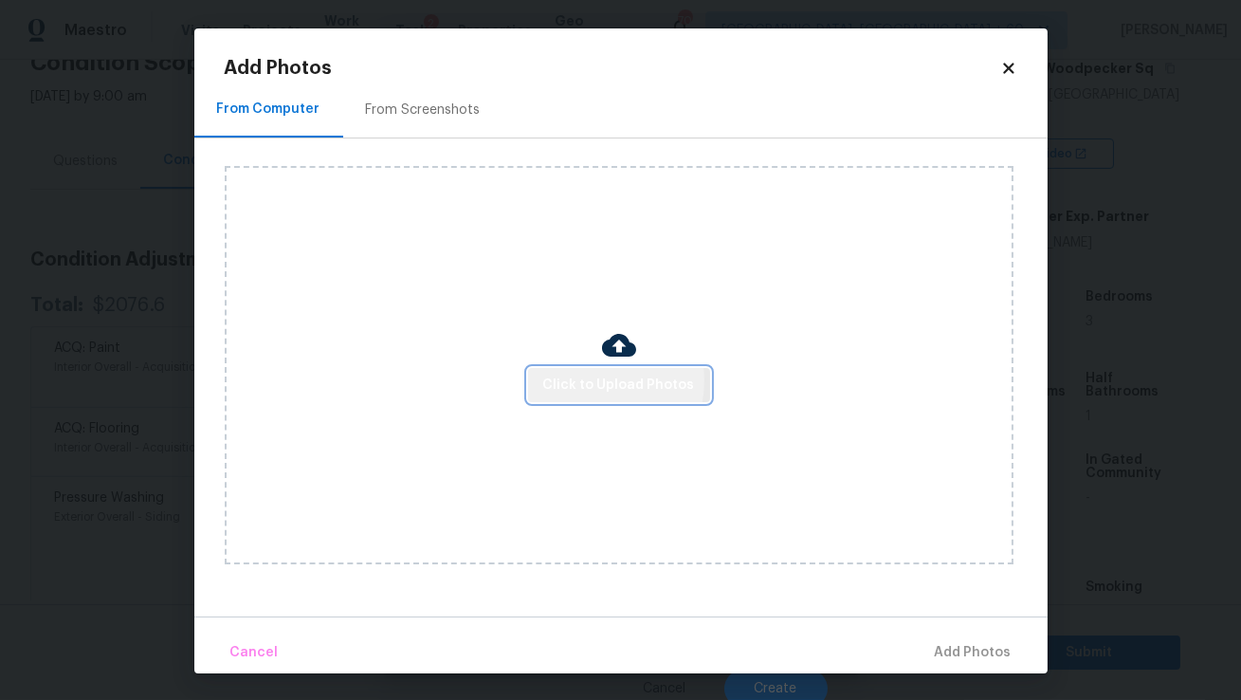
click at [584, 380] on span "Click to Upload Photos" at bounding box center [619, 386] width 152 height 24
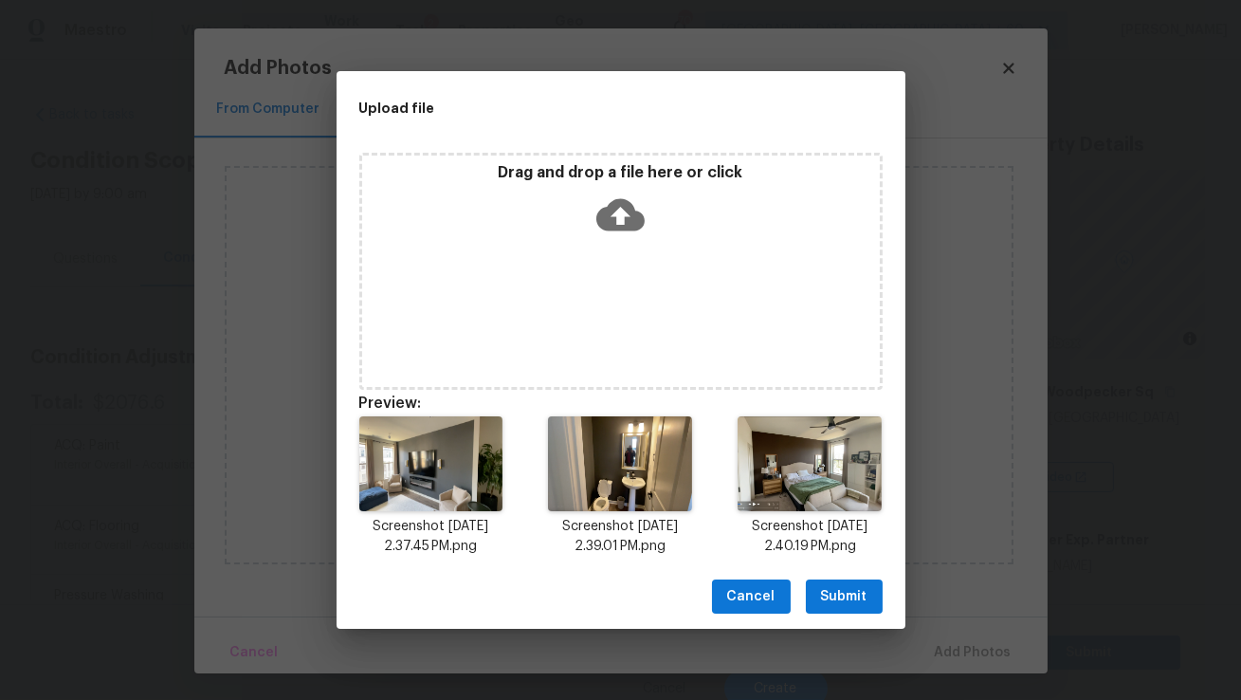
scroll to position [323, 0]
click at [834, 588] on span "Submit" at bounding box center [844, 597] width 46 height 24
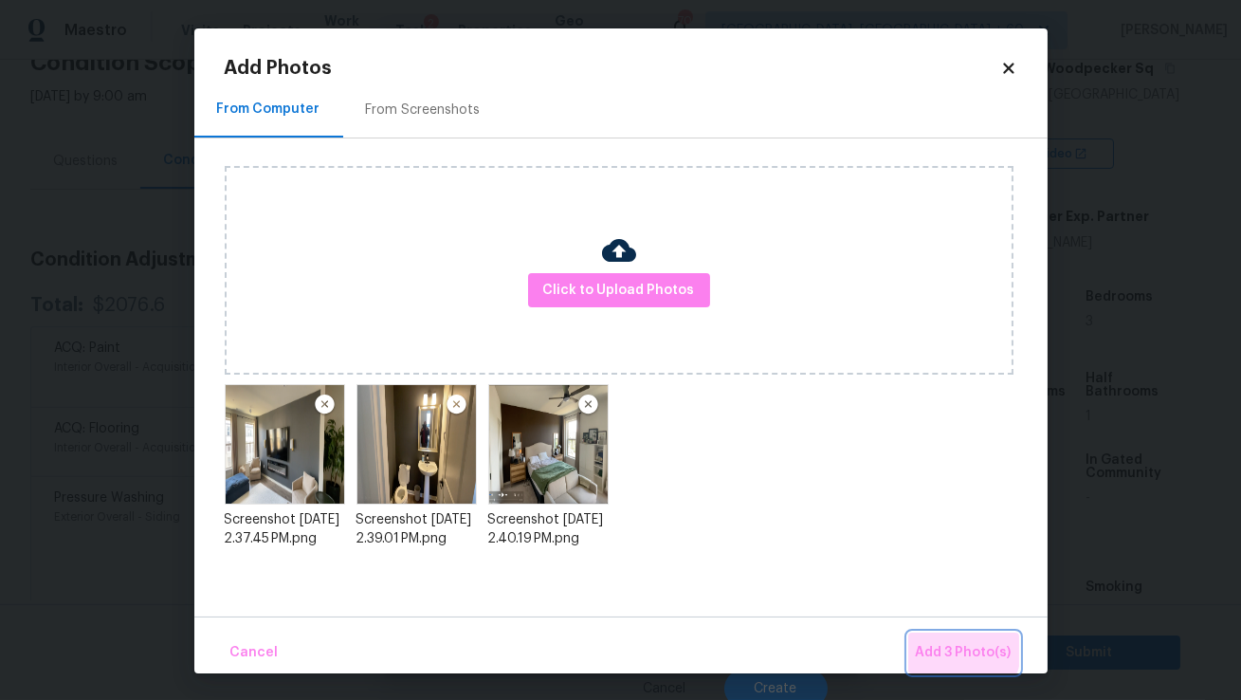
click at [938, 644] on span "Add 3 Photo(s)" at bounding box center [964, 653] width 96 height 24
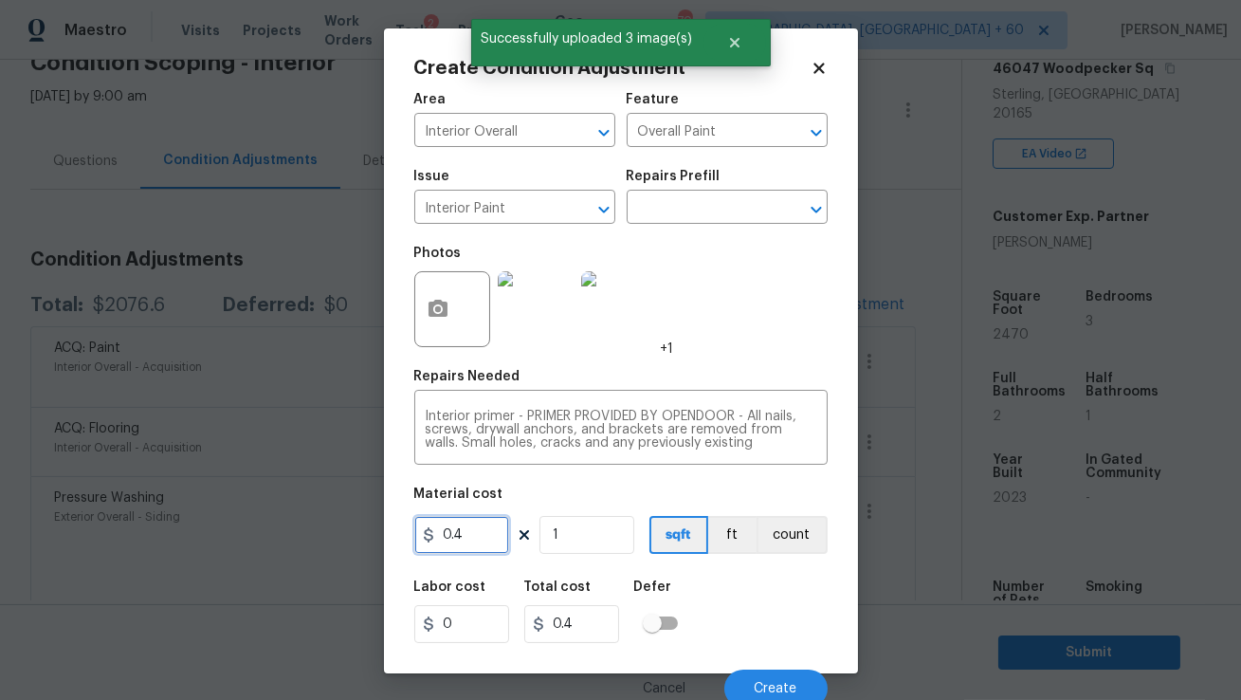
click at [467, 532] on input "0.4" at bounding box center [461, 535] width 95 height 38
type input "200"
click at [588, 624] on input "200" at bounding box center [571, 624] width 95 height 38
click at [742, 675] on button "Create" at bounding box center [775, 688] width 103 height 38
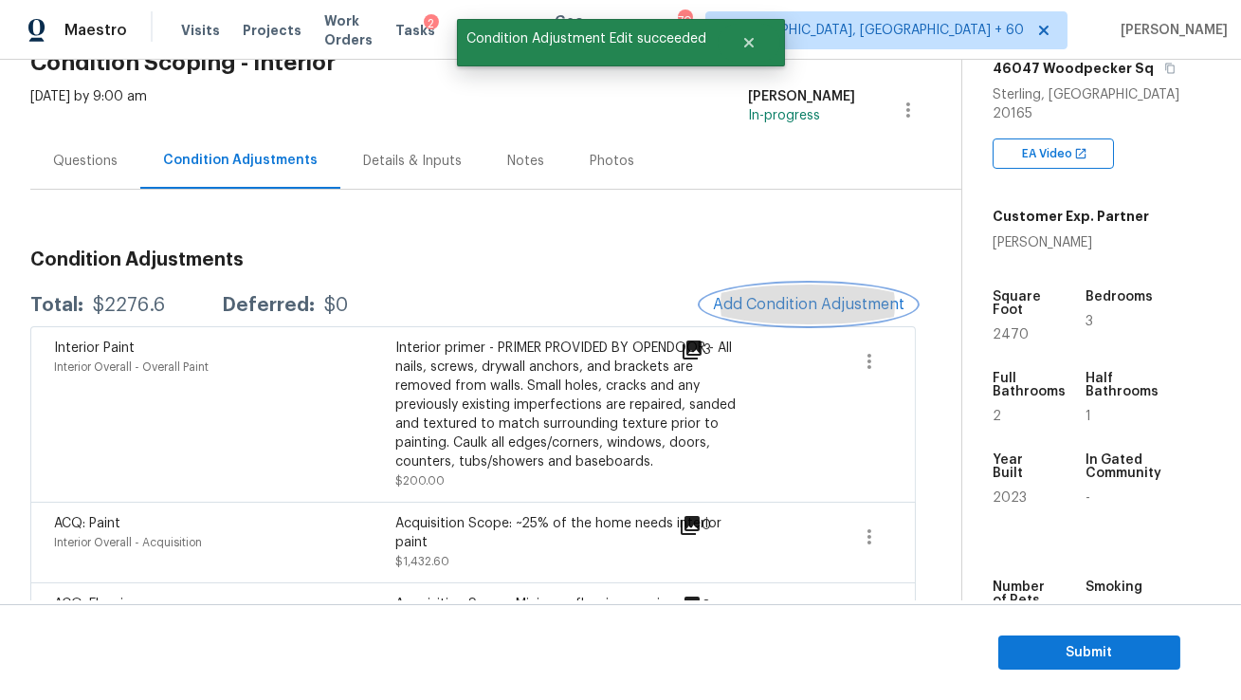
click at [762, 302] on span "Add Condition Adjustment" at bounding box center [809, 304] width 192 height 17
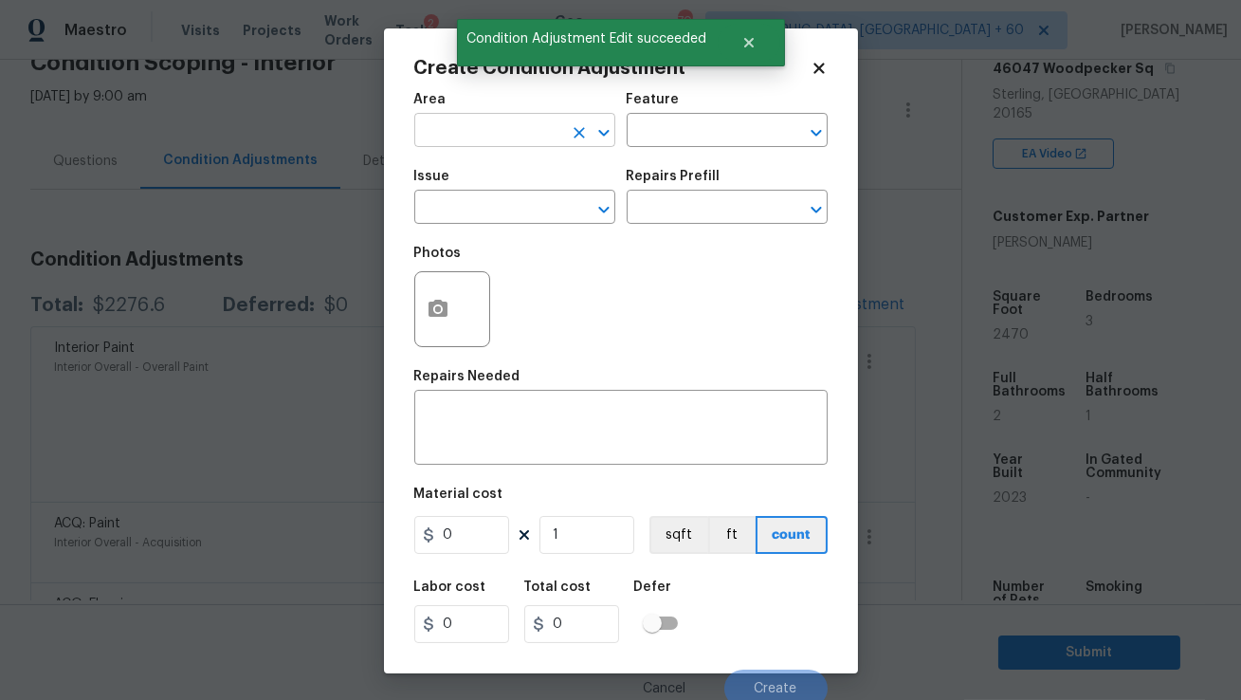
click at [480, 146] on body "Maestro Visits Projects Work Orders Tasks 2 Properties Geo Assignments [GEOGRAP…" at bounding box center [620, 350] width 1241 height 700
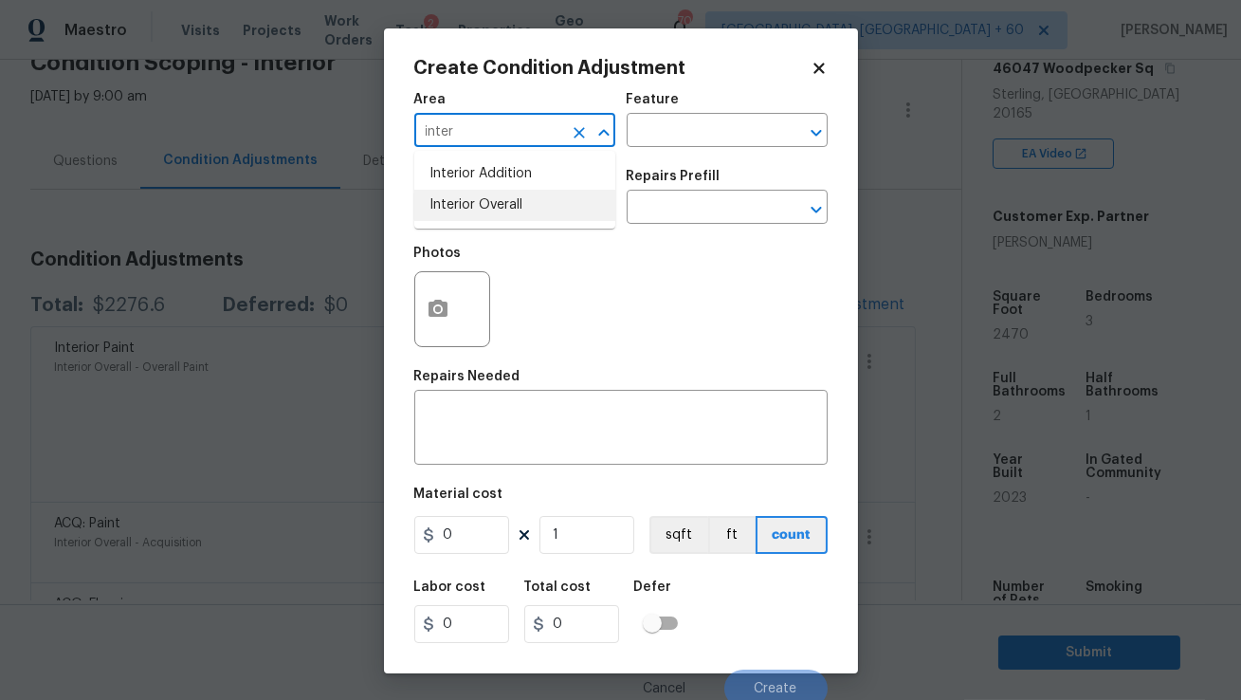
click at [493, 210] on li "Interior Overall" at bounding box center [514, 205] width 201 height 31
type input "Interior Overall"
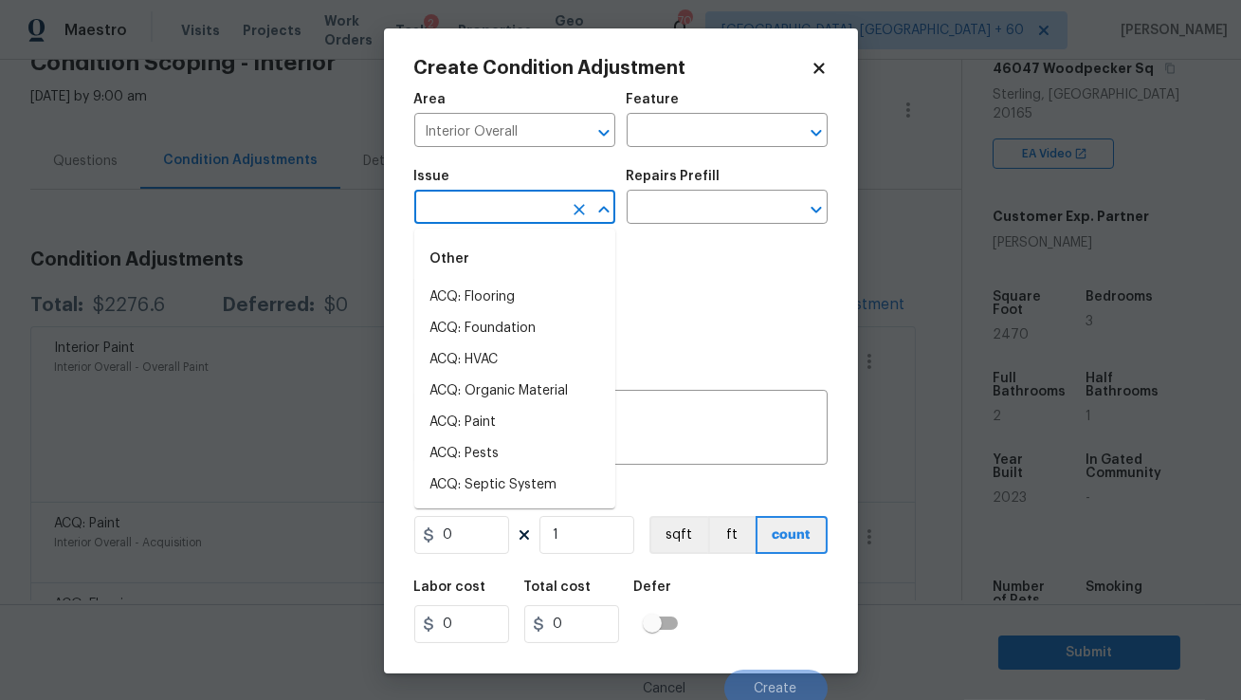
click at [490, 215] on input "text" at bounding box center [488, 208] width 148 height 29
type input "n"
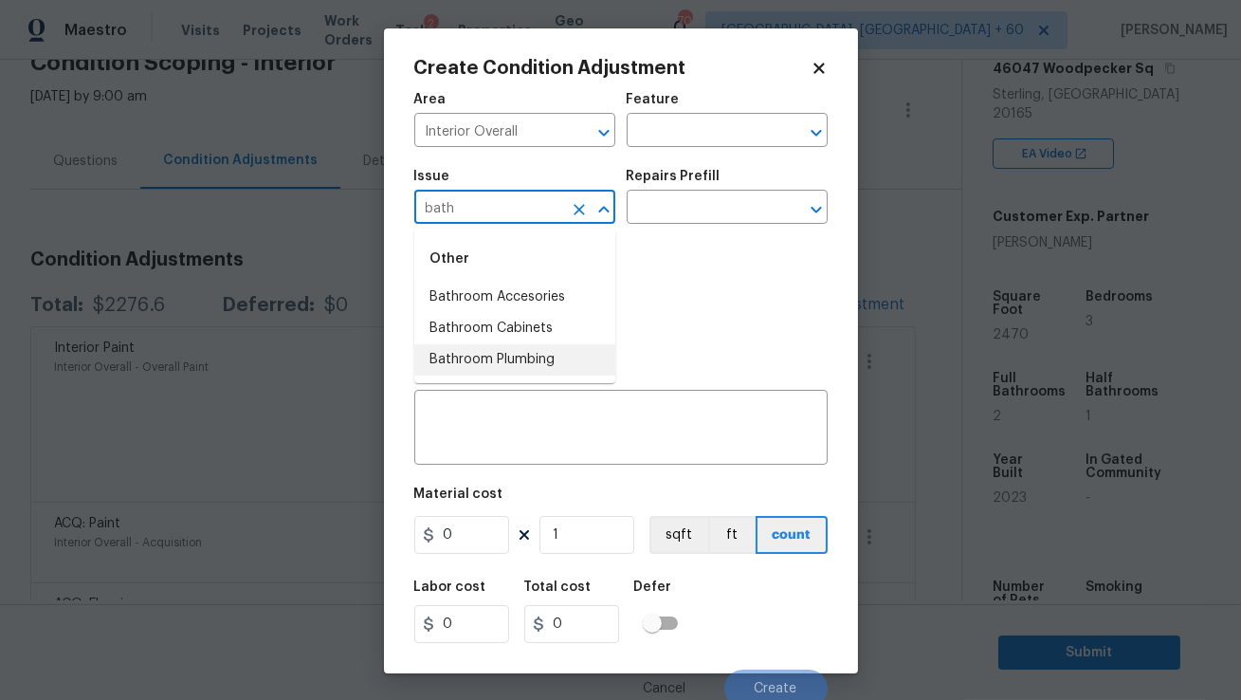
click at [492, 357] on li "Bathroom Plumbing" at bounding box center [514, 359] width 201 height 31
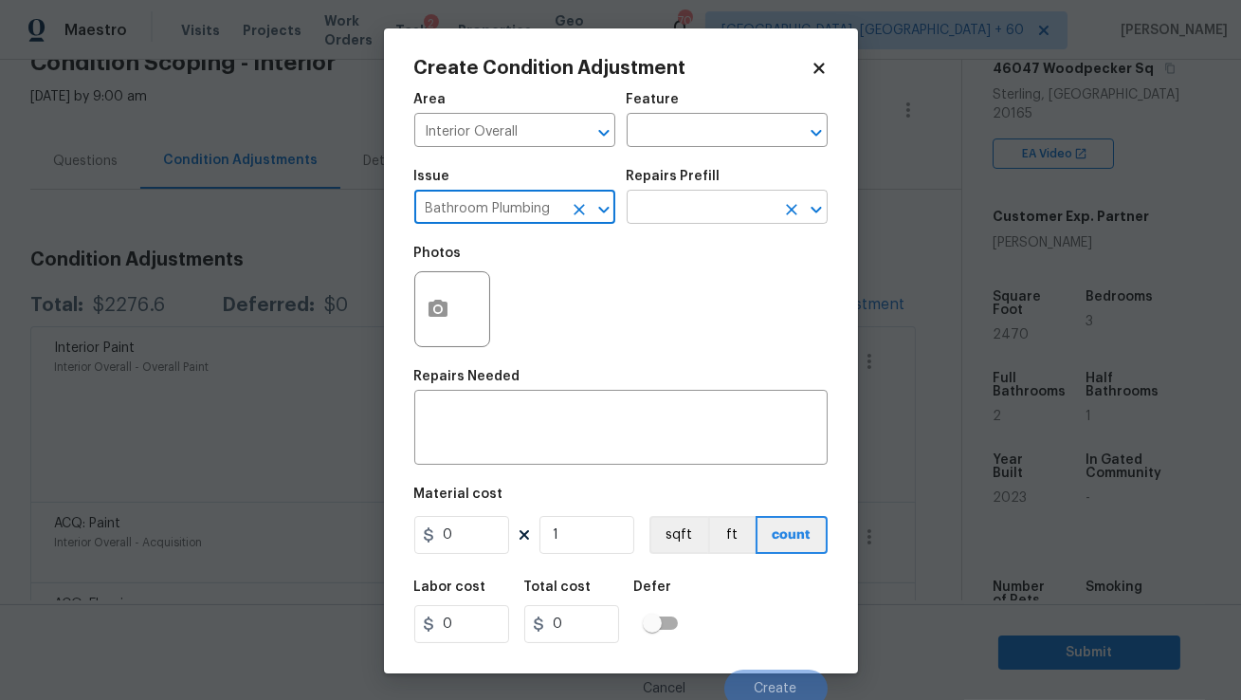
type input "Bathroom Plumbing"
click at [676, 197] on input "text" at bounding box center [701, 208] width 148 height 29
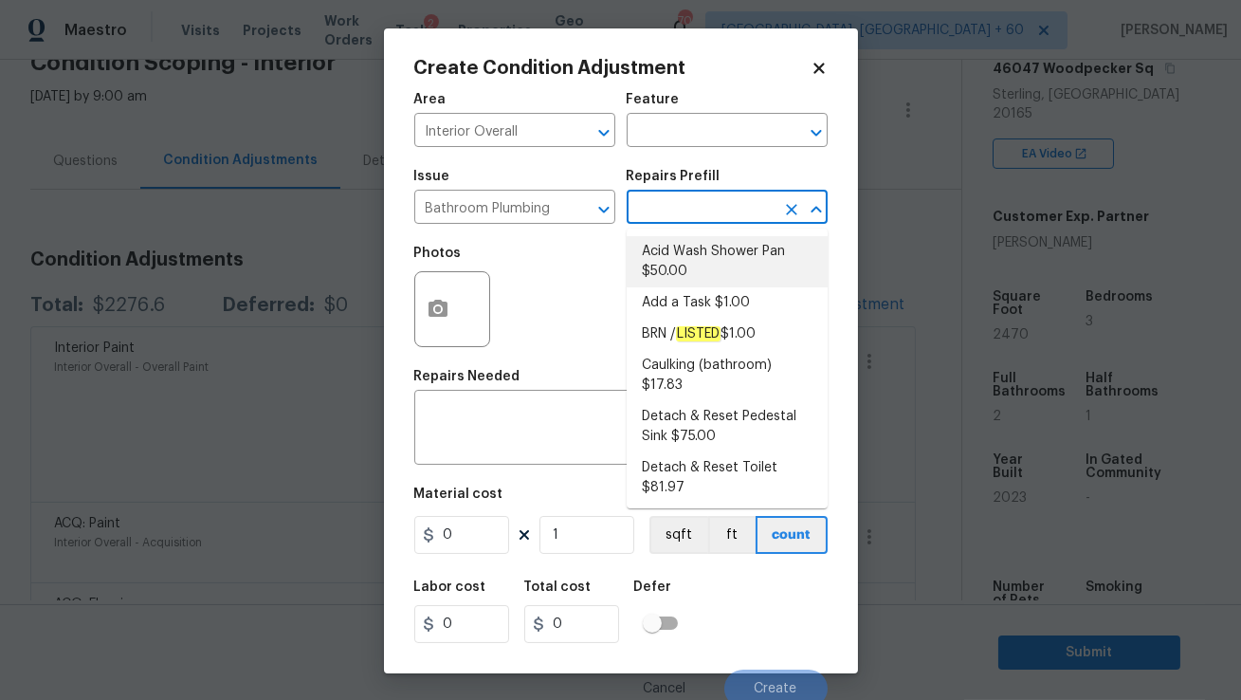
click at [682, 254] on li "Acid Wash Shower Pan $50.00" at bounding box center [727, 261] width 201 height 51
type input "Plumbing"
type textarea "Prep and acid wash/deep clean the shower pan."
type input "50"
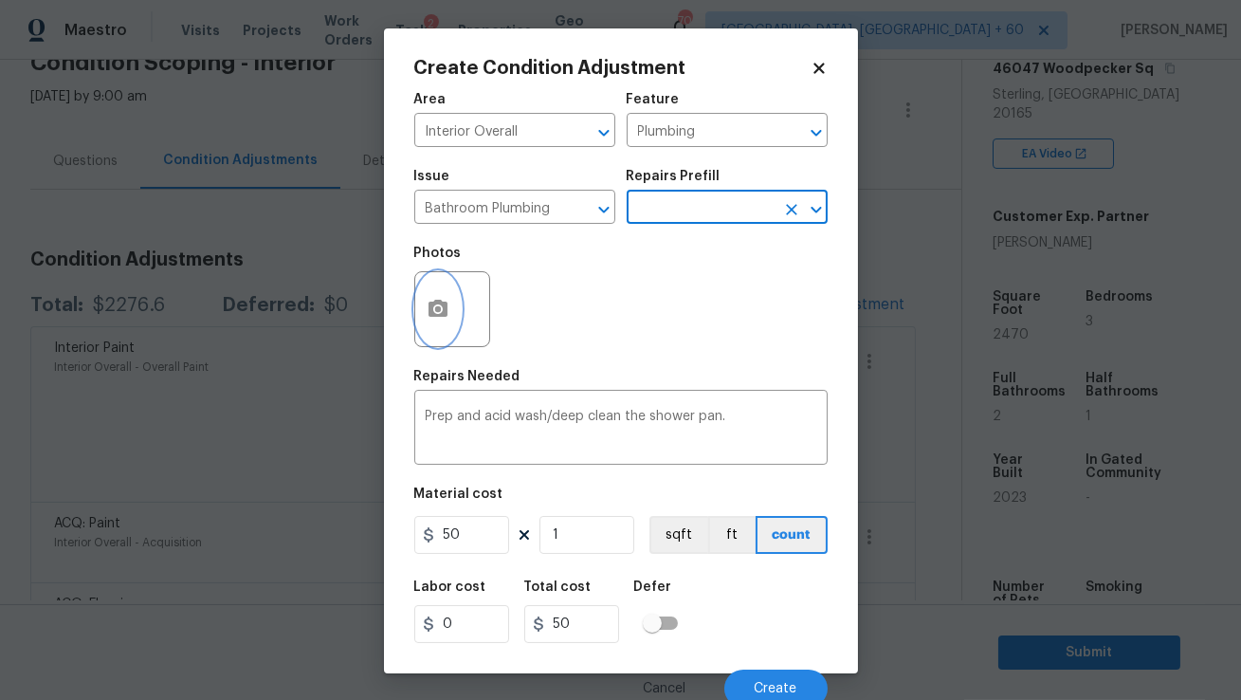
click at [443, 320] on icon "button" at bounding box center [438, 309] width 23 height 23
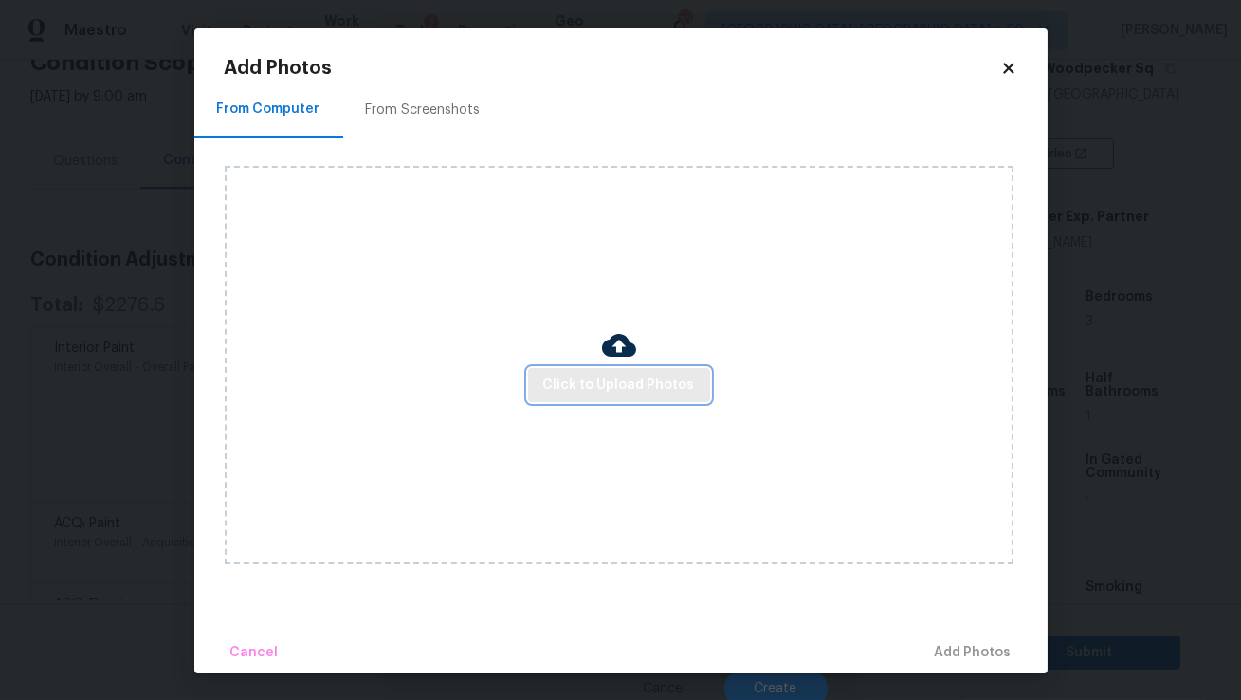
click at [593, 384] on span "Click to Upload Photos" at bounding box center [619, 386] width 152 height 24
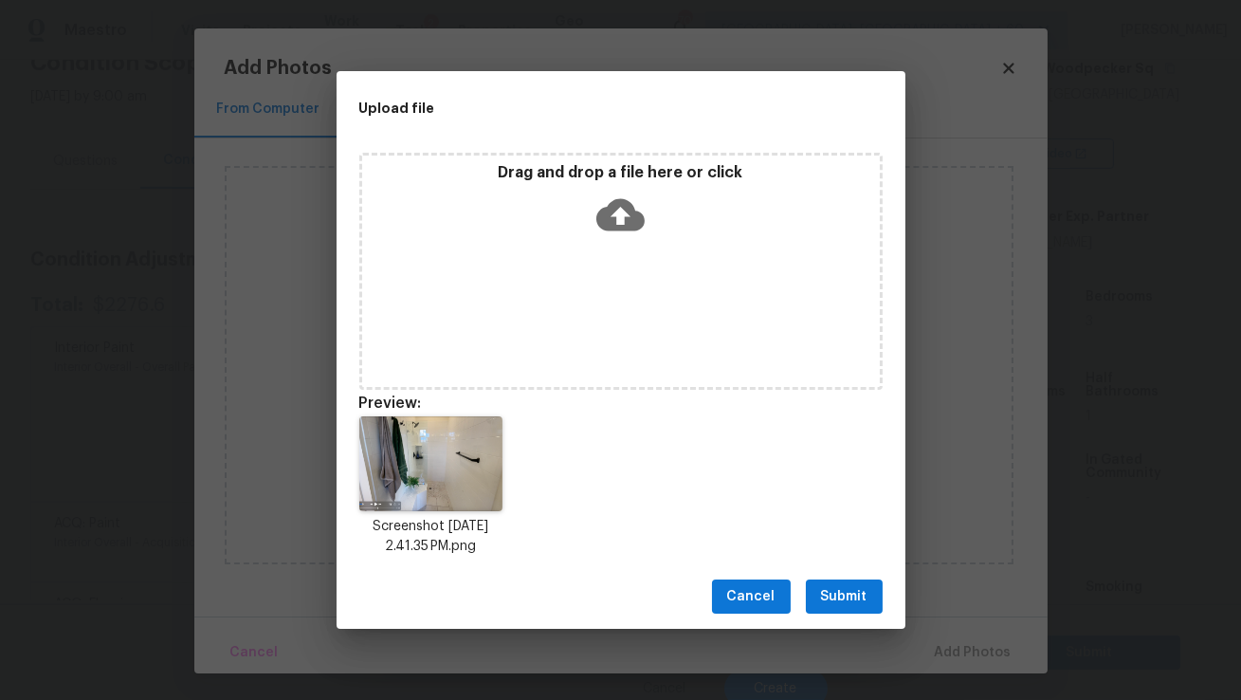
click at [828, 588] on span "Submit" at bounding box center [844, 597] width 46 height 24
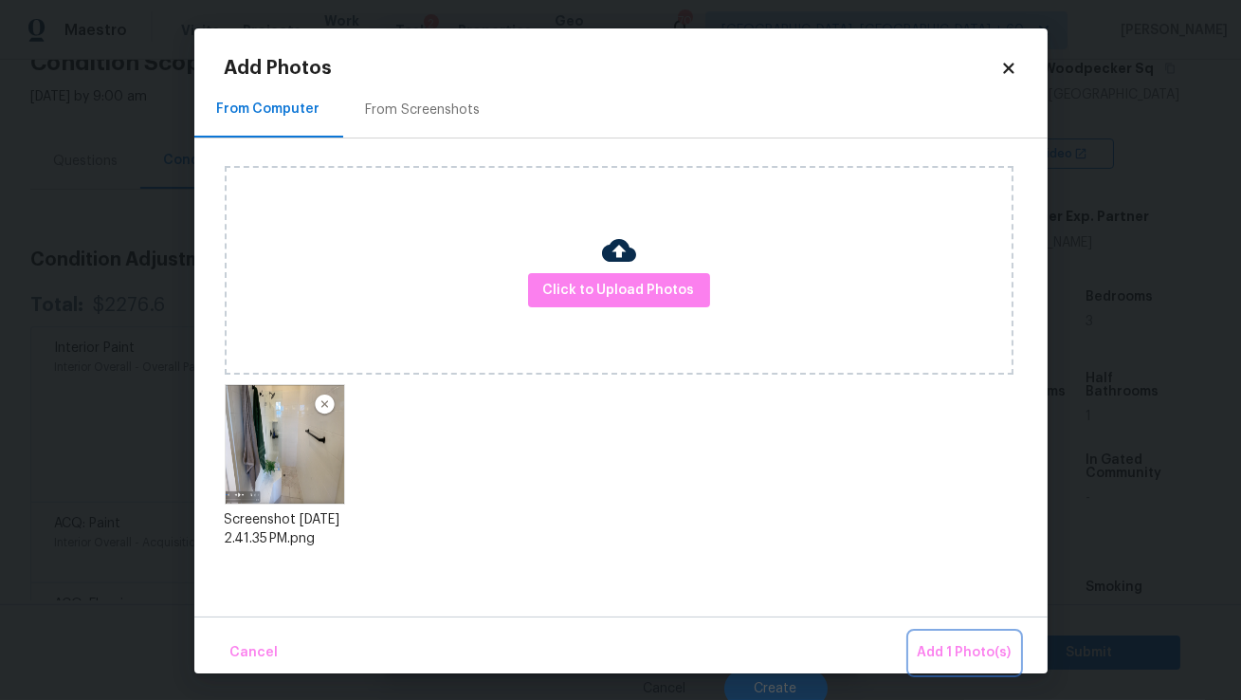
click at [941, 646] on span "Add 1 Photo(s)" at bounding box center [965, 653] width 94 height 24
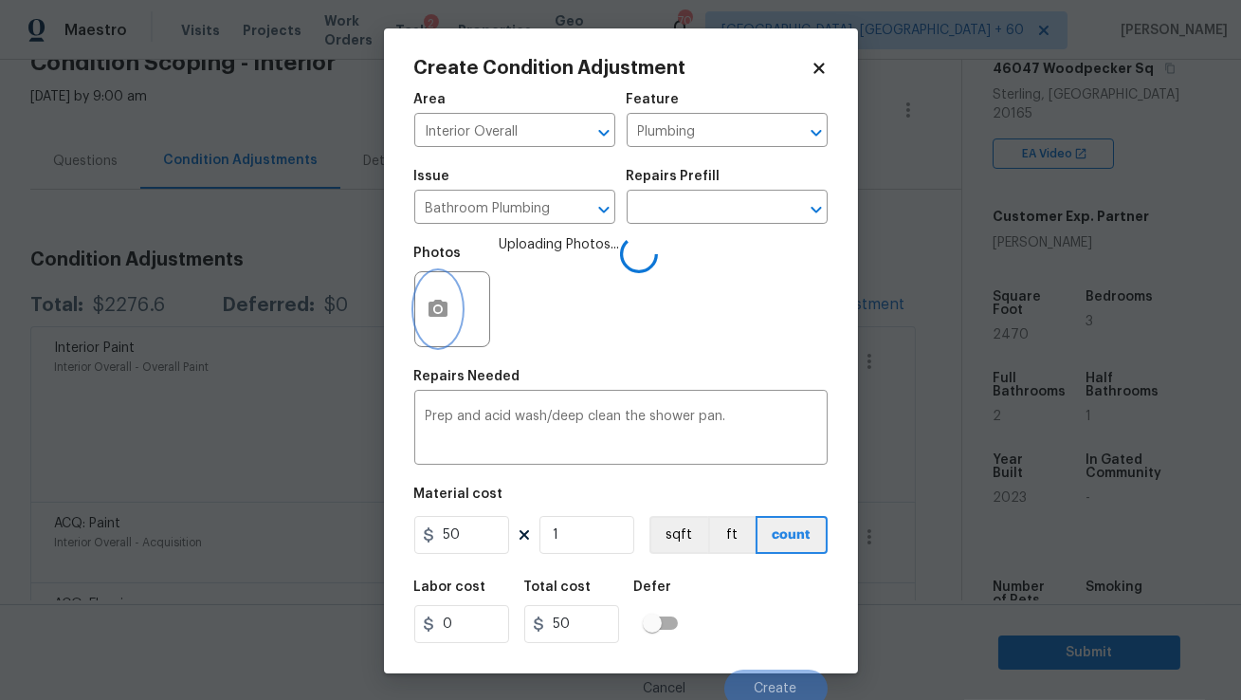
scroll to position [8, 0]
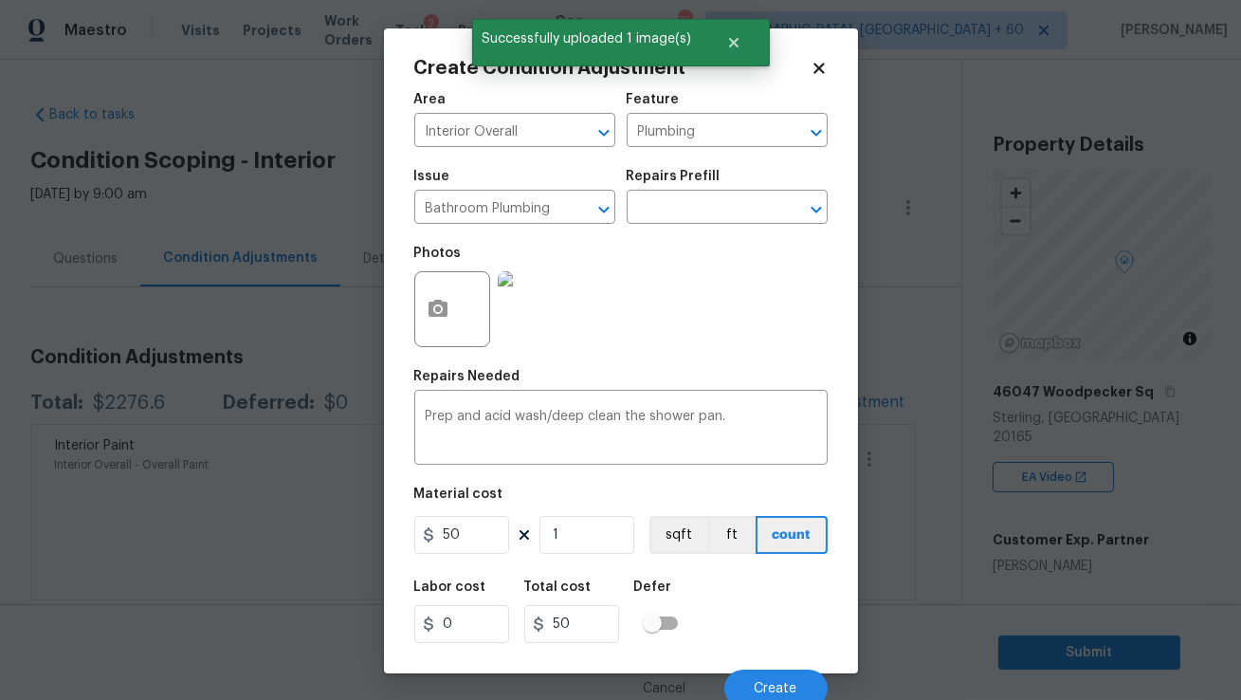
scroll to position [8, 0]
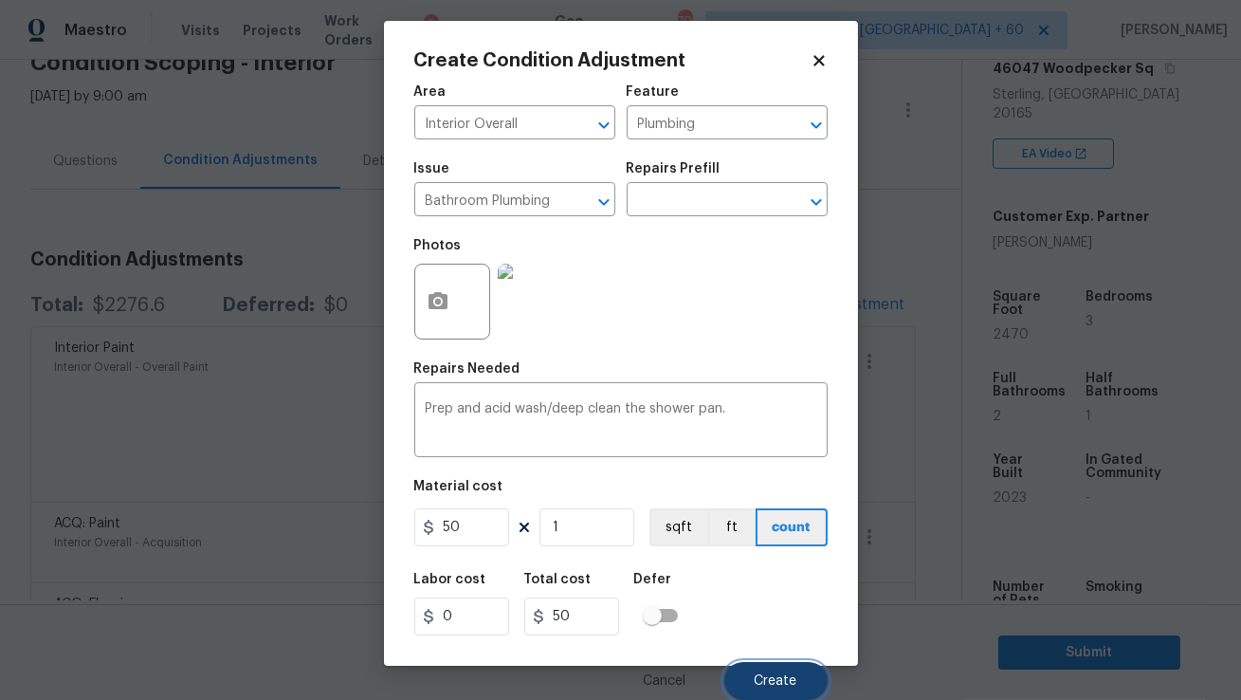
click at [786, 674] on span "Create" at bounding box center [776, 681] width 43 height 14
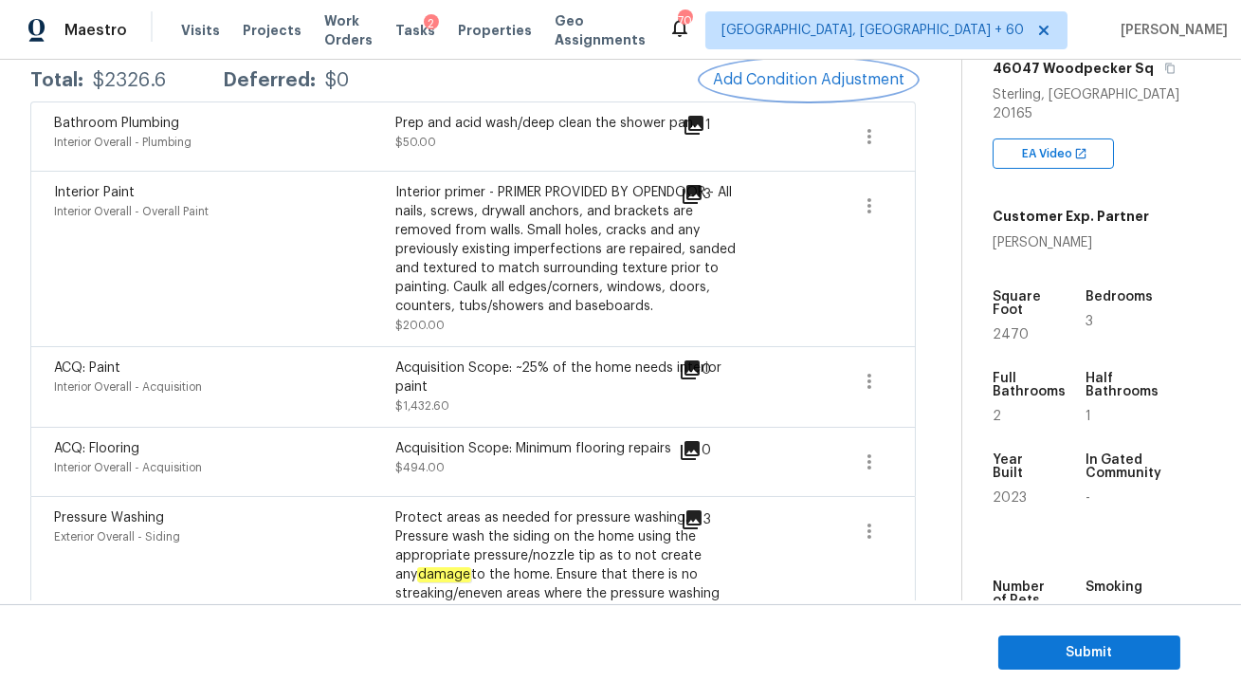
scroll to position [400, 0]
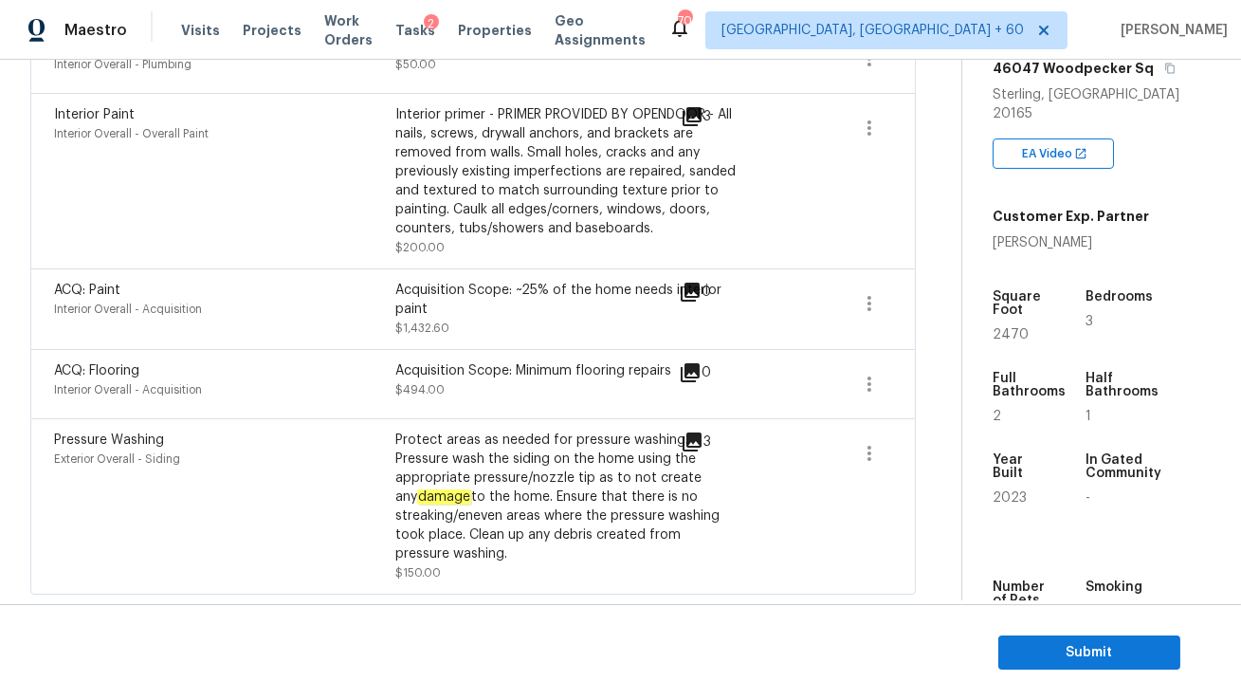
click at [693, 292] on icon at bounding box center [690, 292] width 19 height 19
click at [617, 306] on div "Acquisition Scope: ~25% of the home needs interior paint" at bounding box center [565, 300] width 341 height 38
click at [856, 300] on button "button" at bounding box center [870, 304] width 46 height 46
click at [901, 302] on link "Edit" at bounding box center [977, 299] width 161 height 28
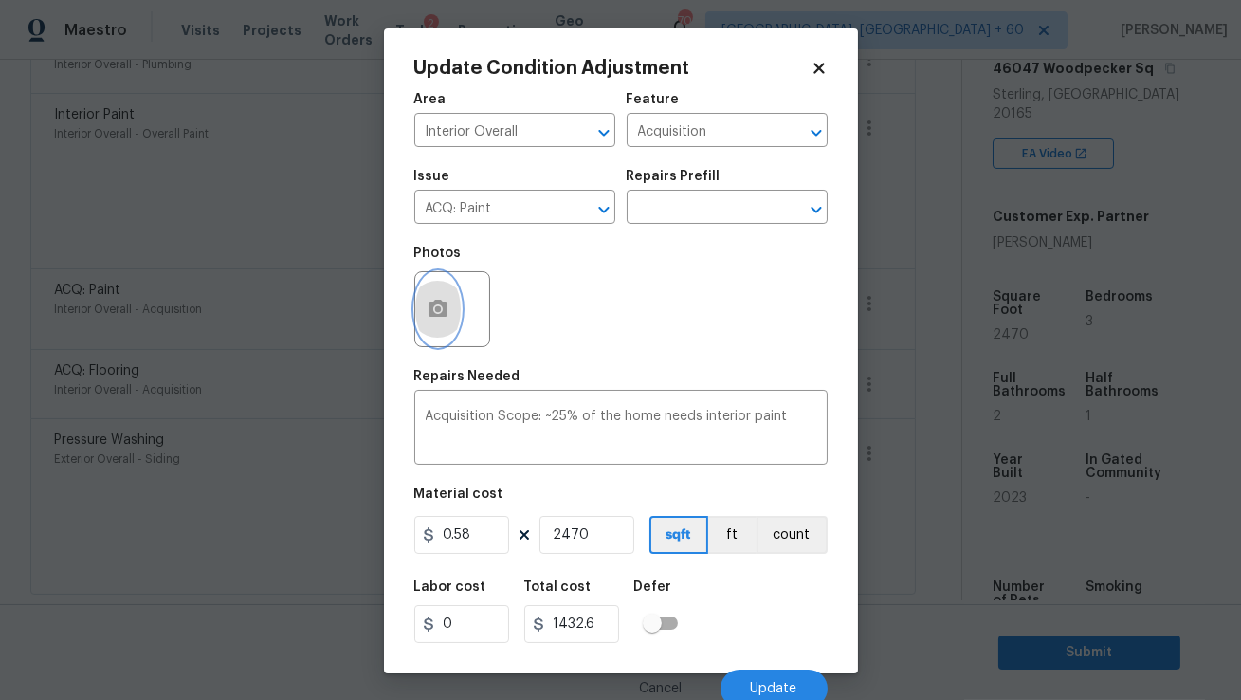
click at [442, 314] on icon "button" at bounding box center [438, 308] width 19 height 17
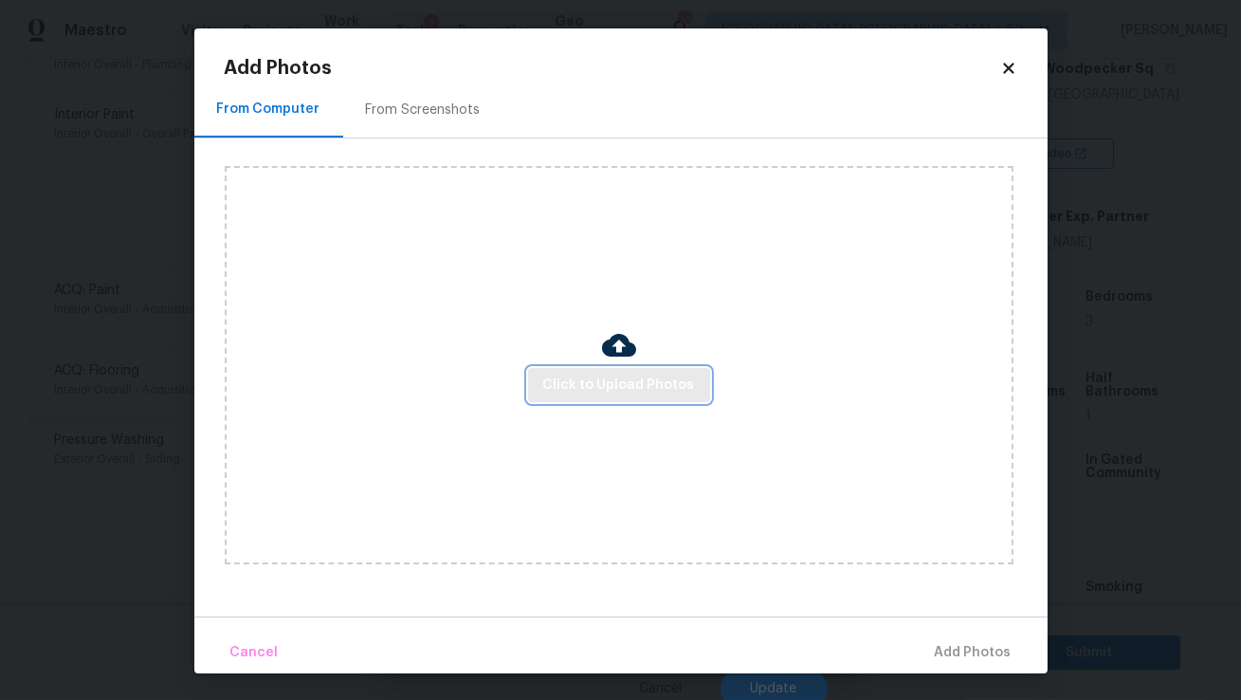
click at [587, 383] on span "Click to Upload Photos" at bounding box center [619, 386] width 152 height 24
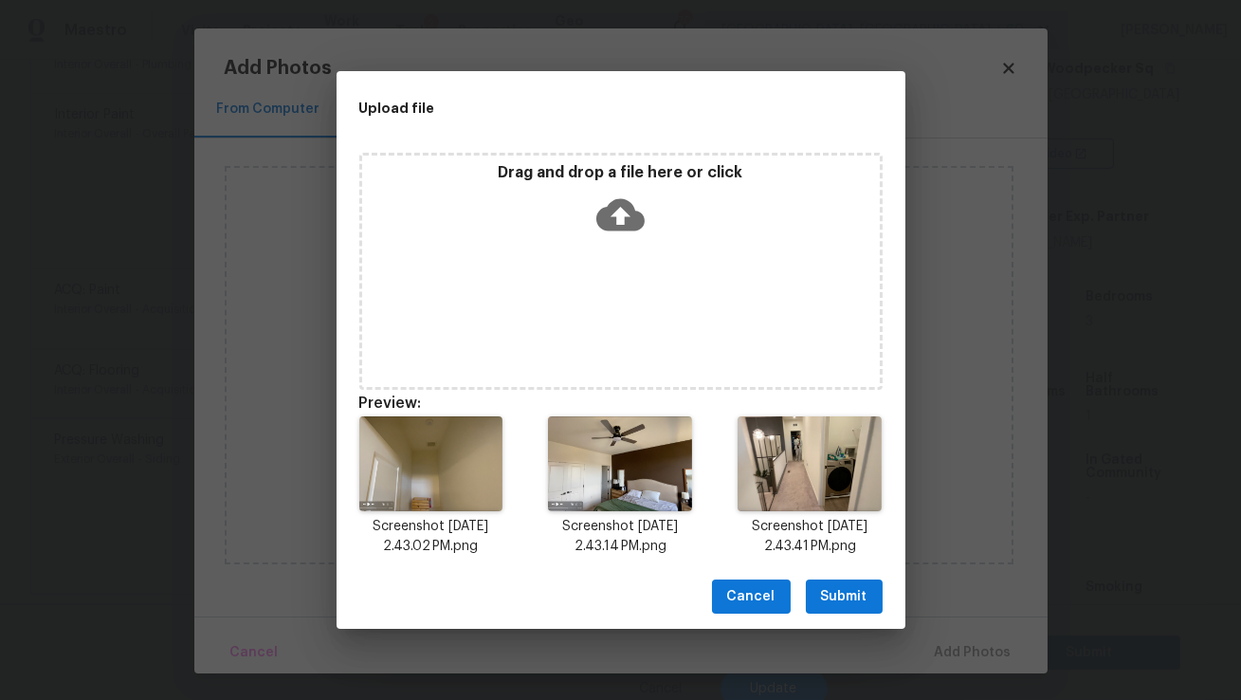
click at [821, 598] on span "Submit" at bounding box center [844, 597] width 46 height 24
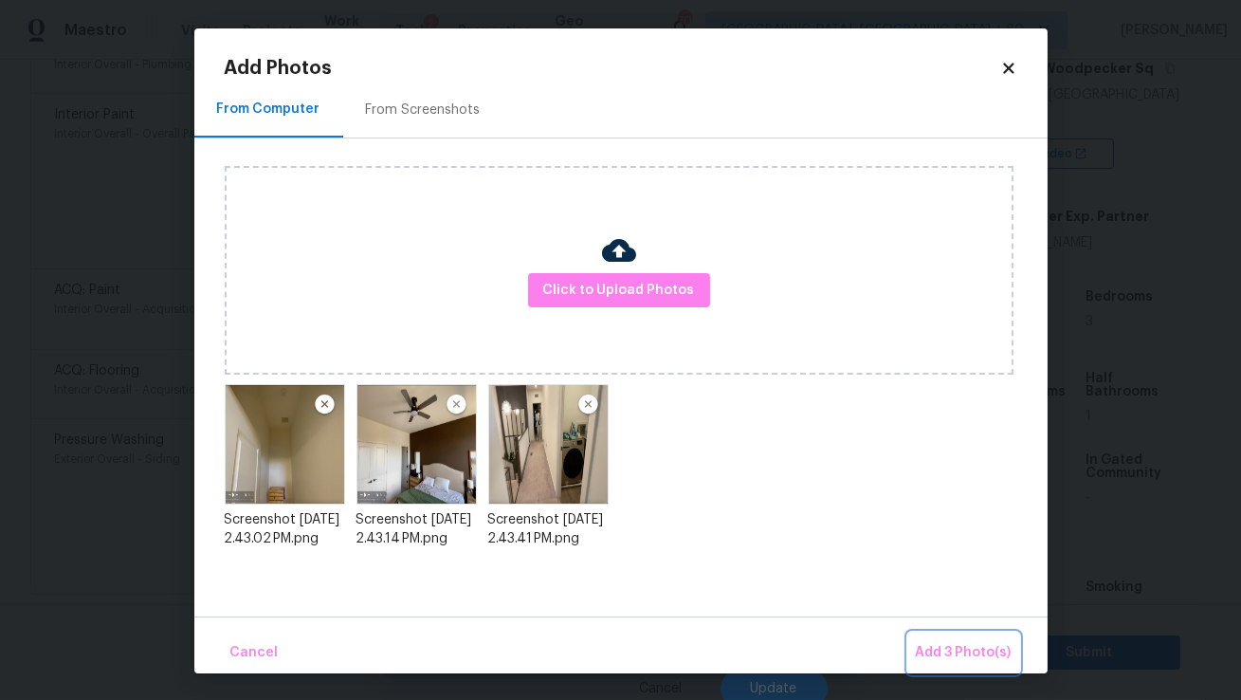
click at [956, 647] on span "Add 3 Photo(s)" at bounding box center [964, 653] width 96 height 24
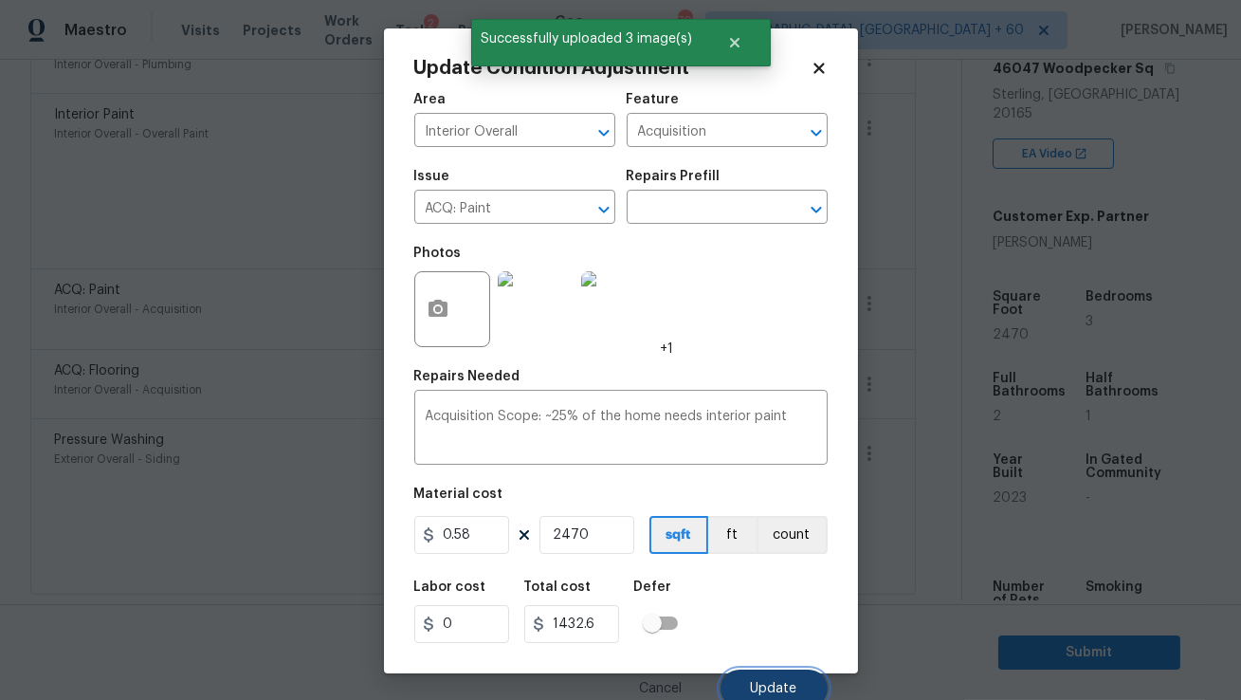
click at [758, 687] on span "Update" at bounding box center [774, 689] width 46 height 14
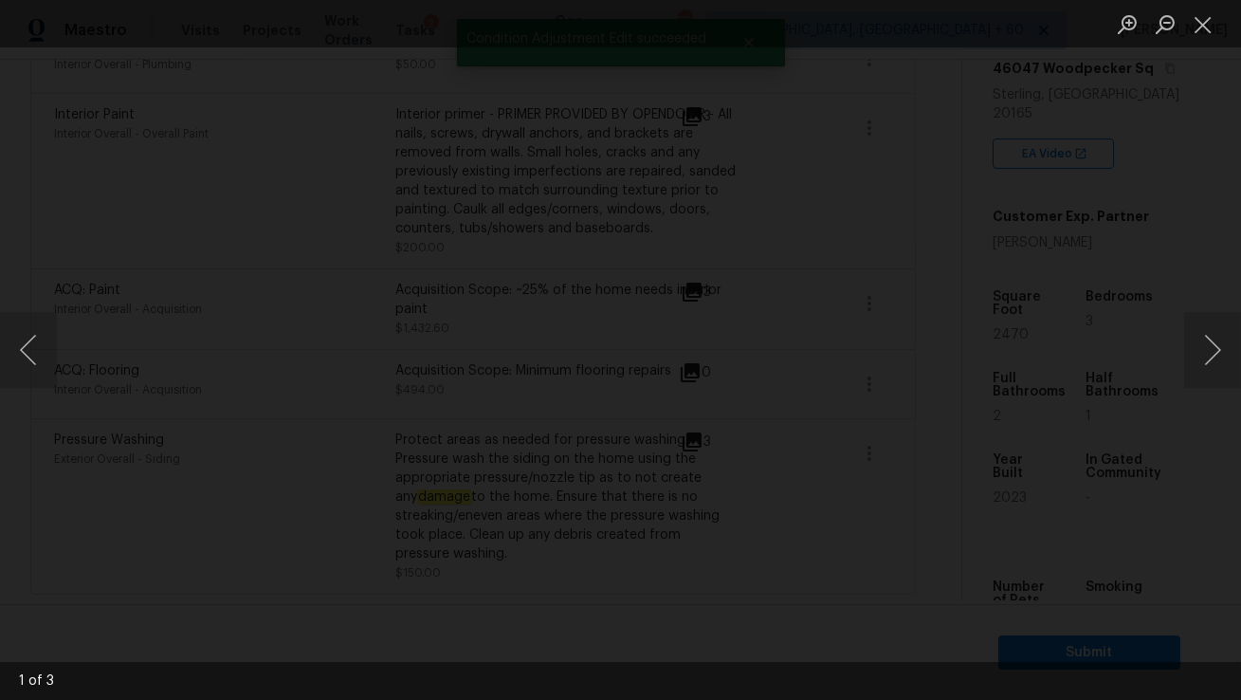
click at [1224, 26] on ul "Lightbox" at bounding box center [1174, 23] width 133 height 47
click at [1199, 33] on button "Close lightbox" at bounding box center [1203, 24] width 38 height 33
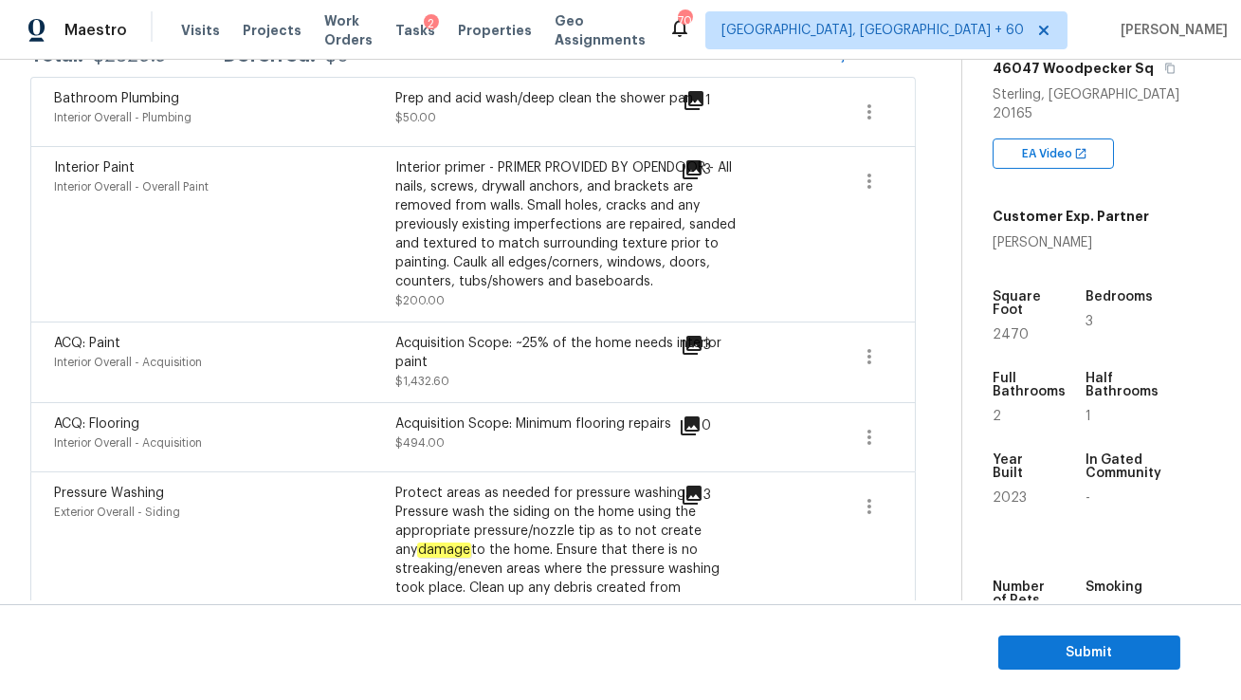
scroll to position [325, 0]
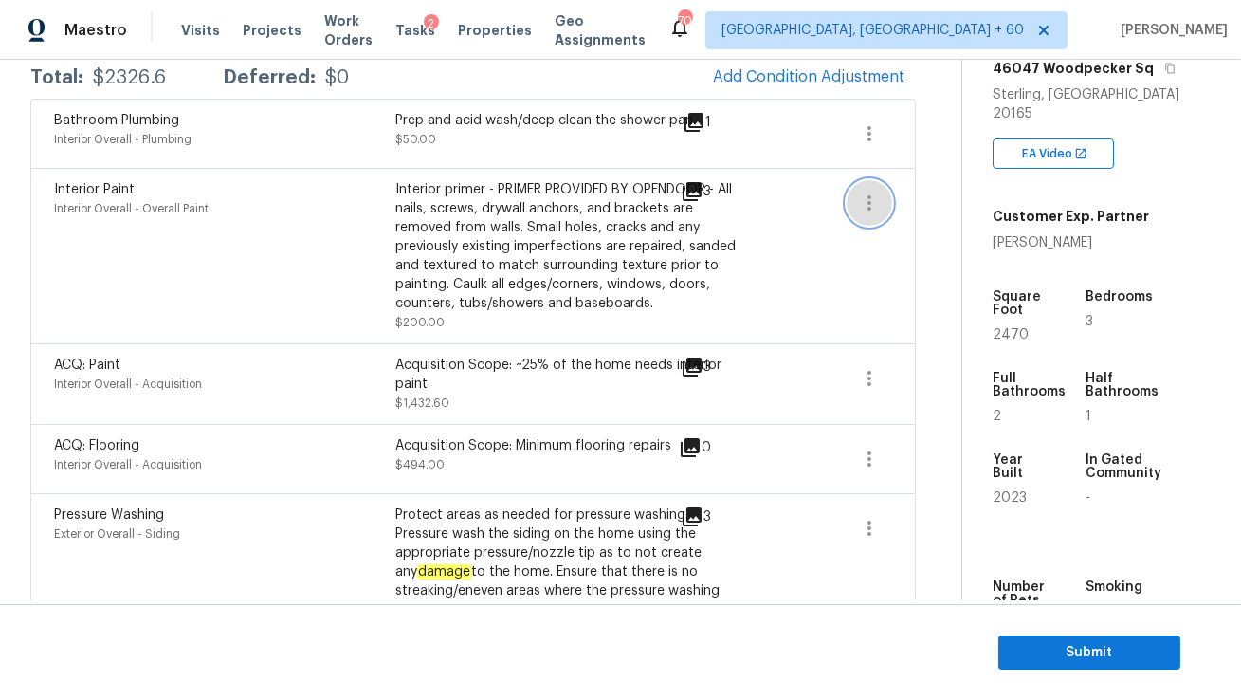
click at [867, 203] on icon "button" at bounding box center [869, 202] width 4 height 15
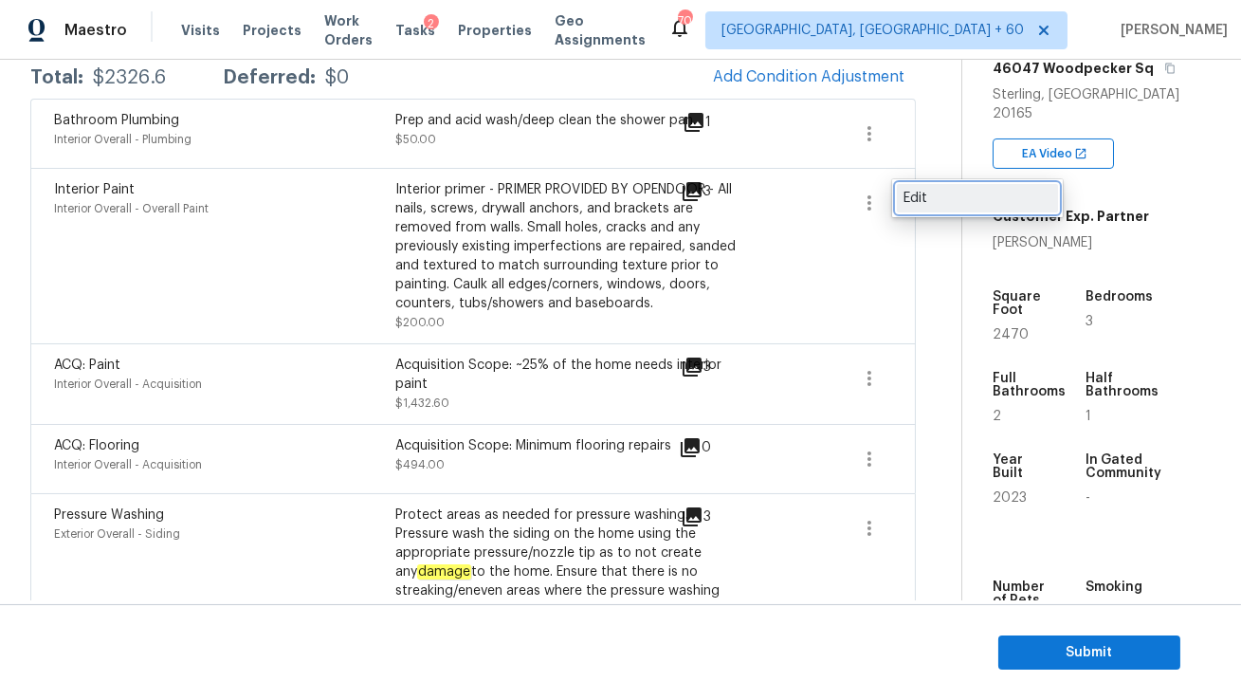
click at [917, 201] on div "Edit" at bounding box center [978, 198] width 148 height 19
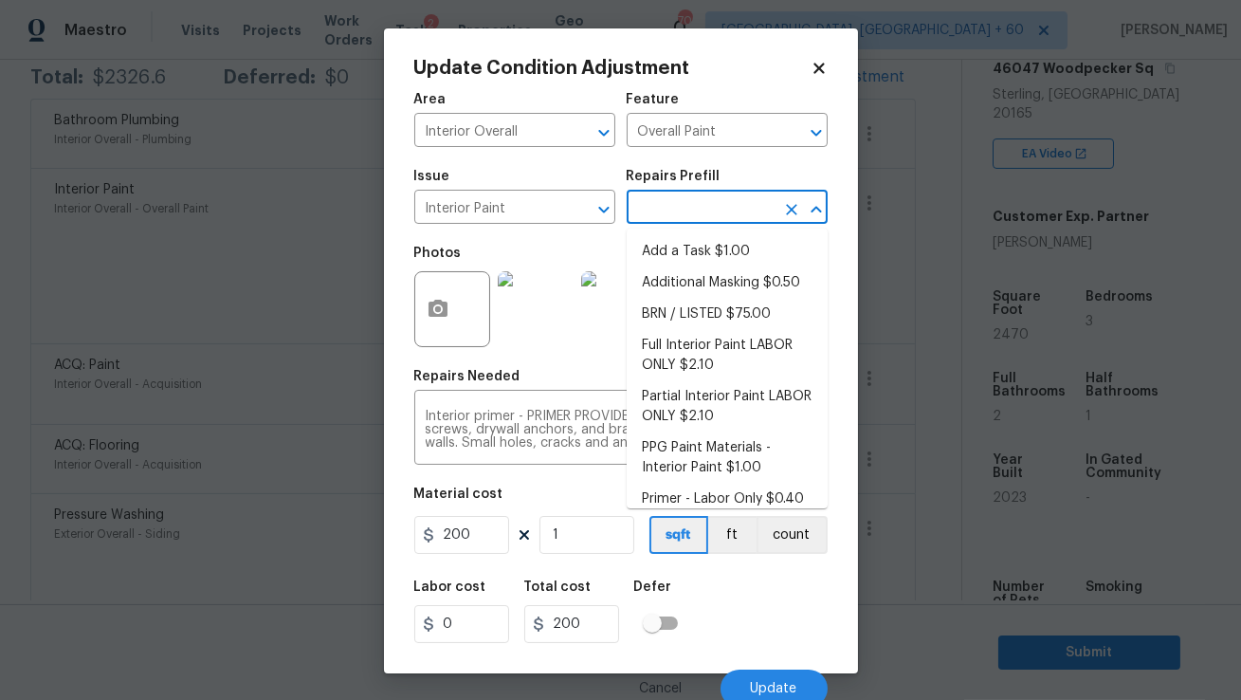
click at [682, 207] on input "text" at bounding box center [701, 208] width 148 height 29
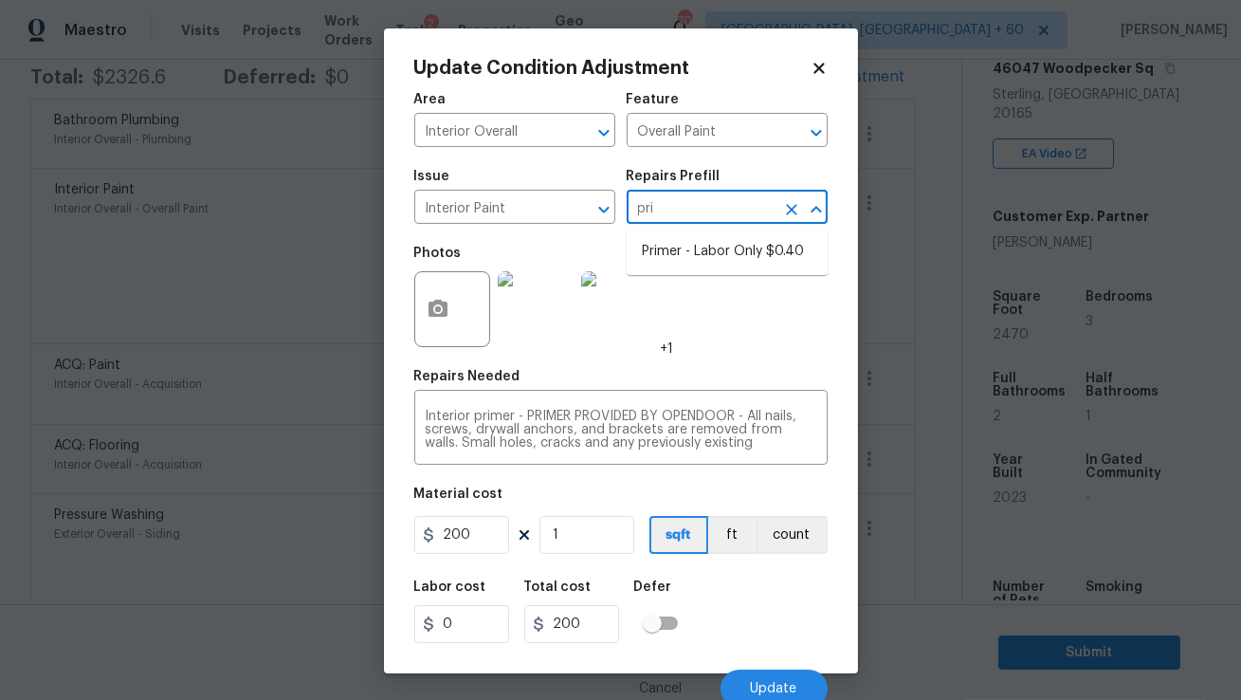
type input "prim"
click at [735, 263] on li "Primer - Labor Only $0.40" at bounding box center [727, 251] width 201 height 31
type input "0.4"
click at [580, 535] on input "1" at bounding box center [586, 535] width 95 height 38
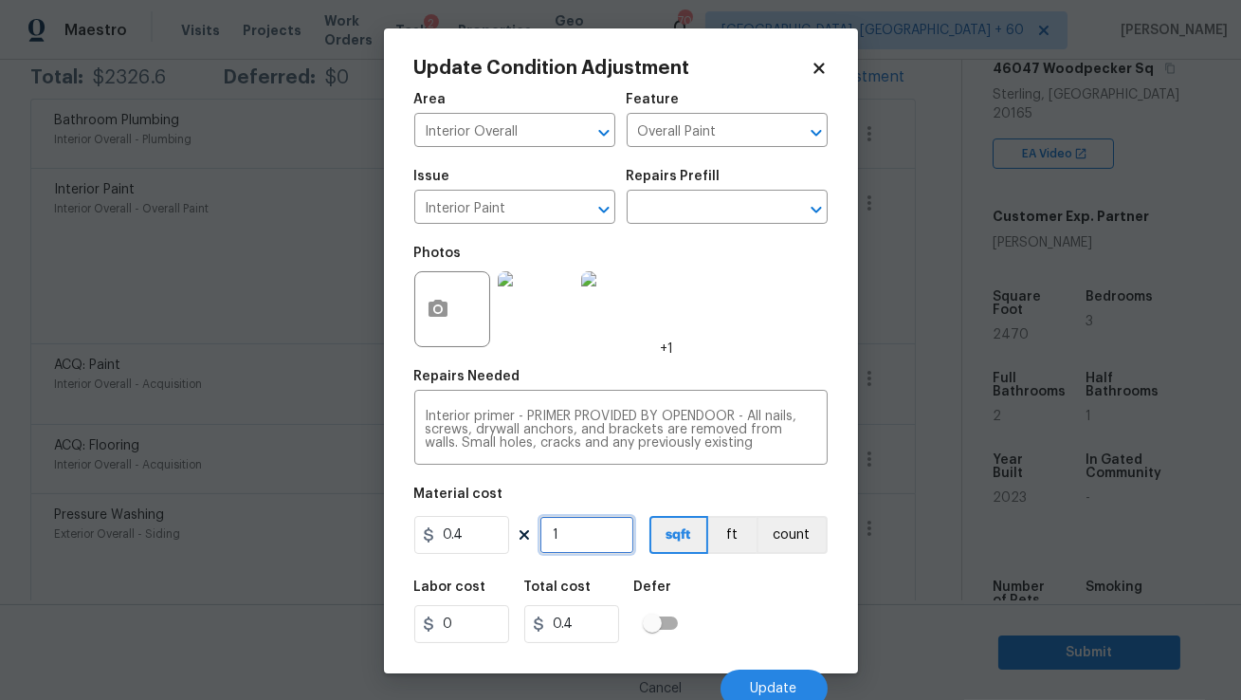
type input "0"
type input "2"
type input "0.8"
type input "24"
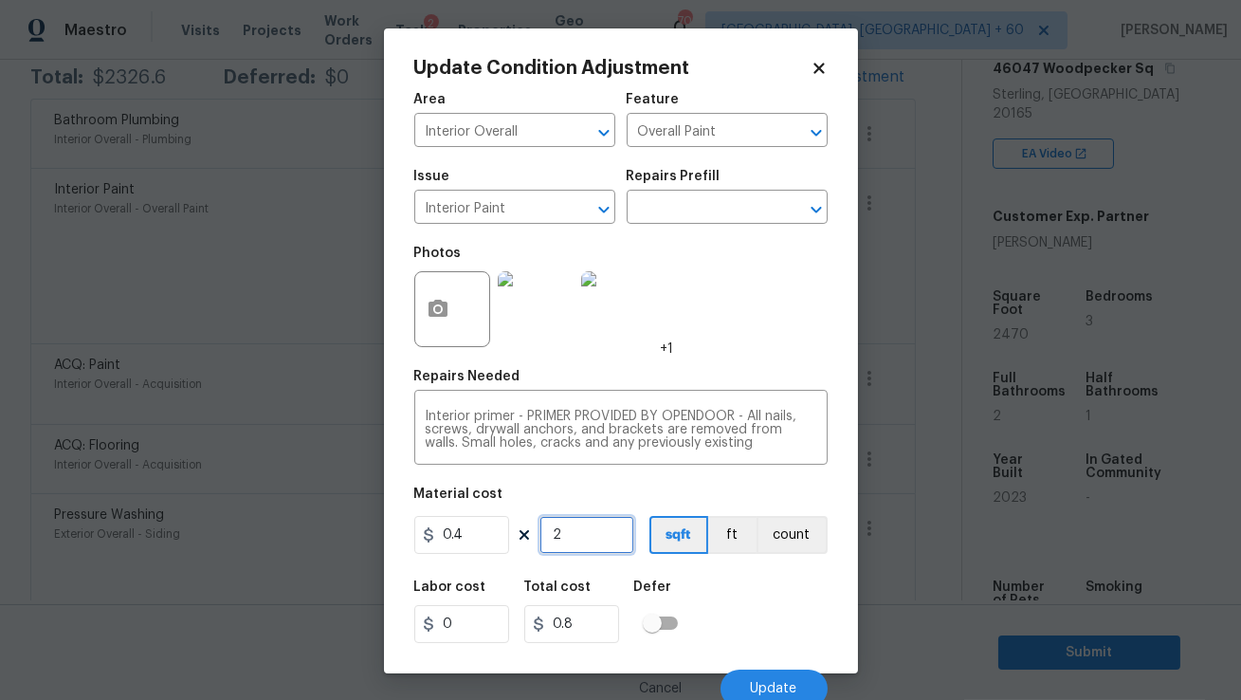
type input "9.6"
type input "247"
type input "98.8"
type input "2470"
type input "988"
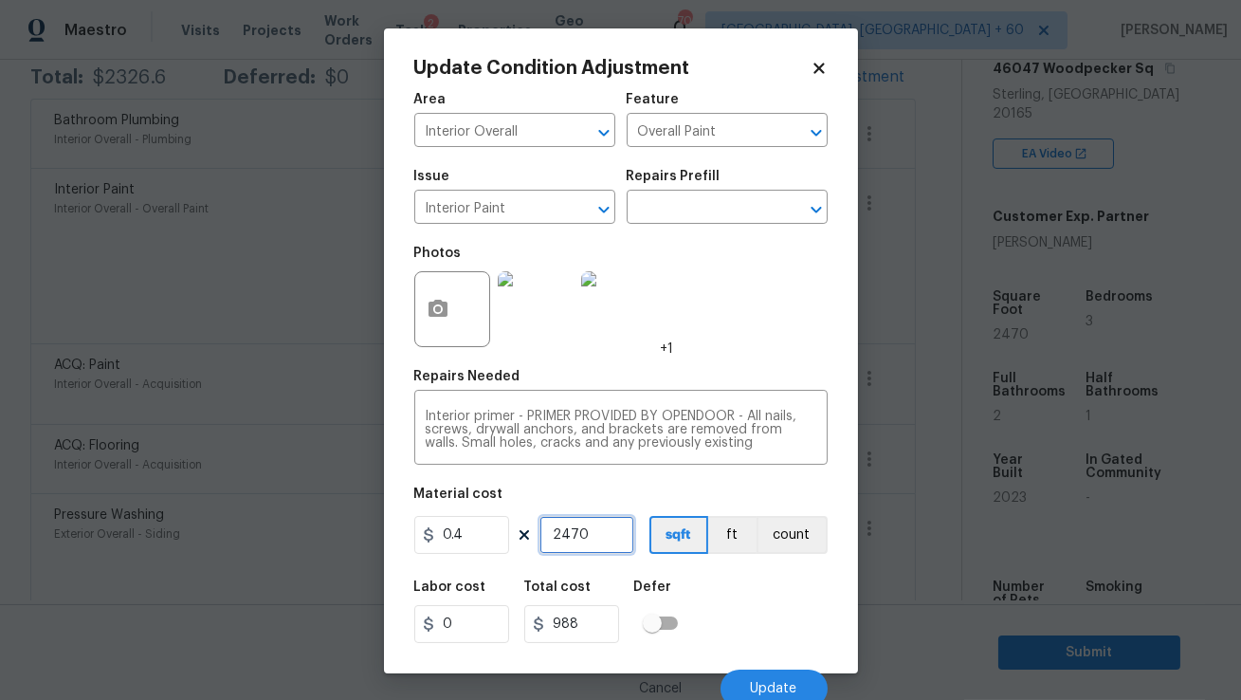
type input "2470"
click at [476, 536] on input "0.4" at bounding box center [461, 535] width 95 height 38
type input "250"
type input "617500"
click at [605, 531] on input "2470" at bounding box center [586, 535] width 95 height 38
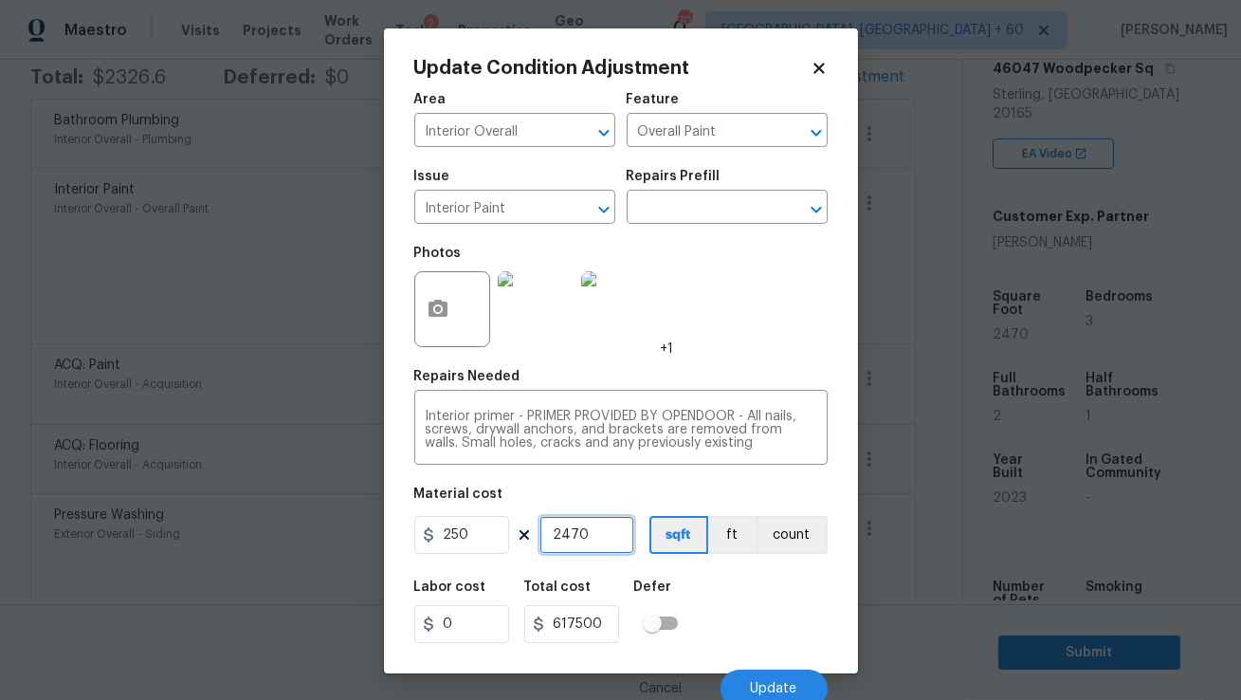
type input "247"
type input "61750"
type input "24"
type input "6000"
type input "2"
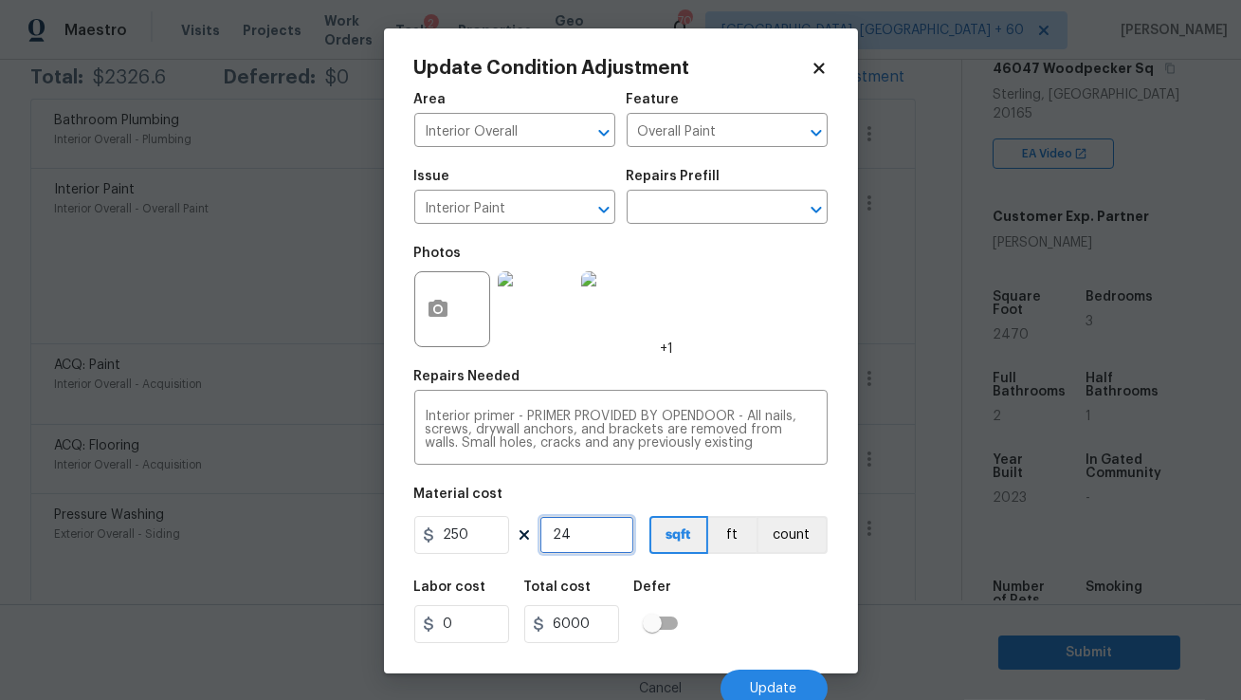
type input "500"
type input "0"
type input "1"
type input "250"
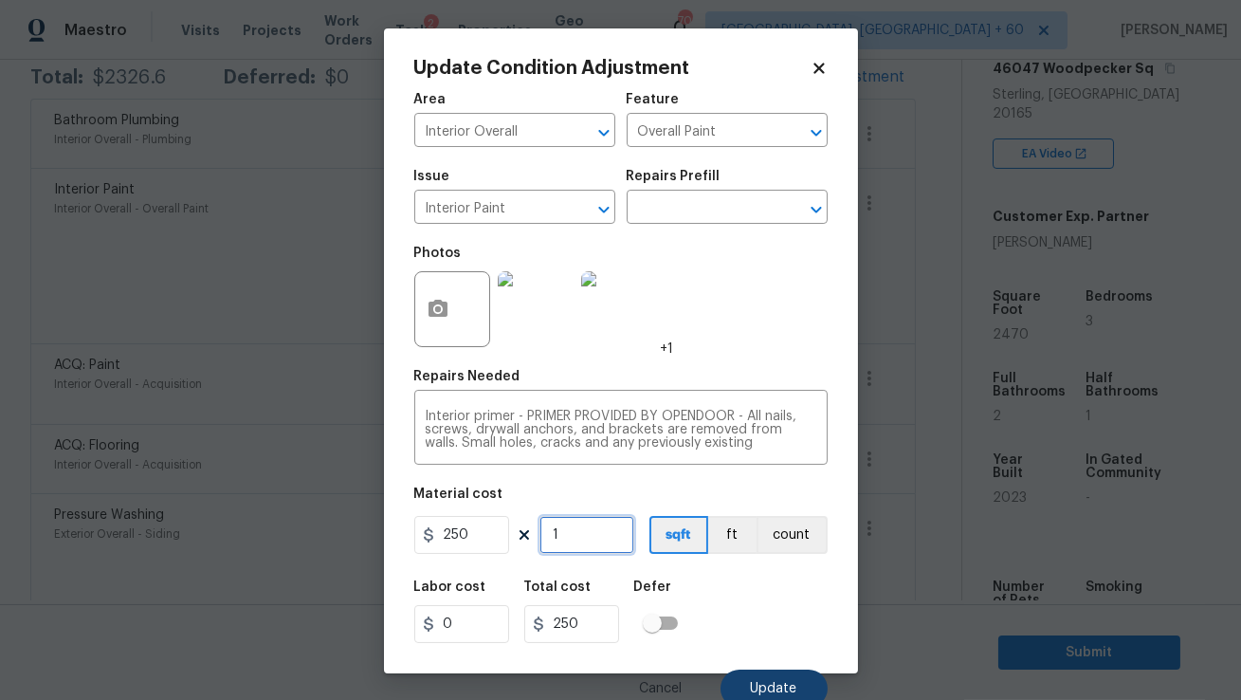
type input "1"
click at [747, 684] on button "Update" at bounding box center [774, 688] width 107 height 38
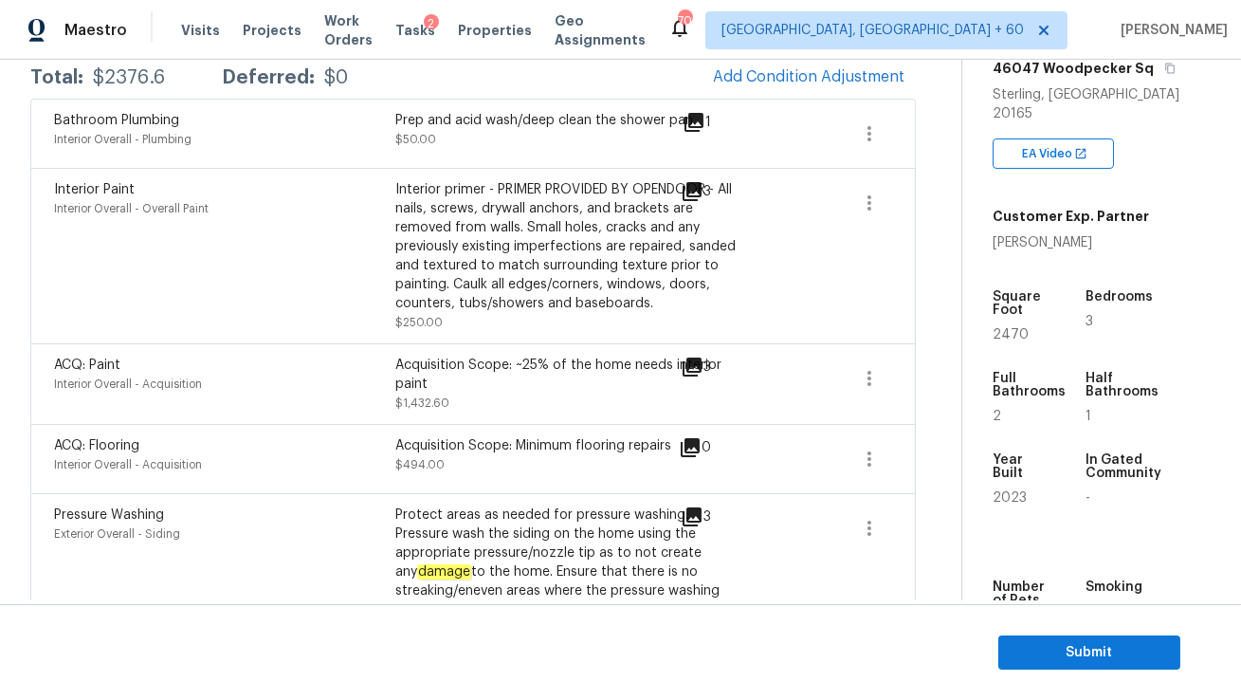
scroll to position [0, 0]
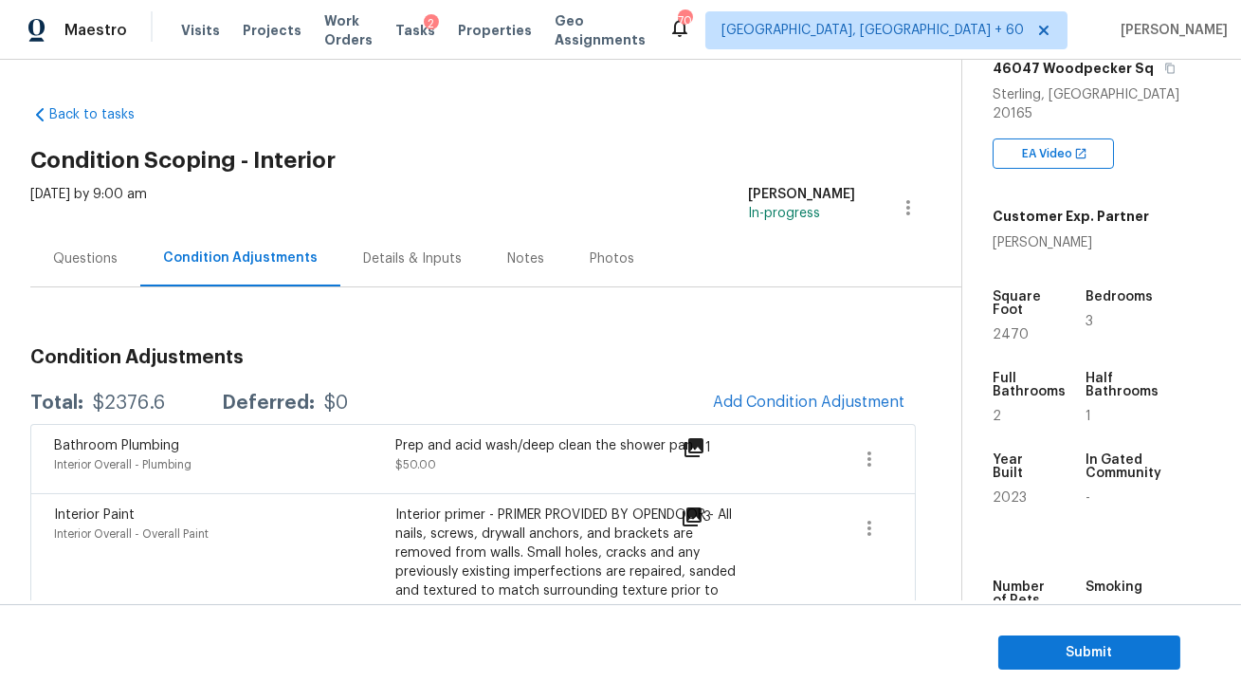
click at [86, 272] on div "Questions" at bounding box center [85, 258] width 110 height 56
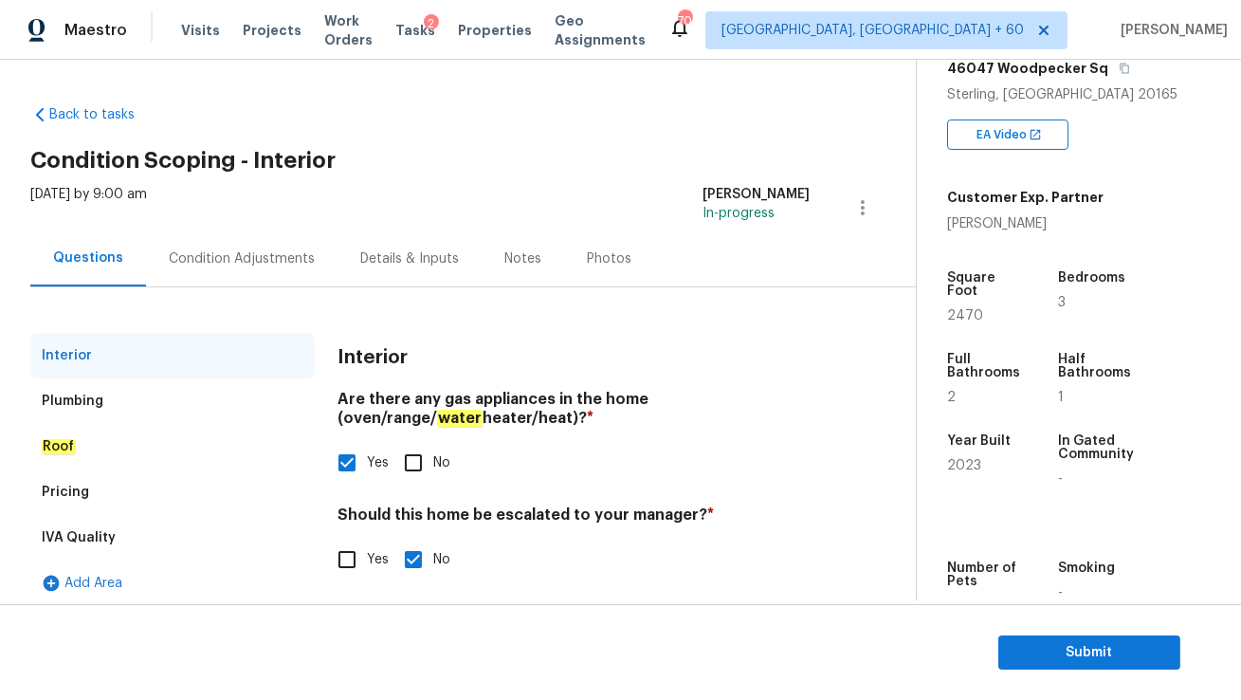
click at [200, 265] on div "Condition Adjustments" at bounding box center [242, 258] width 146 height 19
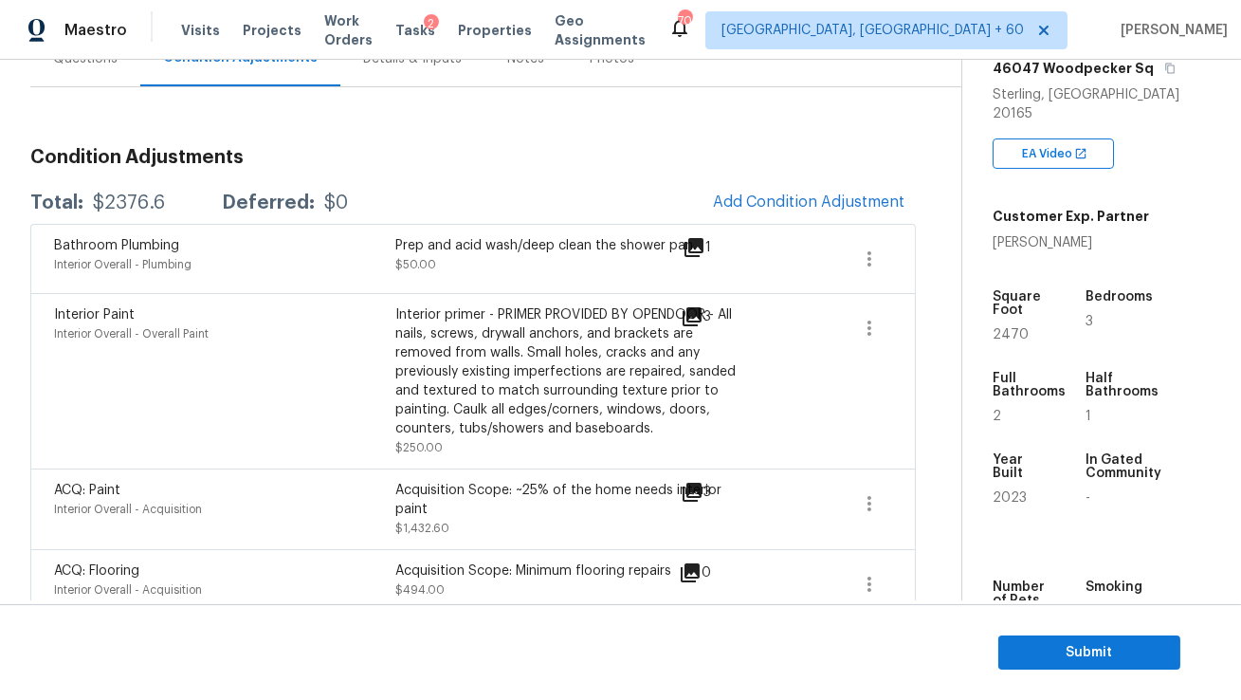
scroll to position [196, 0]
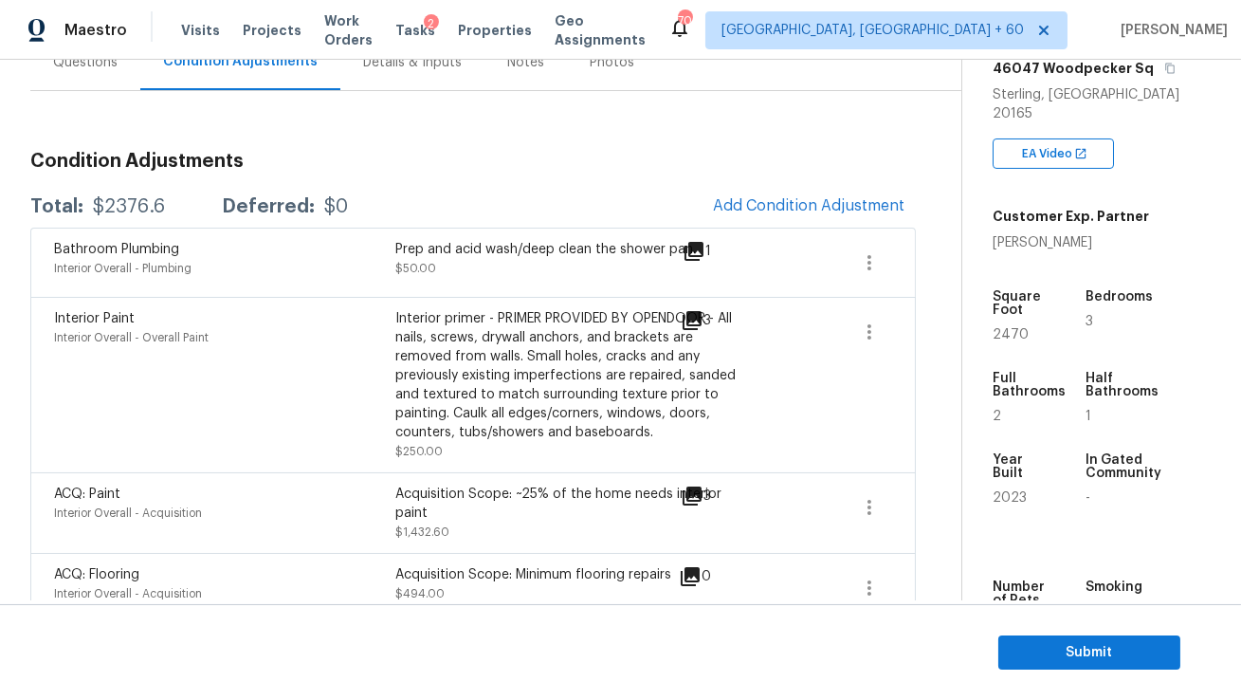
click at [119, 205] on div "$2376.6" at bounding box center [129, 206] width 72 height 19
copy div "$2376.6"
click at [1037, 651] on span "Submit" at bounding box center [1090, 653] width 152 height 24
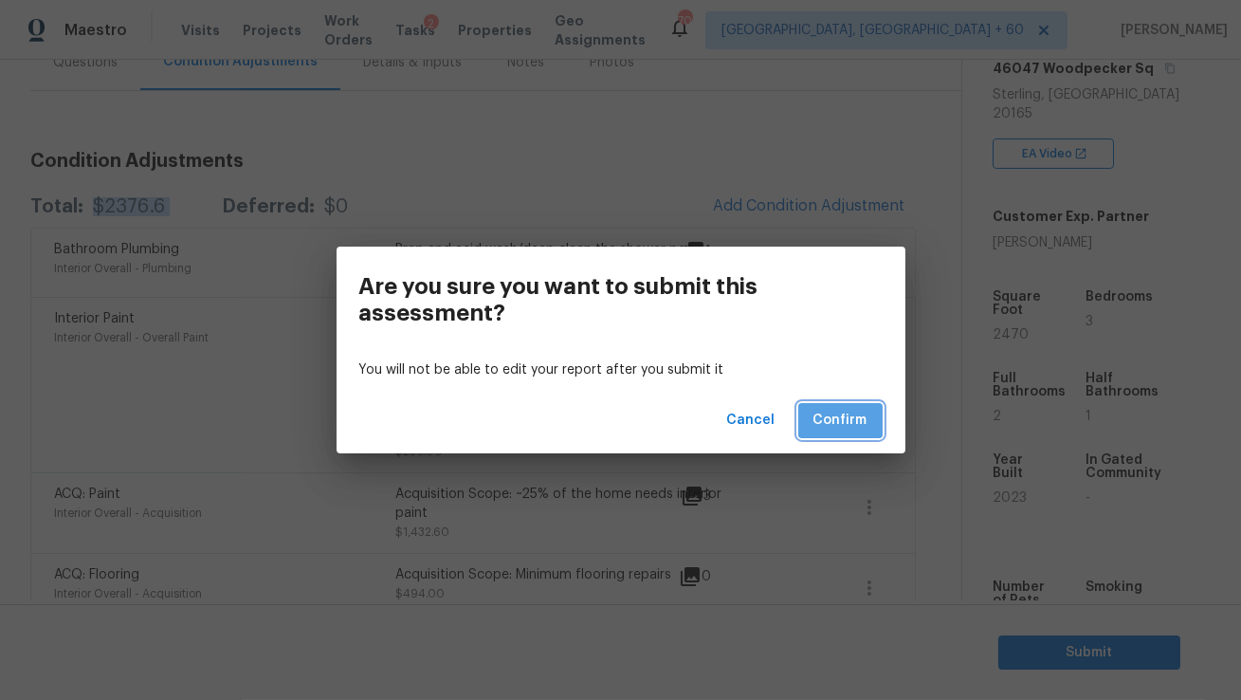
click at [837, 415] on span "Confirm" at bounding box center [840, 421] width 54 height 24
